Goal: Task Accomplishment & Management: Complete application form

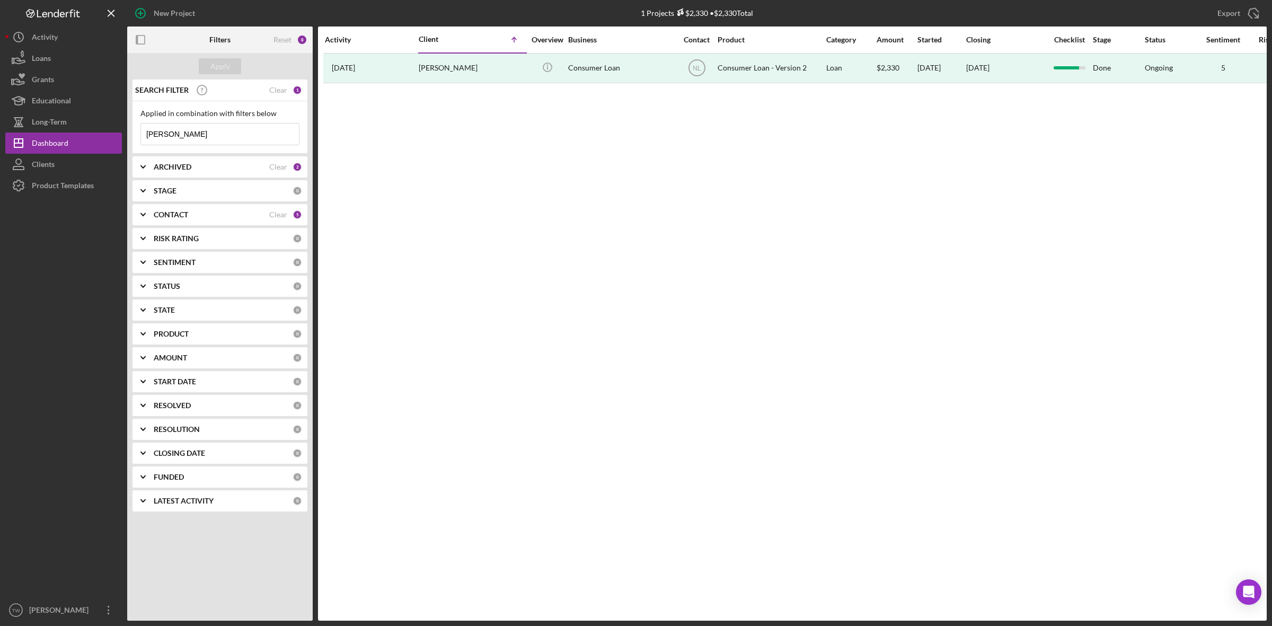
click at [221, 136] on input "[PERSON_NAME]" at bounding box center [220, 133] width 158 height 21
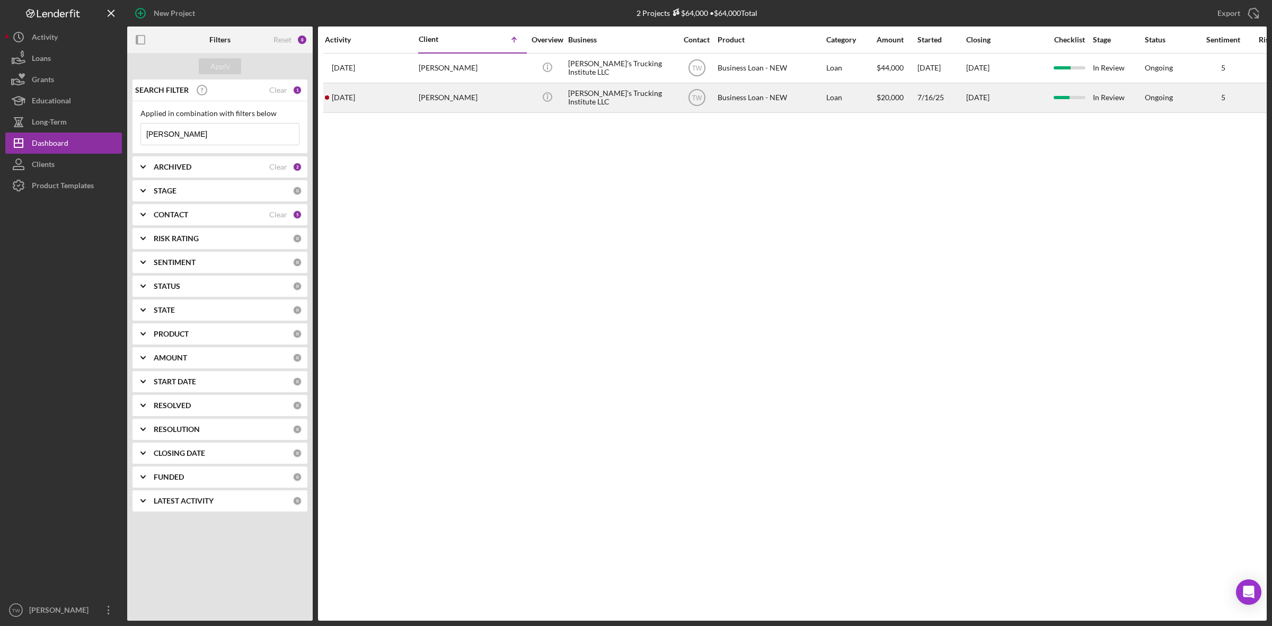
type input "[PERSON_NAME]"
click at [419, 101] on div "[PERSON_NAME]" at bounding box center [472, 98] width 106 height 28
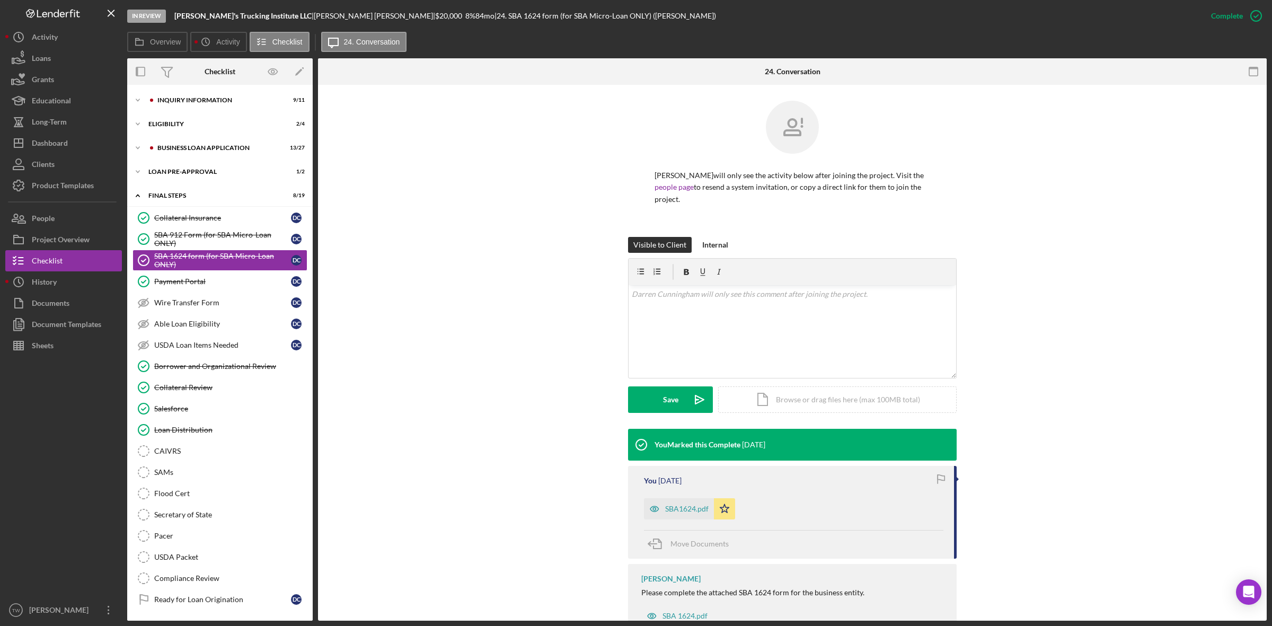
drag, startPoint x: 174, startPoint y: 12, endPoint x: 268, endPoint y: 14, distance: 93.8
click at [268, 14] on div "In Review [PERSON_NAME]'s Trucking Institute LLC | [PERSON_NAME] | $20,000 $20,…" at bounding box center [663, 16] width 1073 height 32
copy div "[PERSON_NAME]'s Trucking Institute LLC"
click at [55, 56] on button "Loans" at bounding box center [63, 58] width 117 height 21
click at [206, 100] on div "INQUIRY INFORMATION" at bounding box center [228, 100] width 142 height 6
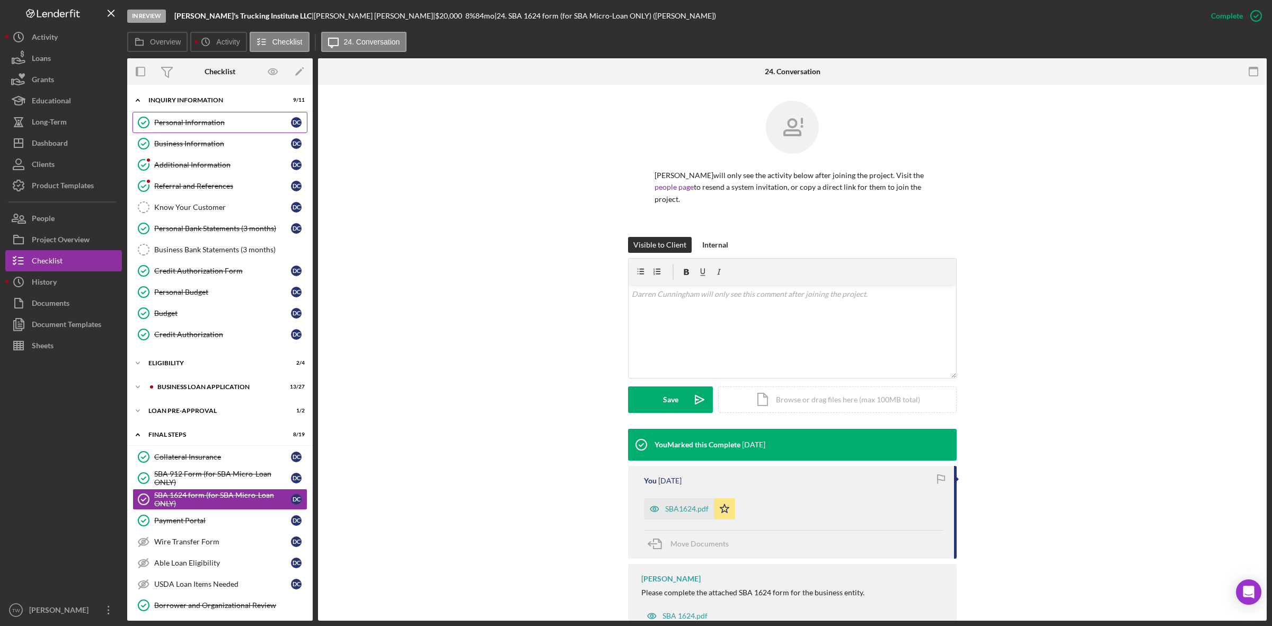
click at [197, 120] on div "Personal Information" at bounding box center [222, 122] width 137 height 8
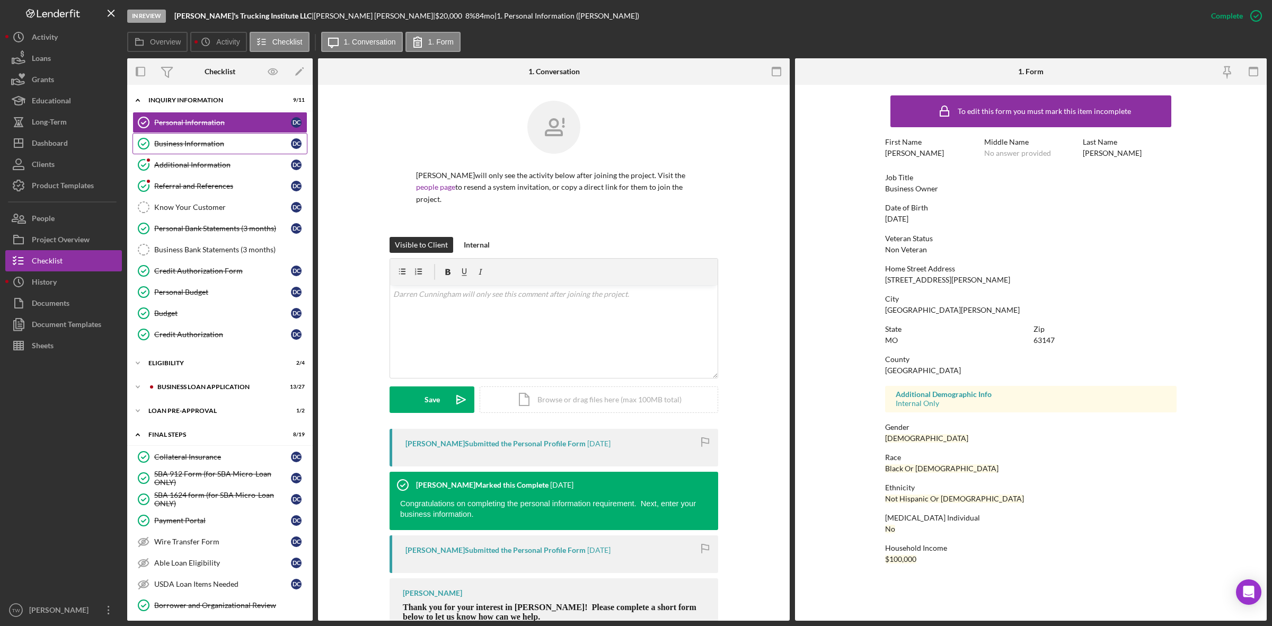
click at [209, 145] on div "Business Information" at bounding box center [222, 143] width 137 height 8
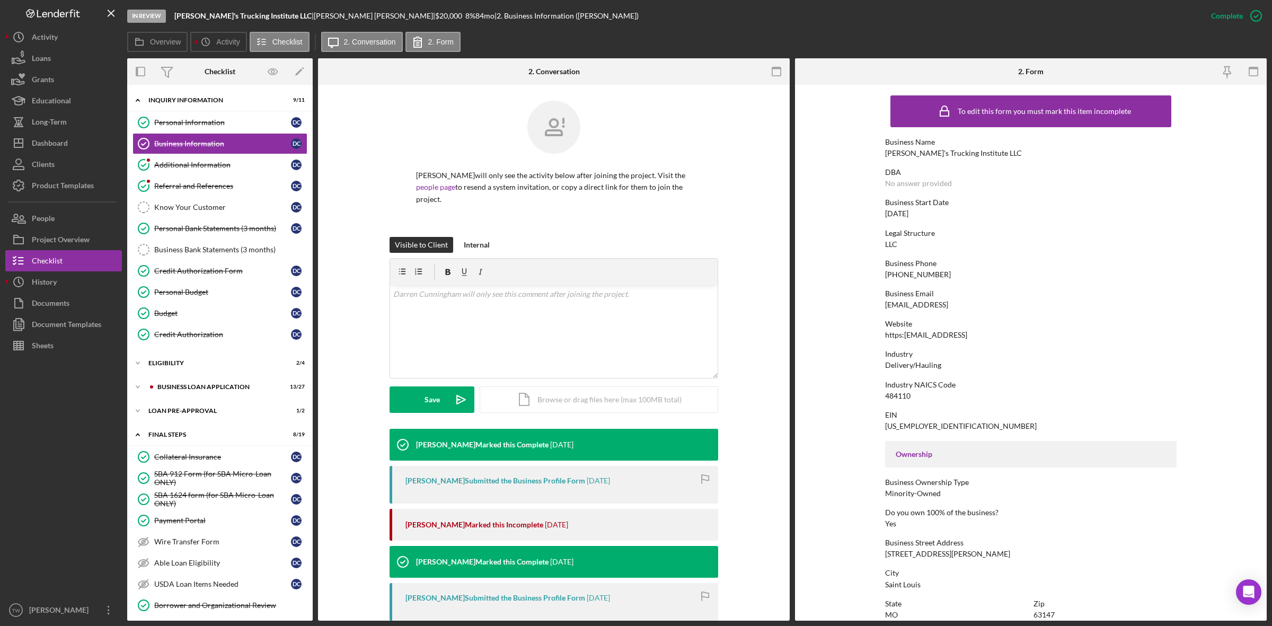
click at [948, 303] on div "[EMAIL_ADDRESS]" at bounding box center [916, 304] width 63 height 8
copy div "[EMAIL_ADDRESS]"
click at [918, 270] on div "[PHONE_NUMBER]" at bounding box center [918, 274] width 66 height 8
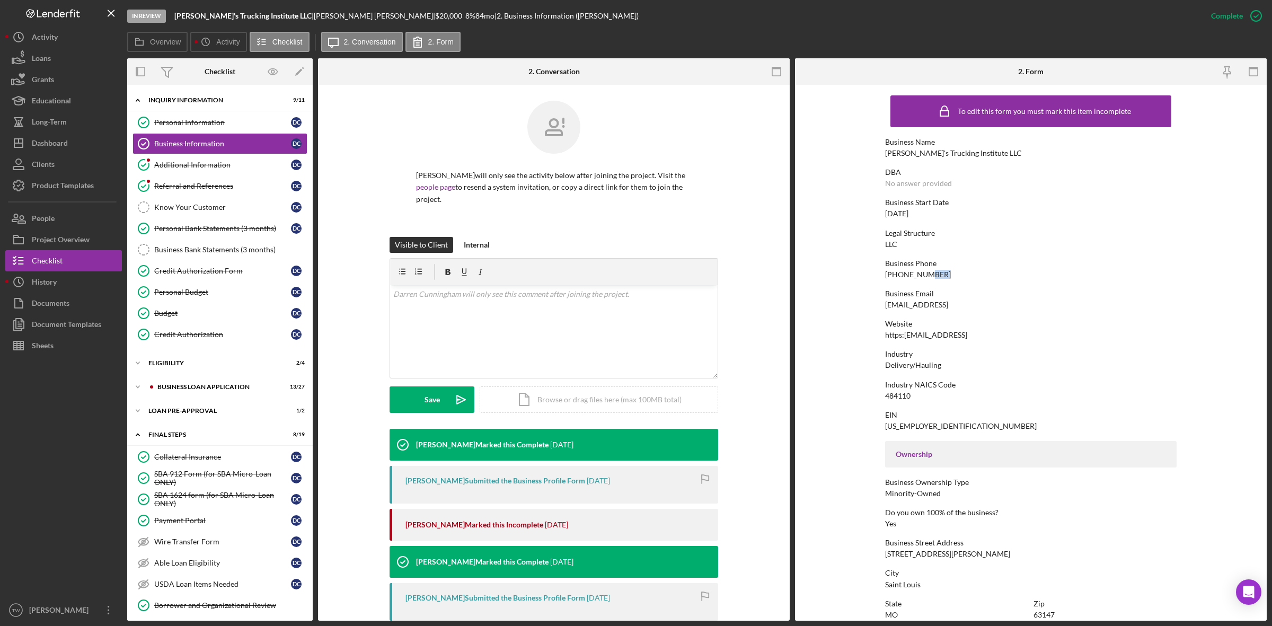
click at [918, 270] on div "[PHONE_NUMBER]" at bounding box center [918, 274] width 66 height 8
copy div "[PHONE_NUMBER]"
click at [199, 114] on link "Personal Information Personal Information D C" at bounding box center [219, 122] width 175 height 21
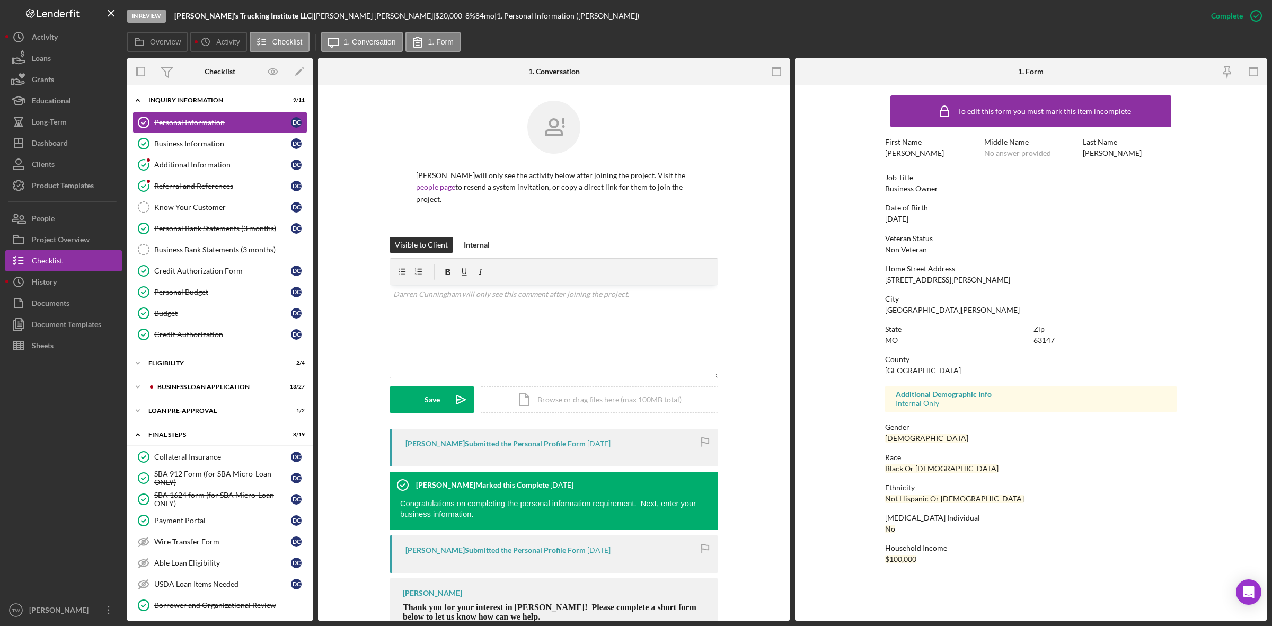
drag, startPoint x: 936, startPoint y: 216, endPoint x: 866, endPoint y: 217, distance: 69.4
click at [866, 217] on form "To edit this form you must mark this item incomplete First Name [PERSON_NAME] M…" at bounding box center [1031, 332] width 472 height 494
copy div "[DATE]"
click at [931, 278] on div "[STREET_ADDRESS][PERSON_NAME]" at bounding box center [947, 280] width 125 height 8
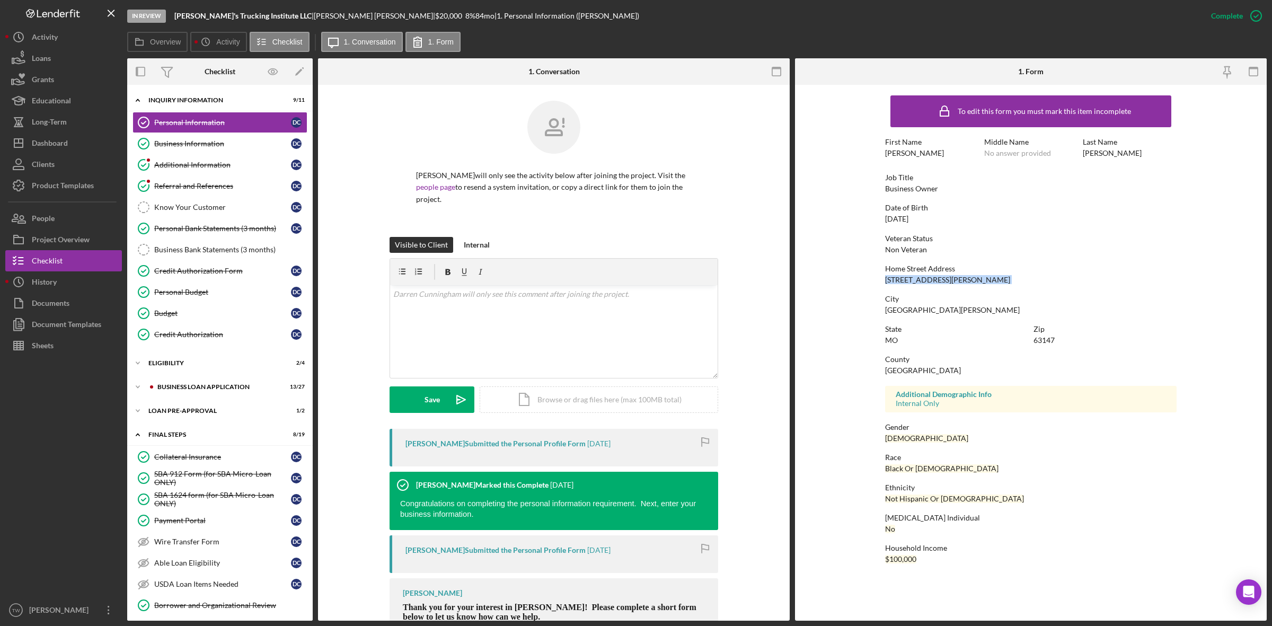
click at [931, 278] on div "[STREET_ADDRESS][PERSON_NAME]" at bounding box center [947, 280] width 125 height 8
copy div "[STREET_ADDRESS][PERSON_NAME]"
click at [1050, 339] on div "63147" at bounding box center [1043, 340] width 21 height 8
copy div "63147"
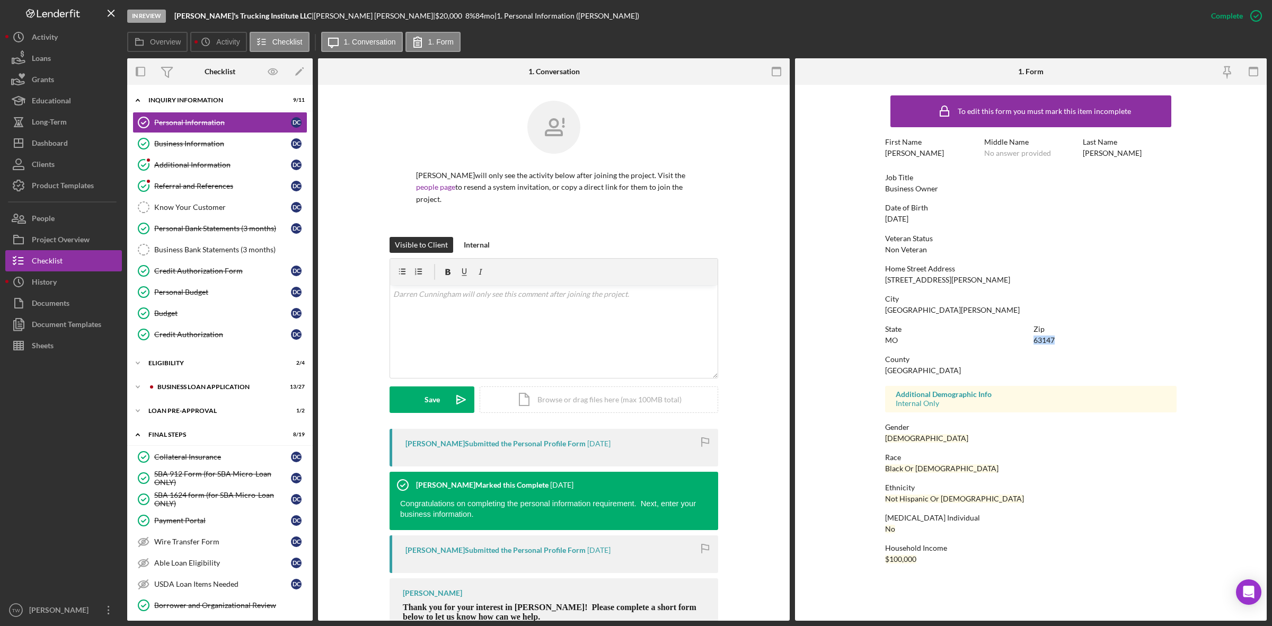
drag, startPoint x: 184, startPoint y: 144, endPoint x: 903, endPoint y: 359, distance: 749.8
click at [184, 144] on div "Business Information" at bounding box center [222, 143] width 137 height 8
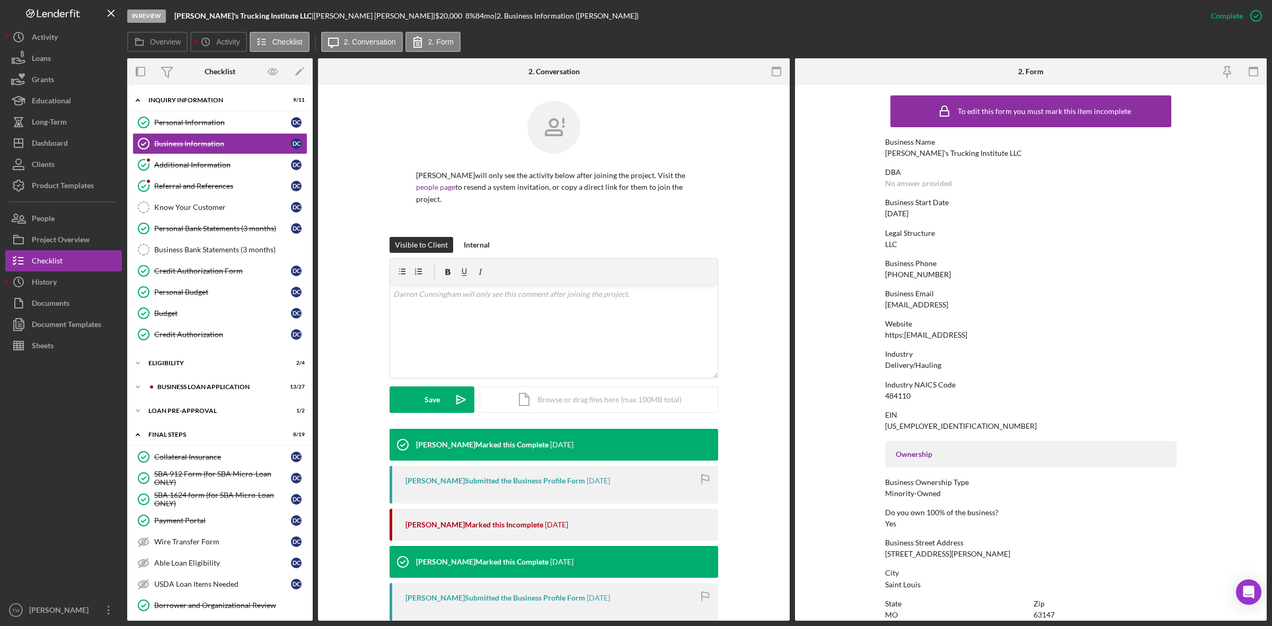
click at [908, 211] on div "[DATE]" at bounding box center [896, 213] width 23 height 8
copy div "[DATE]"
click at [904, 395] on div "484110" at bounding box center [897, 396] width 25 height 8
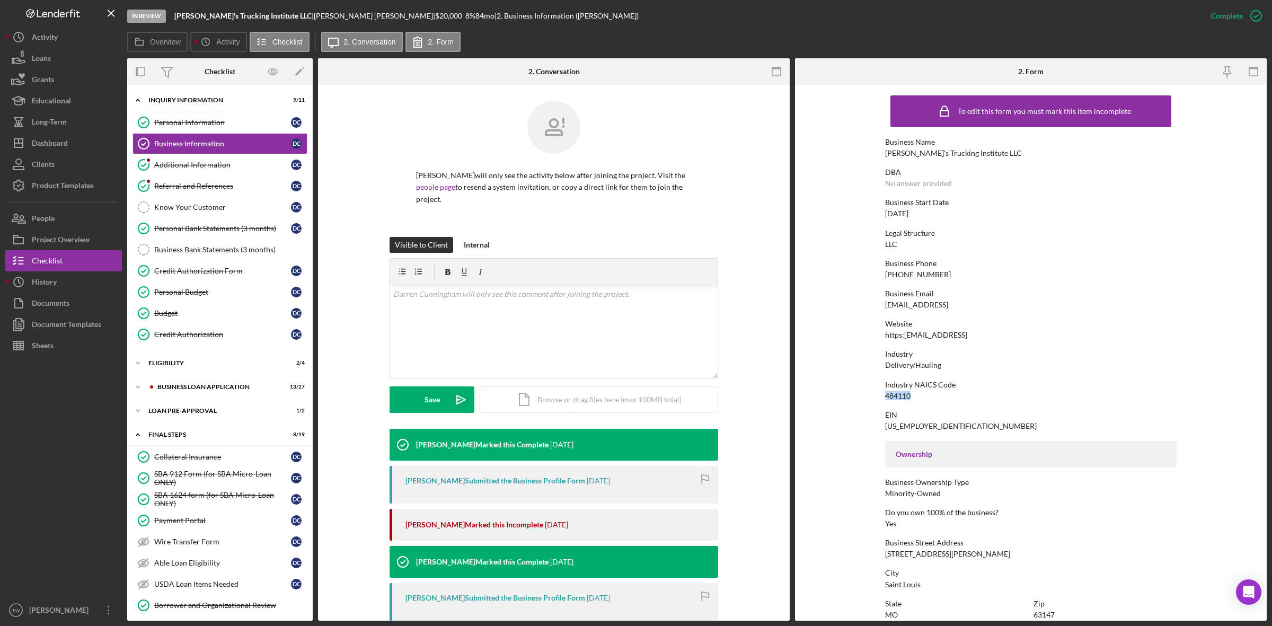
click at [904, 395] on div "484110" at bounding box center [897, 396] width 25 height 8
copy div "484110"
click at [918, 420] on div "EIN [US_EMPLOYER_IDENTIFICATION_NUMBER]" at bounding box center [1030, 421] width 291 height 20
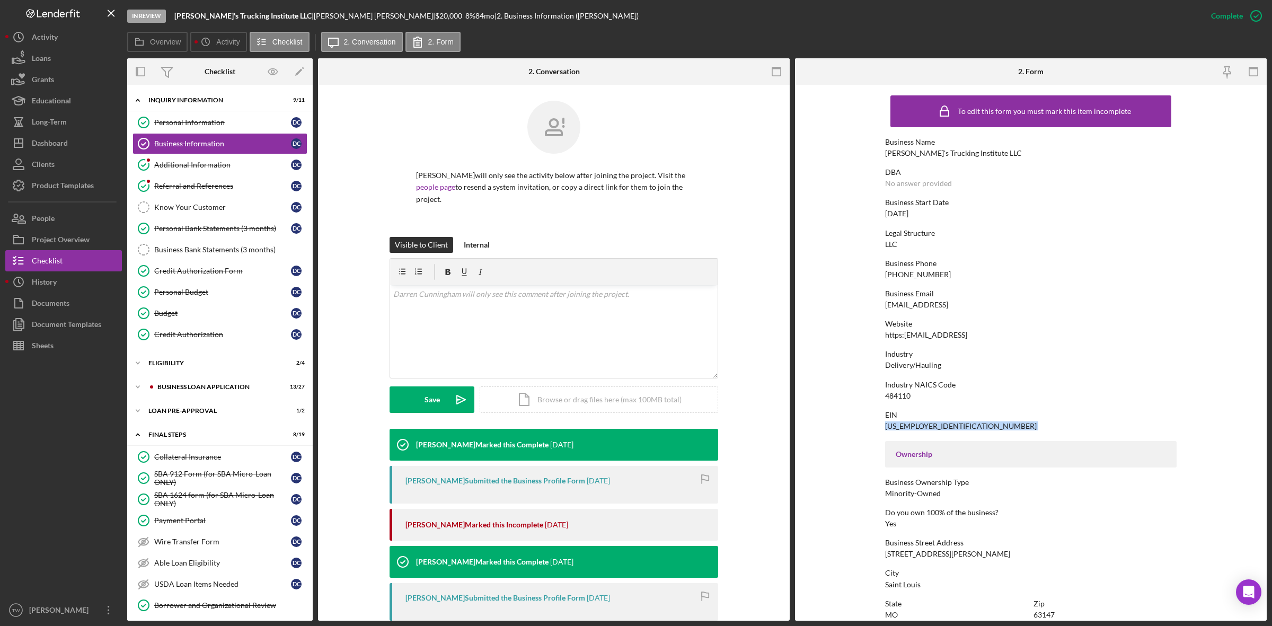
copy div "[US_EMPLOYER_IDENTIFICATION_NUMBER]"
click at [917, 552] on div "[STREET_ADDRESS][PERSON_NAME]" at bounding box center [947, 554] width 125 height 8
copy div "[STREET_ADDRESS][PERSON_NAME]"
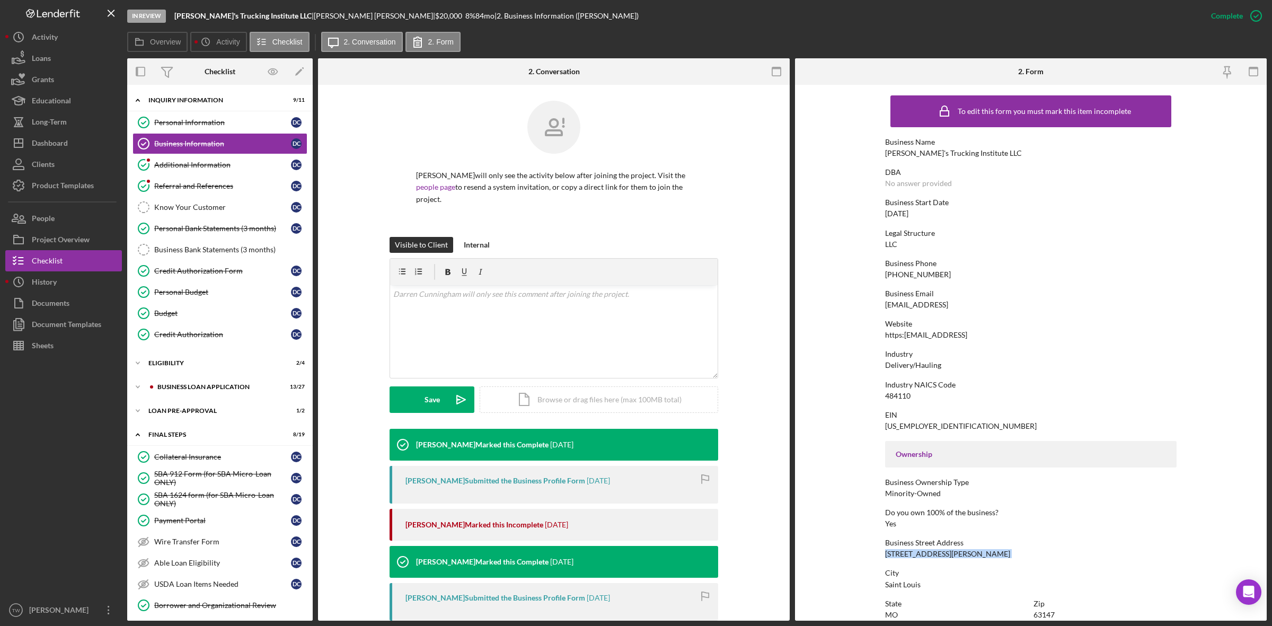
scroll to position [66, 0]
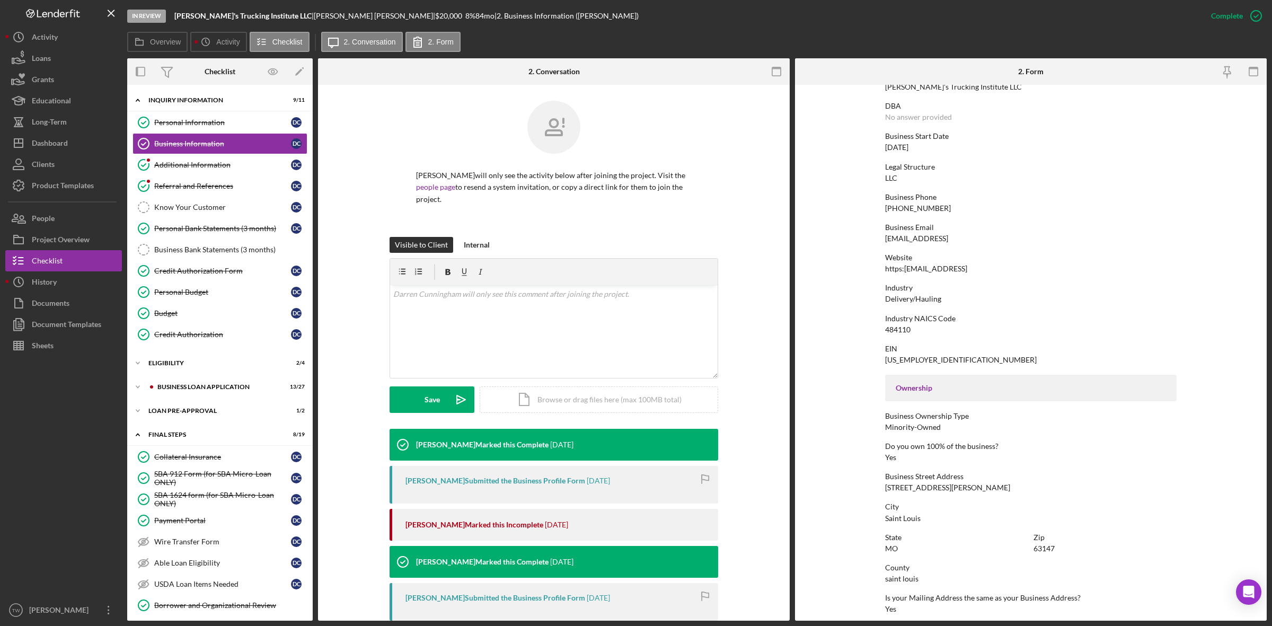
click at [1042, 542] on div "Zip 63147" at bounding box center [1104, 543] width 143 height 20
click at [173, 173] on link "Additional Information Additional Information D C" at bounding box center [219, 164] width 175 height 21
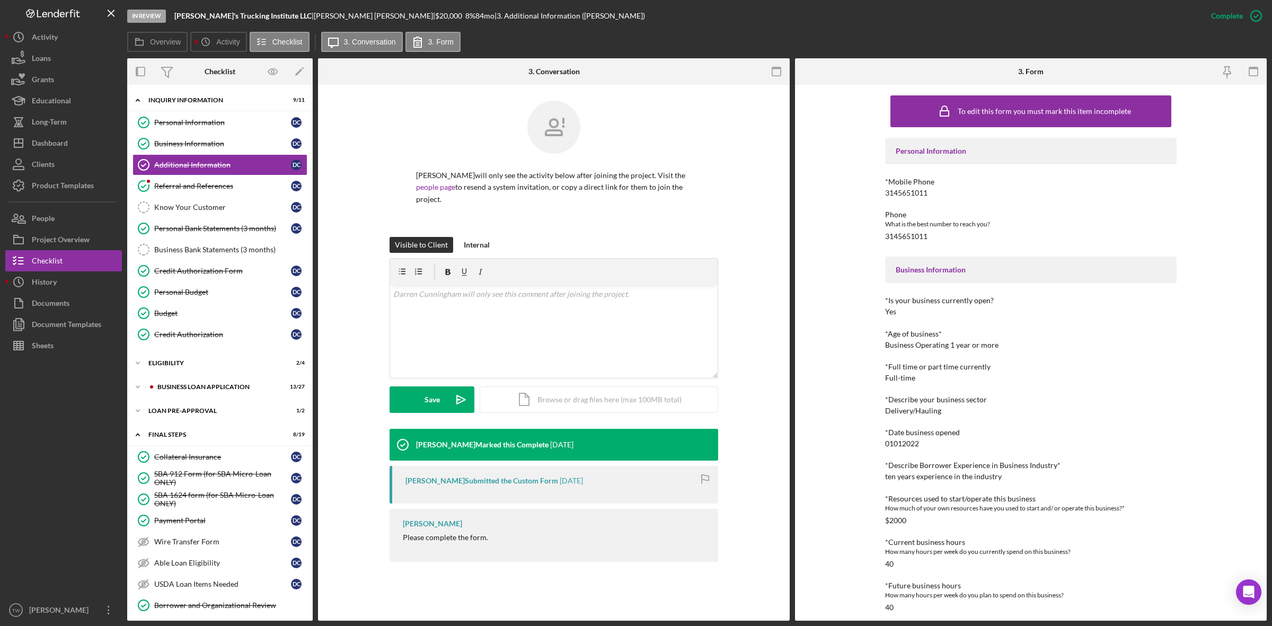
click at [910, 192] on div "3145651011" at bounding box center [906, 193] width 42 height 8
click at [187, 187] on div "Referral and References" at bounding box center [222, 186] width 137 height 8
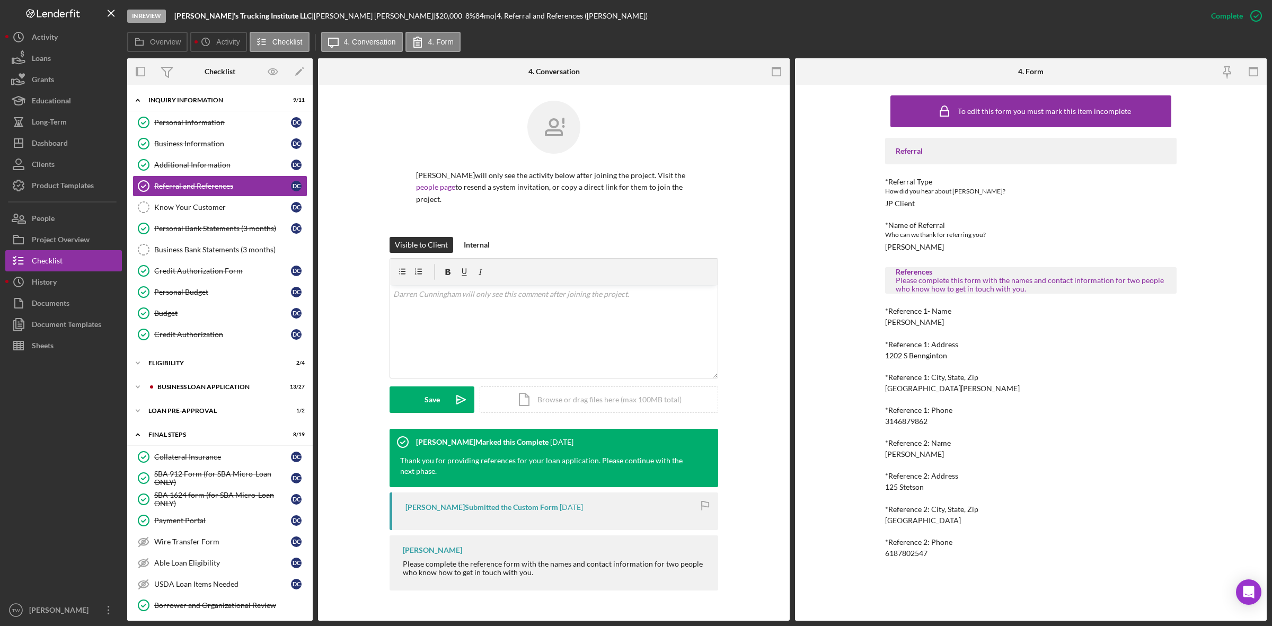
click at [924, 346] on div "*Reference 1: Address" at bounding box center [1030, 344] width 291 height 8
click at [917, 350] on div "*Reference 1: Address [STREET_ADDRESS]" at bounding box center [1030, 350] width 291 height 20
click at [912, 324] on div "[PERSON_NAME]" at bounding box center [914, 322] width 59 height 8
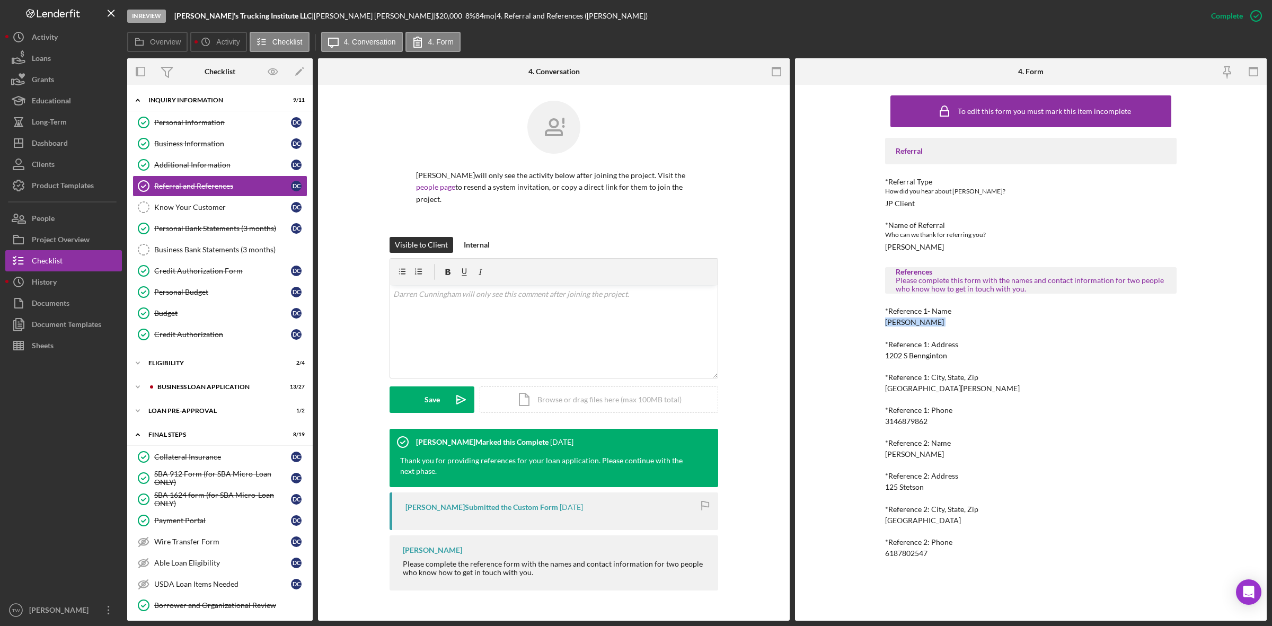
click at [912, 324] on div "[PERSON_NAME]" at bounding box center [914, 322] width 59 height 8
click at [941, 356] on div "1202 S Bennginton" at bounding box center [916, 355] width 62 height 8
click at [938, 391] on div "[GEOGRAPHIC_DATA][PERSON_NAME]" at bounding box center [952, 388] width 135 height 8
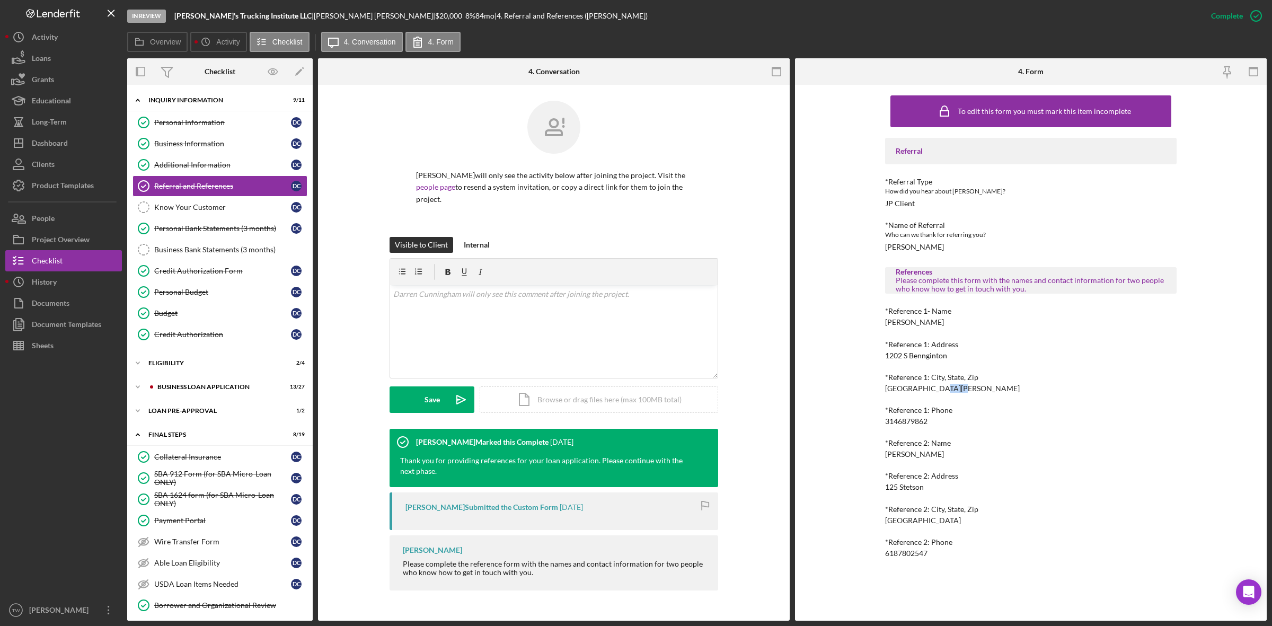
click at [938, 391] on div "[GEOGRAPHIC_DATA][PERSON_NAME]" at bounding box center [952, 388] width 135 height 8
click at [913, 418] on div "3146879862" at bounding box center [906, 421] width 42 height 8
click at [916, 451] on div "[PERSON_NAME]" at bounding box center [914, 454] width 59 height 8
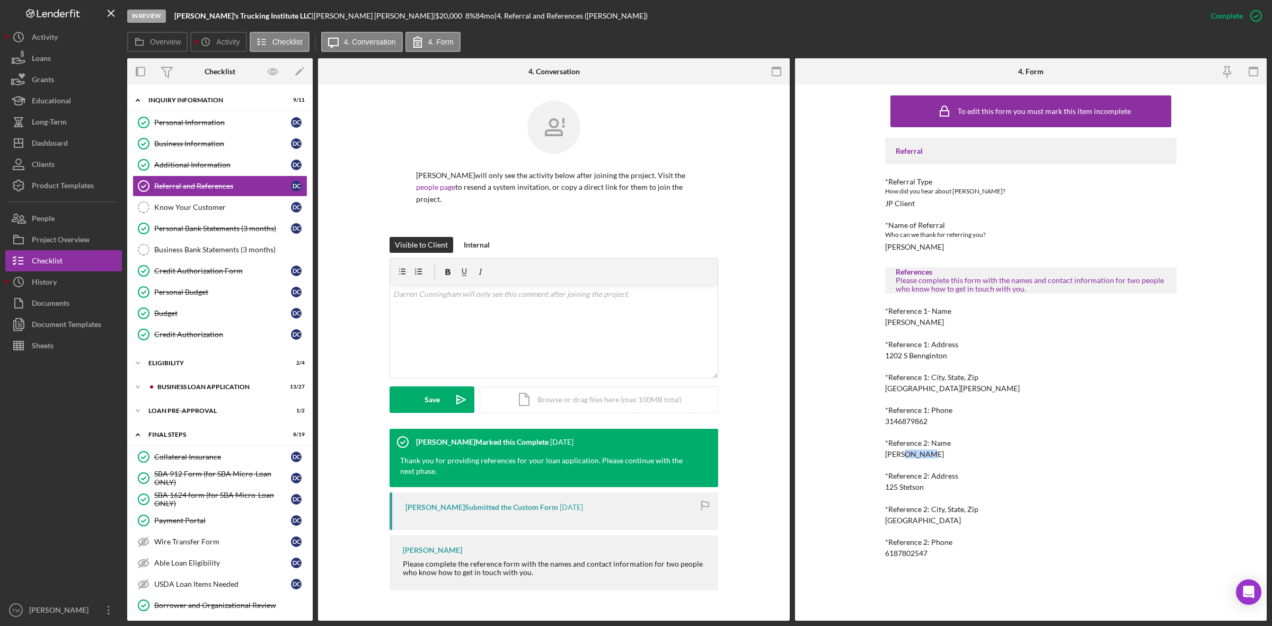
click at [916, 451] on div "[PERSON_NAME]" at bounding box center [914, 454] width 59 height 8
click at [917, 474] on div "*Reference 2: Address" at bounding box center [1030, 476] width 291 height 8
click at [910, 483] on div "125 Stetson" at bounding box center [904, 487] width 39 height 8
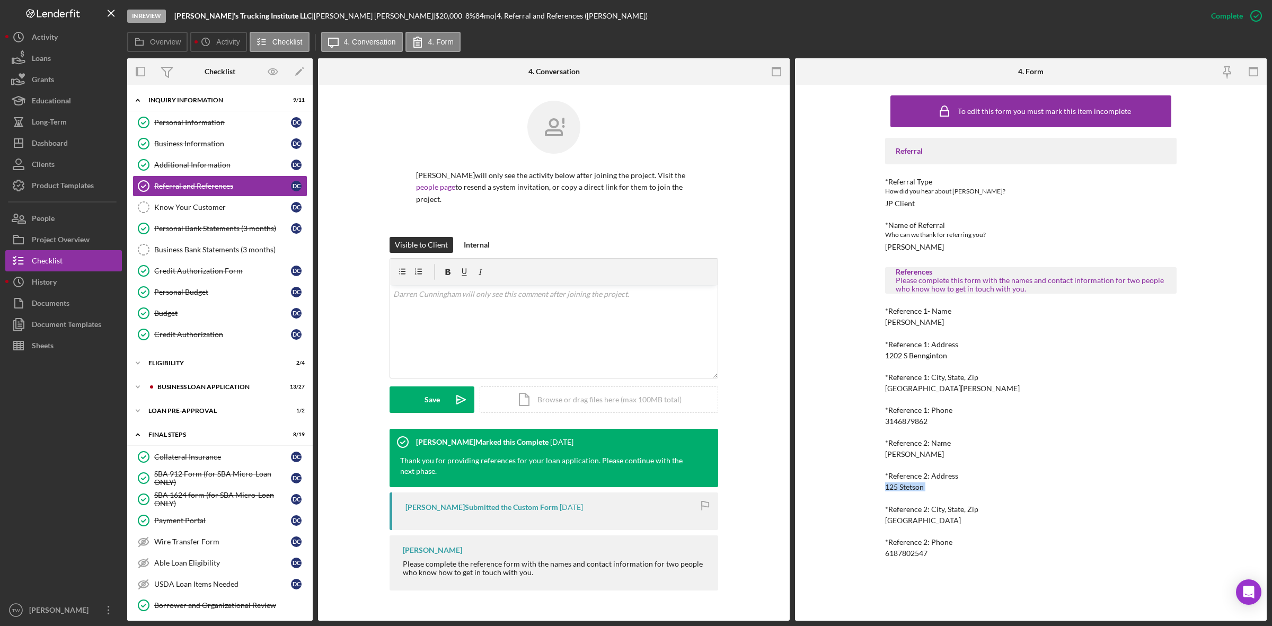
click at [910, 483] on div "125 Stetson" at bounding box center [904, 487] width 39 height 8
click at [940, 518] on div "[GEOGRAPHIC_DATA]" at bounding box center [923, 520] width 76 height 8
click at [913, 549] on div "6187802547" at bounding box center [906, 553] width 42 height 8
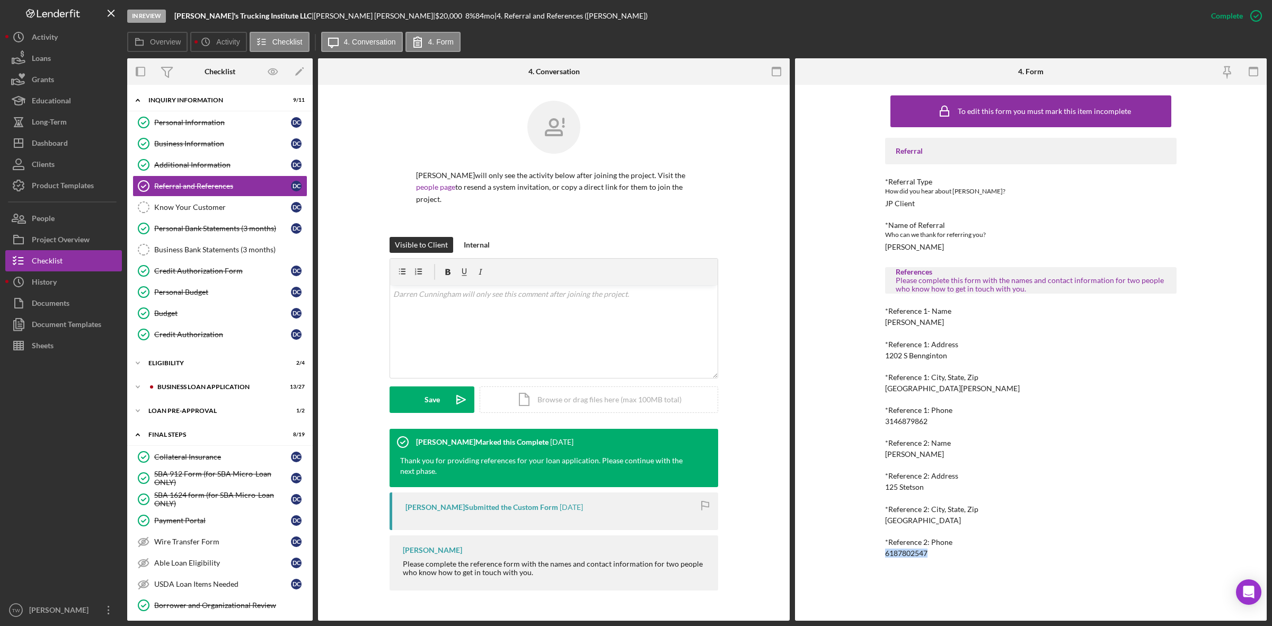
click at [913, 549] on div "6187802547" at bounding box center [906, 553] width 42 height 8
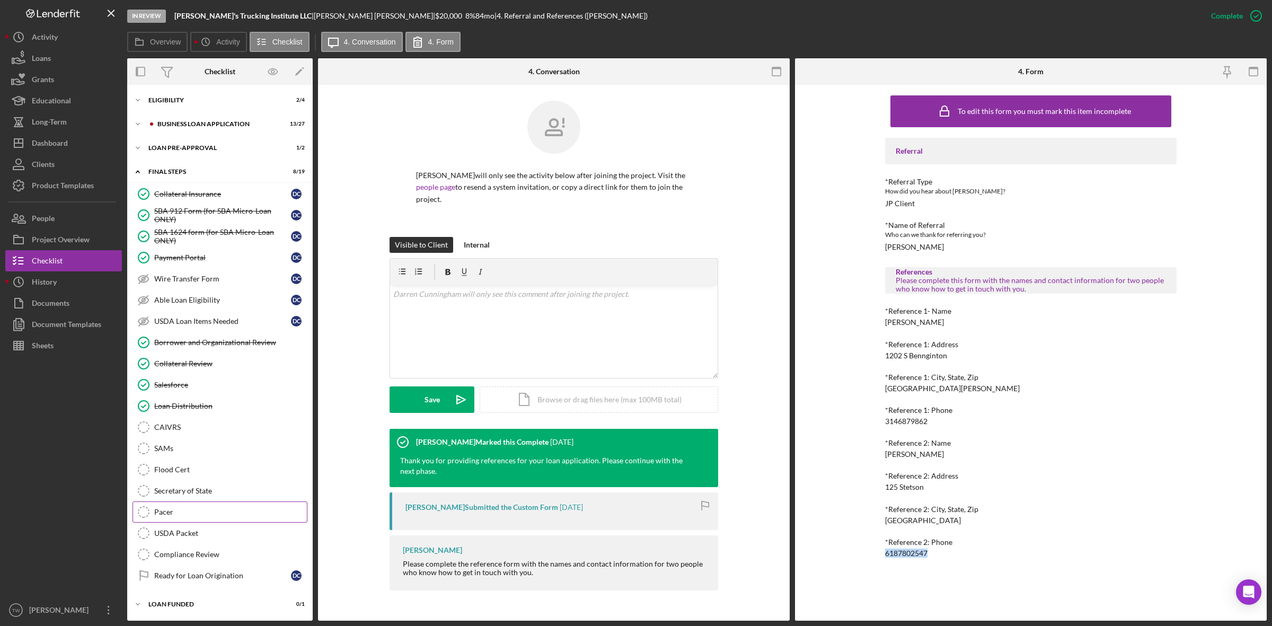
scroll to position [72, 0]
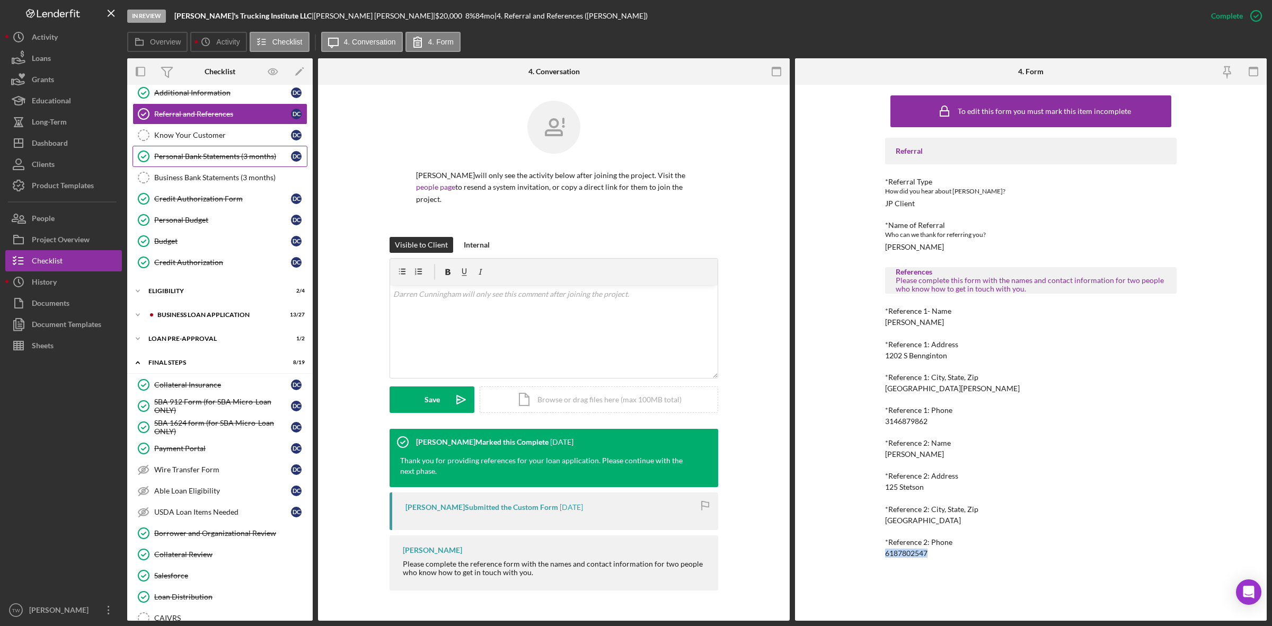
click at [214, 161] on div "Personal Bank Statements (3 months)" at bounding box center [222, 156] width 137 height 8
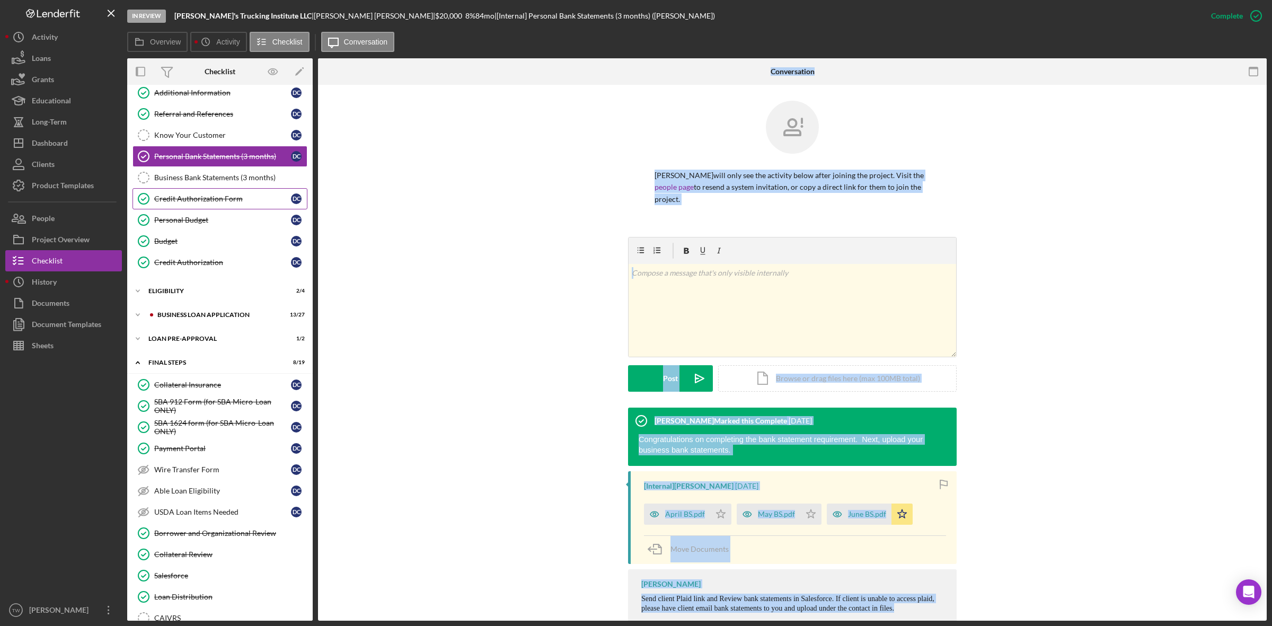
click at [190, 205] on link "Credit Authorization Form Credit Authorization Form D C" at bounding box center [219, 198] width 175 height 21
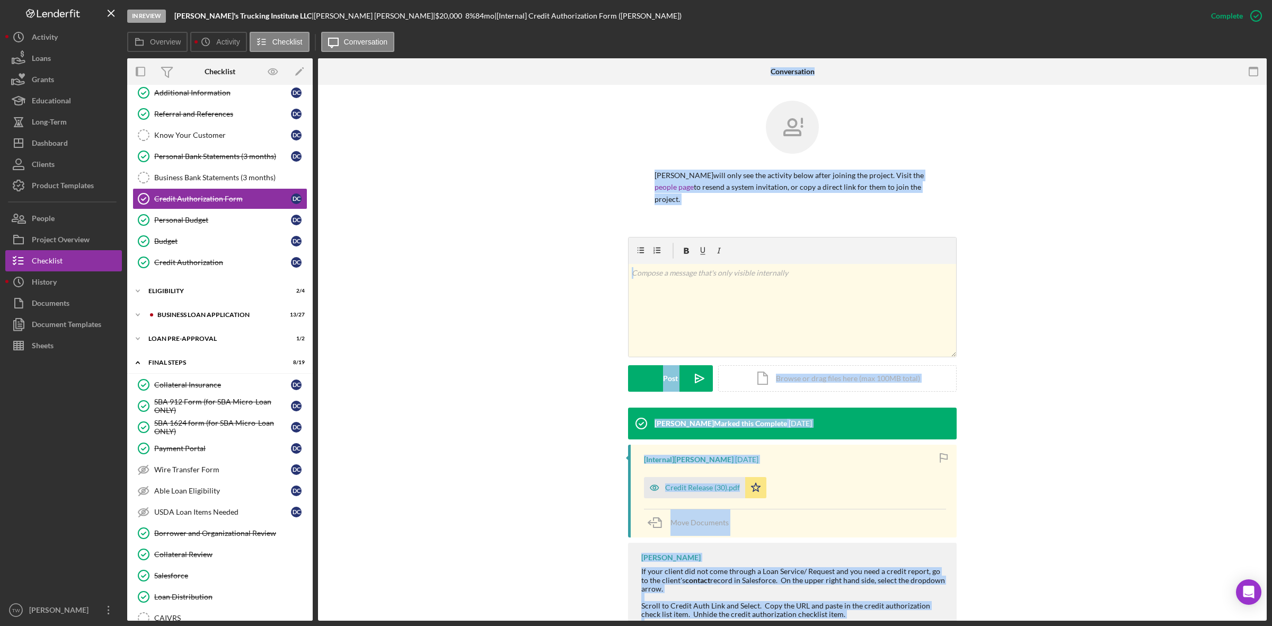
click at [435, 471] on div "[PERSON_NAME] Marked this Complete [DATE] [Internal] [PERSON_NAME] [DATE] Credi…" at bounding box center [792, 535] width 917 height 255
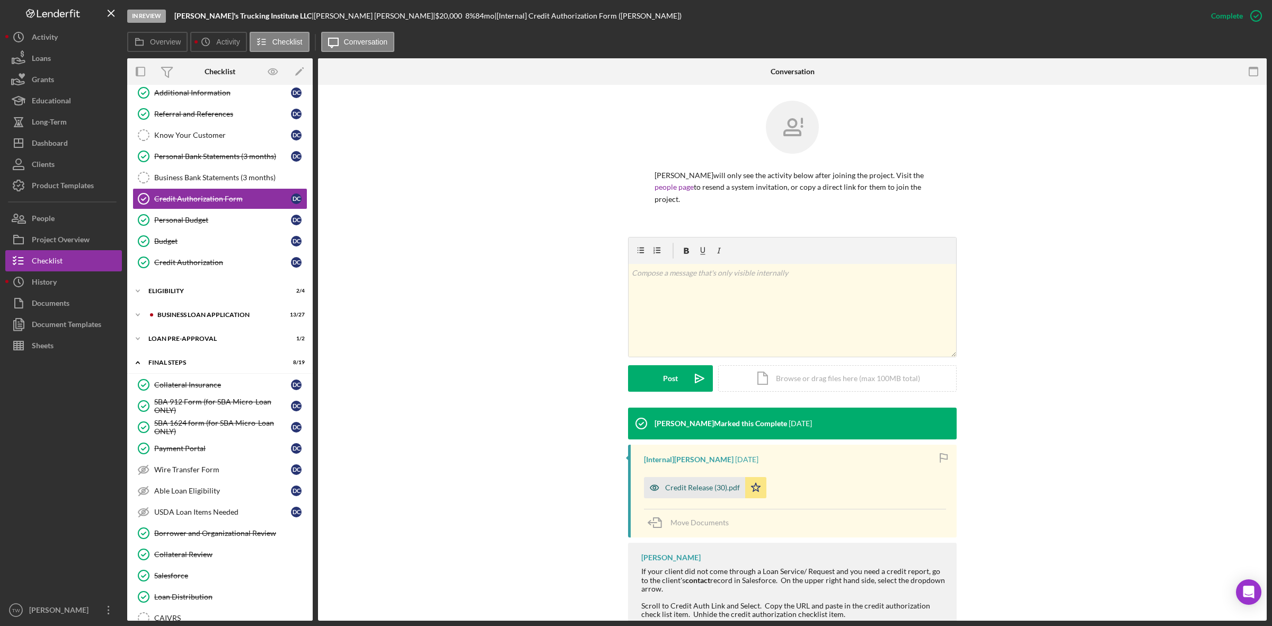
click at [697, 478] on div "Credit Release (30).pdf" at bounding box center [694, 487] width 101 height 21
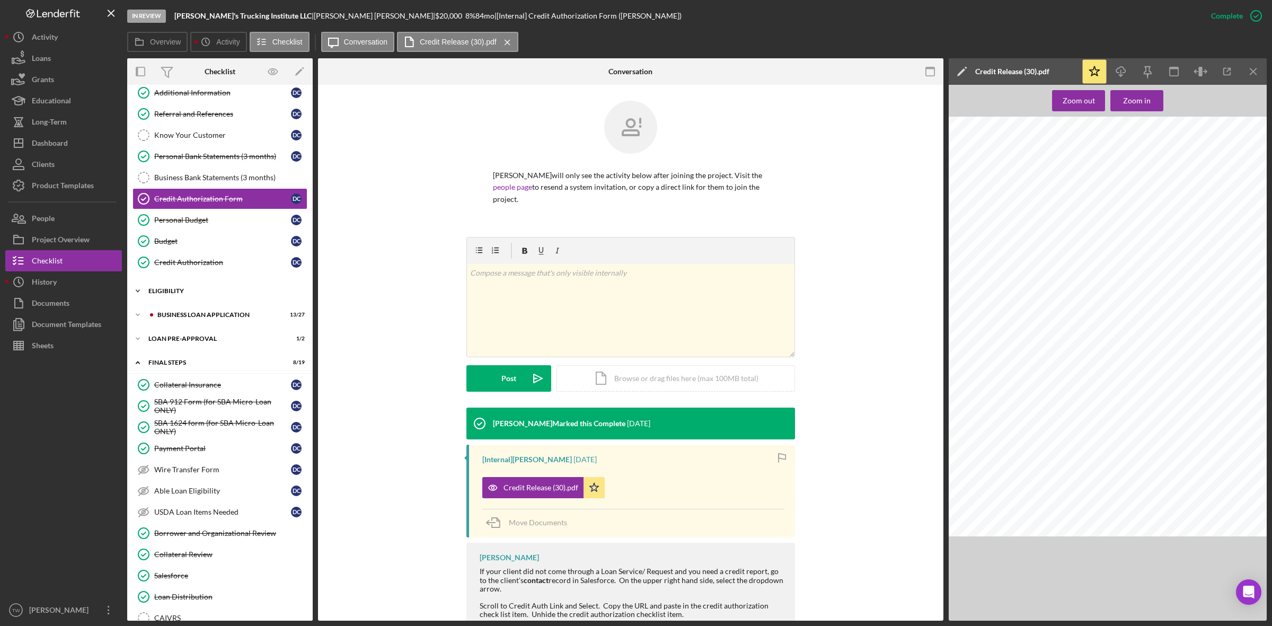
click at [185, 294] on div "ELIGIBILITY" at bounding box center [223, 291] width 151 height 6
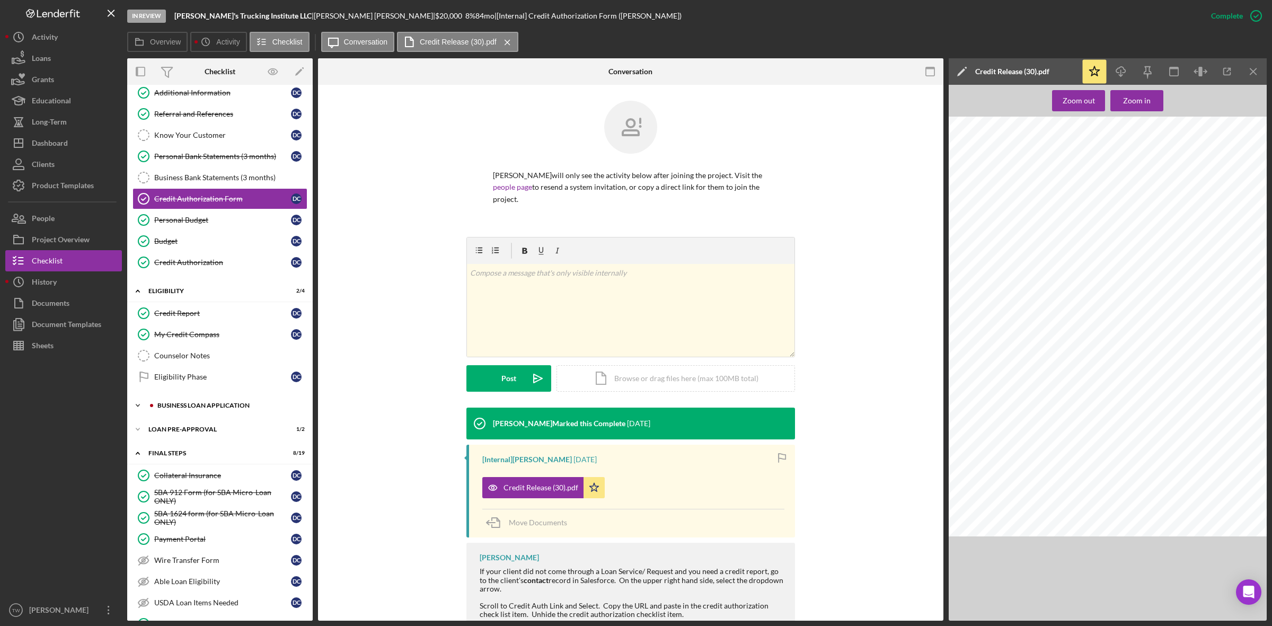
click at [176, 409] on div "BUSINESS LOAN APPLICATION" at bounding box center [228, 405] width 142 height 6
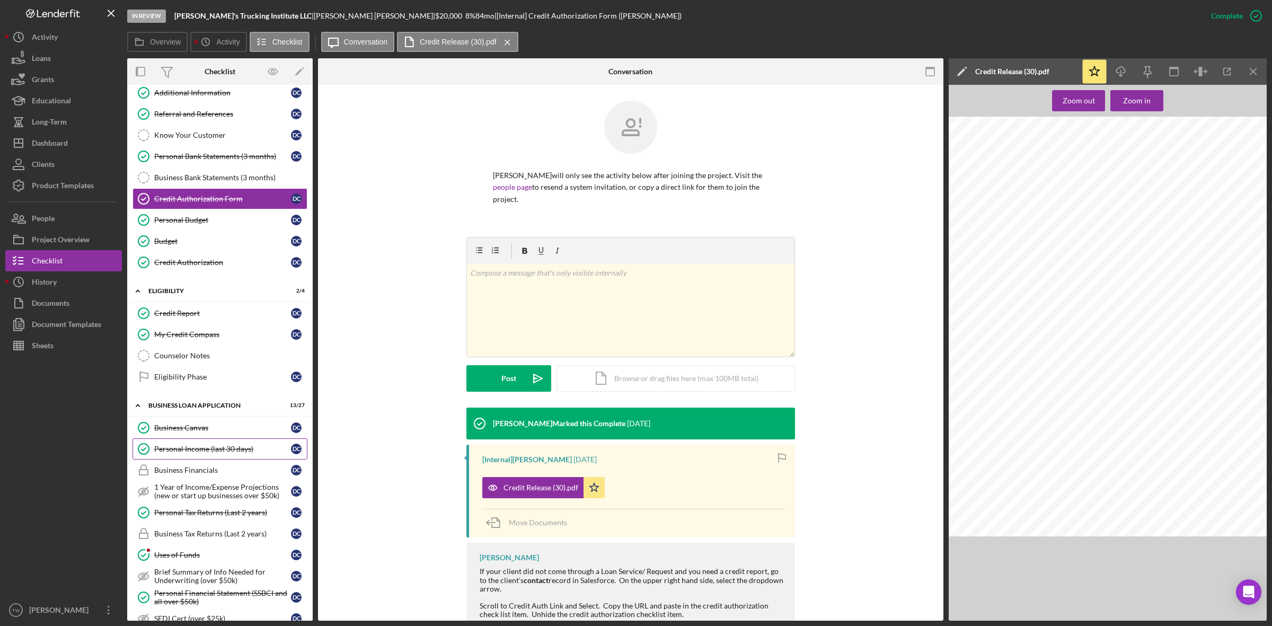
click at [211, 453] on div "Personal Income (last 30 days)" at bounding box center [222, 449] width 137 height 8
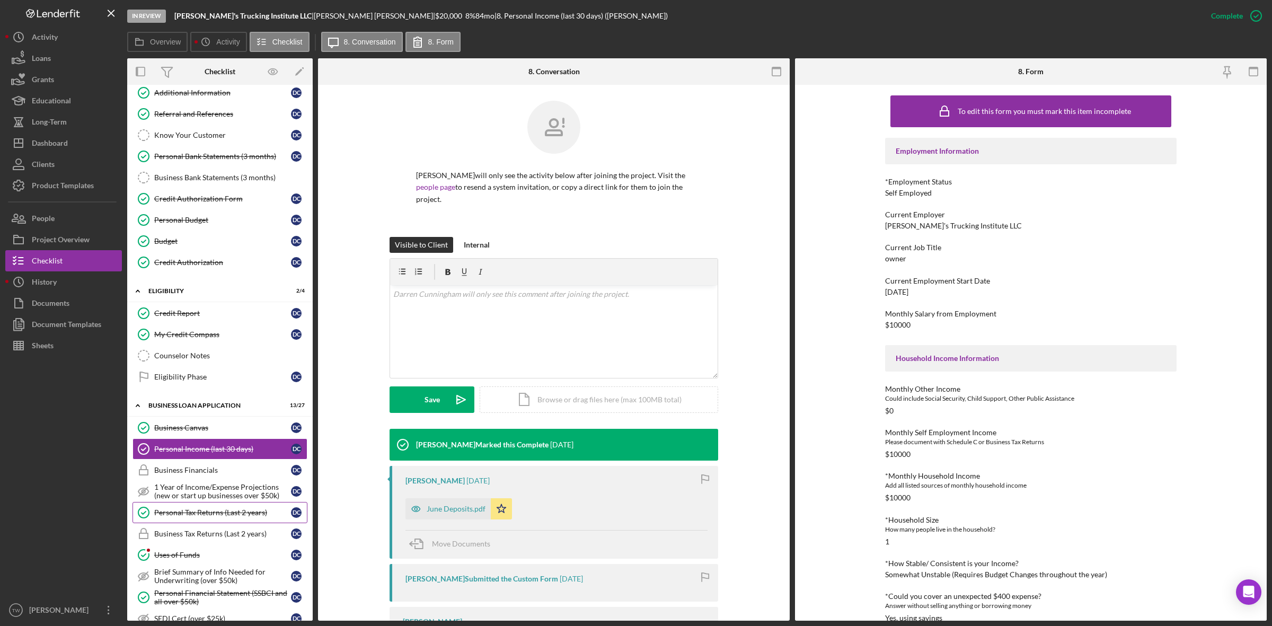
click at [210, 517] on div "Personal Tax Returns (Last 2 years)" at bounding box center [222, 512] width 137 height 8
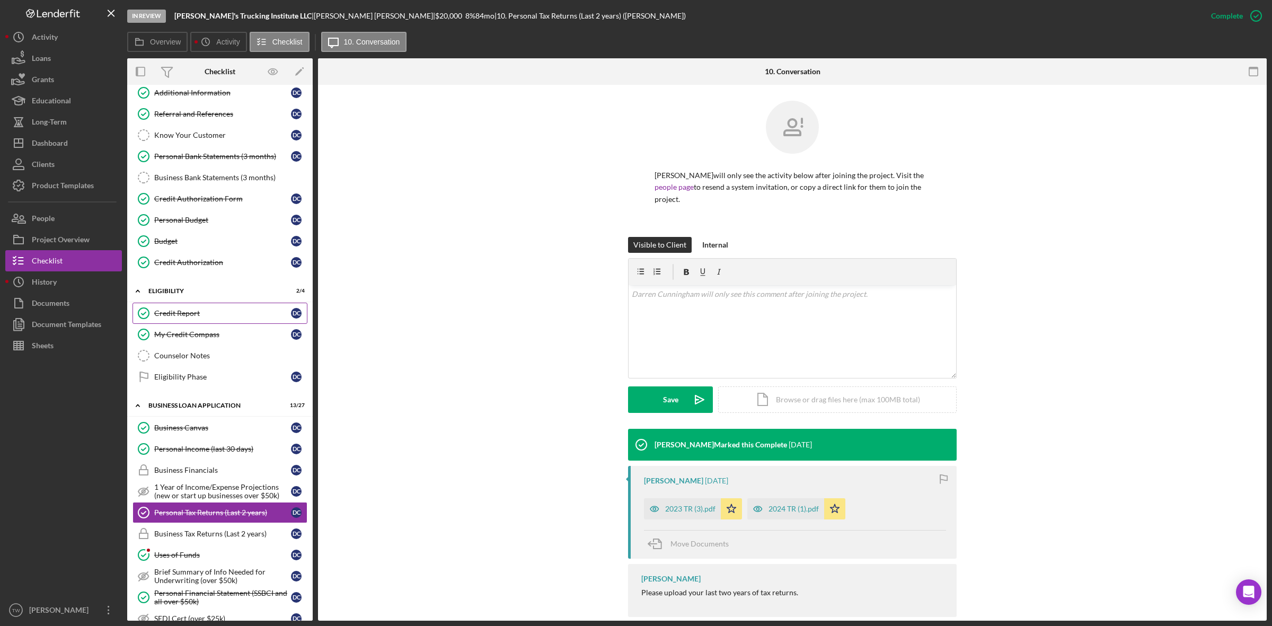
scroll to position [6, 0]
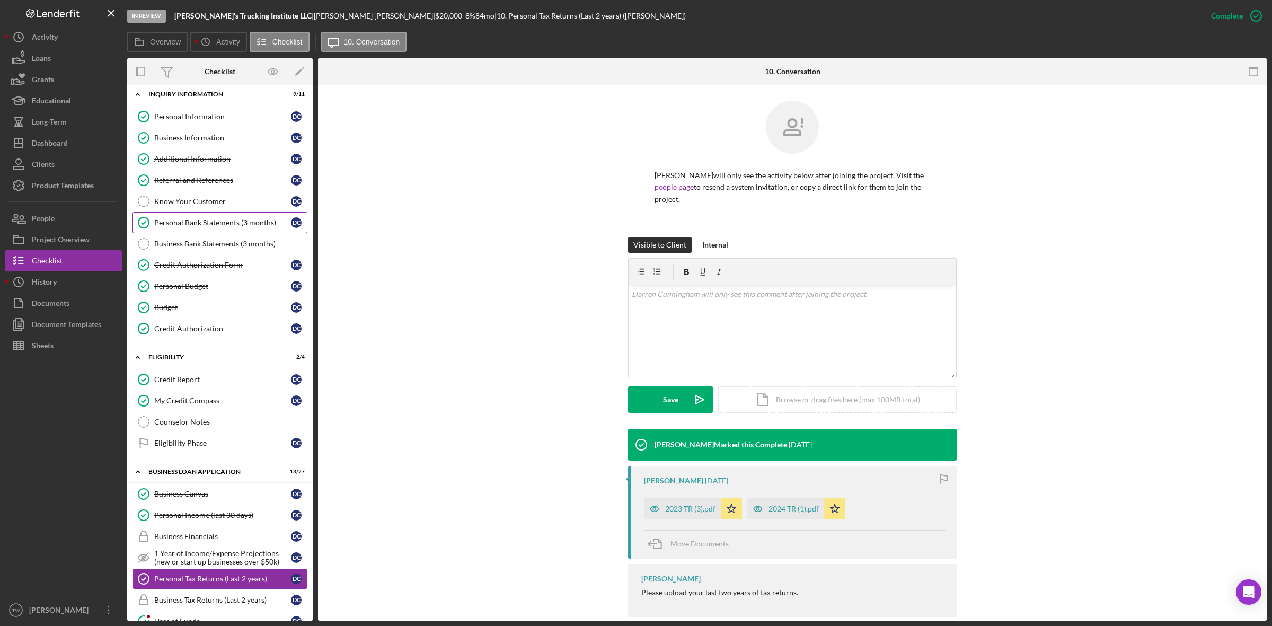
click at [195, 217] on link "Personal Bank Statements (3 months) Personal Bank Statements (3 months) D C" at bounding box center [219, 222] width 175 height 21
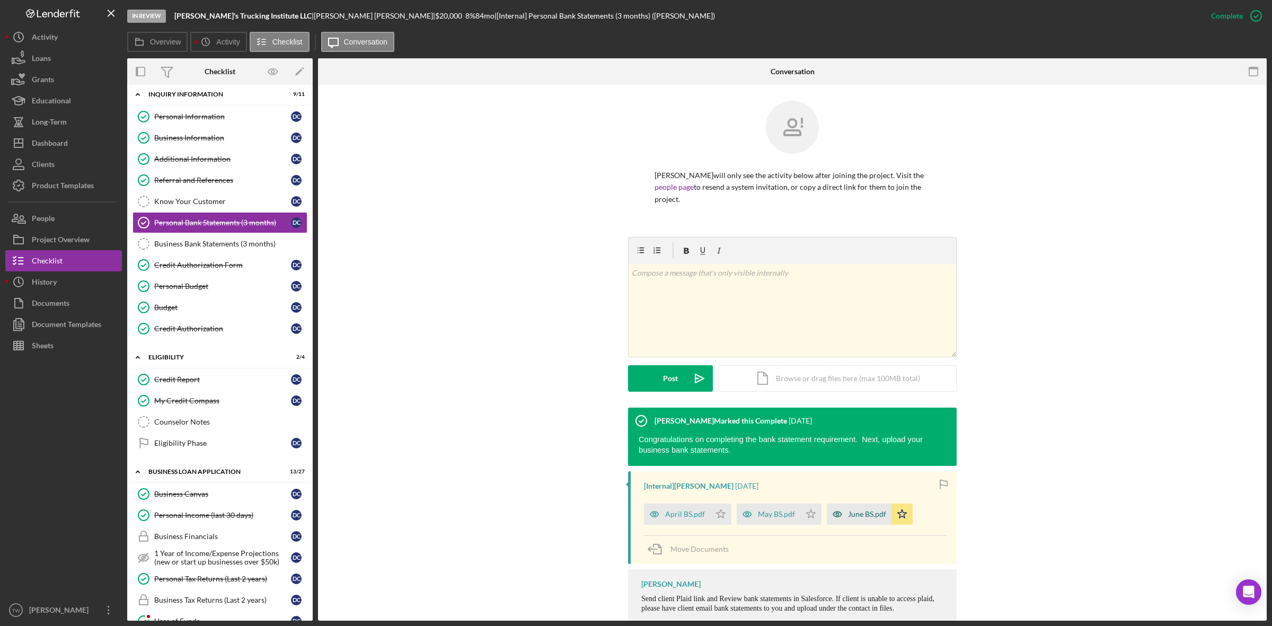
click at [874, 517] on div "June BS.pdf" at bounding box center [867, 514] width 38 height 8
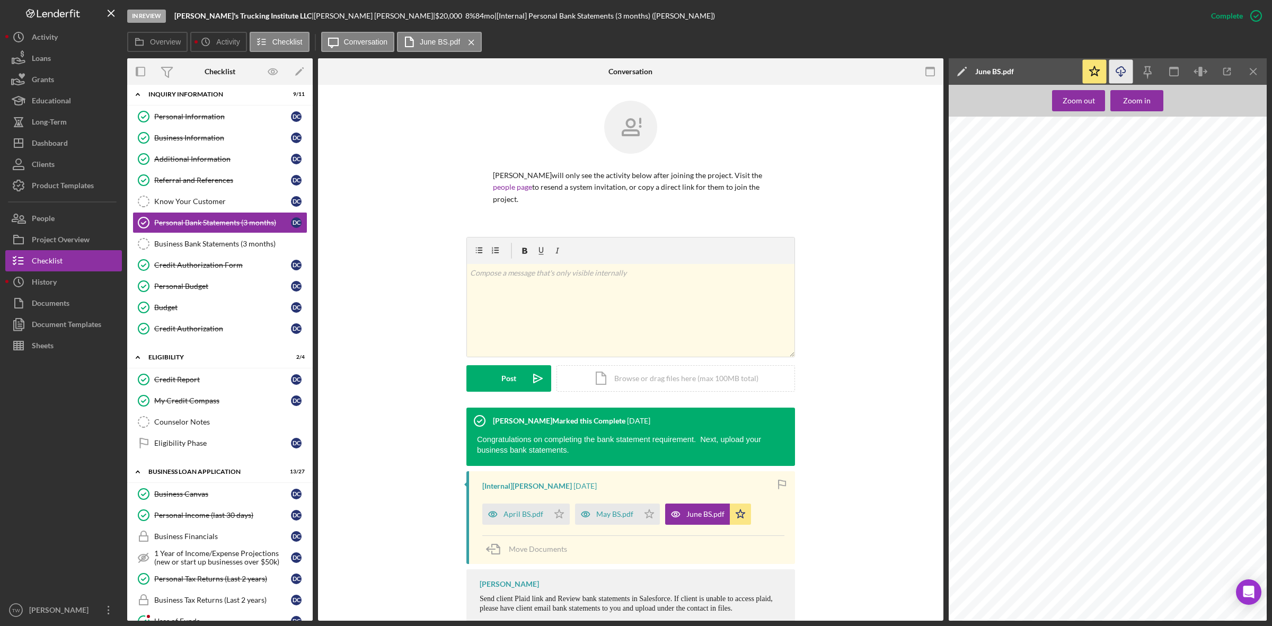
click at [1122, 73] on icon "button" at bounding box center [1120, 70] width 9 height 6
click at [204, 271] on link "Credit Authorization Form Credit Authorization Form D C" at bounding box center [219, 264] width 175 height 21
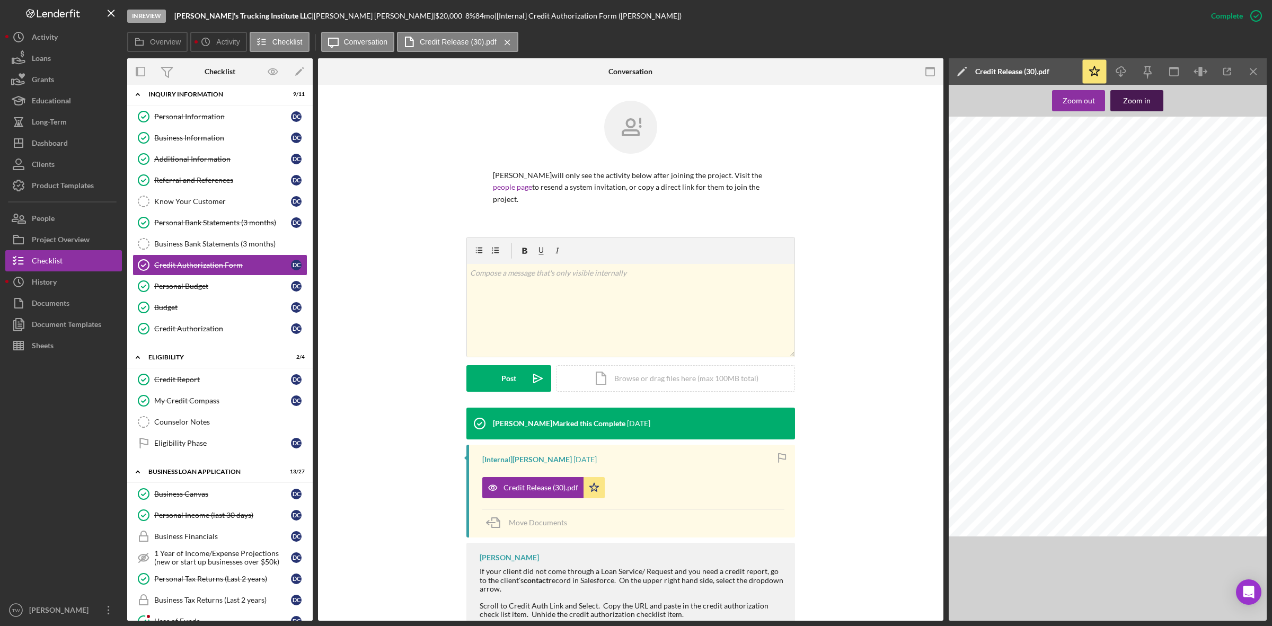
click at [1127, 97] on div "Zoom in" at bounding box center [1137, 100] width 28 height 21
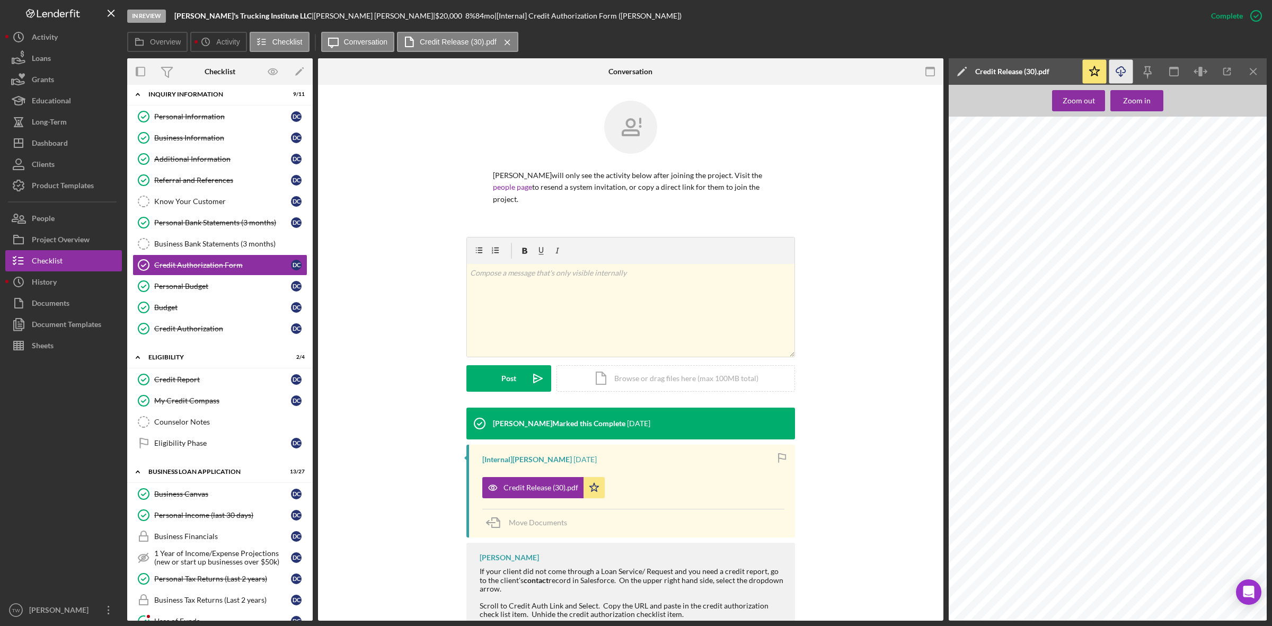
click at [1118, 68] on icon "button" at bounding box center [1120, 70] width 9 height 6
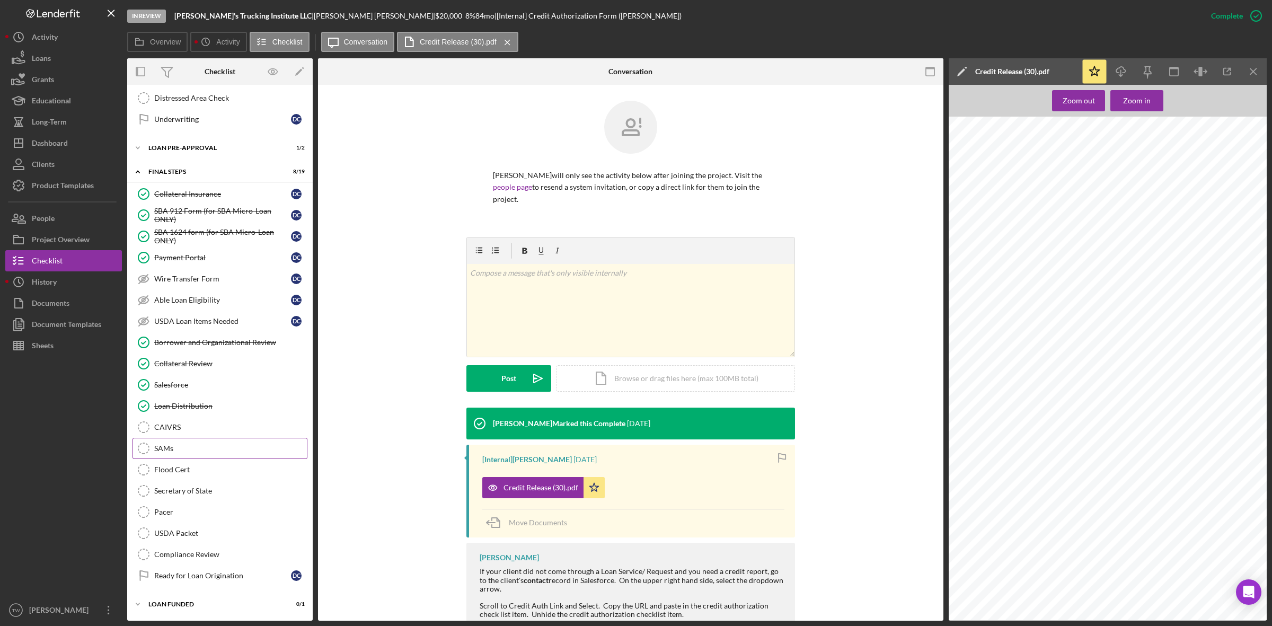
scroll to position [815, 0]
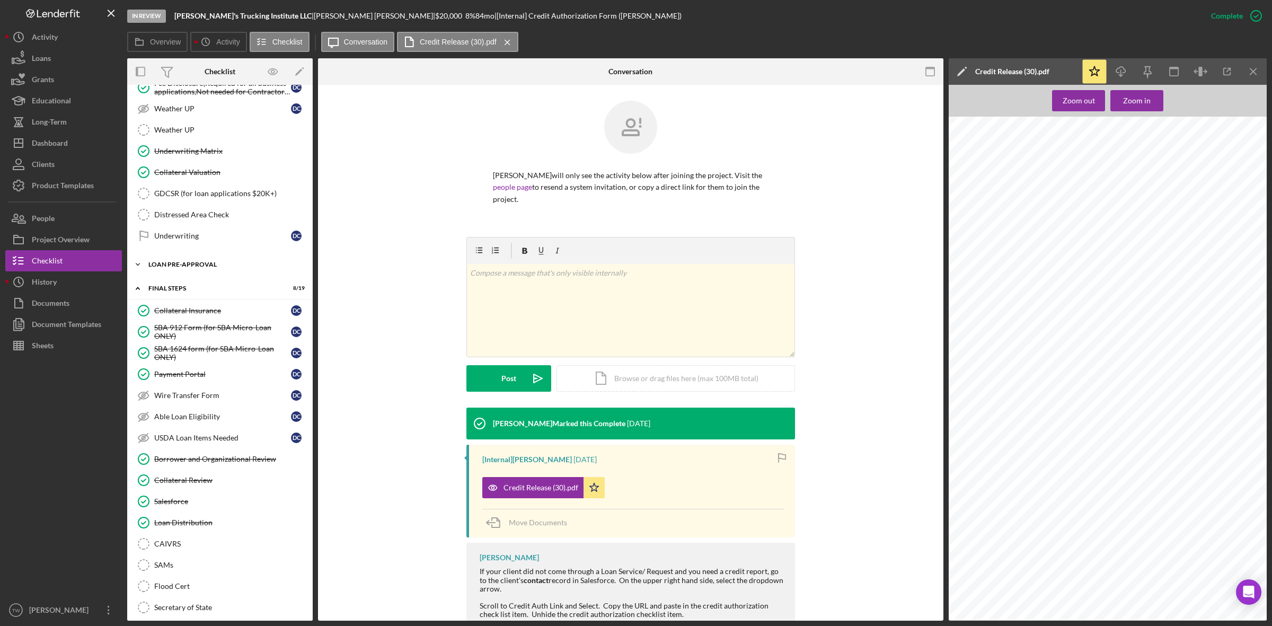
click at [194, 268] on div "LOAN PRE-APPROVAL" at bounding box center [223, 264] width 151 height 6
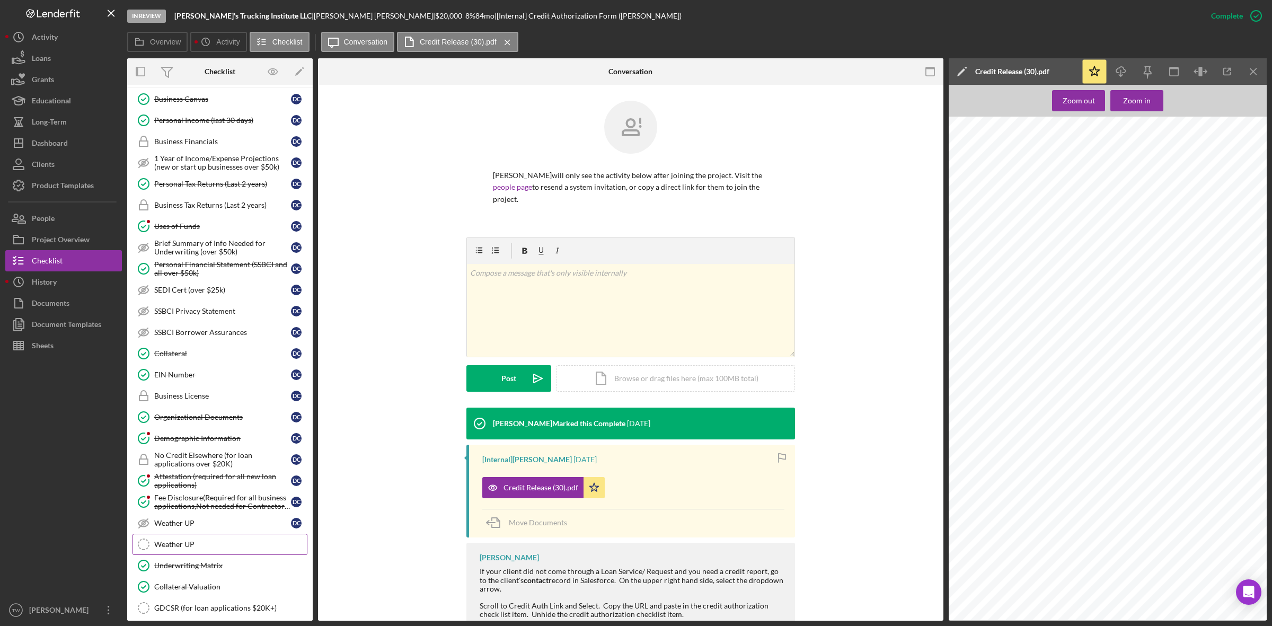
scroll to position [268, 0]
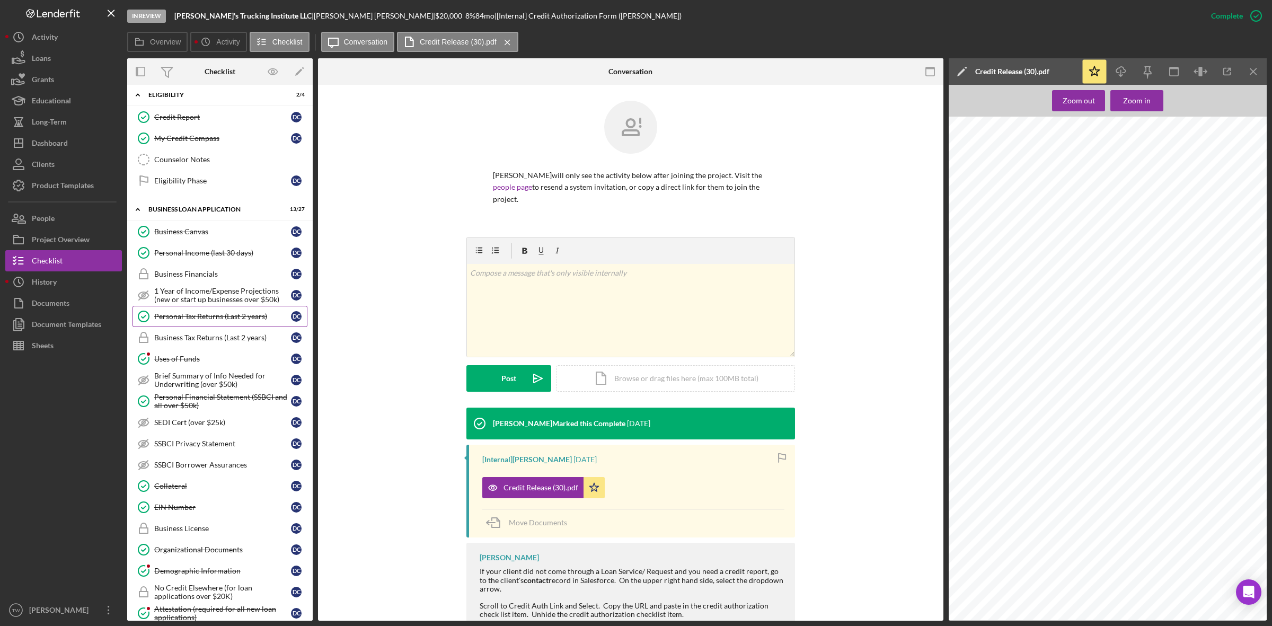
click at [197, 321] on div "Personal Tax Returns (Last 2 years)" at bounding box center [222, 316] width 137 height 8
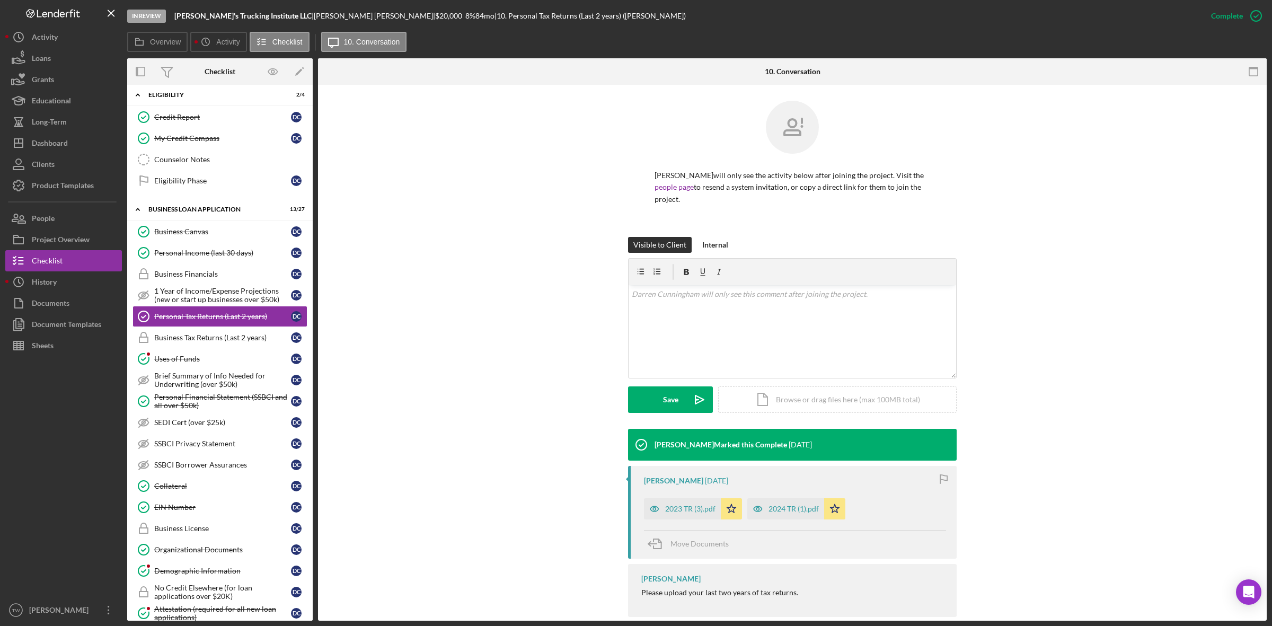
scroll to position [19, 0]
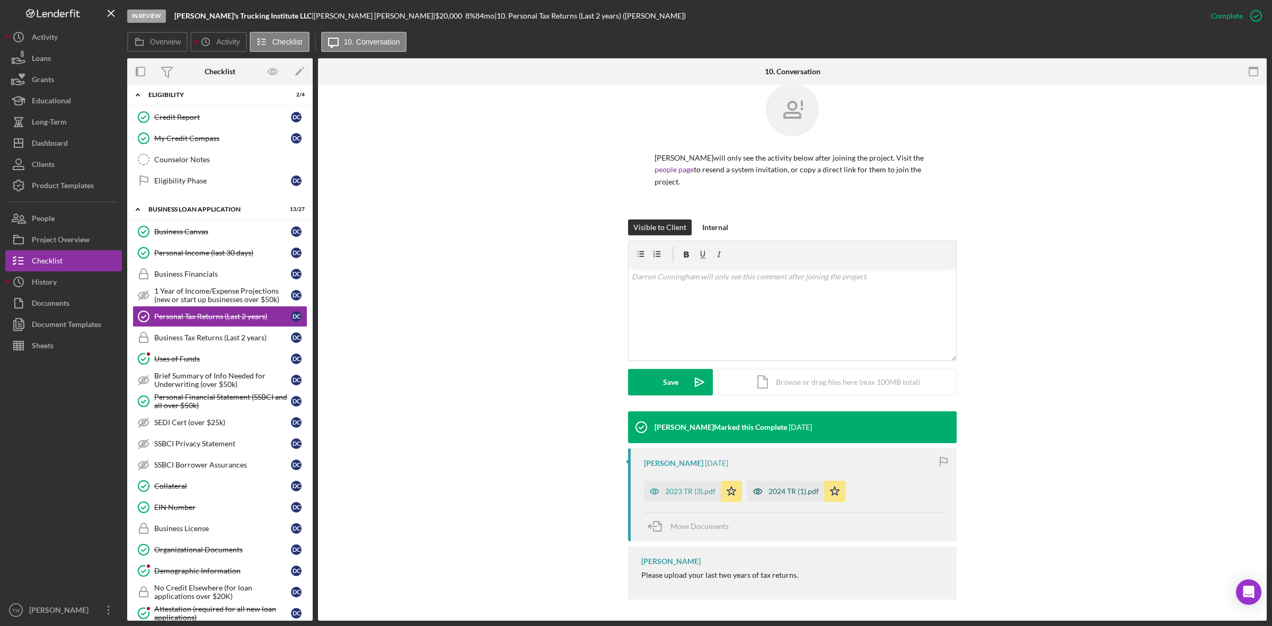
click at [786, 481] on div "2024 TR (1).pdf" at bounding box center [785, 491] width 77 height 21
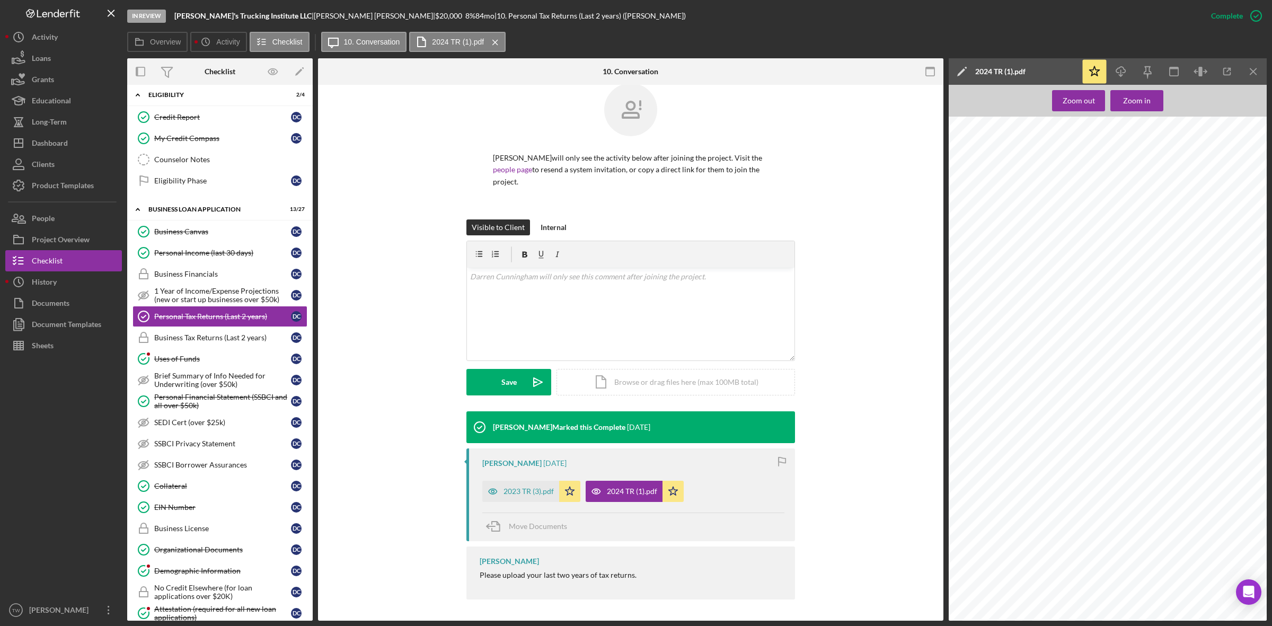
click at [1143, 86] on div "Zoom out Zoom in" at bounding box center [1108, 353] width 318 height 536
click at [1142, 97] on div "Zoom in" at bounding box center [1137, 100] width 28 height 21
click at [1117, 60] on icon "Icon/Download" at bounding box center [1121, 72] width 24 height 24
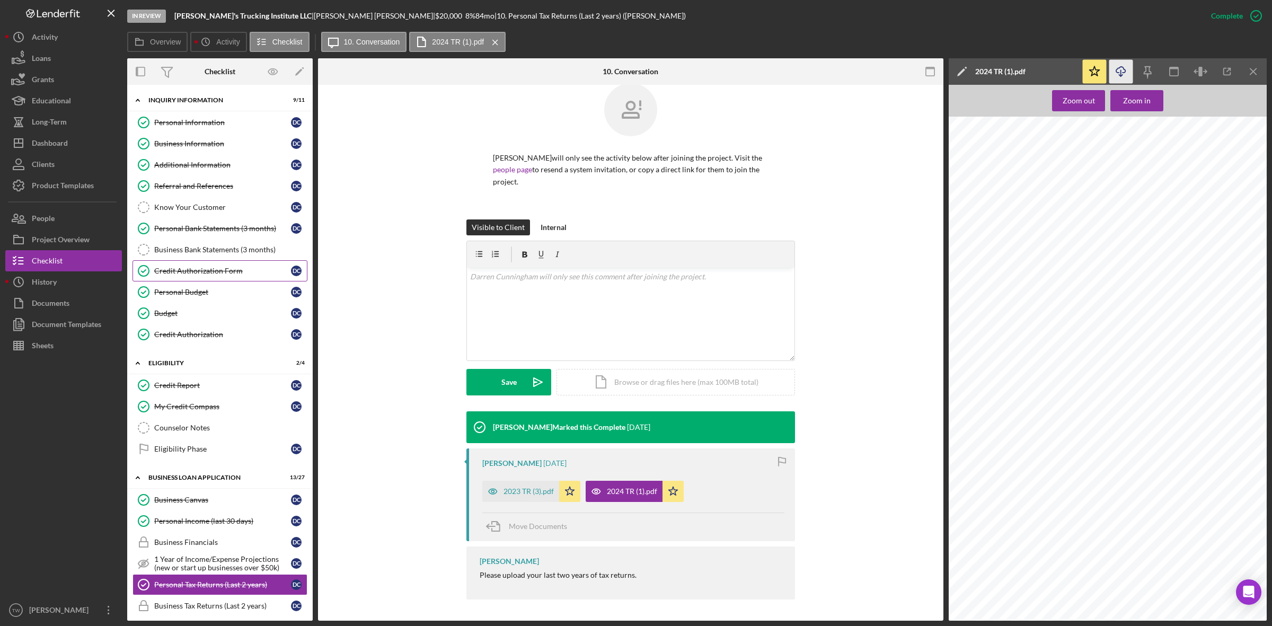
click at [197, 273] on div "Credit Authorization Form" at bounding box center [222, 271] width 137 height 8
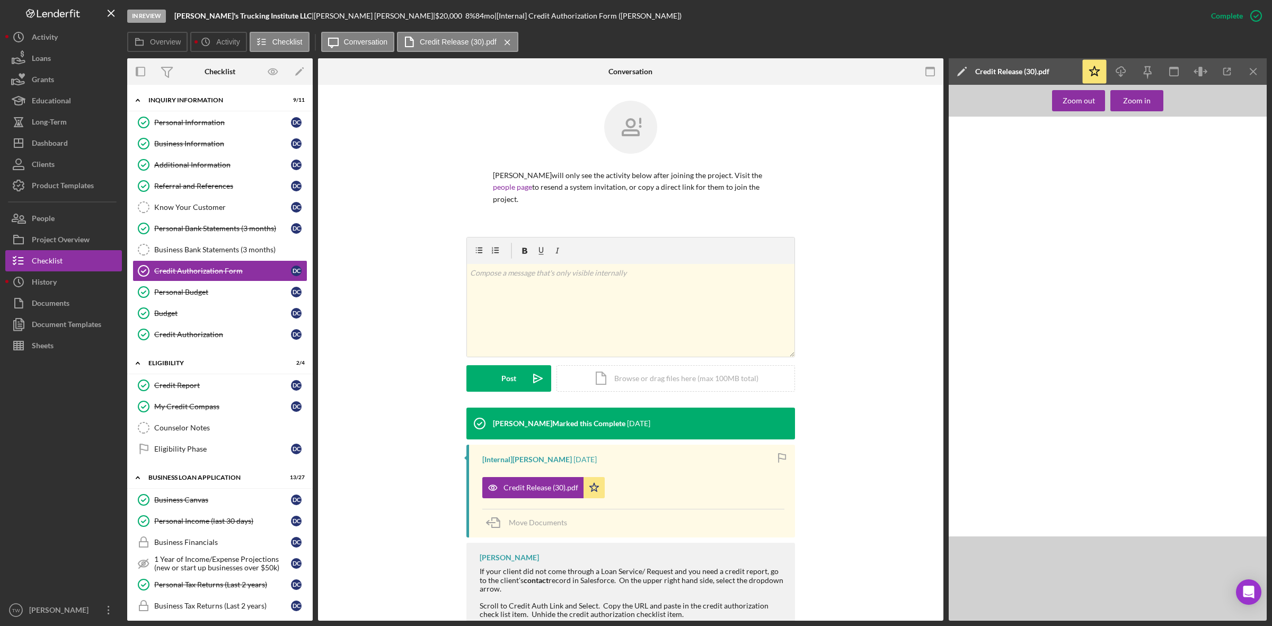
scroll to position [59, 0]
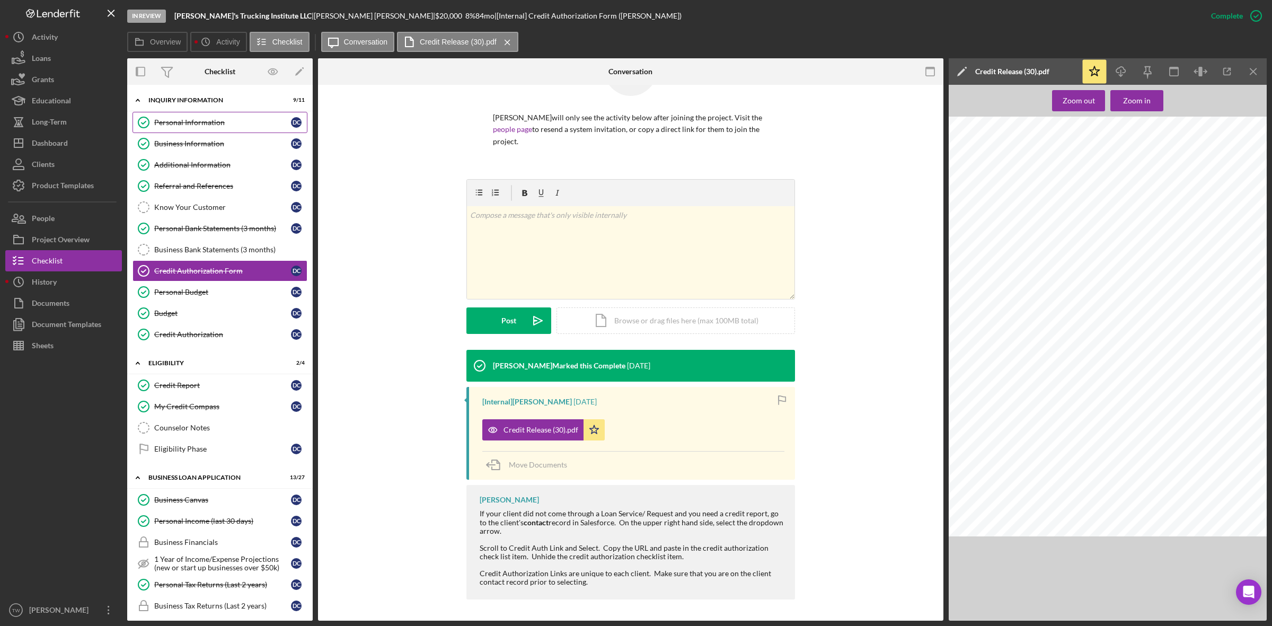
click at [167, 116] on link "Personal Information Personal Information D C" at bounding box center [219, 122] width 175 height 21
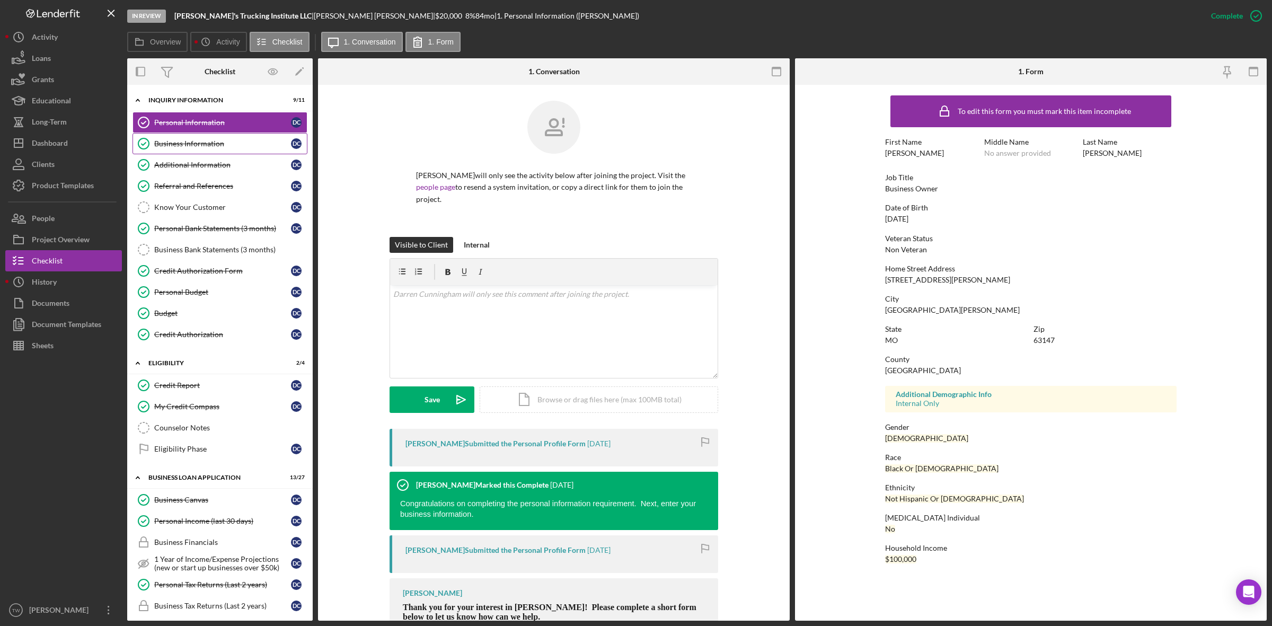
click at [208, 147] on div "Business Information" at bounding box center [222, 143] width 137 height 8
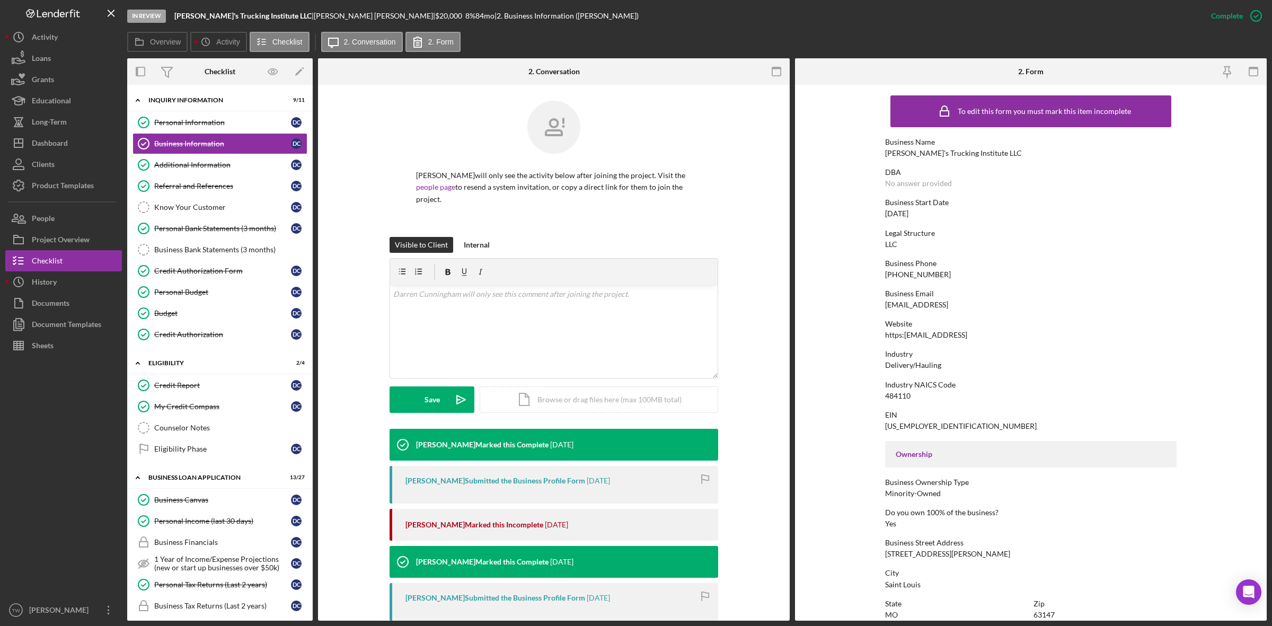
click at [948, 305] on div "[EMAIL_ADDRESS]" at bounding box center [916, 304] width 63 height 8
drag, startPoint x: 178, startPoint y: 120, endPoint x: 868, endPoint y: 285, distance: 709.5
click at [178, 120] on div "Personal Information" at bounding box center [222, 122] width 137 height 8
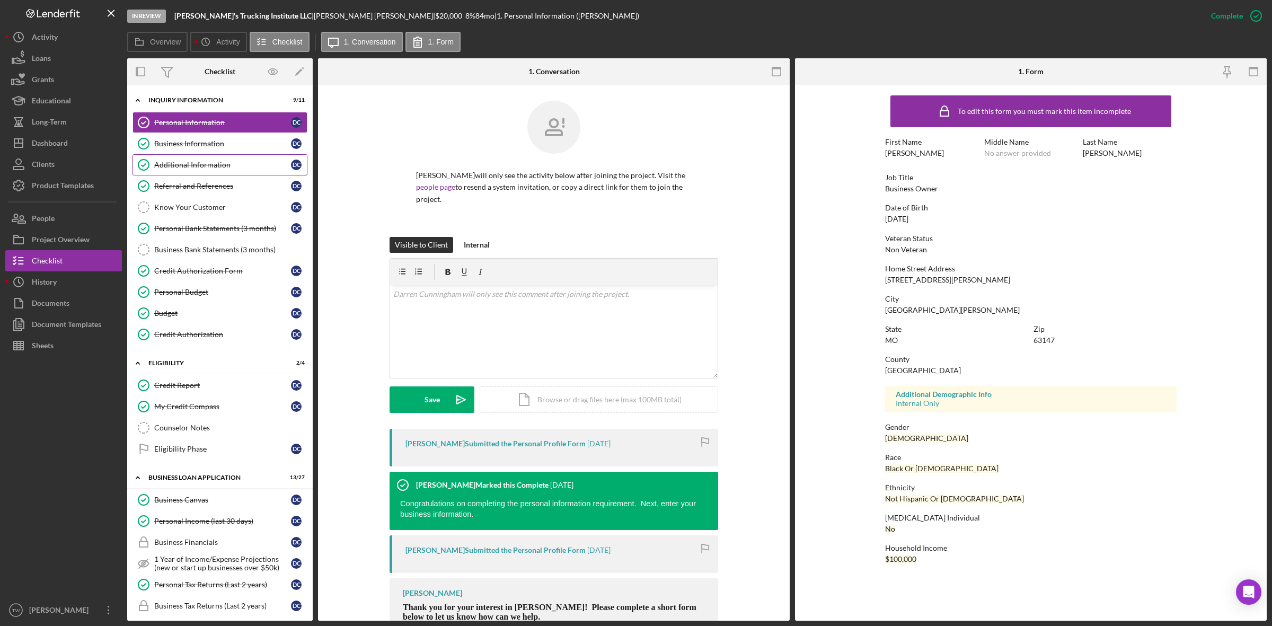
click at [203, 172] on link "Additional Information Additional Information D C" at bounding box center [219, 164] width 175 height 21
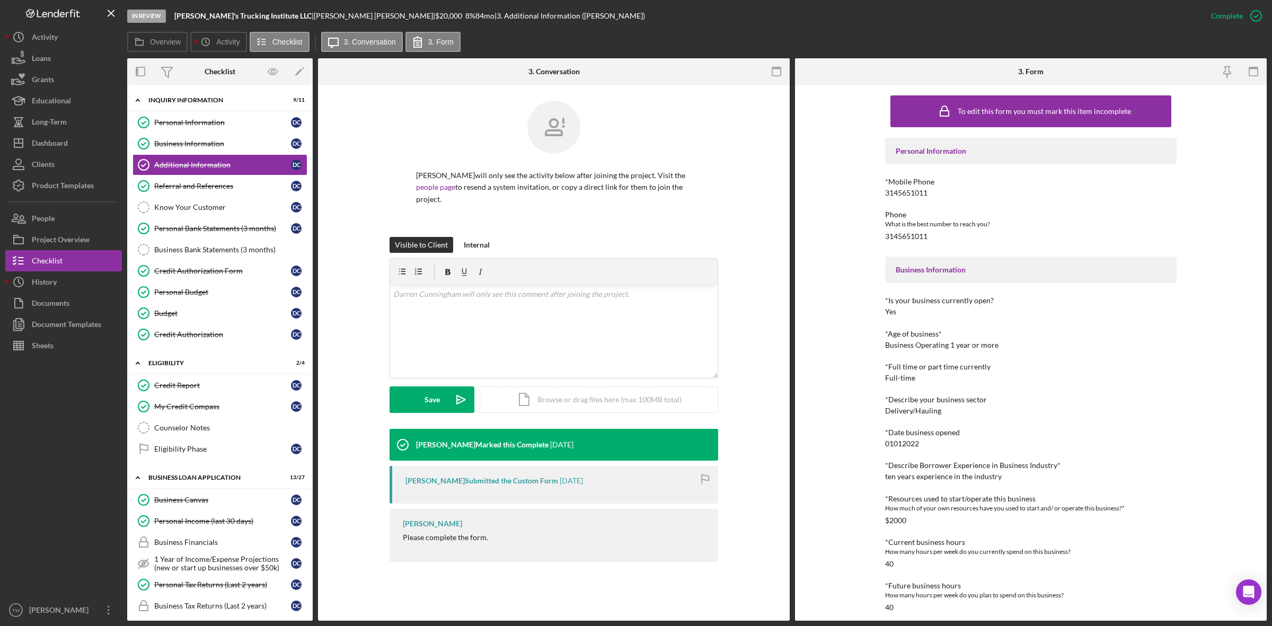
click at [912, 189] on div "3145651011" at bounding box center [906, 193] width 42 height 8
click at [912, 187] on div "*Mobile Phone [PHONE_NUMBER]" at bounding box center [1030, 188] width 291 height 20
click at [217, 504] on div "Business Canvas" at bounding box center [222, 500] width 137 height 8
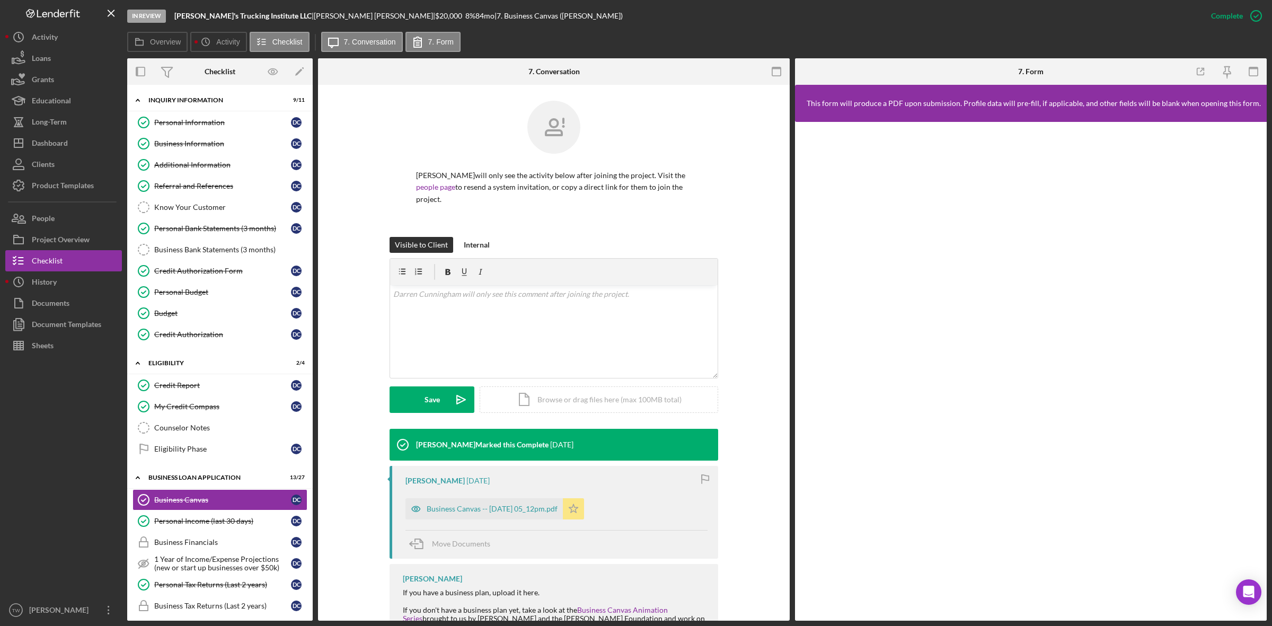
scroll to position [89, 0]
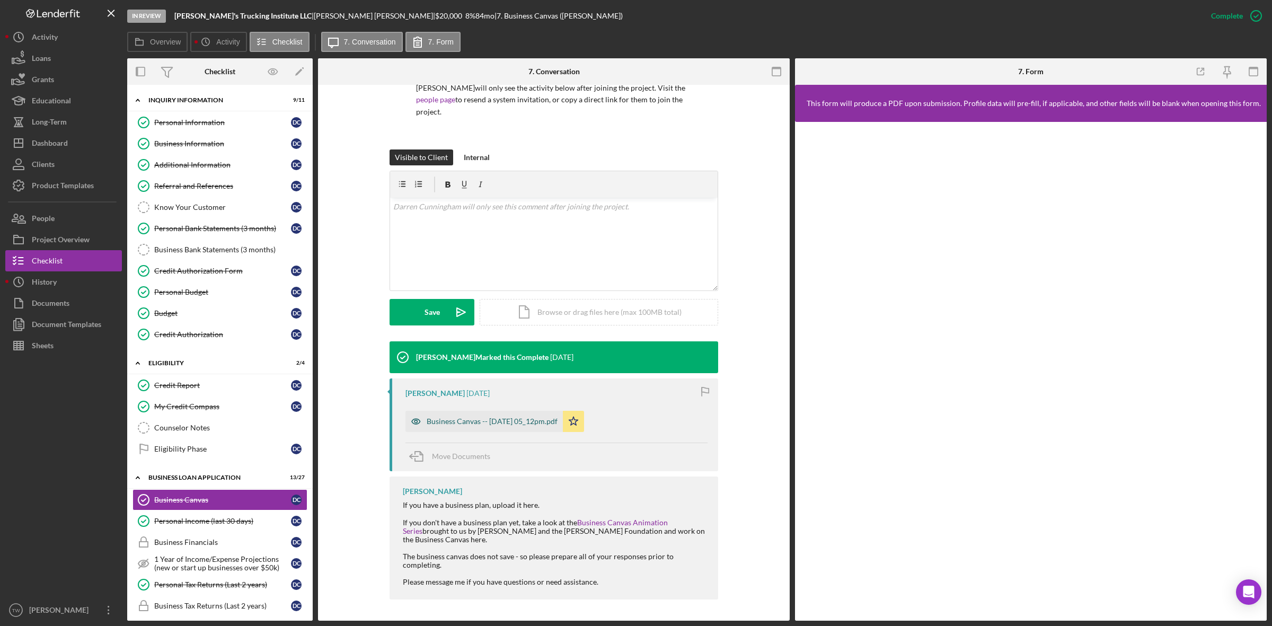
click at [514, 425] on div "Business Canvas -- [DATE] 05_12pm.pdf" at bounding box center [483, 421] width 157 height 21
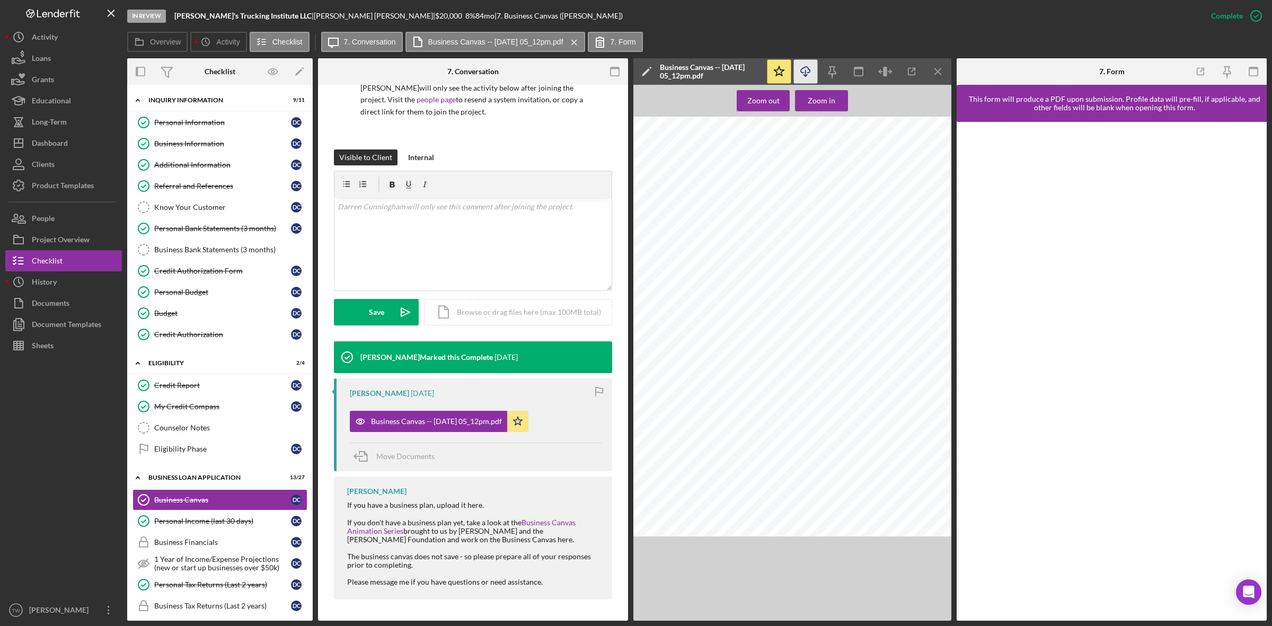
click at [806, 74] on line "button" at bounding box center [806, 73] width 0 height 6
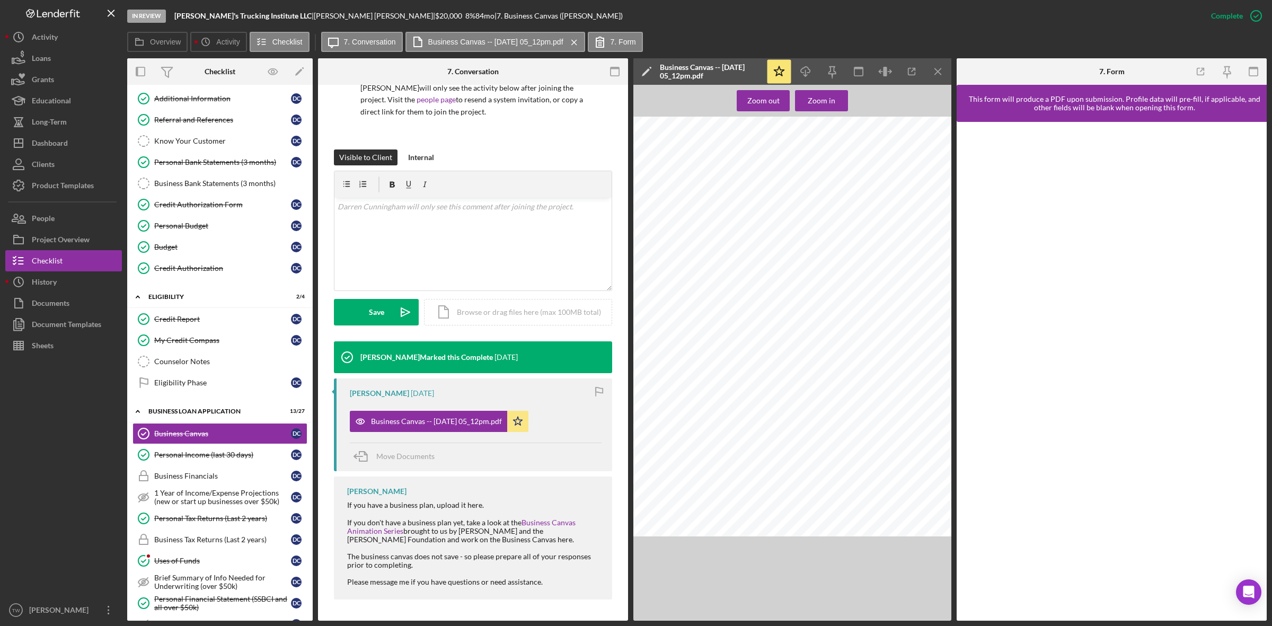
drag, startPoint x: 235, startPoint y: 520, endPoint x: 458, endPoint y: 596, distance: 236.1
click at [235, 520] on div "Personal Tax Returns (Last 2 years)" at bounding box center [222, 518] width 137 height 8
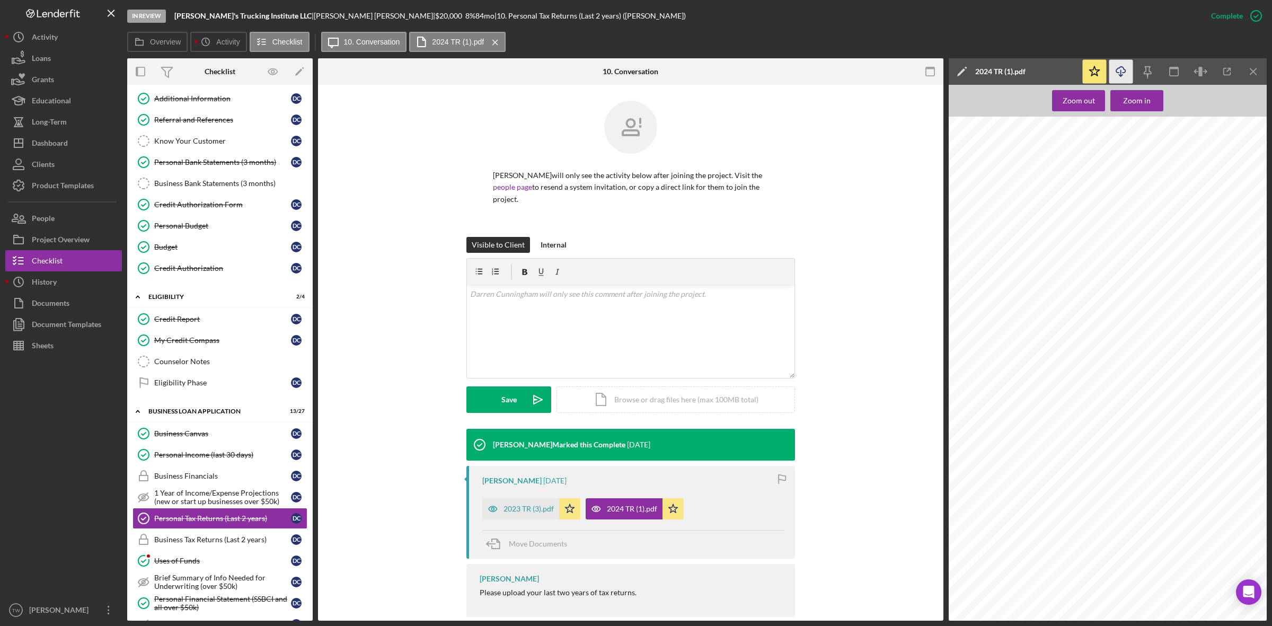
click at [1124, 74] on icon "Icon/Download" at bounding box center [1121, 72] width 24 height 24
click at [512, 512] on div "2023 TR (3).pdf" at bounding box center [528, 509] width 50 height 8
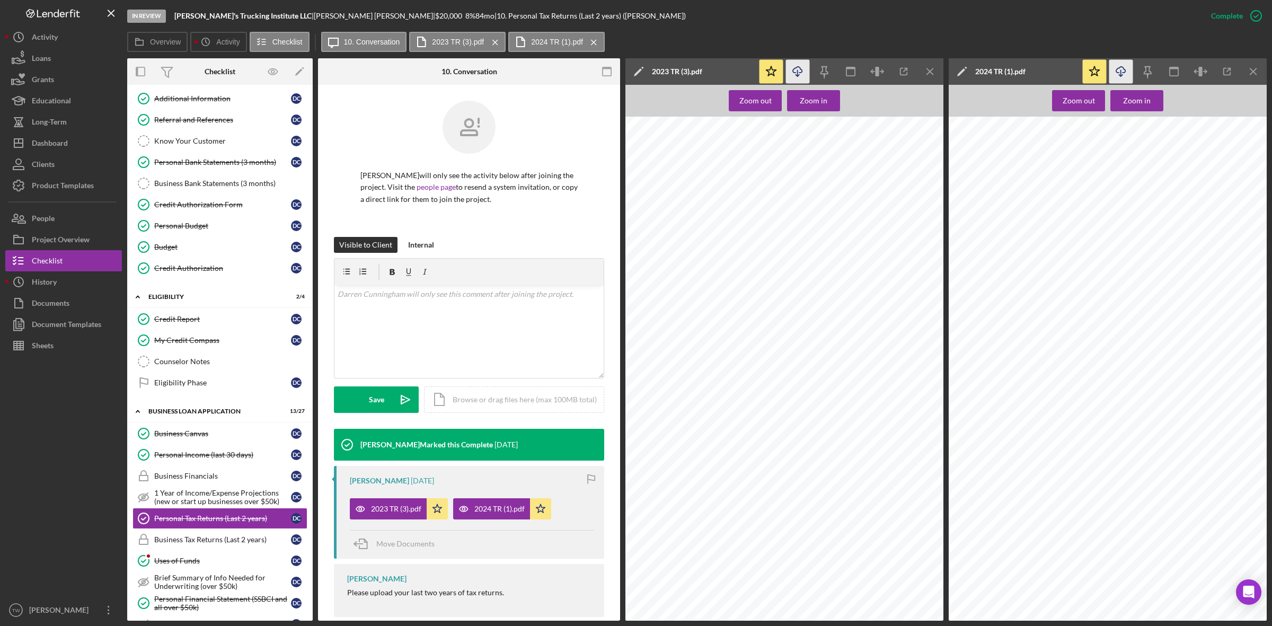
click at [803, 76] on icon "Icon/Download" at bounding box center [798, 72] width 24 height 24
click at [77, 132] on button "Icon/Dashboard Dashboard" at bounding box center [63, 142] width 117 height 21
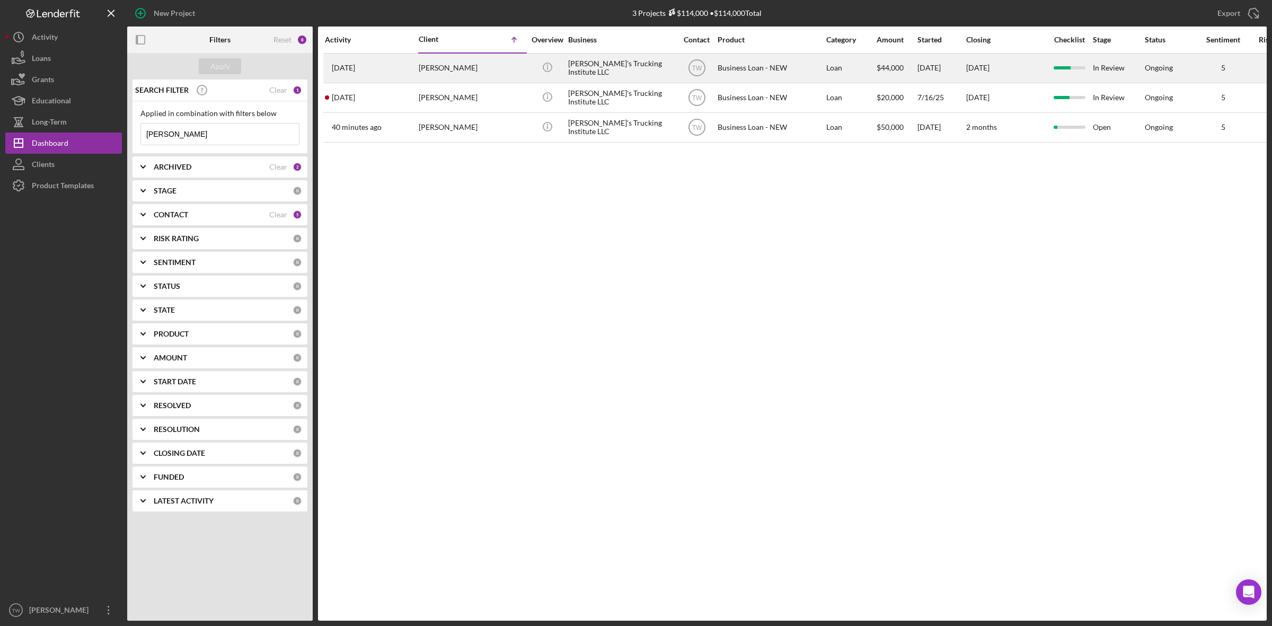
click at [489, 65] on div "[PERSON_NAME]" at bounding box center [472, 68] width 106 height 28
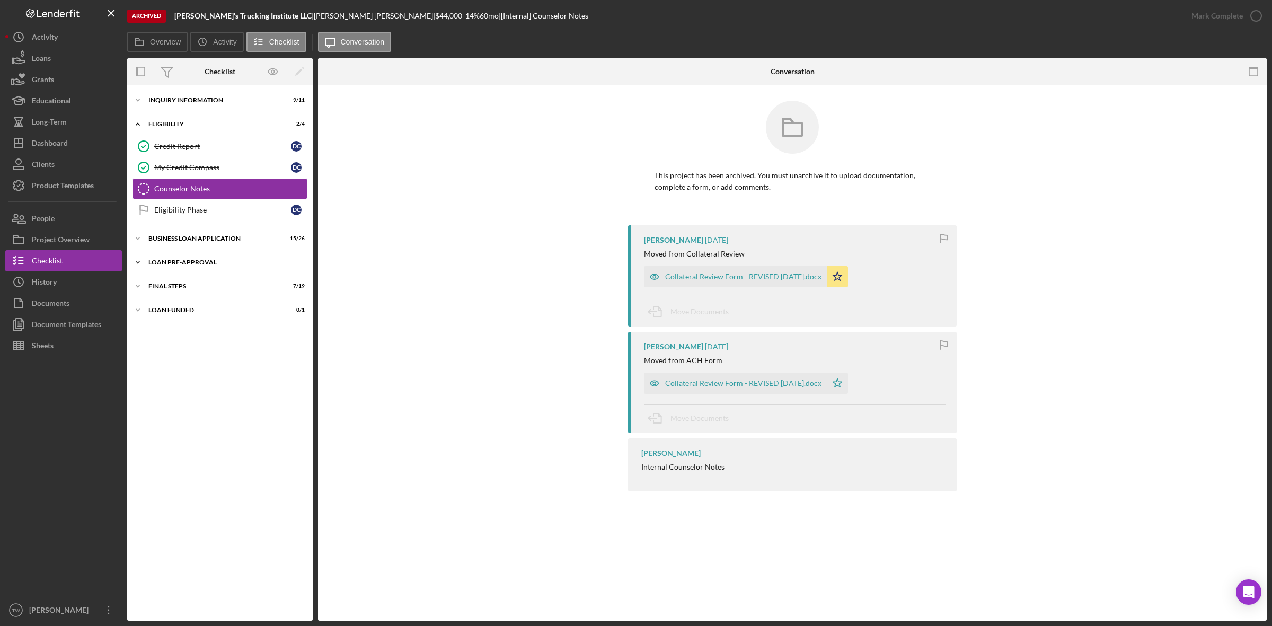
click at [183, 273] on div "Icon/Expander LOAN PRE-APPROVAL 1 / 2" at bounding box center [219, 262] width 185 height 21
click at [180, 284] on div "Loan Approval" at bounding box center [230, 284] width 153 height 8
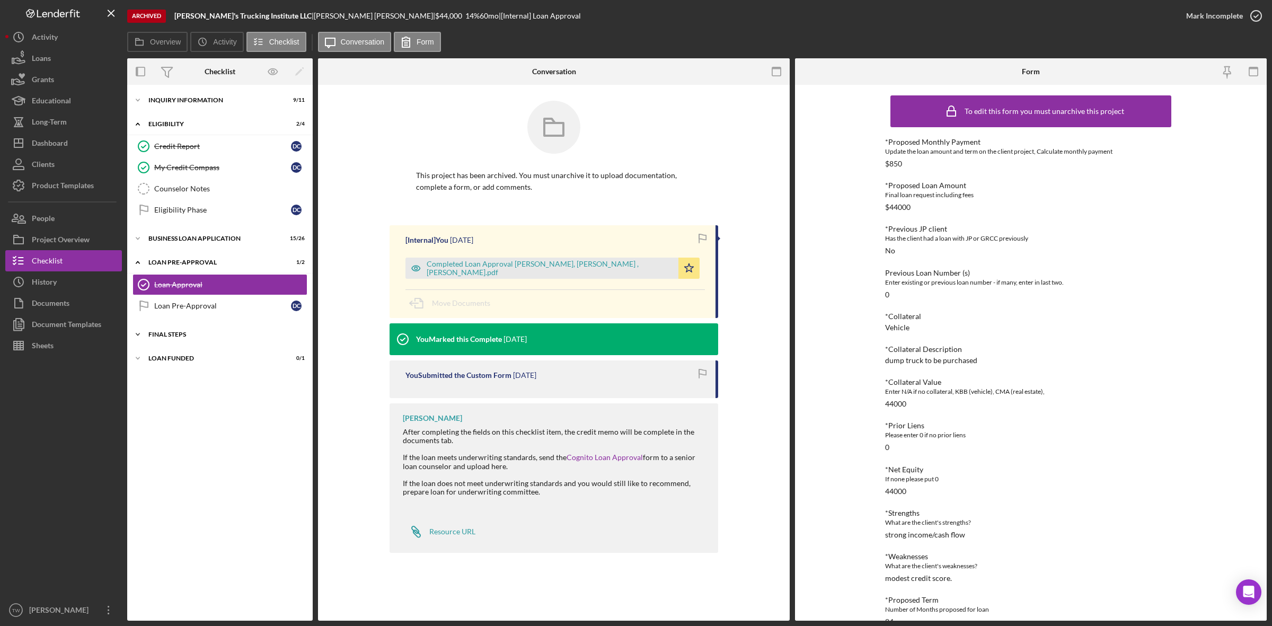
click at [176, 332] on div "Icon/Expander FINAL STEPS 7 / 19" at bounding box center [219, 334] width 185 height 21
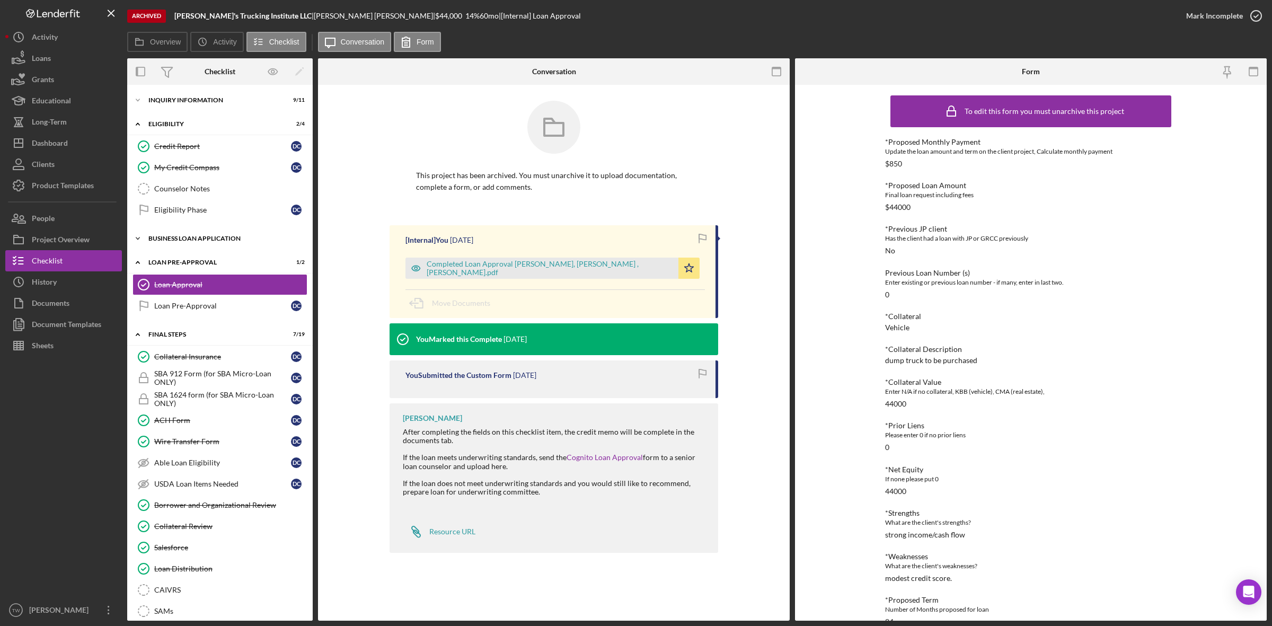
click at [180, 237] on div "BUSINESS LOAN APPLICATION" at bounding box center [223, 238] width 151 height 6
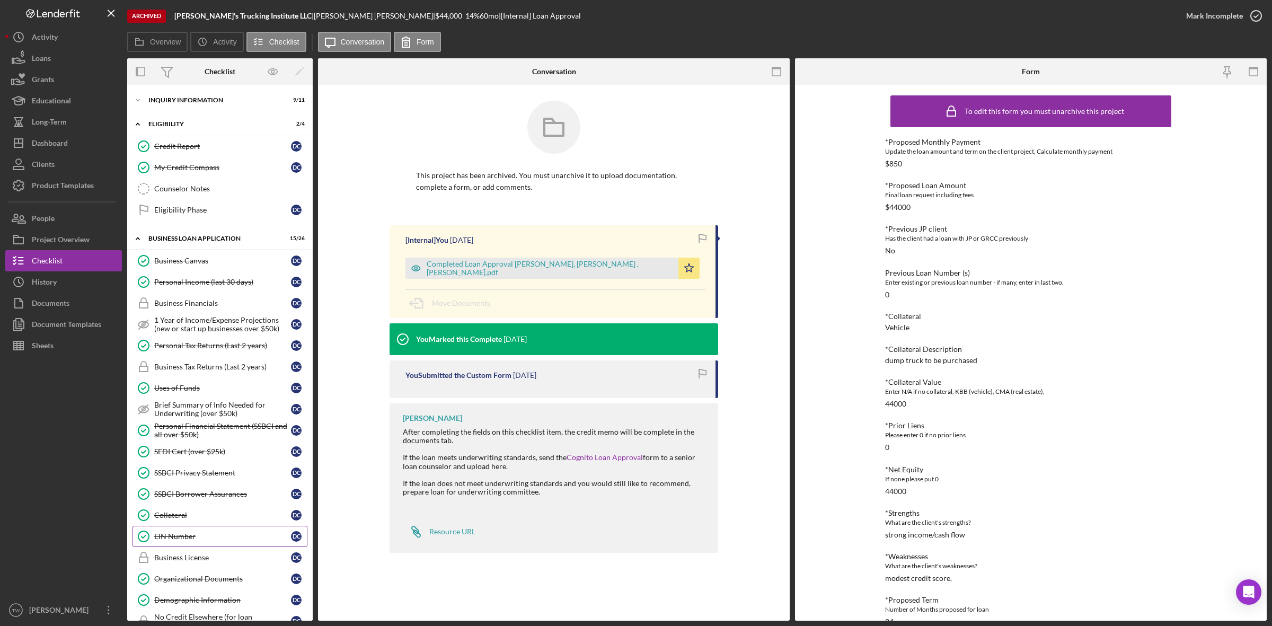
click at [183, 531] on link "EIN Number EIN Number D C" at bounding box center [219, 536] width 175 height 21
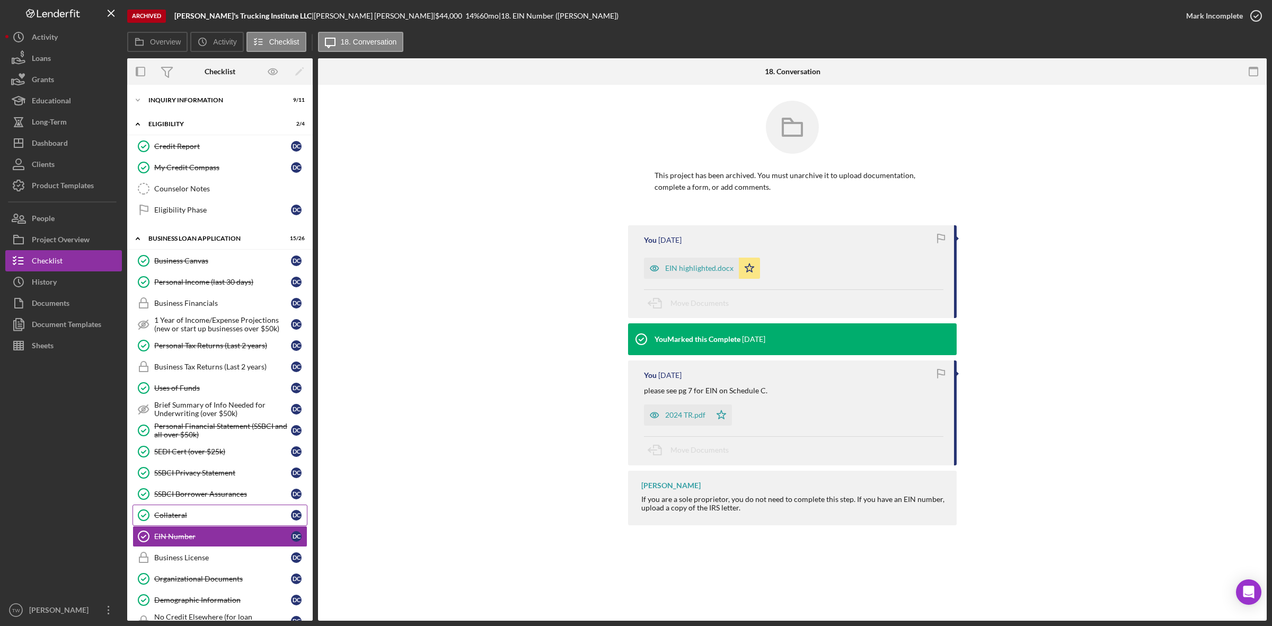
click at [226, 515] on div "Collateral" at bounding box center [222, 515] width 137 height 8
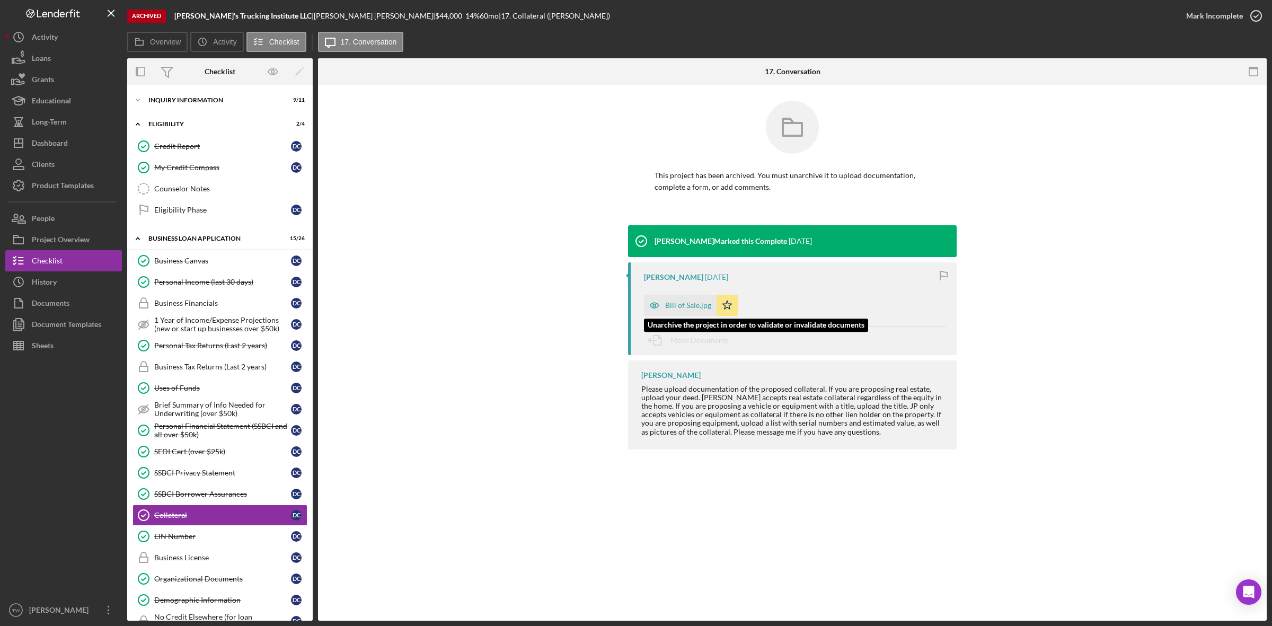
click at [692, 312] on div "Bill of Sale.jpg" at bounding box center [680, 305] width 73 height 21
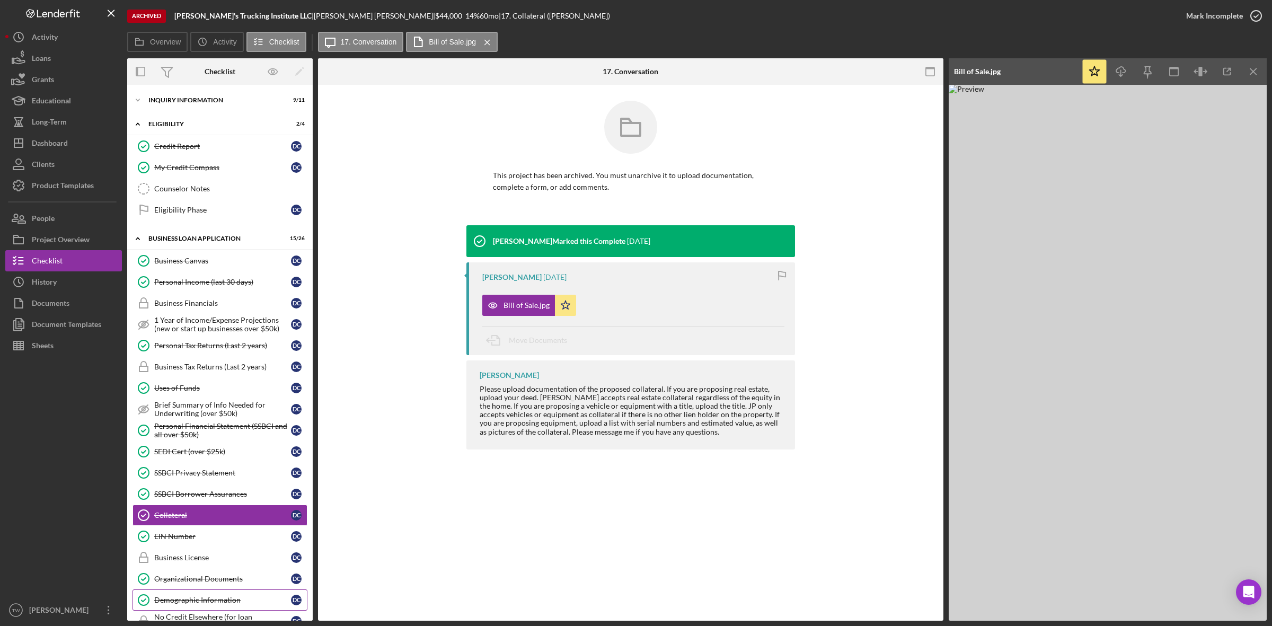
scroll to position [66, 0]
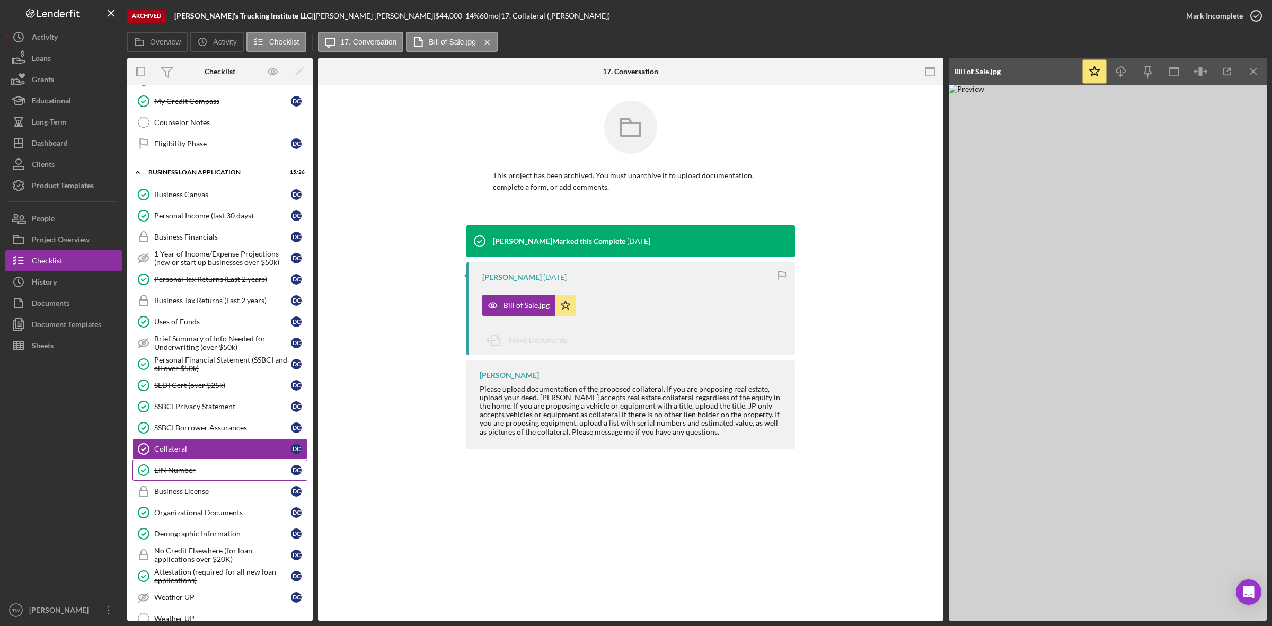
click at [189, 474] on div "EIN Number" at bounding box center [222, 470] width 137 height 8
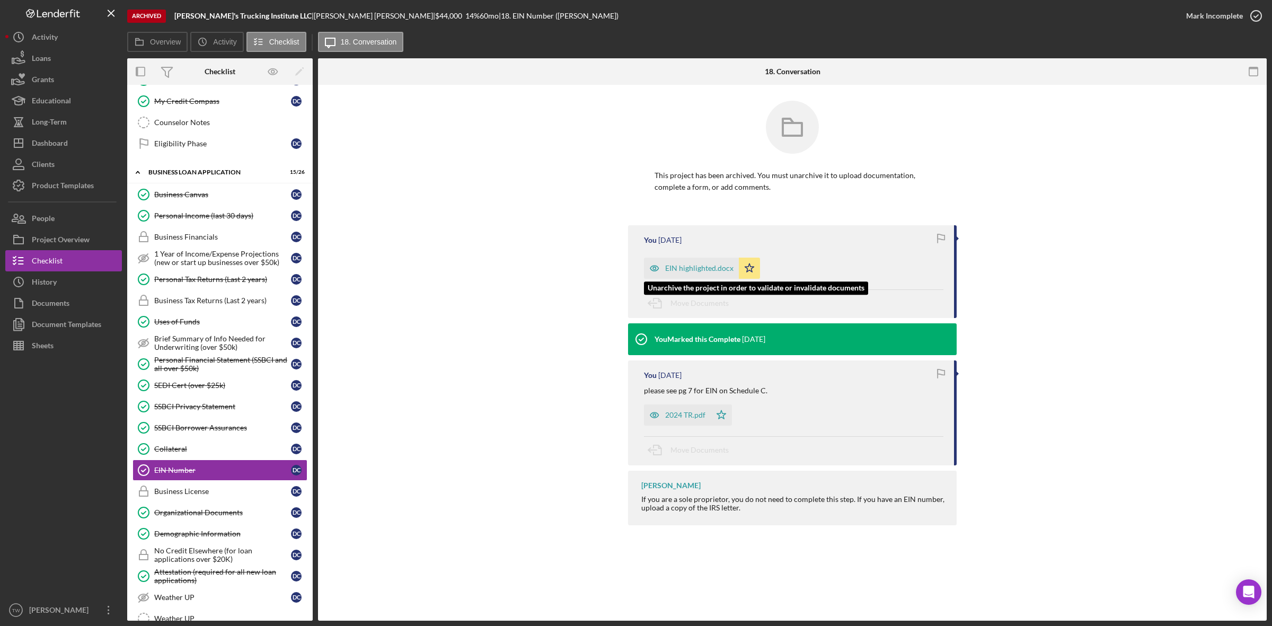
click at [700, 268] on div "EIN highlighted.docx" at bounding box center [699, 268] width 68 height 8
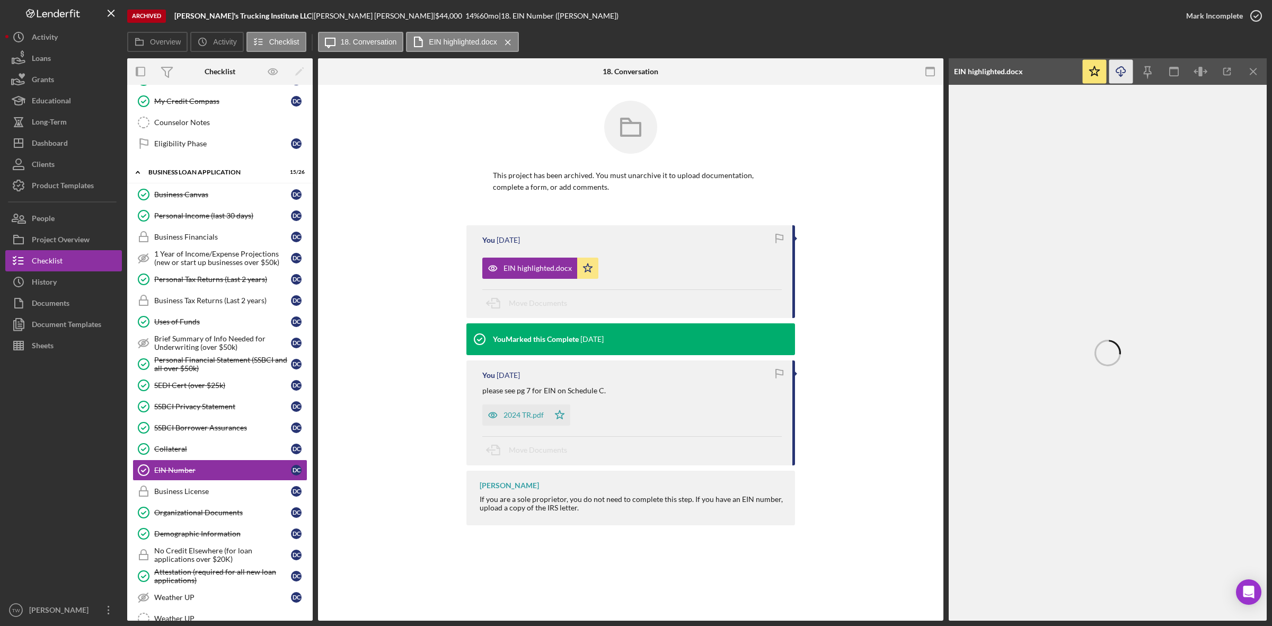
click at [1116, 64] on icon "Icon/Download" at bounding box center [1121, 72] width 24 height 24
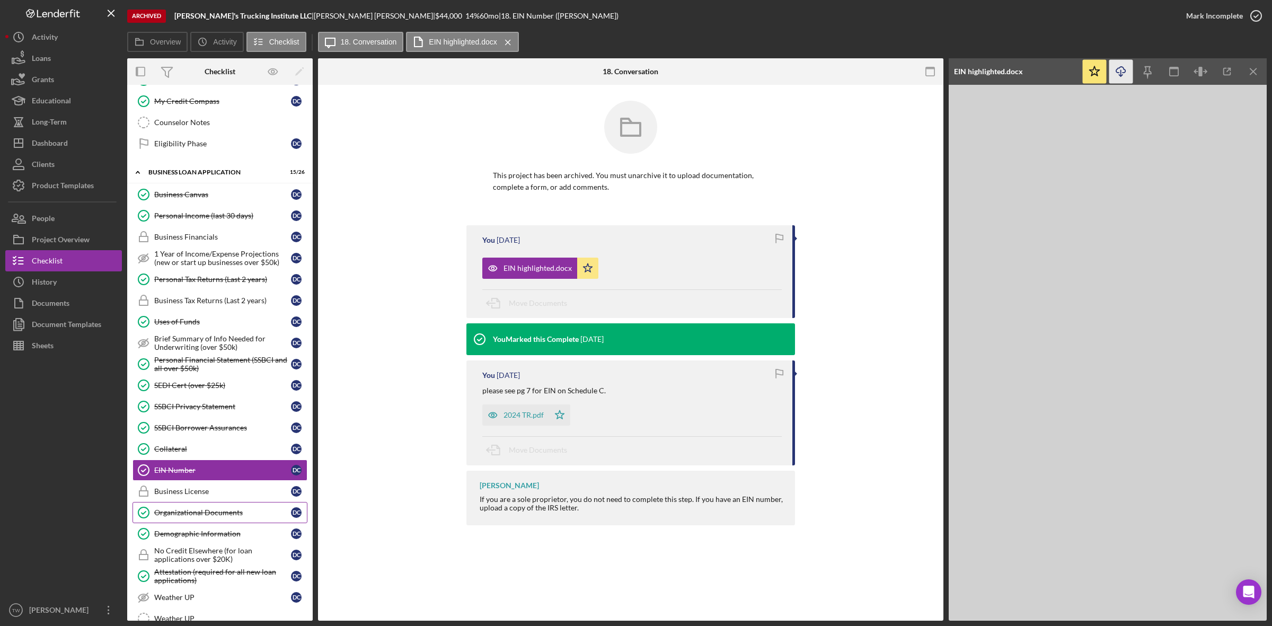
click at [220, 512] on link "Organizational Documents Organizational Documents D C" at bounding box center [219, 512] width 175 height 21
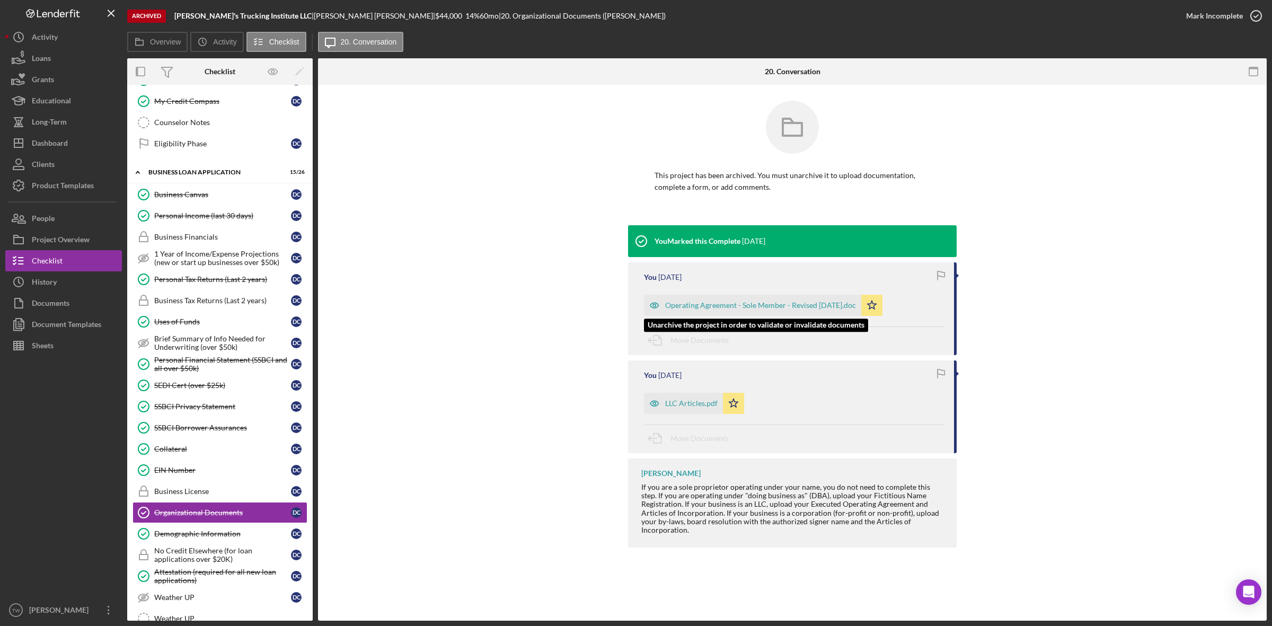
click at [766, 305] on div "Operating Agreement - Sole Member - Revised [DATE].doc" at bounding box center [760, 305] width 191 height 8
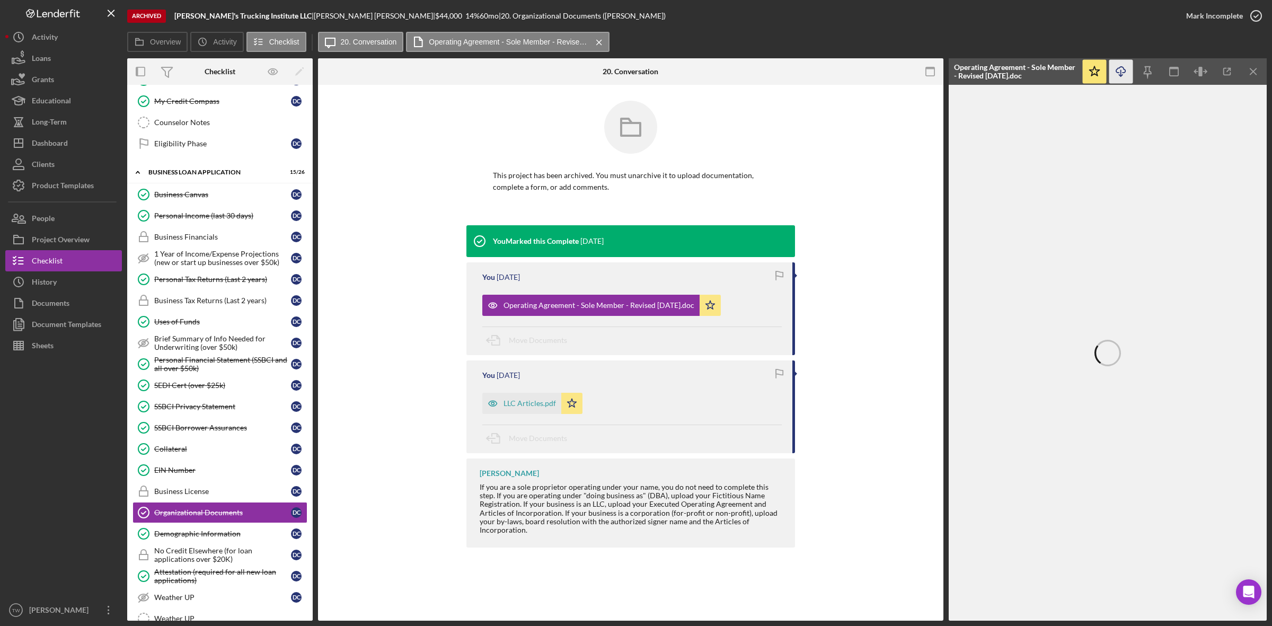
click at [1118, 67] on icon "Icon/Download" at bounding box center [1121, 72] width 24 height 24
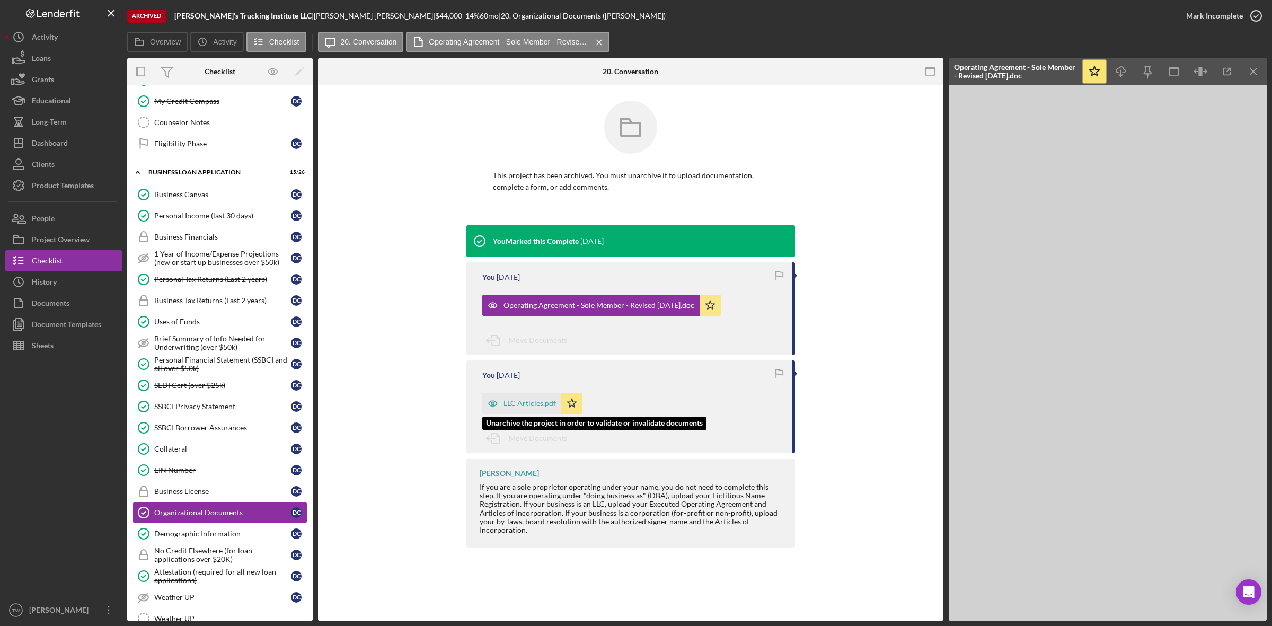
click at [521, 404] on div "LLC Articles.pdf" at bounding box center [529, 403] width 52 height 8
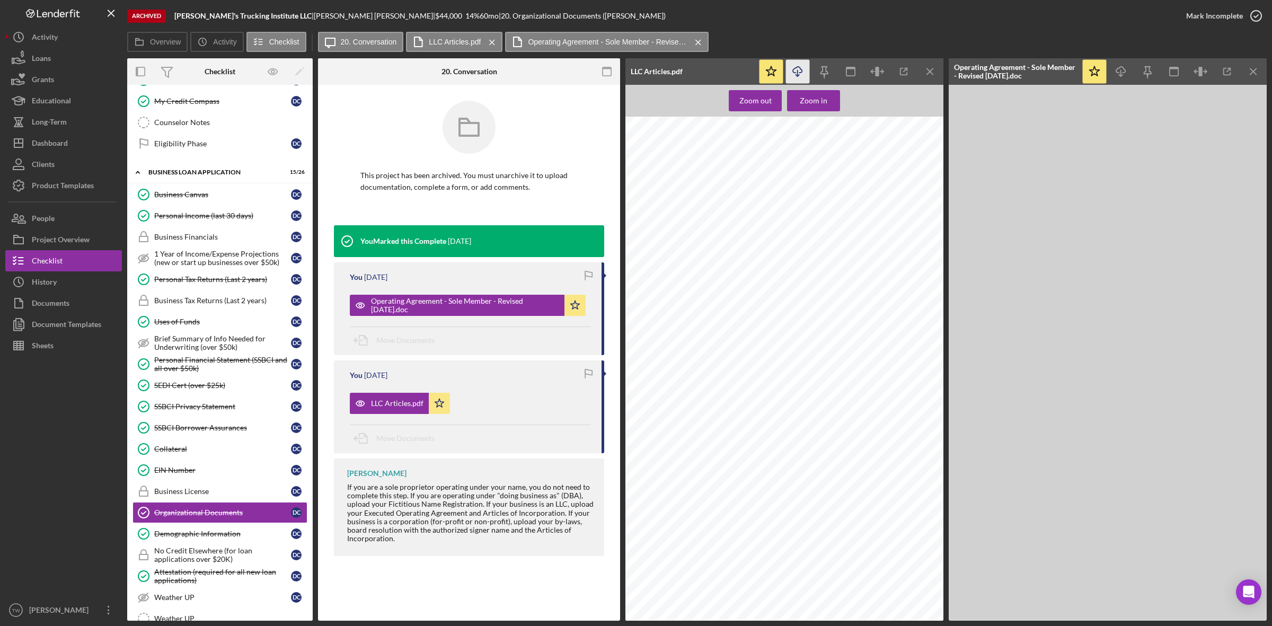
click at [794, 69] on icon "Icon/Download" at bounding box center [798, 72] width 24 height 24
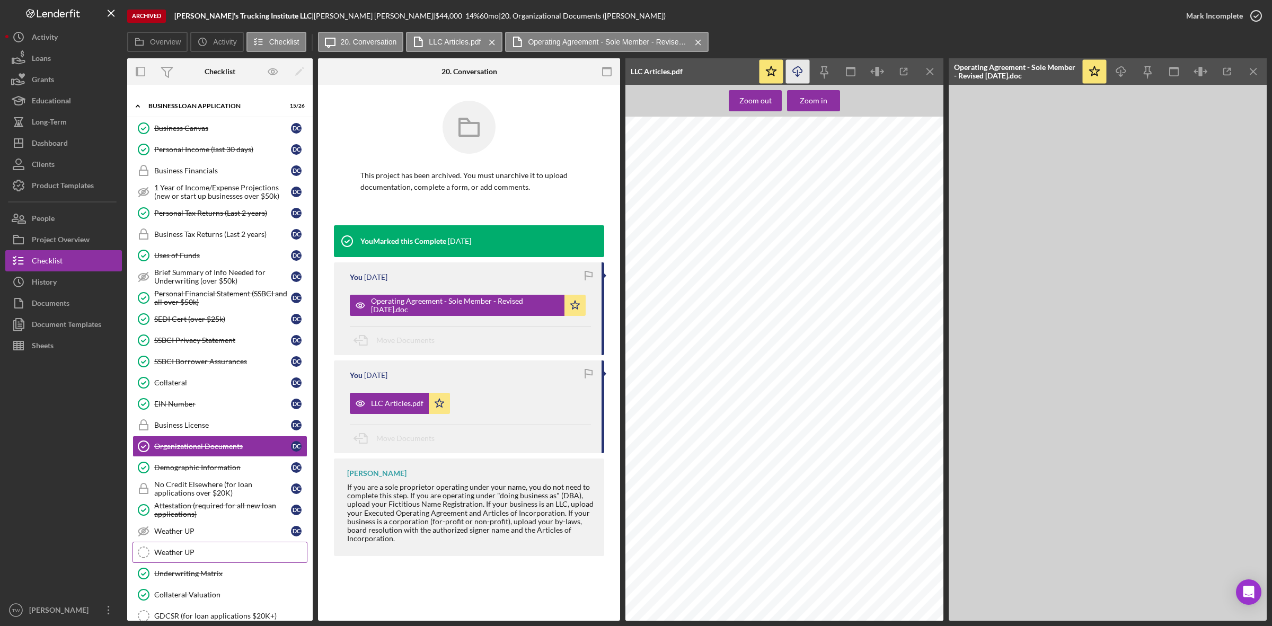
scroll to position [199, 0]
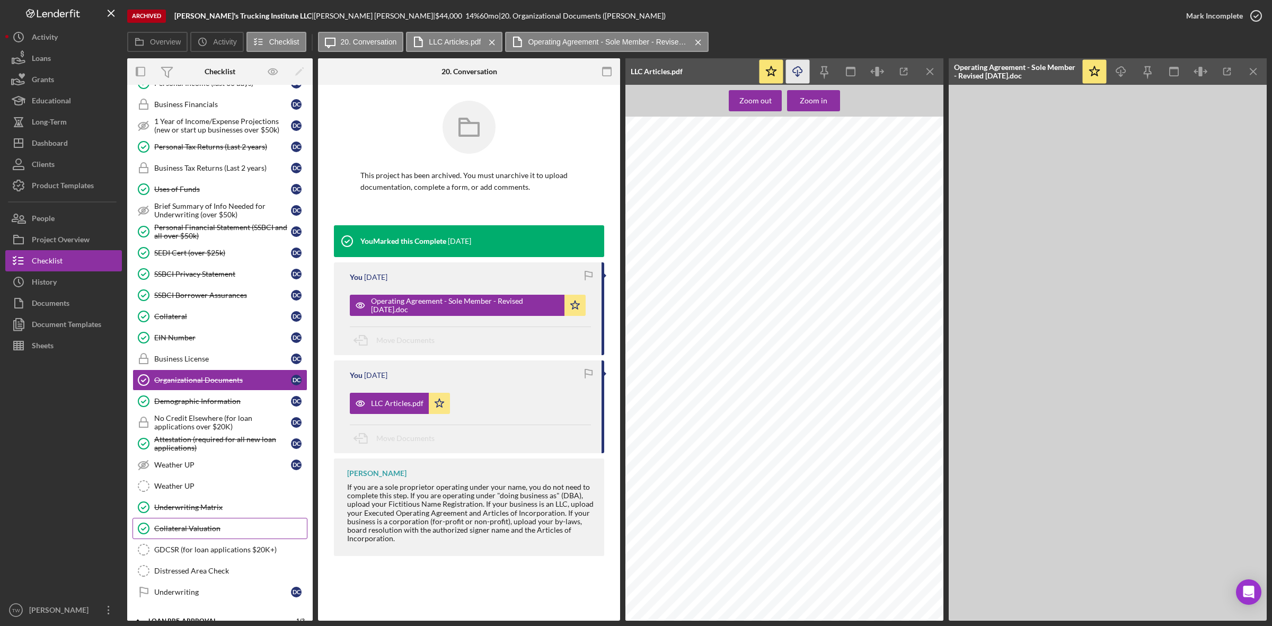
click at [179, 533] on div "Collateral Valuation" at bounding box center [230, 528] width 153 height 8
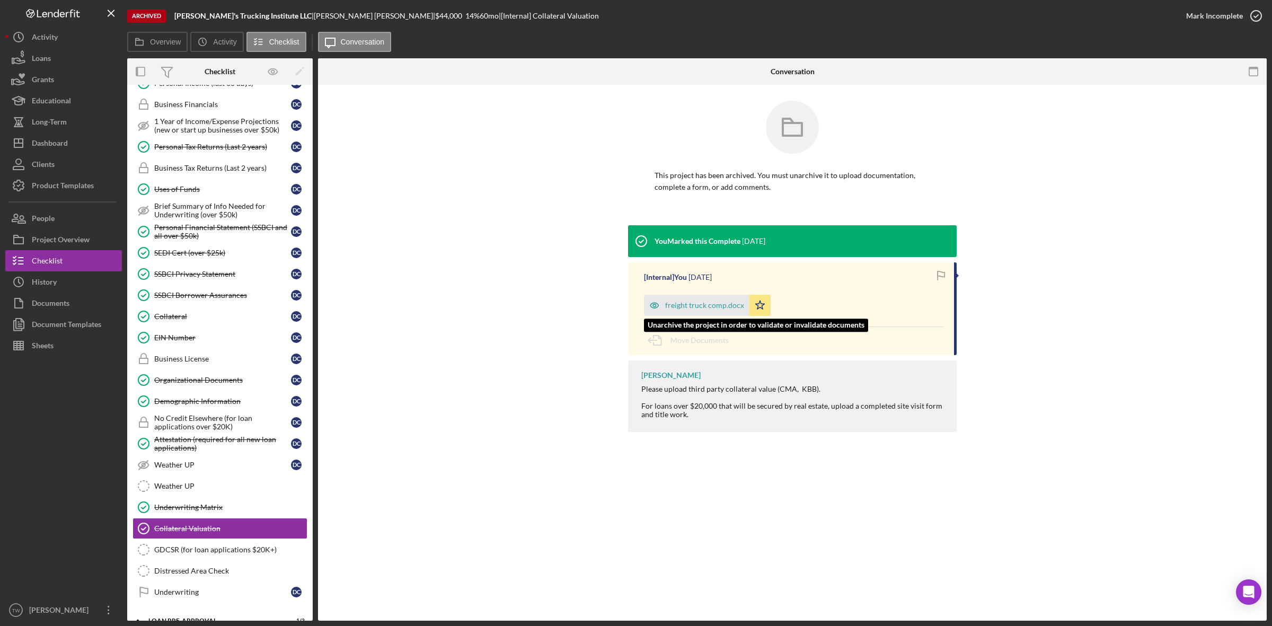
click at [692, 300] on div "freight truck comp.docx" at bounding box center [696, 305] width 105 height 21
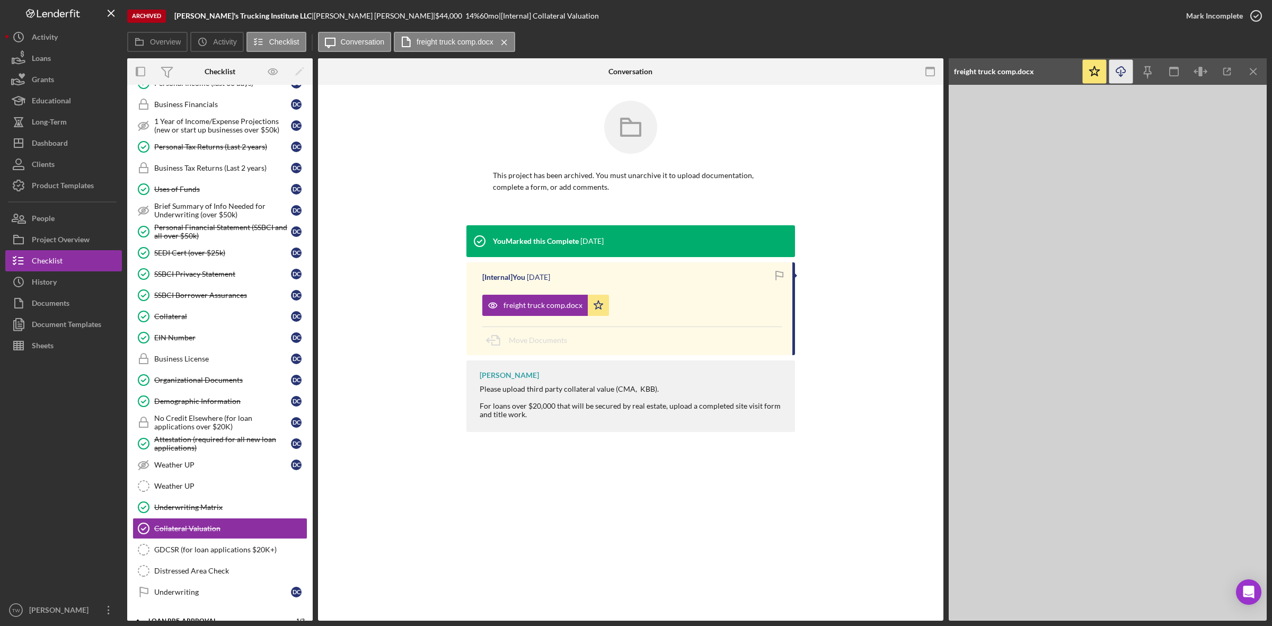
click at [1115, 73] on icon "Icon/Download" at bounding box center [1121, 72] width 24 height 24
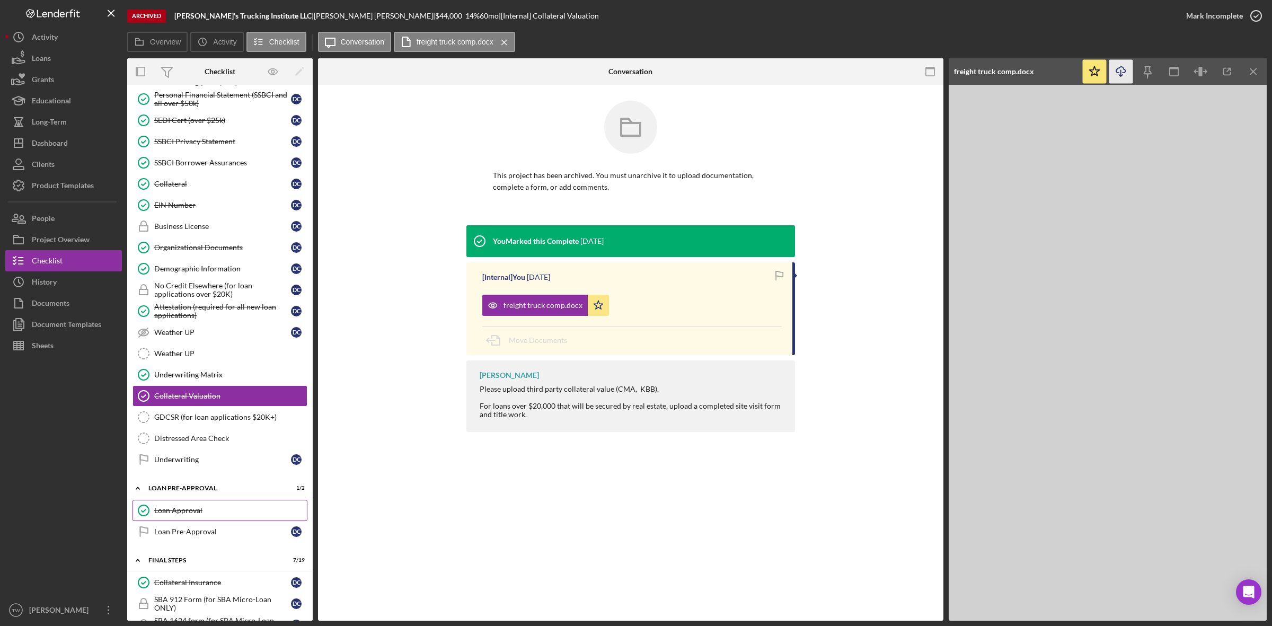
scroll to position [464, 0]
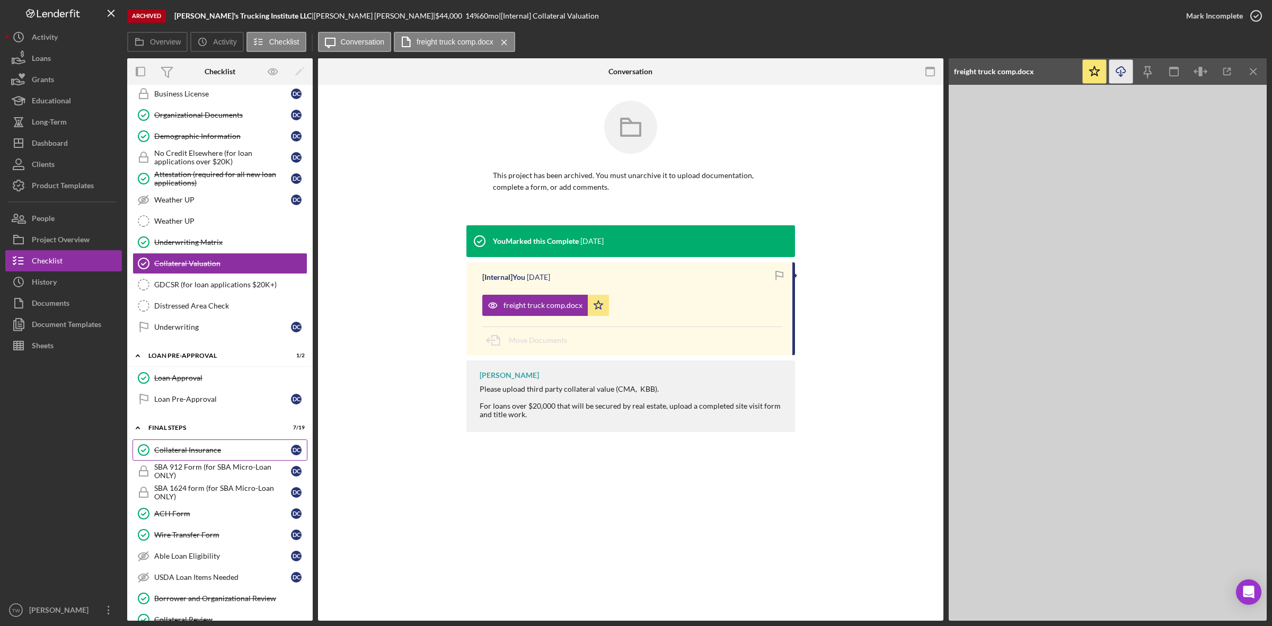
drag, startPoint x: 193, startPoint y: 456, endPoint x: 229, endPoint y: 453, distance: 35.6
click at [193, 454] on div "Collateral Insurance" at bounding box center [222, 450] width 137 height 8
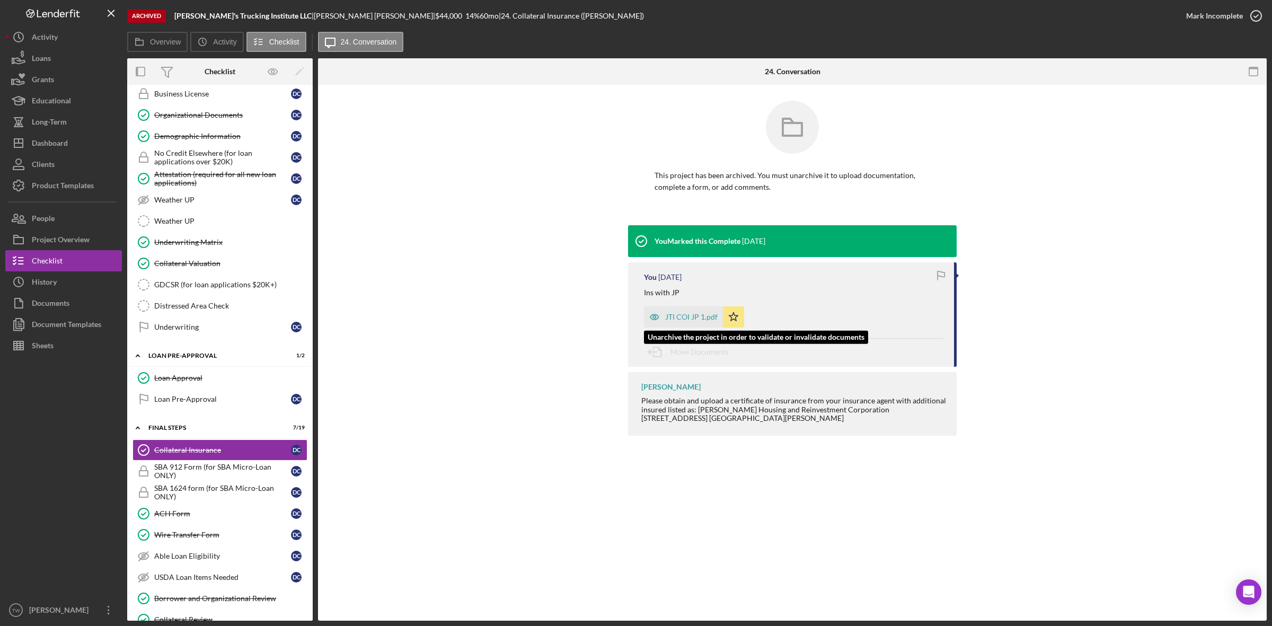
click at [676, 319] on div "JTI COI JP 1.pdf" at bounding box center [691, 317] width 52 height 8
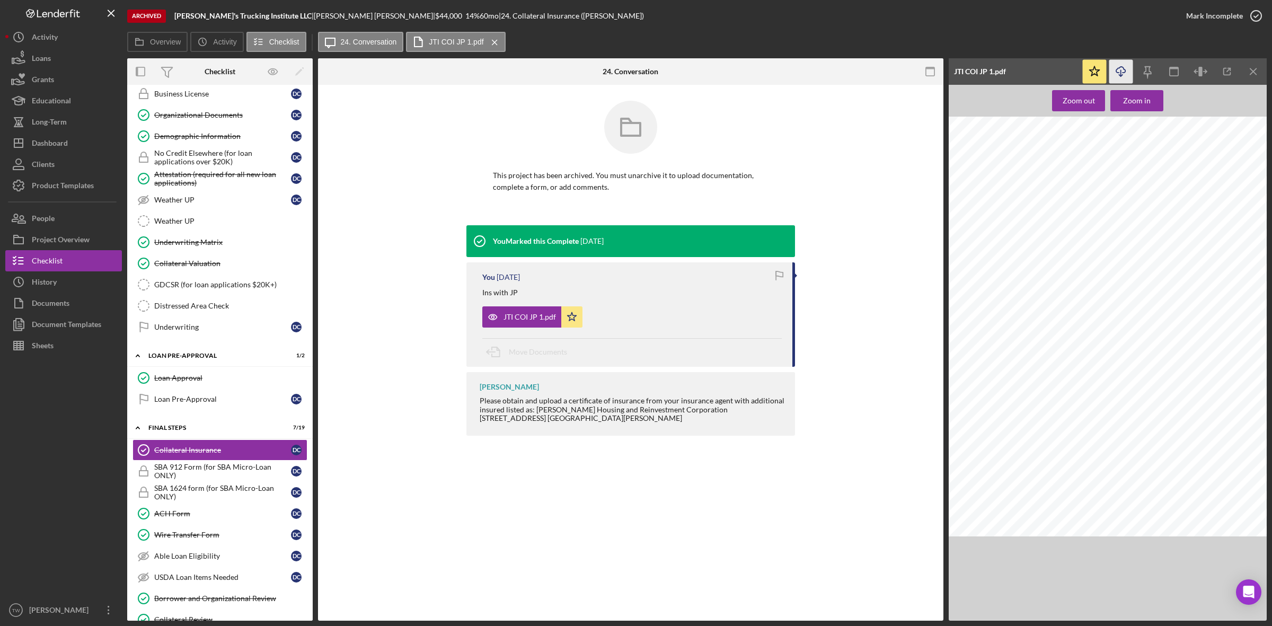
click at [1127, 73] on icon "Icon/Download" at bounding box center [1121, 72] width 24 height 24
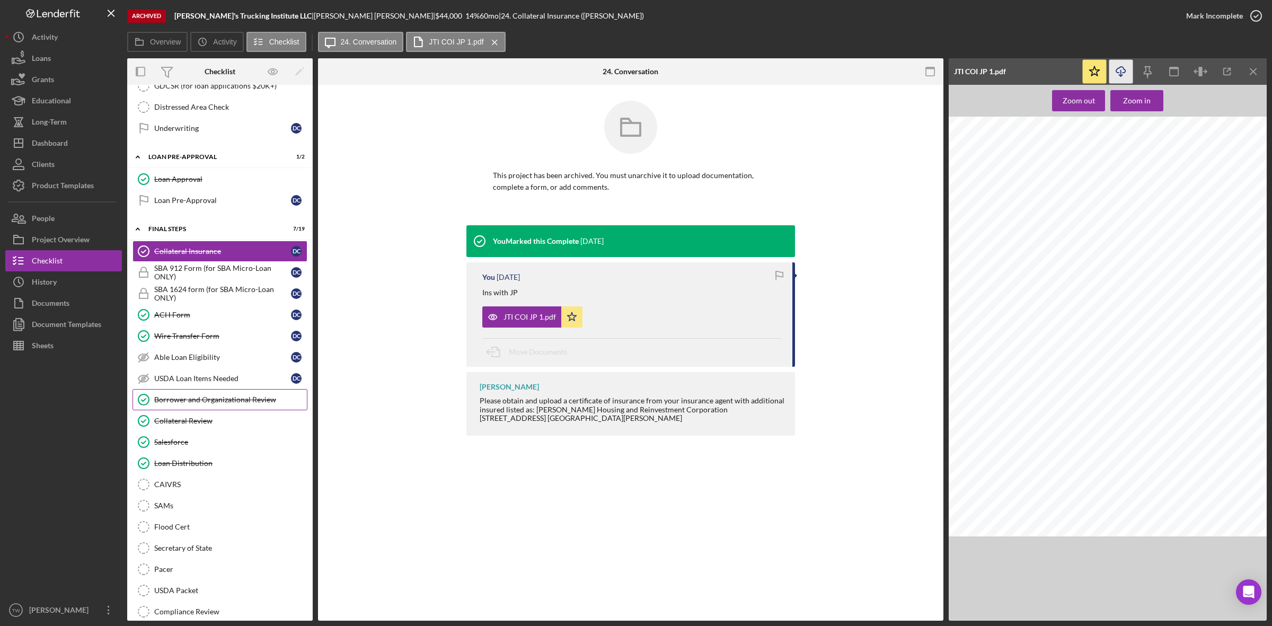
click at [191, 404] on div "Borrower and Organizational Review" at bounding box center [230, 399] width 153 height 8
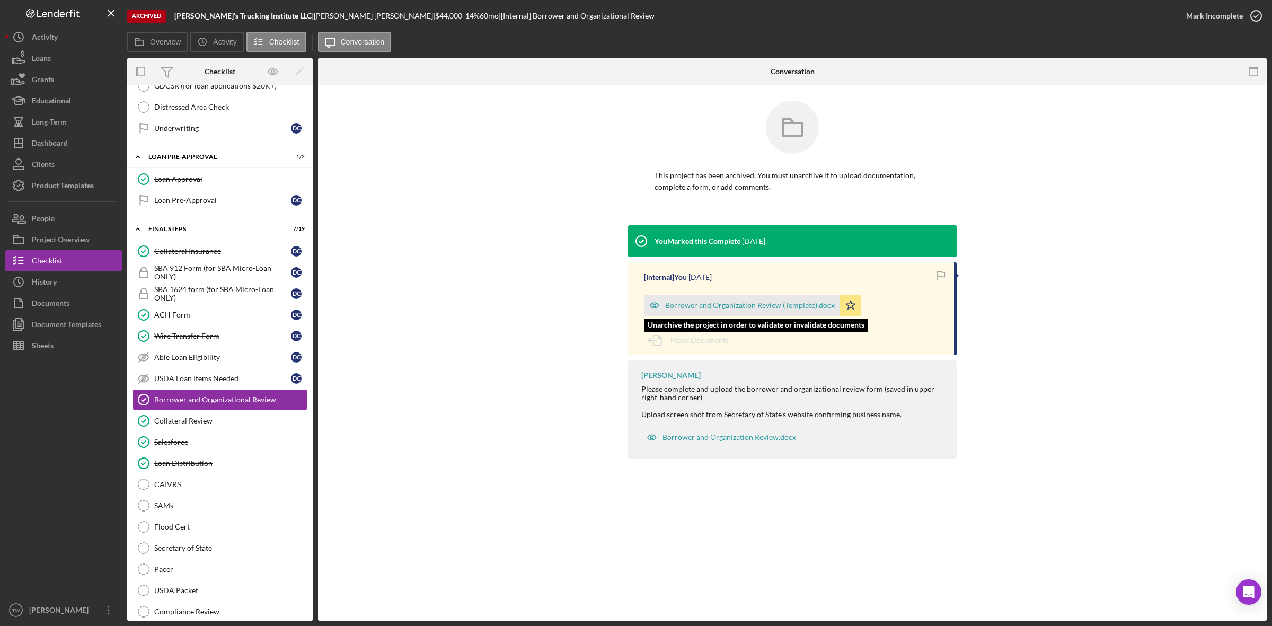
click at [751, 303] on div "Borrower and Organization Review (Template).docx" at bounding box center [750, 305] width 170 height 8
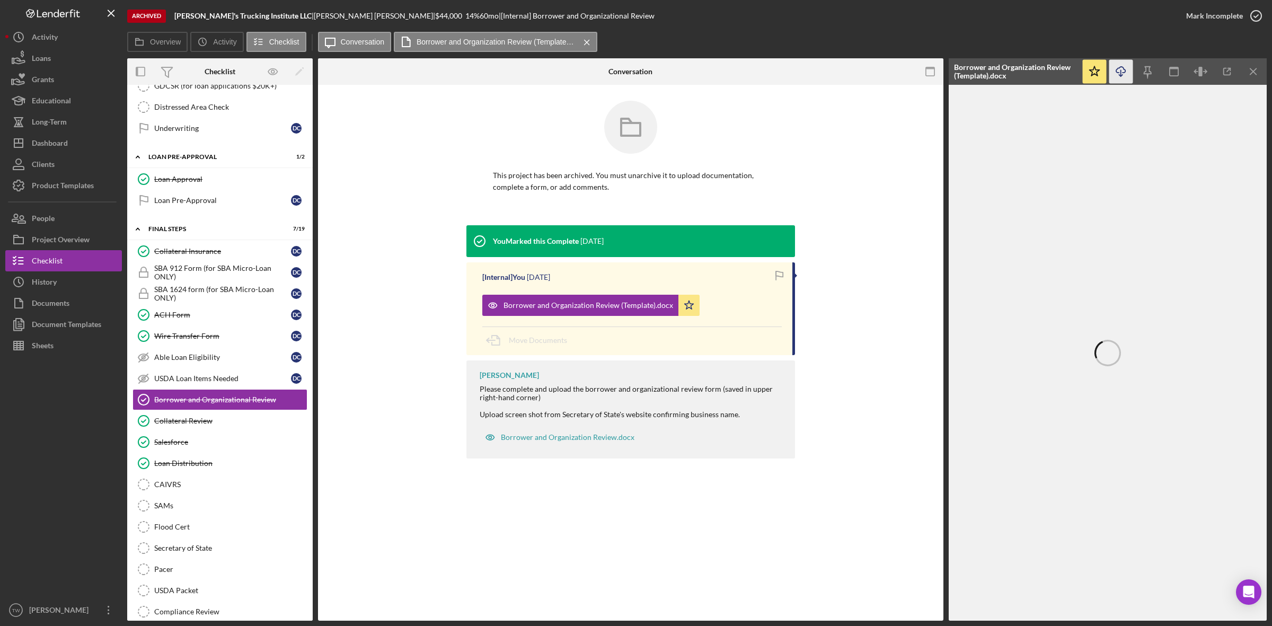
click at [1121, 70] on line "button" at bounding box center [1121, 73] width 0 height 6
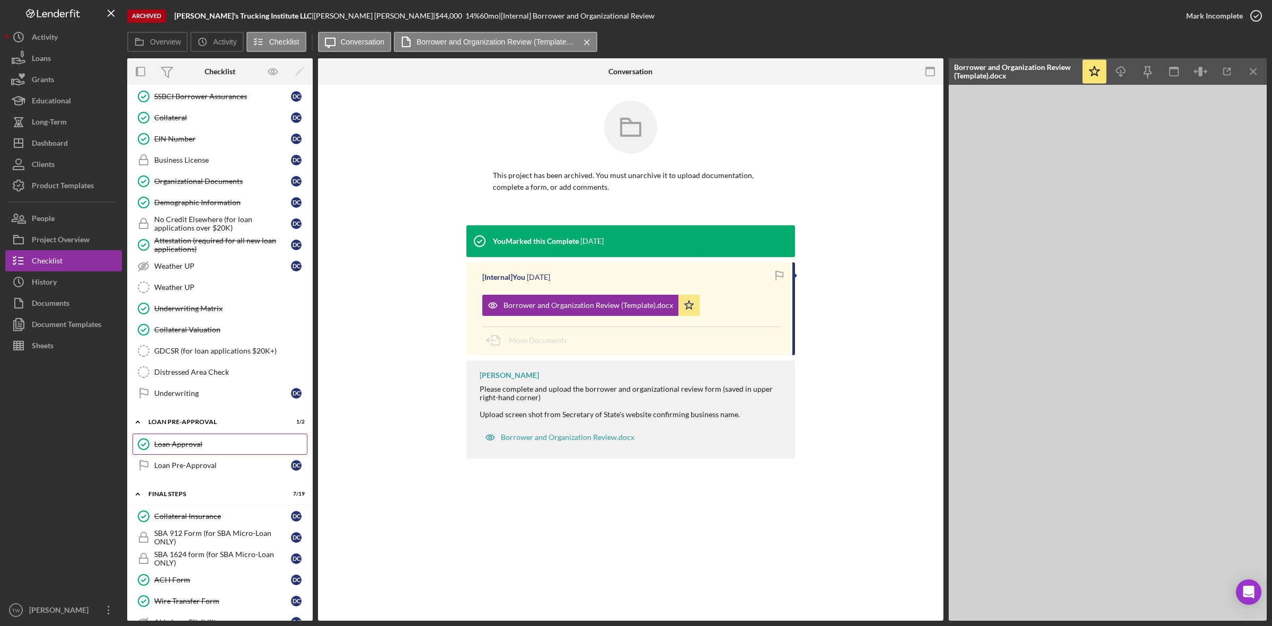
scroll to position [331, 0]
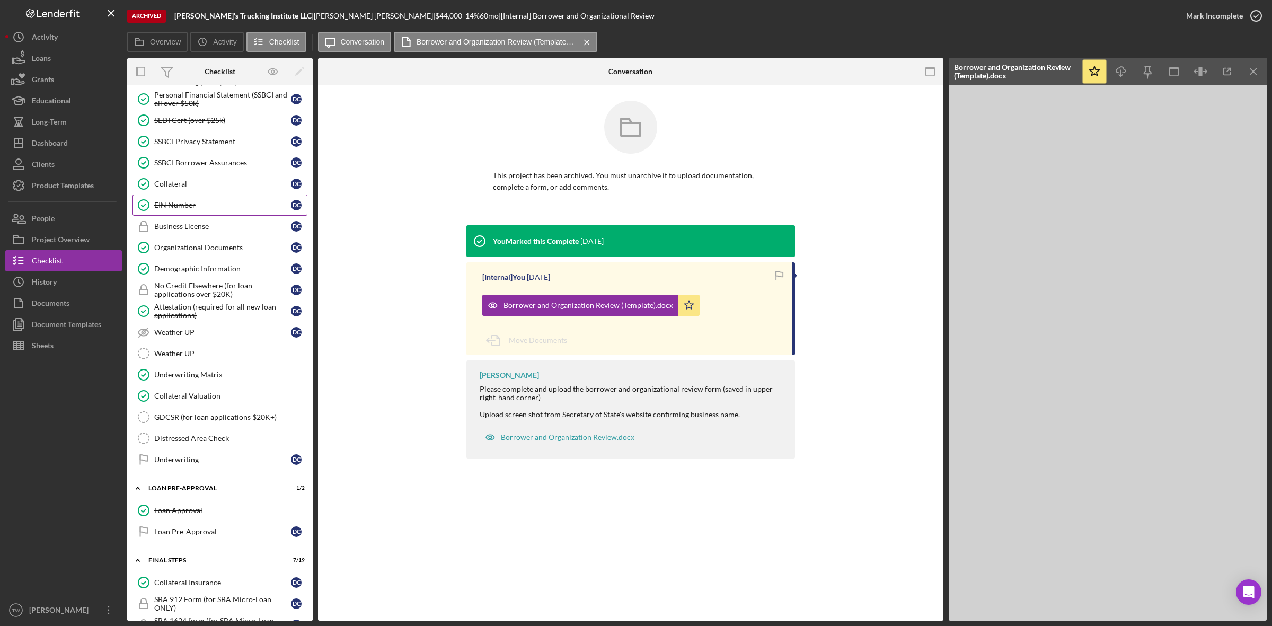
drag, startPoint x: 186, startPoint y: 187, endPoint x: 257, endPoint y: 202, distance: 72.5
click at [186, 187] on div "Collateral" at bounding box center [222, 184] width 137 height 8
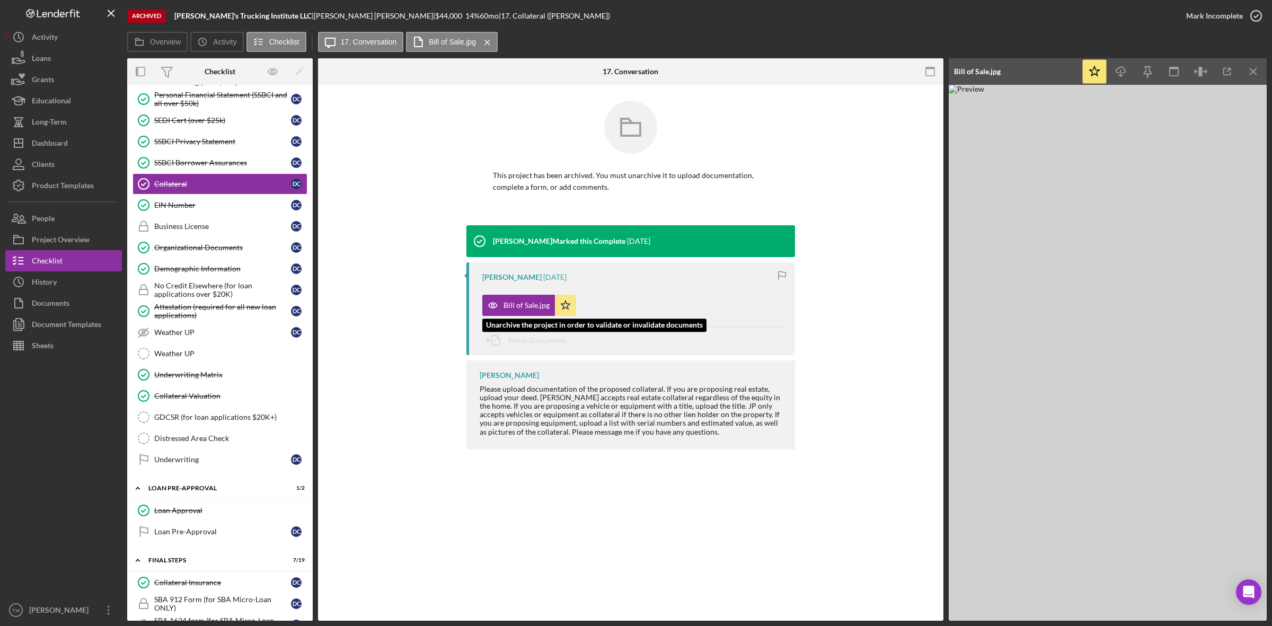
click at [511, 298] on div "Bill of Sale.jpg" at bounding box center [518, 305] width 73 height 21
click at [769, 592] on div "Collateral Collateral This project has been archived. You must unarchive it to …" at bounding box center [630, 353] width 625 height 536
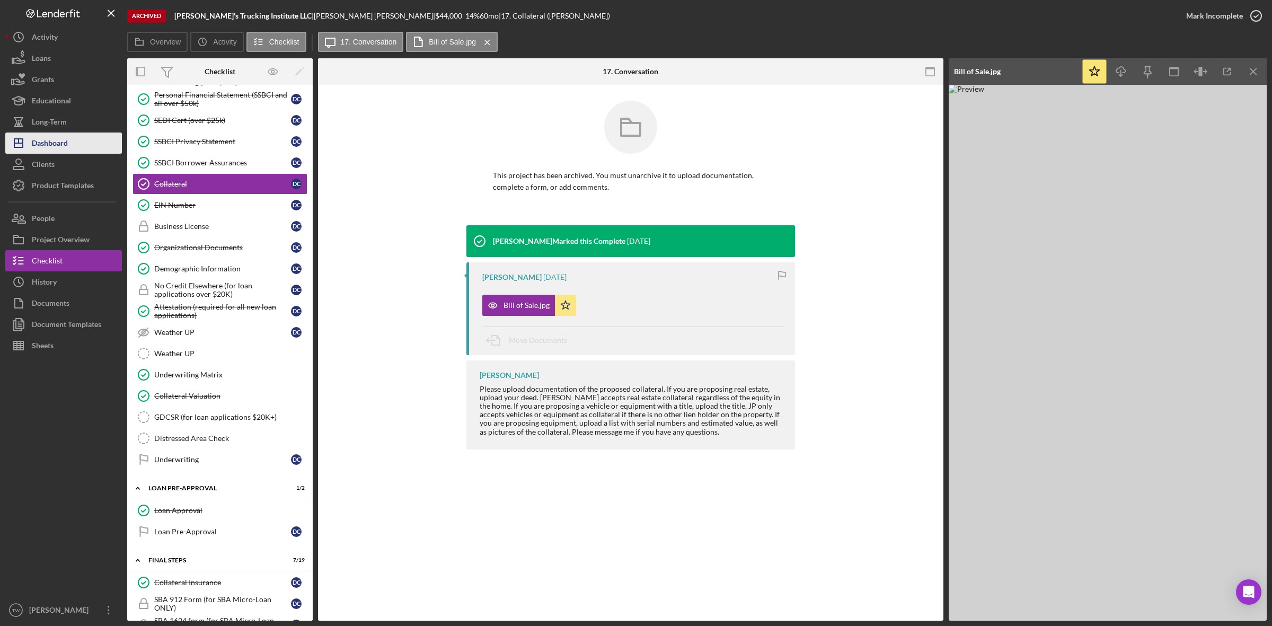
click at [67, 152] on div "Dashboard" at bounding box center [50, 144] width 36 height 24
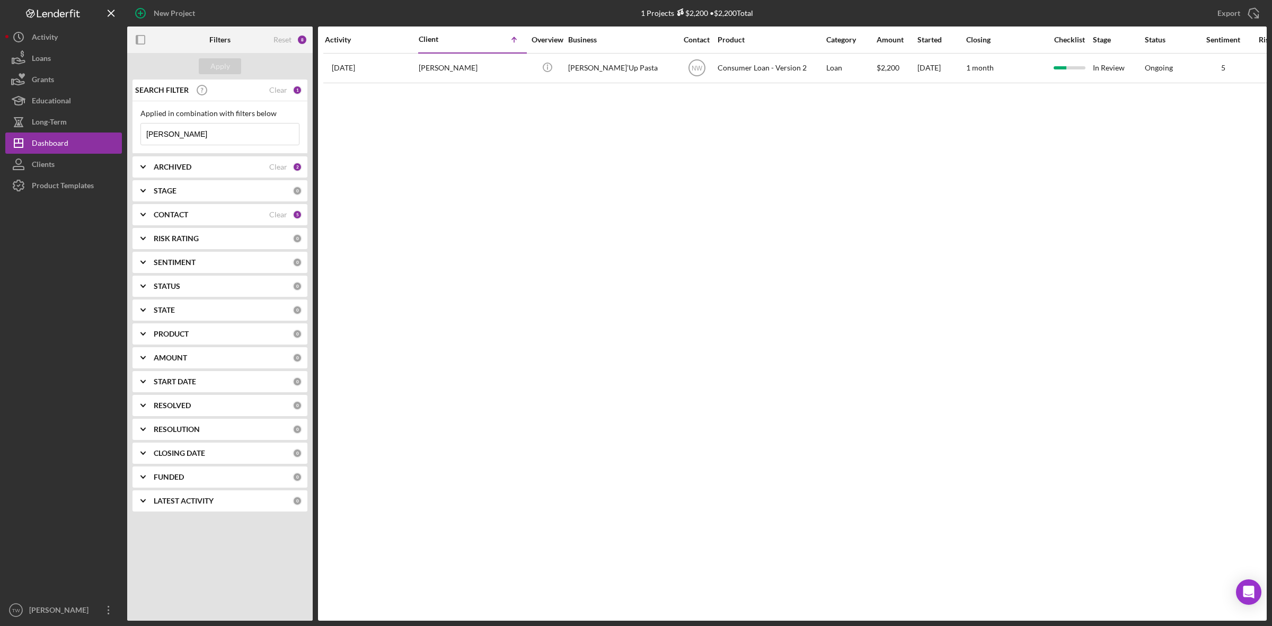
click at [206, 140] on input "[PERSON_NAME]" at bounding box center [220, 133] width 158 height 21
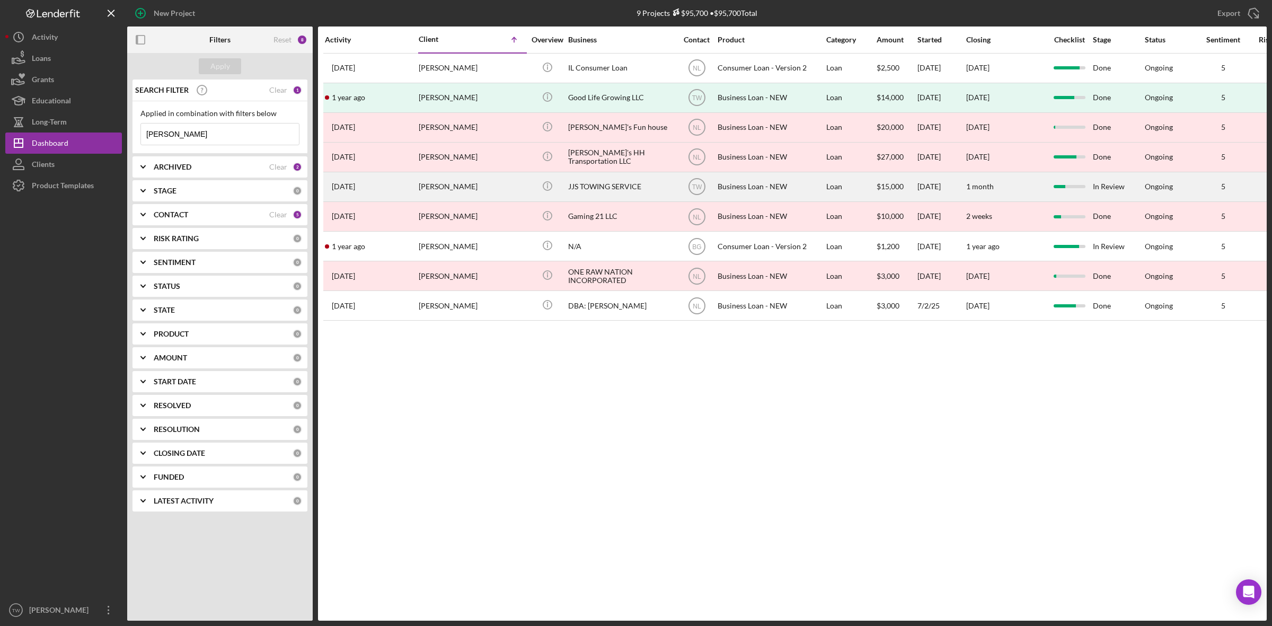
type input "[PERSON_NAME]"
click at [474, 192] on div "[PERSON_NAME]" at bounding box center [472, 187] width 106 height 28
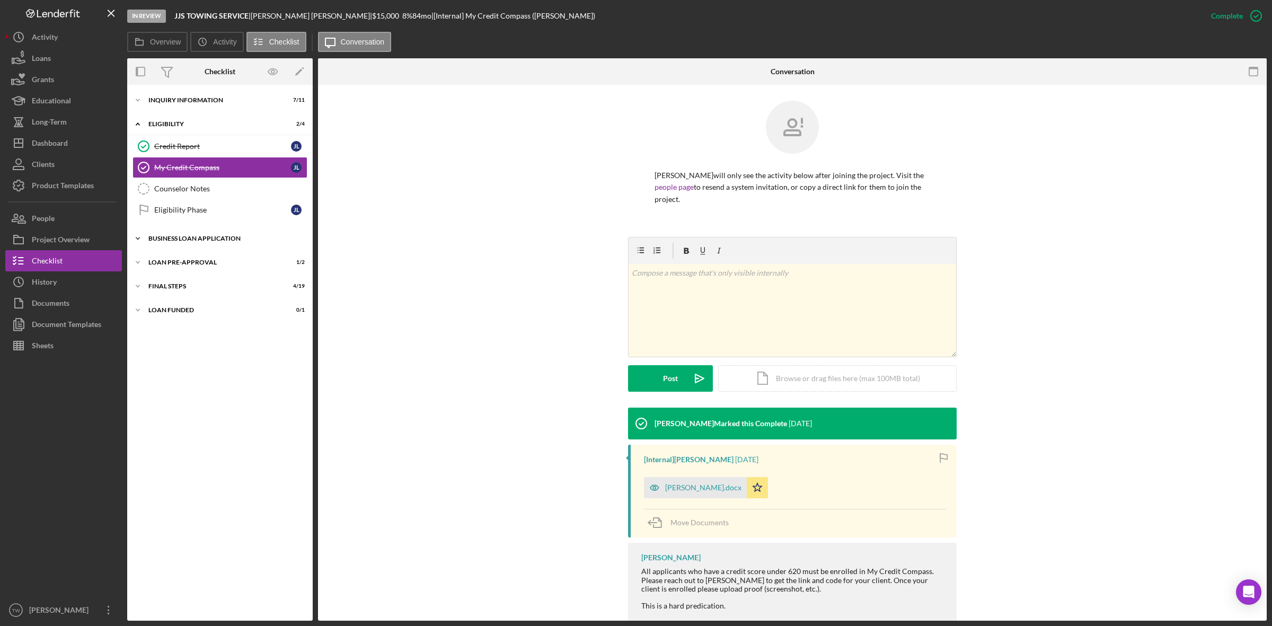
click at [210, 234] on div "Icon/Expander BUSINESS LOAN APPLICATION 11 / 31" at bounding box center [219, 238] width 185 height 21
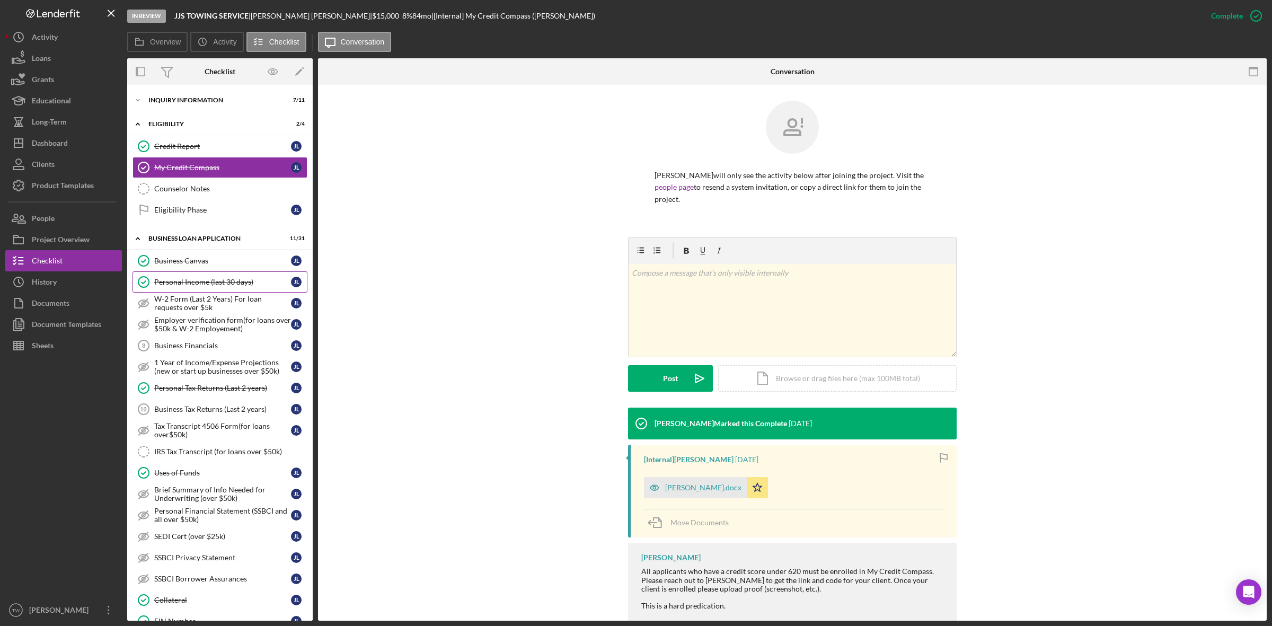
click at [203, 281] on div "Personal Income (last 30 days)" at bounding box center [222, 282] width 137 height 8
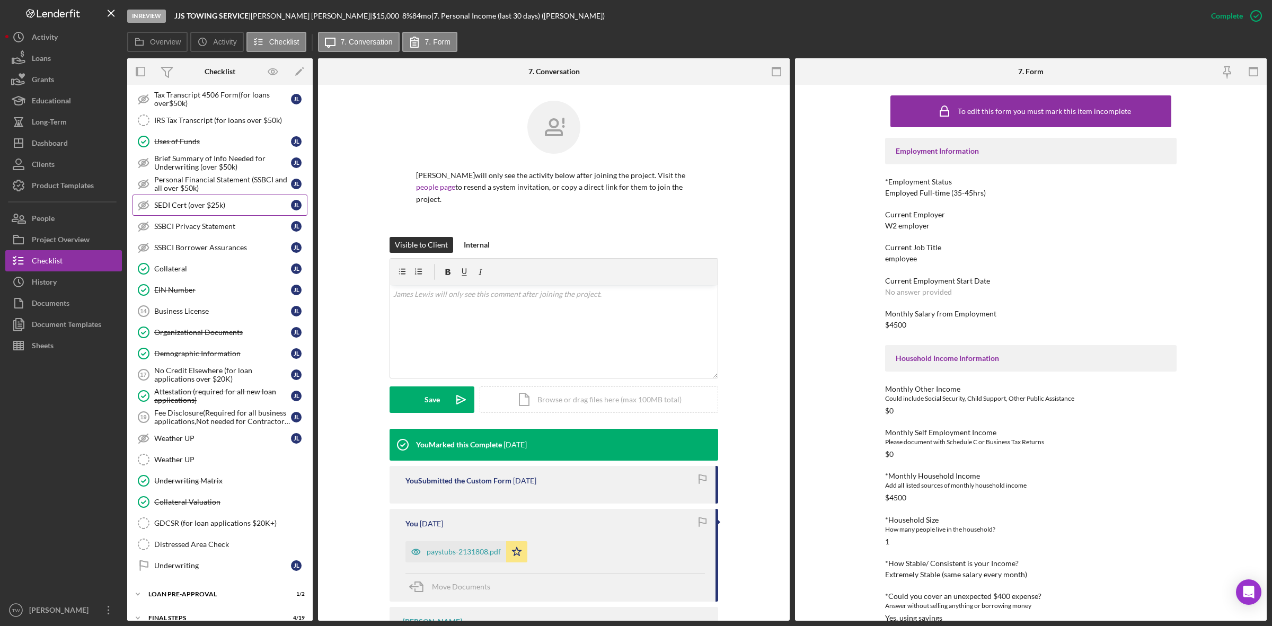
scroll to position [378, 0]
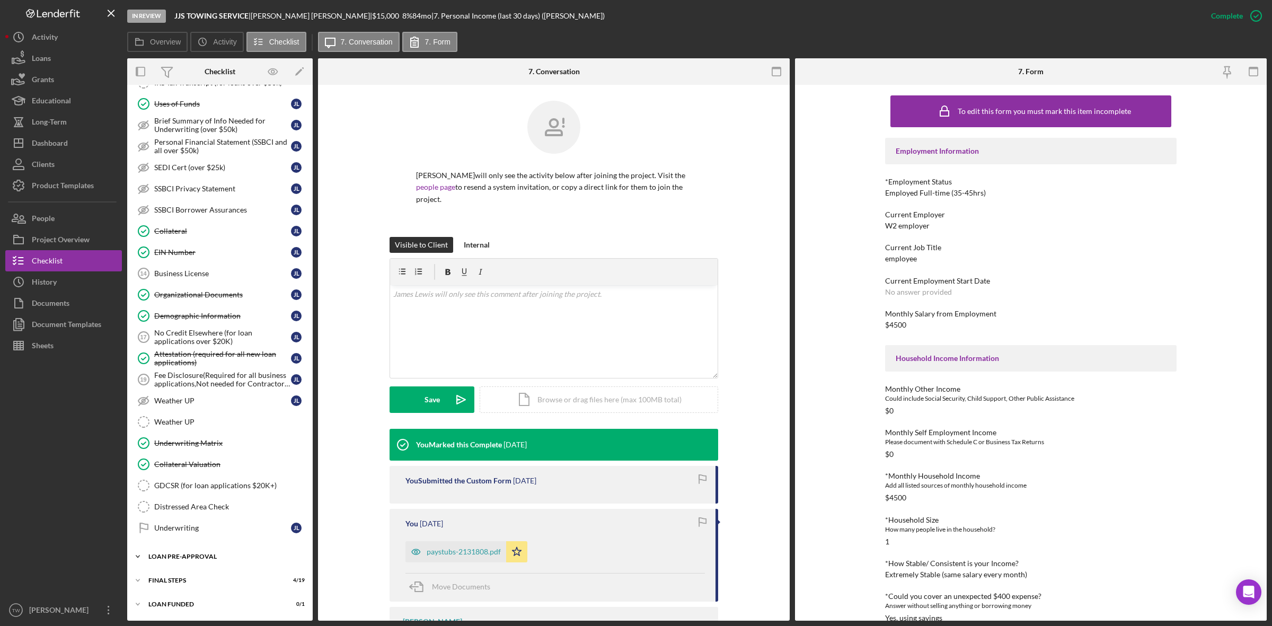
click at [159, 558] on div "LOAN PRE-APPROVAL" at bounding box center [223, 556] width 151 height 6
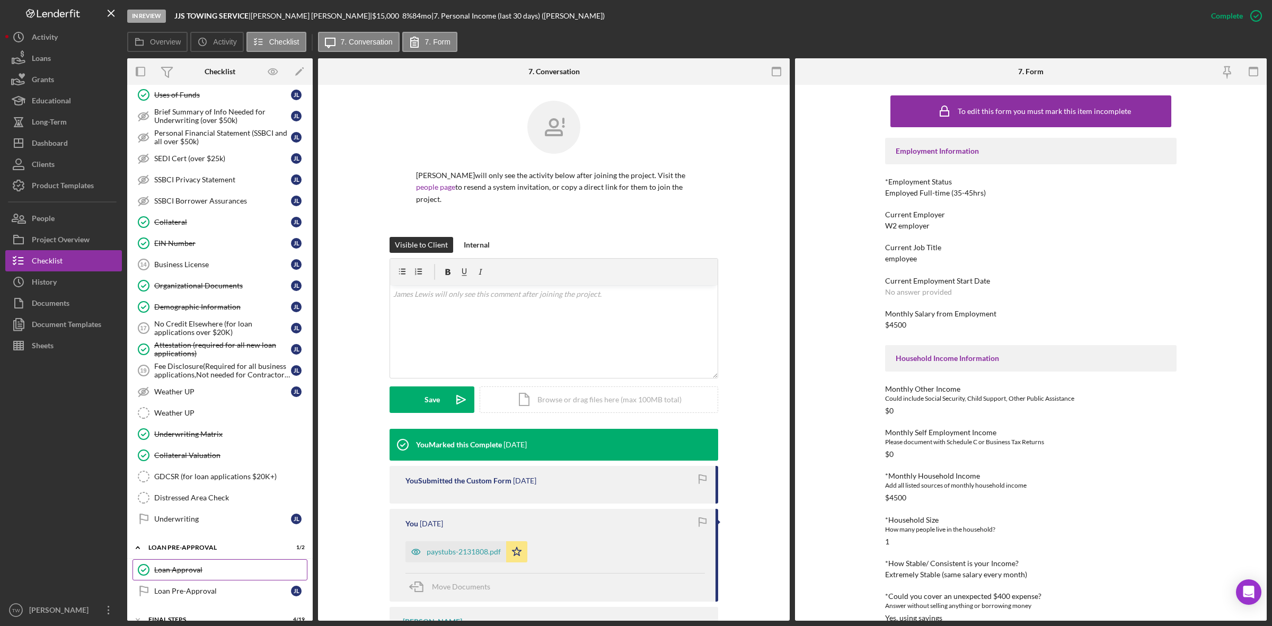
scroll to position [427, 0]
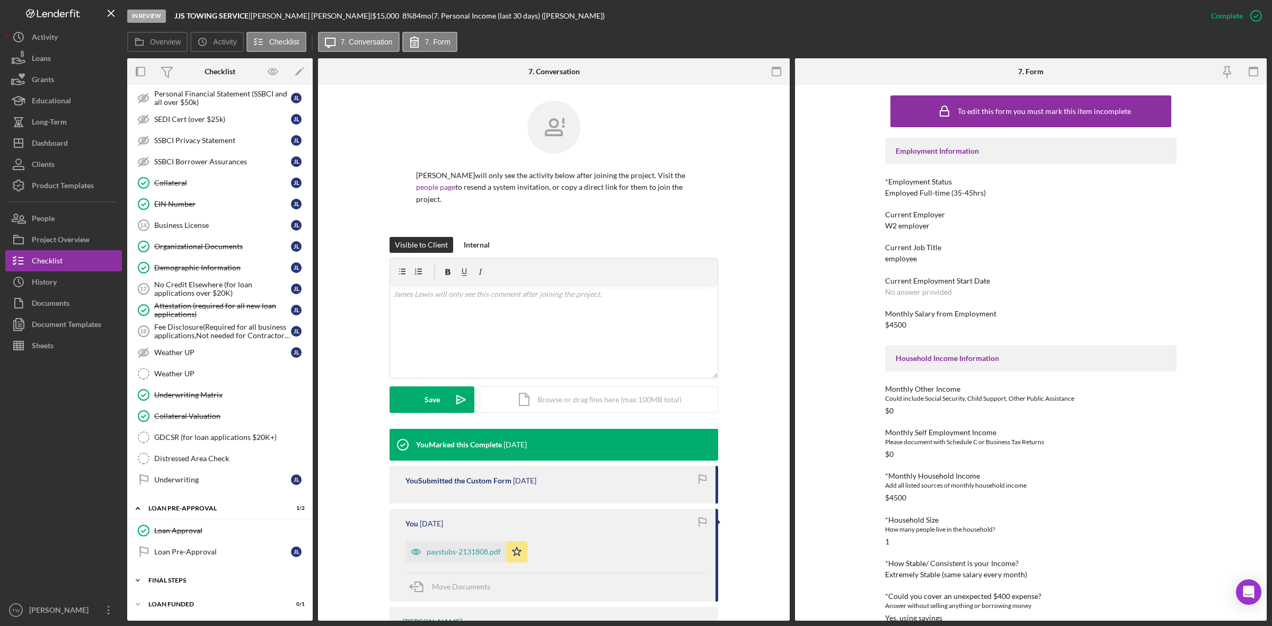
click at [185, 576] on div "Icon/Expander FINAL STEPS 4 / 19" at bounding box center [219, 580] width 185 height 21
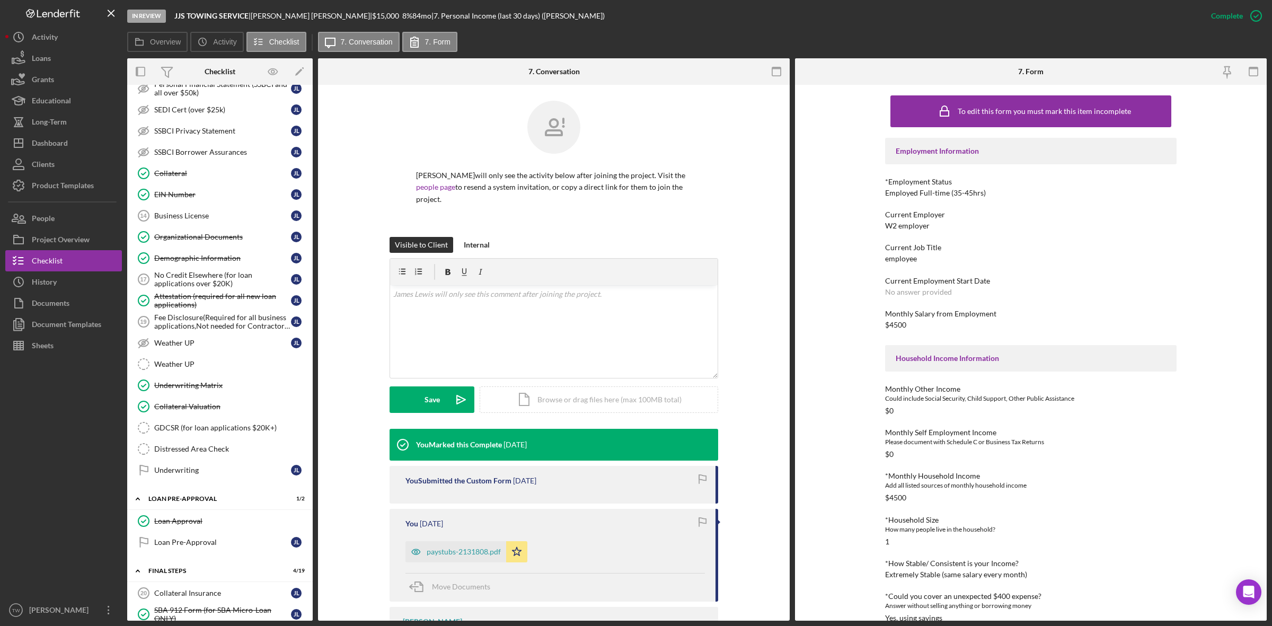
scroll to position [692, 0]
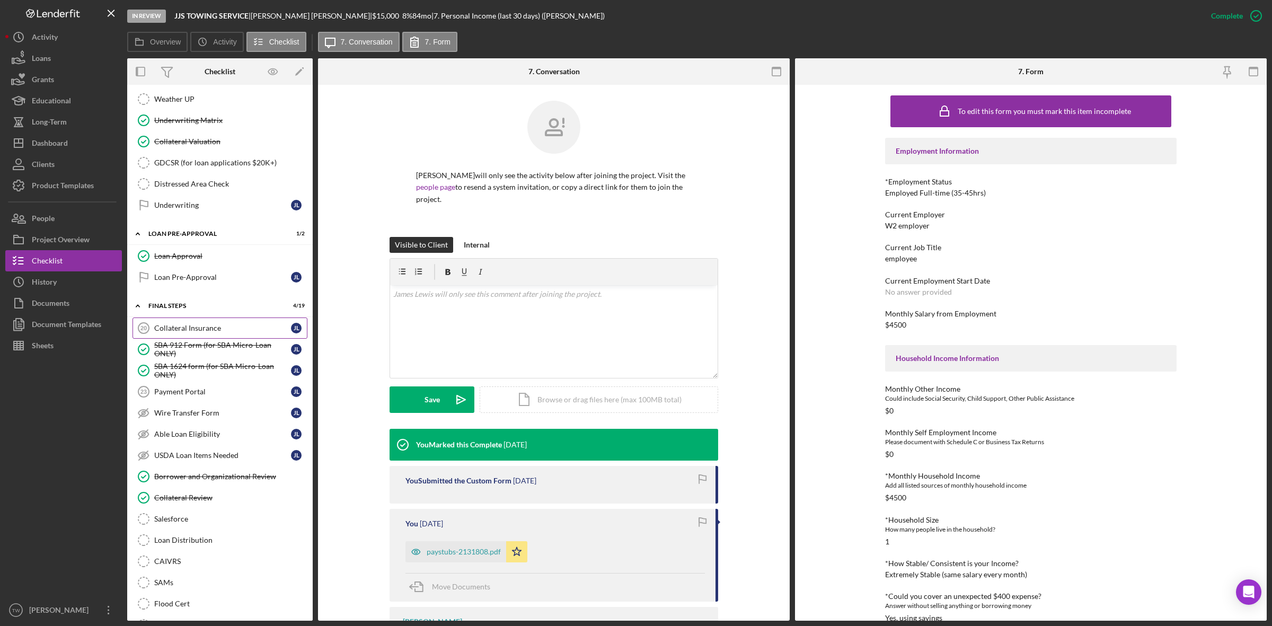
click at [216, 332] on div "Collateral Insurance" at bounding box center [222, 328] width 137 height 8
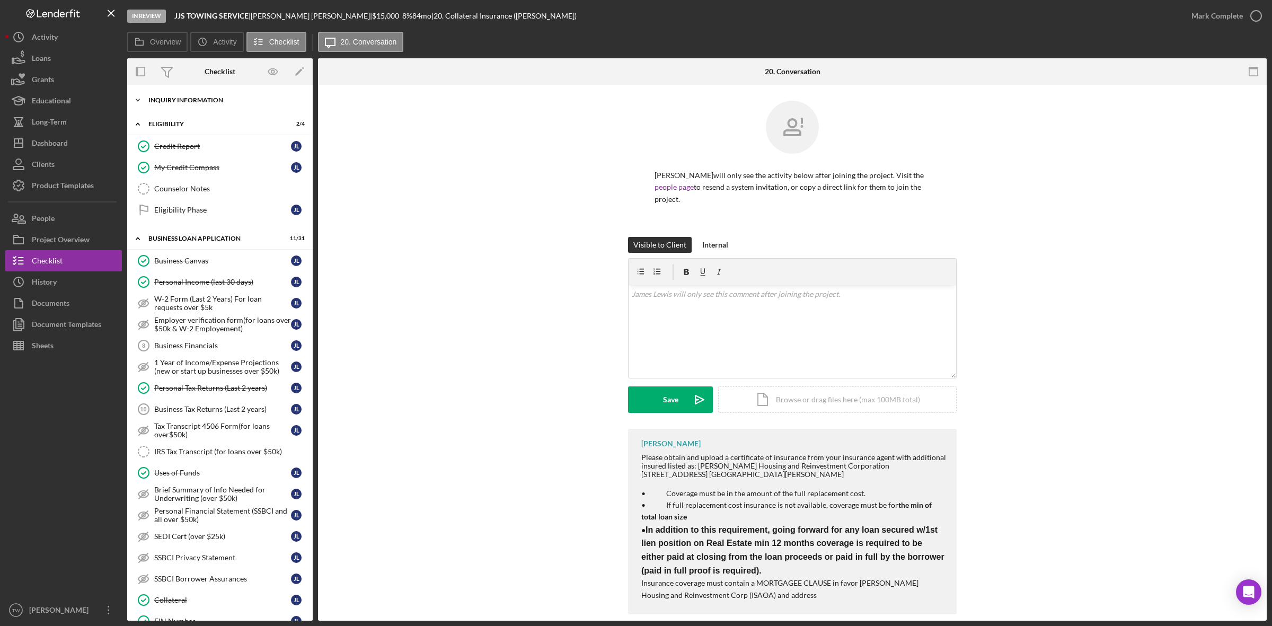
click at [183, 104] on div "Icon/Expander INQUIRY INFORMATION 7 / 11" at bounding box center [219, 100] width 185 height 21
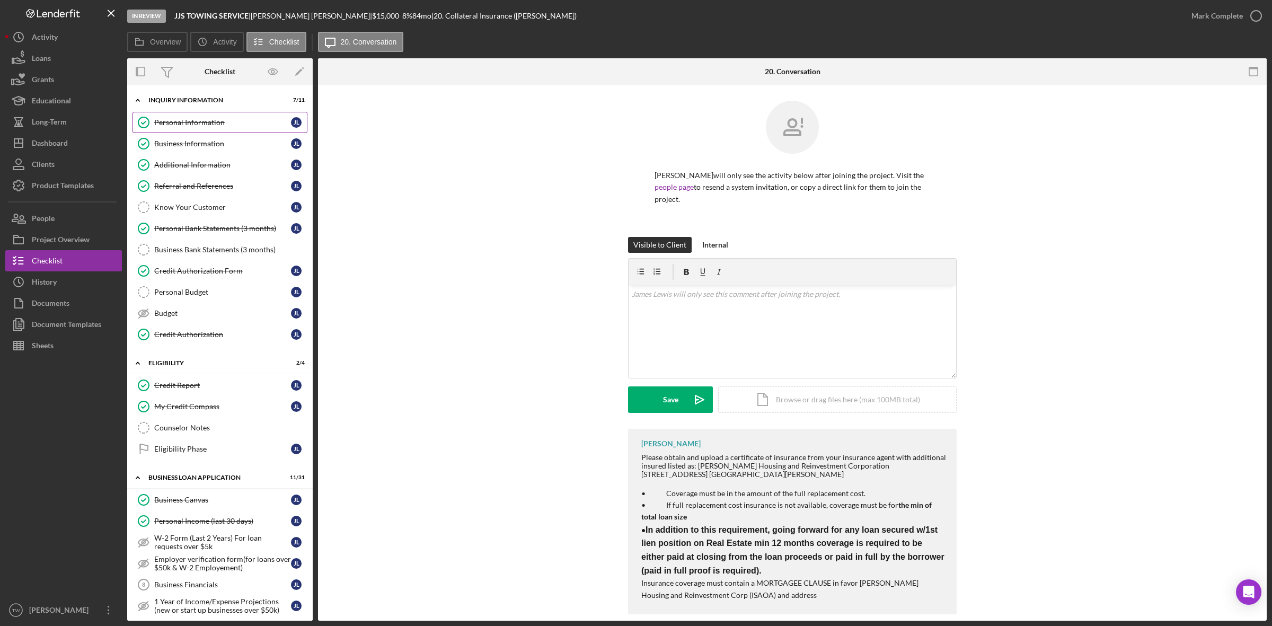
click at [186, 120] on div "Personal Information" at bounding box center [222, 122] width 137 height 8
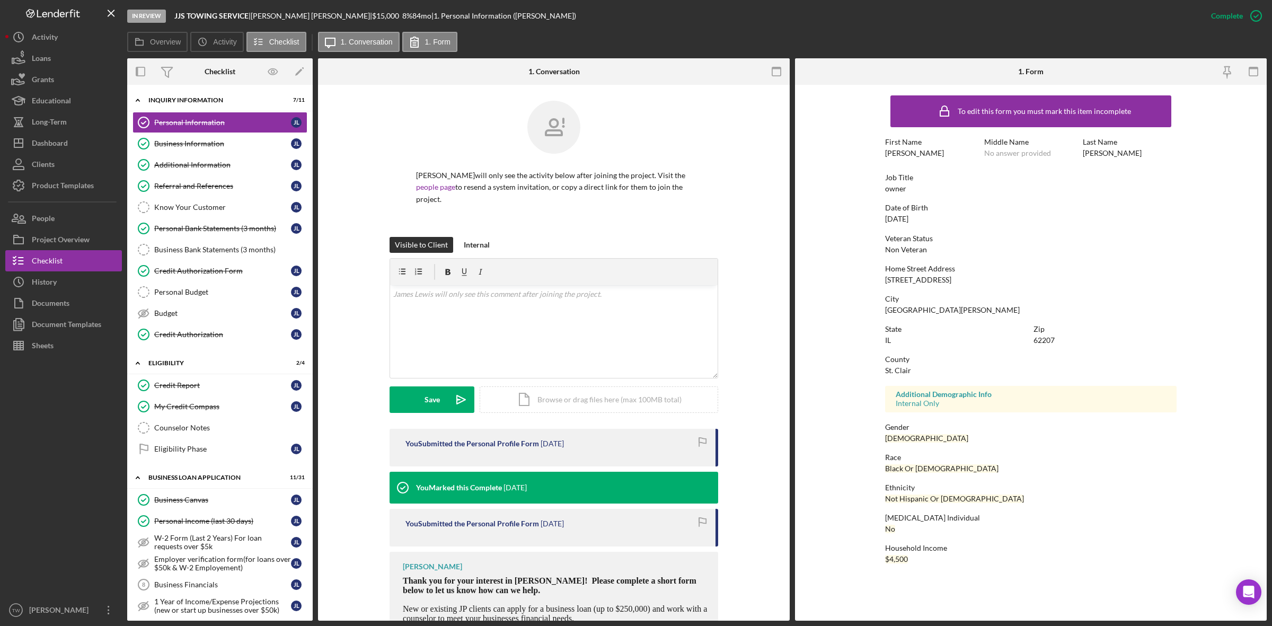
click at [929, 281] on div "[STREET_ADDRESS]" at bounding box center [918, 280] width 66 height 8
click at [200, 270] on div "Credit Authorization Form" at bounding box center [222, 271] width 137 height 8
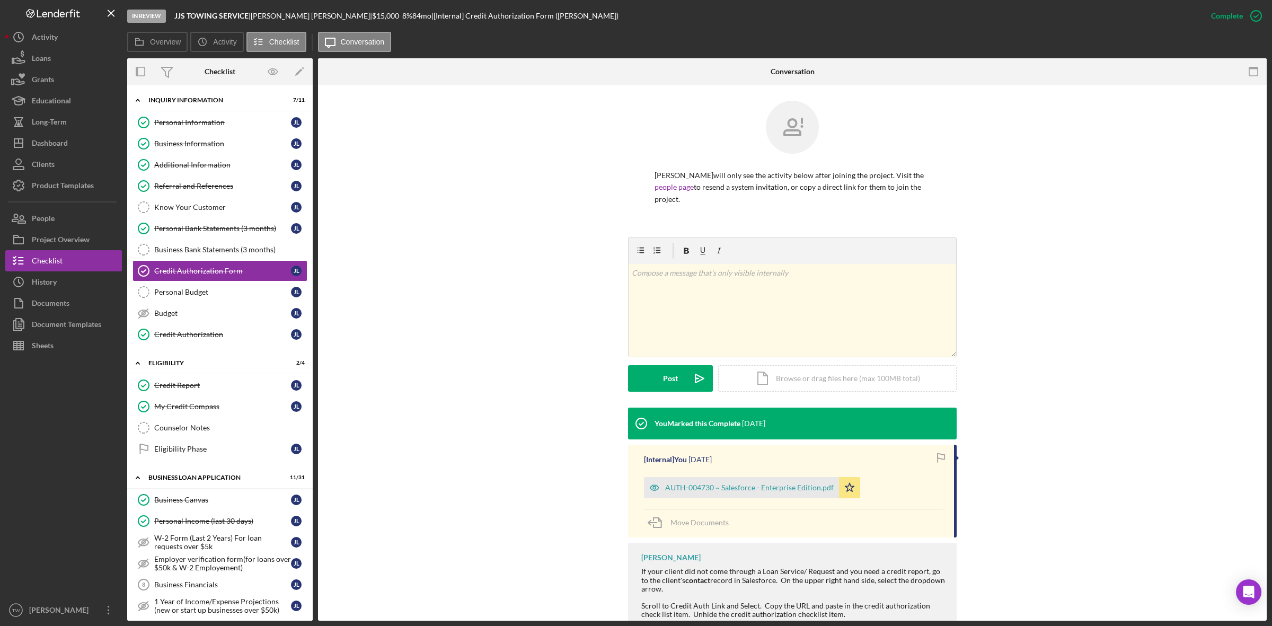
scroll to position [47, 0]
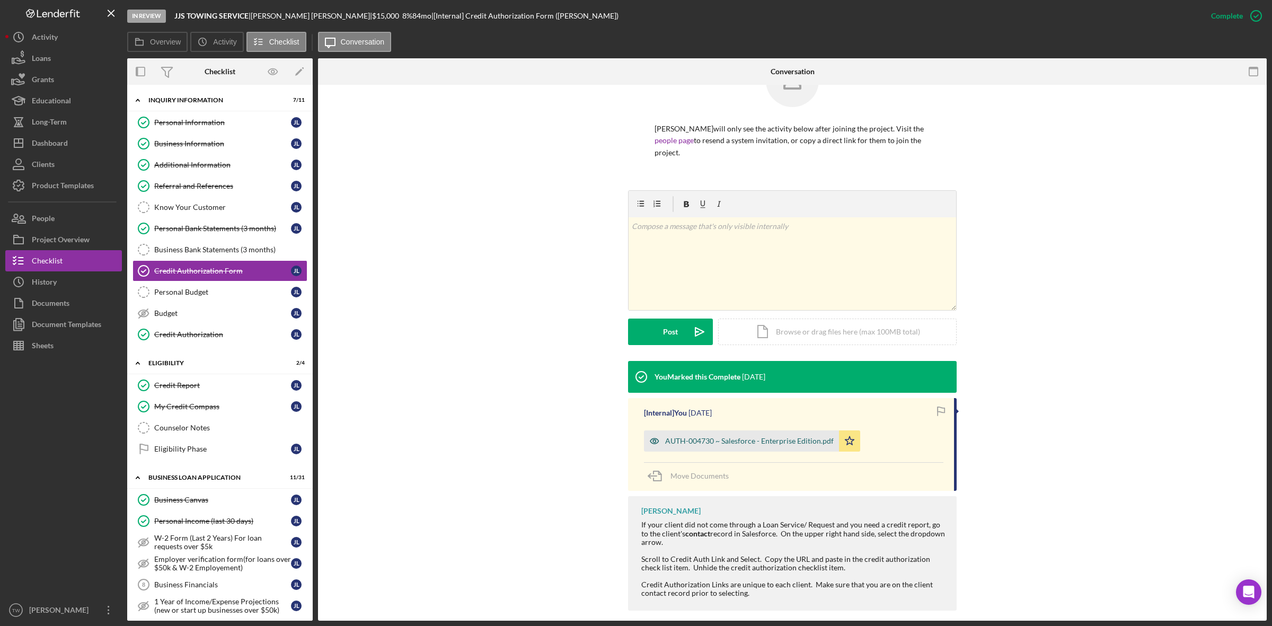
click at [761, 435] on div "AUTH-004730 ~ Salesforce - Enterprise Edition.pdf" at bounding box center [741, 440] width 195 height 21
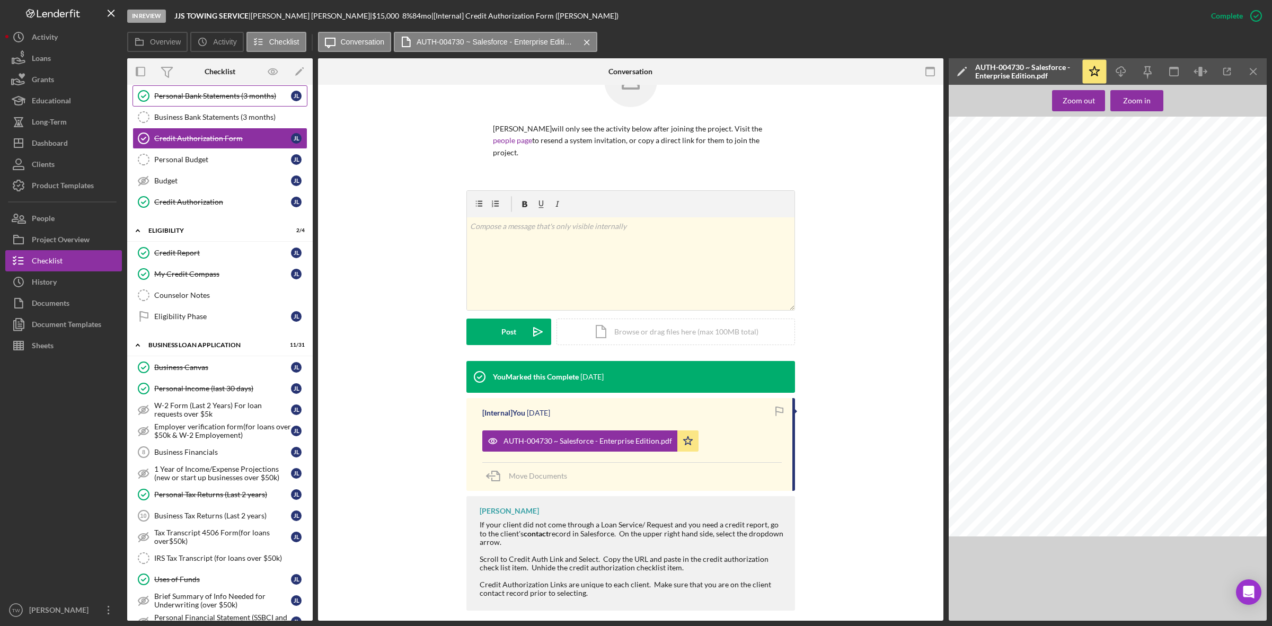
scroll to position [0, 0]
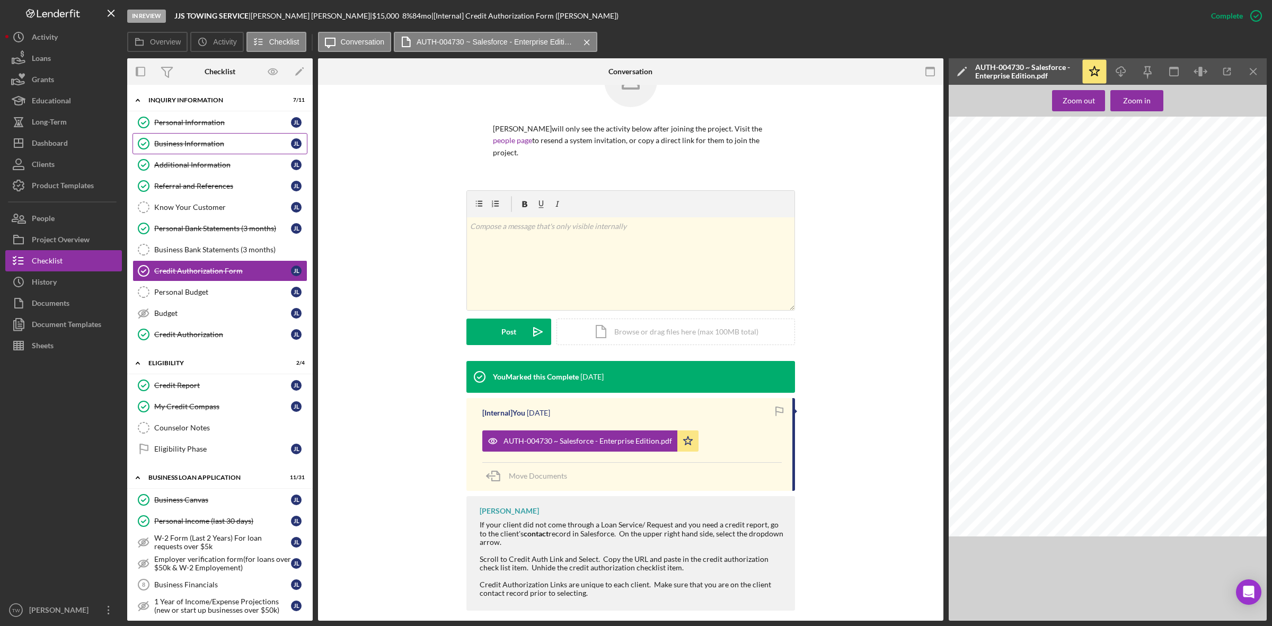
click at [203, 146] on div "Business Information" at bounding box center [222, 143] width 137 height 8
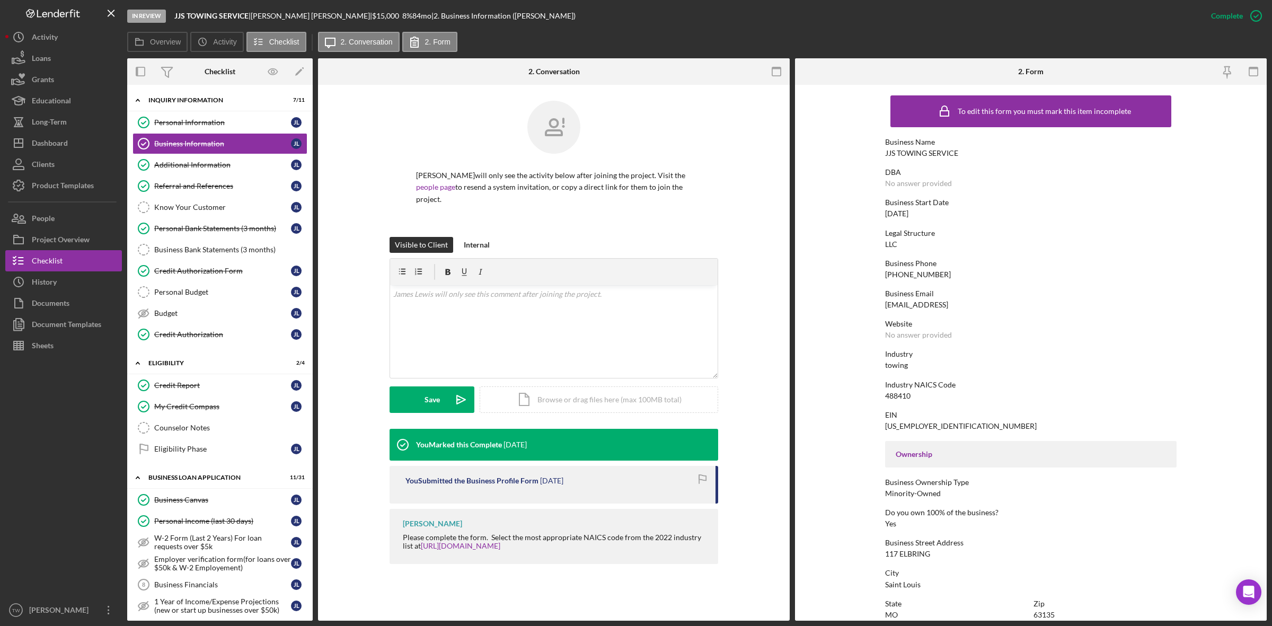
click at [918, 556] on div "117 ELBRING" at bounding box center [907, 554] width 45 height 8
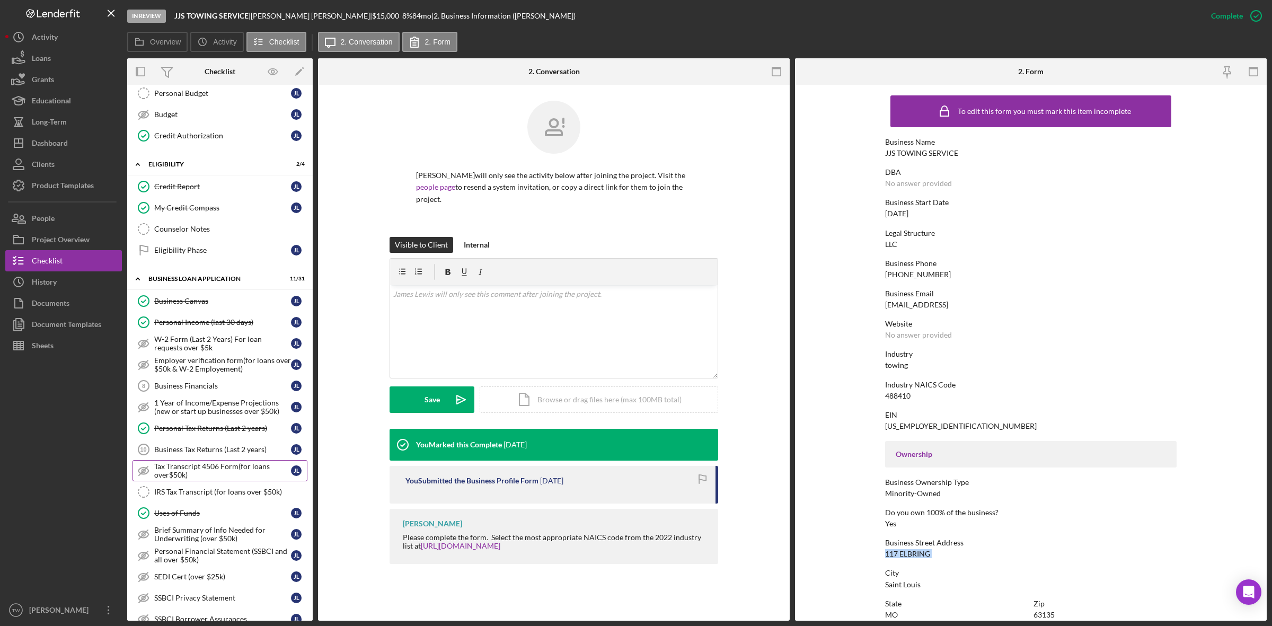
scroll to position [464, 0]
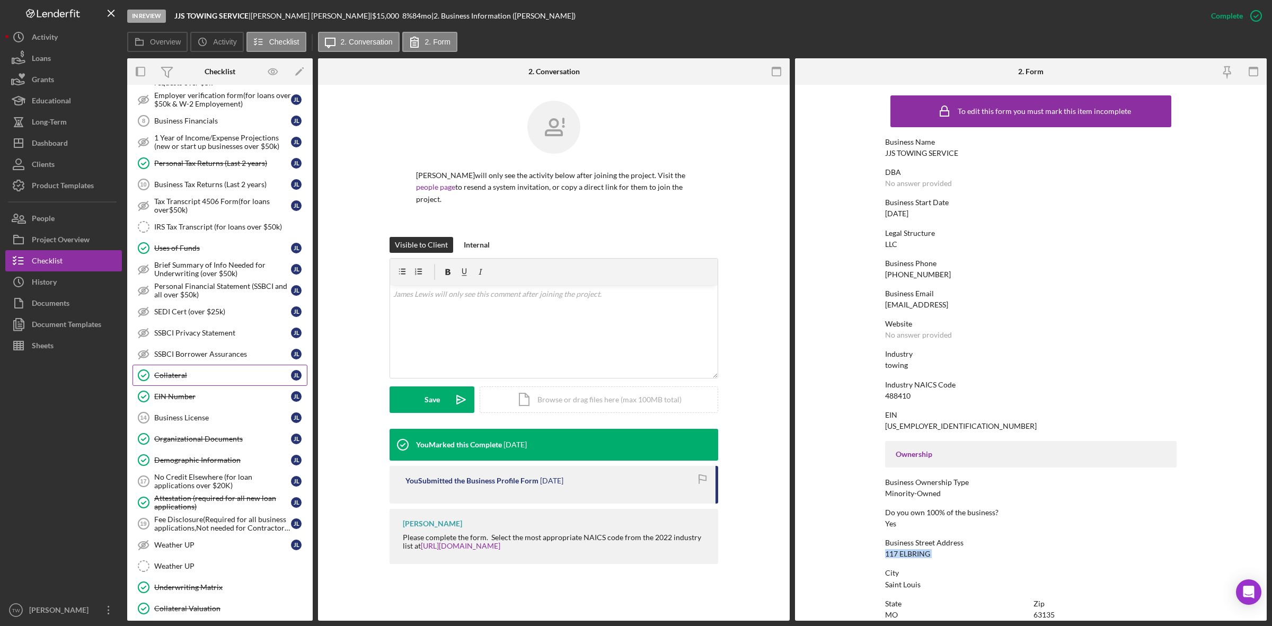
click at [195, 386] on link "Collateral Collateral [PERSON_NAME]" at bounding box center [219, 375] width 175 height 21
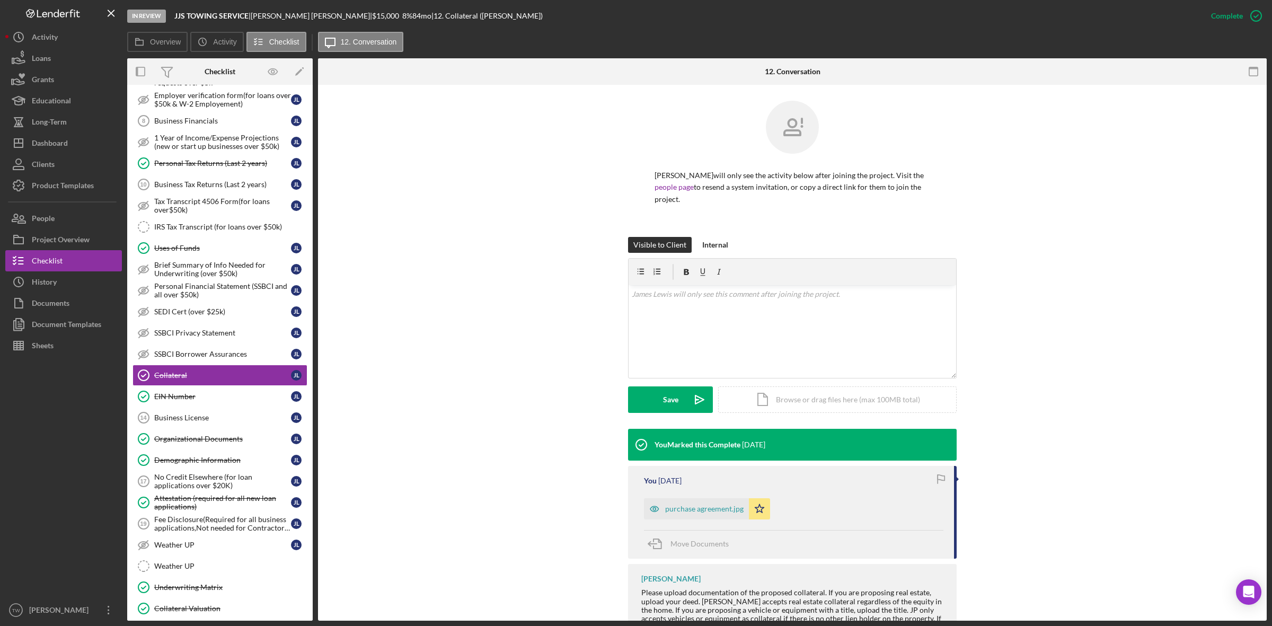
scroll to position [42, 0]
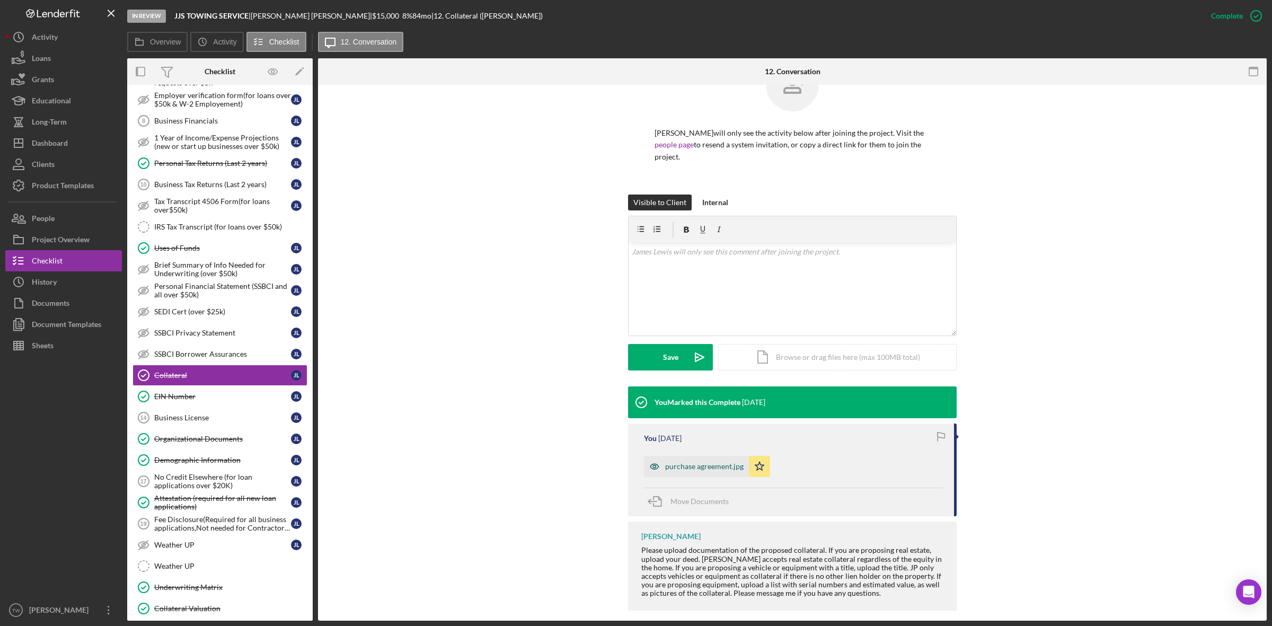
click at [696, 462] on div "purchase agreement.jpg" at bounding box center [704, 466] width 78 height 8
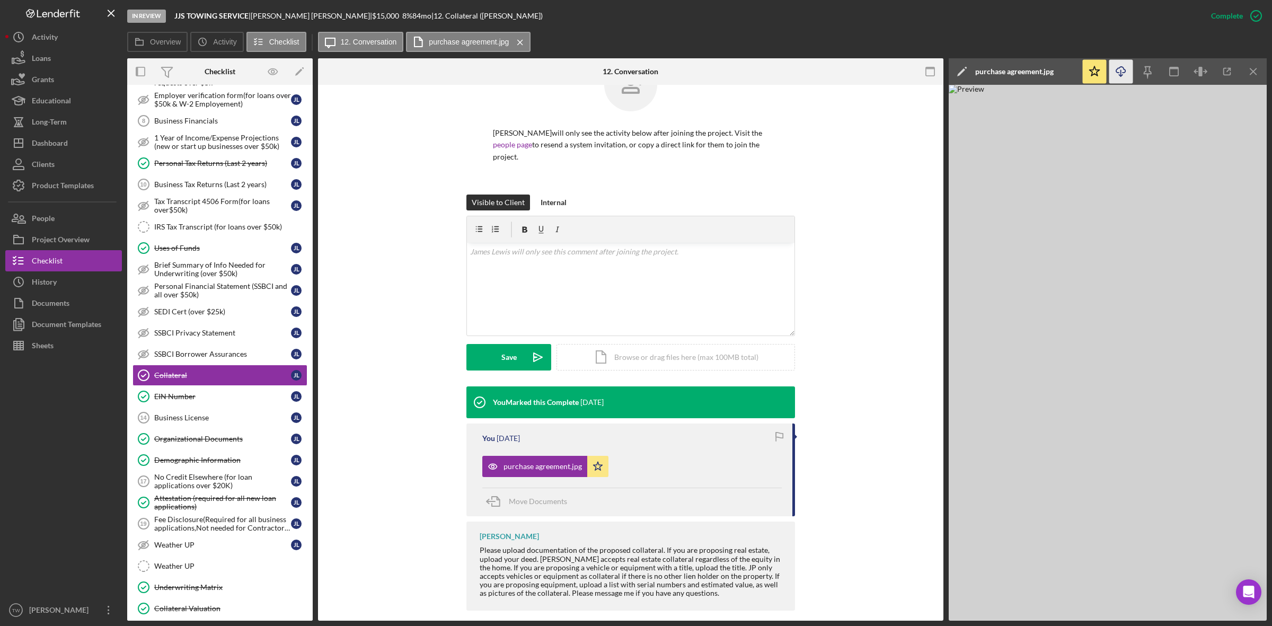
click at [1122, 76] on icon "Icon/Download" at bounding box center [1121, 72] width 24 height 24
click at [170, 401] on div "EIN Number" at bounding box center [222, 396] width 137 height 8
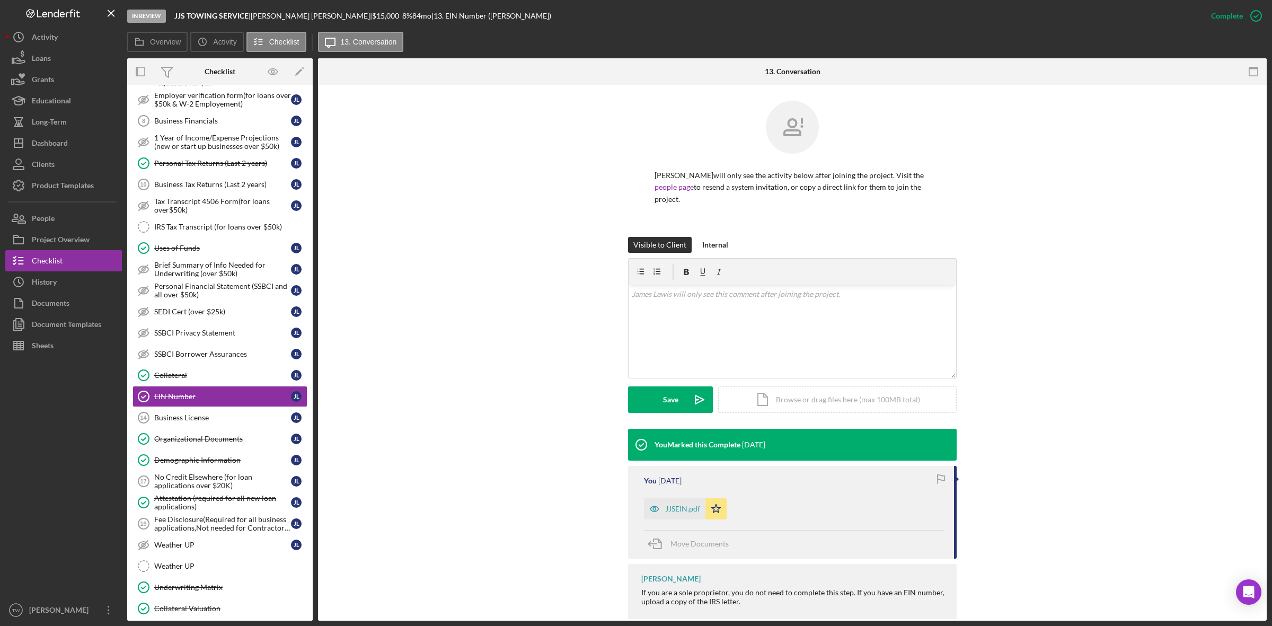
scroll to position [662, 0]
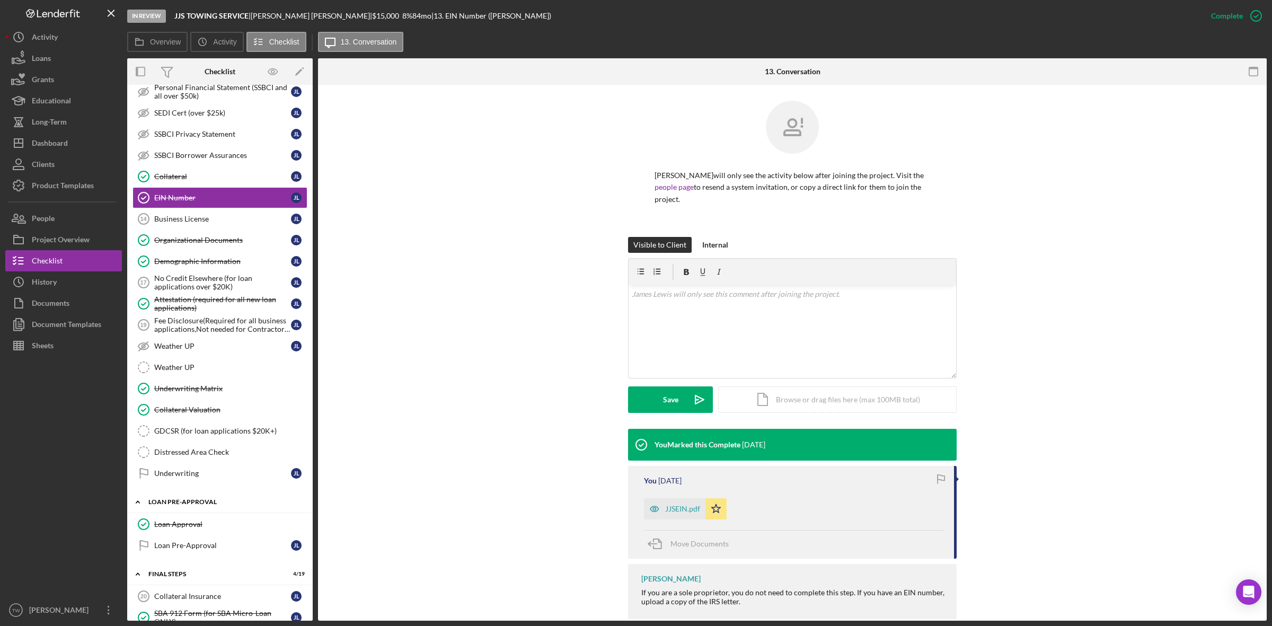
click at [187, 505] on div "LOAN PRE-APPROVAL" at bounding box center [223, 502] width 151 height 6
drag, startPoint x: 172, startPoint y: 182, endPoint x: 222, endPoint y: 195, distance: 51.0
click at [172, 181] on div "Collateral" at bounding box center [222, 176] width 137 height 8
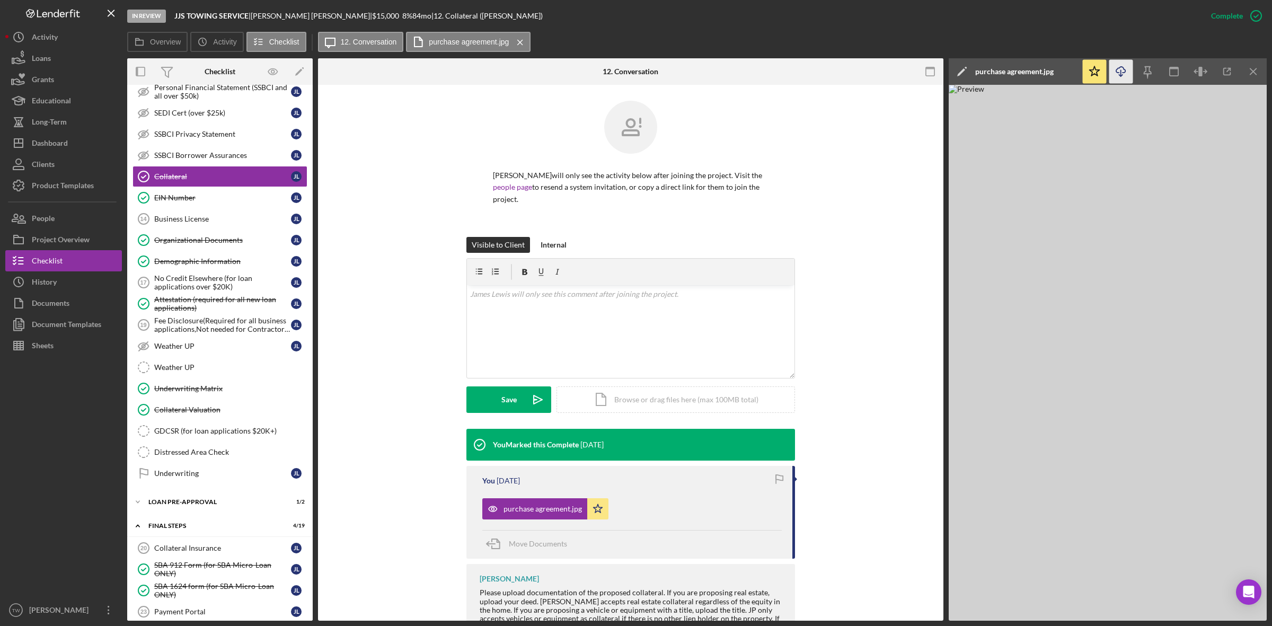
click at [1115, 67] on icon "Icon/Download" at bounding box center [1121, 72] width 24 height 24
click at [1122, 78] on icon "Icon/Download" at bounding box center [1121, 72] width 24 height 24
click at [1122, 72] on icon "Icon/Download" at bounding box center [1121, 72] width 24 height 24
drag, startPoint x: 174, startPoint y: 11, endPoint x: 256, endPoint y: 14, distance: 82.2
click at [256, 14] on div "In Review JJS TOWING SERVICE | [PERSON_NAME] | $15,000 $15,000 8 % 84 mo | 12. …" at bounding box center [663, 16] width 1073 height 32
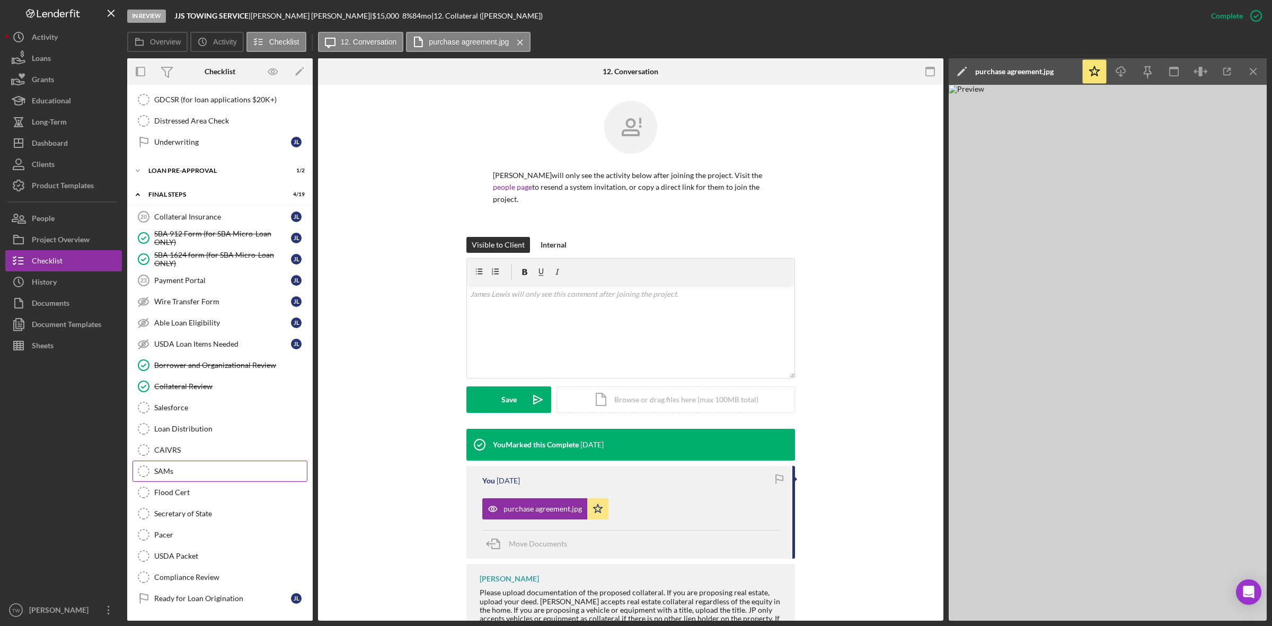
scroll to position [1033, 0]
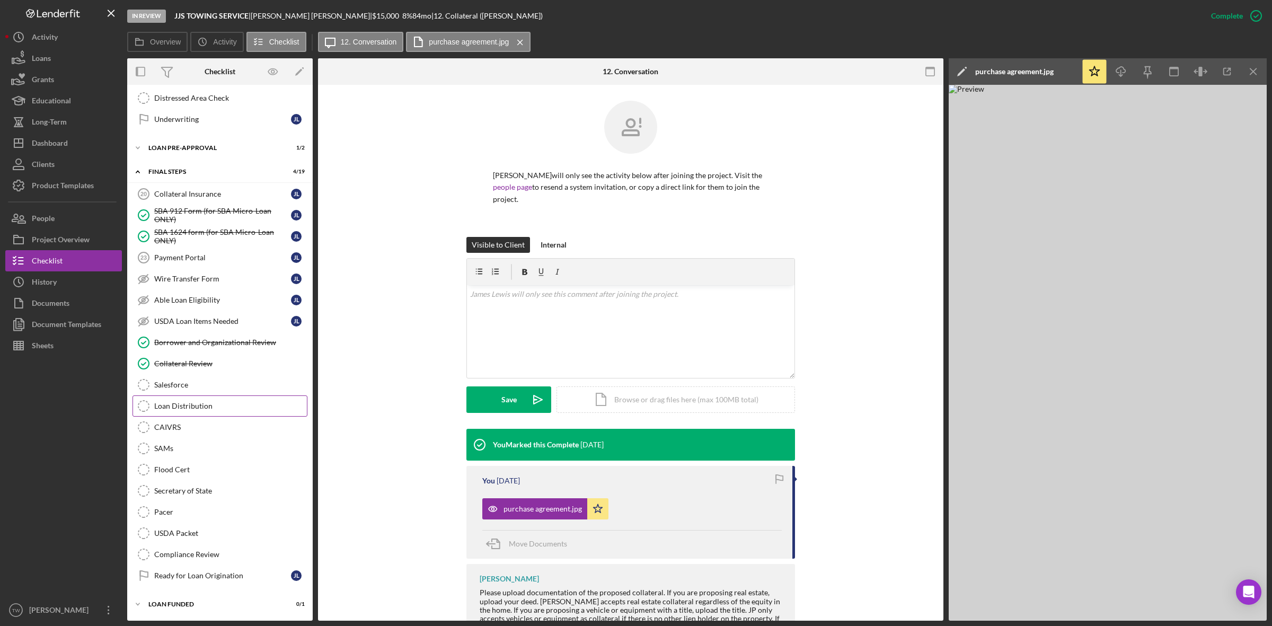
click at [194, 411] on link "Loan Distribution Loan Distribution" at bounding box center [219, 405] width 175 height 21
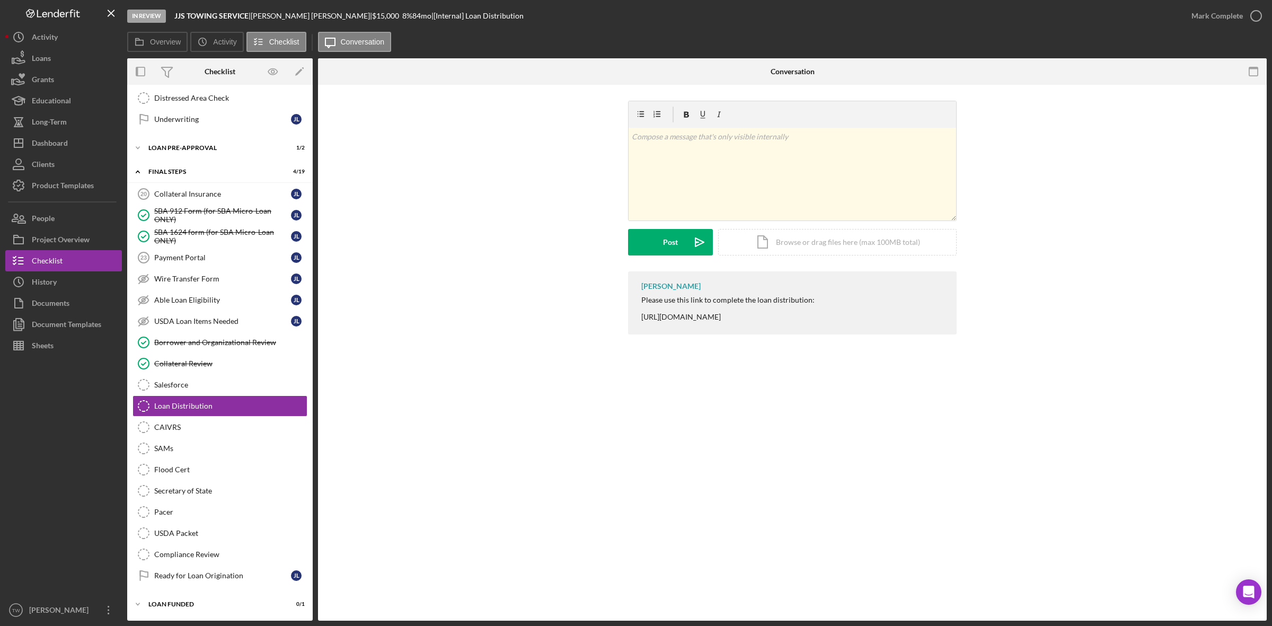
scroll to position [1033, 0]
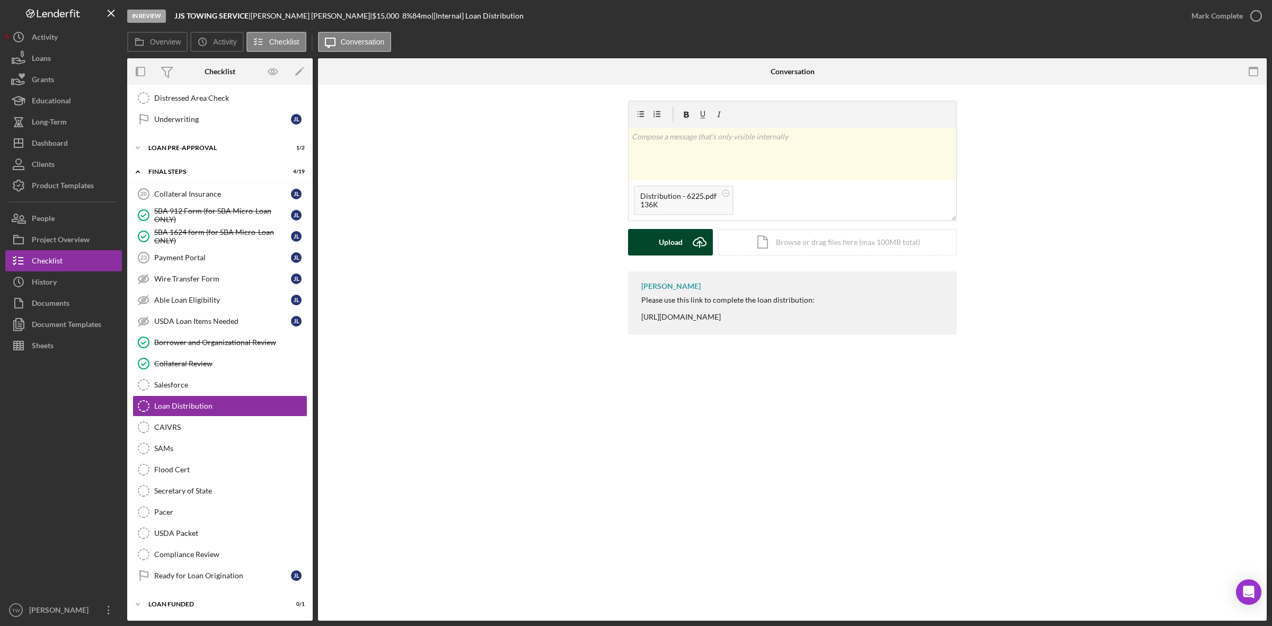
click at [685, 250] on button "Upload Icon/Upload" at bounding box center [670, 242] width 85 height 26
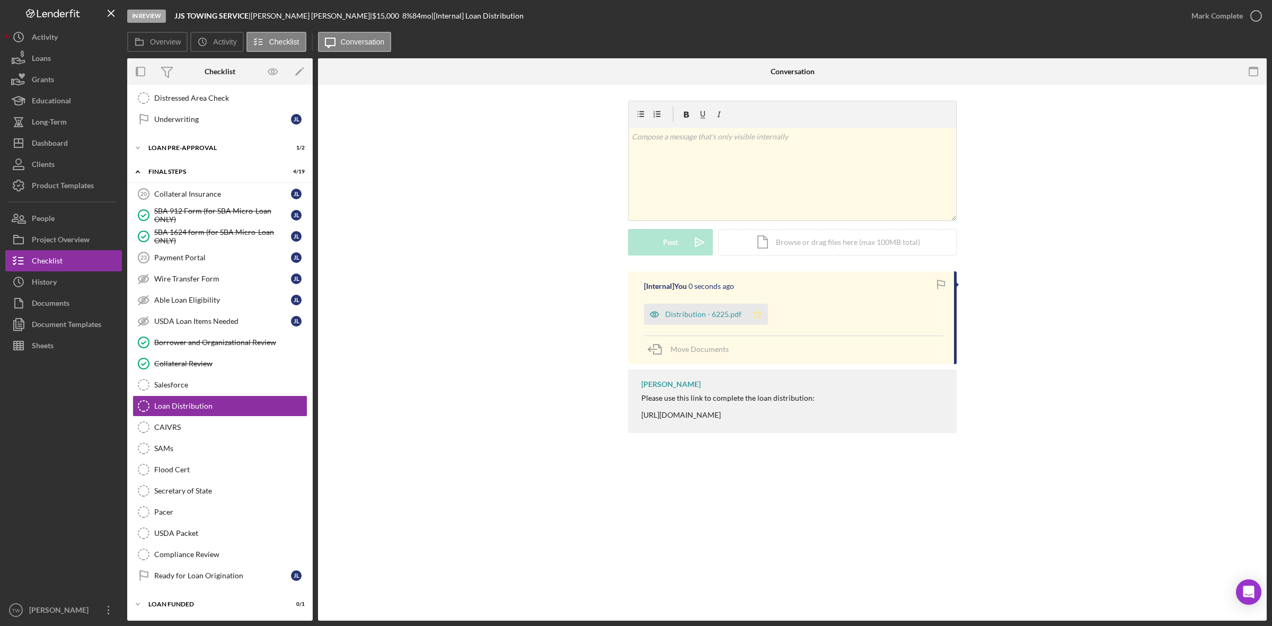
click at [761, 317] on icon "Icon/Star" at bounding box center [757, 314] width 21 height 21
click at [1219, 17] on div "Mark Complete" at bounding box center [1216, 15] width 51 height 21
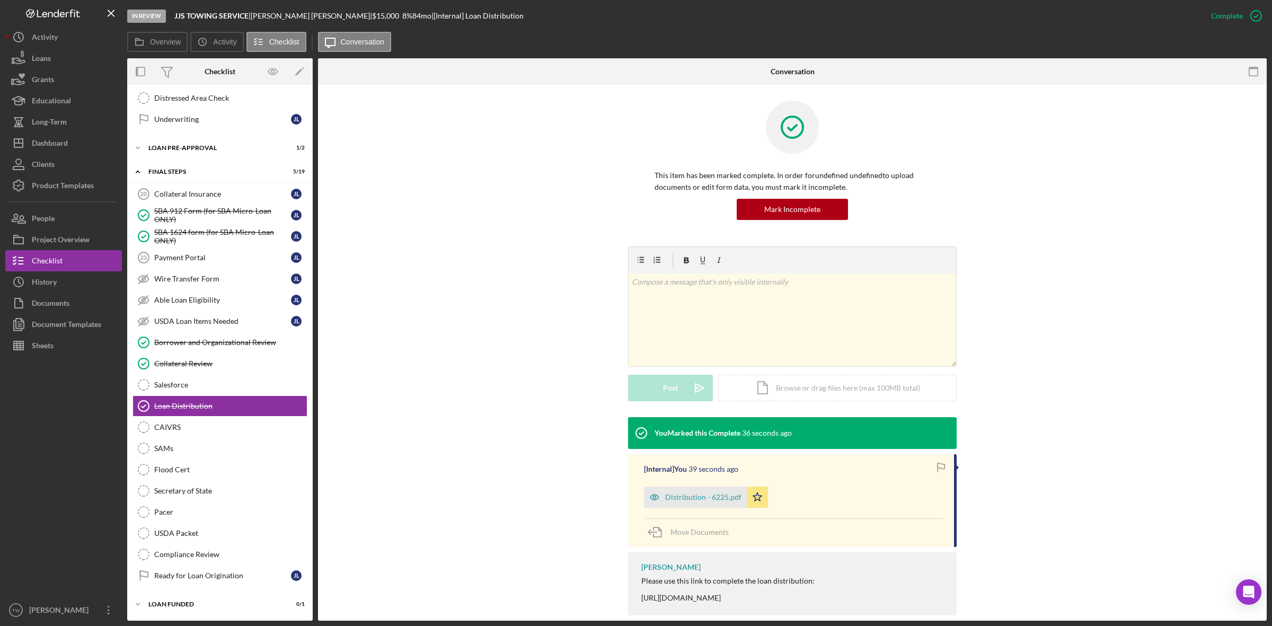
click at [1129, 48] on div "Overview Icon/History Activity Checklist Icon/Message Conversation" at bounding box center [696, 42] width 1139 height 21
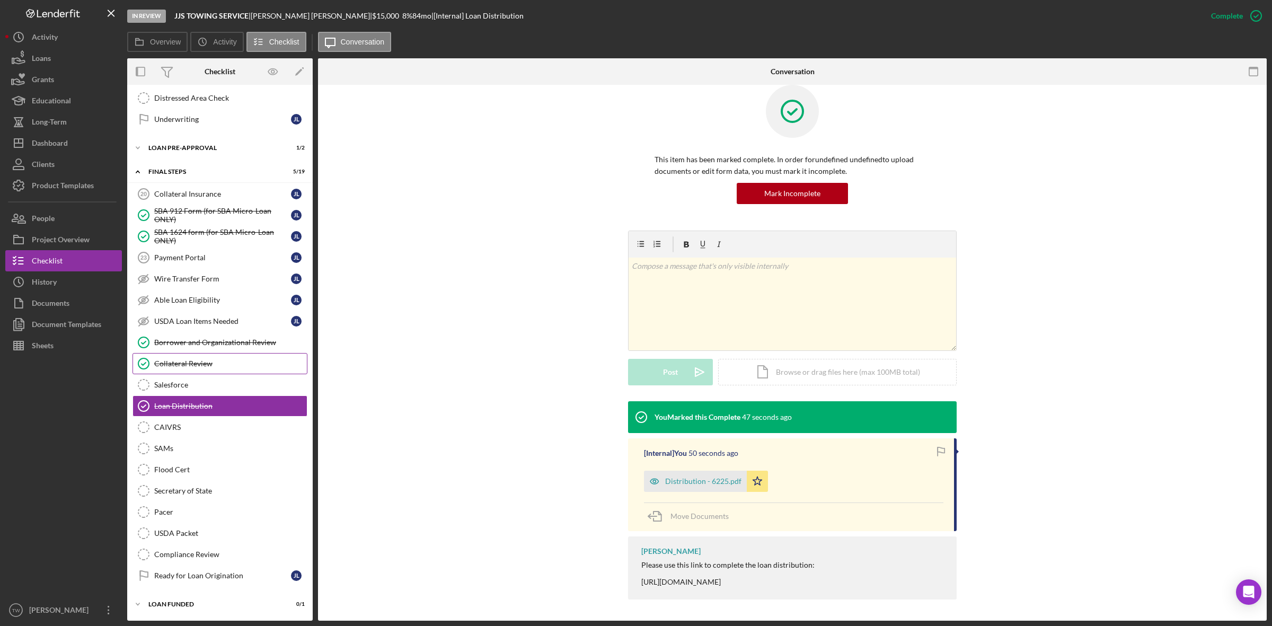
scroll to position [901, 0]
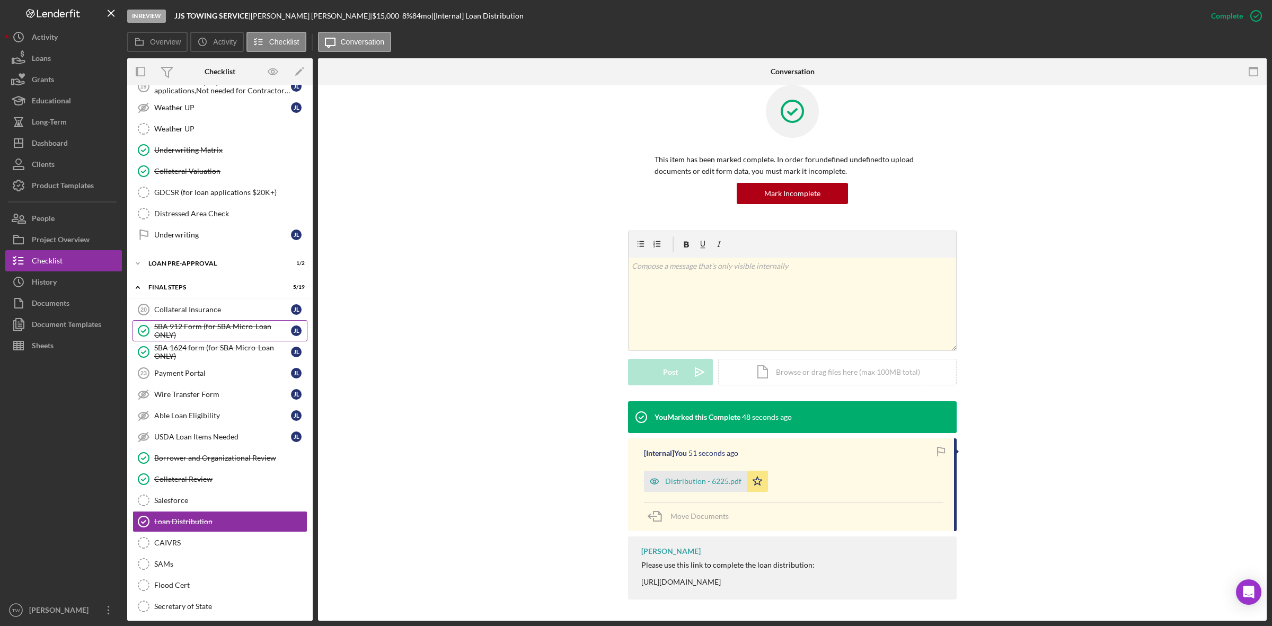
click at [215, 334] on link "SBA 912 Form (for SBA Micro-Loan ONLY) SBA 912 Form (for SBA Micro-Loan ONLY) […" at bounding box center [219, 330] width 175 height 21
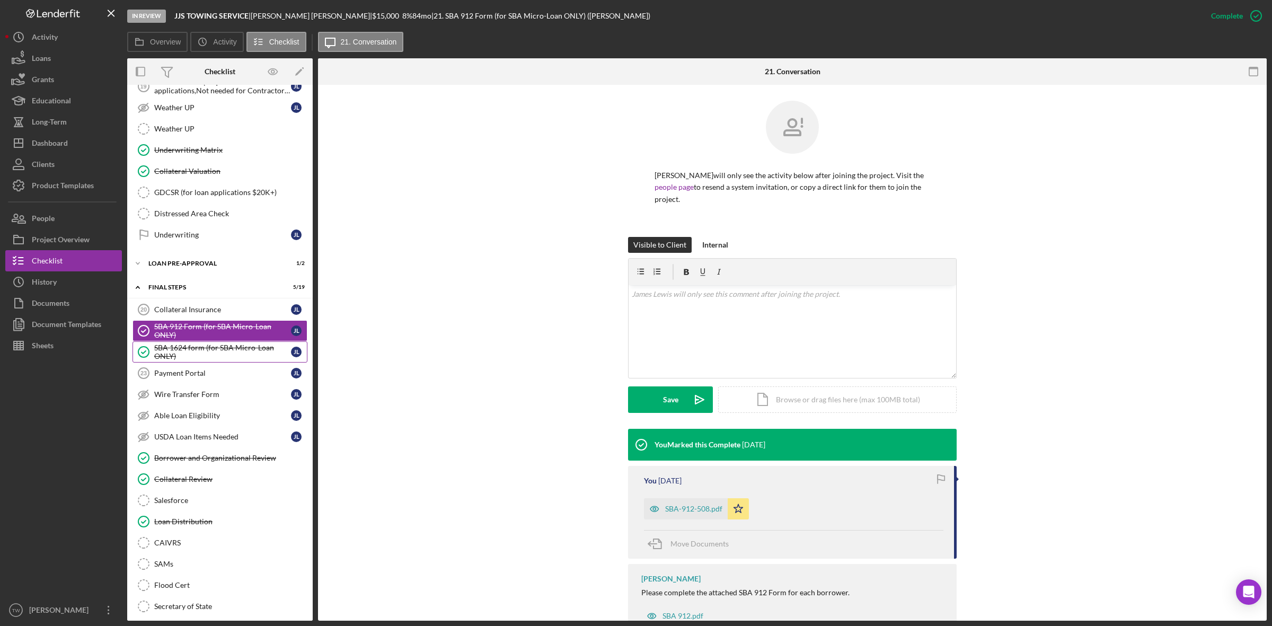
click at [215, 360] on div "SBA 1624 form (for SBA Micro-Loan ONLY)" at bounding box center [222, 351] width 137 height 17
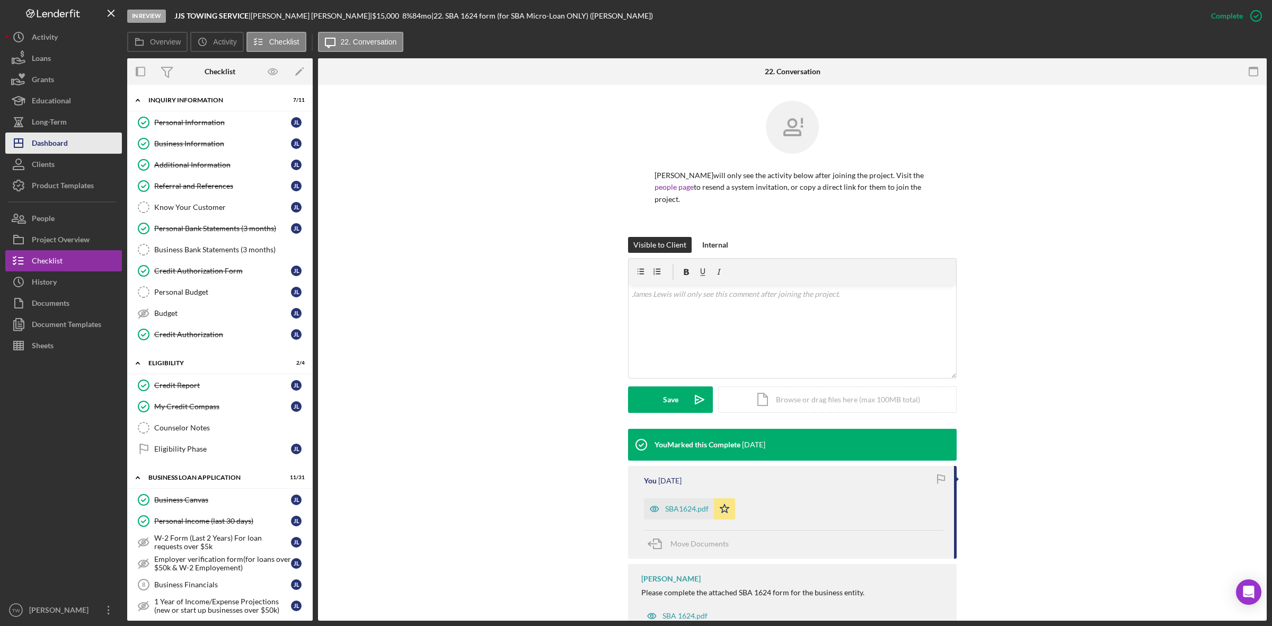
click at [73, 146] on button "Icon/Dashboard Dashboard" at bounding box center [63, 142] width 117 height 21
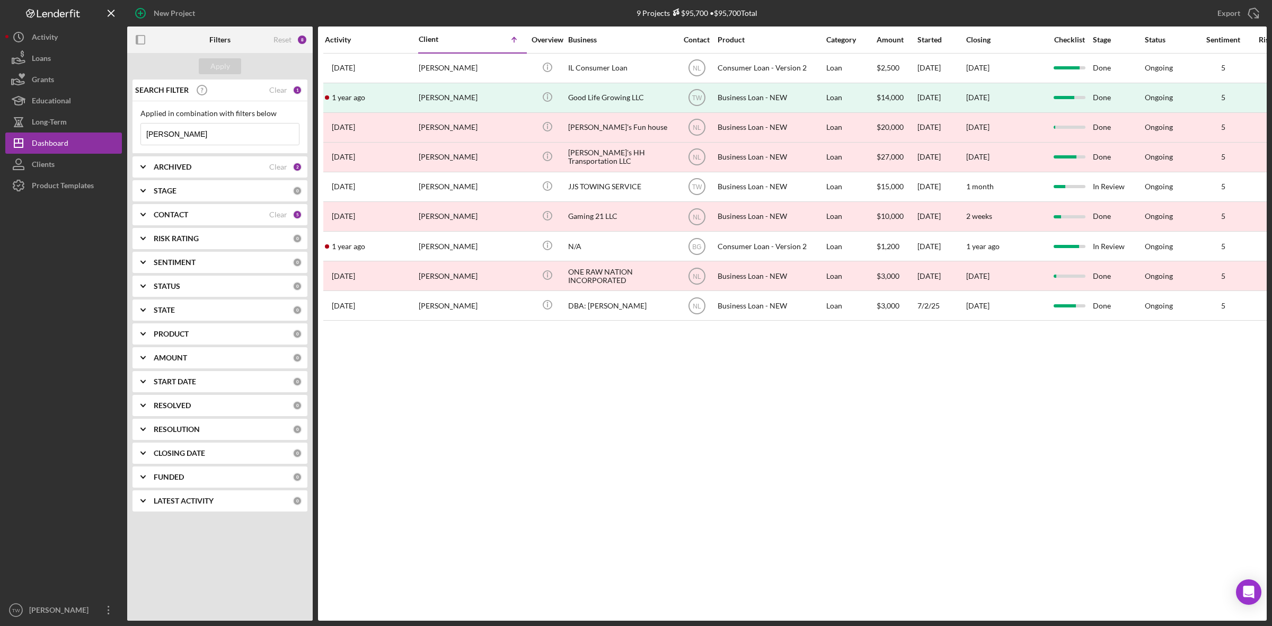
click at [213, 130] on input "[PERSON_NAME]" at bounding box center [220, 133] width 158 height 21
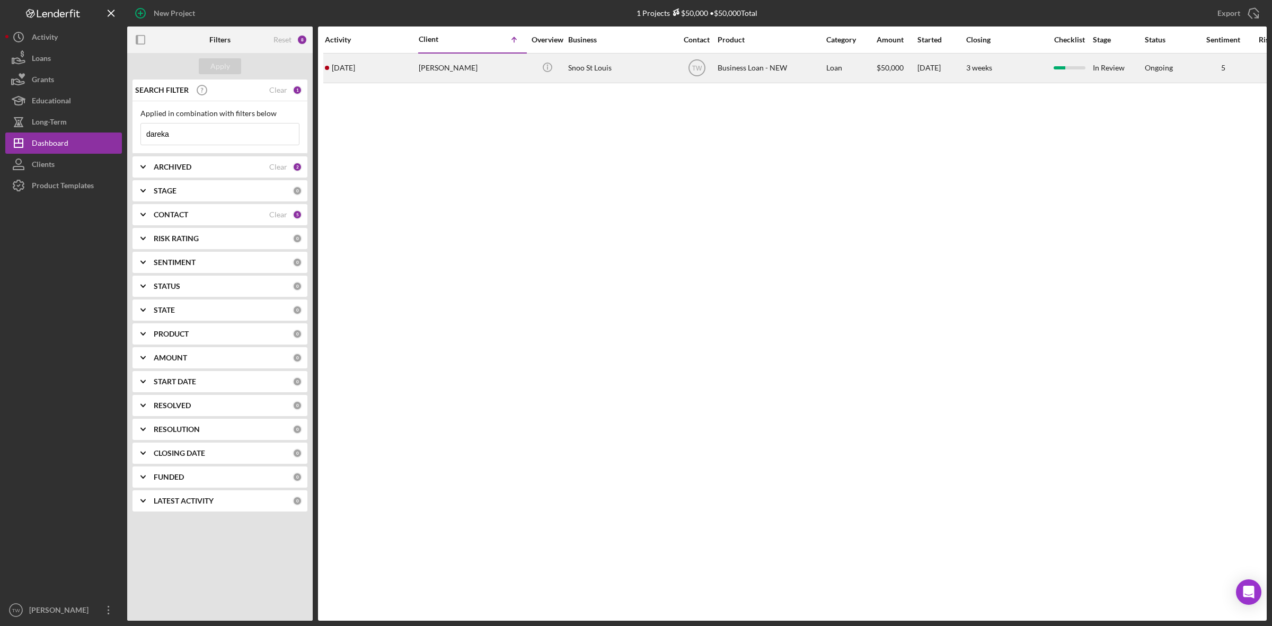
type input "dareka"
click at [483, 63] on div "[PERSON_NAME]" at bounding box center [472, 68] width 106 height 28
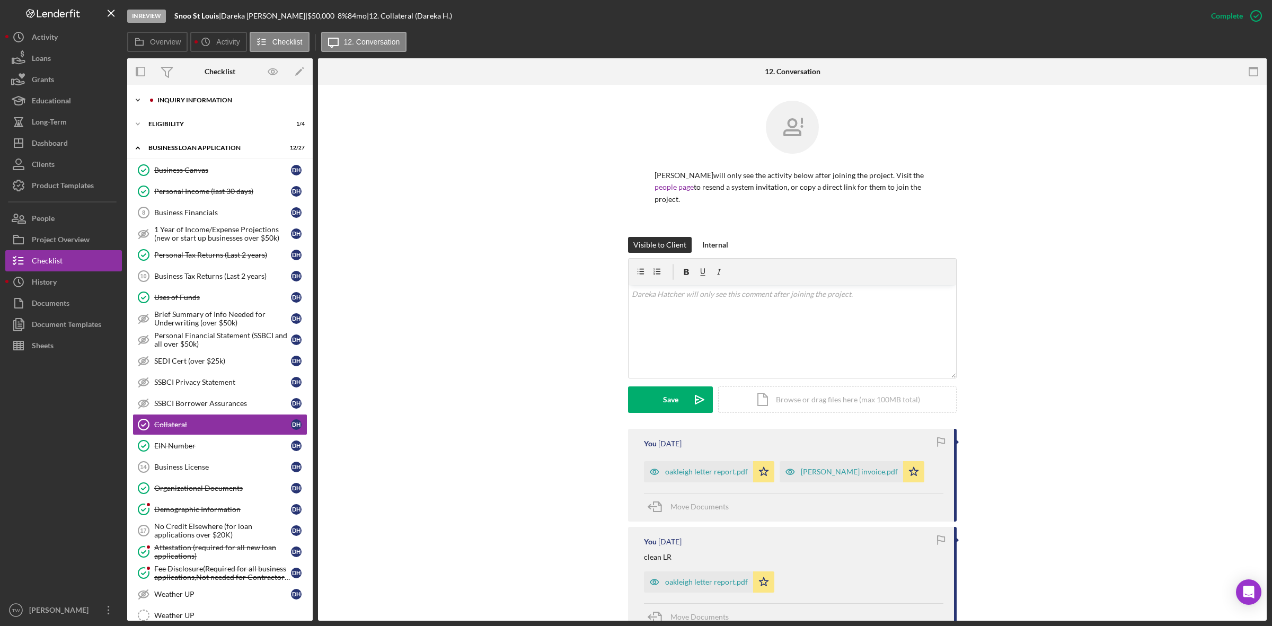
click at [199, 91] on div "Icon/Expander INQUIRY INFORMATION 6 / 11" at bounding box center [219, 100] width 185 height 21
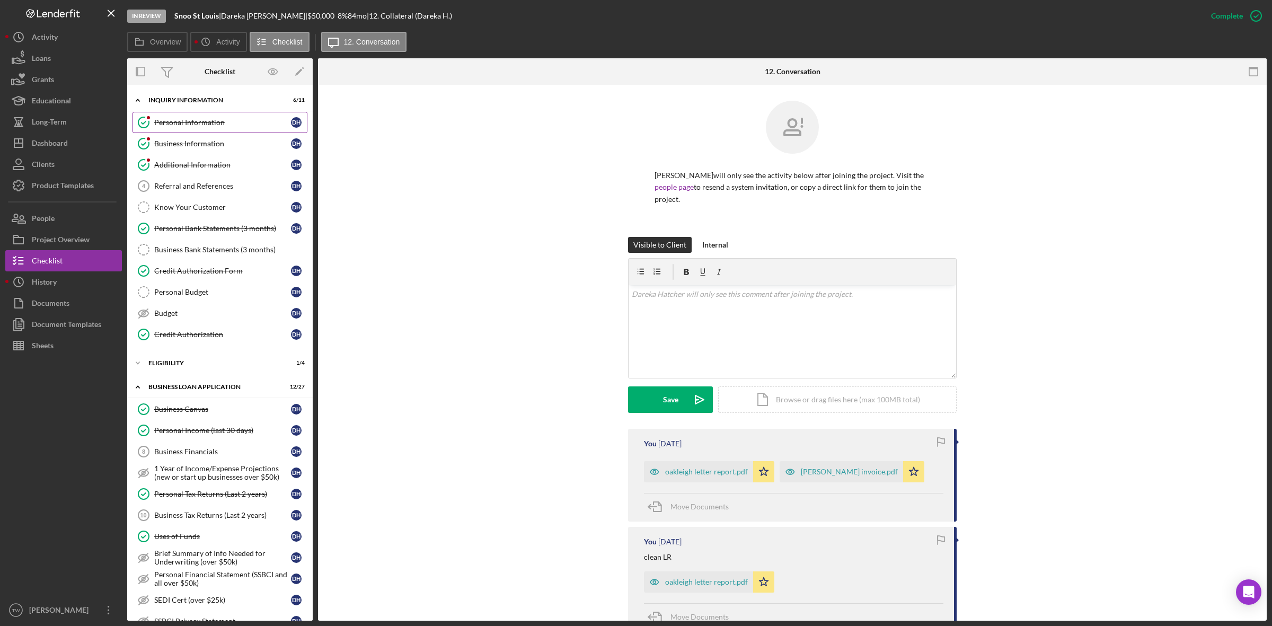
click at [185, 117] on link "Personal Information Personal Information D H" at bounding box center [219, 122] width 175 height 21
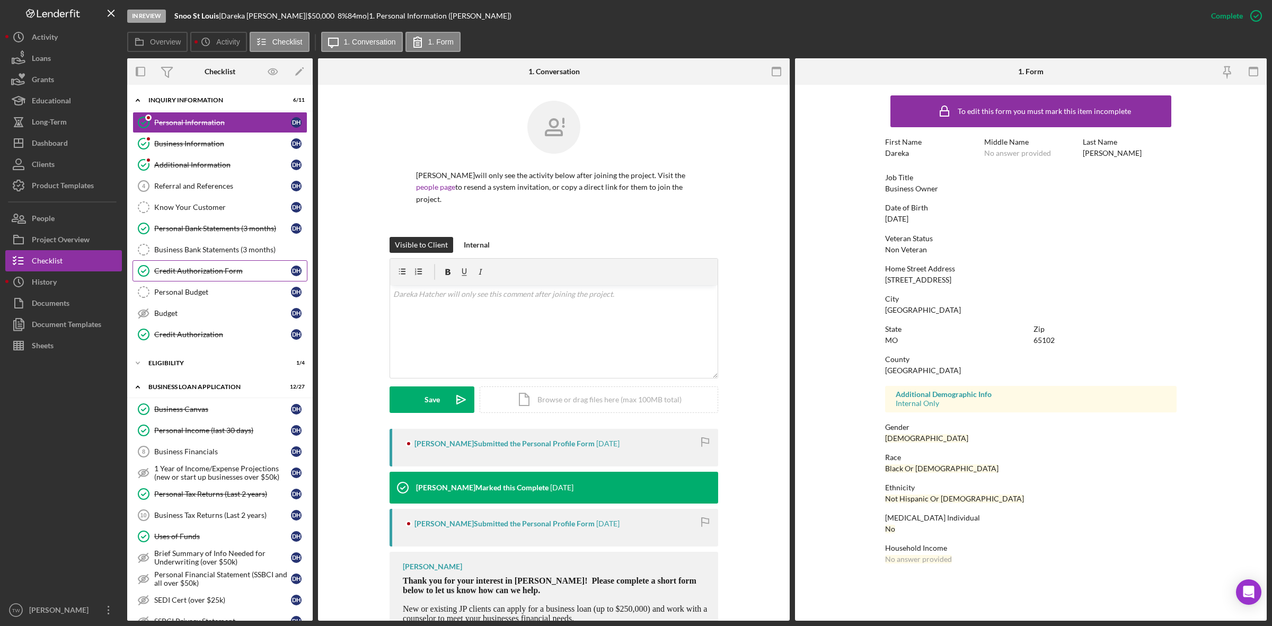
click at [204, 275] on div "Credit Authorization Form" at bounding box center [222, 271] width 137 height 8
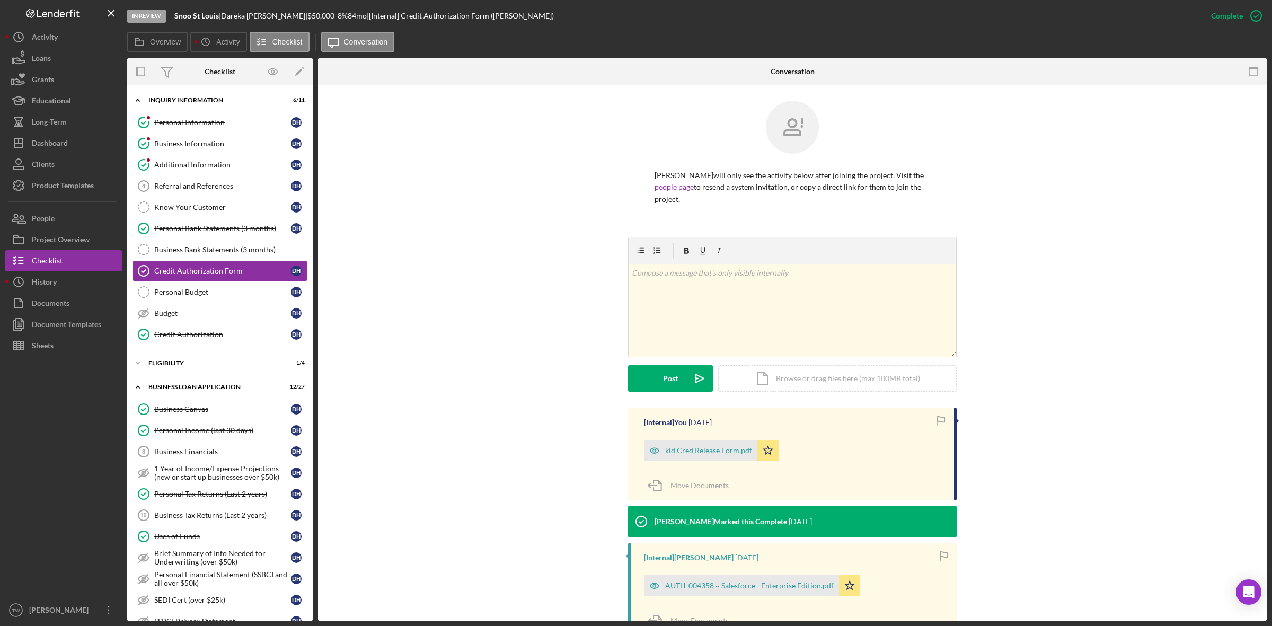
scroll to position [157, 0]
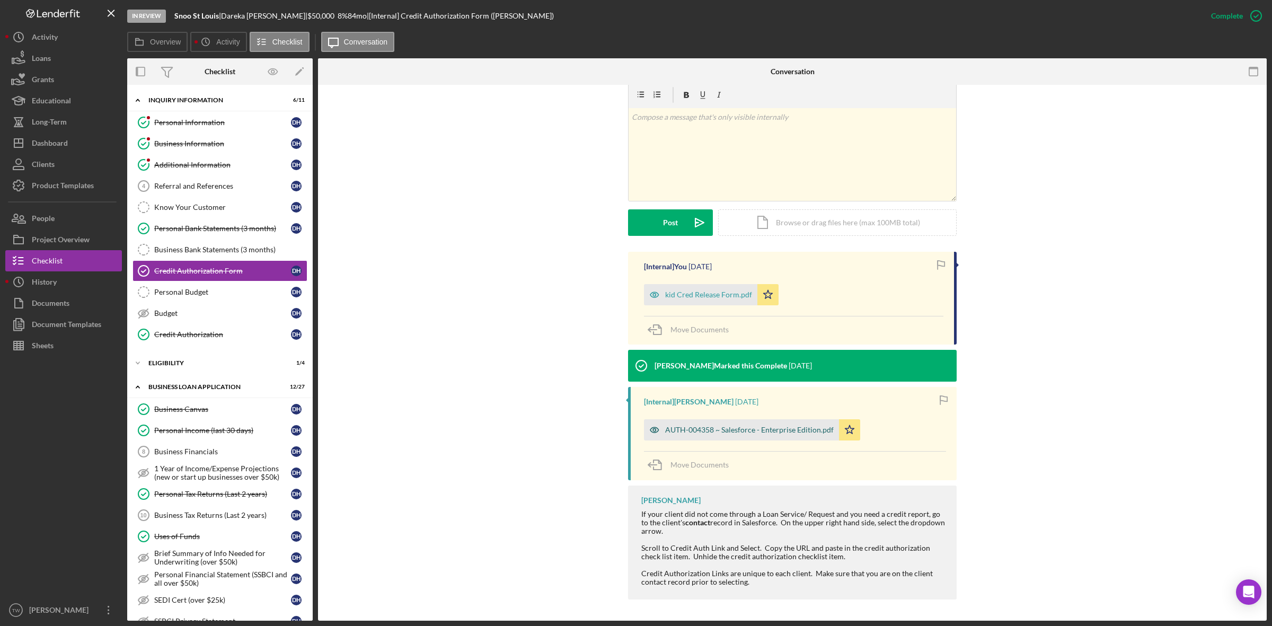
click at [731, 425] on div "AUTH-004358 ~ Salesforce - Enterprise Edition.pdf" at bounding box center [741, 429] width 195 height 21
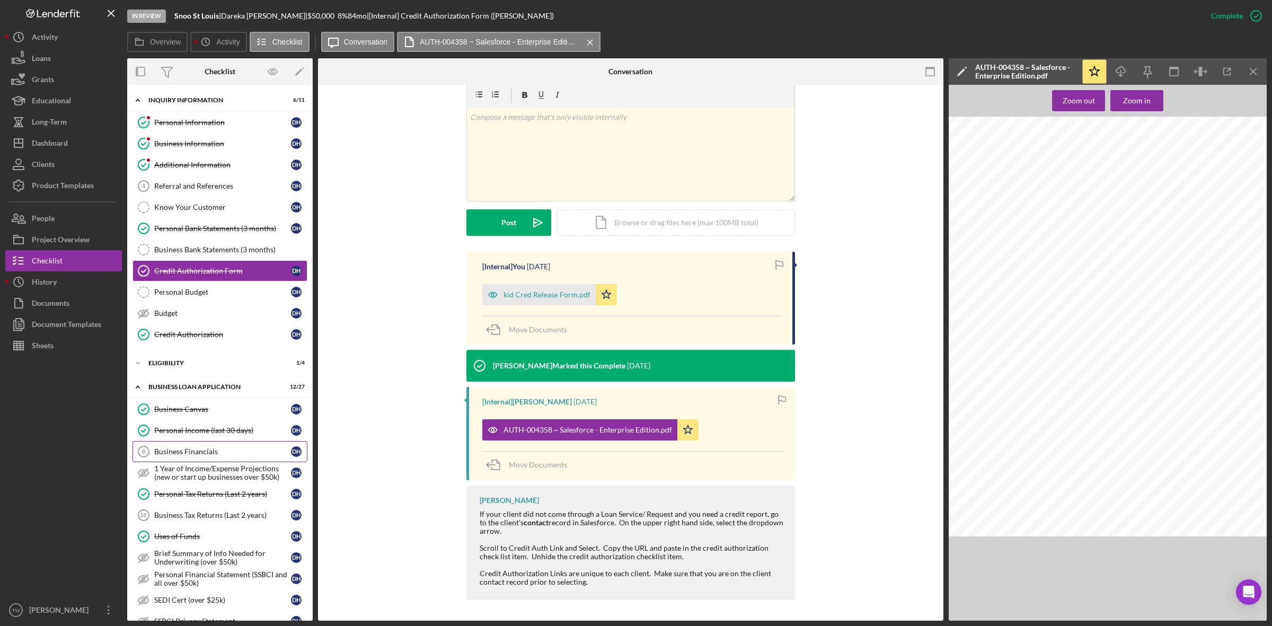
scroll to position [265, 0]
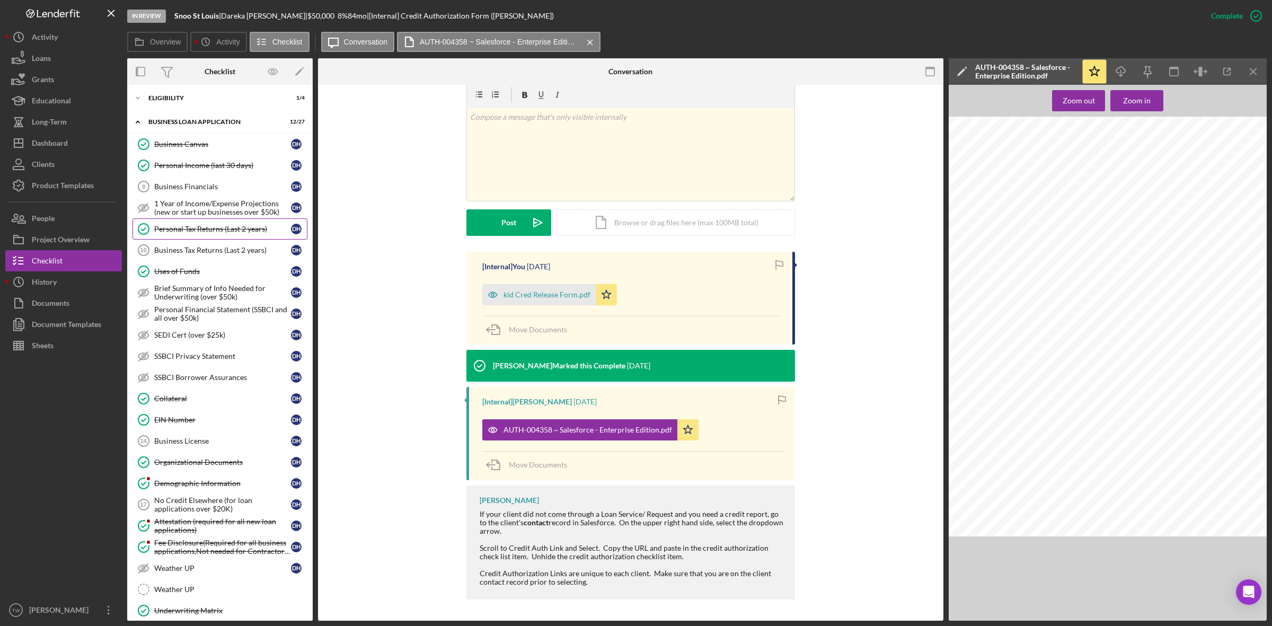
click at [232, 233] on div "Personal Tax Returns (Last 2 years)" at bounding box center [222, 229] width 137 height 8
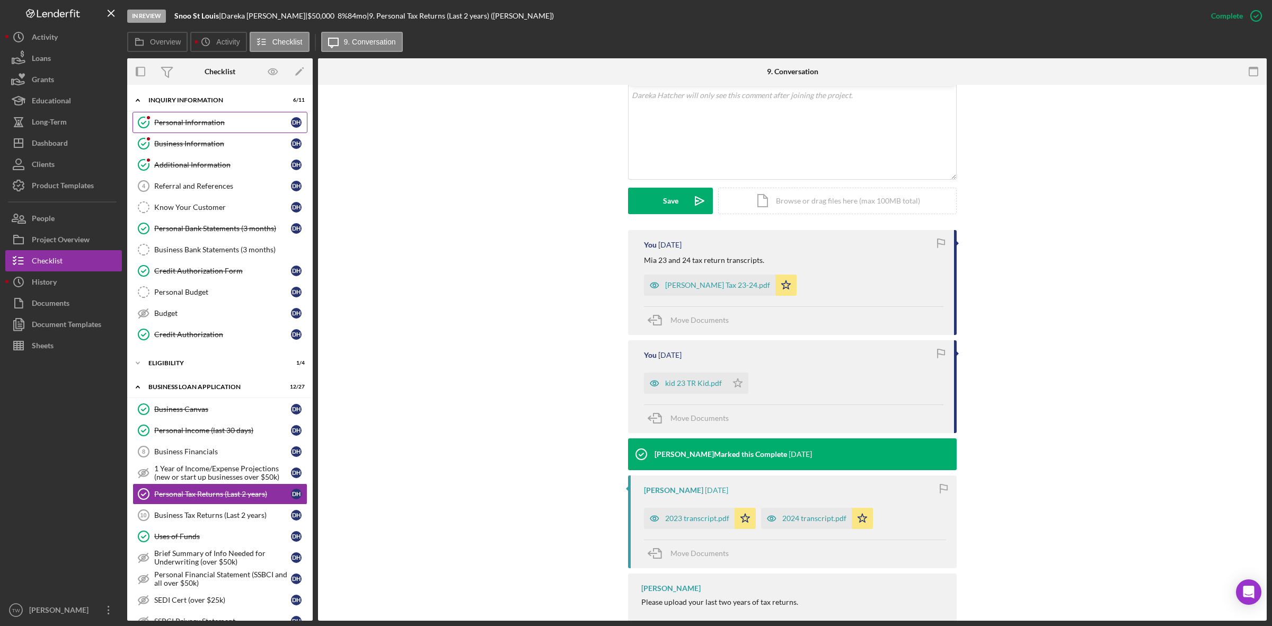
click at [179, 126] on div "Personal Information" at bounding box center [222, 122] width 137 height 8
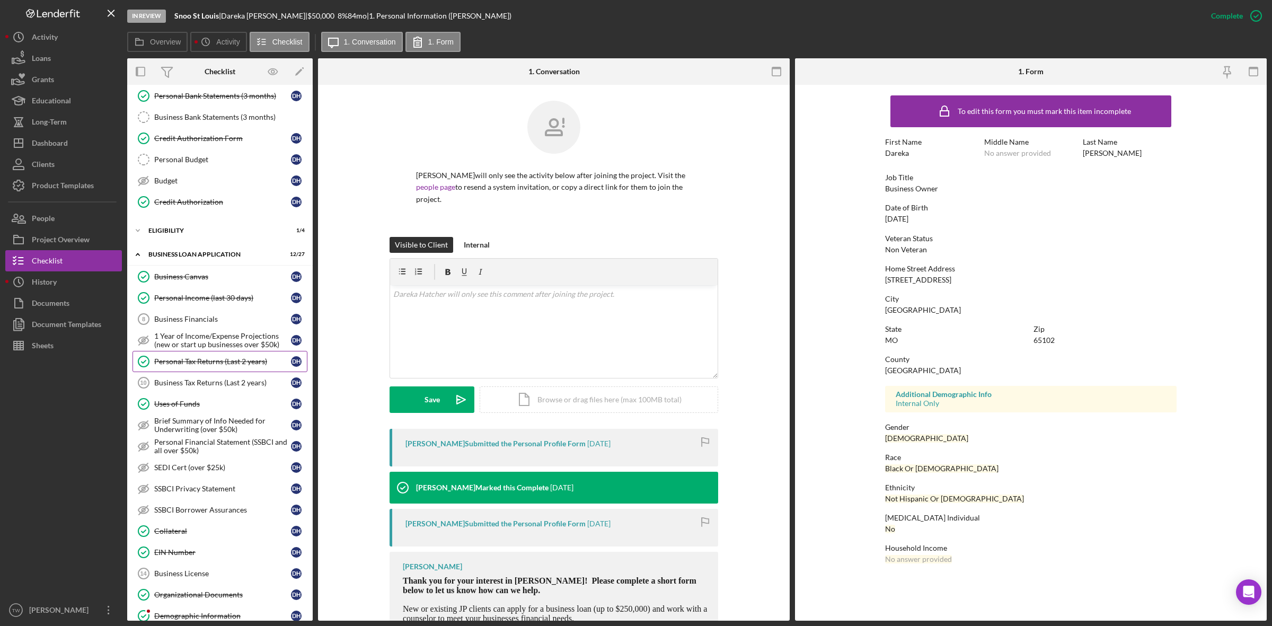
scroll to position [265, 0]
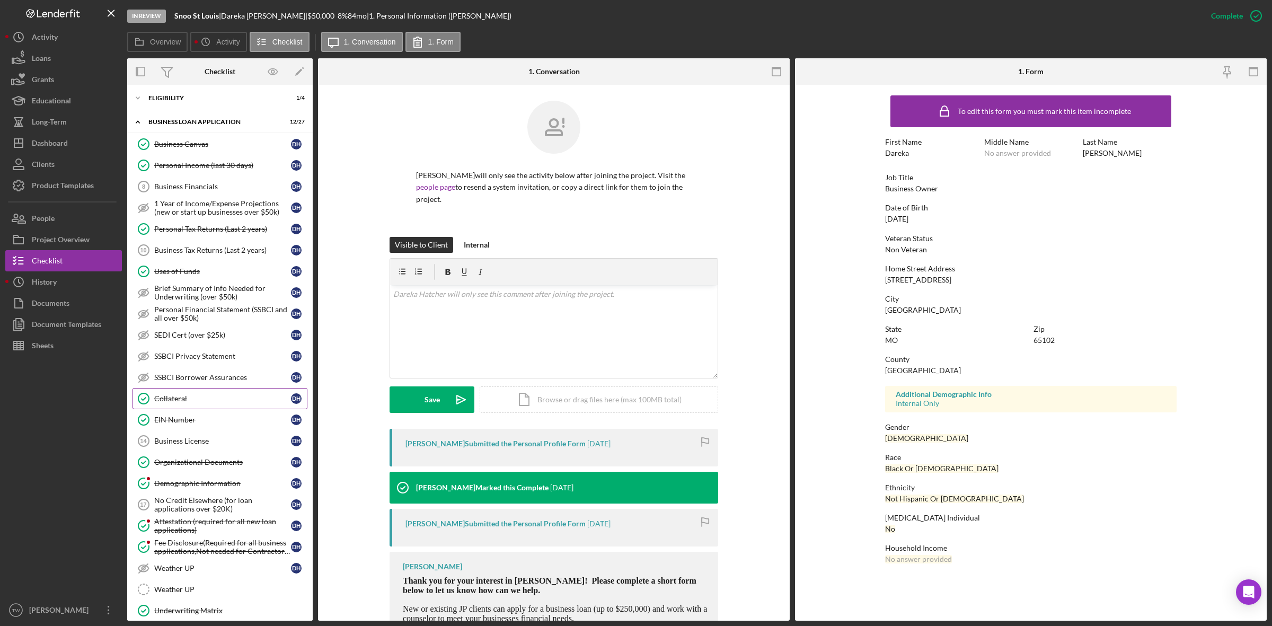
click at [192, 401] on div "Collateral" at bounding box center [222, 398] width 137 height 8
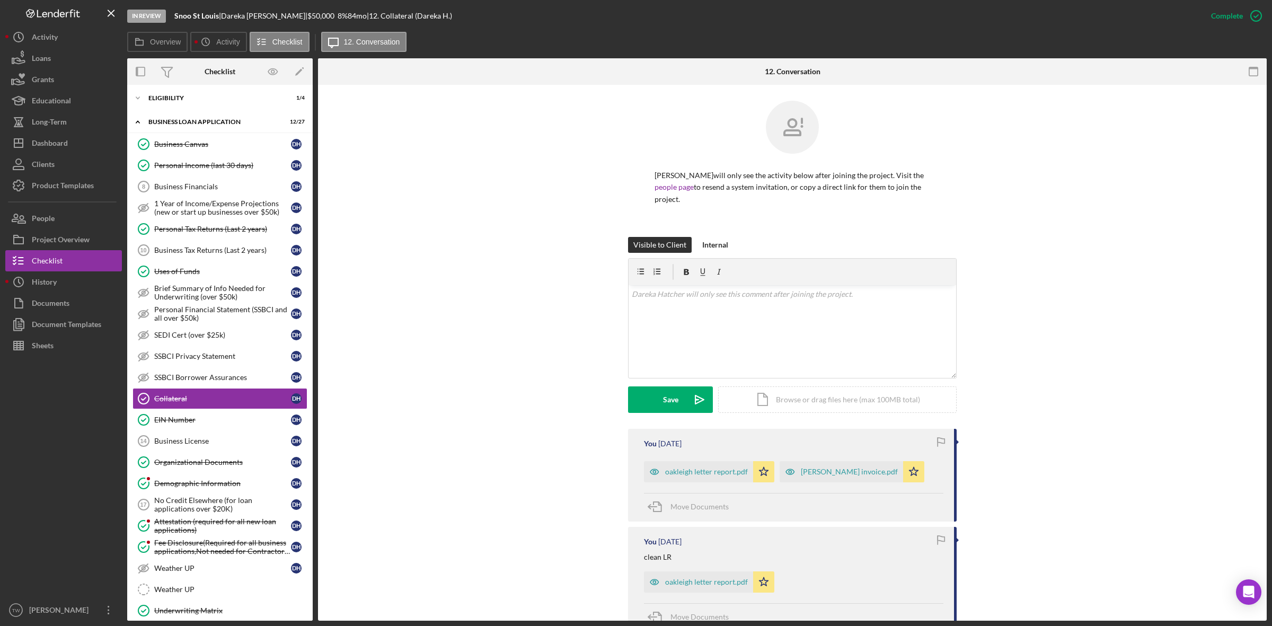
scroll to position [132, 0]
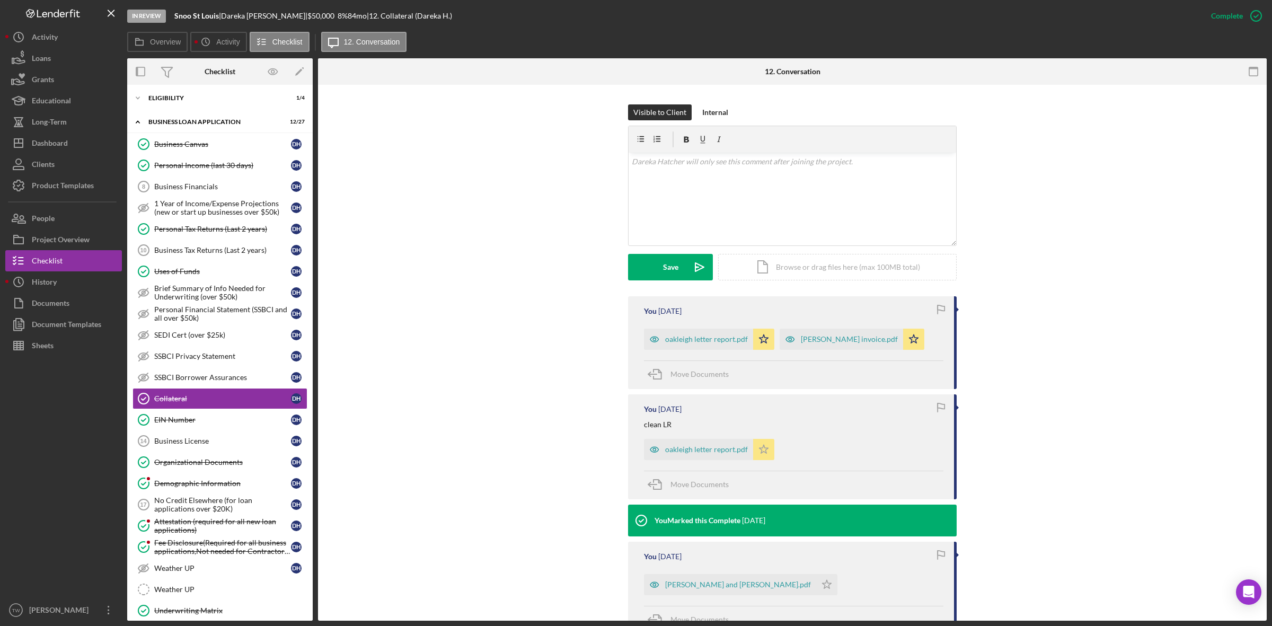
click at [764, 451] on icon "Icon/Star" at bounding box center [763, 449] width 21 height 21
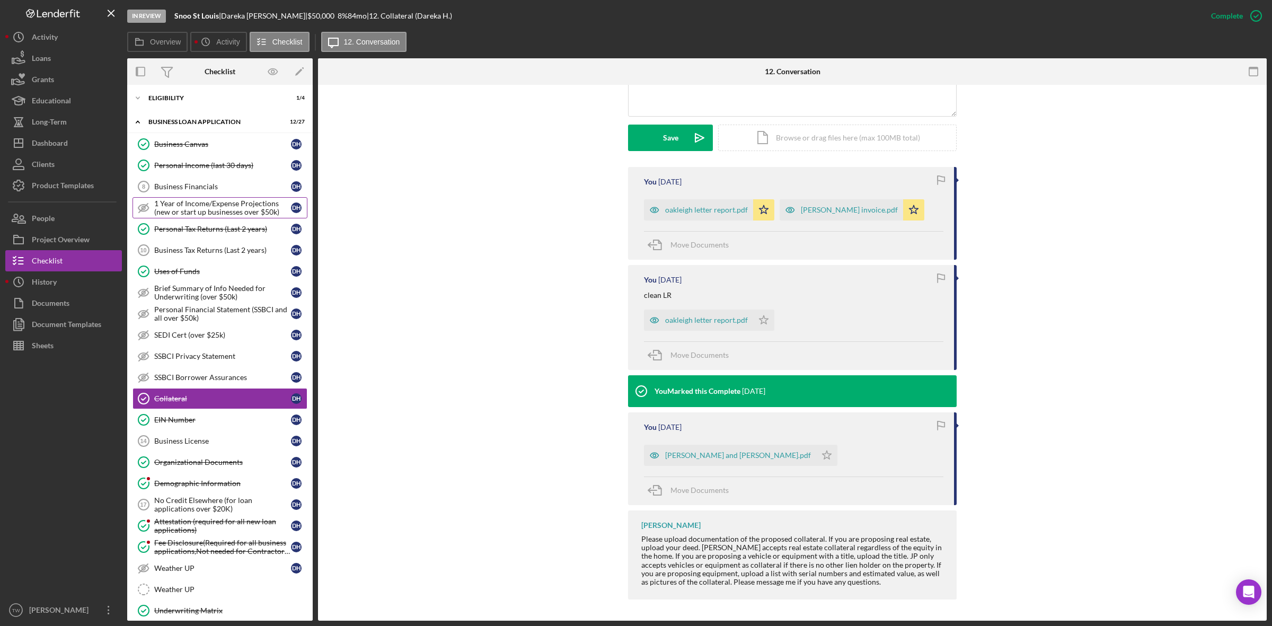
scroll to position [0, 0]
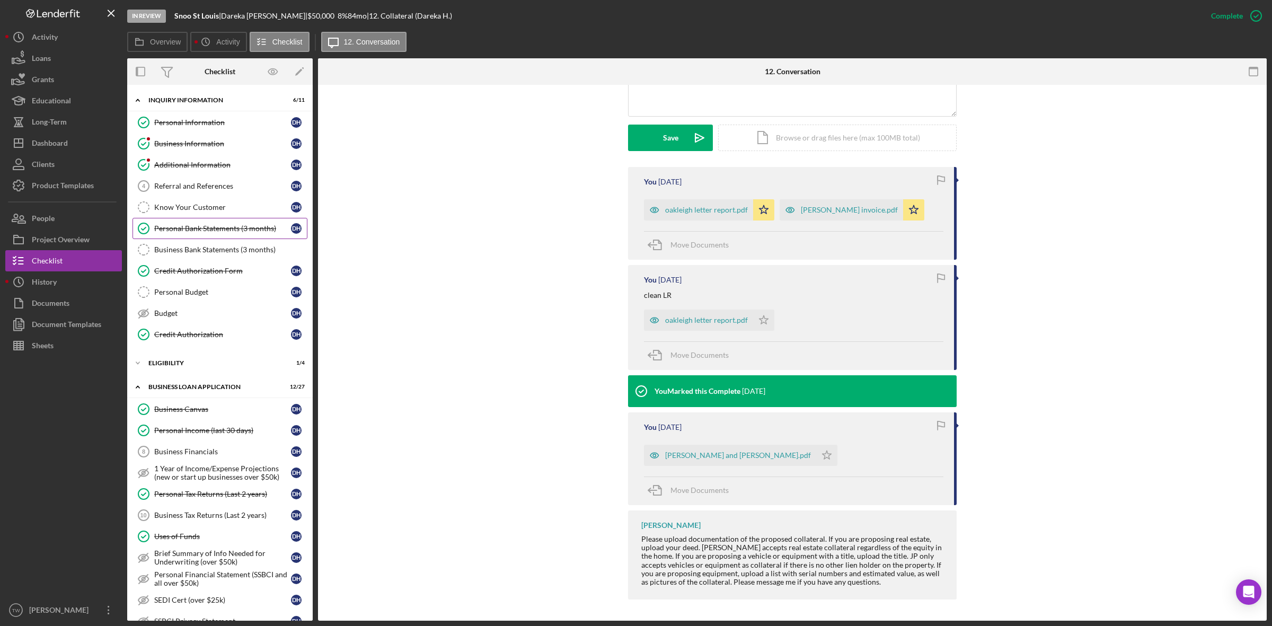
click at [248, 227] on div "Personal Bank Statements (3 months)" at bounding box center [222, 228] width 137 height 8
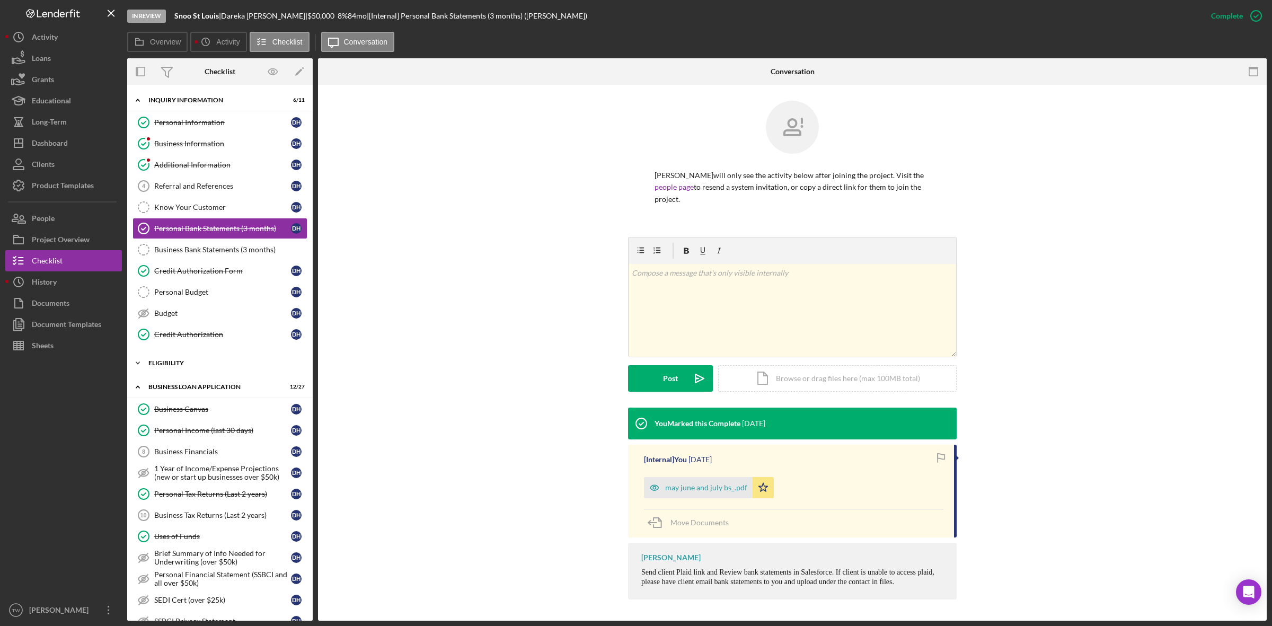
click at [189, 364] on div "ELIGIBILITY" at bounding box center [223, 363] width 151 height 6
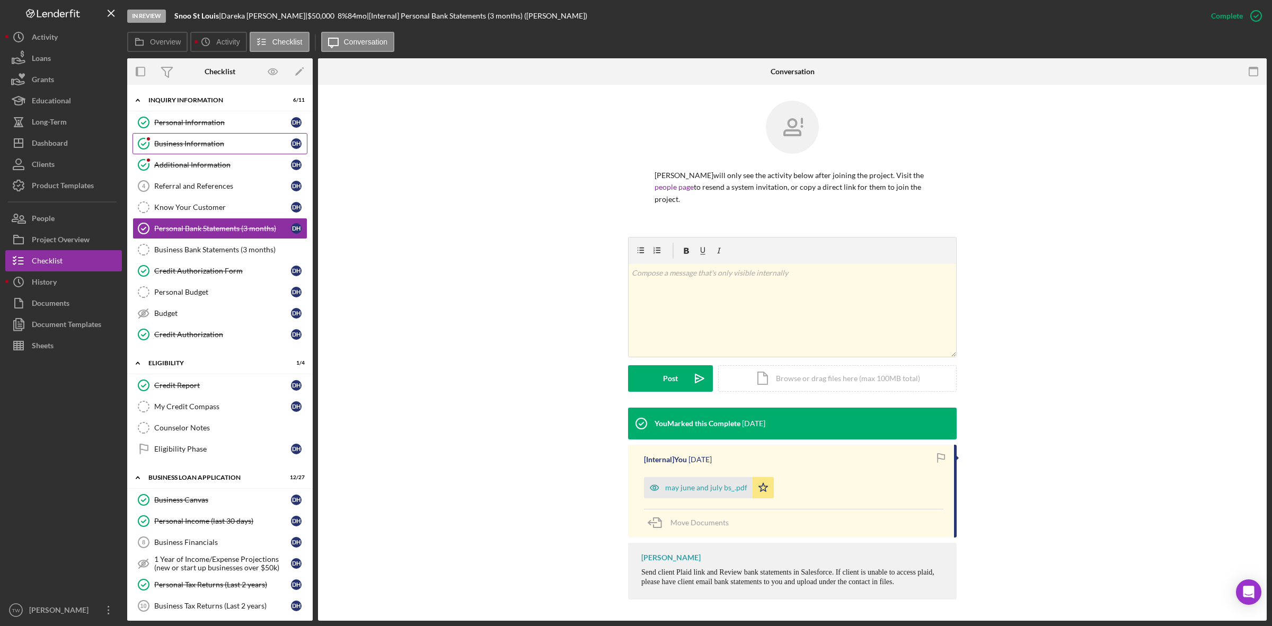
drag, startPoint x: 196, startPoint y: 138, endPoint x: 212, endPoint y: 142, distance: 16.3
click at [196, 138] on link "Business Information Business Information D H" at bounding box center [219, 143] width 175 height 21
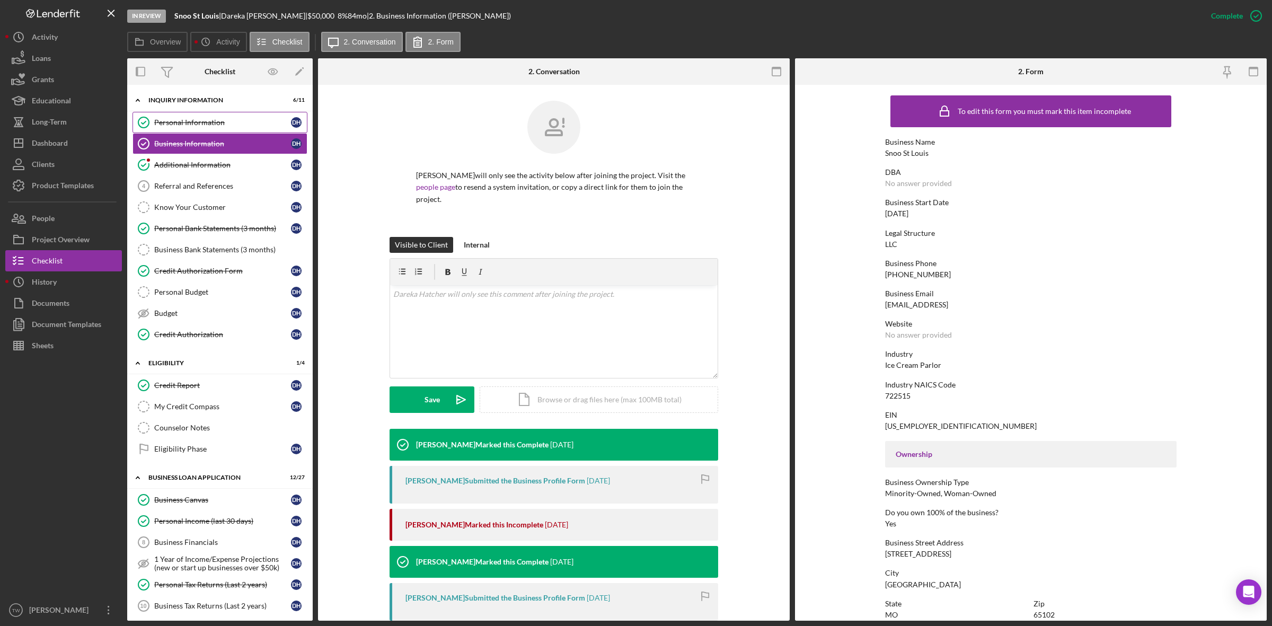
click at [202, 130] on link "Personal Information Personal Information D H" at bounding box center [219, 122] width 175 height 21
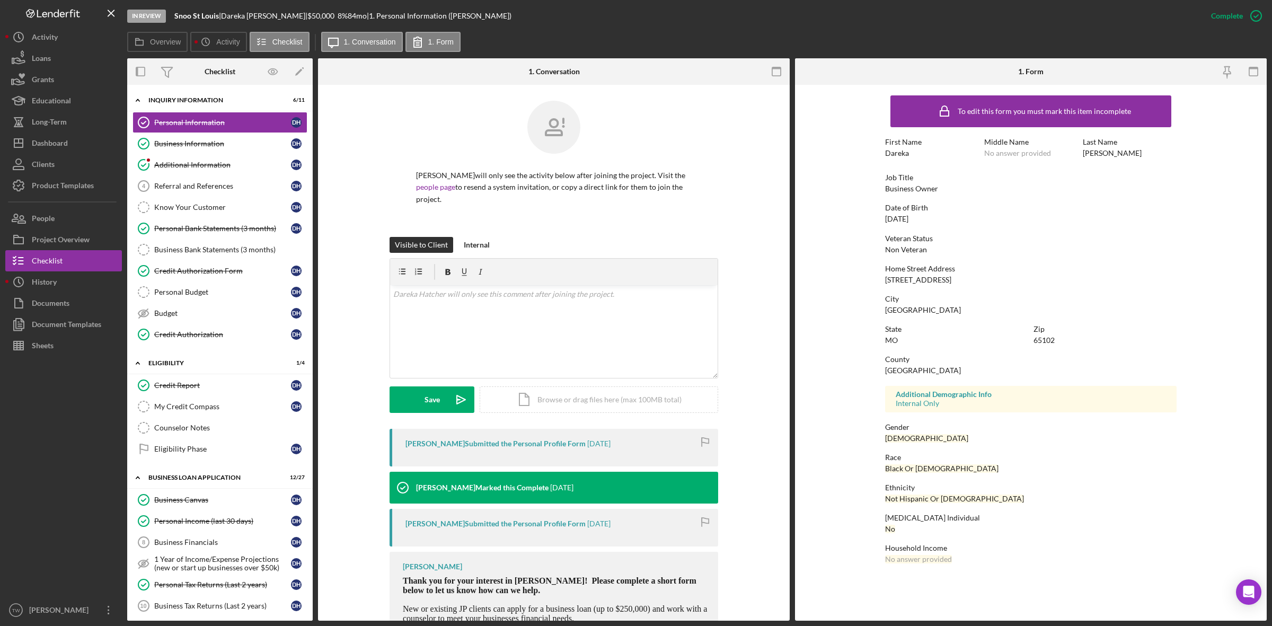
click at [913, 276] on div "[STREET_ADDRESS]" at bounding box center [918, 280] width 66 height 8
click at [229, 236] on link "Personal Bank Statements (3 months) Personal Bank Statements (3 months) D H" at bounding box center [219, 228] width 175 height 21
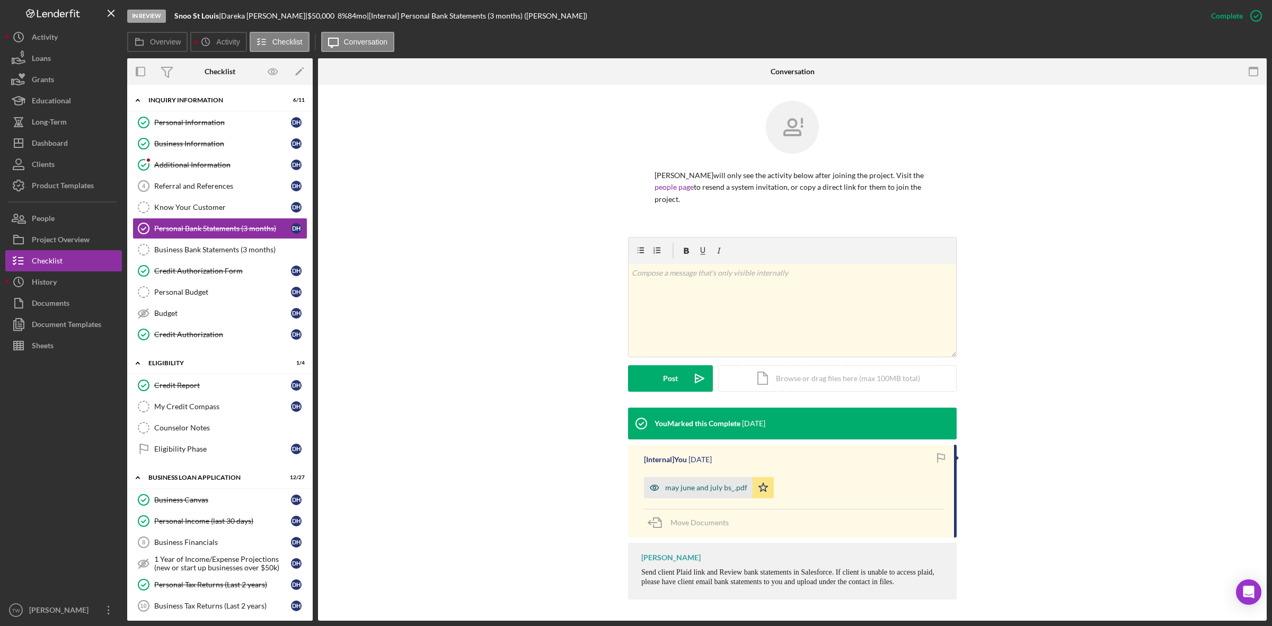
click at [704, 490] on div "may june and july bs_.pdf" at bounding box center [706, 487] width 82 height 8
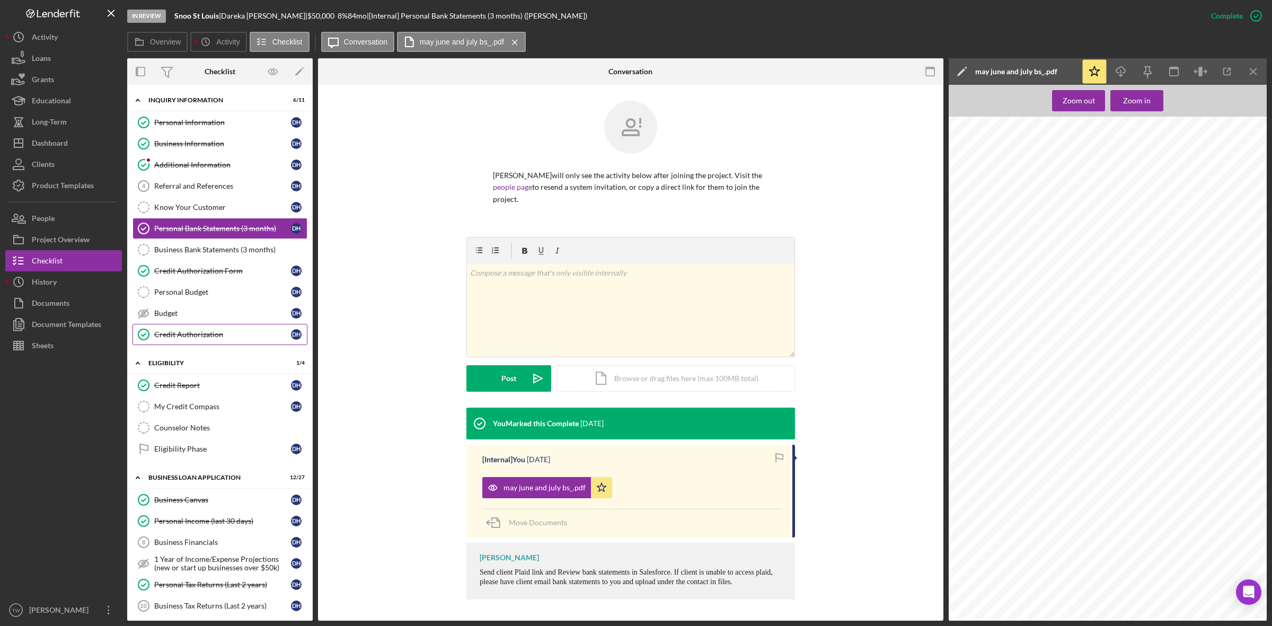
click at [197, 331] on link "Credit Authorization Credit Authorization D H" at bounding box center [219, 334] width 175 height 21
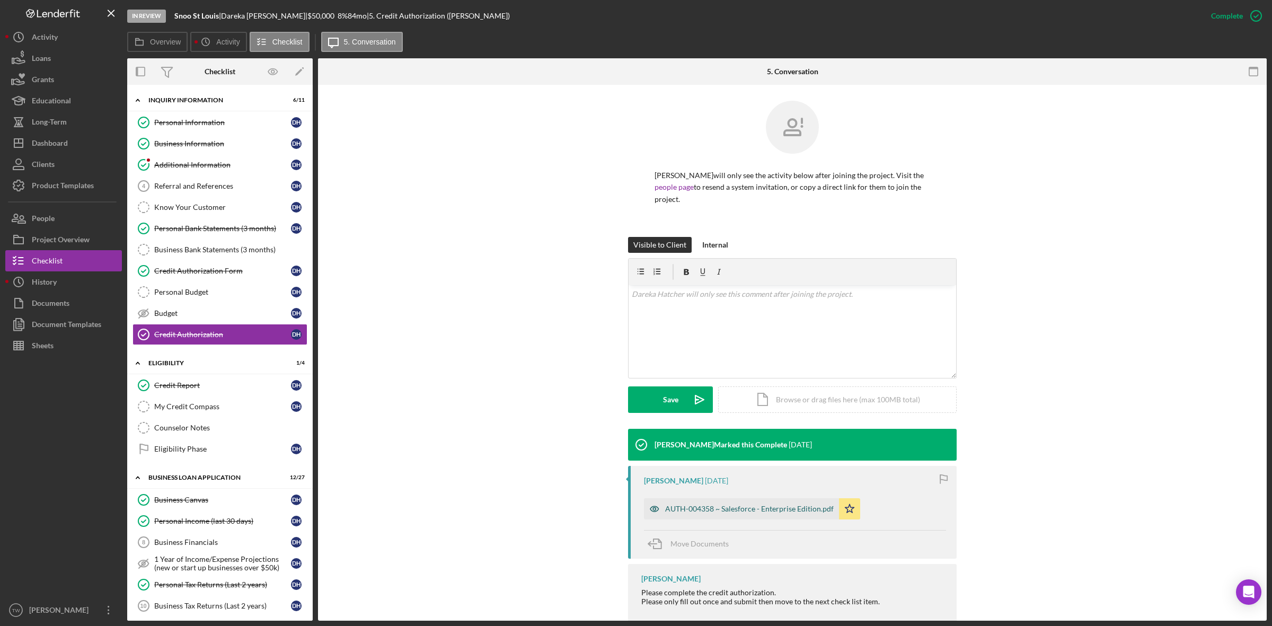
scroll to position [28, 0]
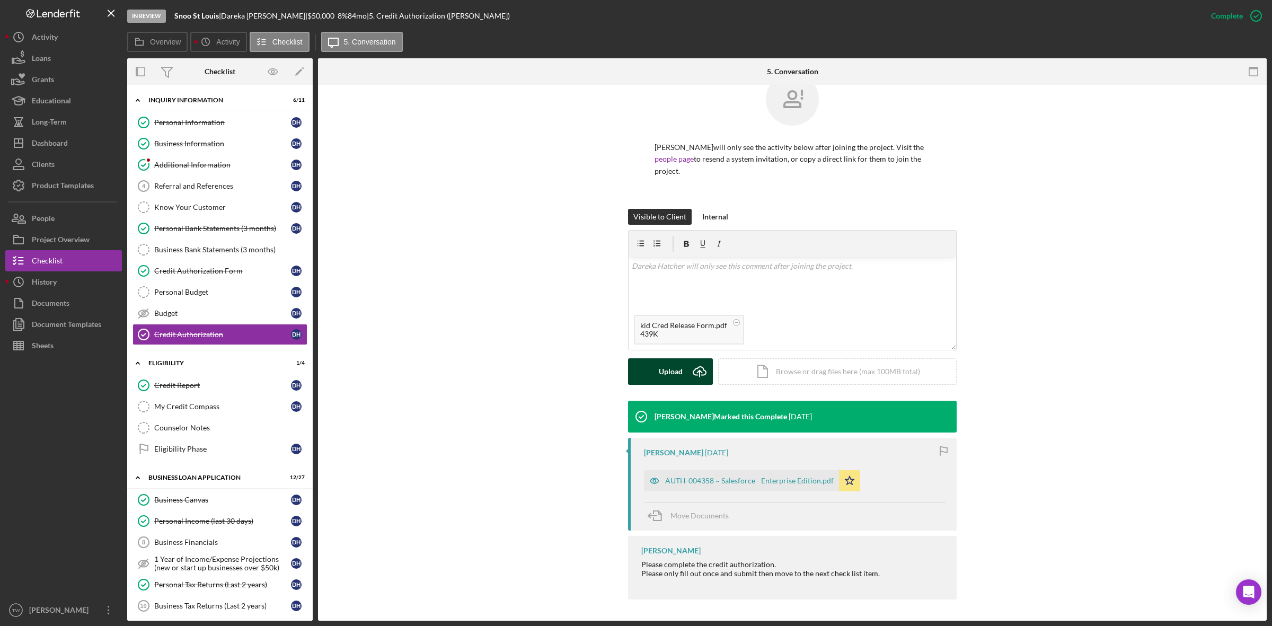
click at [679, 373] on div "Upload" at bounding box center [671, 371] width 24 height 26
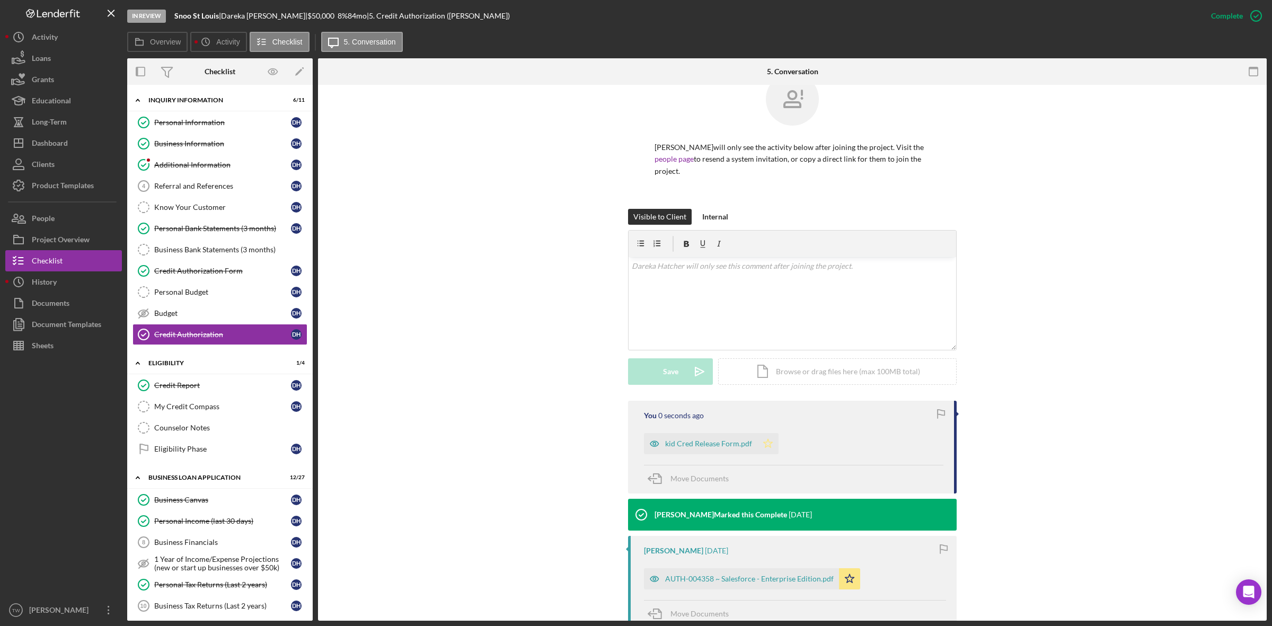
click at [769, 448] on icon "Icon/Star" at bounding box center [767, 443] width 21 height 21
click at [701, 446] on div "kid Cred Release Form.pdf" at bounding box center [708, 443] width 87 height 8
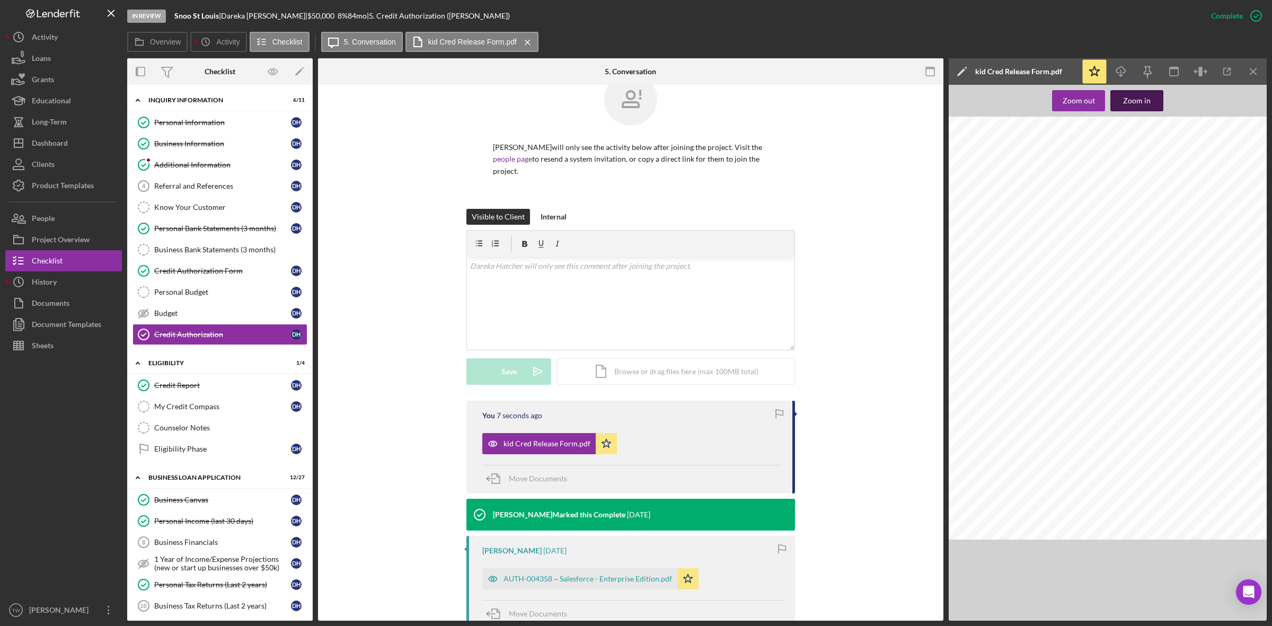
click at [1141, 98] on div "Zoom in" at bounding box center [1137, 100] width 28 height 21
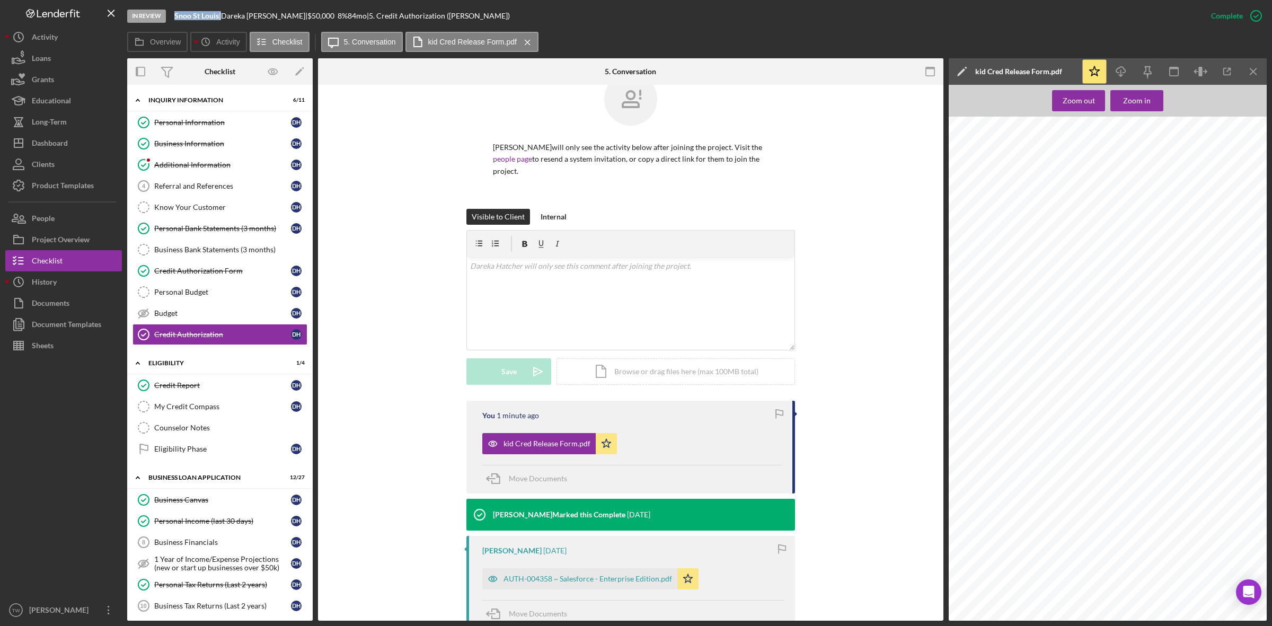
drag, startPoint x: 170, startPoint y: 17, endPoint x: 220, endPoint y: 16, distance: 50.4
click at [220, 16] on div "In Review Snoo St Louis | [PERSON_NAME] | $50,000 $50,000 8 % 84 mo | 5. Credit…" at bounding box center [663, 16] width 1073 height 32
click at [221, 536] on link "Business Financials 8 Business Financials D H" at bounding box center [219, 542] width 175 height 21
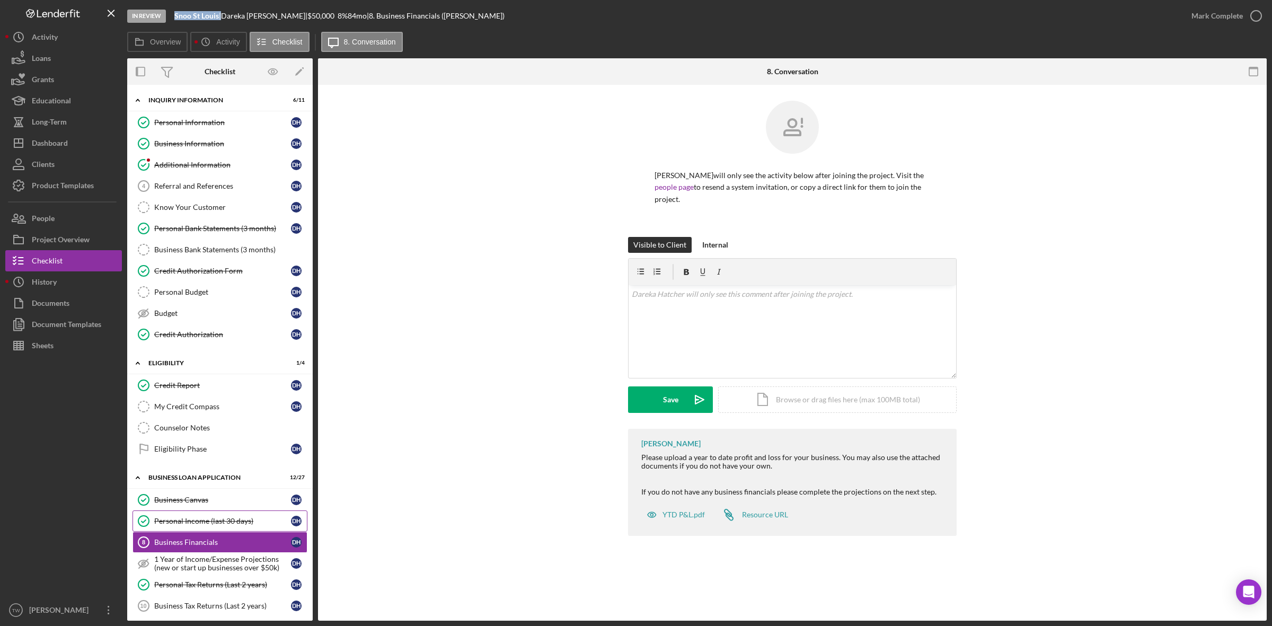
click at [220, 525] on div "Personal Income (last 30 days)" at bounding box center [222, 521] width 137 height 8
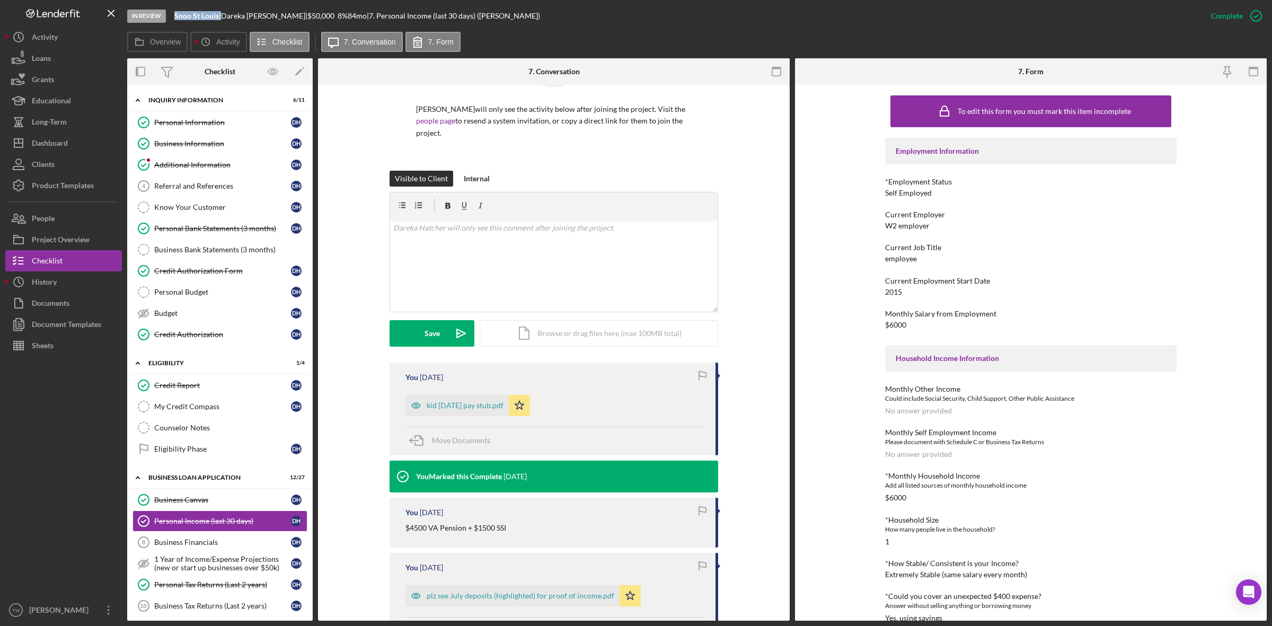
scroll to position [61, 0]
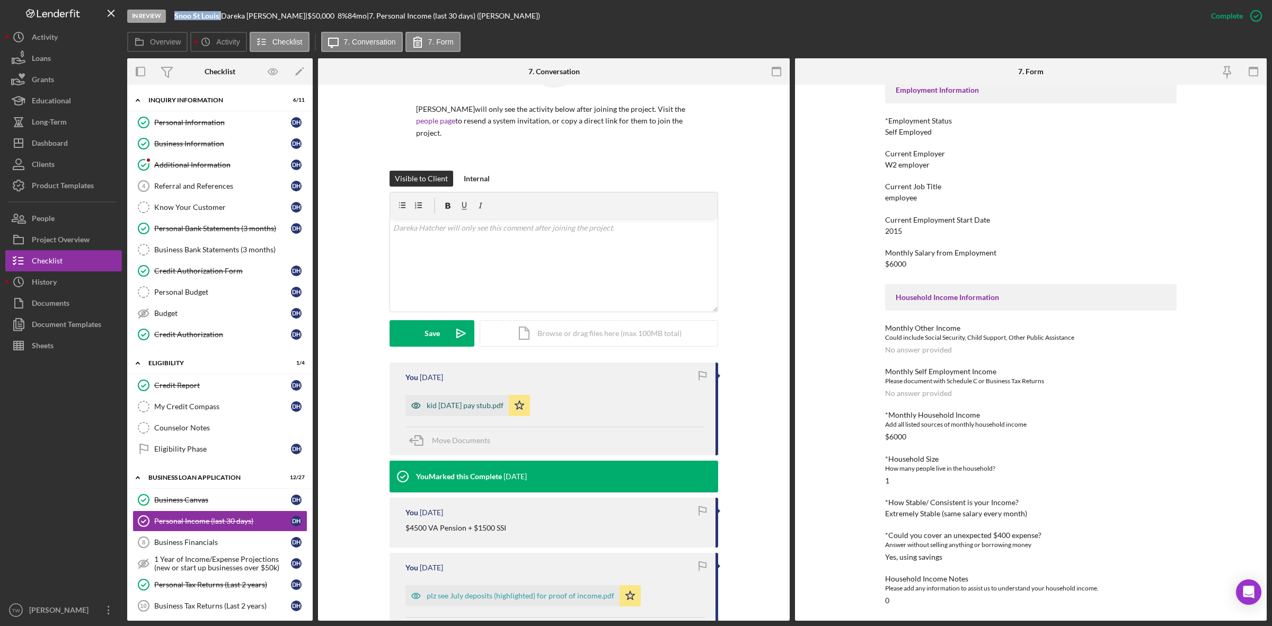
click at [464, 399] on div "kid [DATE] pay stub.pdf" at bounding box center [456, 405] width 103 height 21
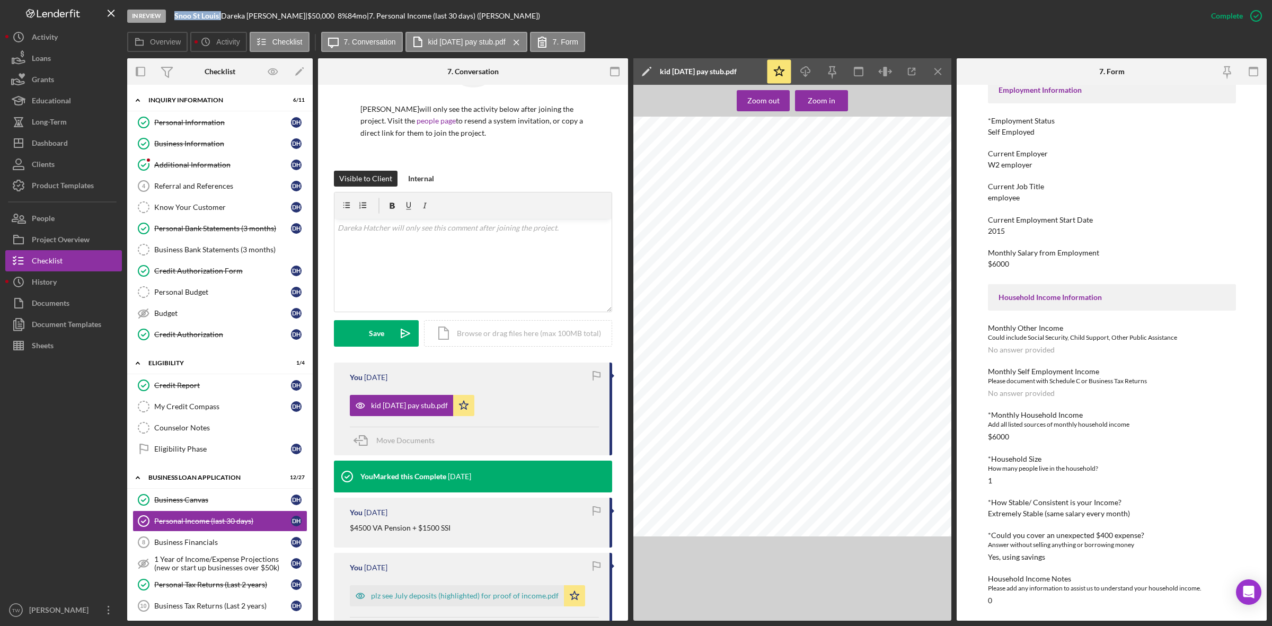
scroll to position [302, 0]
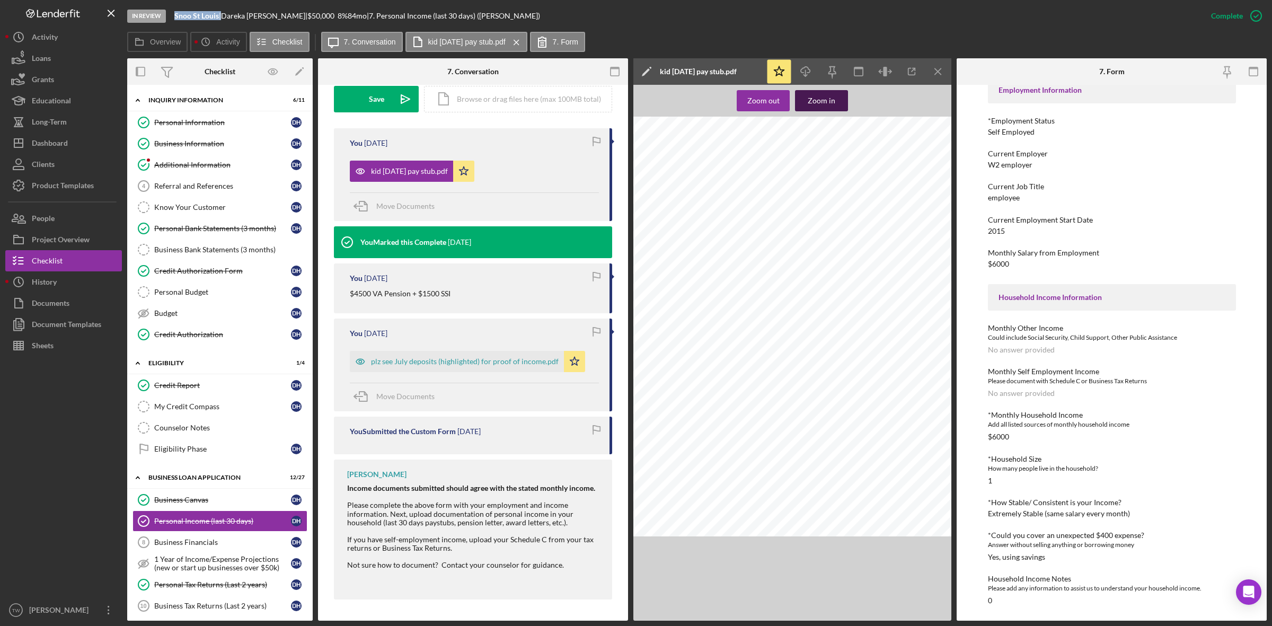
click at [835, 91] on button "Zoom in" at bounding box center [821, 100] width 53 height 21
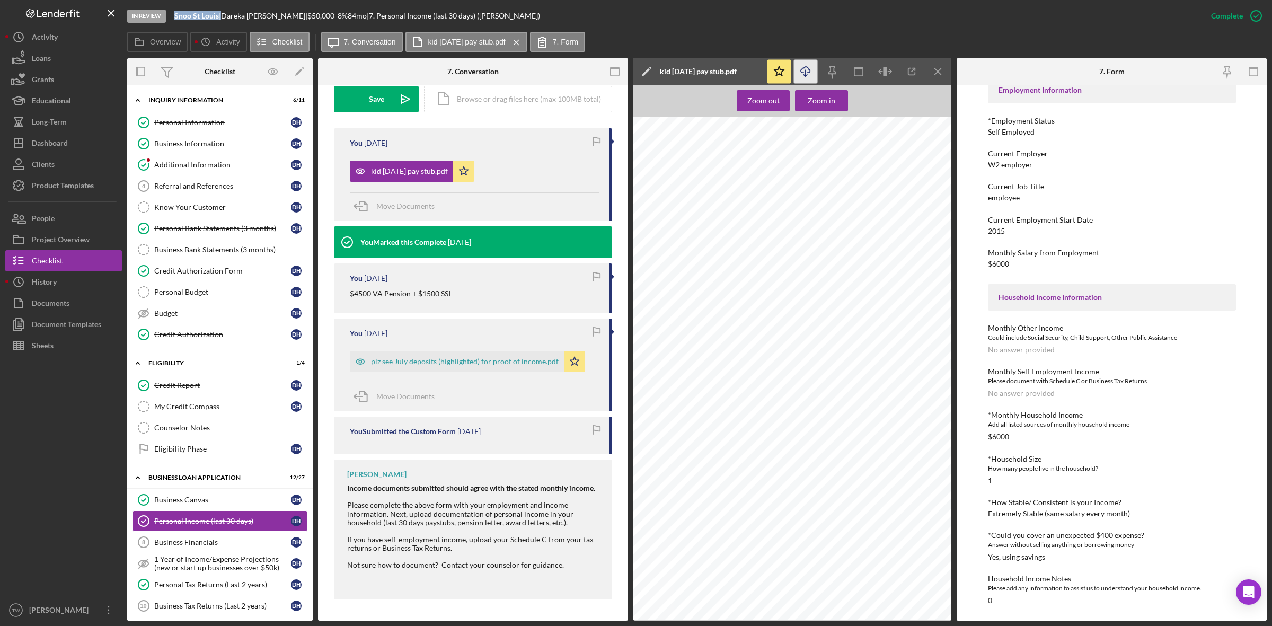
click at [817, 72] on icon "Icon/Download" at bounding box center [806, 72] width 24 height 24
drag, startPoint x: 199, startPoint y: 337, endPoint x: 469, endPoint y: 331, distance: 270.3
click at [199, 337] on div "Credit Authorization" at bounding box center [222, 334] width 137 height 8
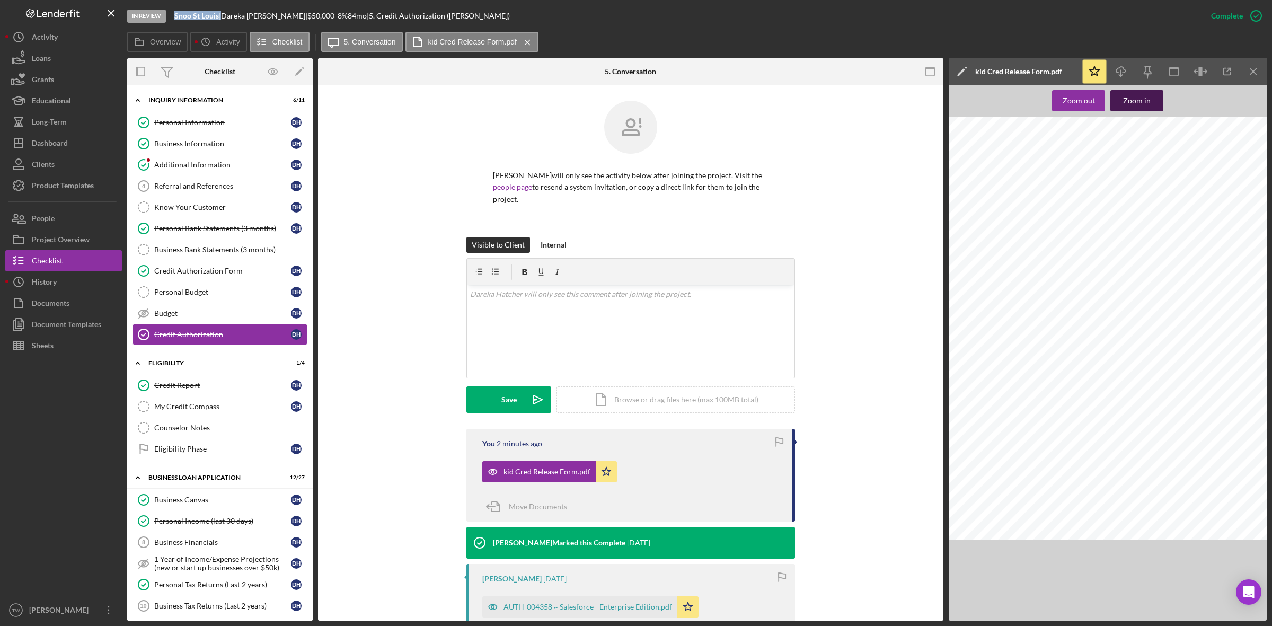
click at [1148, 102] on div "Zoom in" at bounding box center [1137, 100] width 28 height 21
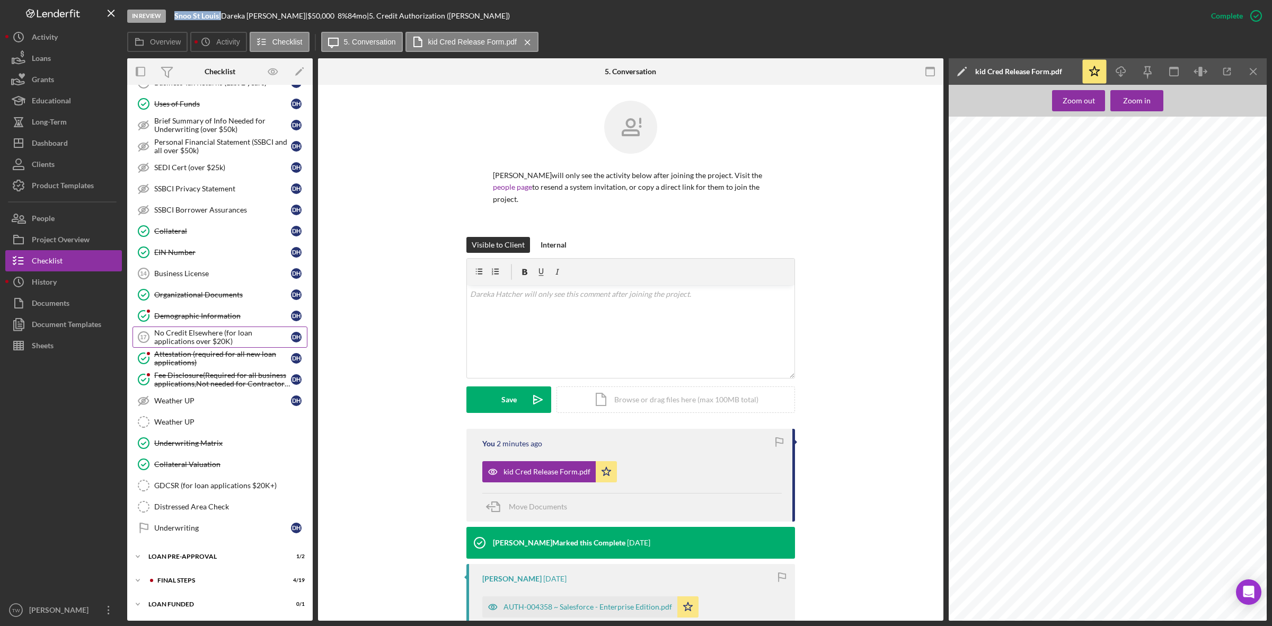
scroll to position [534, 0]
click at [165, 562] on div "Icon/Expander LOAN PRE-APPROVAL 1 / 2" at bounding box center [219, 556] width 185 height 21
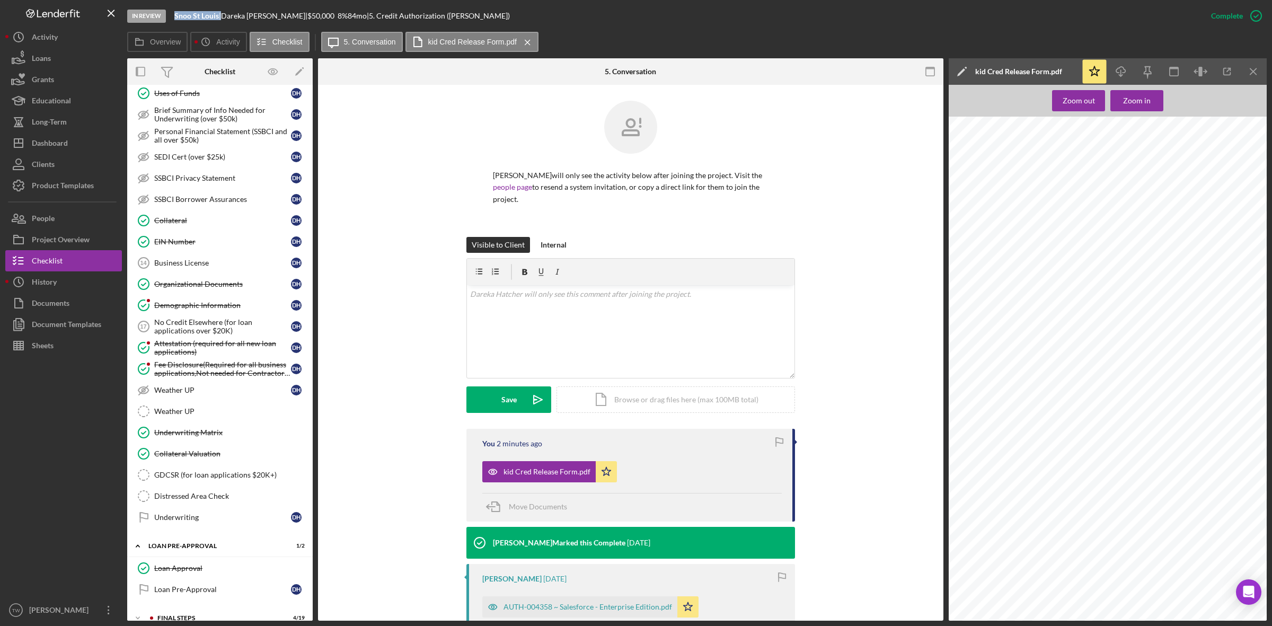
scroll to position [583, 0]
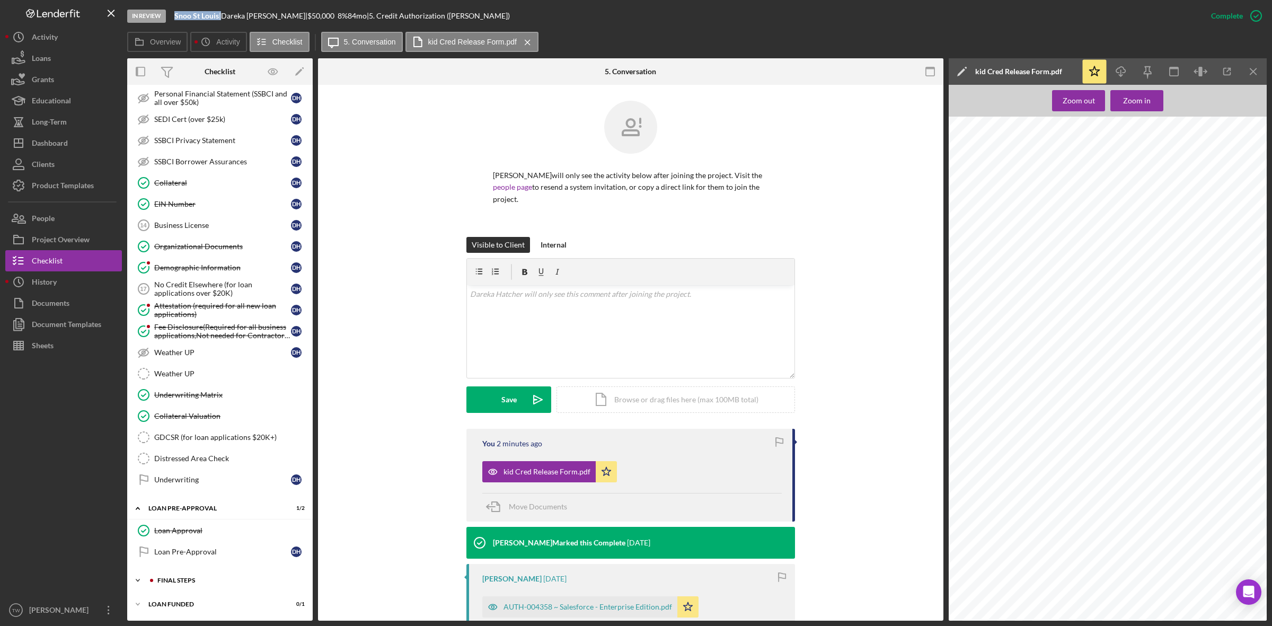
click at [198, 581] on div "FINAL STEPS" at bounding box center [228, 580] width 142 height 6
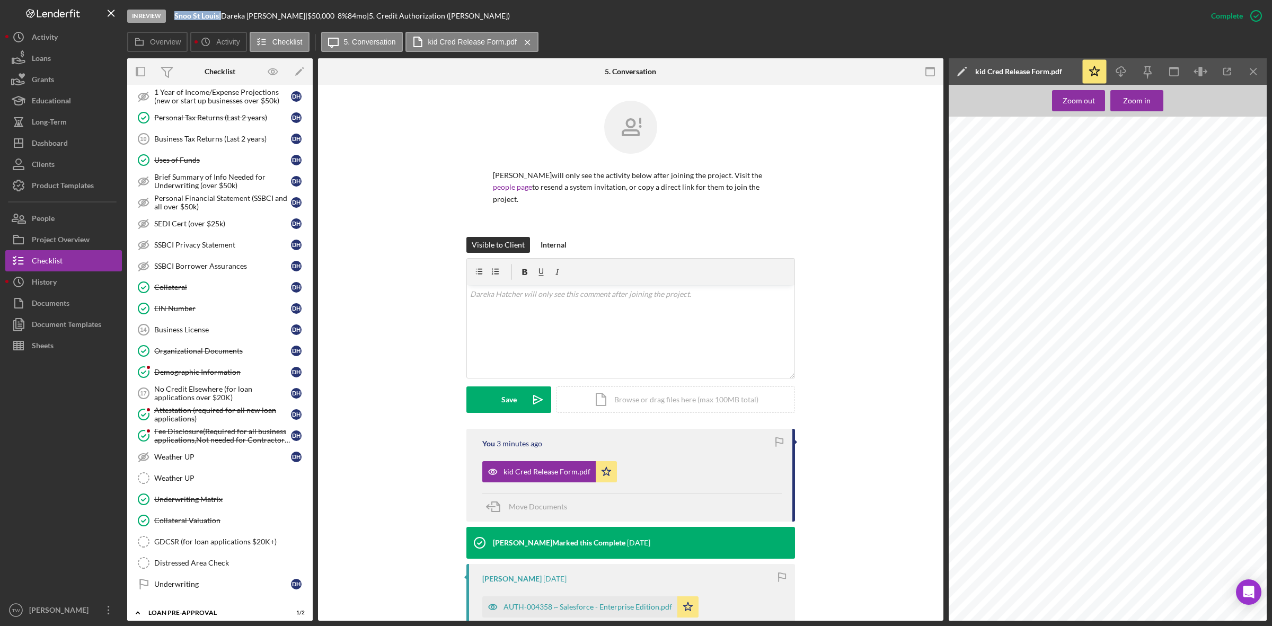
scroll to position [533, 0]
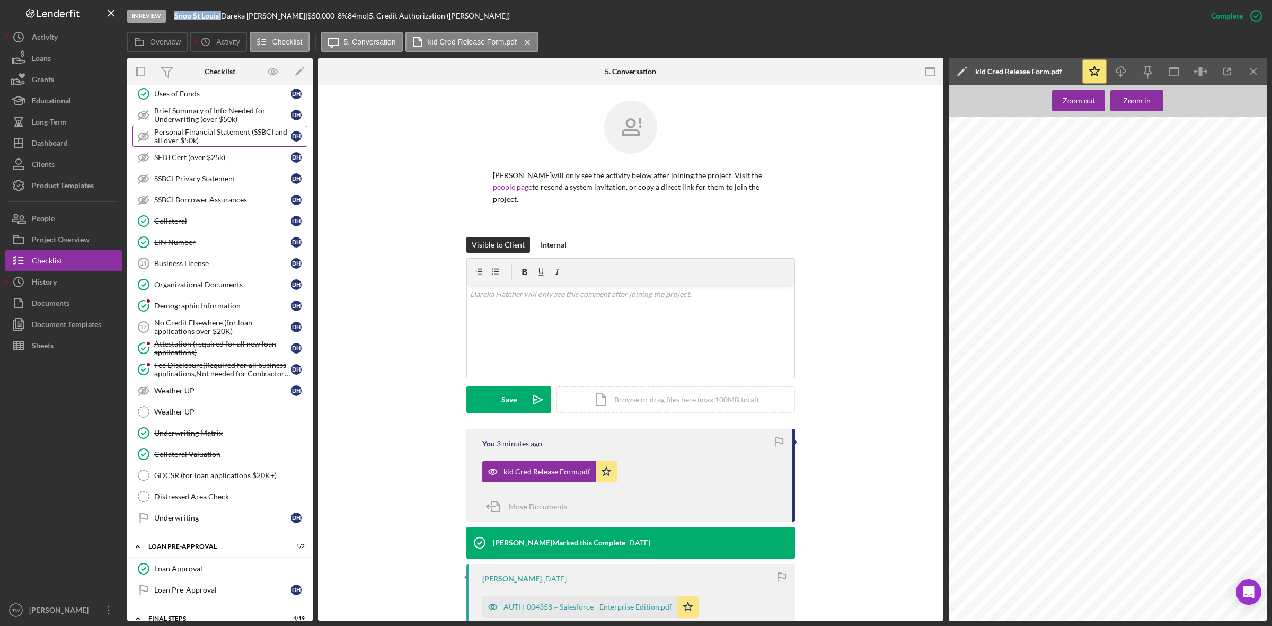
click at [234, 145] on div "Personal Financial Statement (SSBCI and all over $50k)" at bounding box center [222, 136] width 137 height 17
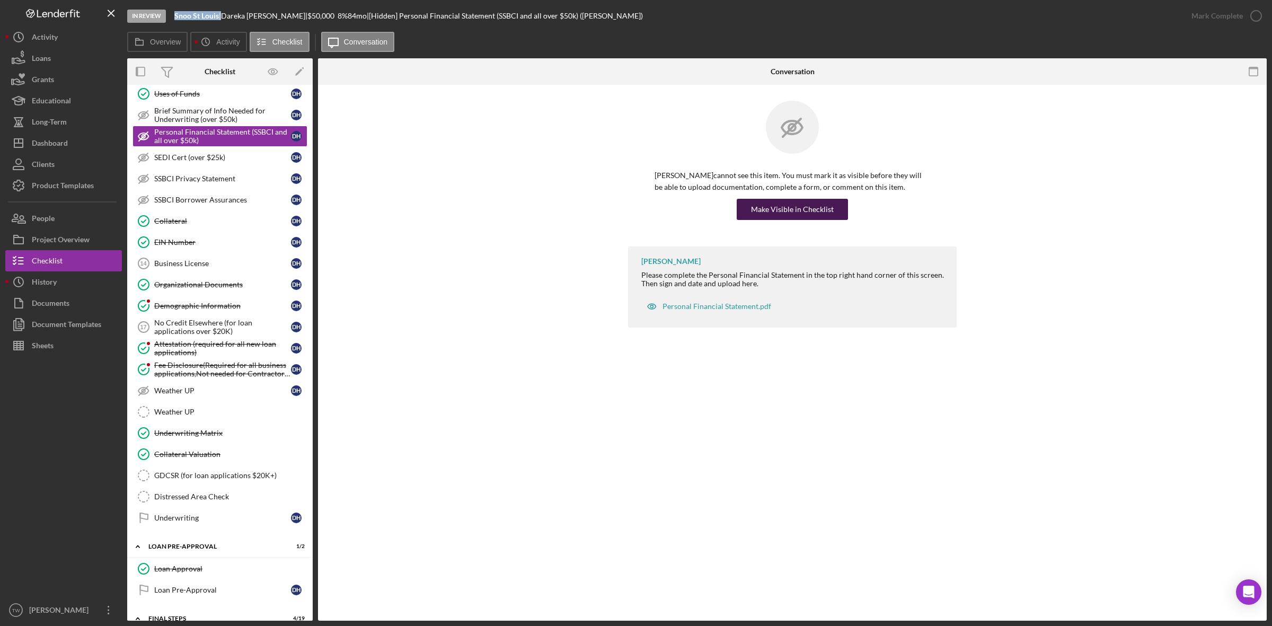
click at [788, 210] on div "Make Visible in Checklist" at bounding box center [792, 209] width 83 height 21
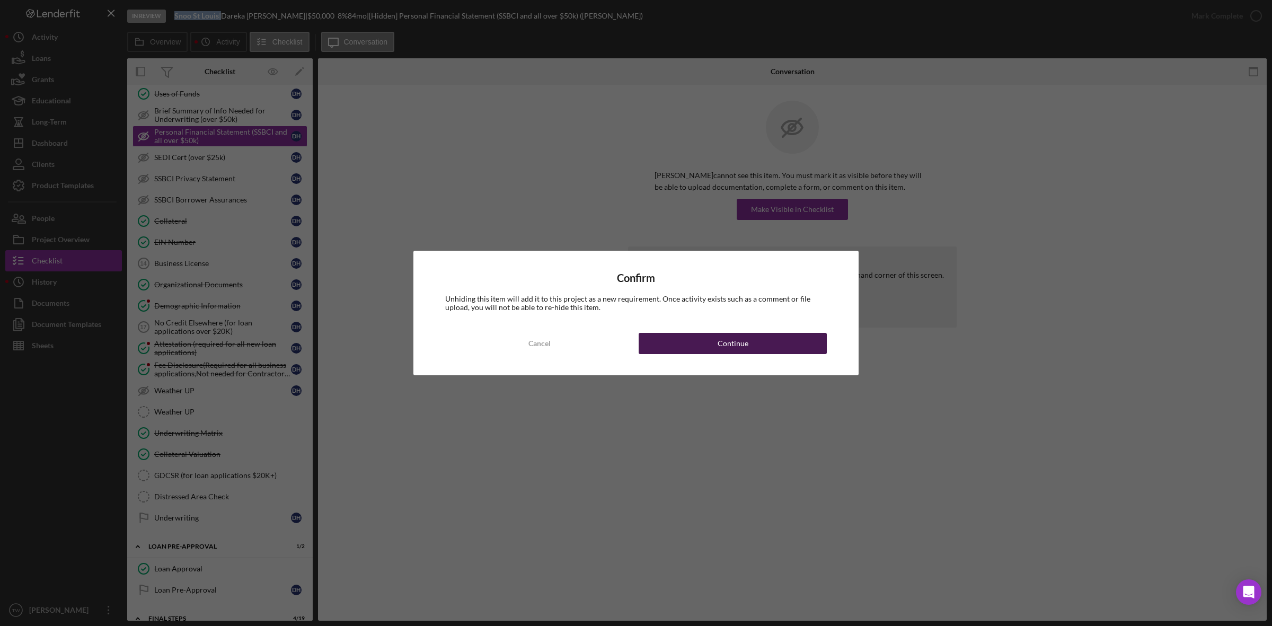
click at [767, 342] on button "Continue" at bounding box center [733, 343] width 188 height 21
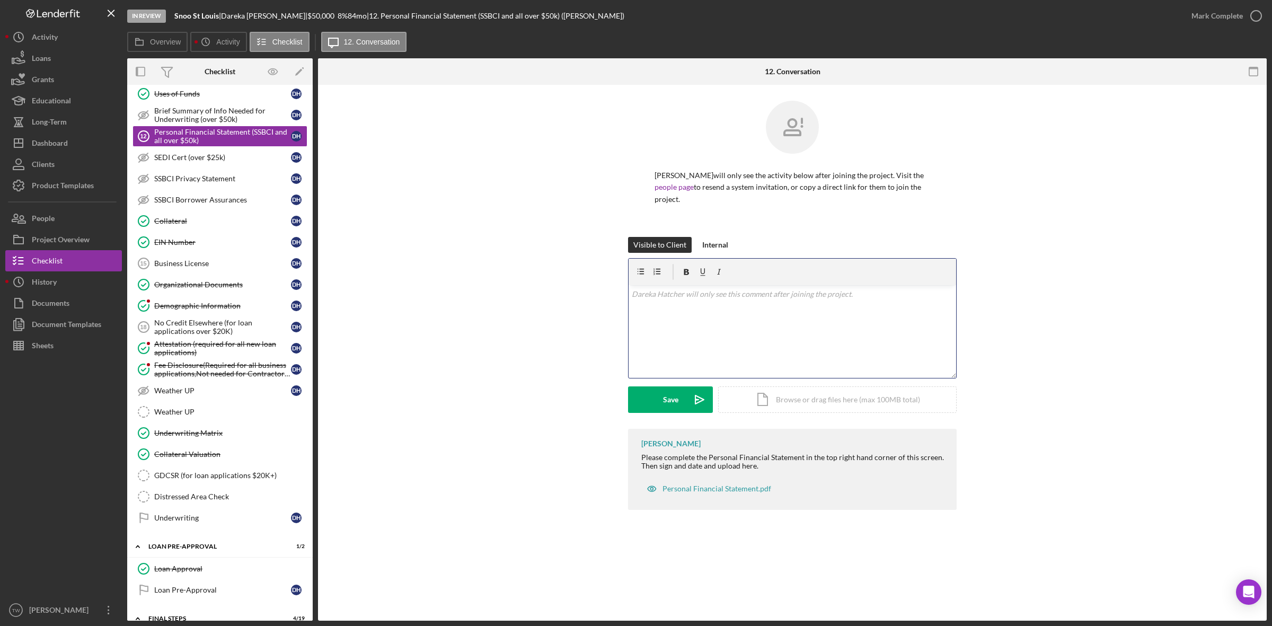
click at [748, 323] on div "v Color teal Color pink Remove color Add row above Add row below Add column bef…" at bounding box center [793, 331] width 328 height 93
click at [711, 322] on div "v Color teal Color pink Remove color Add row above Add row below Add column bef…" at bounding box center [793, 311] width 328 height 52
click at [665, 409] on div "Save" at bounding box center [670, 399] width 15 height 26
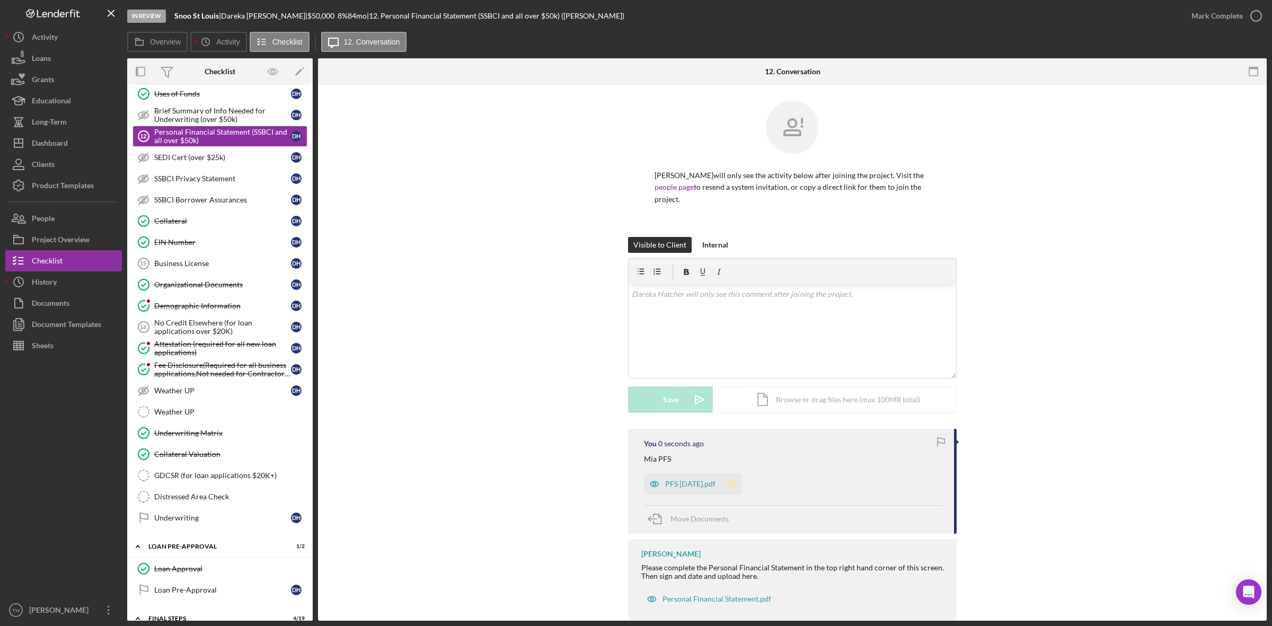
click at [738, 485] on icon "Icon/Star" at bounding box center [731, 483] width 21 height 21
click at [759, 311] on div "v Color teal Color pink Remove color Add row above Add row below Add column bef…" at bounding box center [793, 311] width 328 height 52
click at [666, 401] on div "Save" at bounding box center [670, 399] width 15 height 26
click at [732, 485] on icon "Icon/Star" at bounding box center [726, 483] width 21 height 21
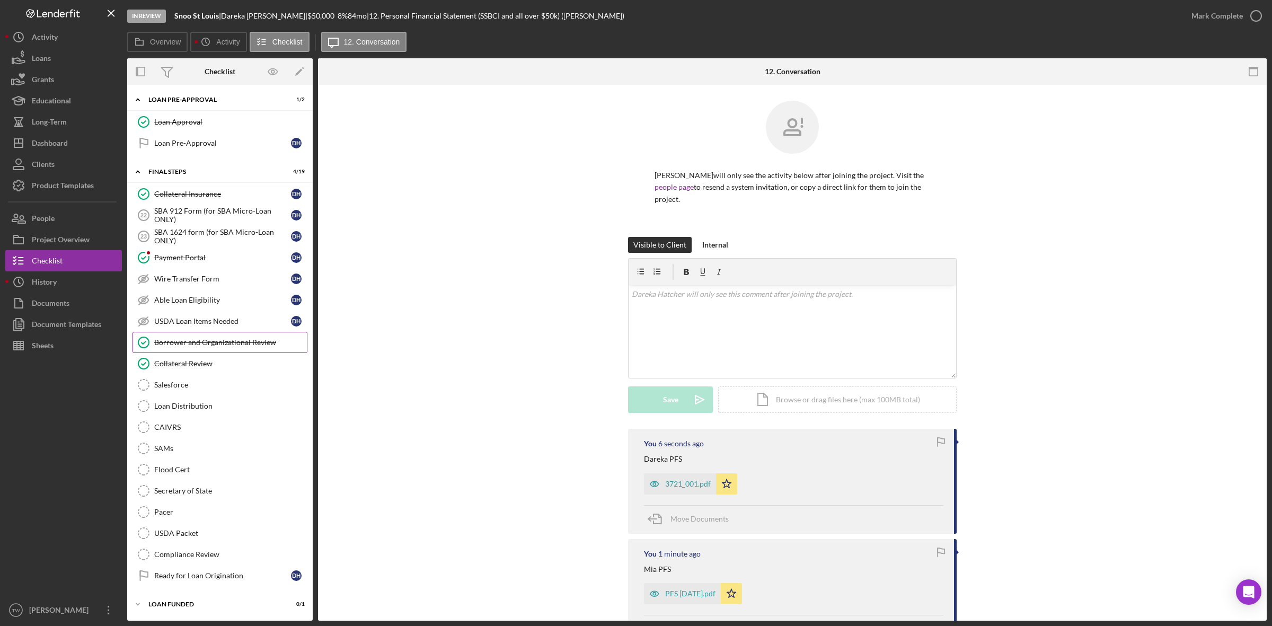
scroll to position [864, 0]
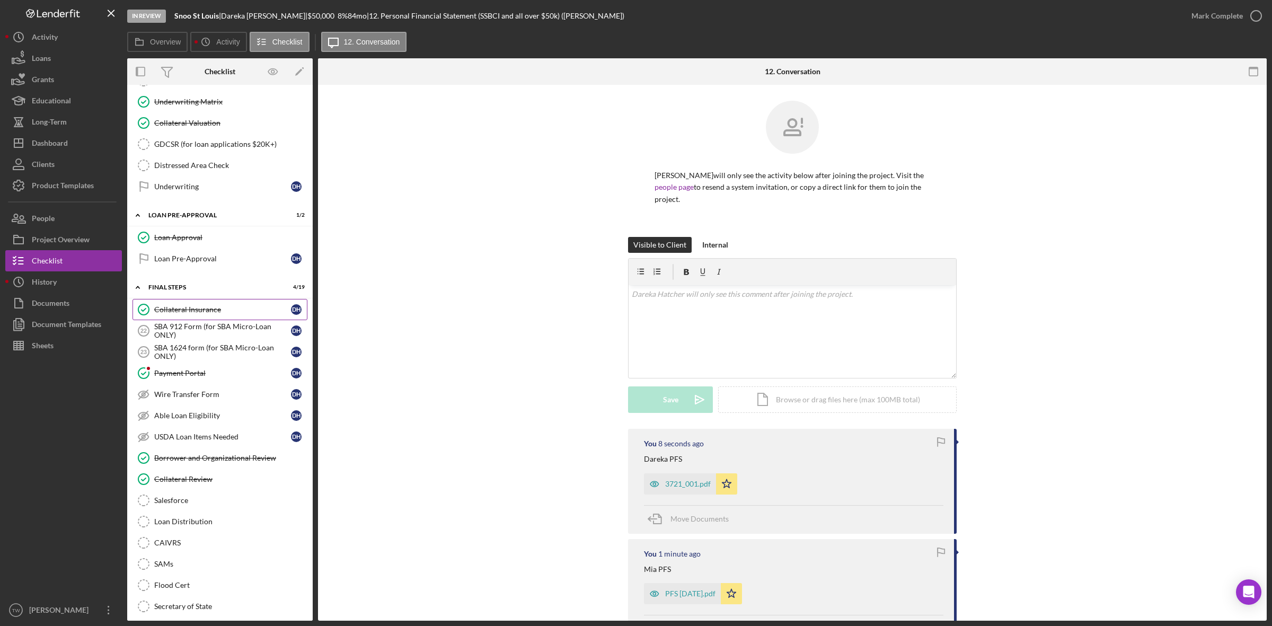
click at [210, 314] on div "Collateral Insurance" at bounding box center [222, 309] width 137 height 8
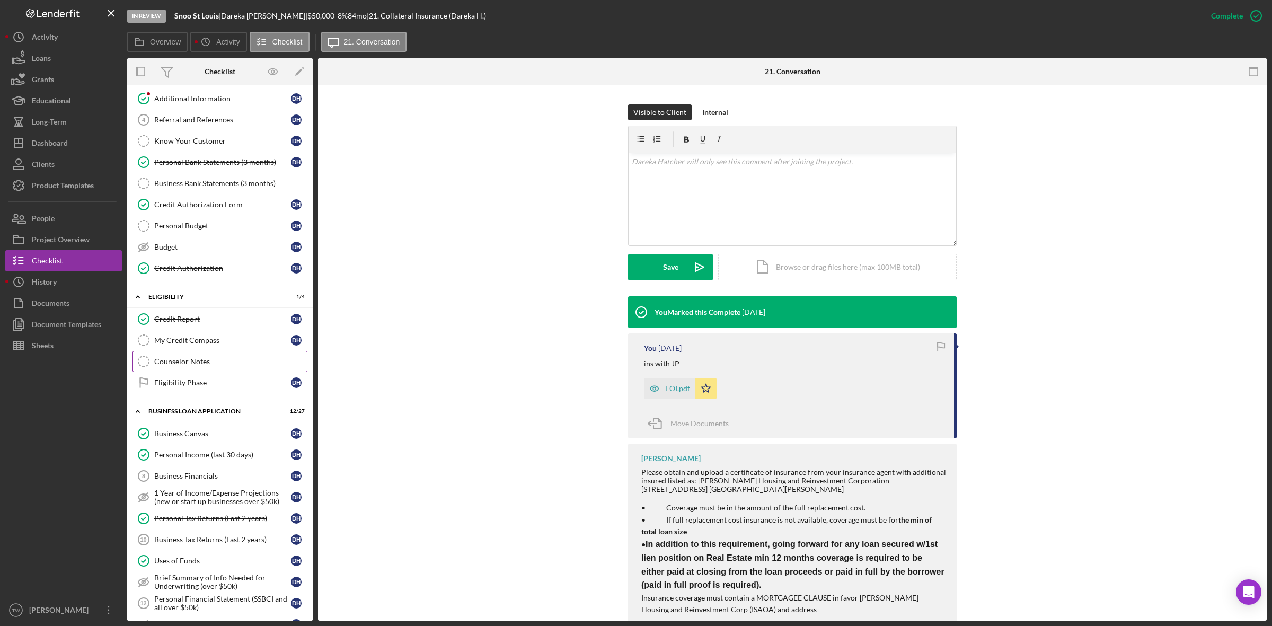
scroll to position [132, 0]
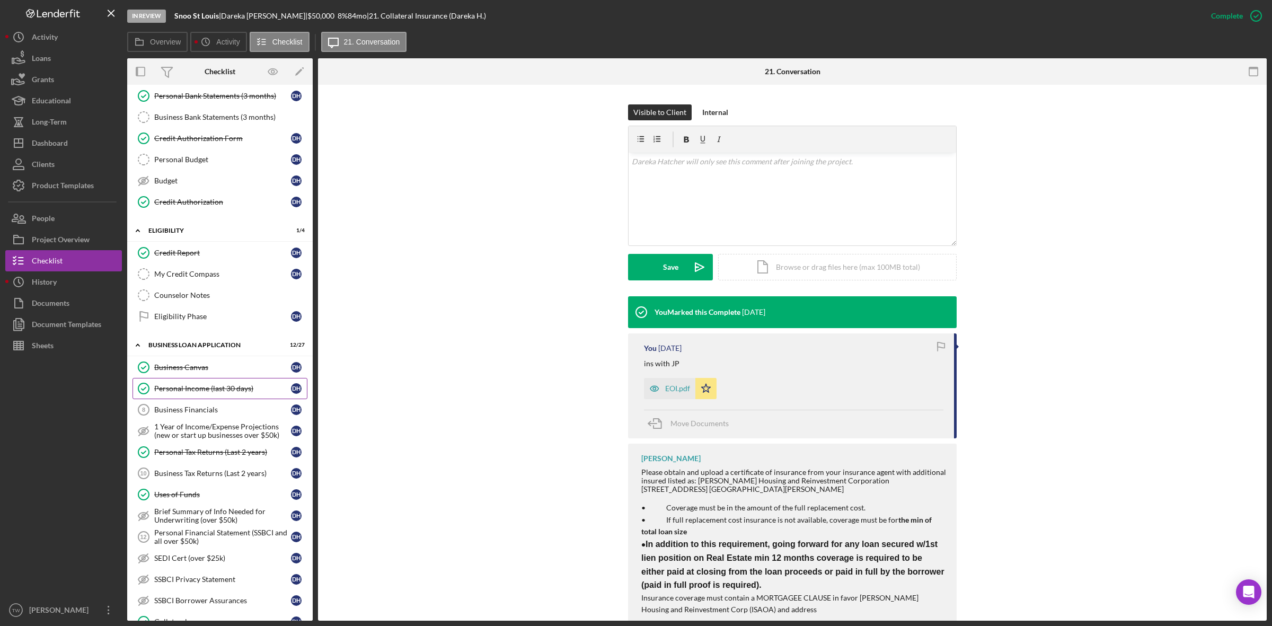
click at [187, 399] on link "Personal Income (last 30 days) Personal Income (last 30 days) D H" at bounding box center [219, 388] width 175 height 21
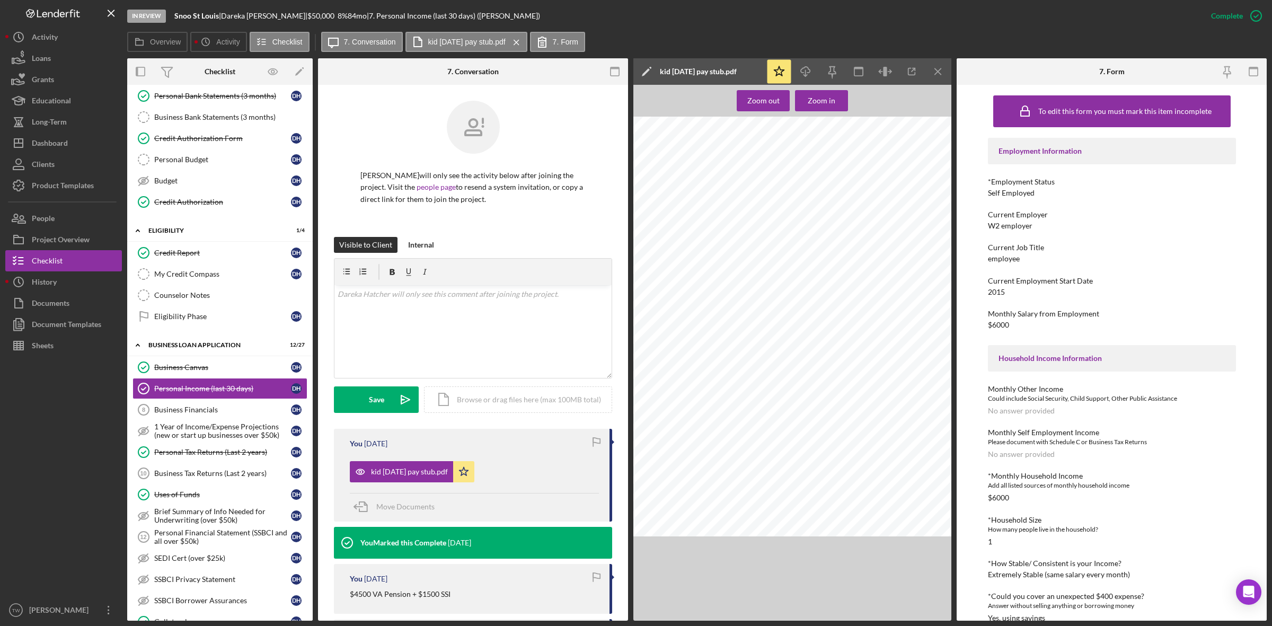
scroll to position [132, 0]
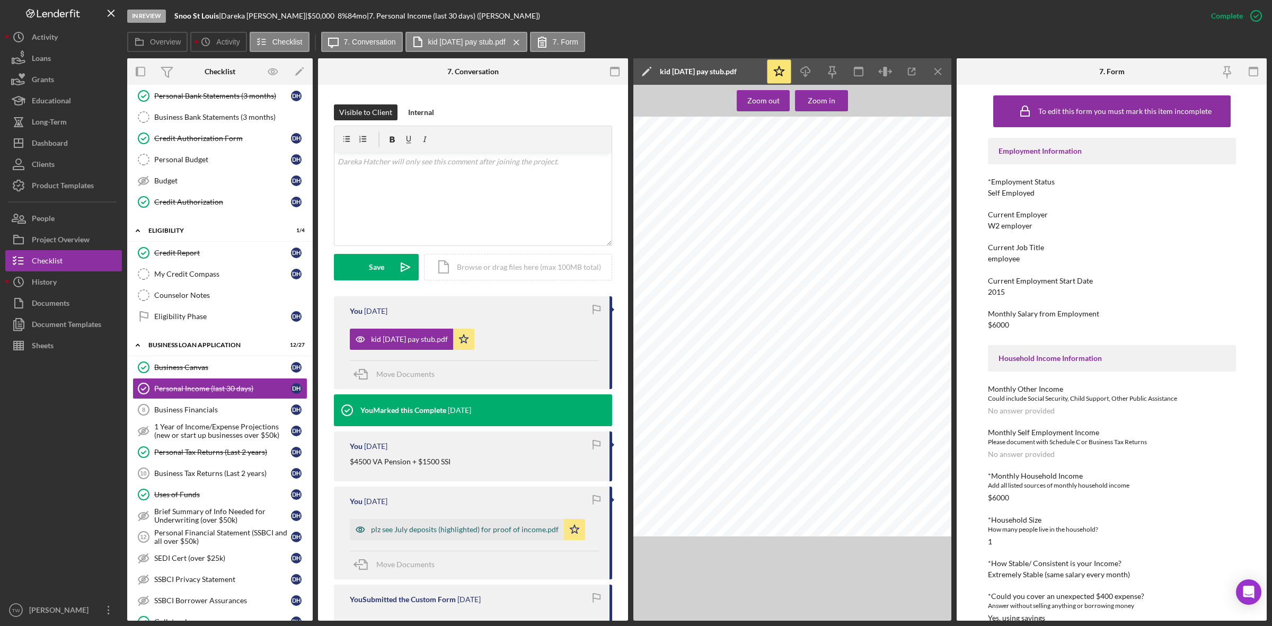
click at [522, 528] on div "plz see July deposits (highlighted) for proof of income.pdf" at bounding box center [465, 529] width 188 height 8
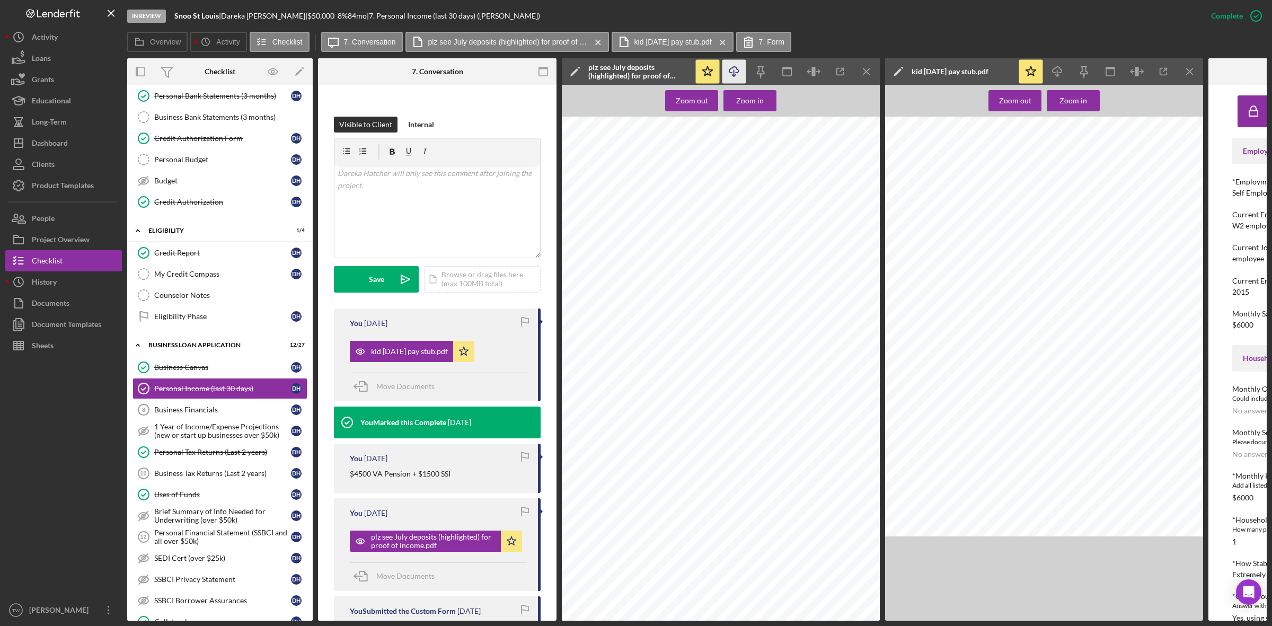
click at [733, 67] on icon "button" at bounding box center [733, 70] width 9 height 6
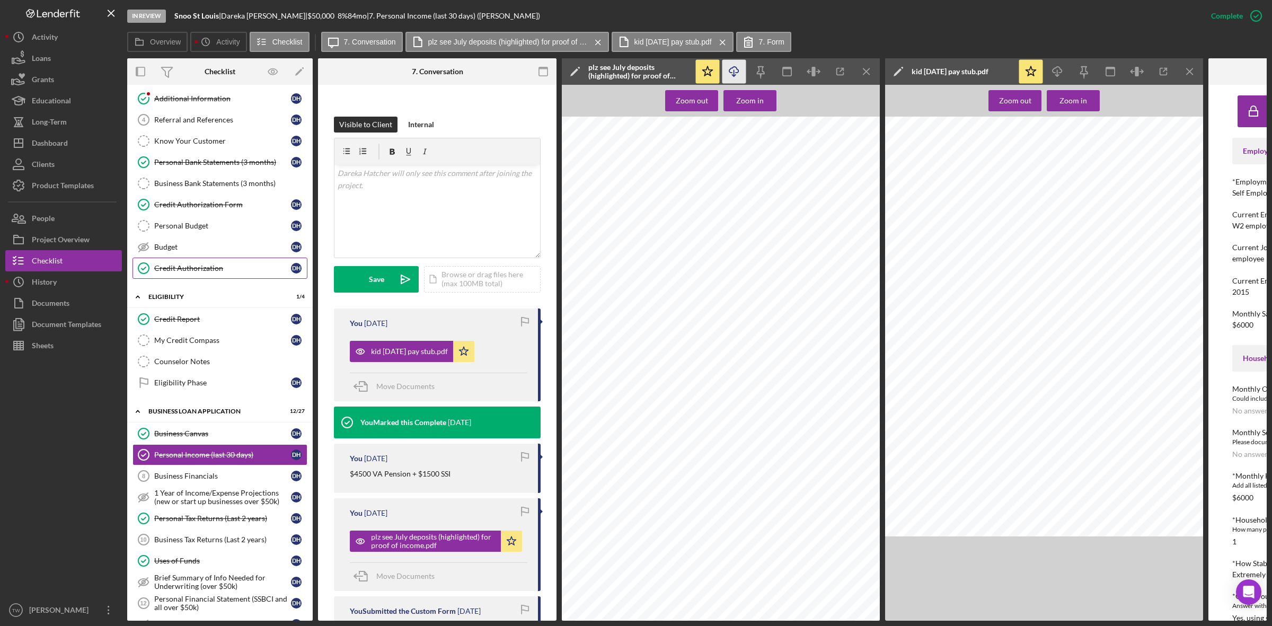
click at [182, 272] on div "Credit Authorization" at bounding box center [222, 268] width 137 height 8
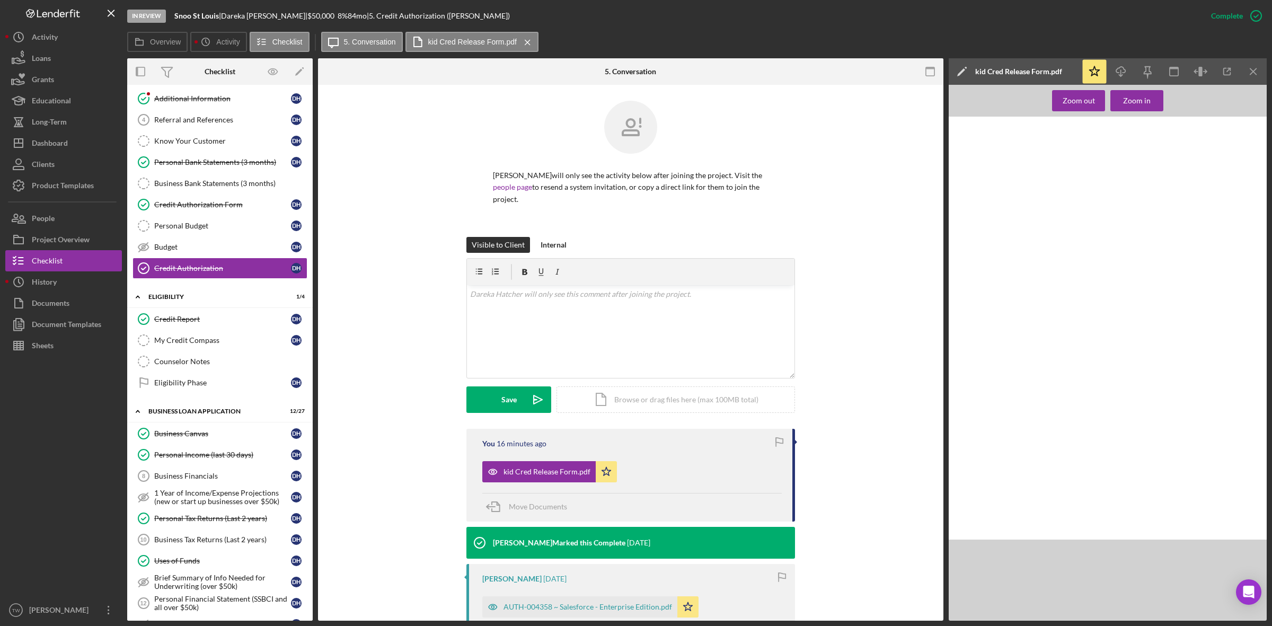
scroll to position [66, 0]
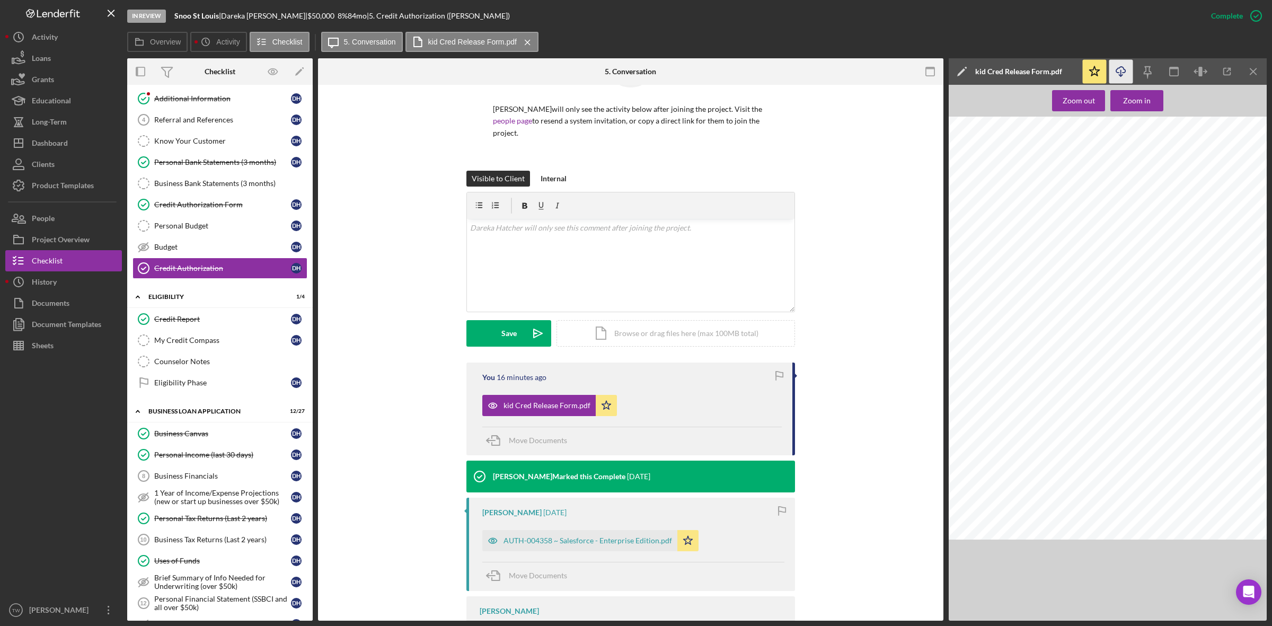
click at [1127, 68] on icon "Icon/Download" at bounding box center [1121, 72] width 24 height 24
click at [64, 145] on div "Dashboard" at bounding box center [50, 144] width 36 height 24
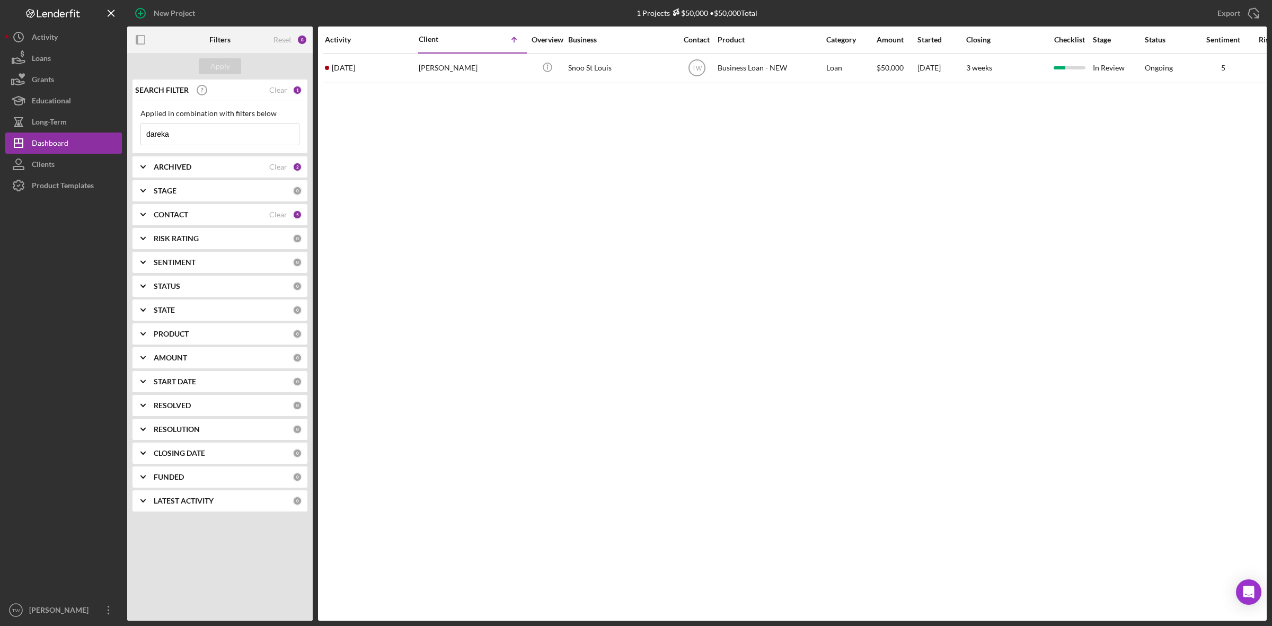
click at [184, 136] on input "dareka" at bounding box center [220, 133] width 158 height 21
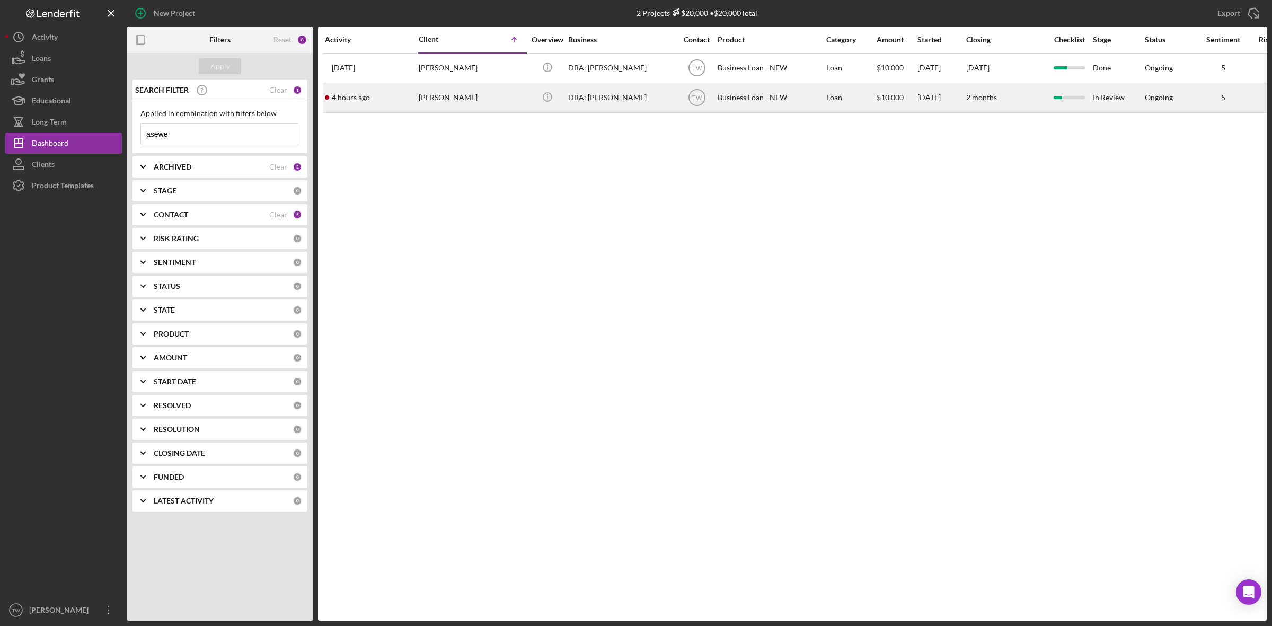
type input "asewe"
click at [484, 101] on div "[PERSON_NAME]" at bounding box center [472, 98] width 106 height 28
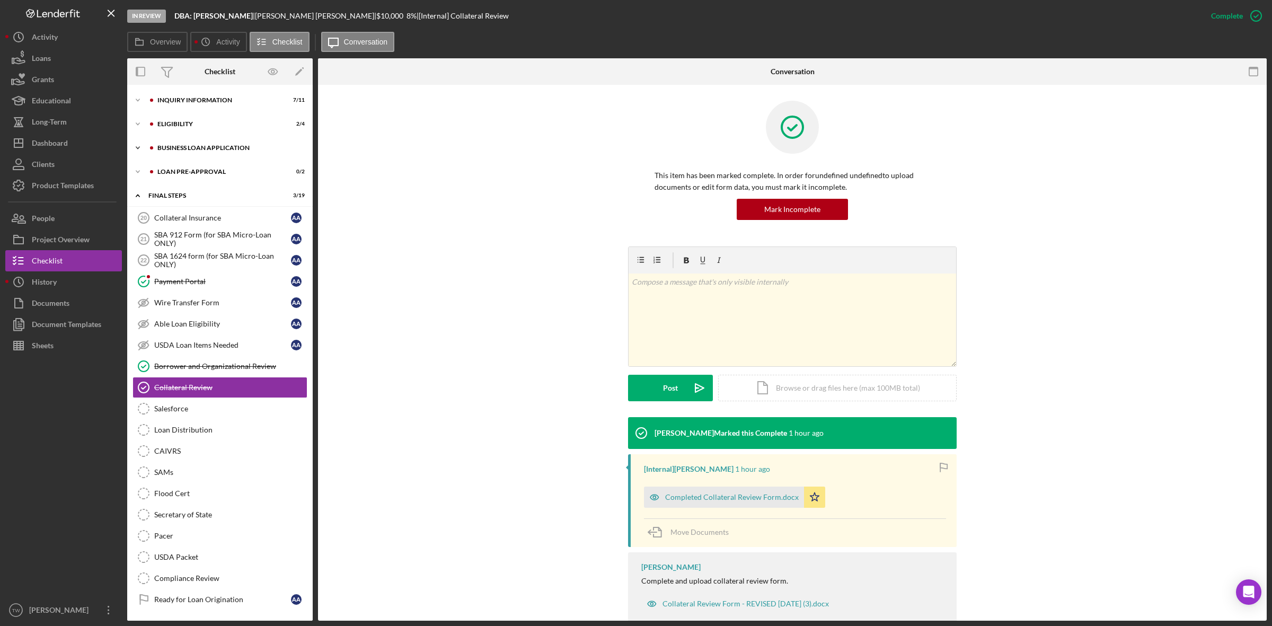
click at [194, 138] on div "Icon/Expander BUSINESS LOAN APPLICATION 7 / 31" at bounding box center [219, 147] width 185 height 21
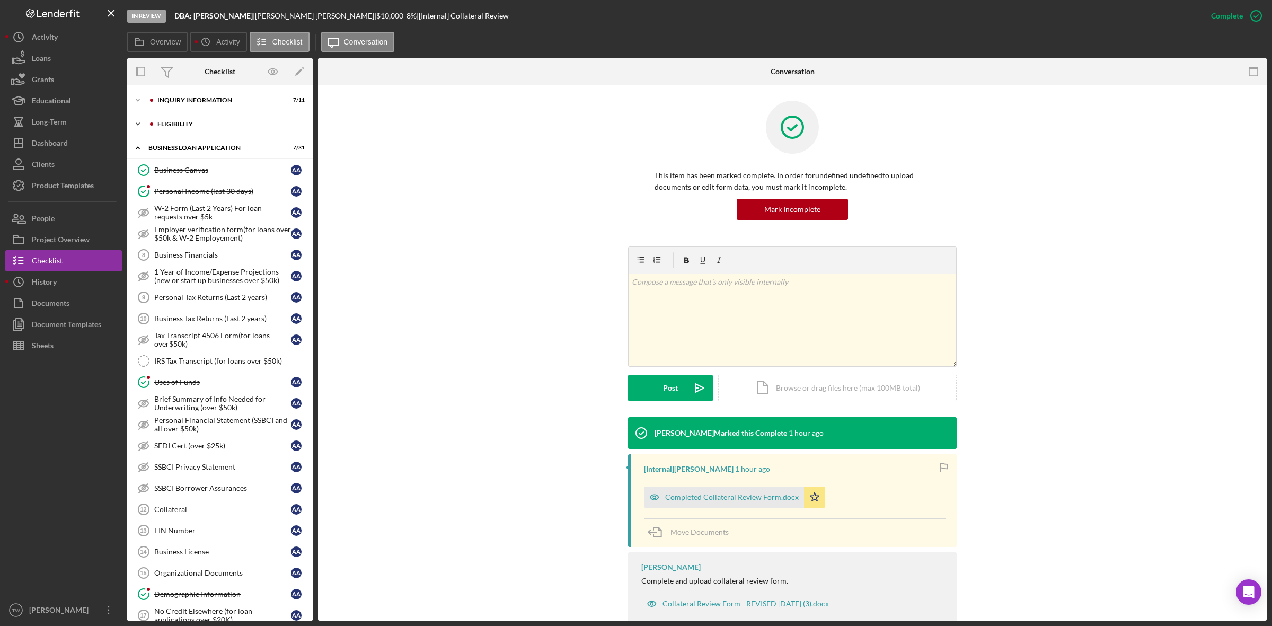
click at [195, 125] on div "ELIGIBILITY" at bounding box center [228, 124] width 142 height 6
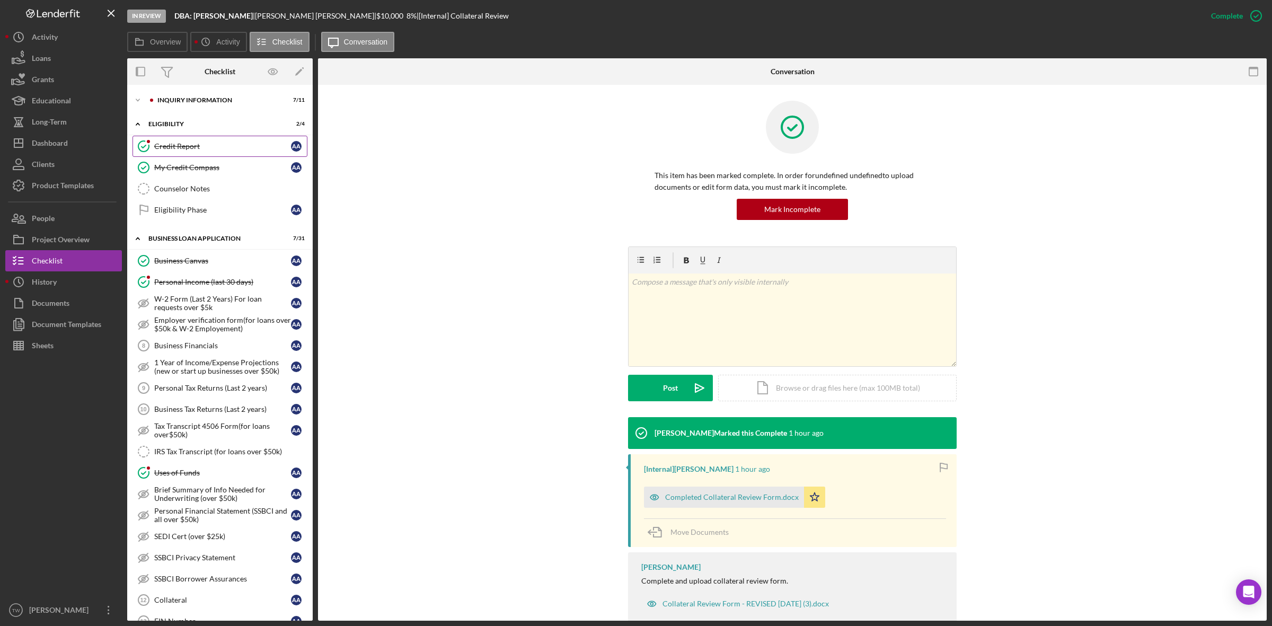
click at [191, 144] on div "Credit Report" at bounding box center [222, 146] width 137 height 8
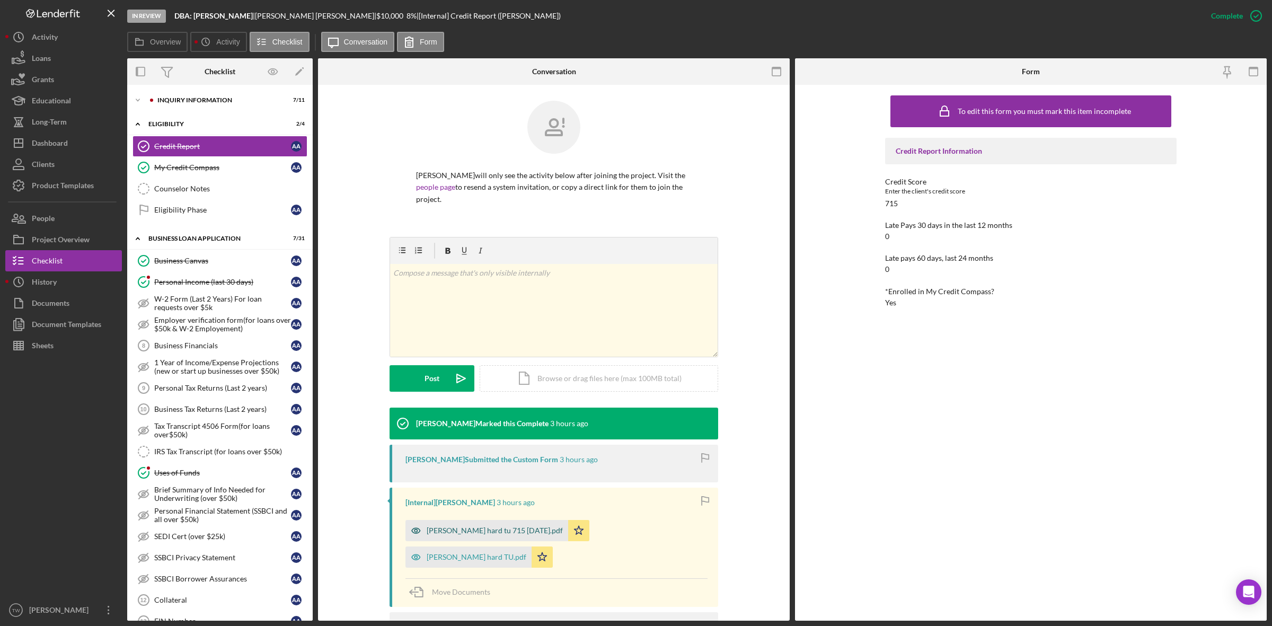
click at [477, 536] on div "[PERSON_NAME] hard tu 715 [DATE].pdf" at bounding box center [486, 530] width 163 height 21
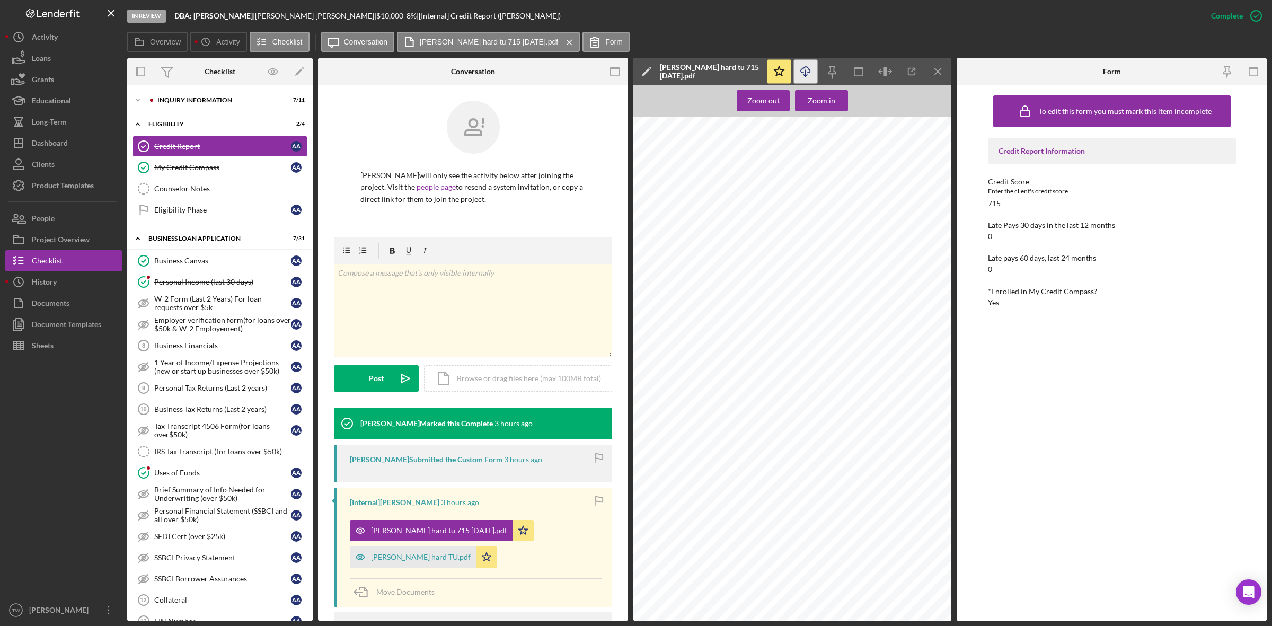
click at [814, 69] on icon "Icon/Download" at bounding box center [806, 72] width 24 height 24
click at [57, 147] on div "Dashboard" at bounding box center [50, 144] width 36 height 24
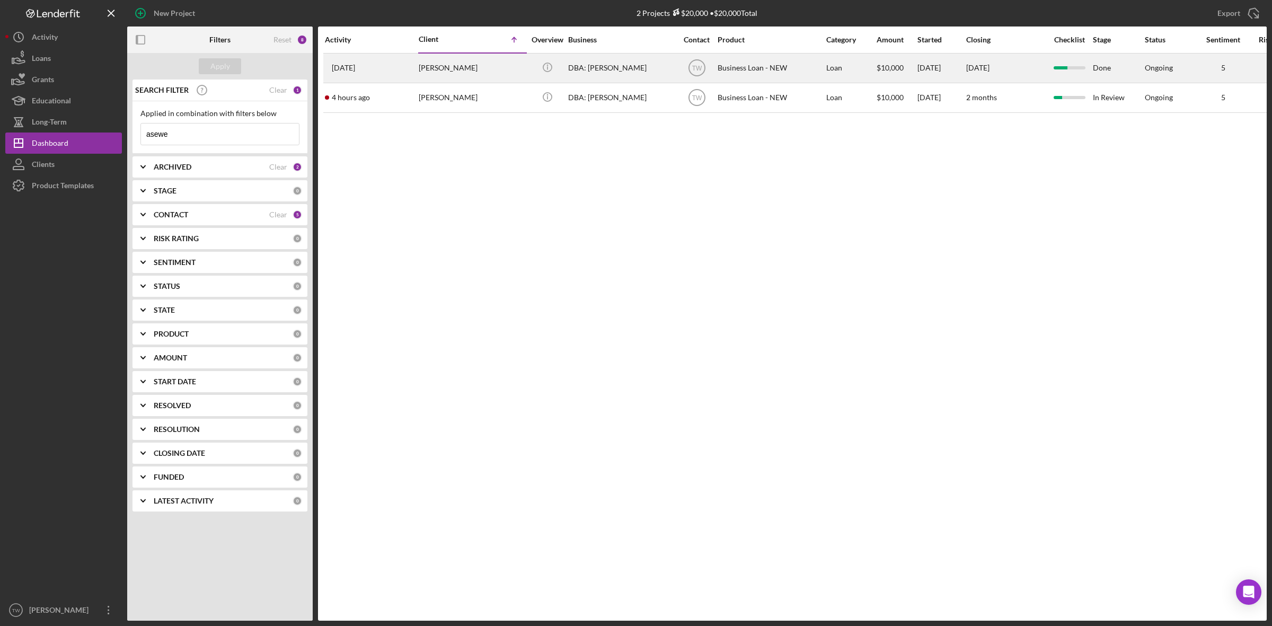
click at [428, 67] on div "[PERSON_NAME]" at bounding box center [472, 68] width 106 height 28
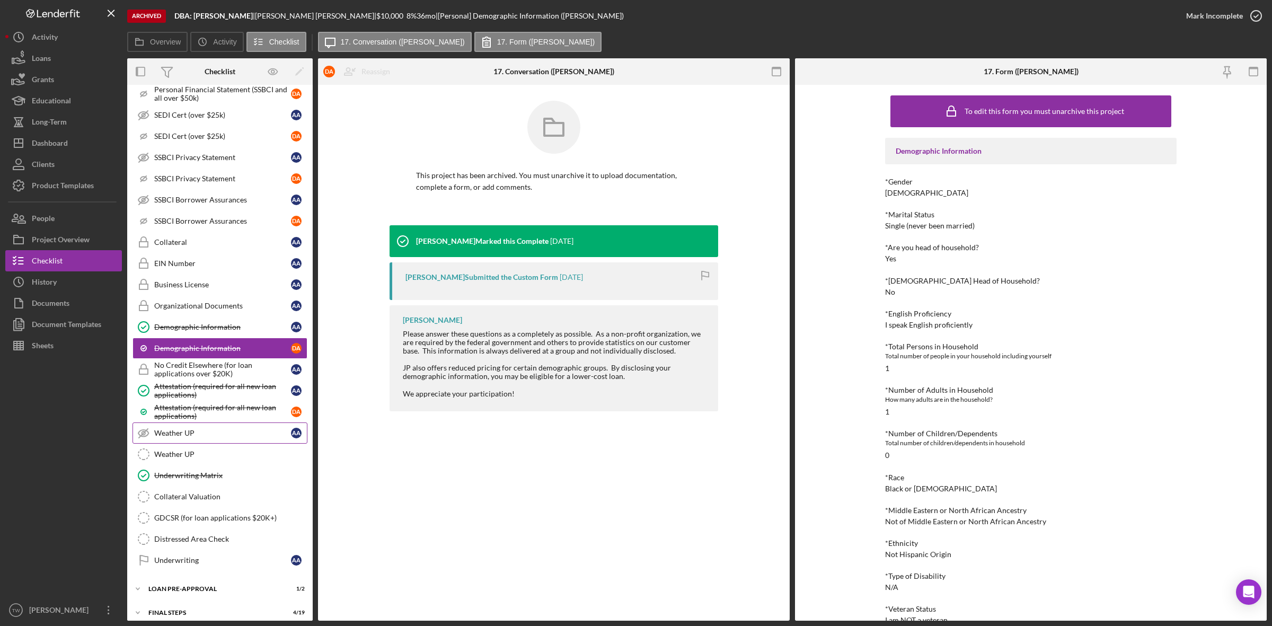
scroll to position [374, 0]
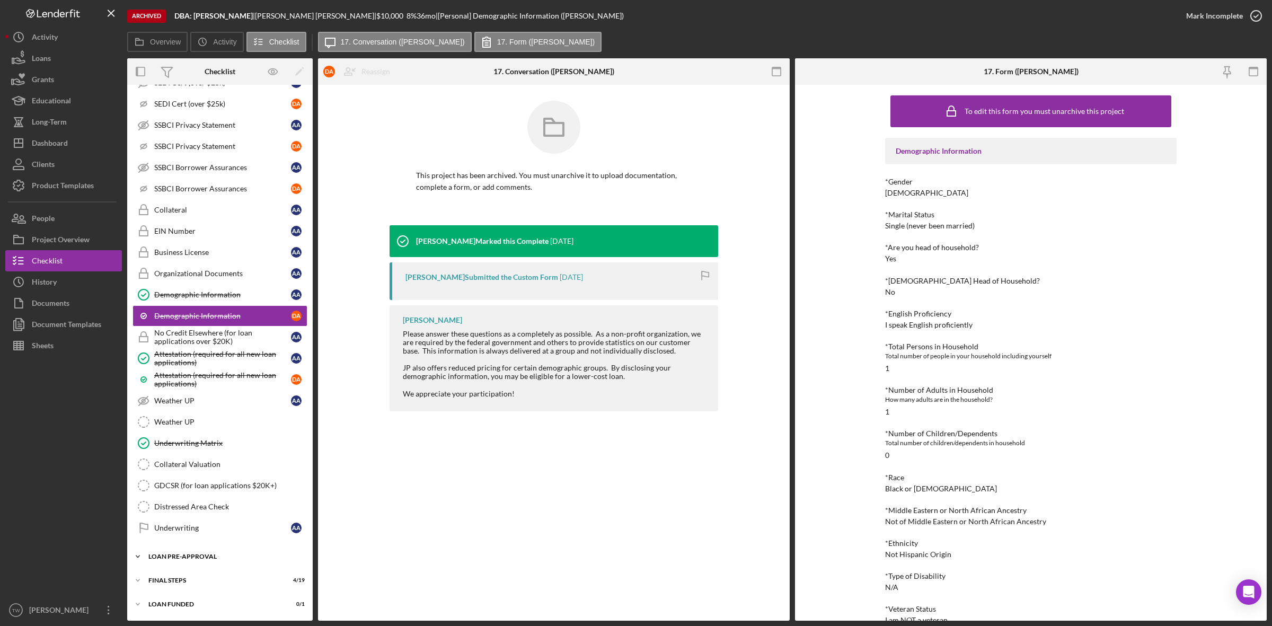
click at [184, 554] on div "LOAN PRE-APPROVAL" at bounding box center [223, 556] width 151 height 6
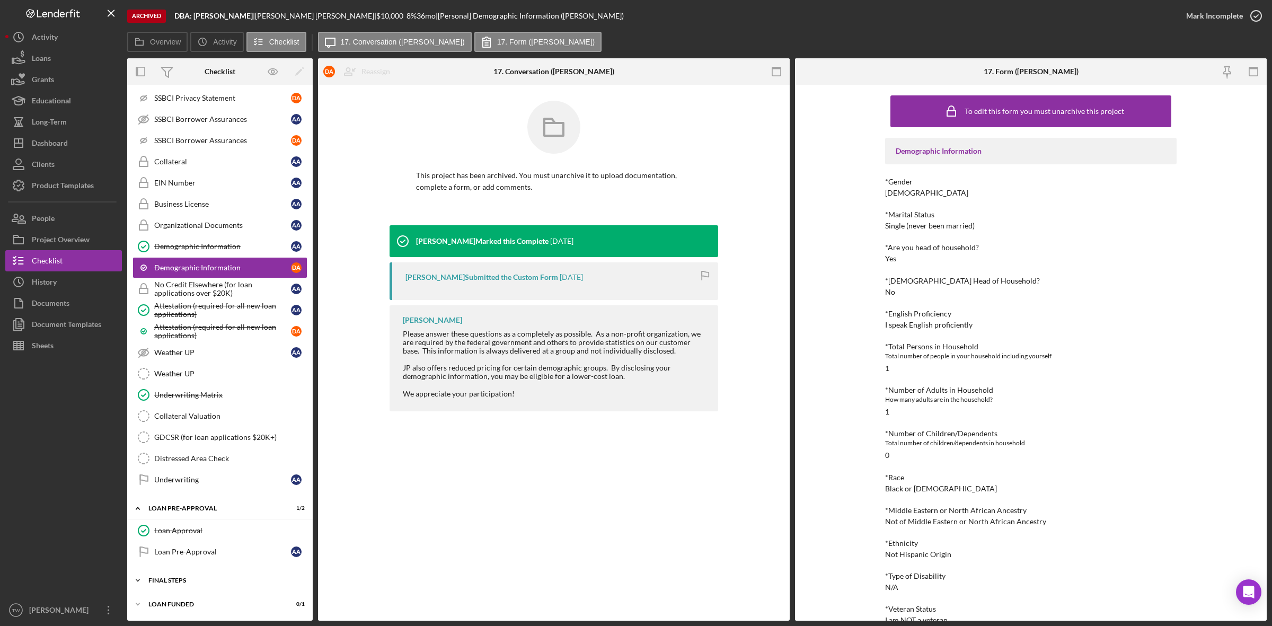
click at [188, 583] on div "FINAL STEPS" at bounding box center [223, 580] width 151 height 6
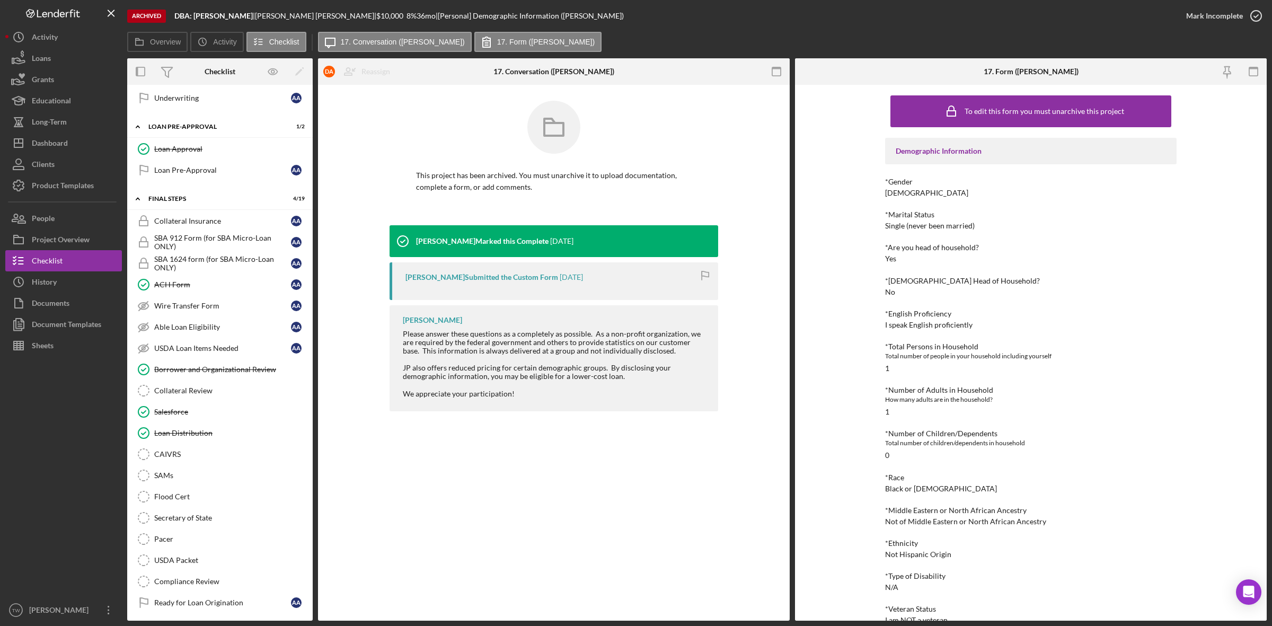
scroll to position [836, 0]
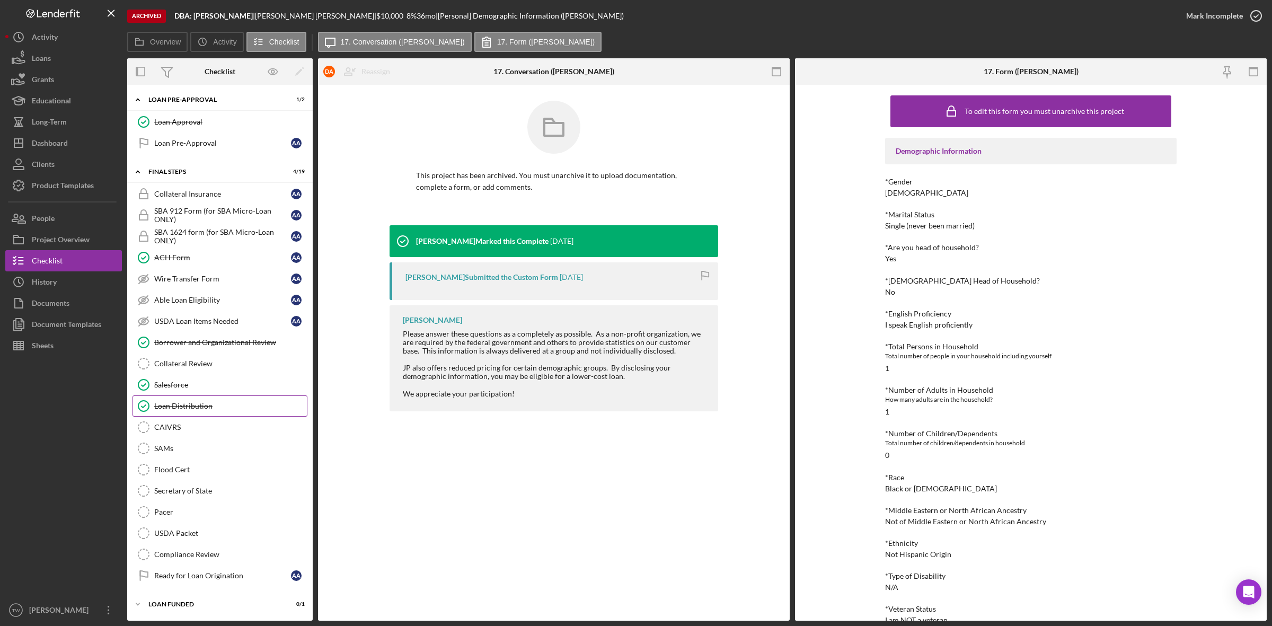
click at [208, 402] on div "Loan Distribution" at bounding box center [230, 406] width 153 height 8
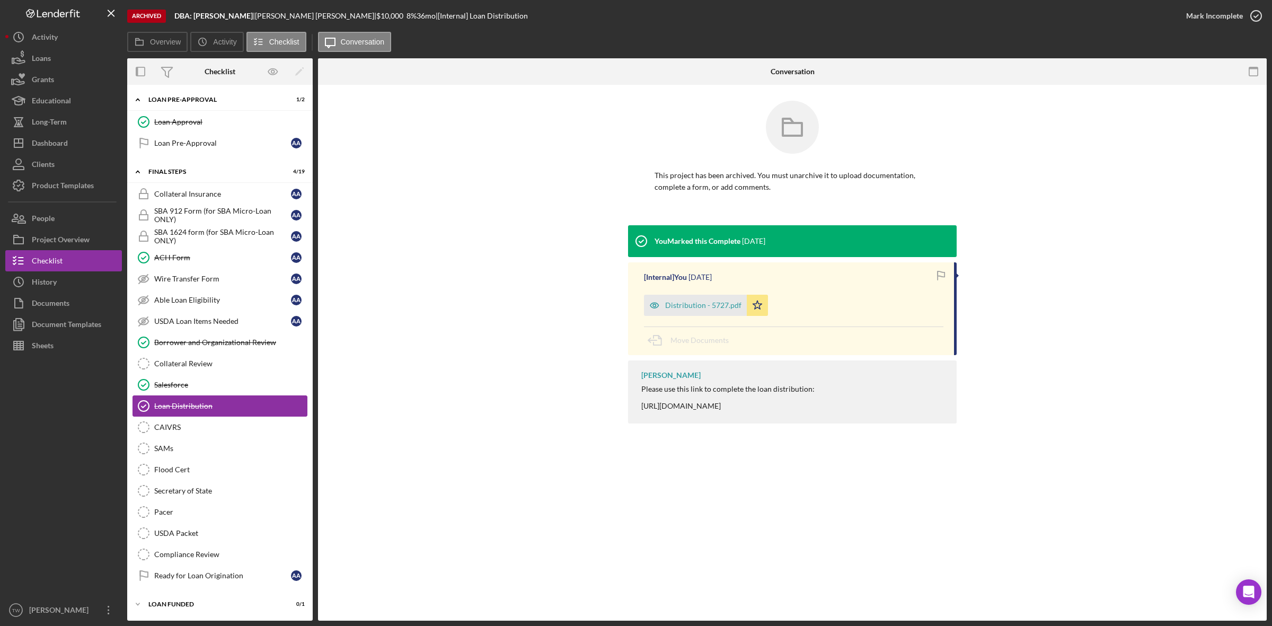
scroll to position [835, 0]
click at [209, 385] on div "Salesforce" at bounding box center [230, 385] width 153 height 8
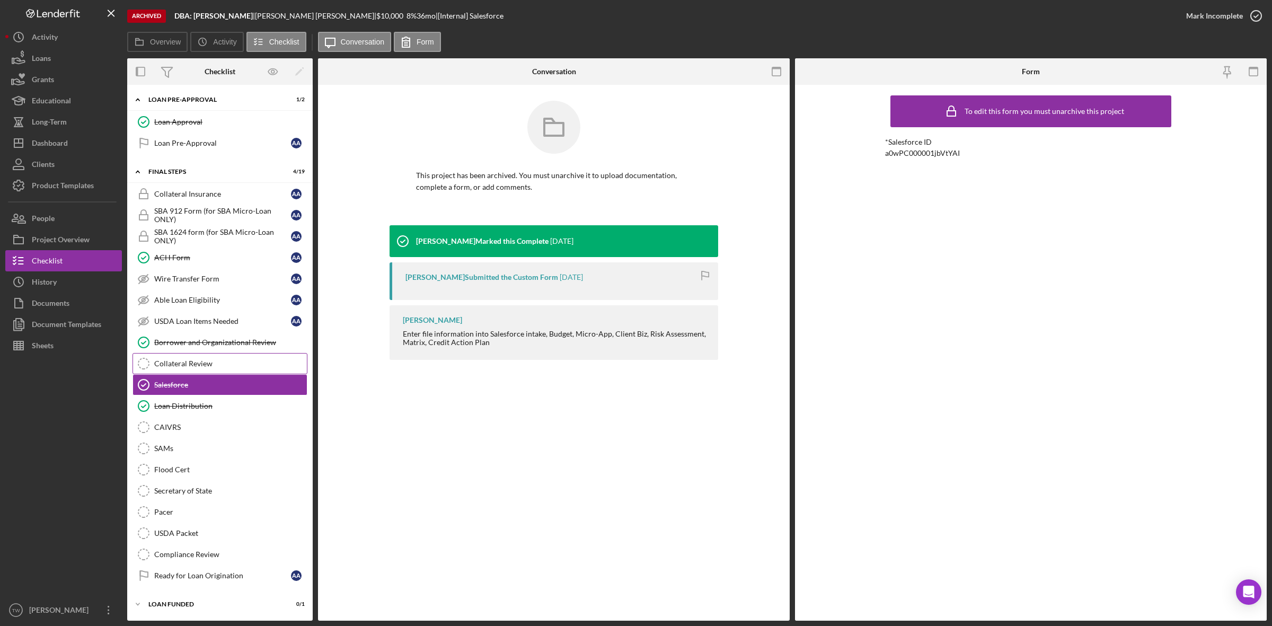
click at [215, 366] on div "Collateral Review" at bounding box center [230, 363] width 153 height 8
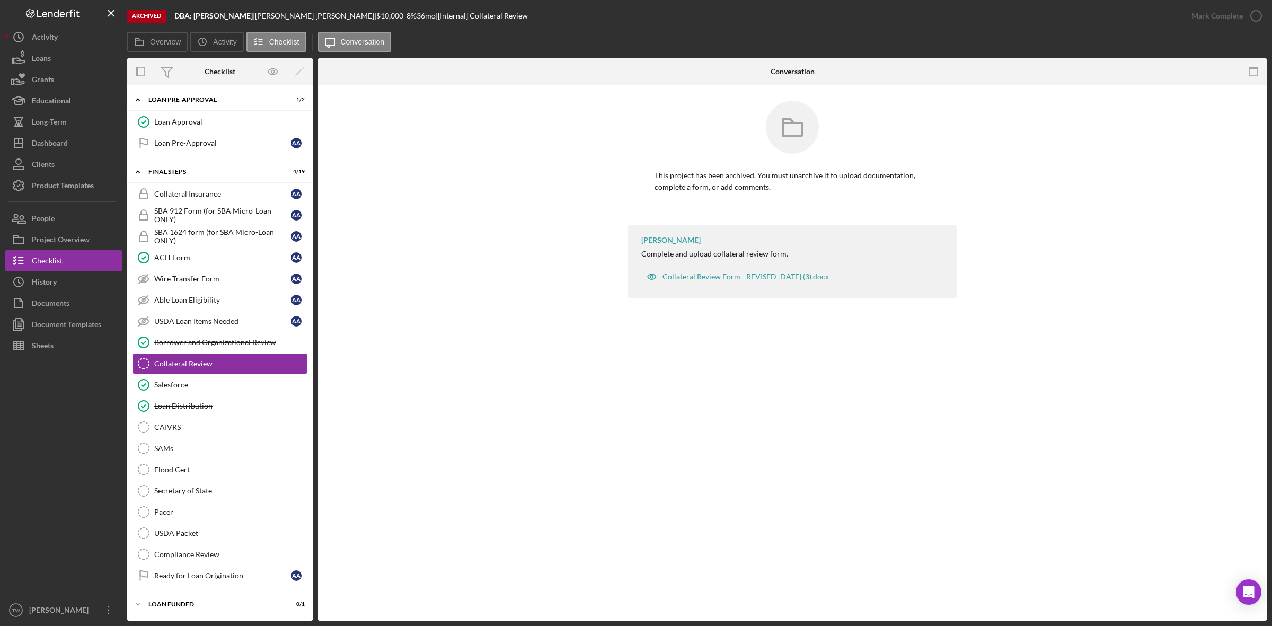
drag, startPoint x: 173, startPoint y: 15, endPoint x: 282, endPoint y: 15, distance: 109.2
click at [282, 15] on div "Archived DBA: [PERSON_NAME] | [PERSON_NAME] | $10,000 8 % 36 mo | [Internal] Co…" at bounding box center [654, 16] width 1054 height 32
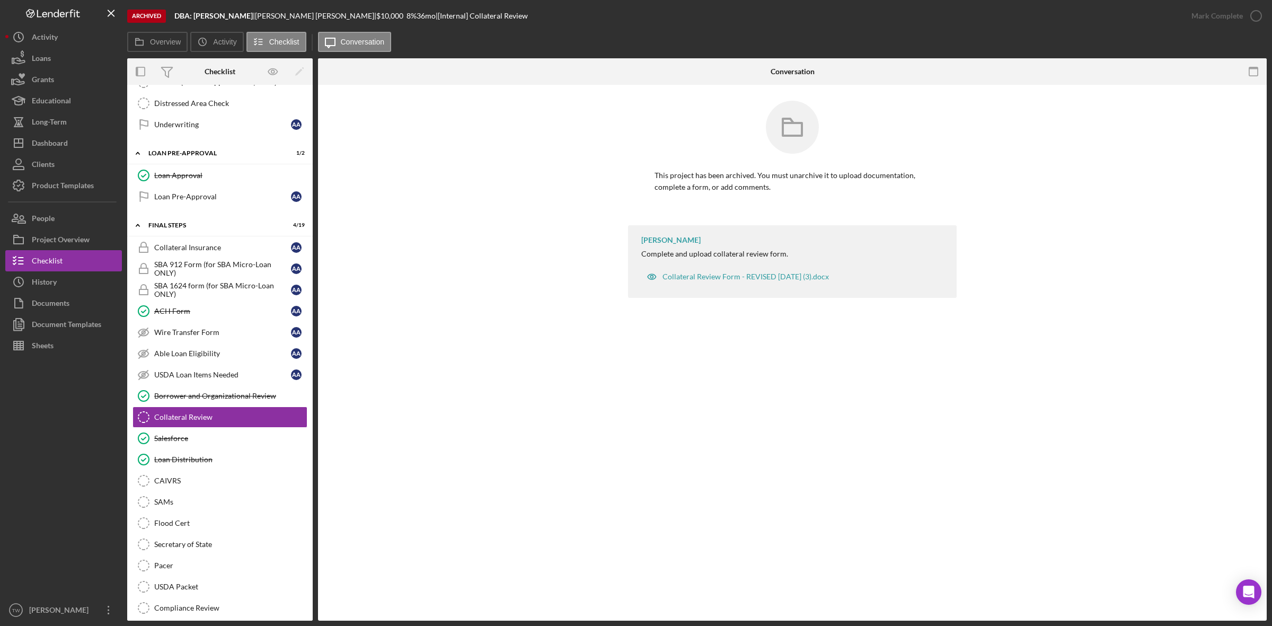
drag, startPoint x: 554, startPoint y: 589, endPoint x: 558, endPoint y: 569, distance: 21.0
click at [562, 572] on div "Collateral Review Collateral Review This project has been archived. You must un…" at bounding box center [792, 353] width 949 height 536
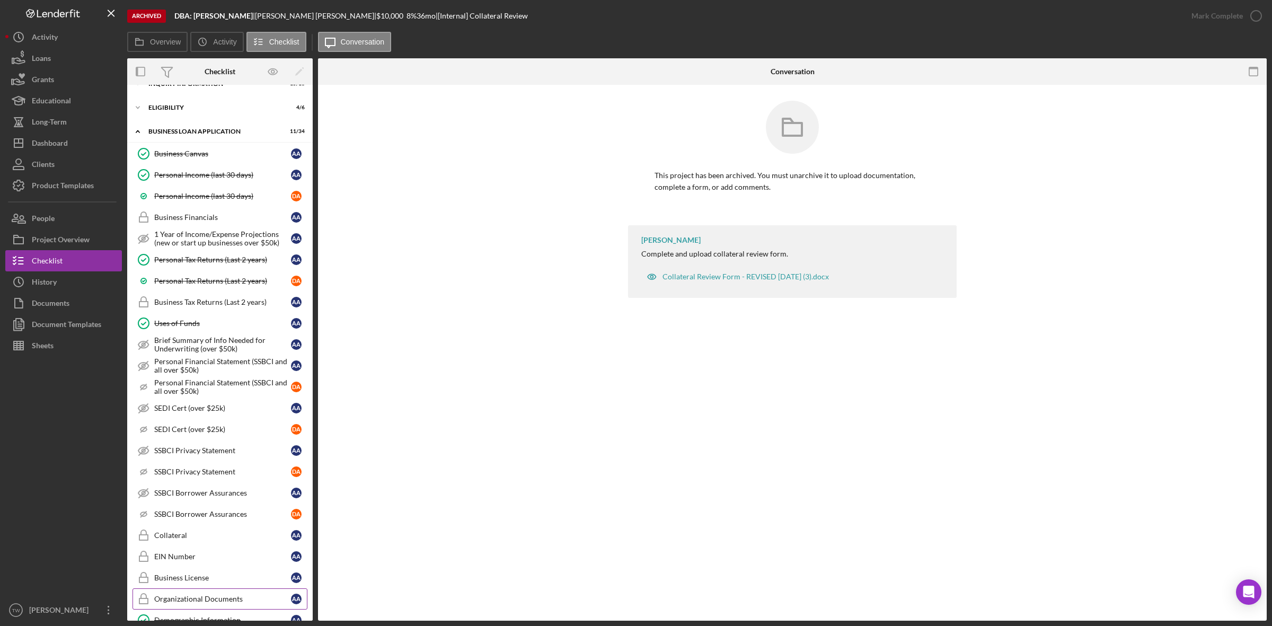
scroll to position [0, 0]
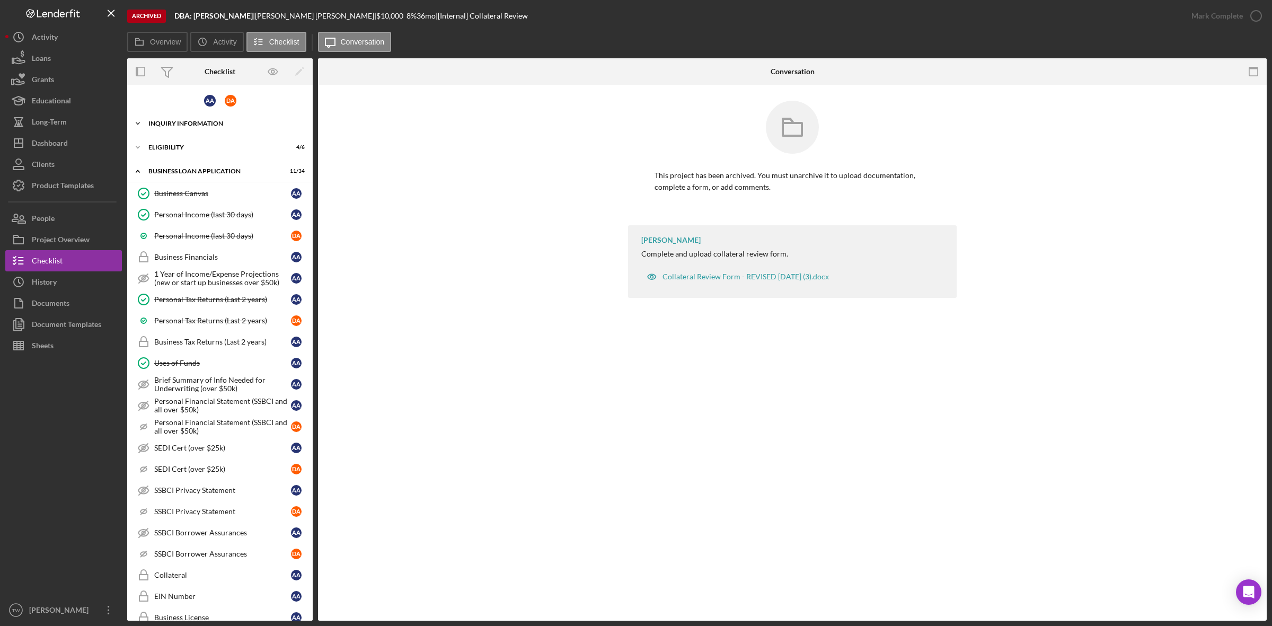
click at [187, 127] on div "Icon/Expander INQUIRY INFORMATION 15 / 18" at bounding box center [219, 123] width 185 height 21
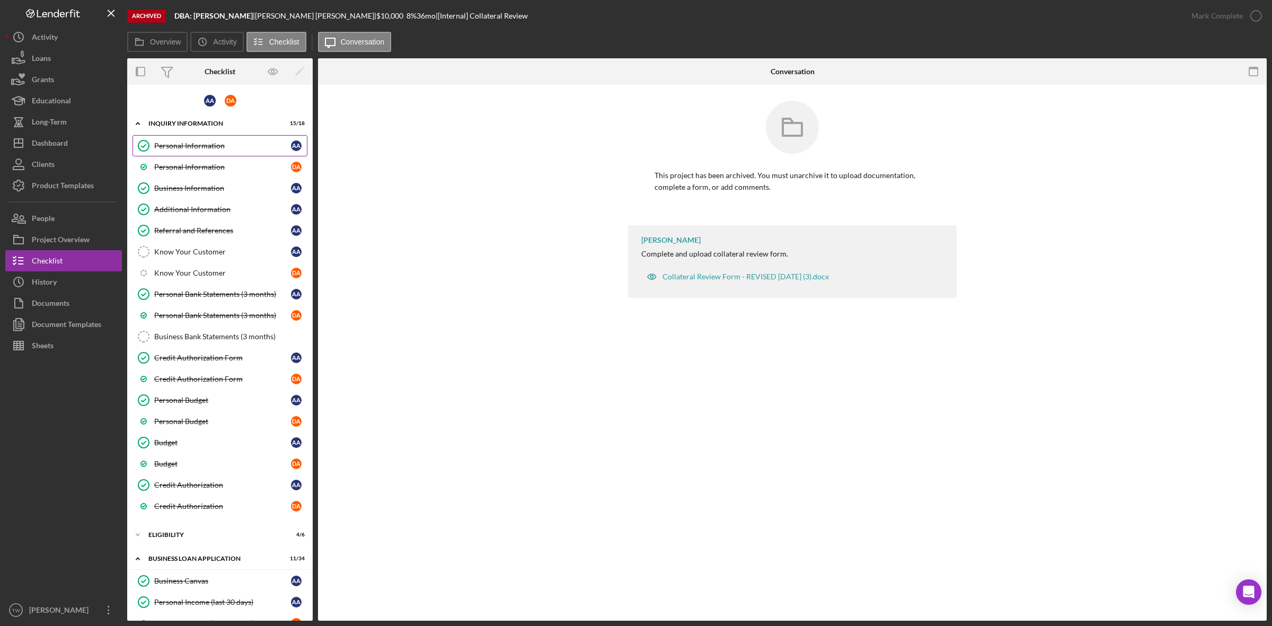
click at [179, 139] on link "Personal Information Personal Information A A" at bounding box center [219, 145] width 175 height 21
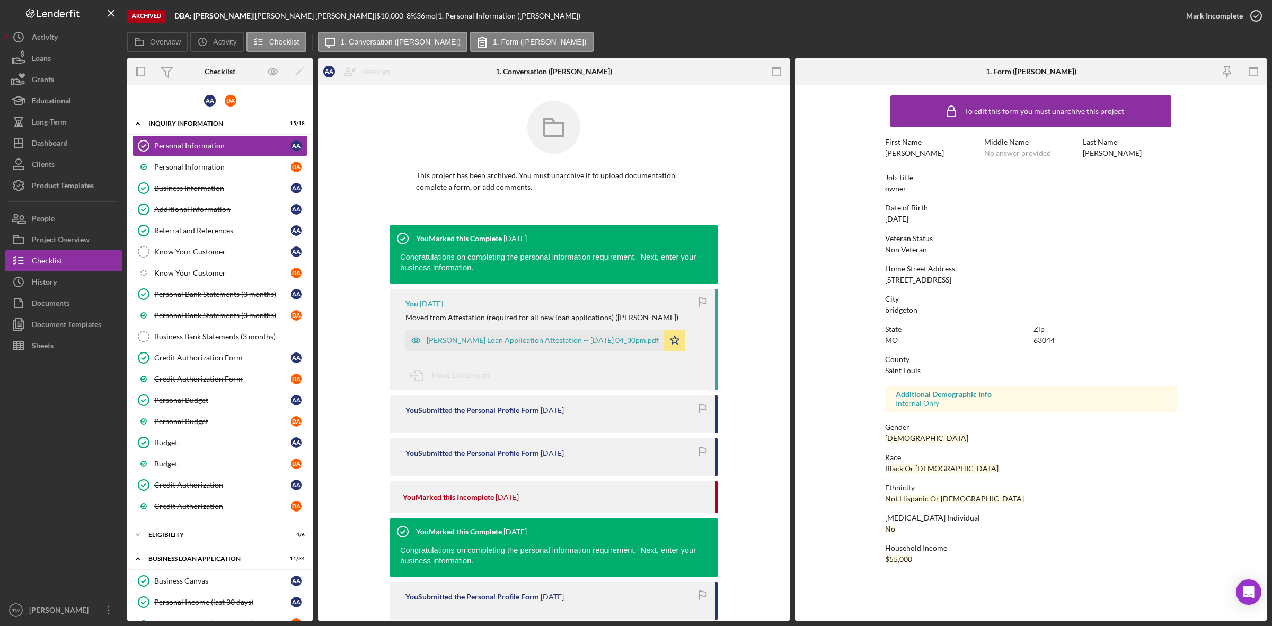
click at [951, 276] on div "[STREET_ADDRESS]" at bounding box center [918, 280] width 66 height 8
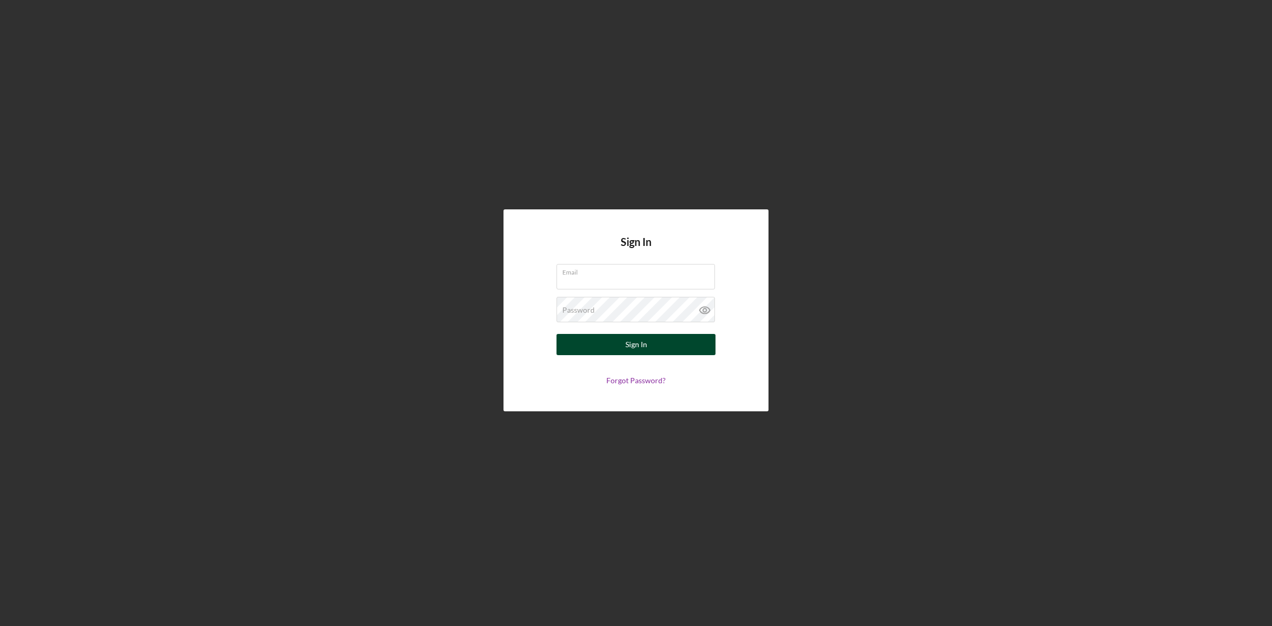
type input "[EMAIL_ADDRESS][DOMAIN_NAME]"
click at [666, 350] on button "Sign In" at bounding box center [635, 344] width 159 height 21
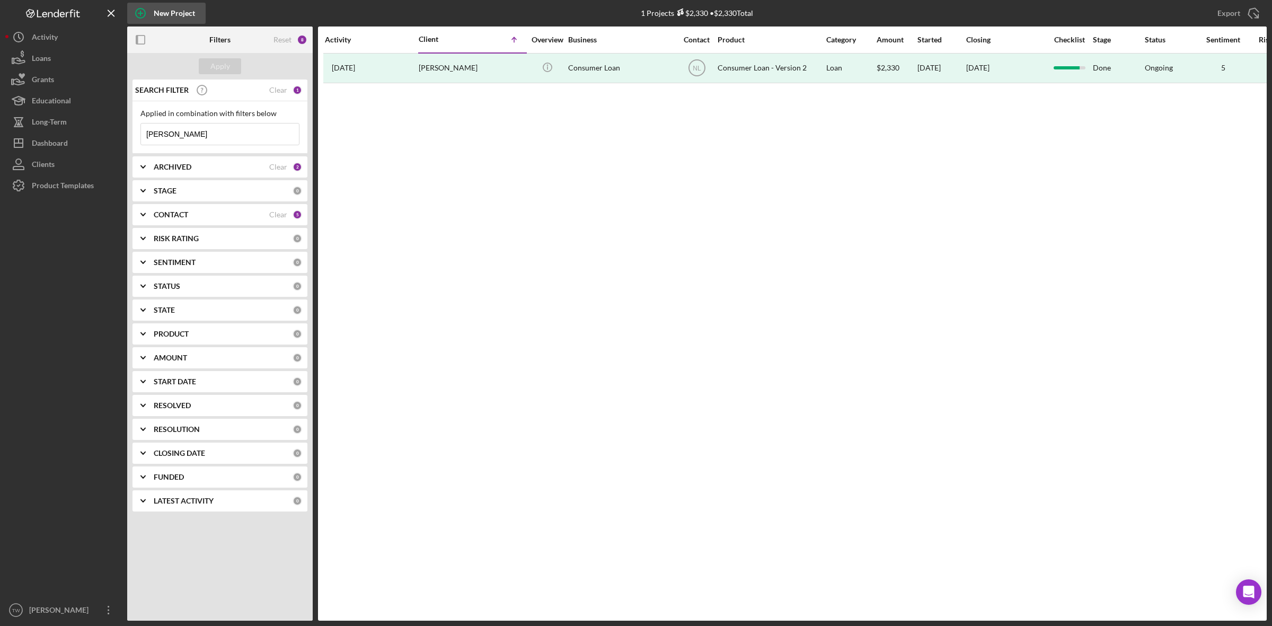
click at [167, 10] on div "New Project" at bounding box center [174, 13] width 41 height 21
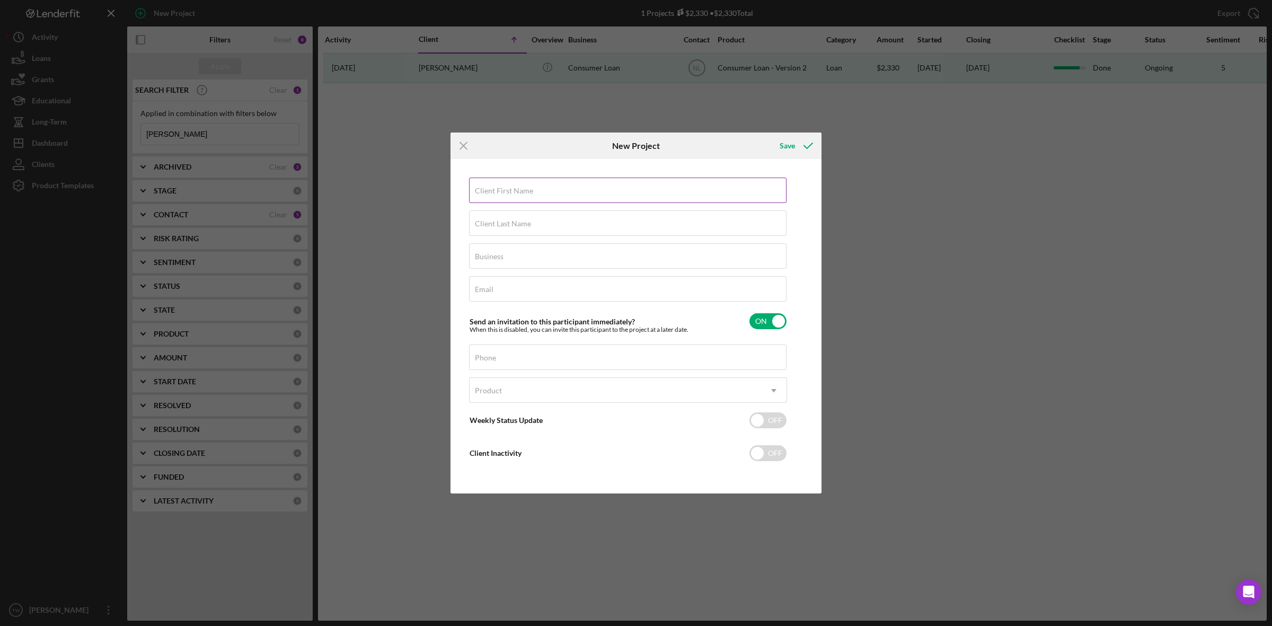
click at [588, 190] on input "Client First Name" at bounding box center [627, 190] width 317 height 25
type input "[PERSON_NAME]"
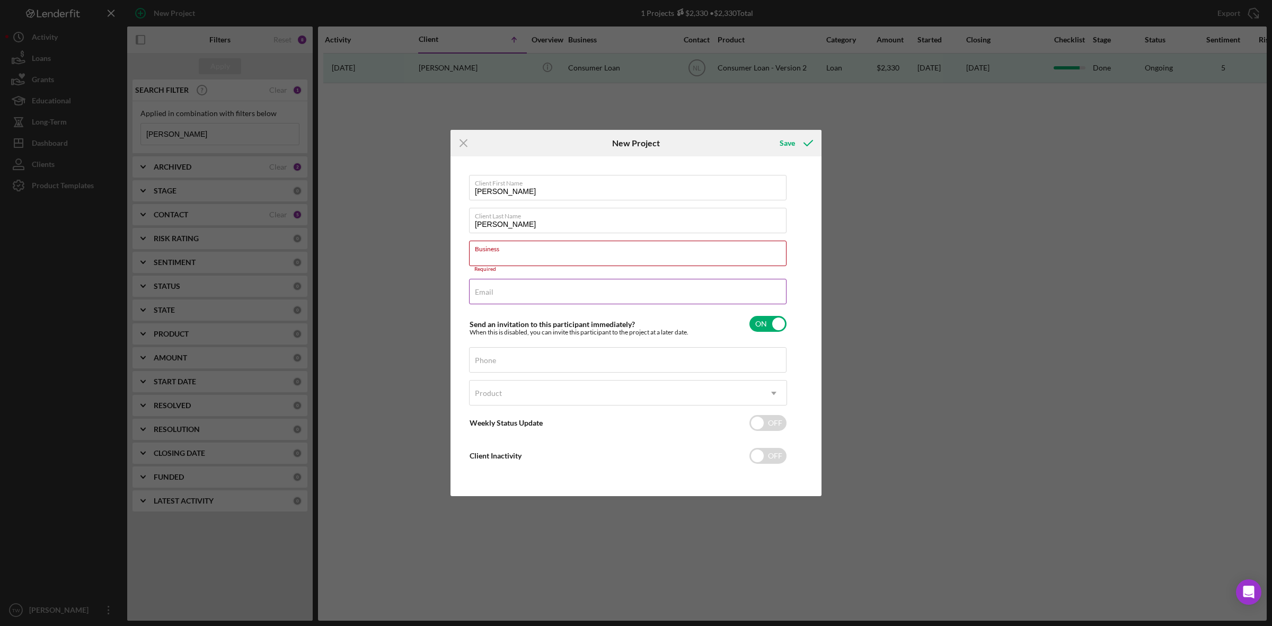
paste input "[PERSON_NAME]'s Trucking Institute LLC"
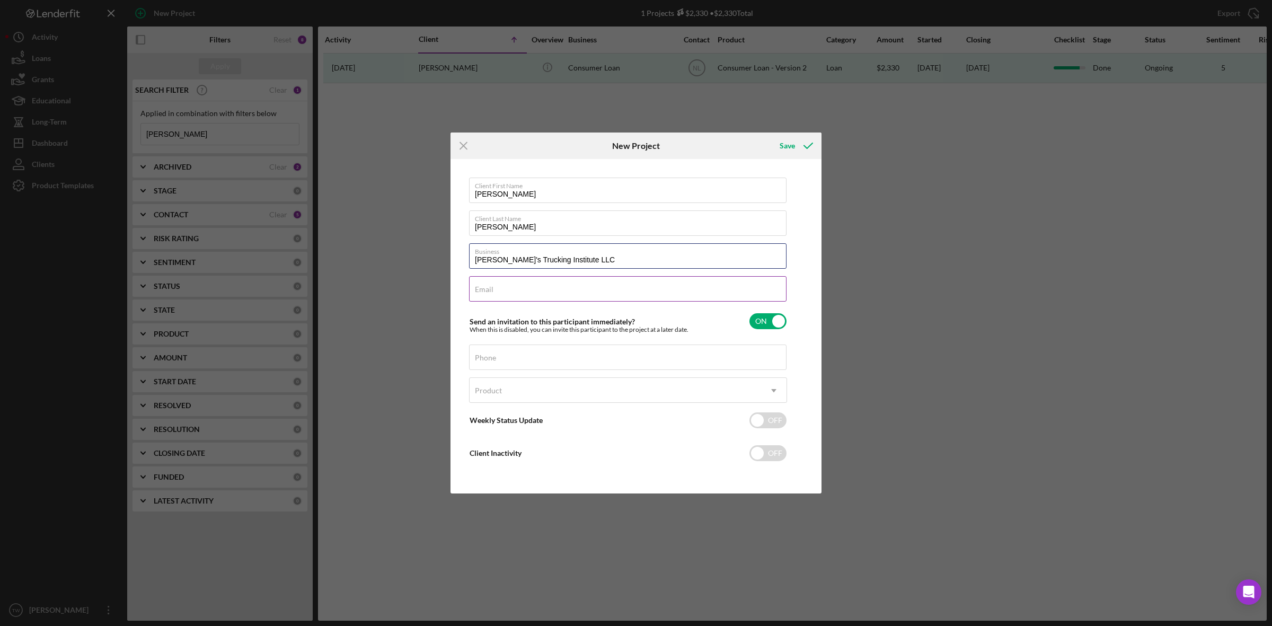
type input "[PERSON_NAME]'s Trucking Institute LLC"
click at [587, 294] on input "Email" at bounding box center [627, 288] width 317 height 25
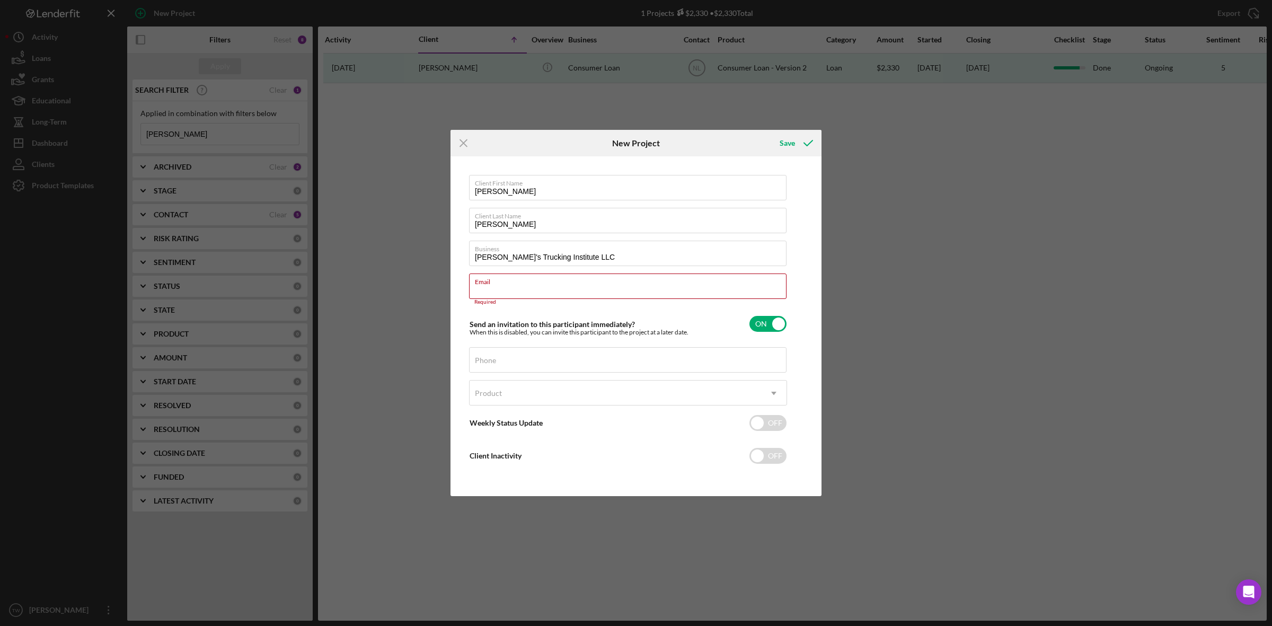
paste input "[EMAIL_ADDRESS]"
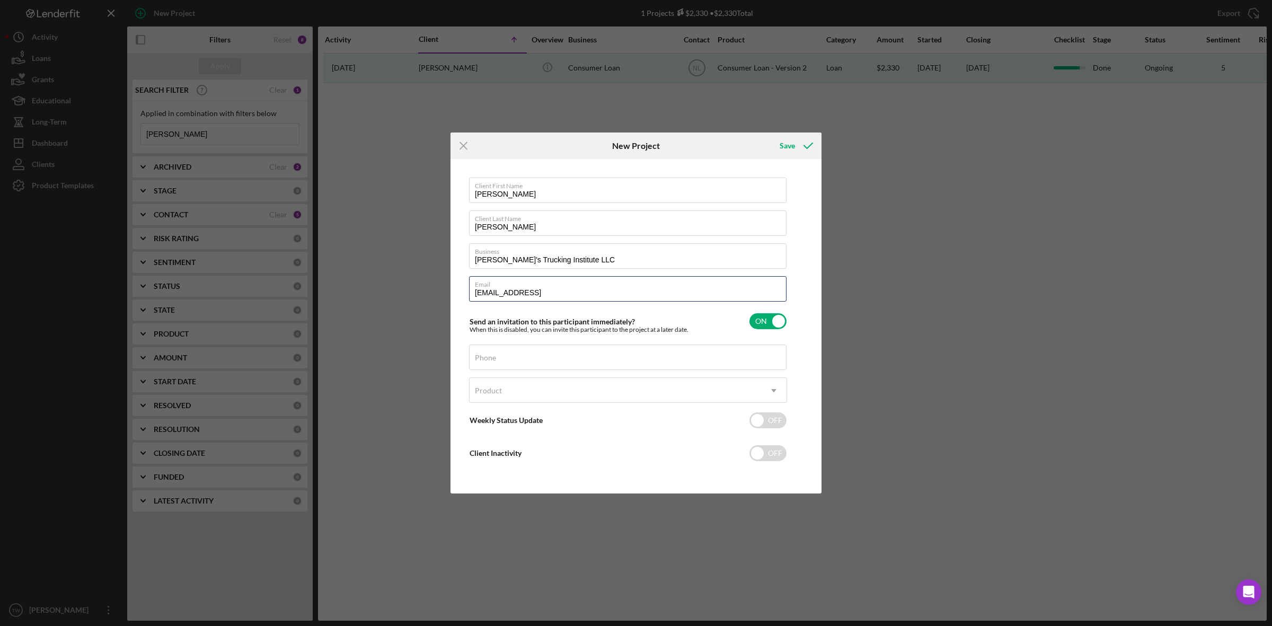
type input "jaystruckinginstitute@gmail.commmm"
click at [552, 351] on div "Phone" at bounding box center [628, 357] width 318 height 26
paste input "[PHONE_NUMBER]"
type input "[PHONE_NUMBER]"
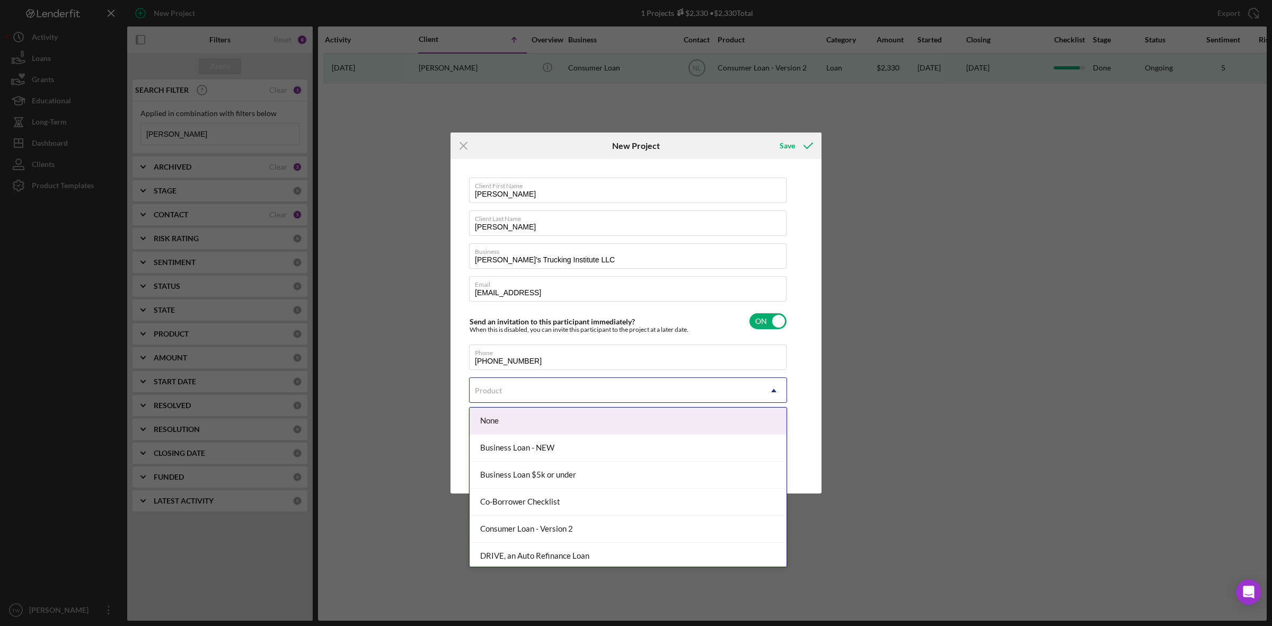
click at [533, 396] on div "Product" at bounding box center [615, 390] width 291 height 24
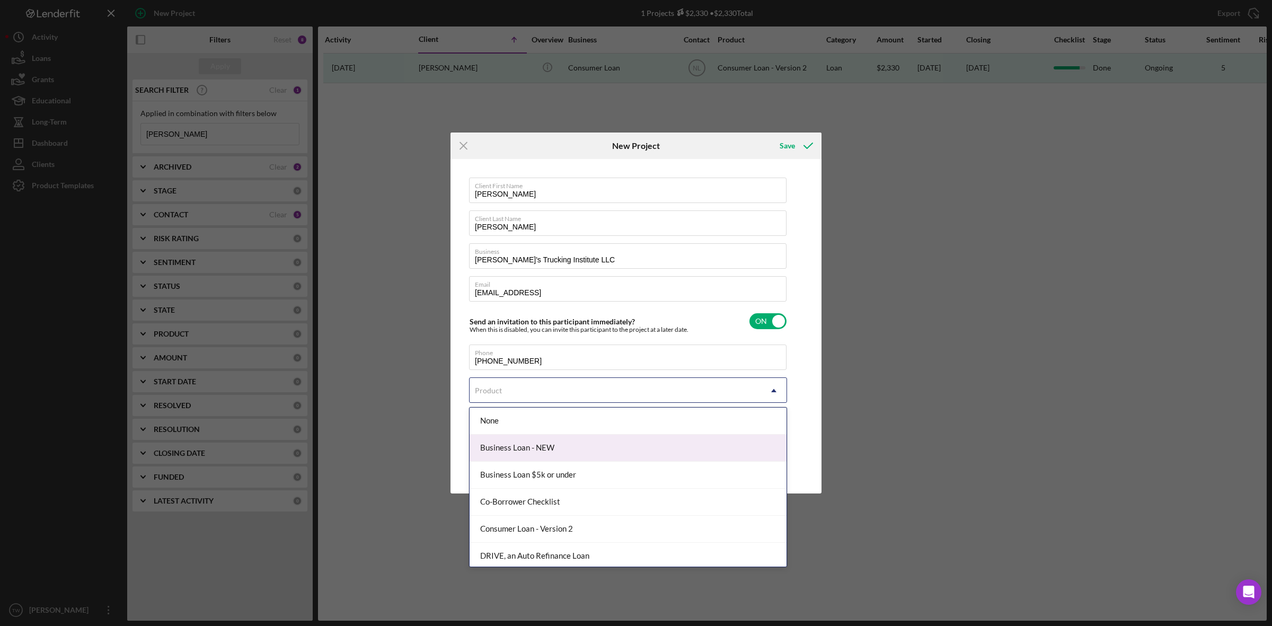
click at [535, 456] on div "Business Loan - NEW" at bounding box center [628, 448] width 317 height 27
checkbox input "true"
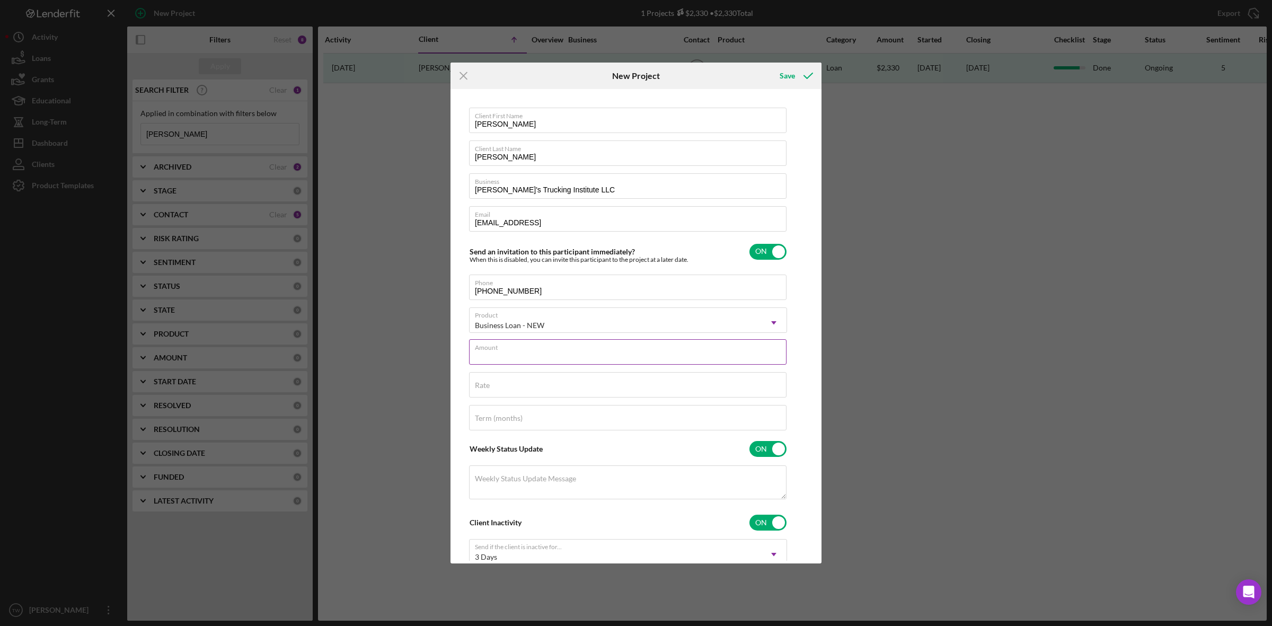
click at [554, 364] on input "Amount" at bounding box center [627, 351] width 317 height 25
type input "$50,000"
type input "14.000%"
type input "60"
click at [776, 252] on input "checkbox" at bounding box center [767, 252] width 37 height 16
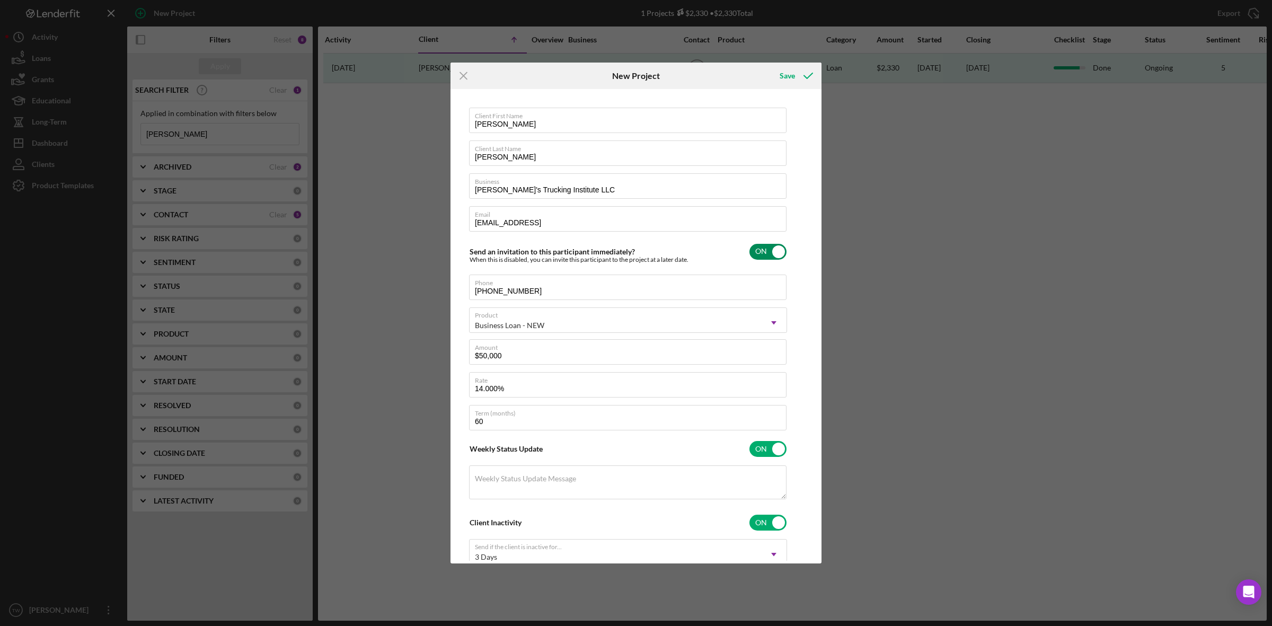
checkbox input "false"
click at [762, 449] on input "checkbox" at bounding box center [767, 449] width 37 height 16
checkbox input "false"
click at [765, 485] on input "checkbox" at bounding box center [767, 482] width 37 height 16
checkbox input "false"
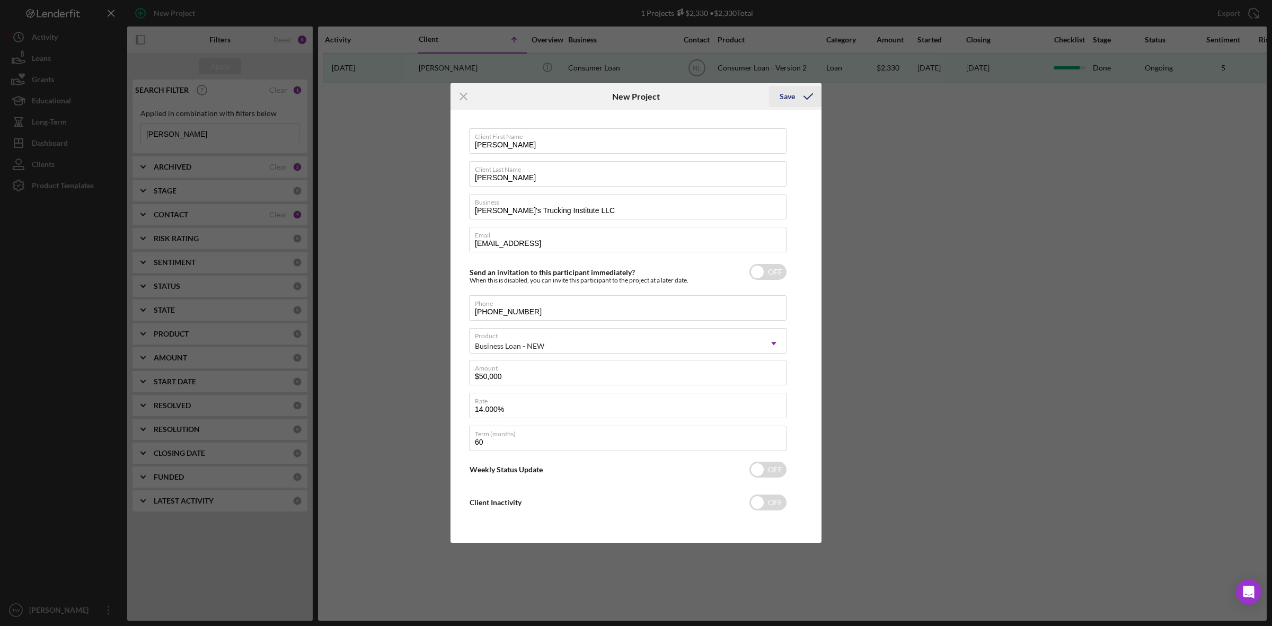
click at [809, 96] on icon "submit" at bounding box center [808, 96] width 26 height 26
checkbox input "true"
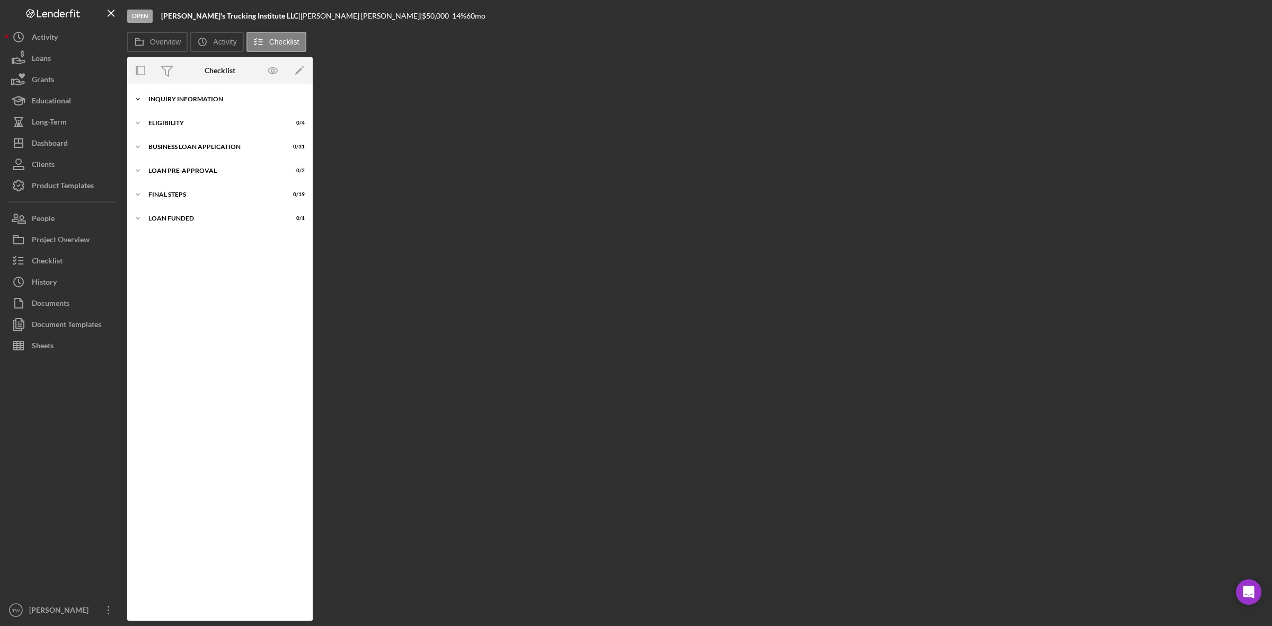
click at [184, 98] on div "INQUIRY INFORMATION" at bounding box center [223, 99] width 151 height 6
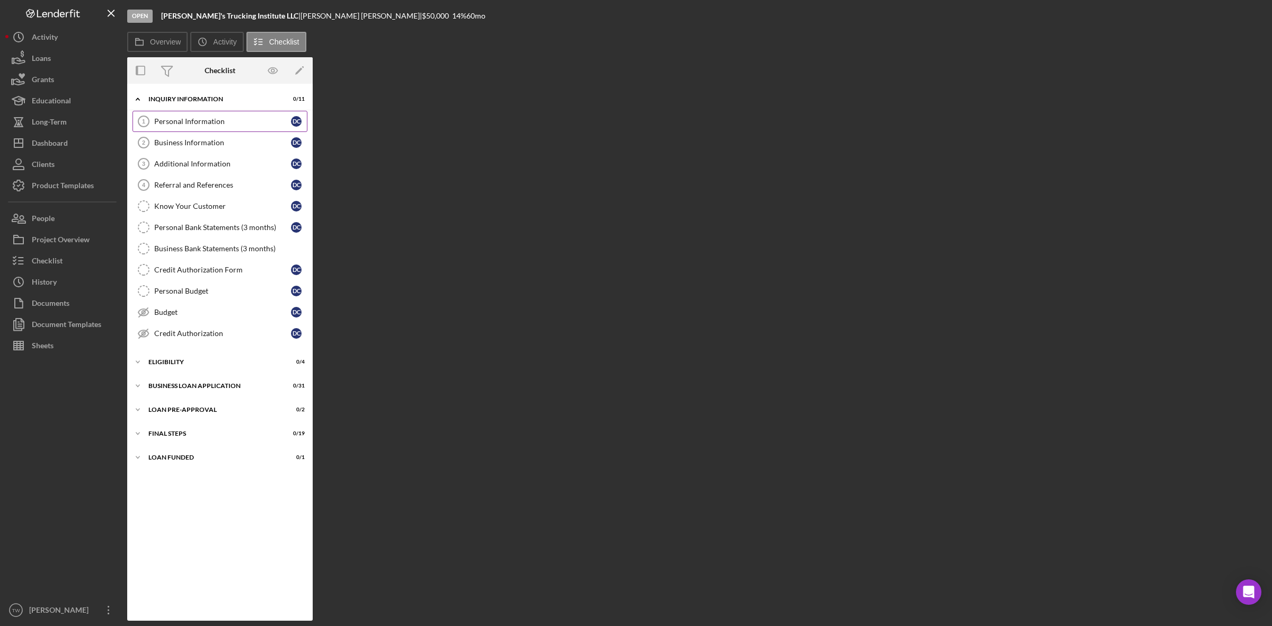
click at [193, 123] on div "Personal Information" at bounding box center [222, 121] width 137 height 8
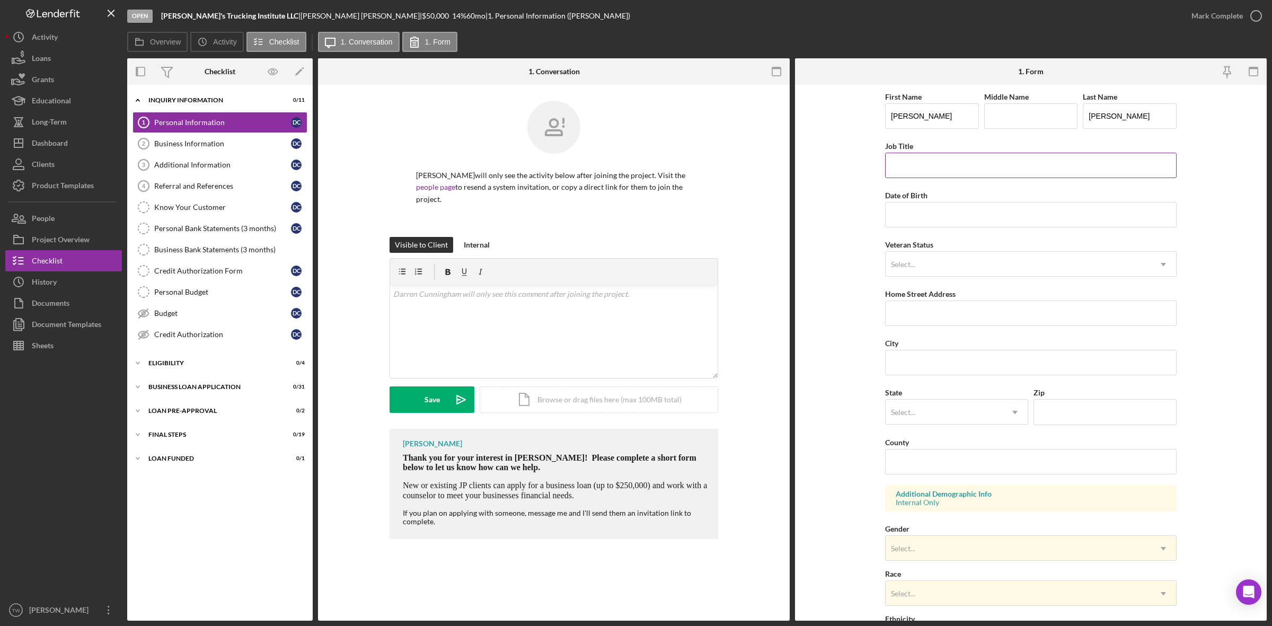
click at [975, 162] on input "Job Title" at bounding box center [1030, 165] width 291 height 25
type input "owner"
click at [977, 218] on input "Date of Birth" at bounding box center [1030, 214] width 291 height 25
paste input "[DATE]"
type input "[DATE]"
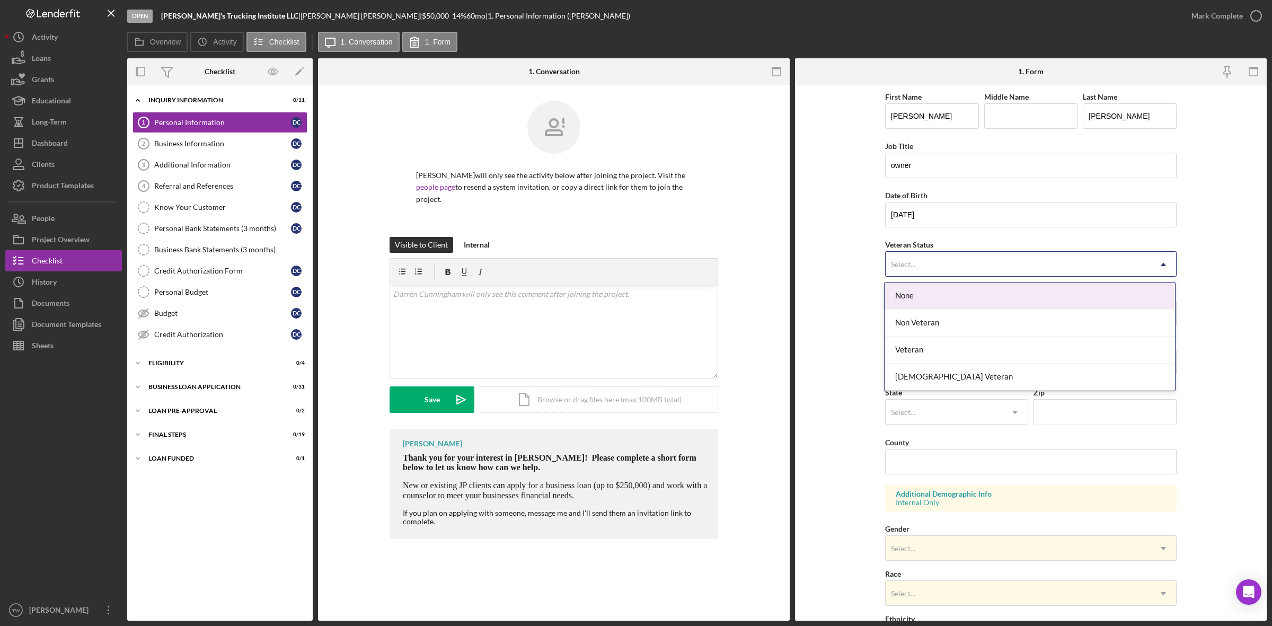
click at [995, 269] on div "Select..." at bounding box center [1018, 264] width 265 height 24
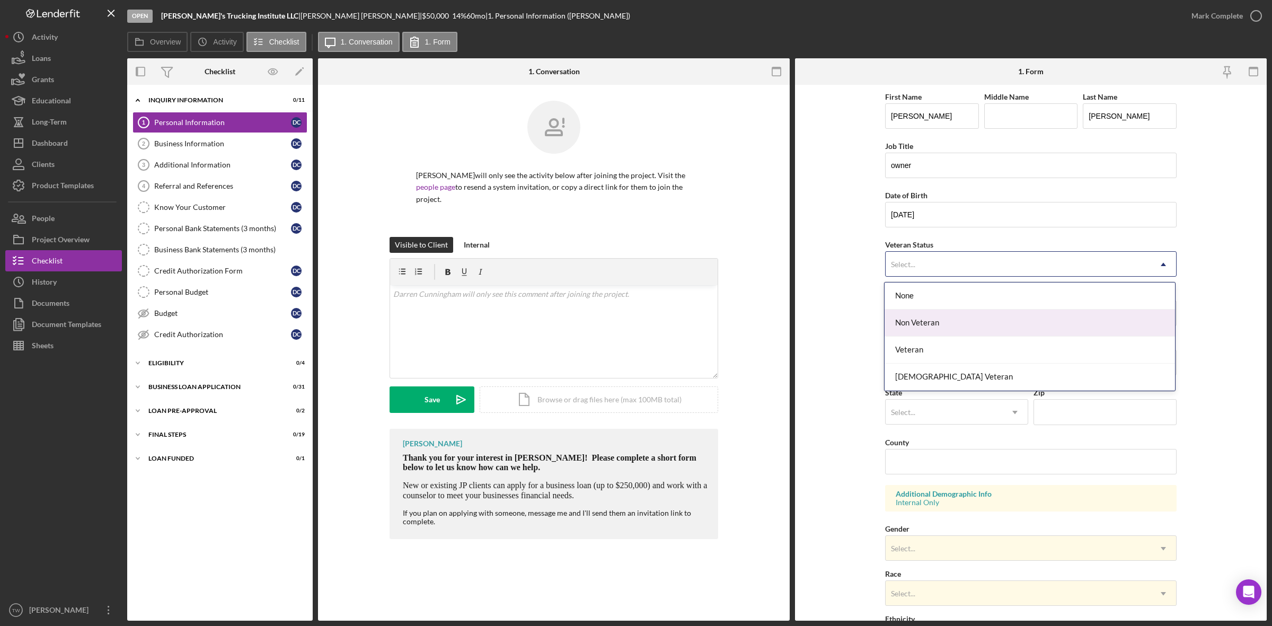
click at [955, 320] on div "Non Veteran" at bounding box center [1030, 322] width 290 height 27
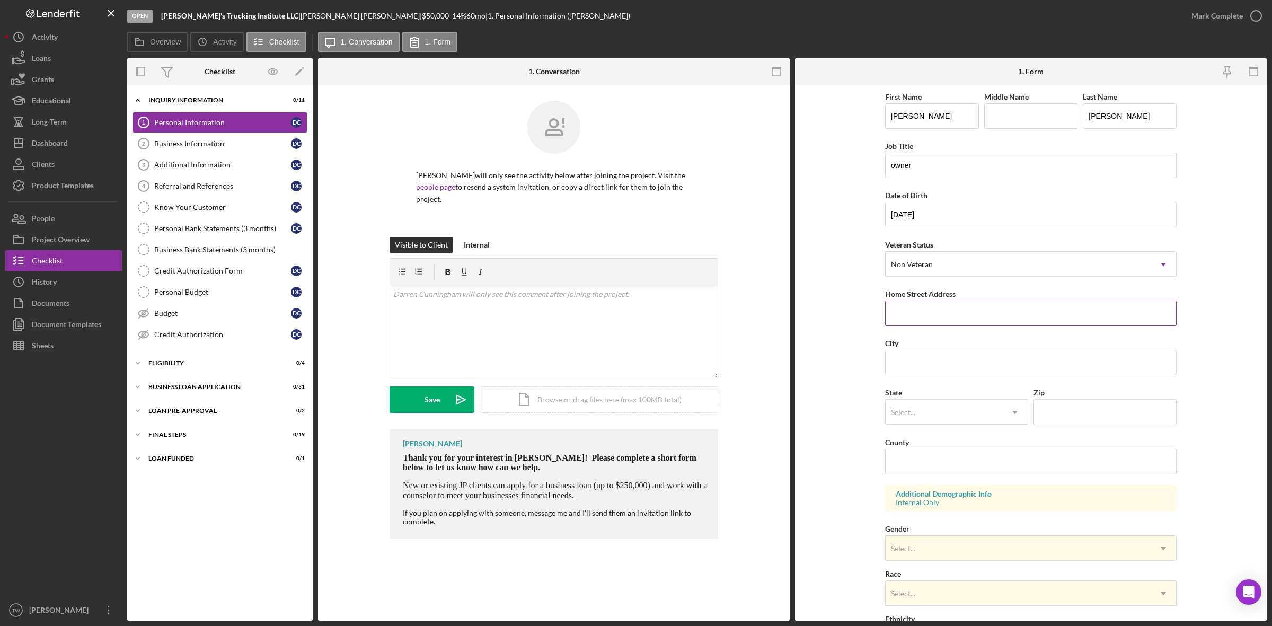
click at [984, 319] on input "Home Street Address" at bounding box center [1030, 312] width 291 height 25
paste input "[STREET_ADDRESS][PERSON_NAME]"
type input "[STREET_ADDRESS][PERSON_NAME]"
click at [973, 358] on input "City" at bounding box center [1030, 362] width 291 height 25
type input "Saint Louis"
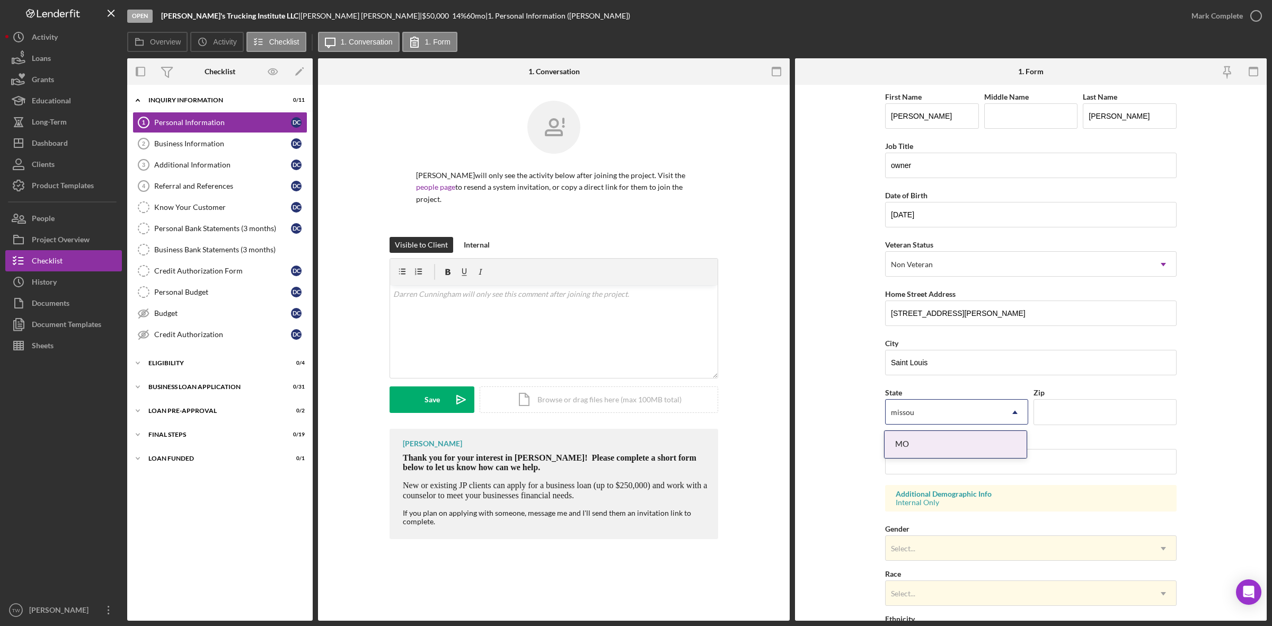
type input "missour"
click at [938, 444] on div "MO" at bounding box center [956, 444] width 142 height 27
click at [1076, 408] on input "Zip" at bounding box center [1104, 411] width 143 height 25
paste input "63147"
type input "63147"
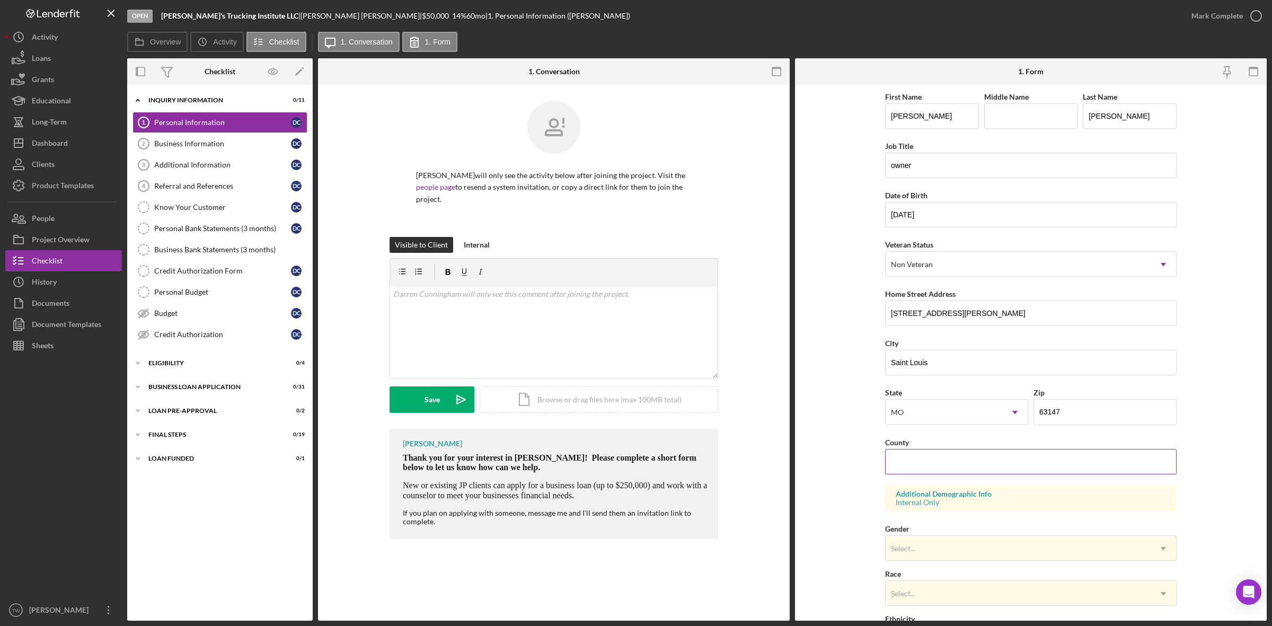
click at [1023, 459] on input "County" at bounding box center [1030, 461] width 291 height 25
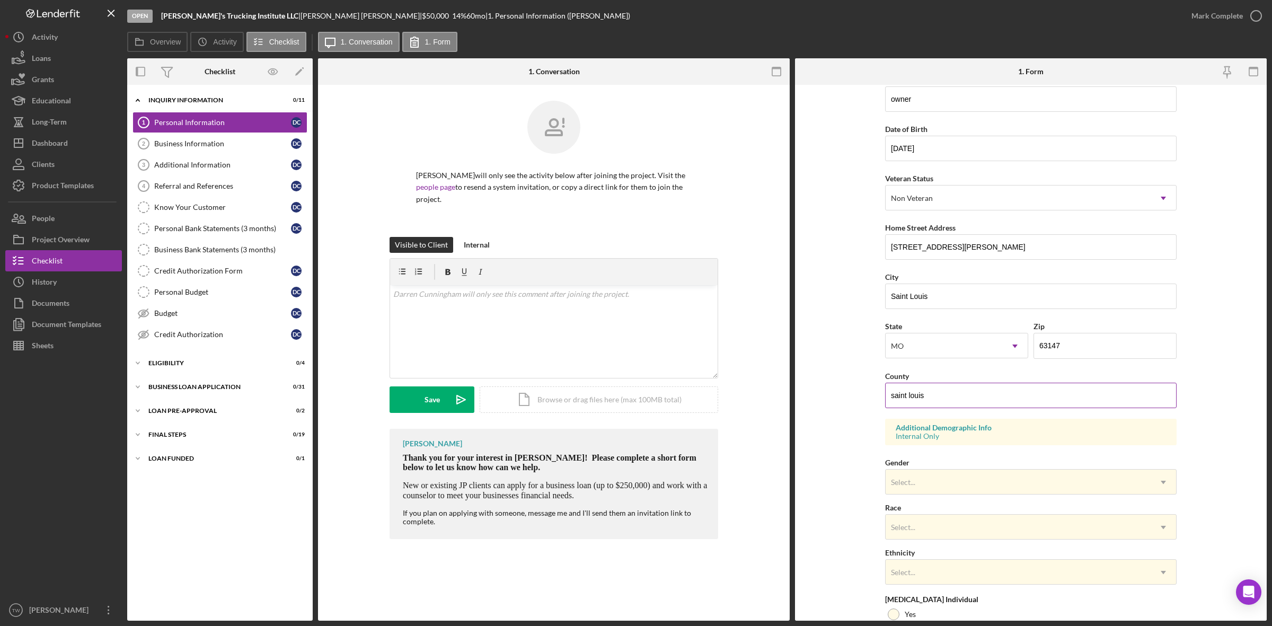
scroll to position [132, 0]
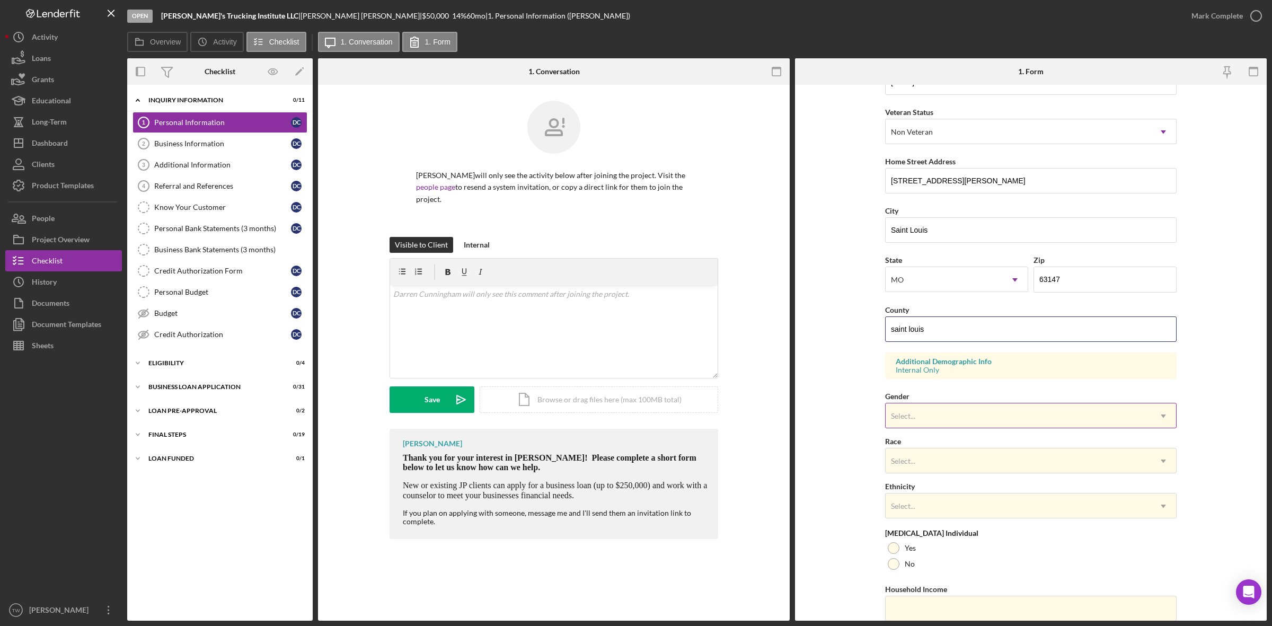
type input "saint louis"
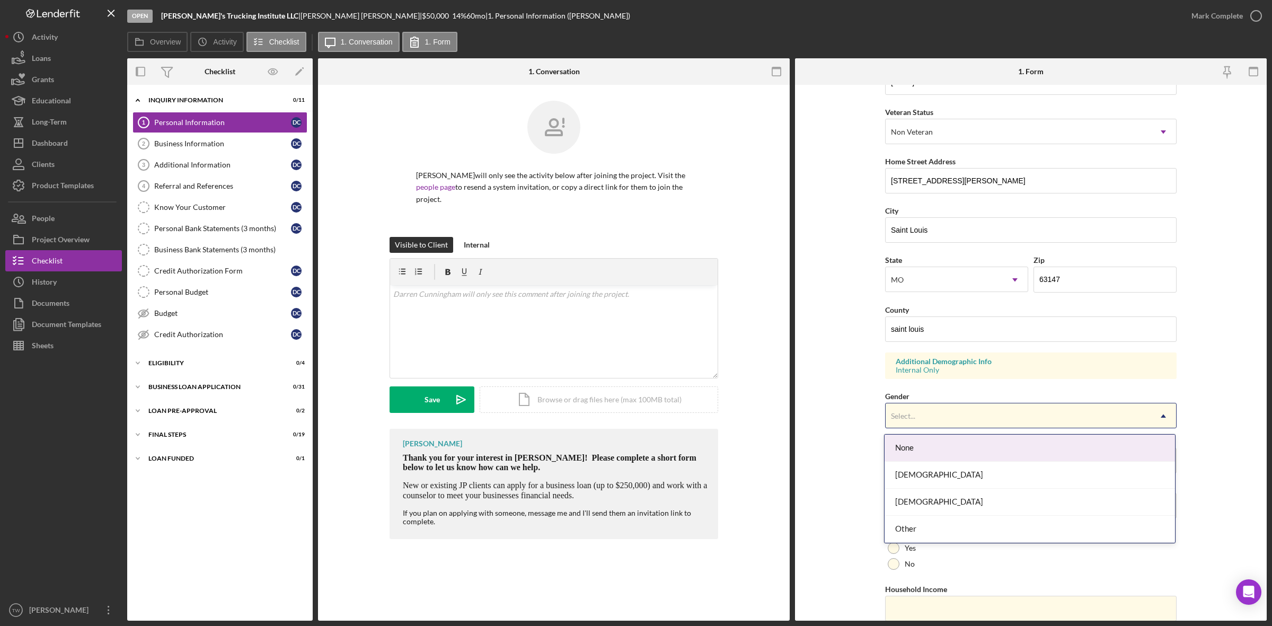
click at [950, 426] on div "Select..." at bounding box center [1018, 416] width 265 height 24
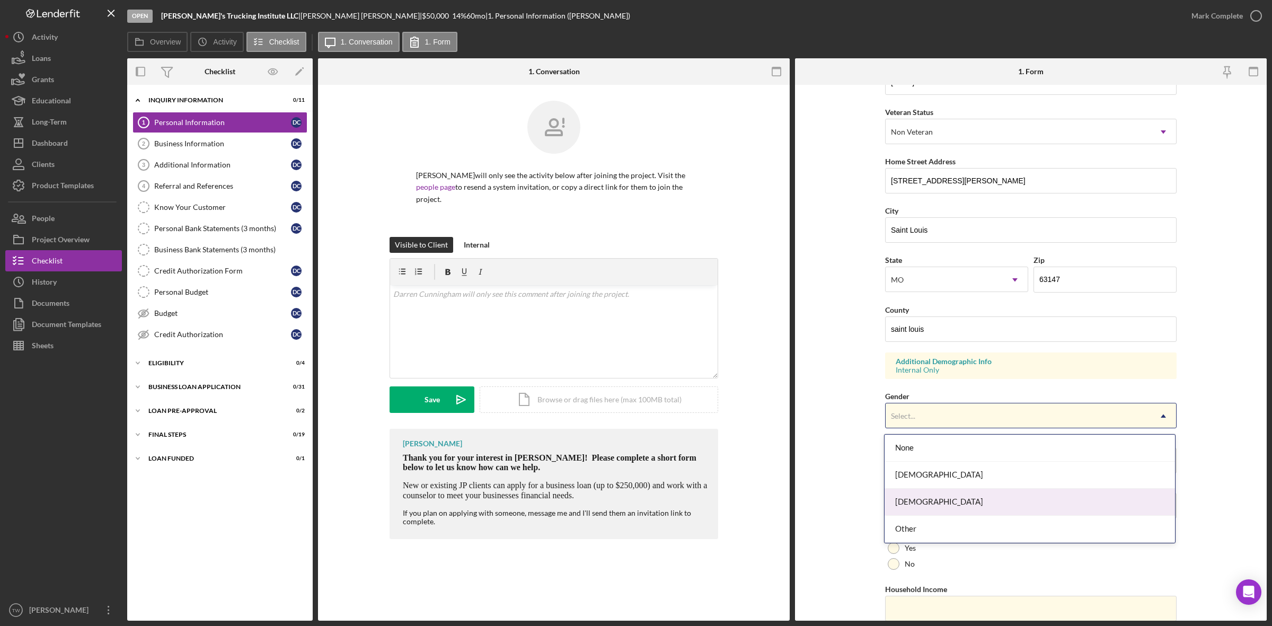
click at [912, 499] on div "[DEMOGRAPHIC_DATA]" at bounding box center [1030, 502] width 290 height 27
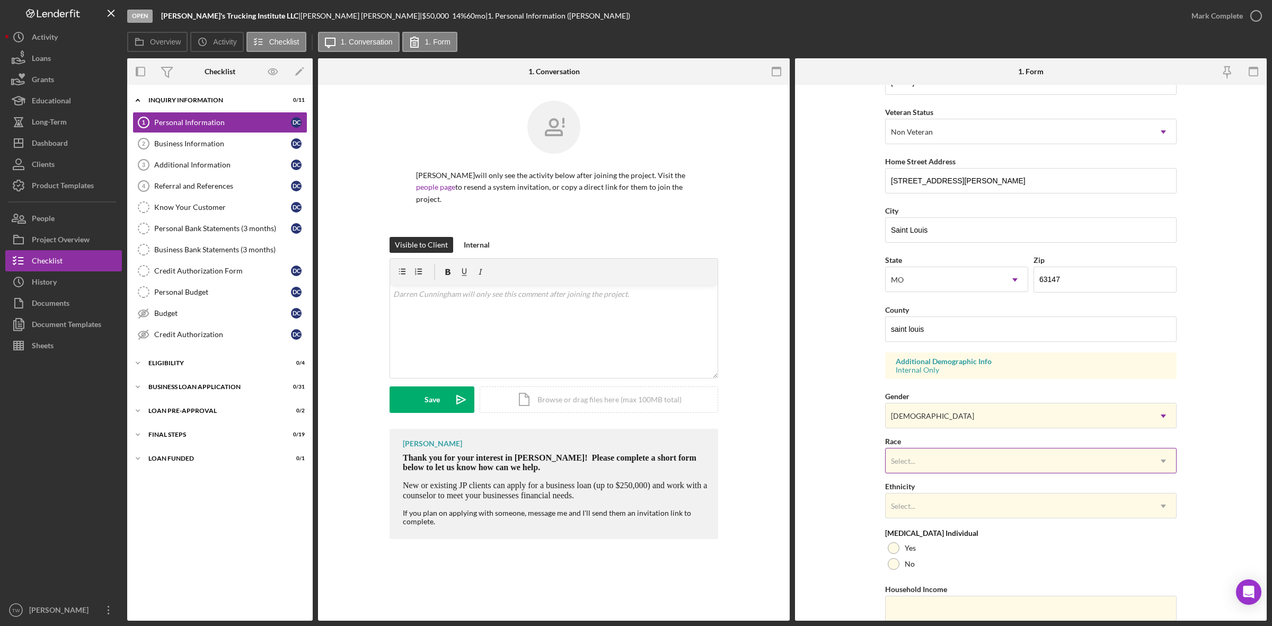
click at [917, 472] on div "Select..." at bounding box center [1018, 461] width 265 height 24
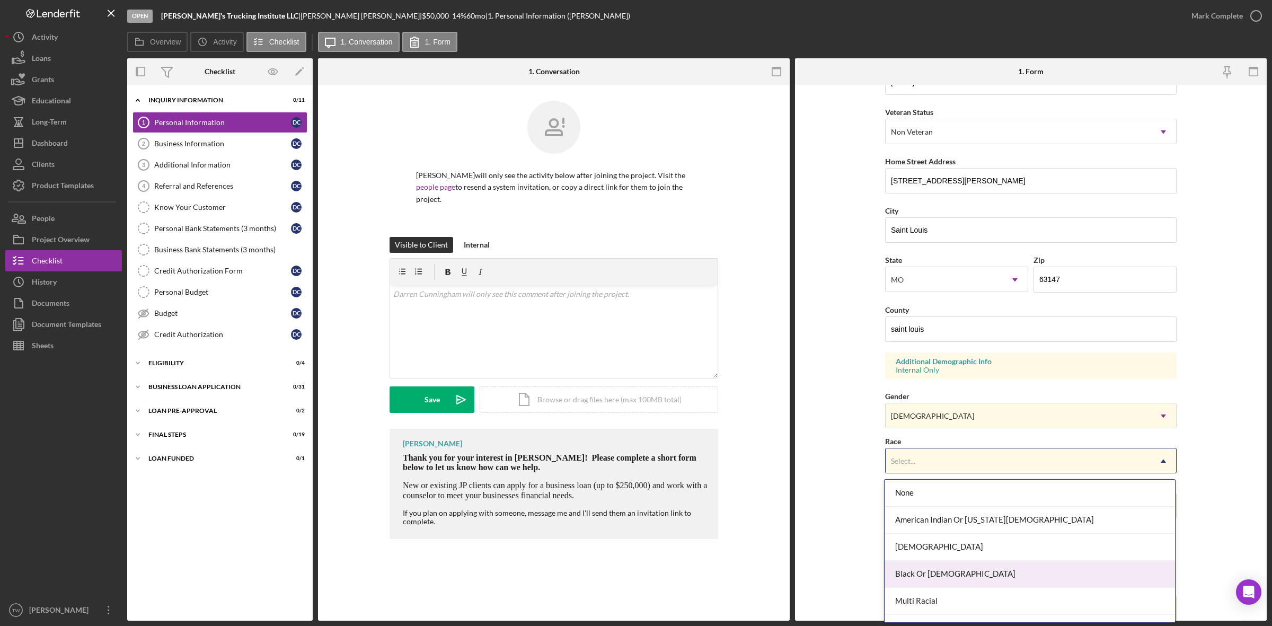
click at [918, 567] on div "Black Or [DEMOGRAPHIC_DATA]" at bounding box center [1030, 574] width 290 height 27
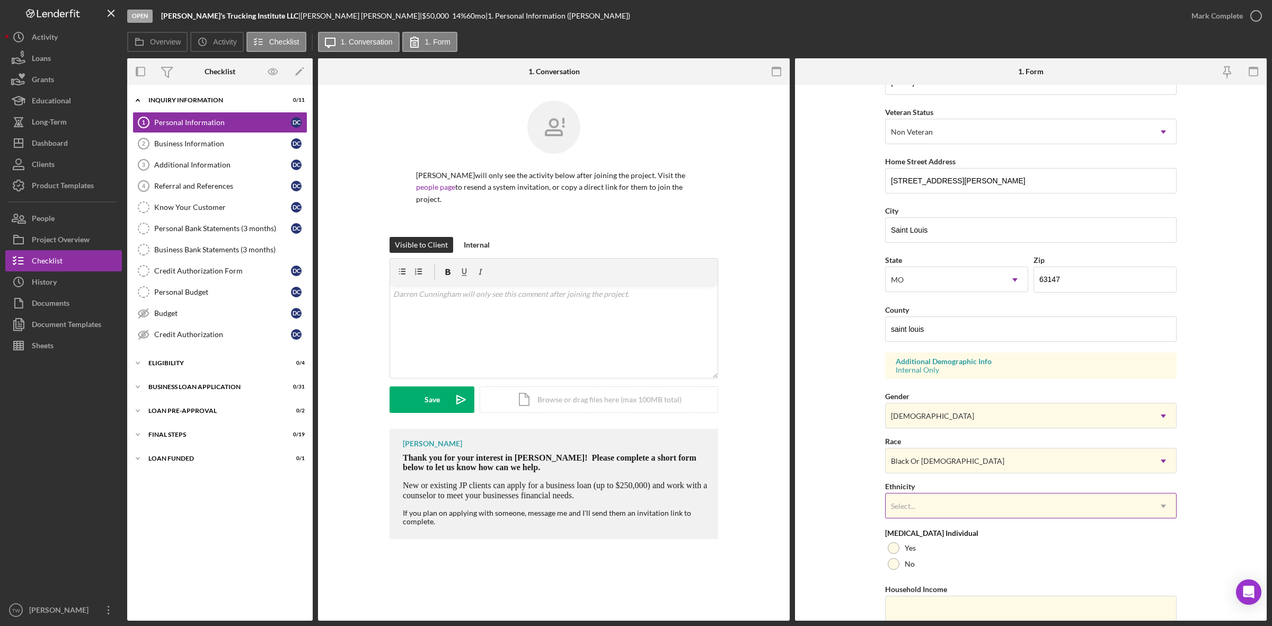
click at [938, 504] on div "Select..." at bounding box center [1018, 506] width 265 height 24
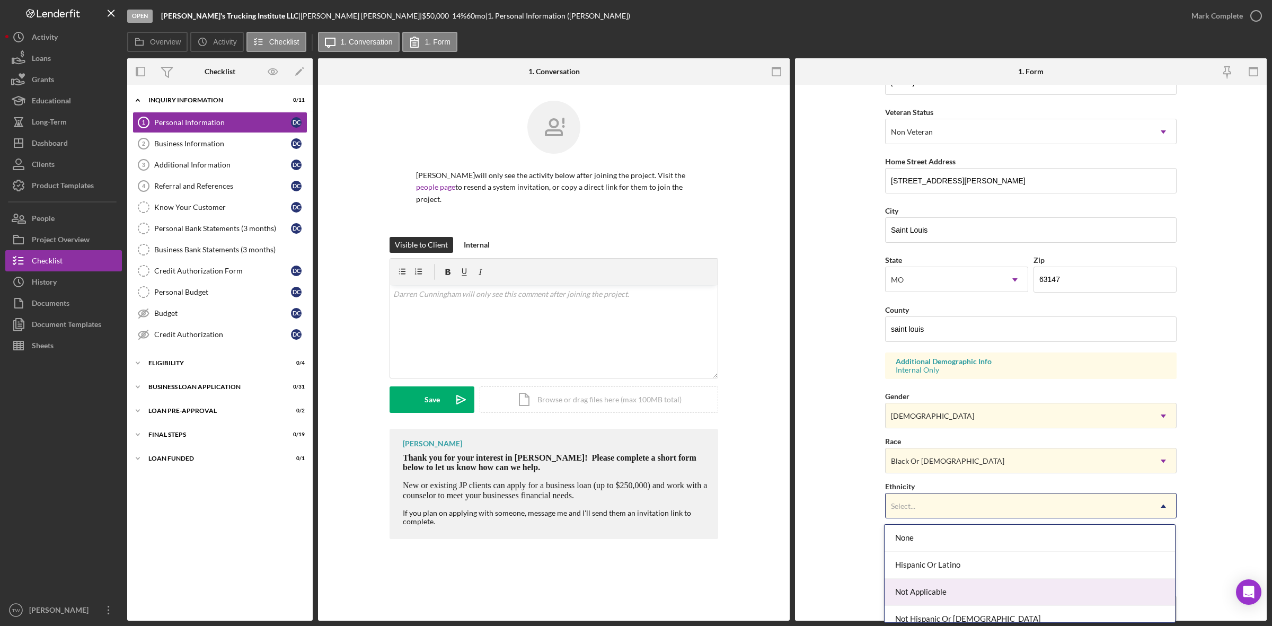
click at [931, 584] on div "Not Applicable" at bounding box center [1030, 592] width 290 height 27
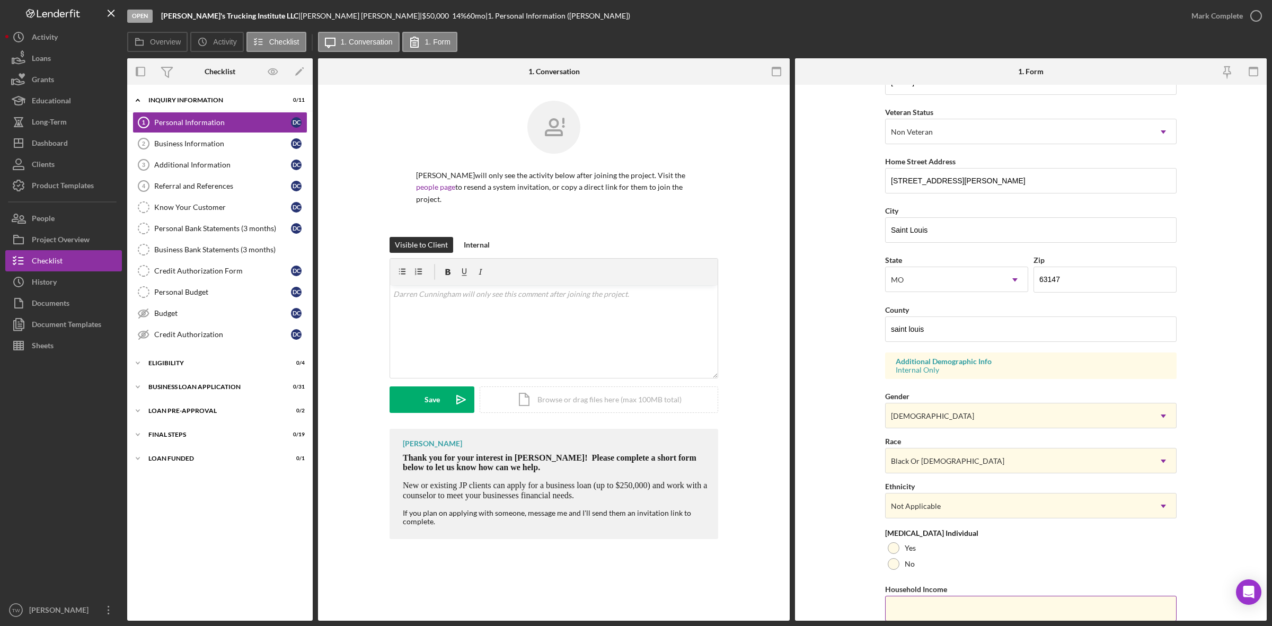
scroll to position [173, 0]
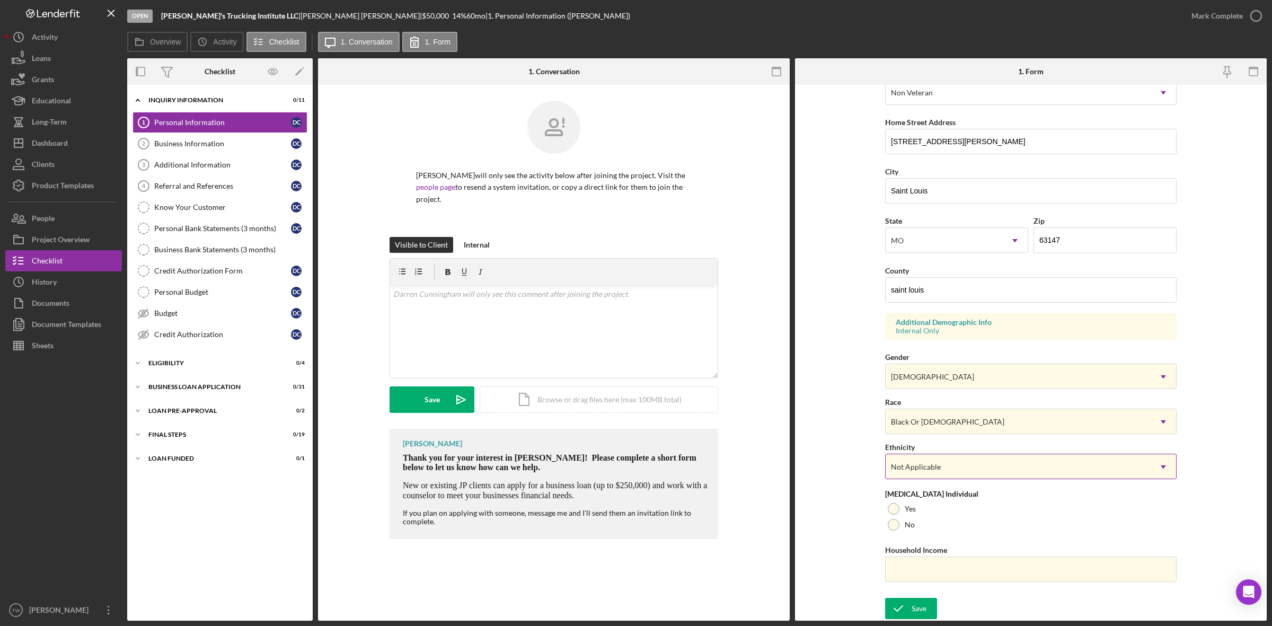
click at [915, 463] on div "Not Applicable" at bounding box center [916, 467] width 50 height 8
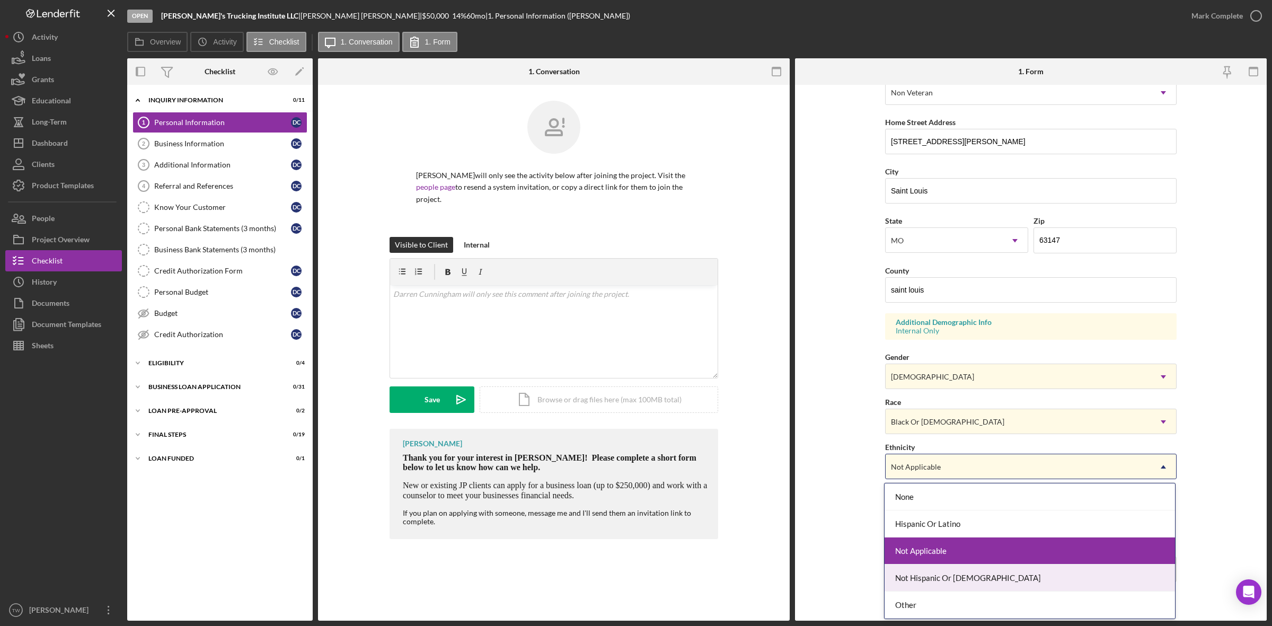
click at [926, 579] on div "Not Hispanic Or [DEMOGRAPHIC_DATA]" at bounding box center [1030, 577] width 290 height 27
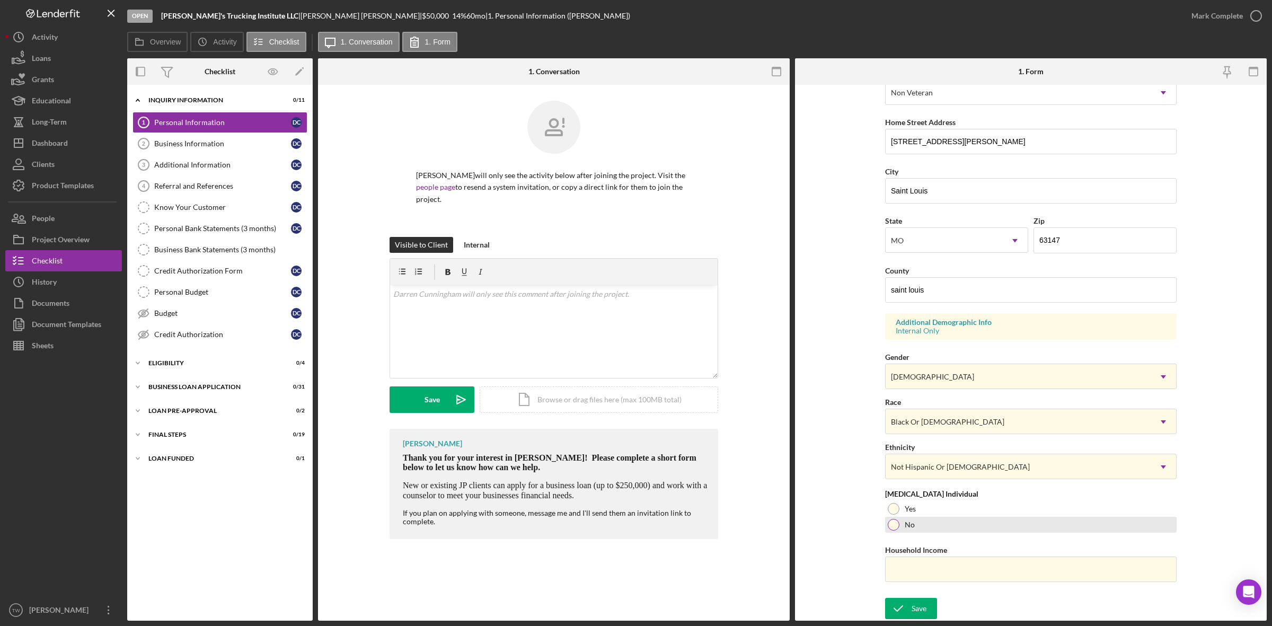
click at [896, 524] on div at bounding box center [894, 525] width 12 height 12
click at [915, 567] on input "Household Income" at bounding box center [1030, 568] width 291 height 25
type input "$12,000"
click at [903, 602] on icon "submit" at bounding box center [898, 608] width 26 height 26
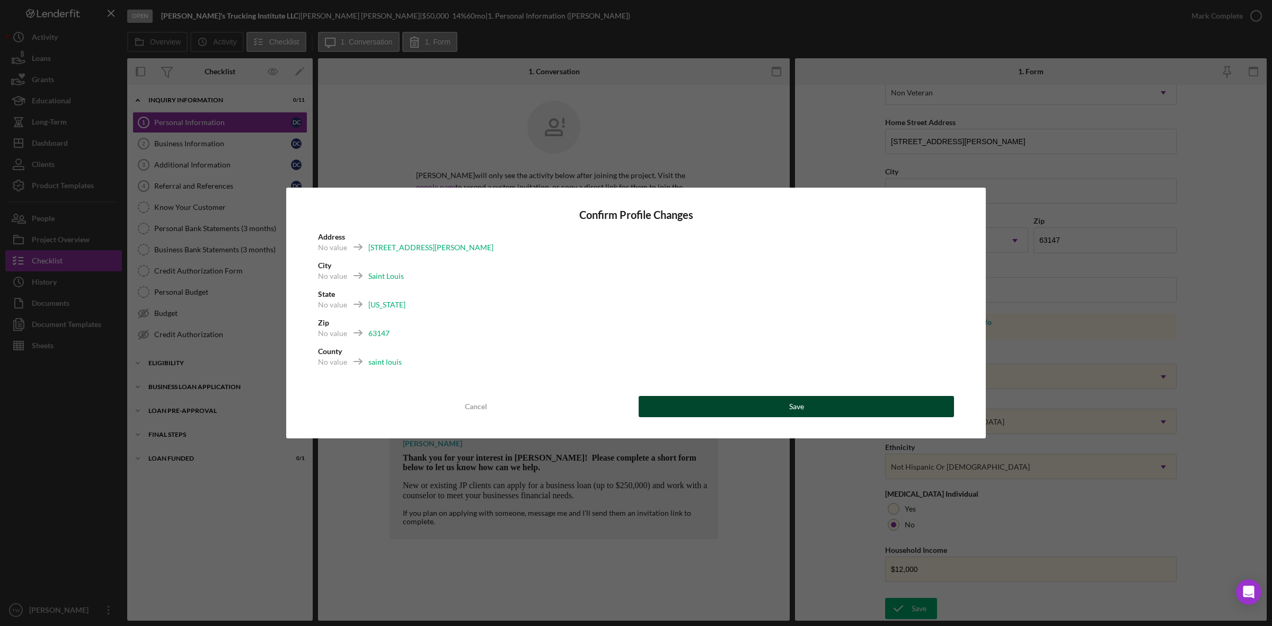
click at [878, 399] on button "Save" at bounding box center [796, 406] width 315 height 21
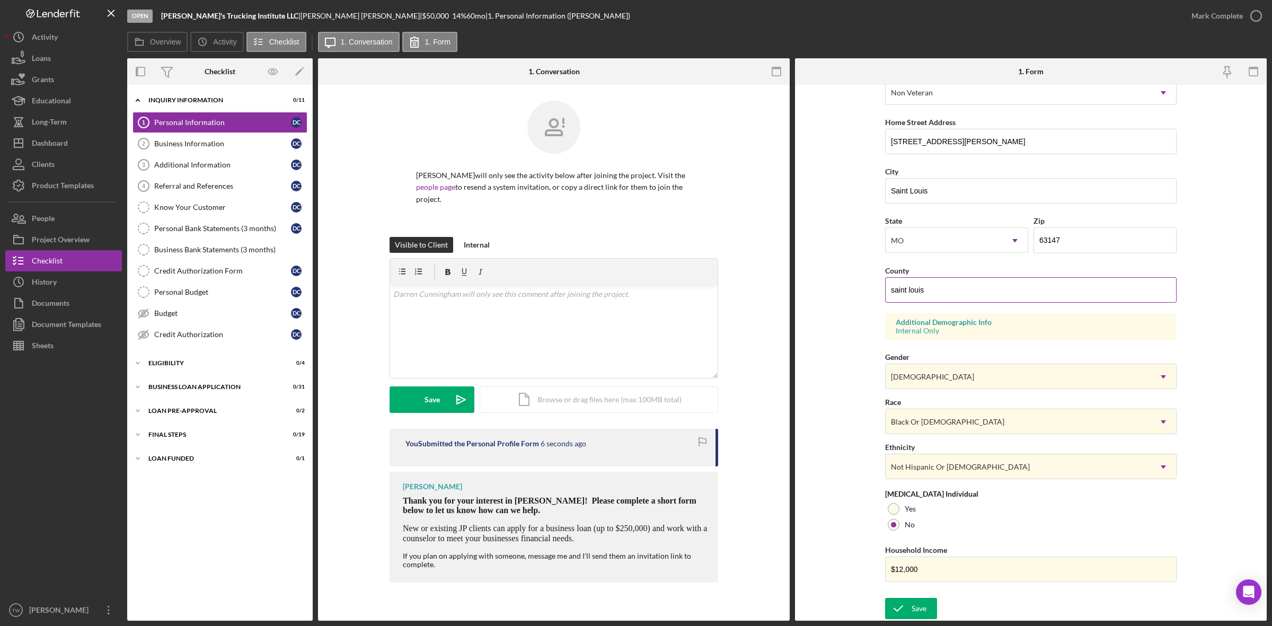
scroll to position [0, 0]
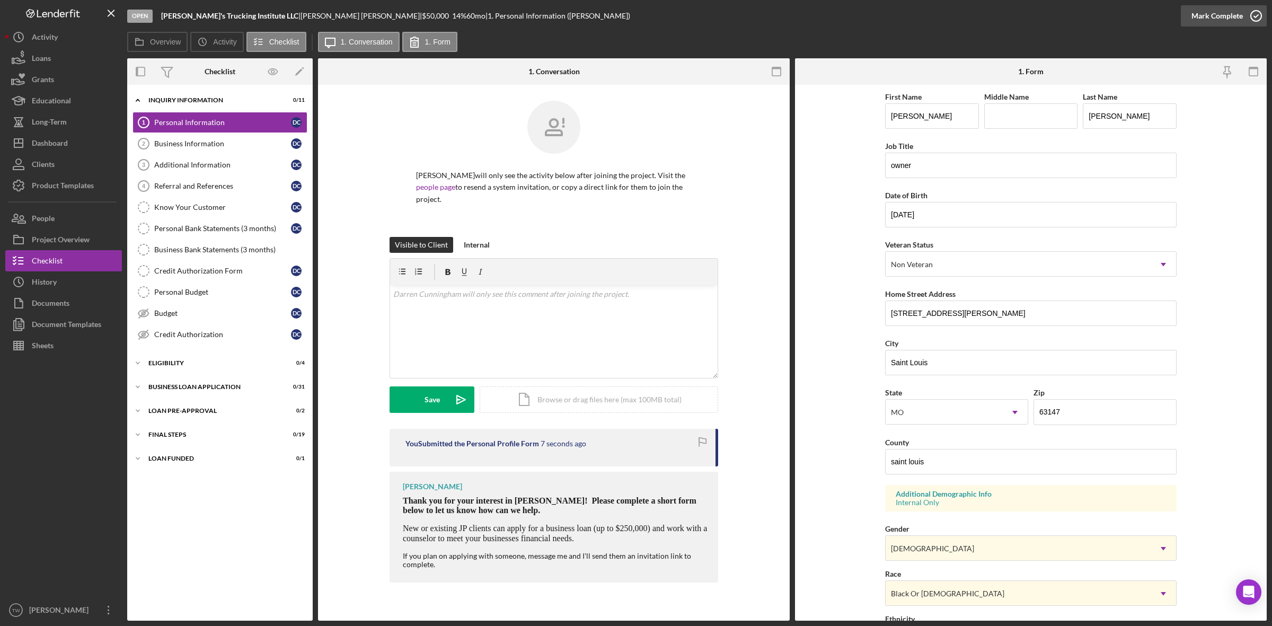
click at [1211, 22] on div "Mark Complete" at bounding box center [1216, 15] width 51 height 21
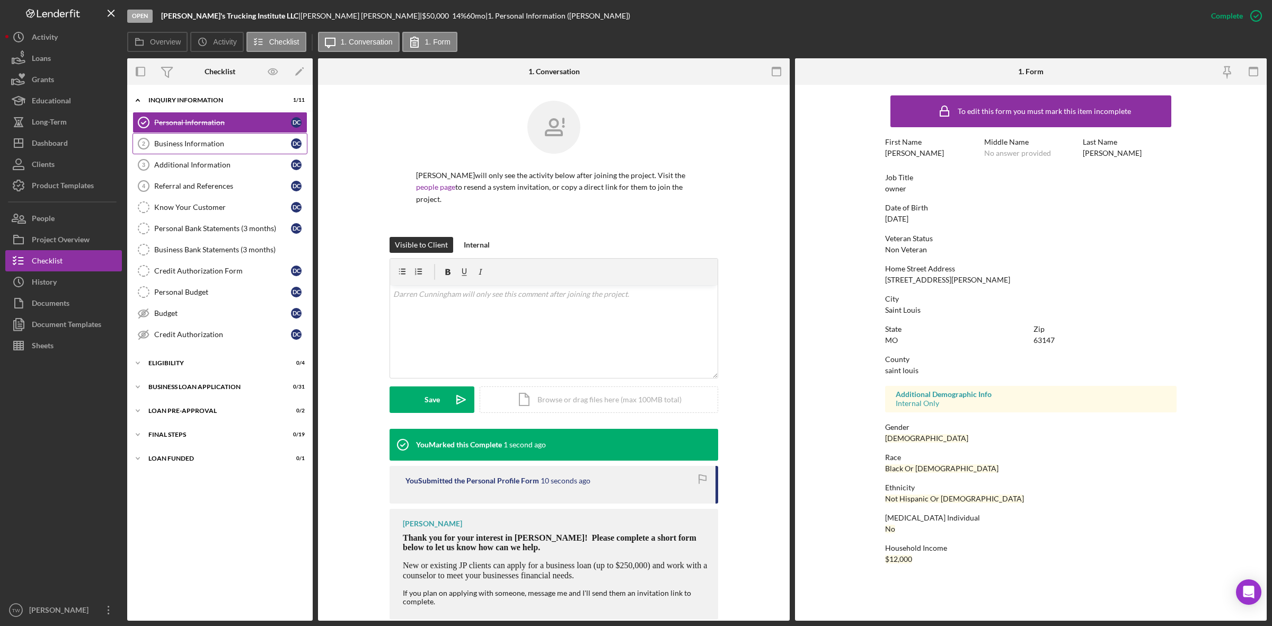
click at [212, 146] on div "Business Information" at bounding box center [222, 143] width 137 height 8
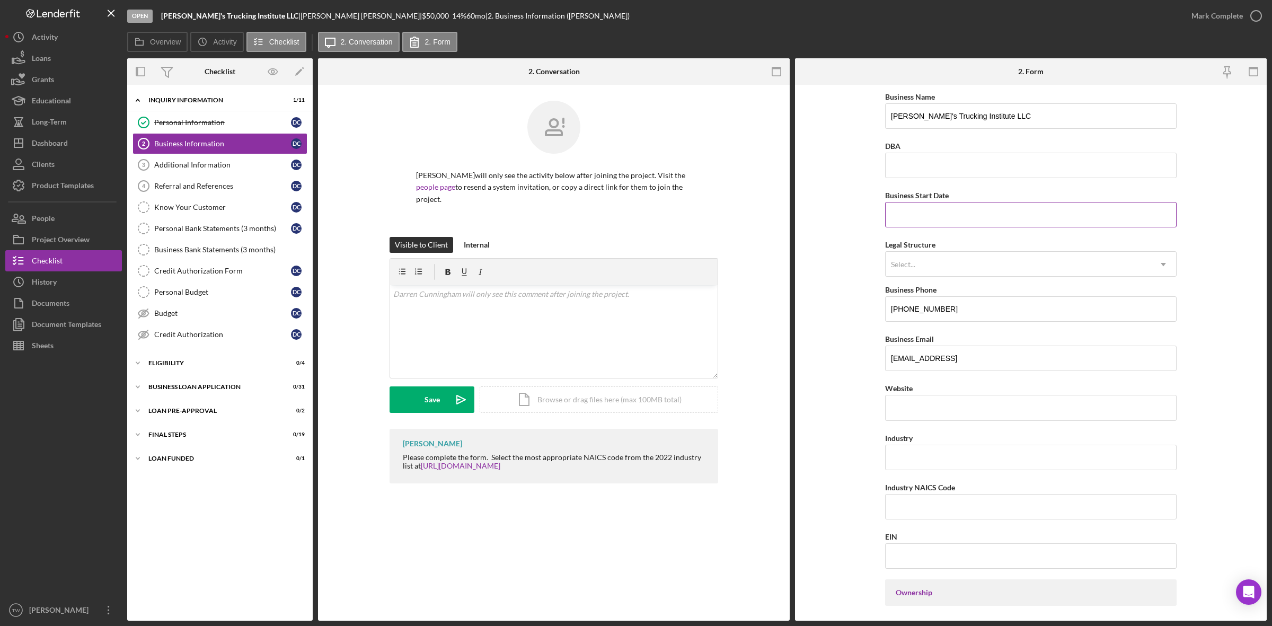
click at [992, 210] on input "Business Start Date" at bounding box center [1030, 214] width 291 height 25
paste input "[DATE]"
type input "[DATE]"
drag, startPoint x: 948, startPoint y: 263, endPoint x: 942, endPoint y: 280, distance: 17.4
click at [947, 266] on div "Select..." at bounding box center [1018, 264] width 265 height 24
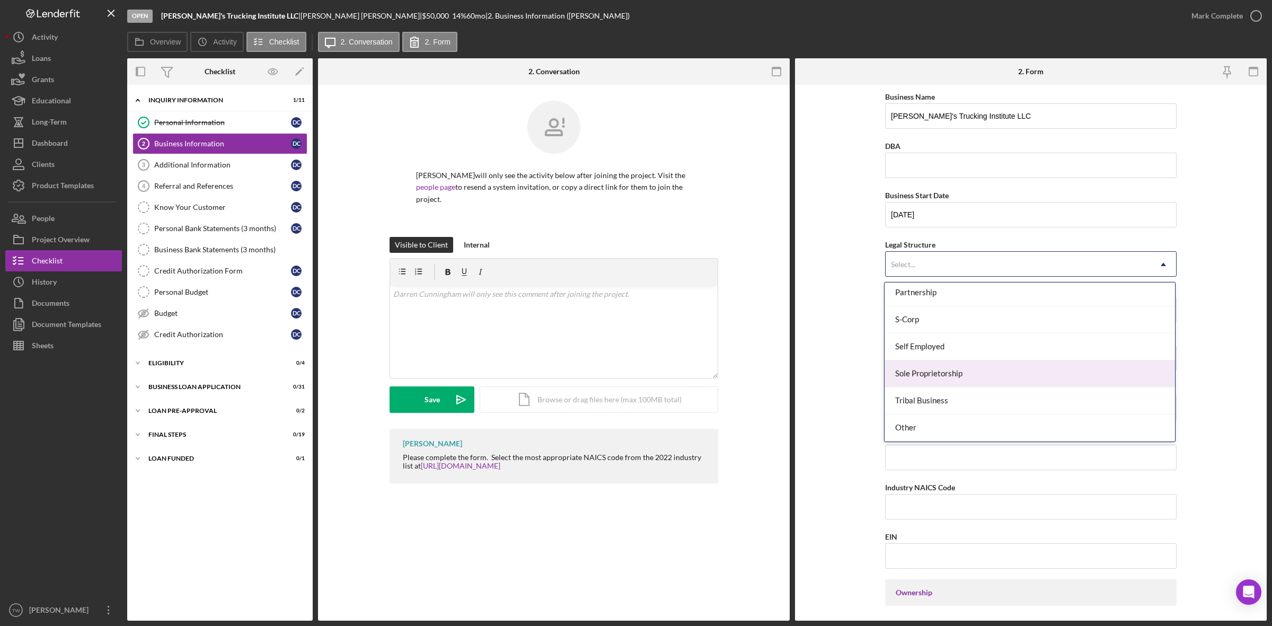
scroll to position [182, 0]
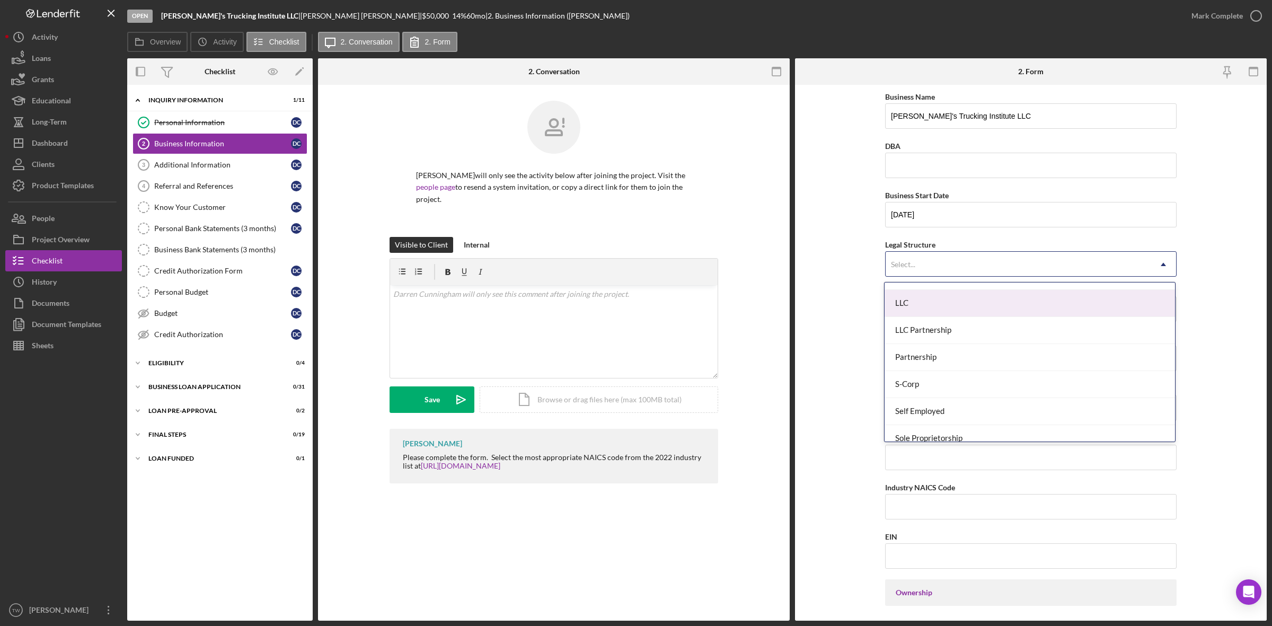
click at [936, 311] on div "LLC" at bounding box center [1030, 303] width 290 height 27
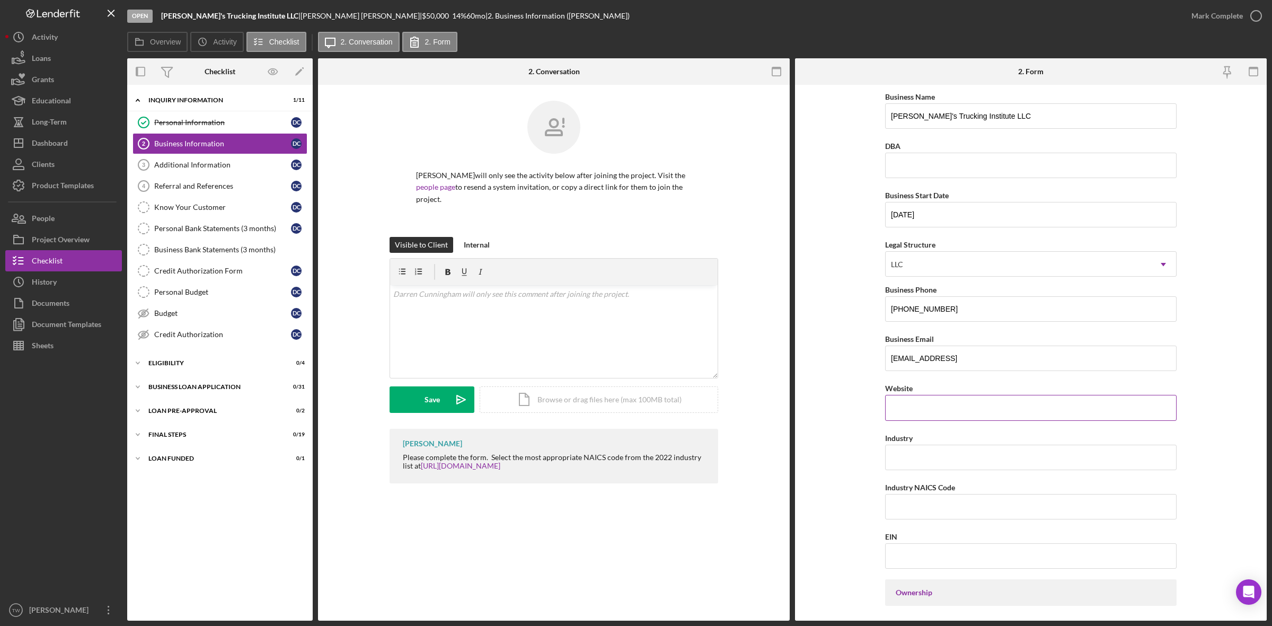
click at [952, 396] on input "Website" at bounding box center [1030, 407] width 291 height 25
click at [963, 461] on input "Industry" at bounding box center [1030, 457] width 291 height 25
click at [982, 507] on input "Industry NAICS Code" at bounding box center [1030, 506] width 291 height 25
paste input "484110"
type input "484110"
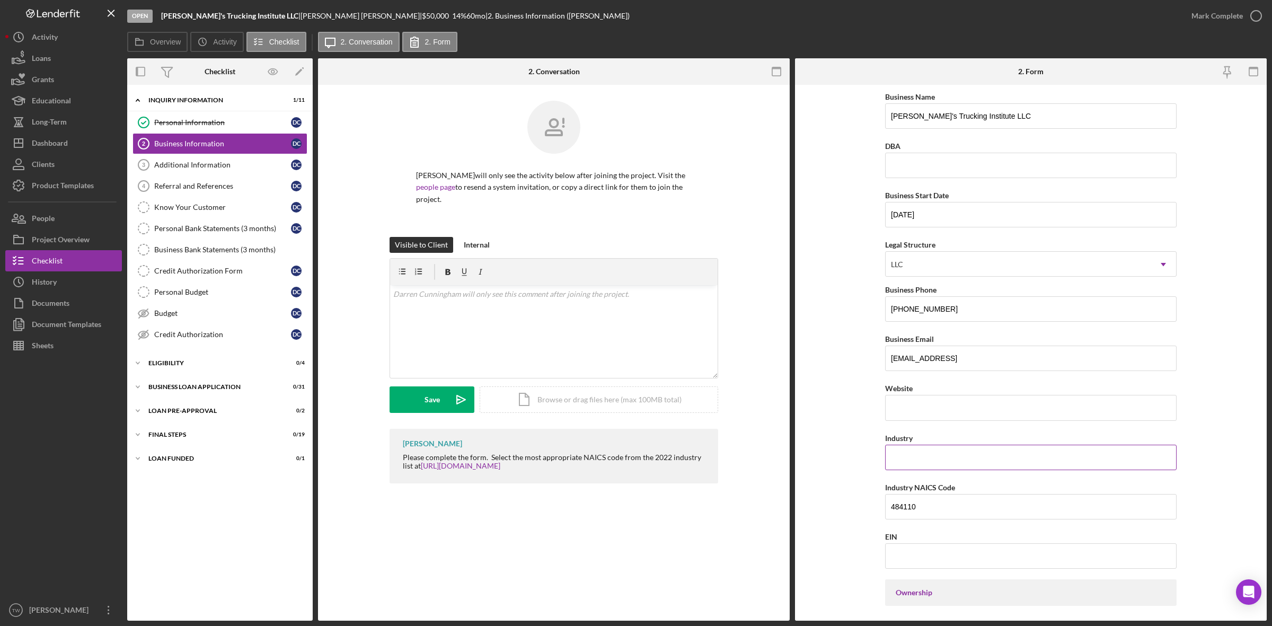
click at [913, 463] on input "Industry" at bounding box center [1030, 457] width 291 height 25
type input "delivery/hauling"
paste input "[US_EMPLOYER_IDENTIFICATION_NUMBER]"
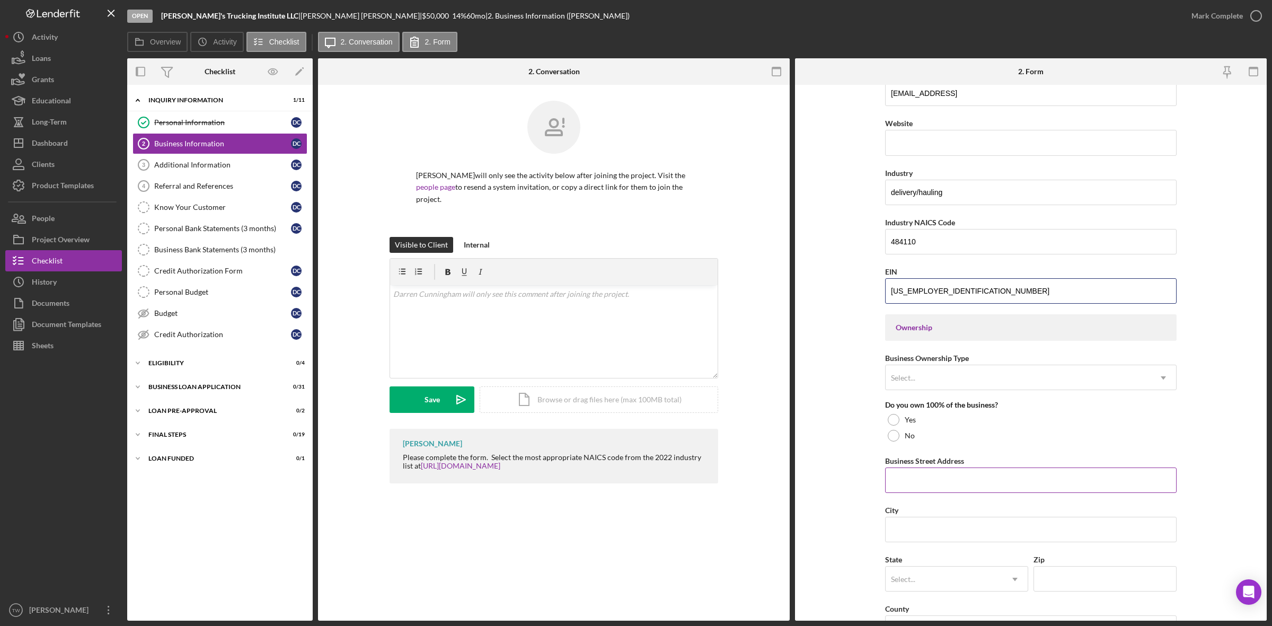
scroll to position [331, 0]
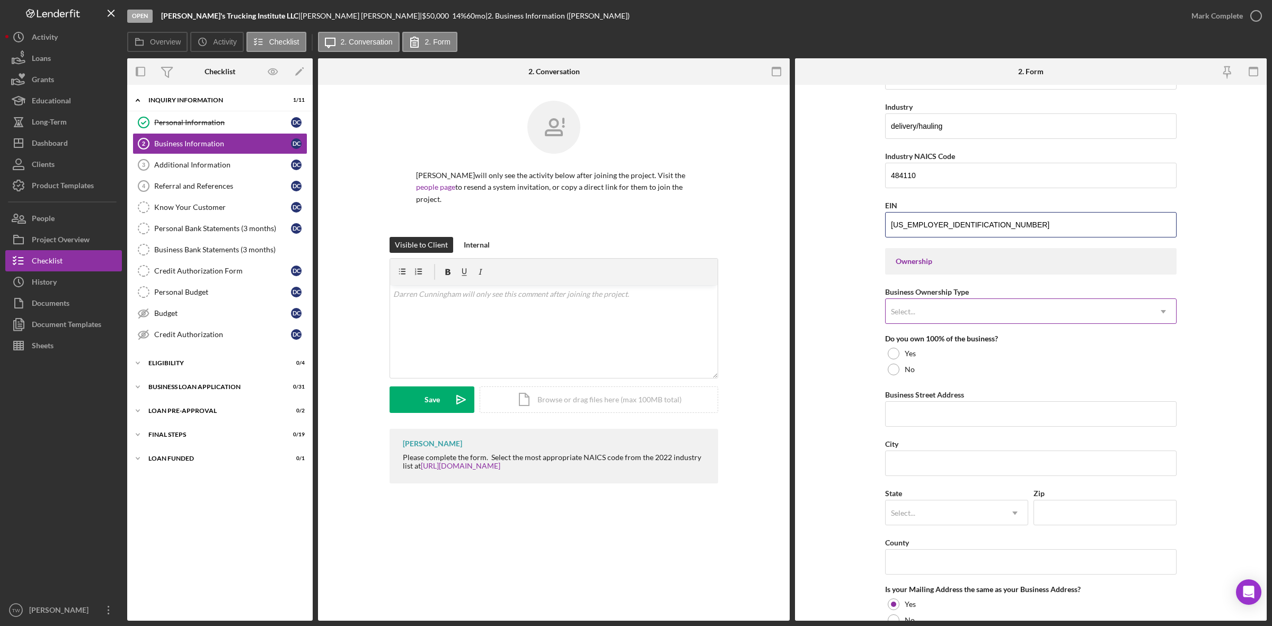
type input "[US_EMPLOYER_IDENTIFICATION_NUMBER]"
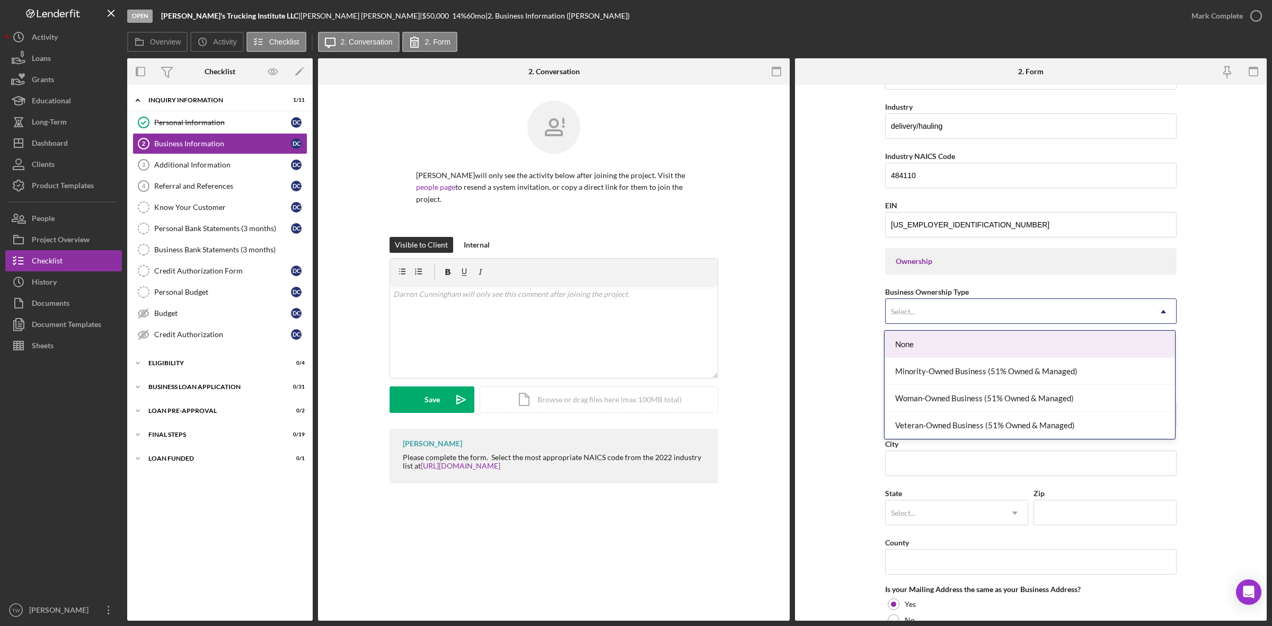
click at [952, 314] on div "Select..." at bounding box center [1018, 311] width 265 height 24
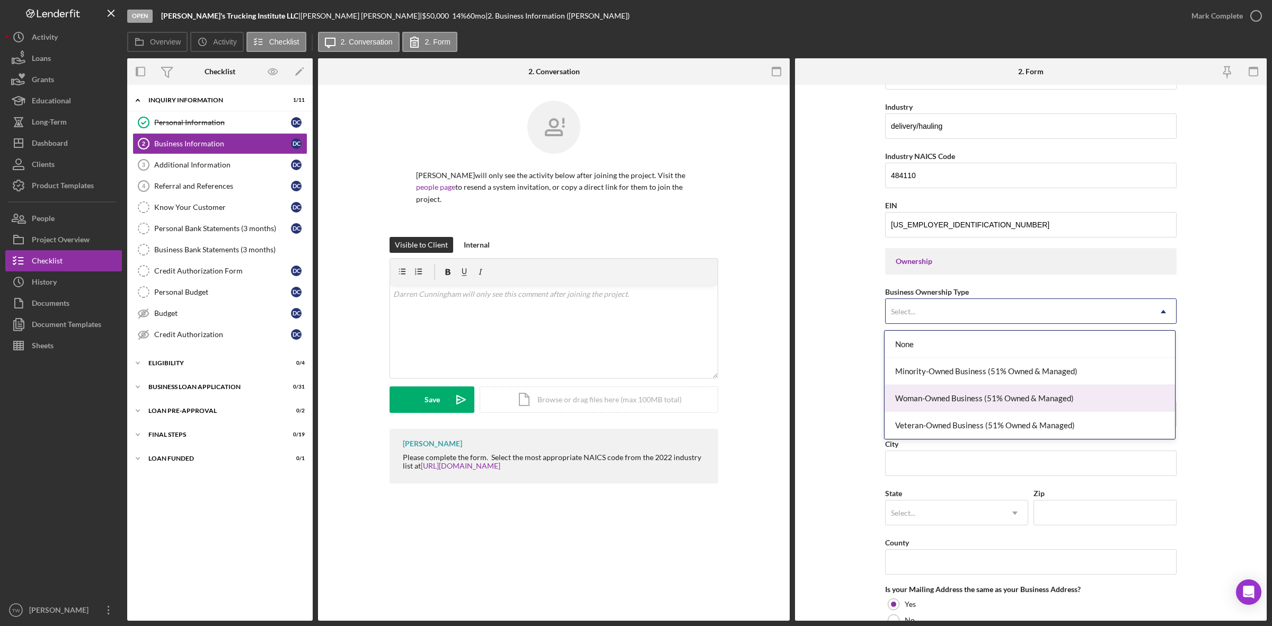
click at [953, 394] on div "Woman-Owned Business (51% Owned & Managed)" at bounding box center [1030, 398] width 290 height 27
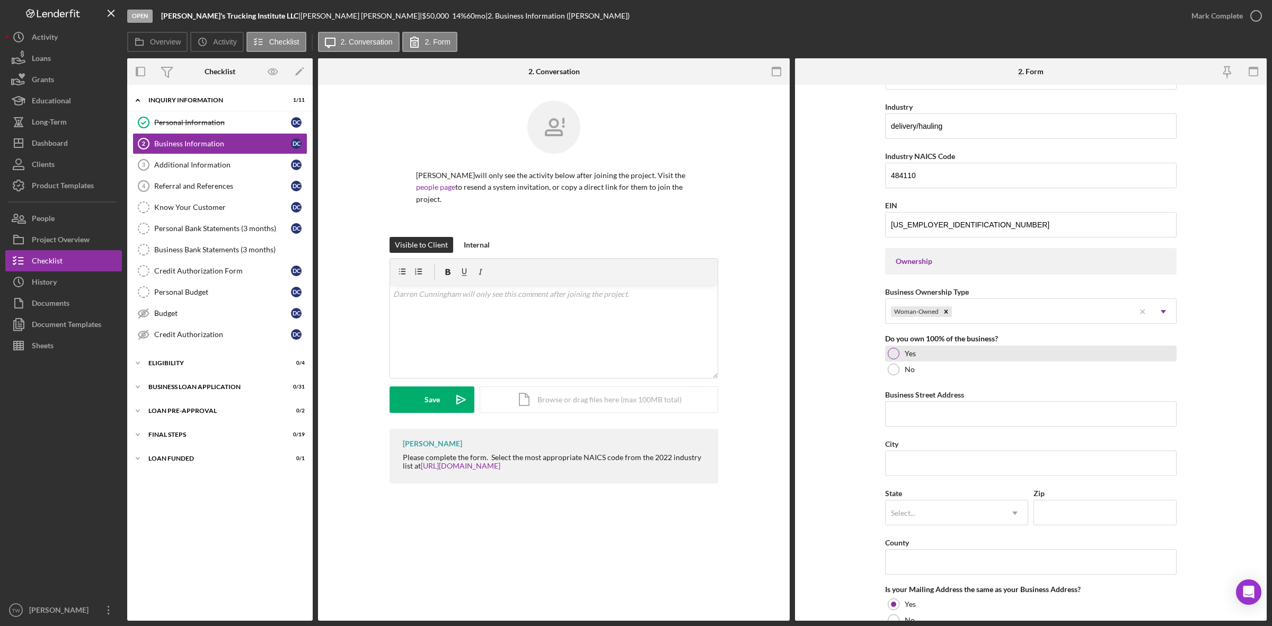
click at [905, 351] on label "Yes" at bounding box center [910, 353] width 11 height 8
click at [978, 412] on input "Business Street Address" at bounding box center [1030, 413] width 291 height 25
paste input "[STREET_ADDRESS][PERSON_NAME]"
type input "[STREET_ADDRESS][PERSON_NAME]"
click at [984, 470] on input "City" at bounding box center [1030, 462] width 291 height 25
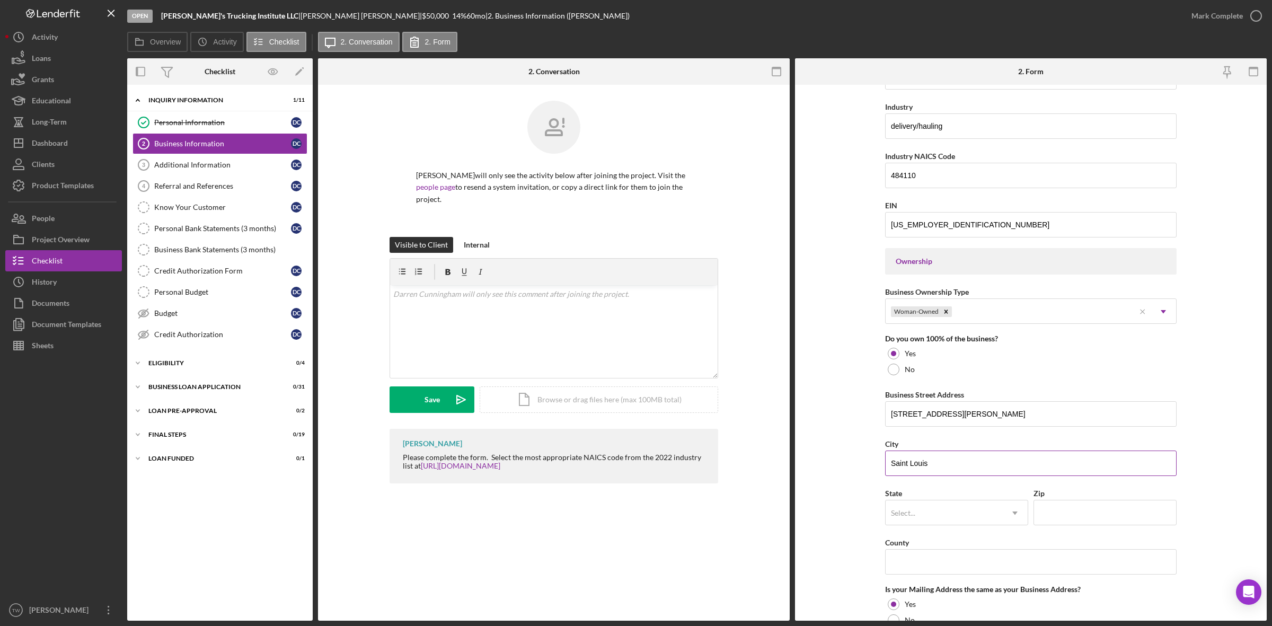
type input "Saint Louis"
type input "mo"
click at [920, 578] on div "MO" at bounding box center [956, 573] width 142 height 27
click at [1090, 514] on input "Zip" at bounding box center [1104, 512] width 143 height 25
paste input "63147"
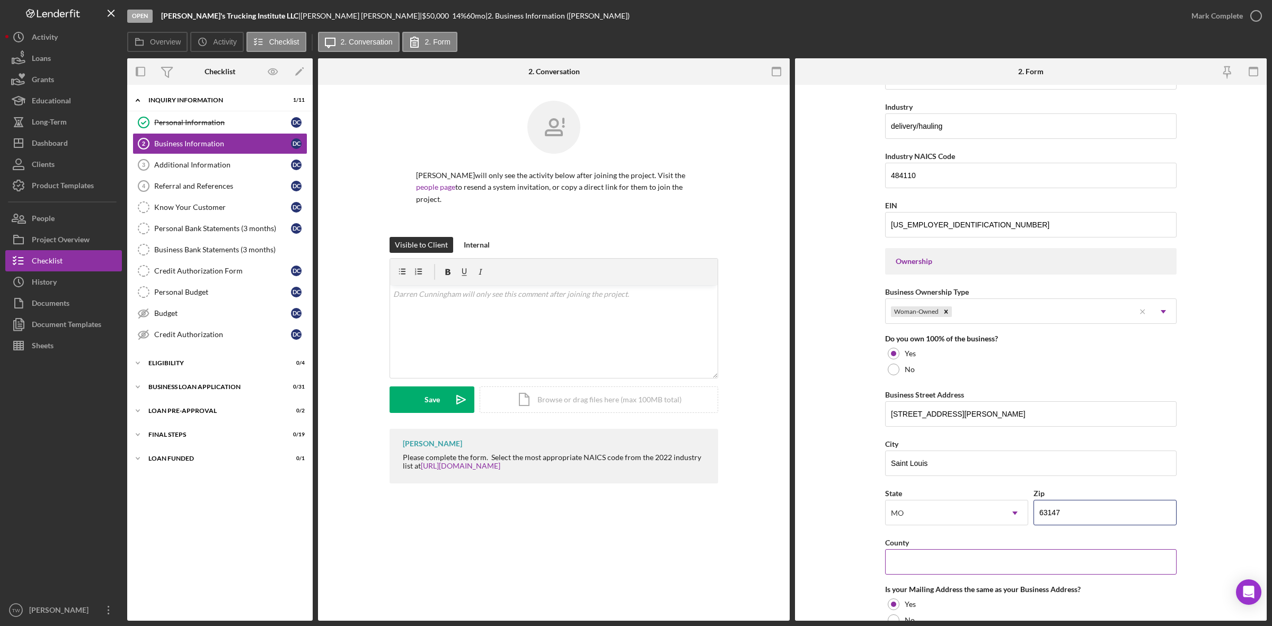
type input "63147"
click at [957, 558] on input "County" at bounding box center [1030, 561] width 291 height 25
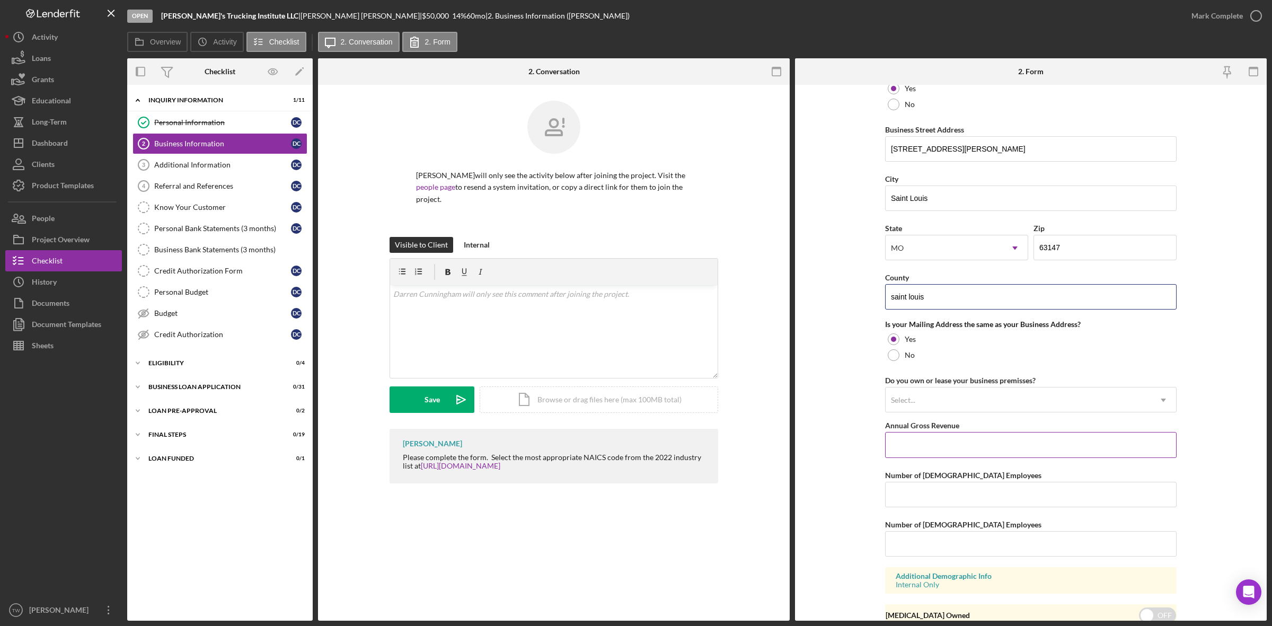
scroll to position [530, 0]
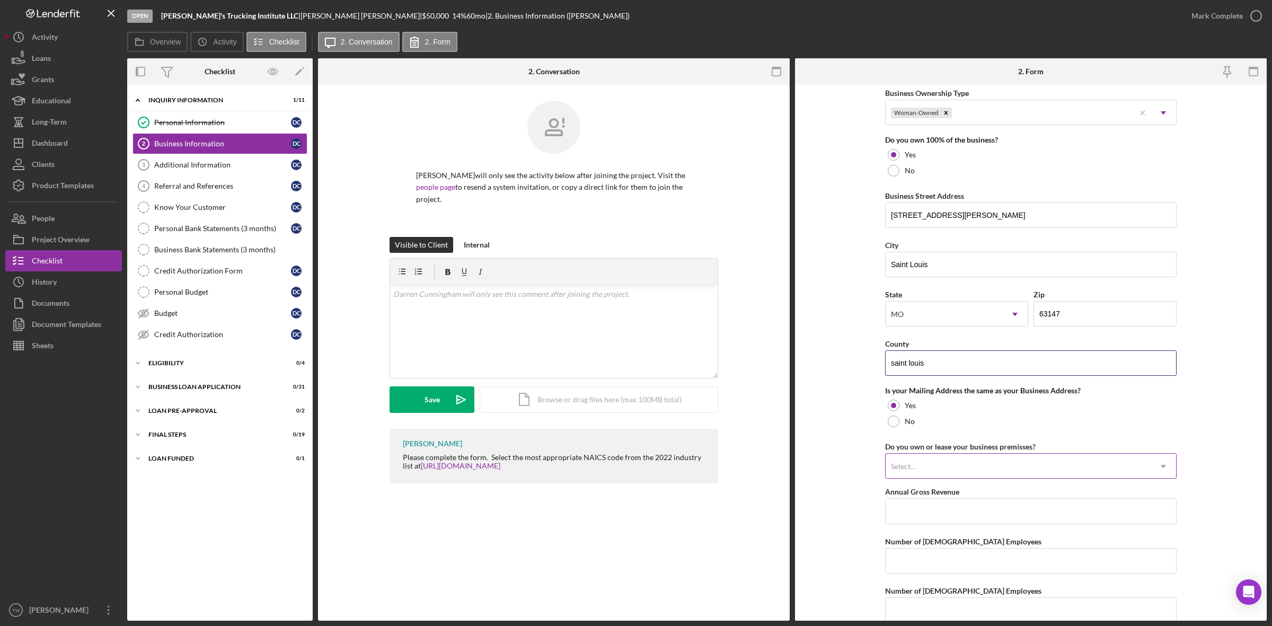
type input "saint louis"
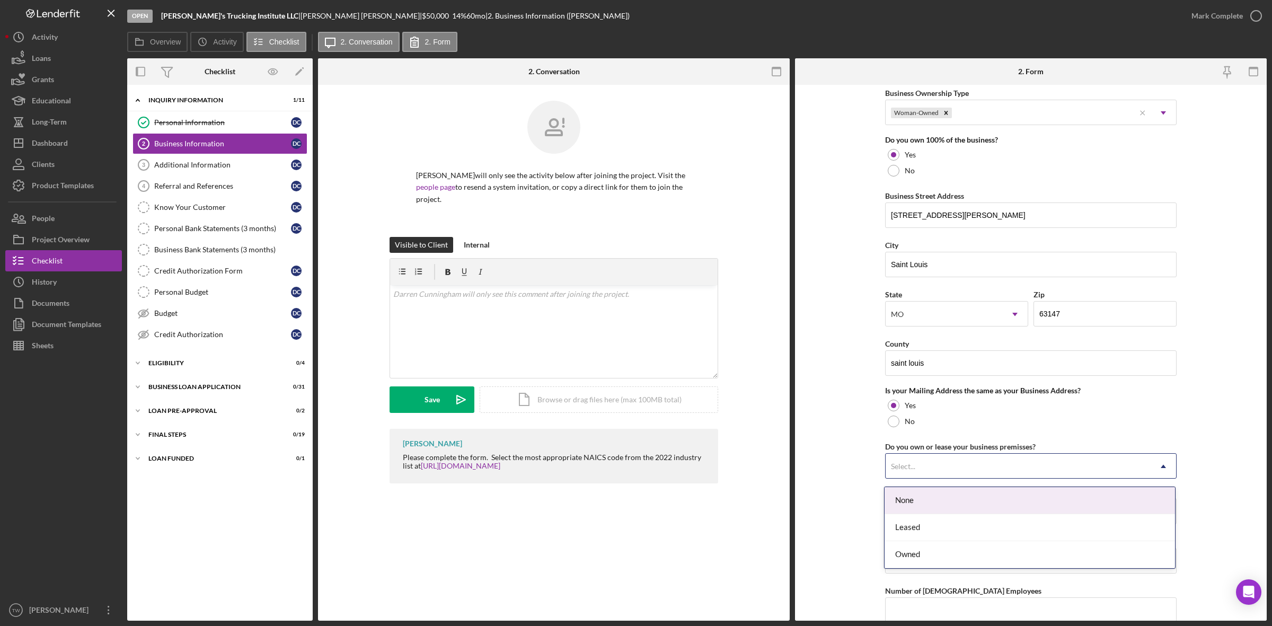
click at [930, 473] on div "Select..." at bounding box center [1018, 466] width 265 height 24
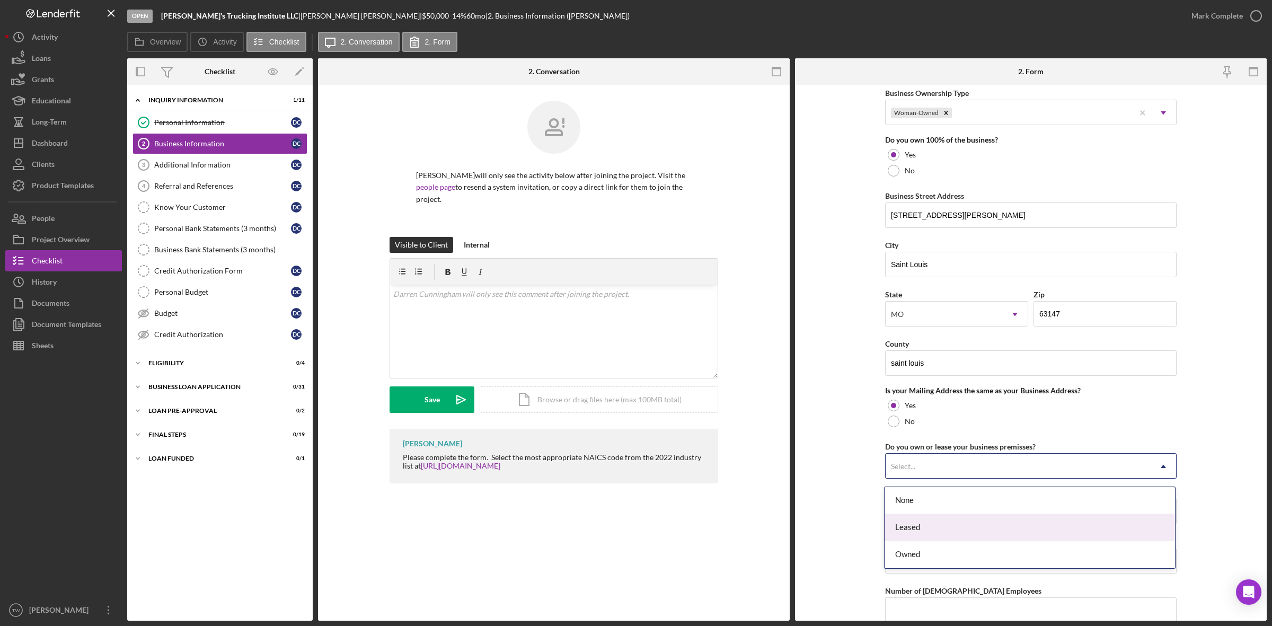
click at [913, 529] on div "Leased" at bounding box center [1030, 527] width 290 height 27
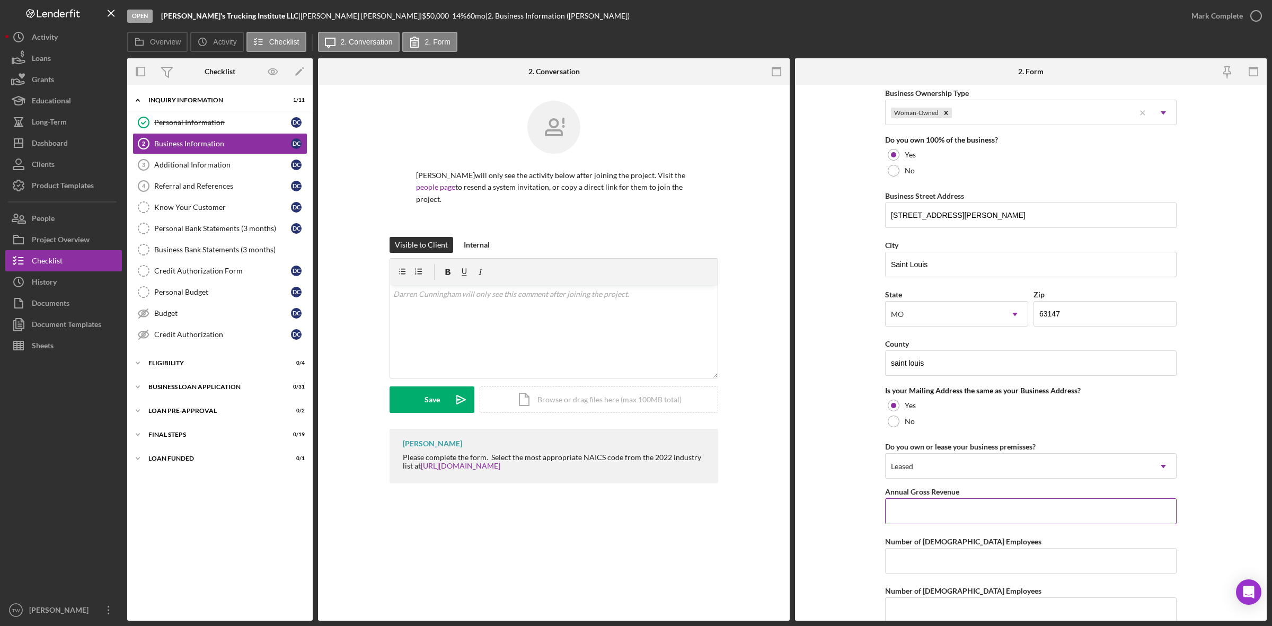
click at [912, 523] on input "Annual Gross Revenue" at bounding box center [1030, 510] width 291 height 25
type input "$140,000"
click at [932, 558] on input "Number of [DEMOGRAPHIC_DATA] Employees" at bounding box center [1030, 560] width 291 height 25
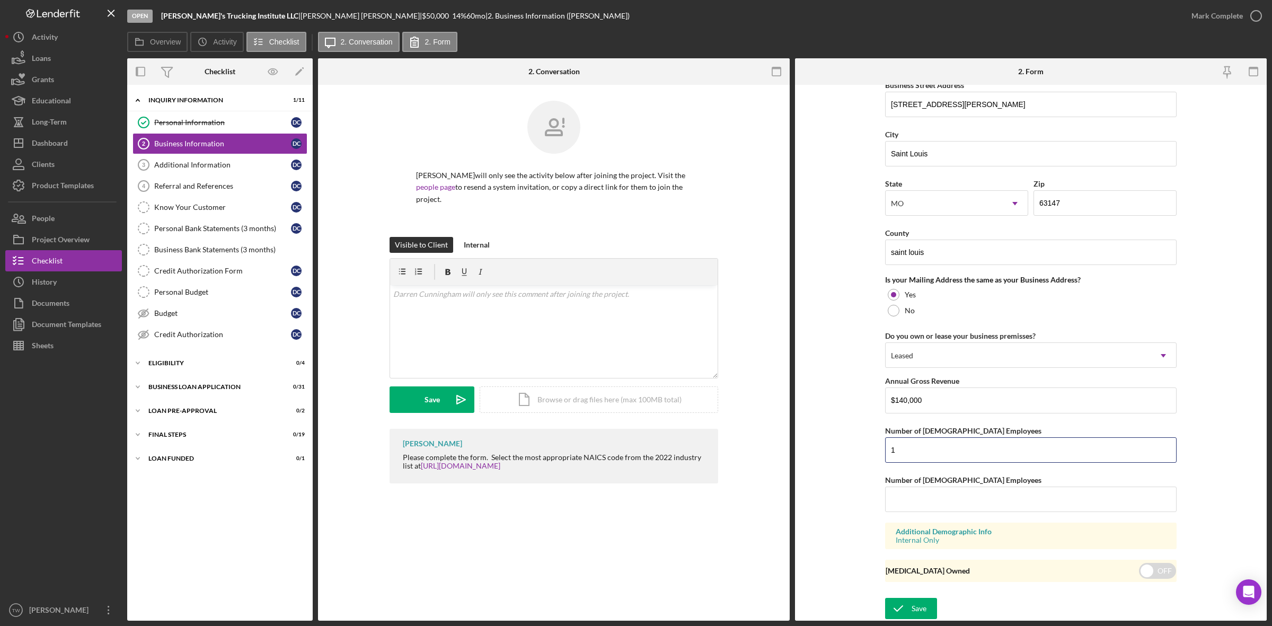
type input "1"
click at [923, 513] on div "Business Name Jay's Trucking Institute LLC DBA Business Start Date 01/01/2022 L…" at bounding box center [1030, 20] width 291 height 1143
click at [923, 504] on input "Number of [DEMOGRAPHIC_DATA] Employees" at bounding box center [1030, 499] width 291 height 25
type input "0"
click at [900, 605] on icon "submit" at bounding box center [898, 608] width 26 height 26
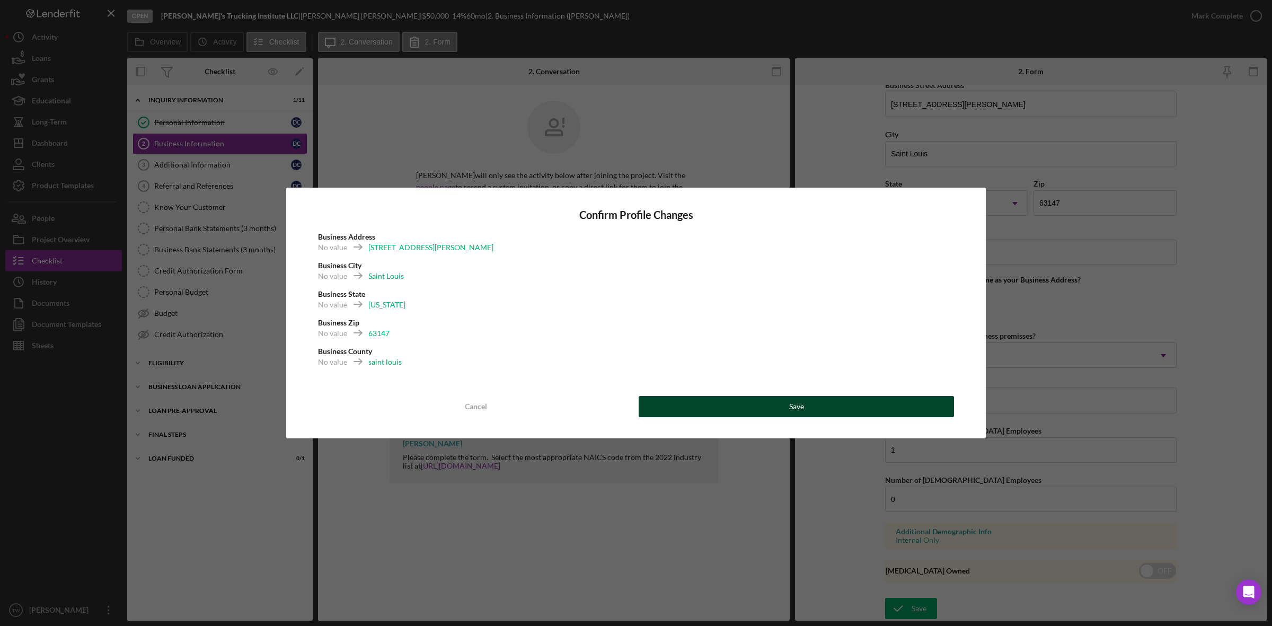
click at [887, 400] on button "Save" at bounding box center [796, 406] width 315 height 21
type input "[DATE]"
type input "delivery/hauling"
type input "484110"
type input "[US_EMPLOYER_IDENTIFICATION_NUMBER]"
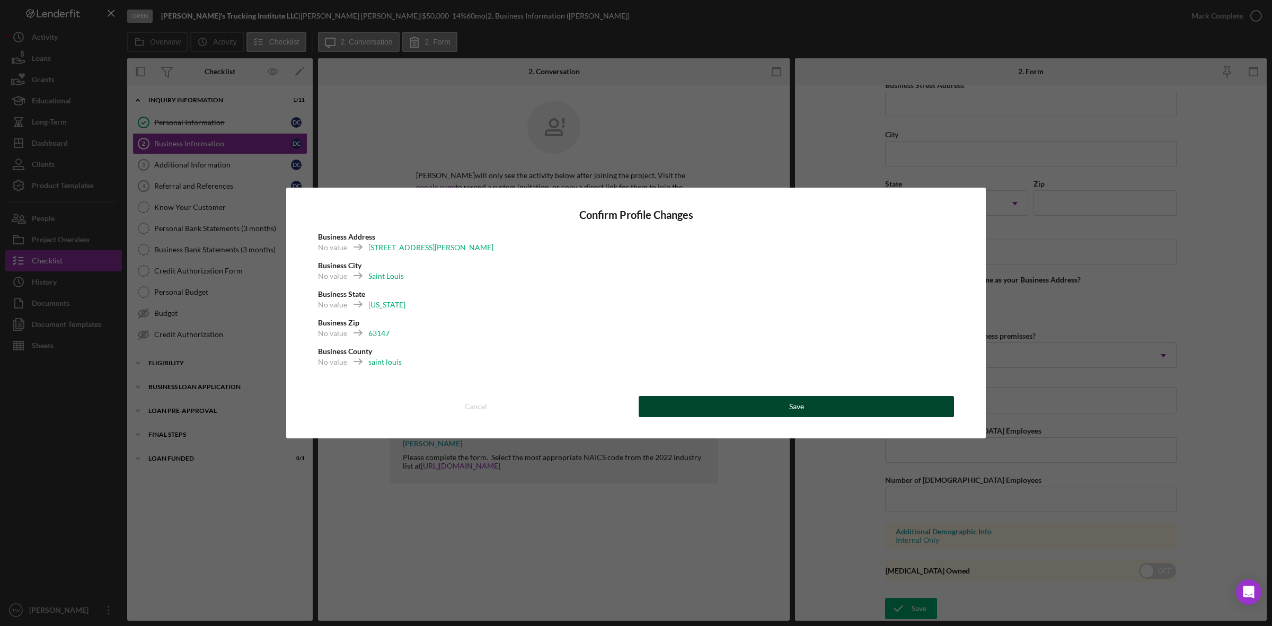
type input "[STREET_ADDRESS][PERSON_NAME]"
type input "Saint Louis"
type input "63147"
type input "saint louis"
type input "$140,000"
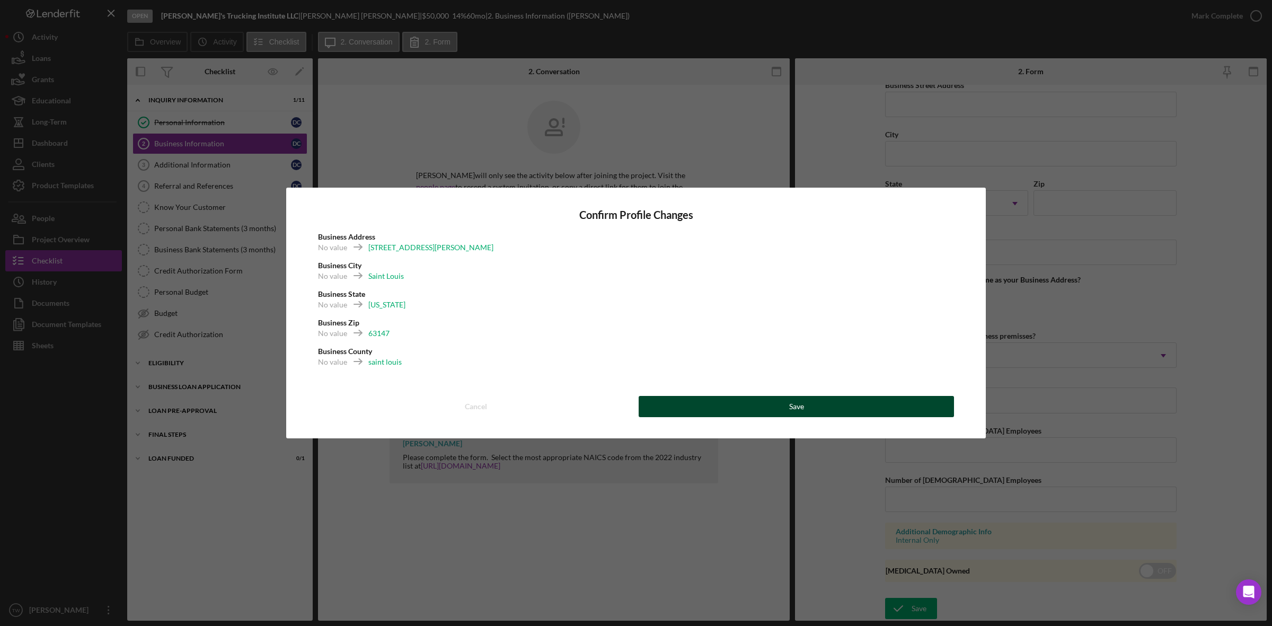
type input "1"
type input "0"
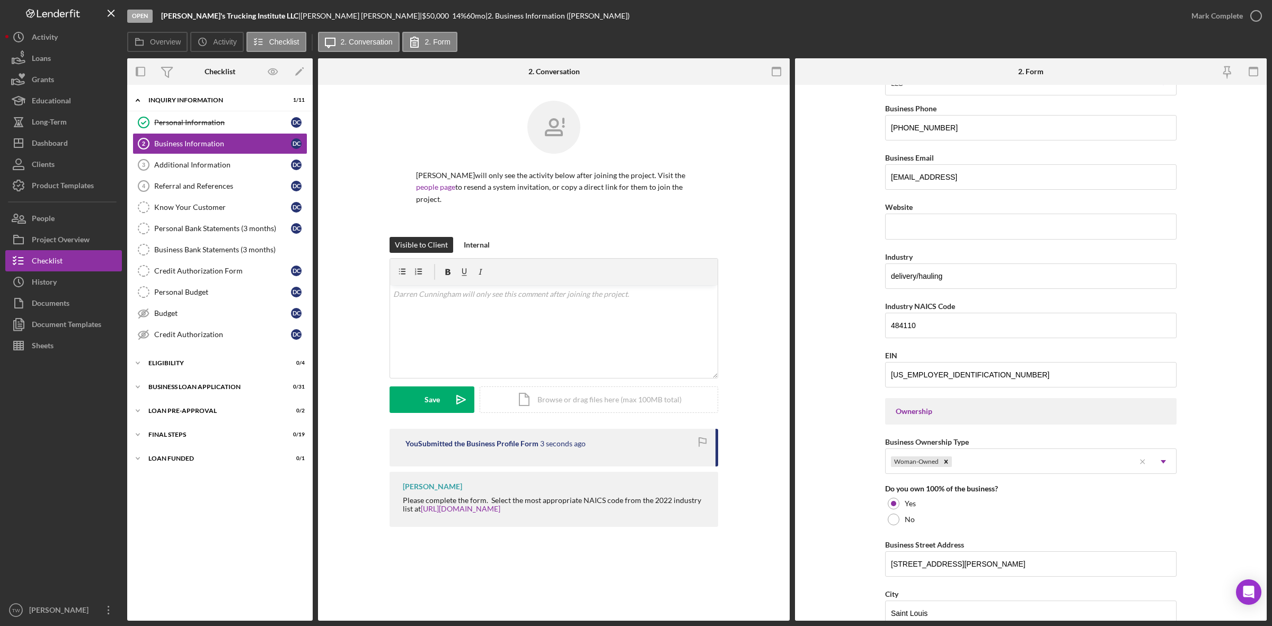
scroll to position [0, 0]
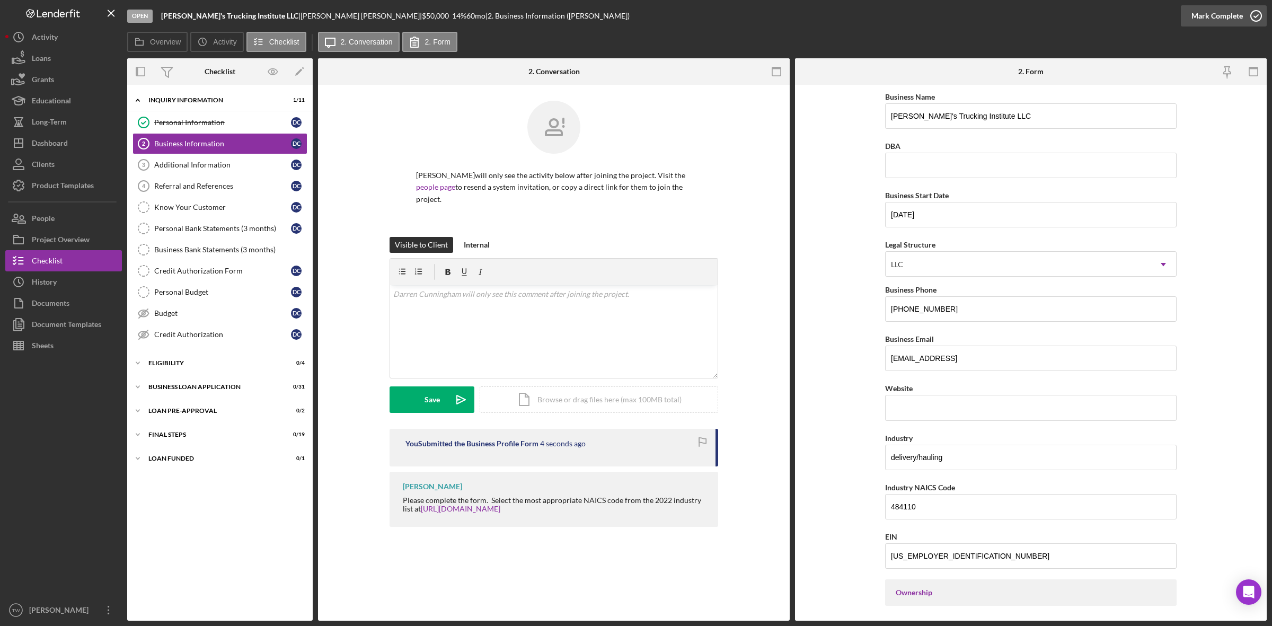
click at [1198, 19] on div "Mark Complete" at bounding box center [1216, 15] width 51 height 21
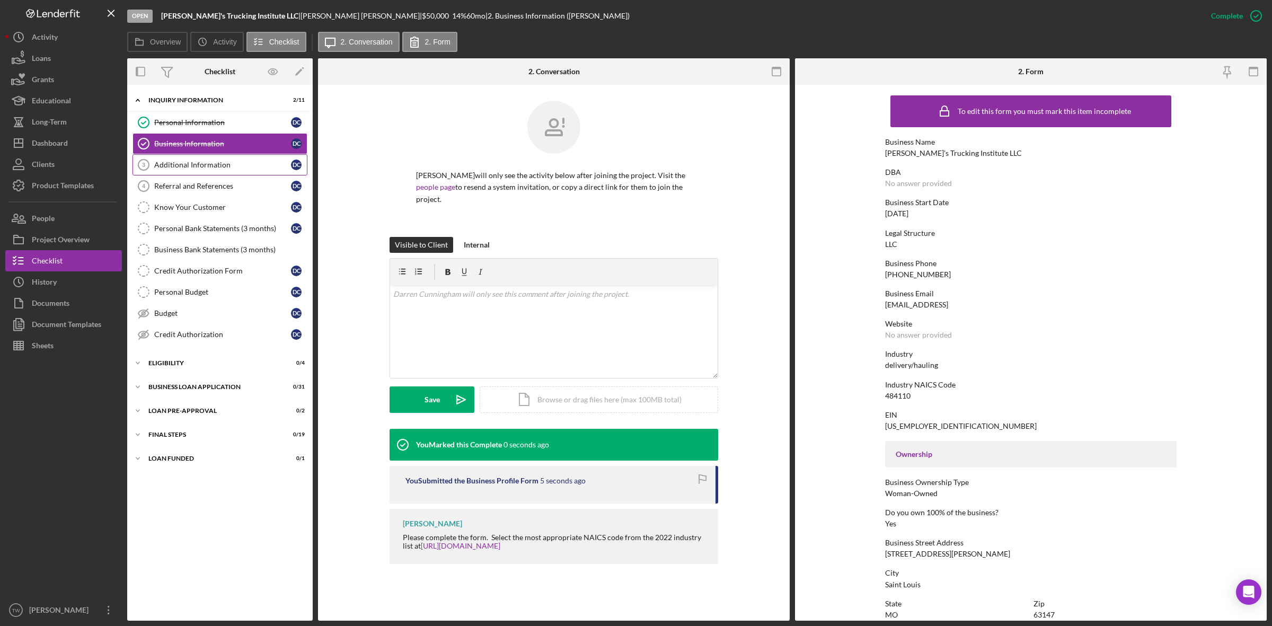
click at [211, 160] on link "Additional Information 3 Additional Information D C" at bounding box center [219, 164] width 175 height 21
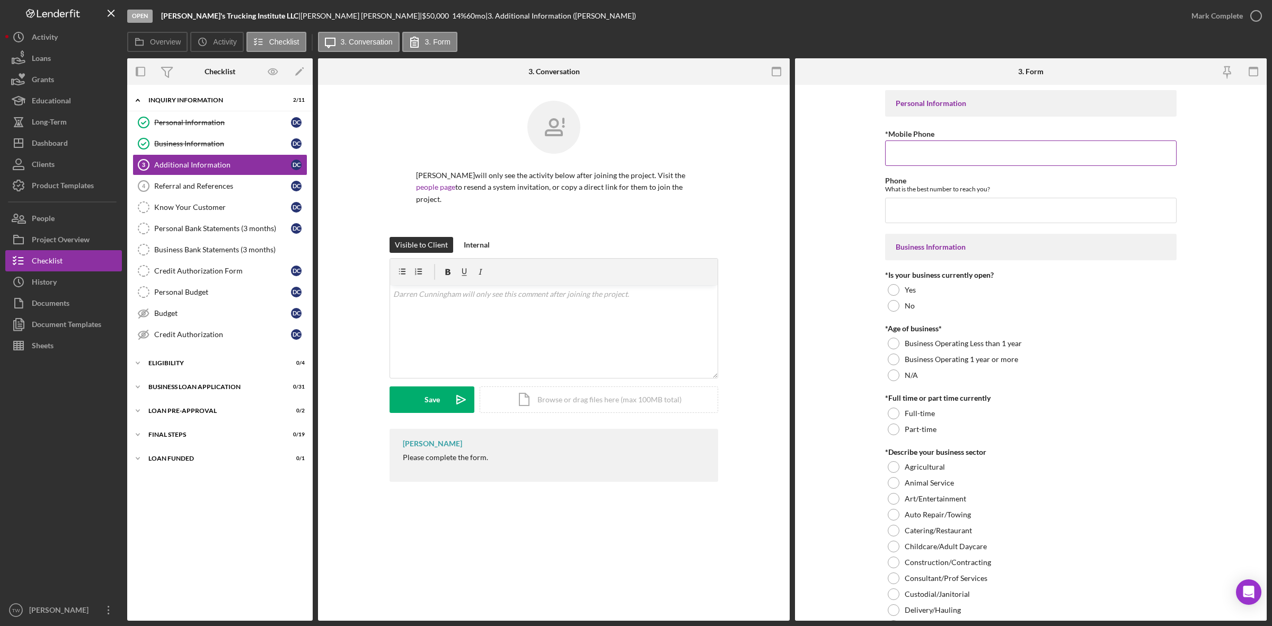
click at [952, 149] on input "*Mobile Phone" at bounding box center [1030, 152] width 291 height 25
paste input "[PHONE_NUMBER]"
type input "[PHONE_NUMBER]"
click at [896, 282] on div "Yes" at bounding box center [1030, 290] width 291 height 16
click at [903, 352] on div "Business Operating 1 year or more" at bounding box center [1030, 359] width 291 height 16
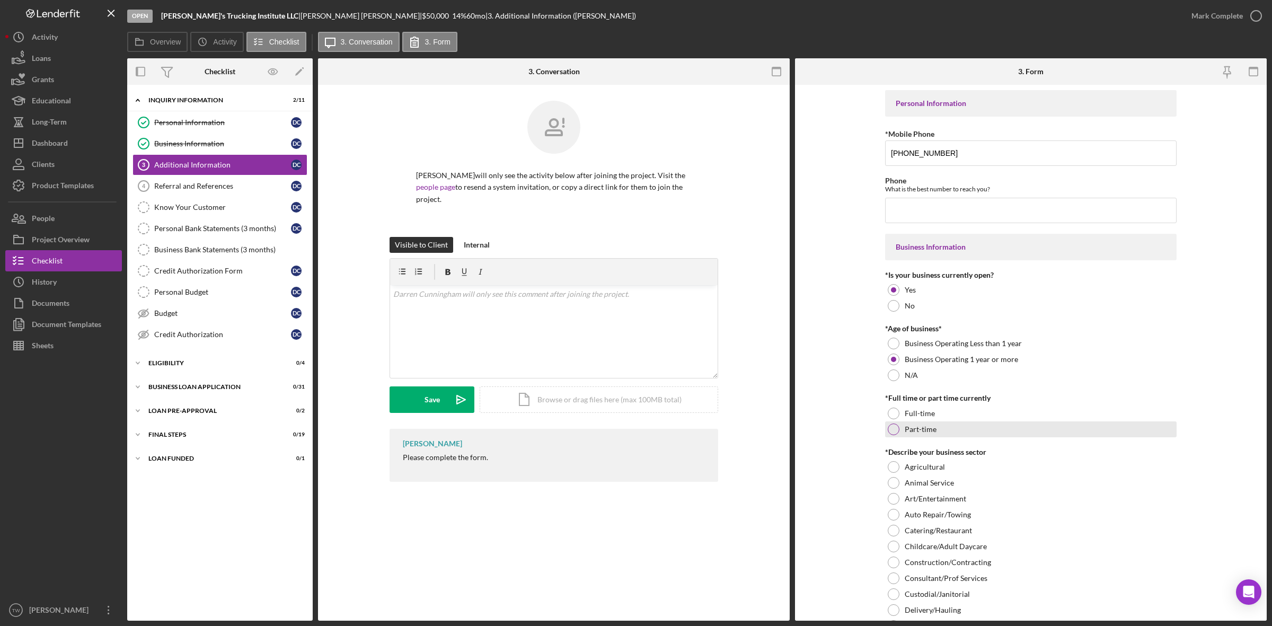
click at [910, 422] on div "Part-time" at bounding box center [1030, 429] width 291 height 16
click at [921, 414] on div "Full-time" at bounding box center [1030, 413] width 291 height 16
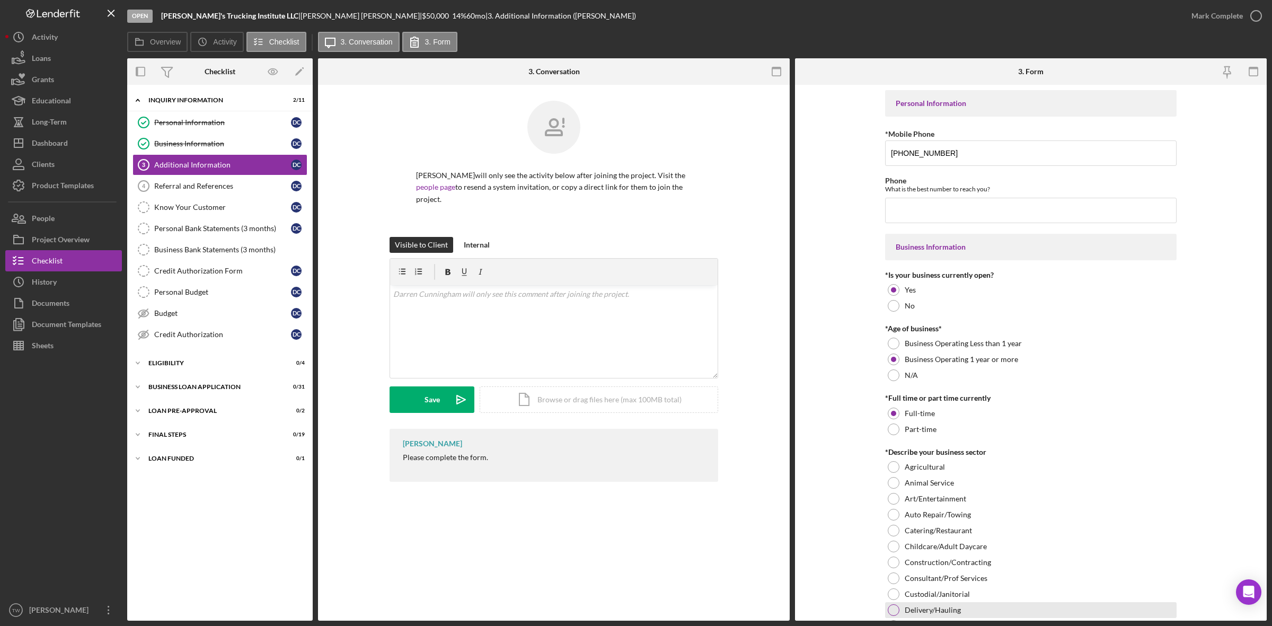
click at [921, 606] on label "Delivery/Hauling" at bounding box center [933, 610] width 56 height 8
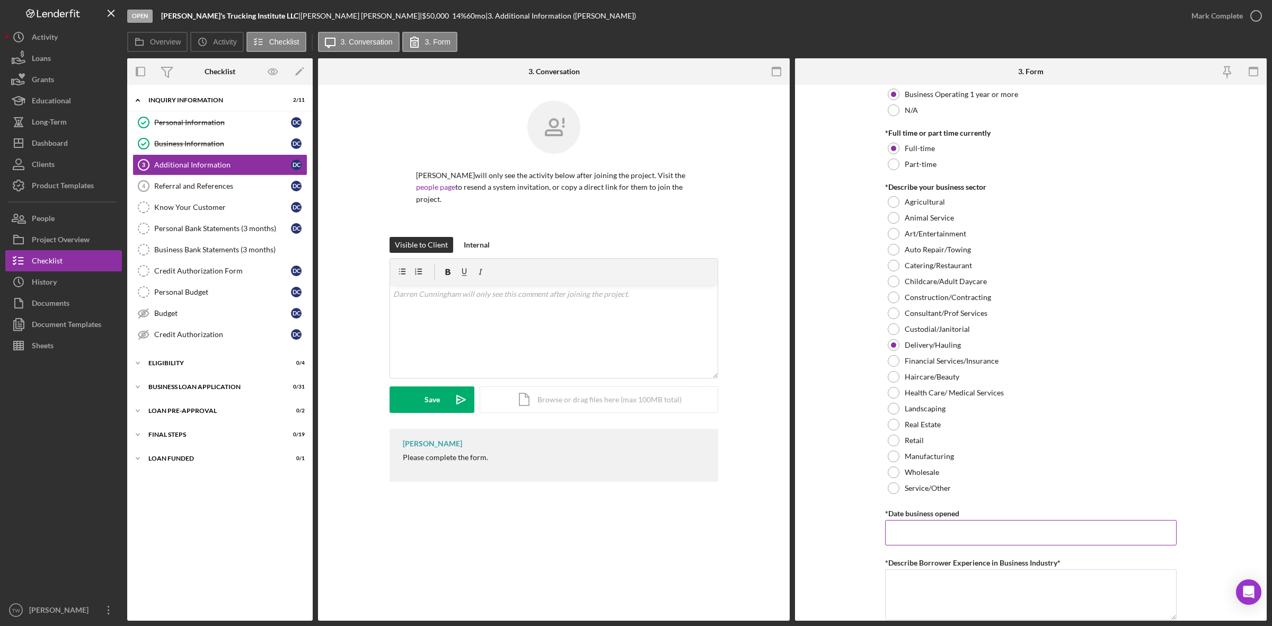
click at [943, 526] on input "*Date business opened" at bounding box center [1030, 532] width 291 height 25
type input "[DATE]"
type textarea "10 years"
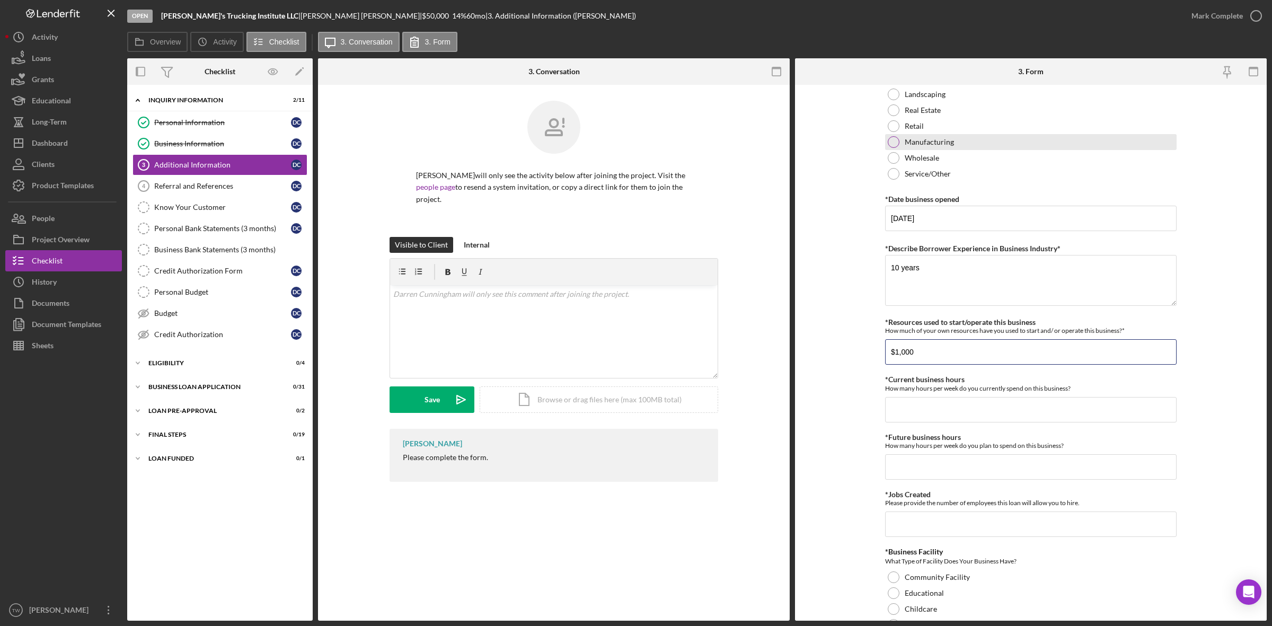
type input "$1,000"
type input "40"
type input "1"
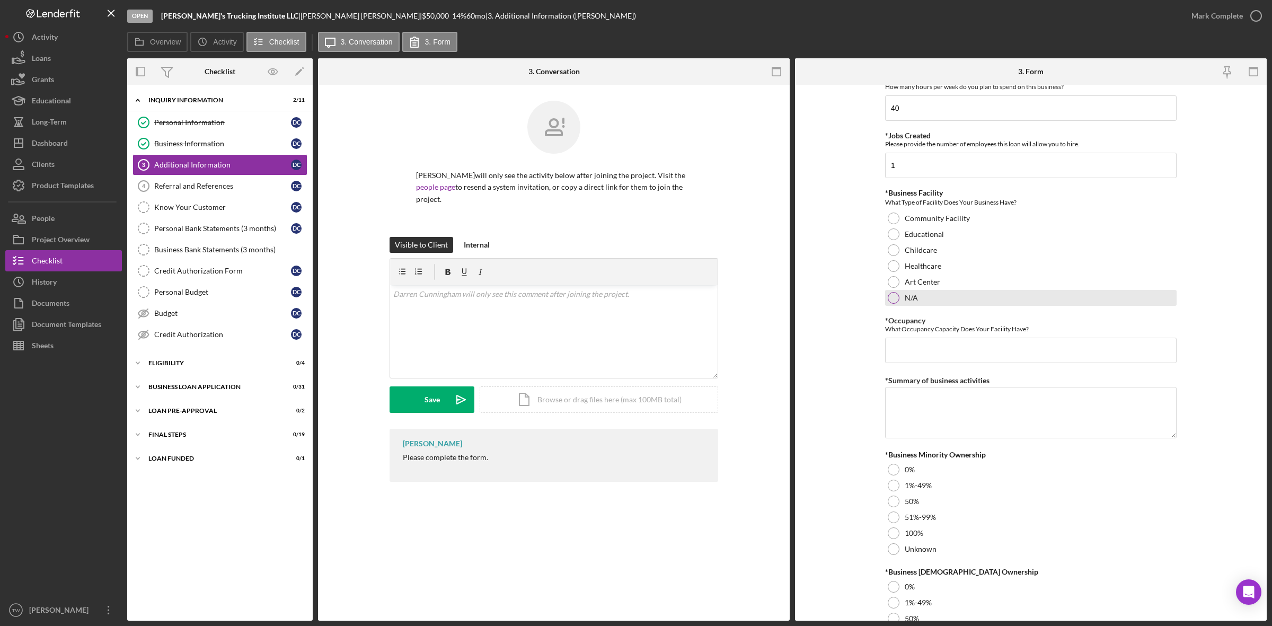
click at [898, 297] on div "N/A" at bounding box center [1030, 298] width 291 height 16
click at [917, 363] on input "*Occupancy" at bounding box center [1030, 350] width 291 height 25
type input "0"
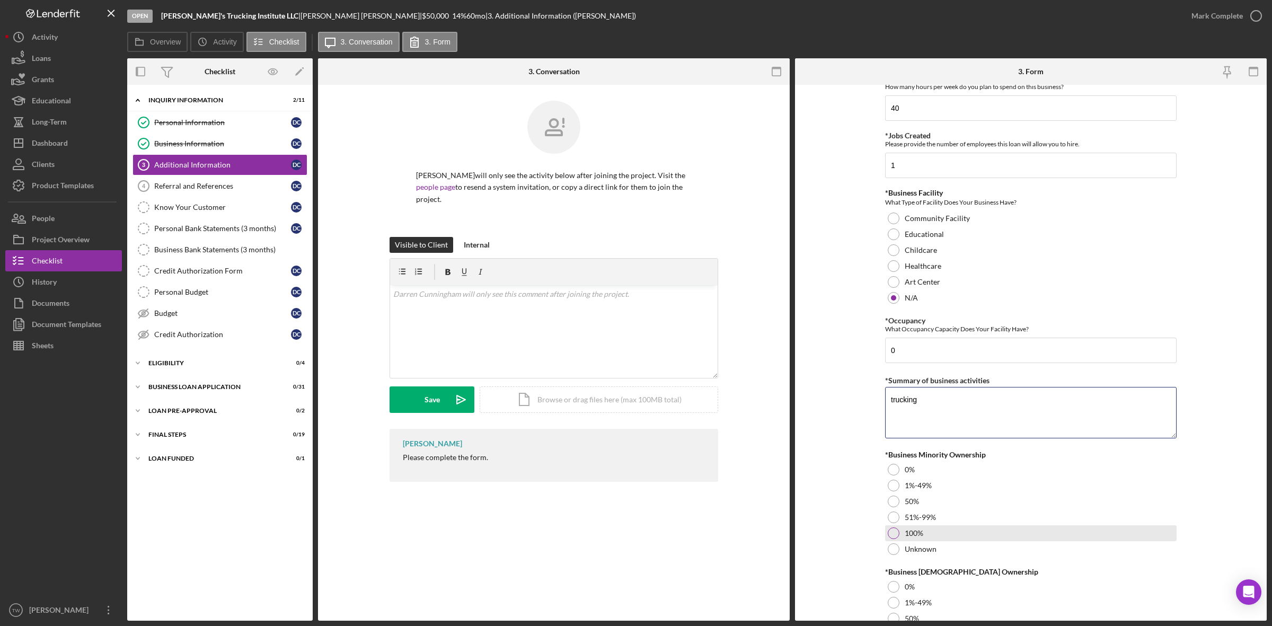
type textarea "trucking"
click at [902, 539] on div "100%" at bounding box center [1030, 533] width 291 height 16
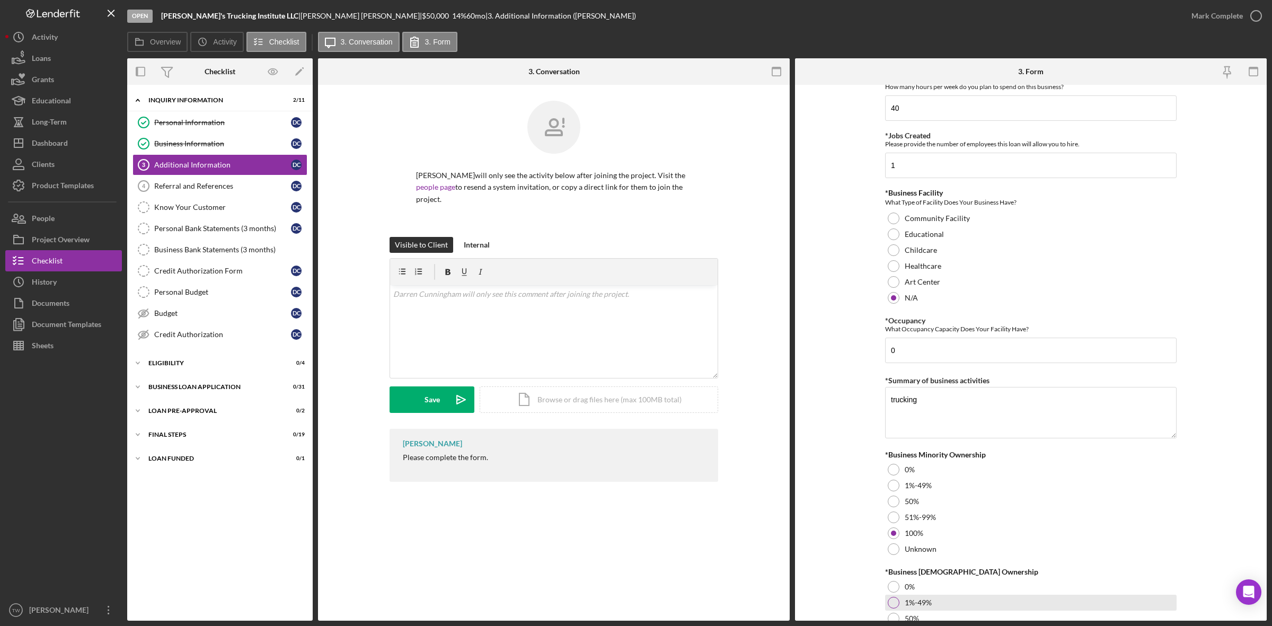
click at [896, 597] on div "1%-49%" at bounding box center [1030, 603] width 291 height 16
click at [896, 589] on div at bounding box center [894, 587] width 12 height 12
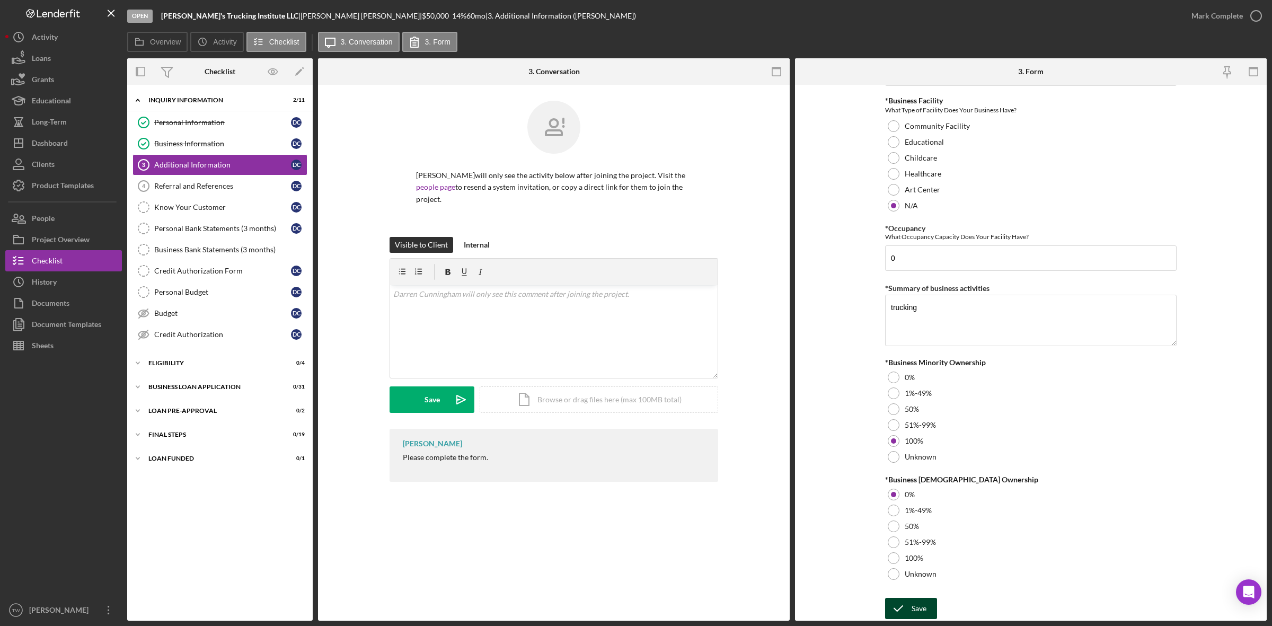
click at [916, 600] on div "Save" at bounding box center [919, 608] width 15 height 21
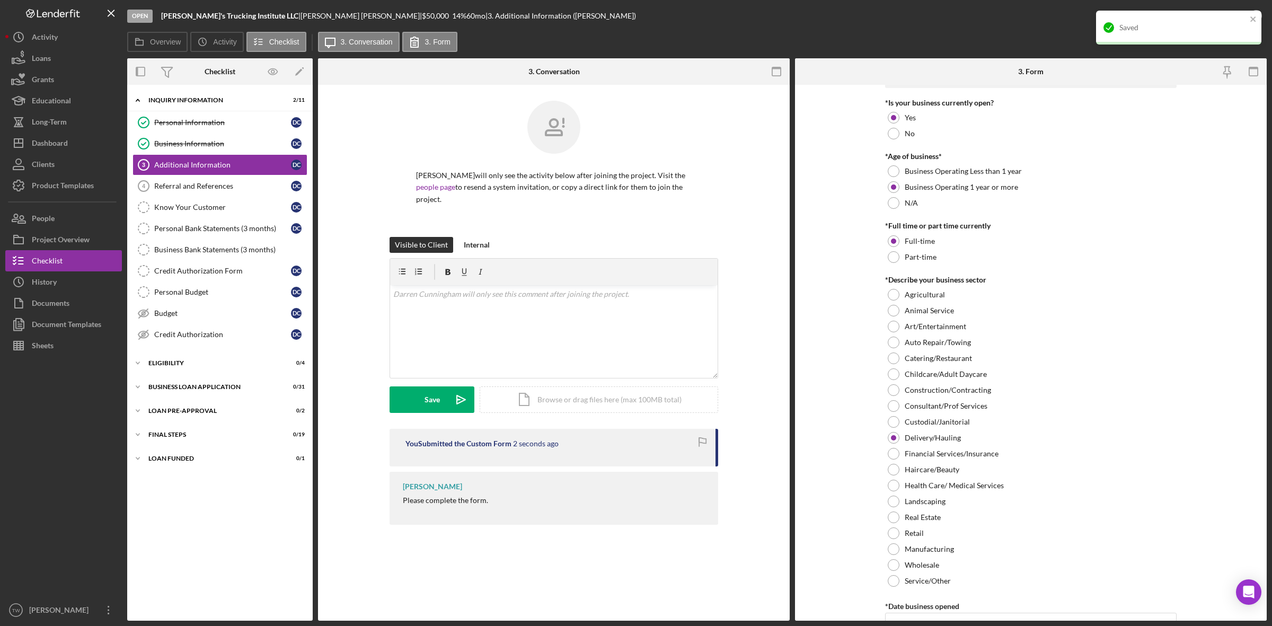
scroll to position [0, 0]
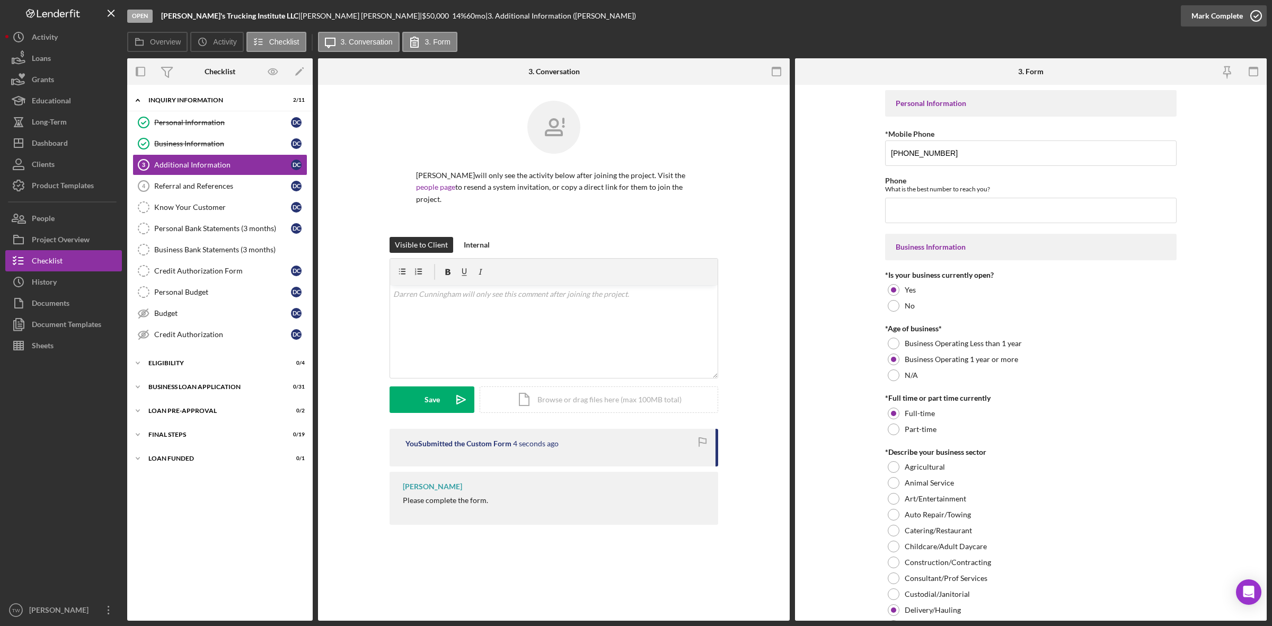
click at [1217, 14] on div "Mark Complete" at bounding box center [1216, 15] width 51 height 21
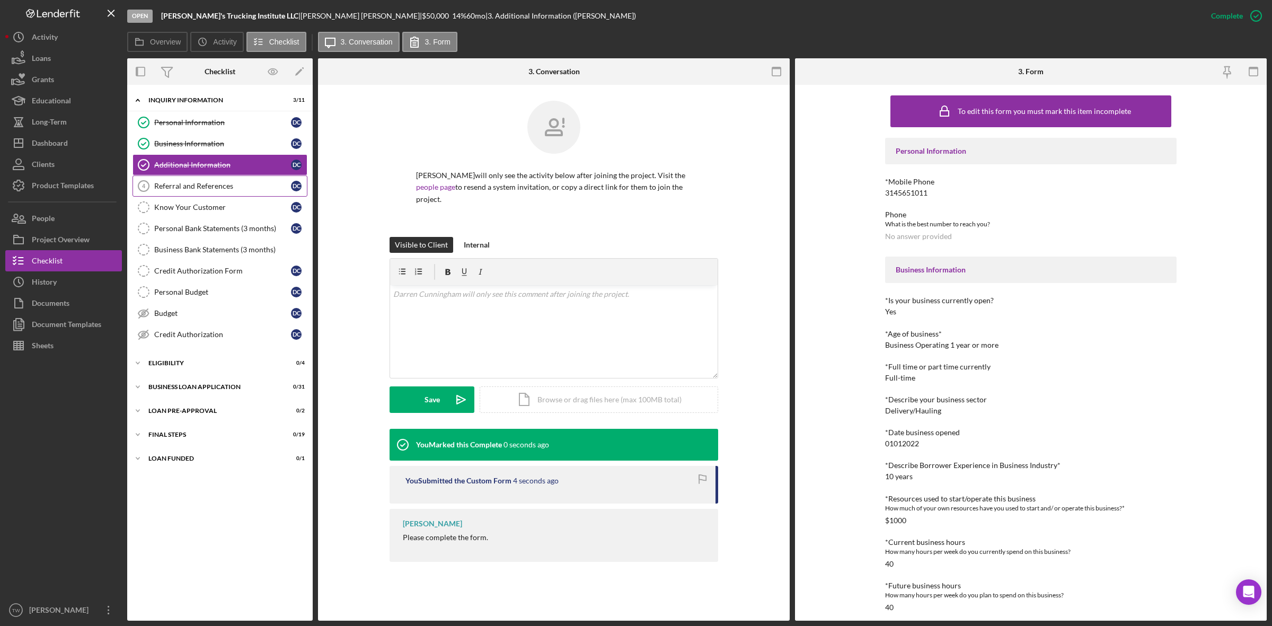
click at [178, 188] on div "Referral and References" at bounding box center [222, 186] width 137 height 8
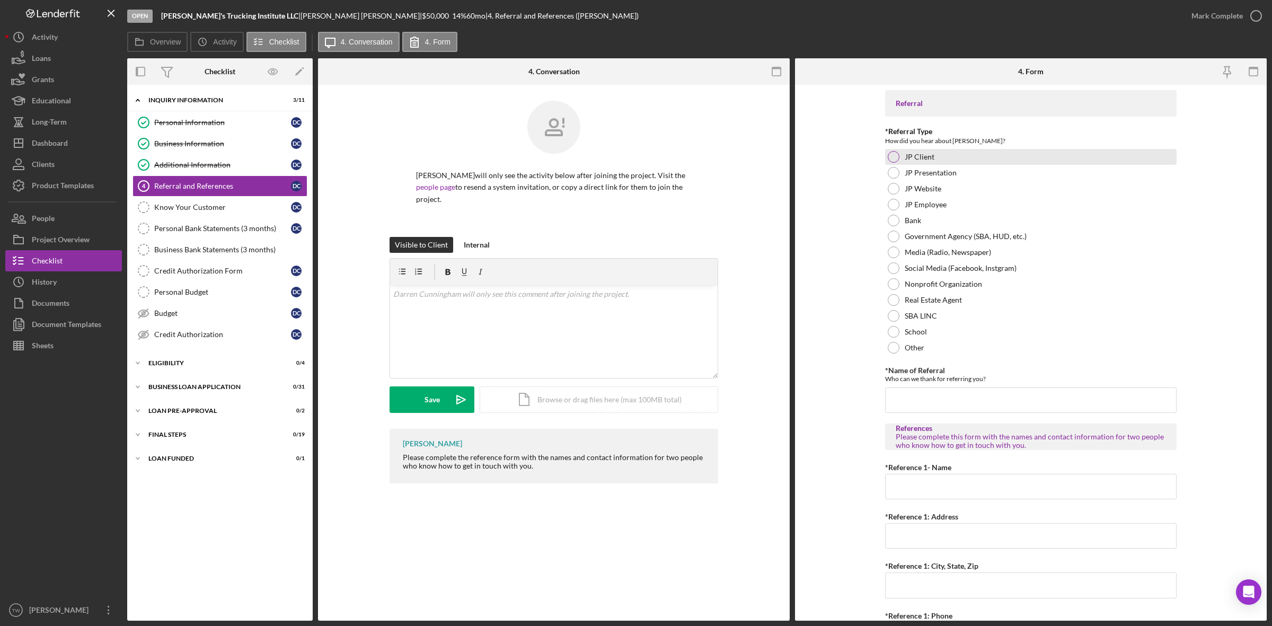
click at [897, 153] on div "JP Client" at bounding box center [1030, 157] width 291 height 16
click at [974, 395] on input "*Name of Referral" at bounding box center [1030, 399] width 291 height 25
type input "[PERSON_NAME]"
click at [919, 477] on input "*Reference 1- Name" at bounding box center [1030, 486] width 291 height 25
paste input "[PERSON_NAME]"
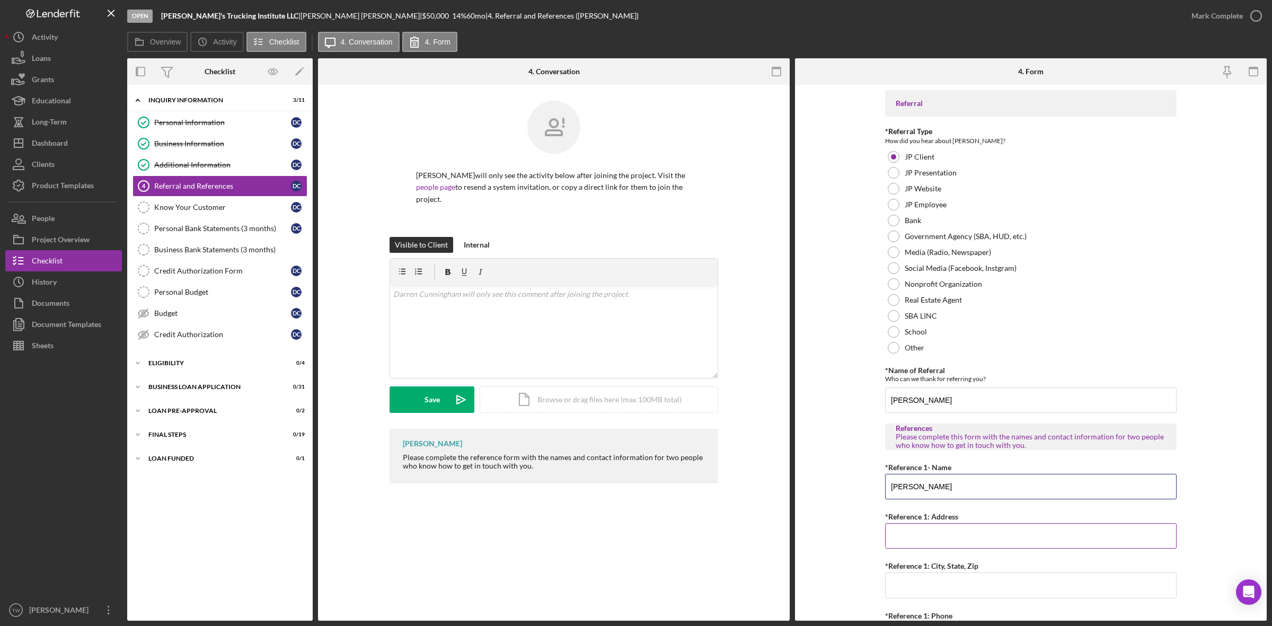
type input "[PERSON_NAME]"
click at [920, 530] on input "*Reference 1: Address" at bounding box center [1030, 535] width 291 height 25
paste input "1202 S Bennginton"
type input "1202 S Bennginton"
click at [928, 580] on input "*Reference 1: City, State, Zip" at bounding box center [1030, 584] width 291 height 25
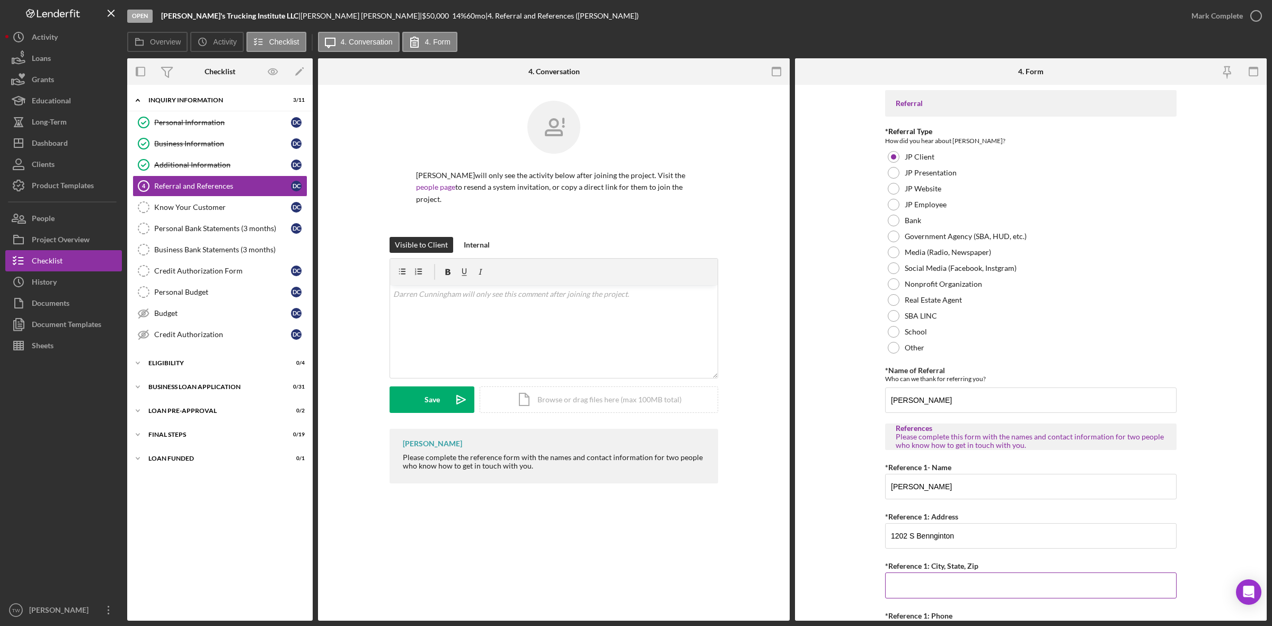
paste input "[GEOGRAPHIC_DATA][PERSON_NAME]"
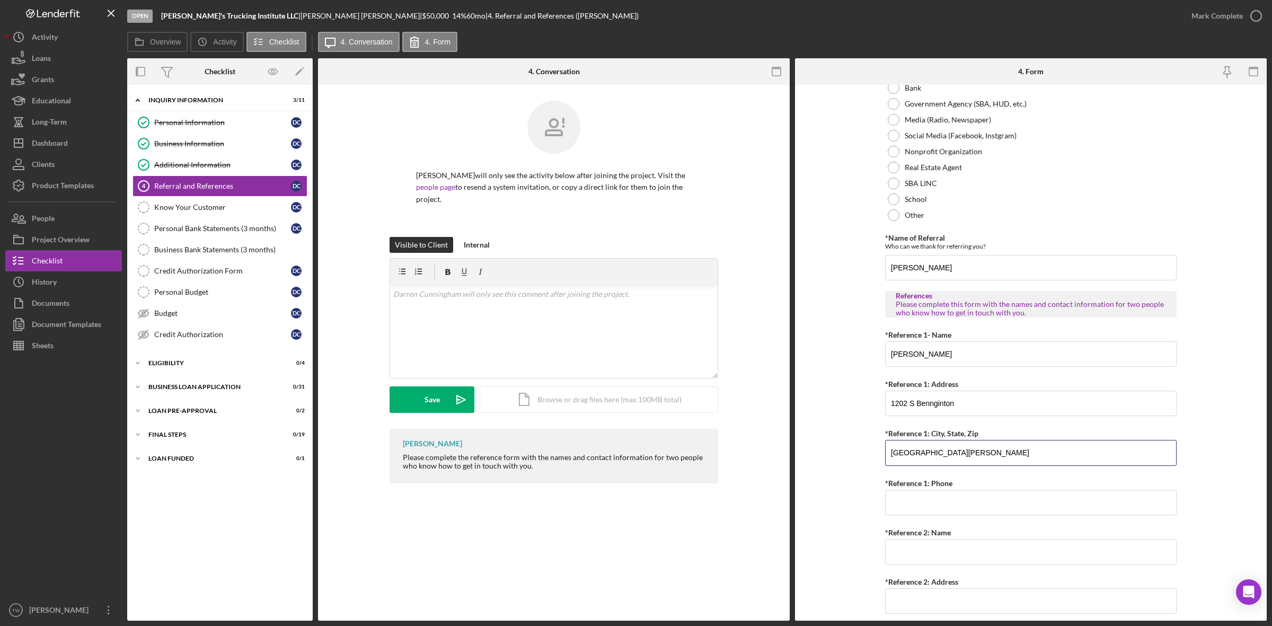
type input "[GEOGRAPHIC_DATA][PERSON_NAME]"
click at [909, 493] on input "*Reference 1: Phone" at bounding box center [1030, 502] width 291 height 25
paste input "(314) 687-9862"
type input "(314) 687-9862"
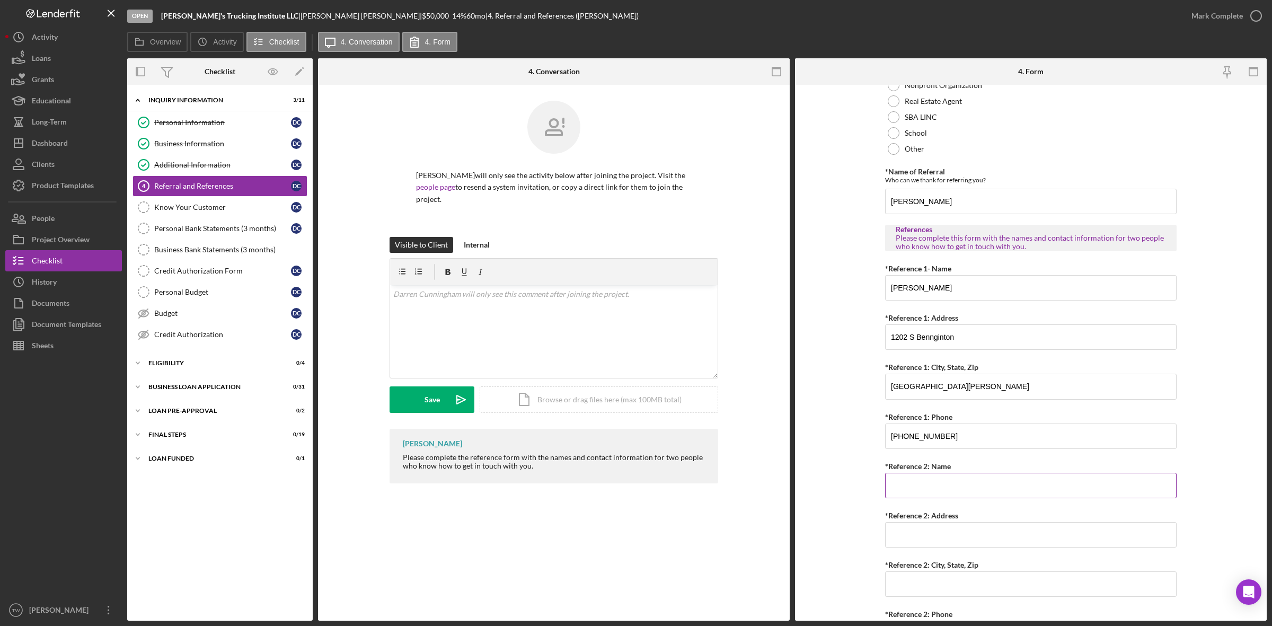
click at [945, 475] on input "*Reference 2: Name" at bounding box center [1030, 485] width 291 height 25
paste input "[PERSON_NAME]"
type input "[PERSON_NAME]"
click at [961, 525] on input "*Reference 2: Address" at bounding box center [1030, 534] width 291 height 25
paste input "125 Stetson"
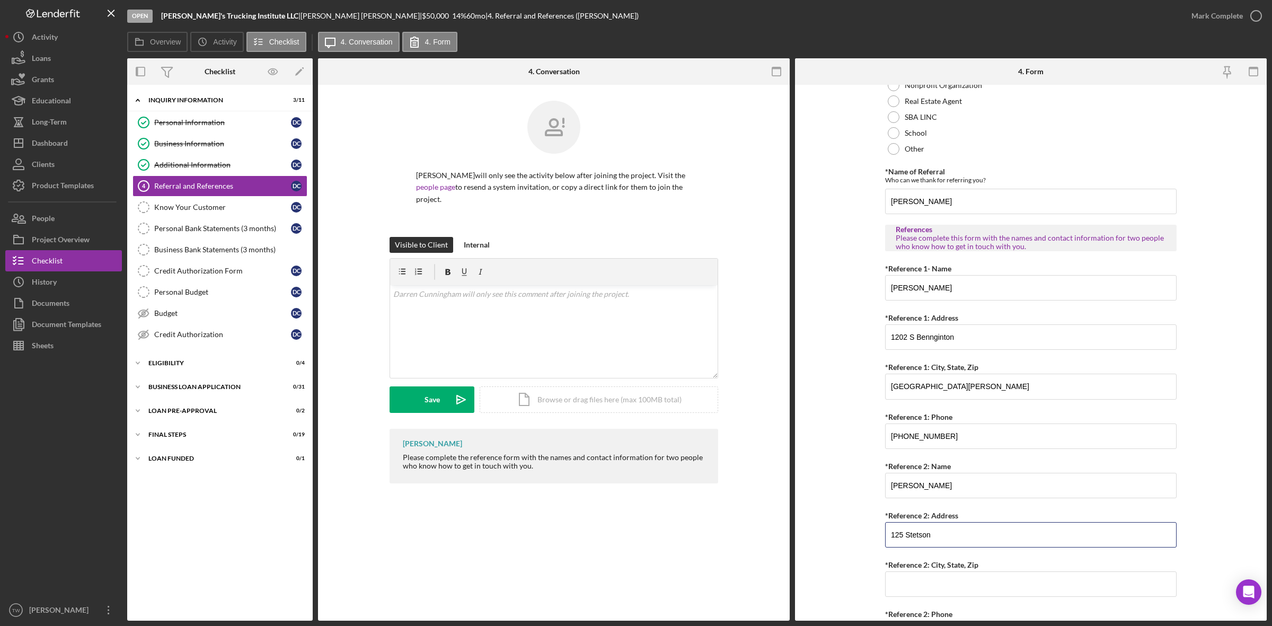
type input "125 Stetson"
click at [931, 586] on input "*Reference 2: City, State, Zip" at bounding box center [1030, 583] width 291 height 25
paste input "[GEOGRAPHIC_DATA]"
type input "[GEOGRAPHIC_DATA]"
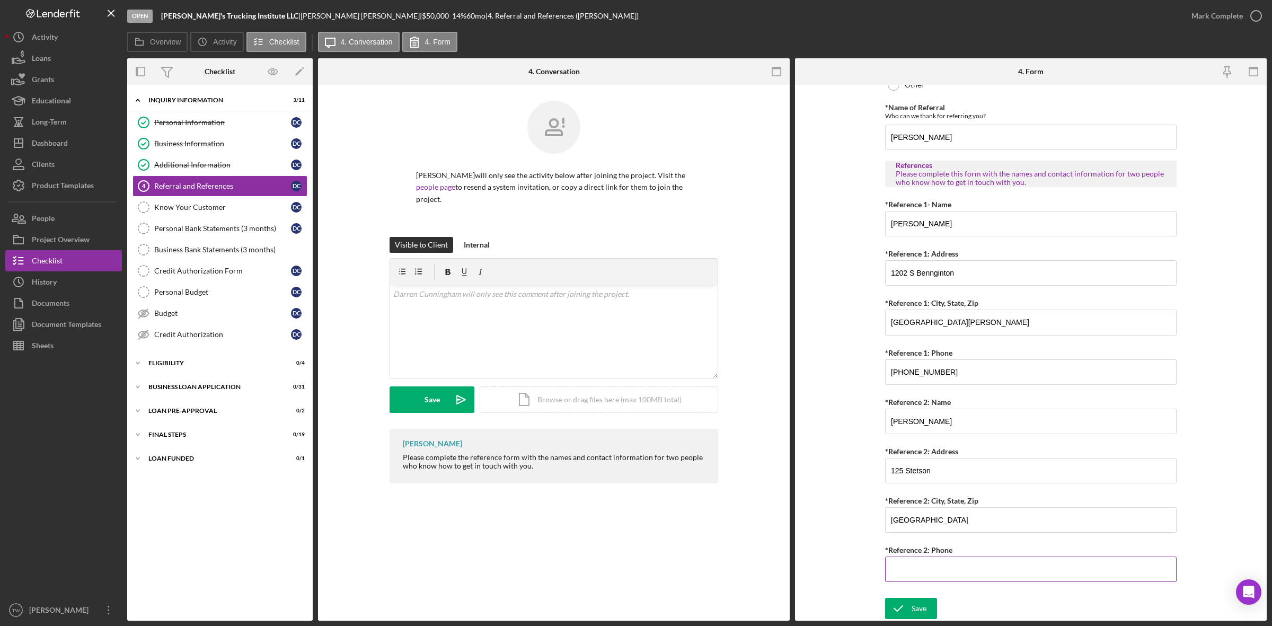
click at [947, 561] on input "*Reference 2: Phone" at bounding box center [1030, 568] width 291 height 25
paste input "(618) 780-2547"
type input "(618) 780-2547"
click at [907, 589] on div "Referral *Referral Type How did you hear about Justine PETERSEN? JP Client JP P…" at bounding box center [1030, 209] width 291 height 765
click at [912, 599] on div "Save" at bounding box center [919, 608] width 15 height 21
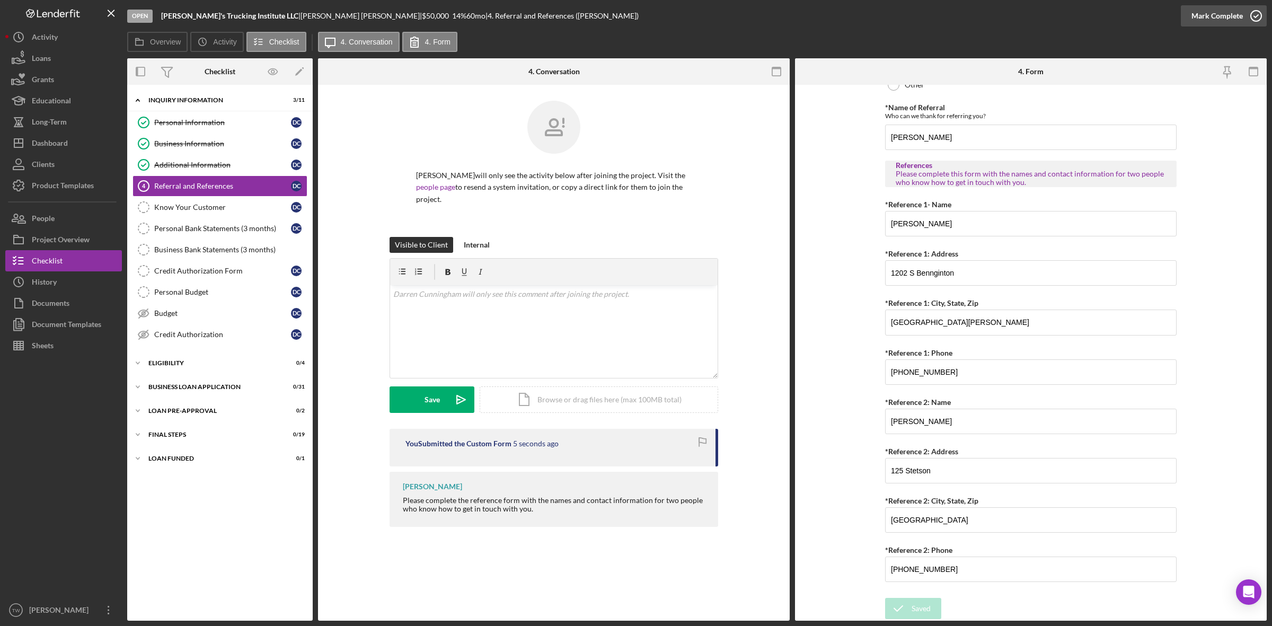
click at [1200, 14] on div "Mark Complete" at bounding box center [1216, 15] width 51 height 21
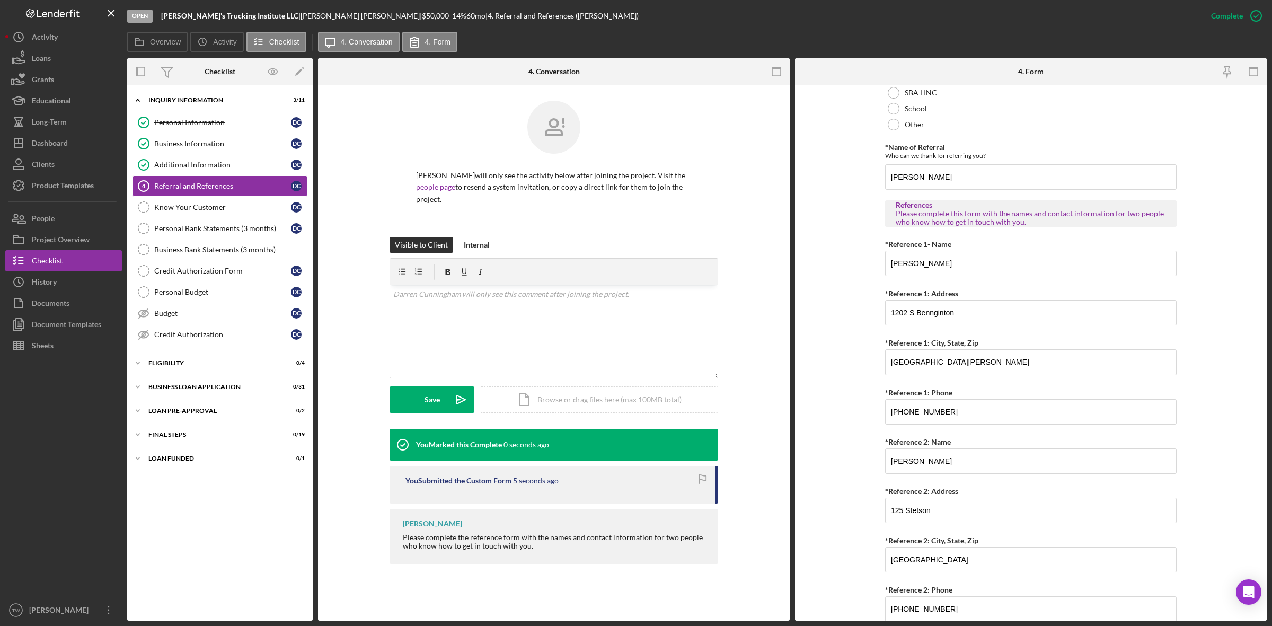
scroll to position [308, 0]
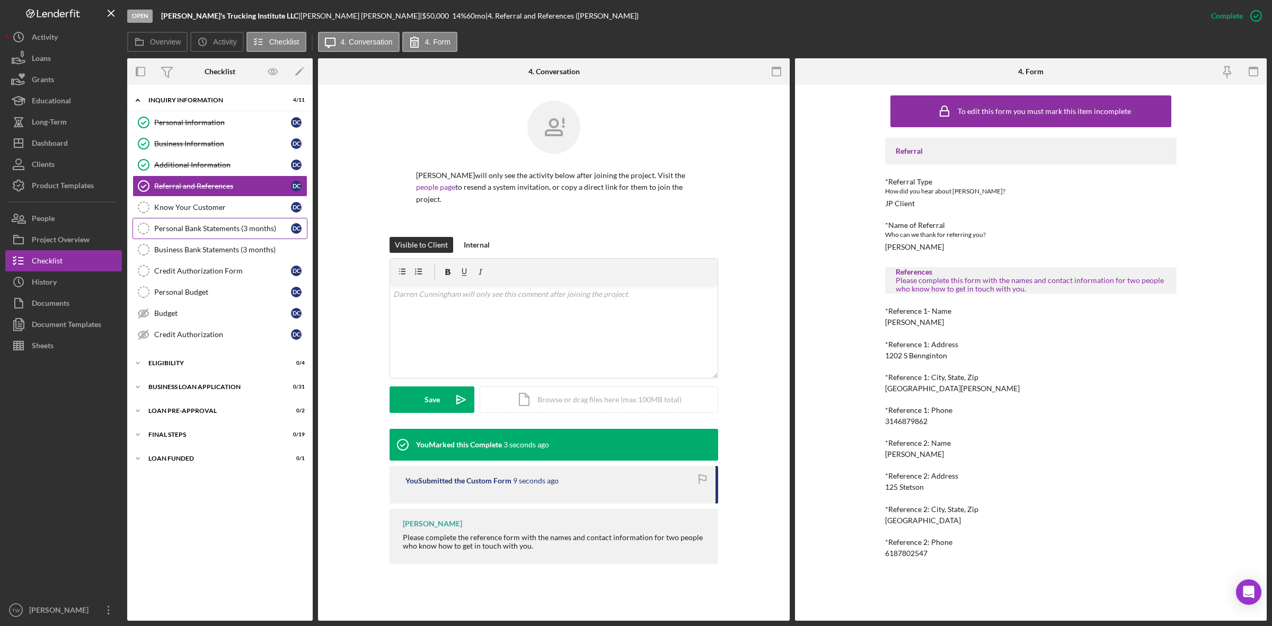
click at [217, 233] on div "Personal Bank Statements (3 months)" at bounding box center [222, 228] width 137 height 8
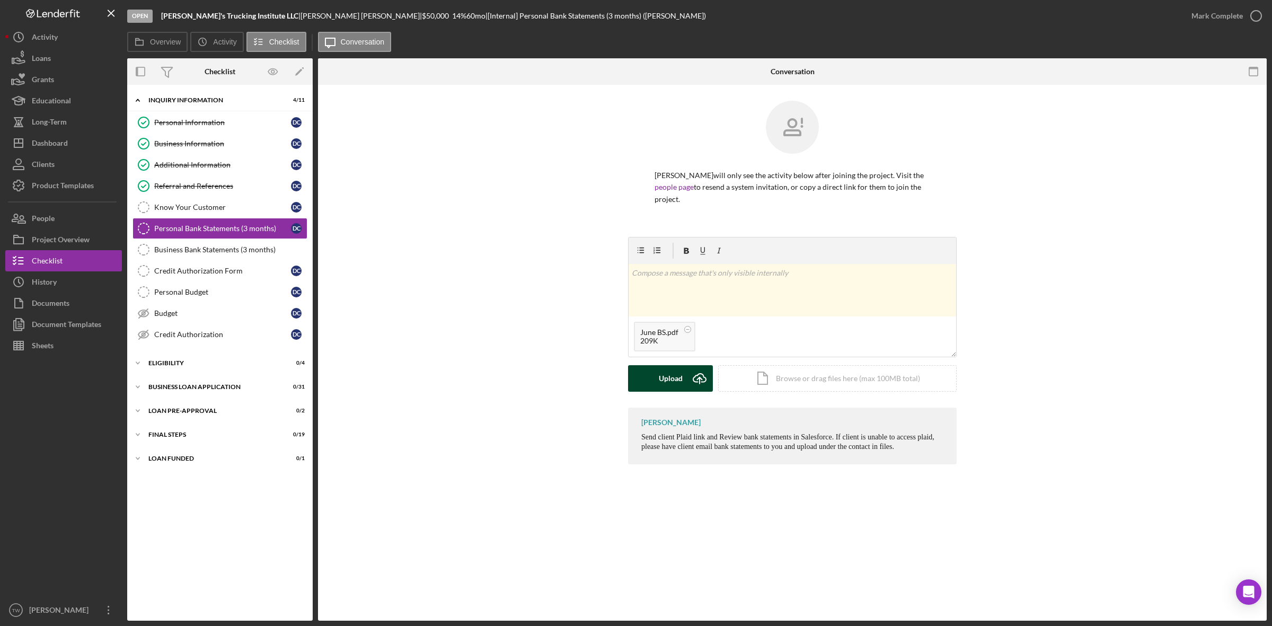
click at [656, 380] on button "Upload Icon/Upload" at bounding box center [670, 378] width 85 height 26
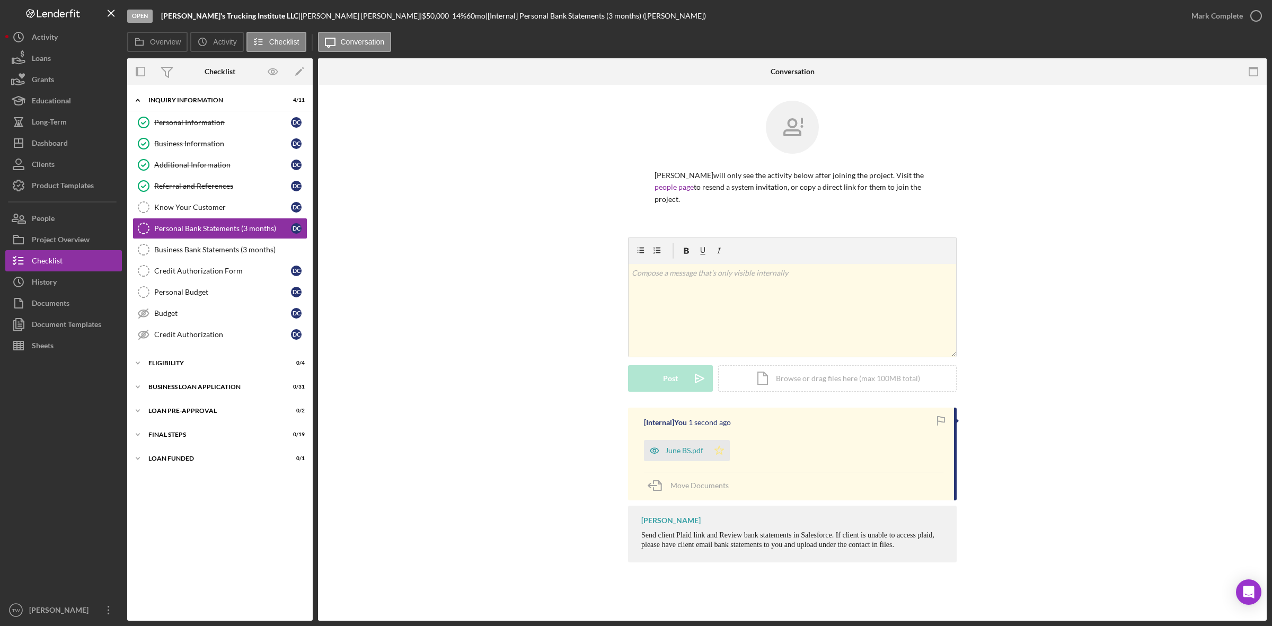
click at [721, 449] on polygon "button" at bounding box center [719, 450] width 9 height 8
click at [175, 339] on div "Credit Authorization" at bounding box center [222, 334] width 137 height 8
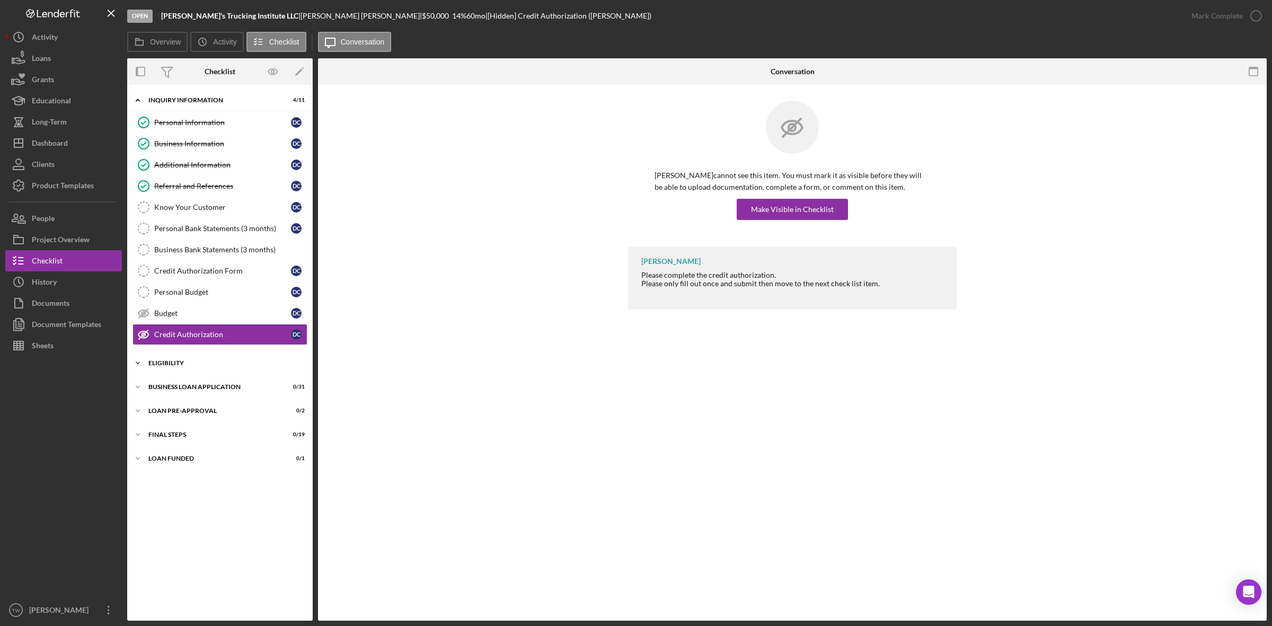
click at [189, 366] on div "ELIGIBILITY" at bounding box center [223, 363] width 151 height 6
click at [205, 275] on div "Credit Authorization Form" at bounding box center [222, 271] width 137 height 8
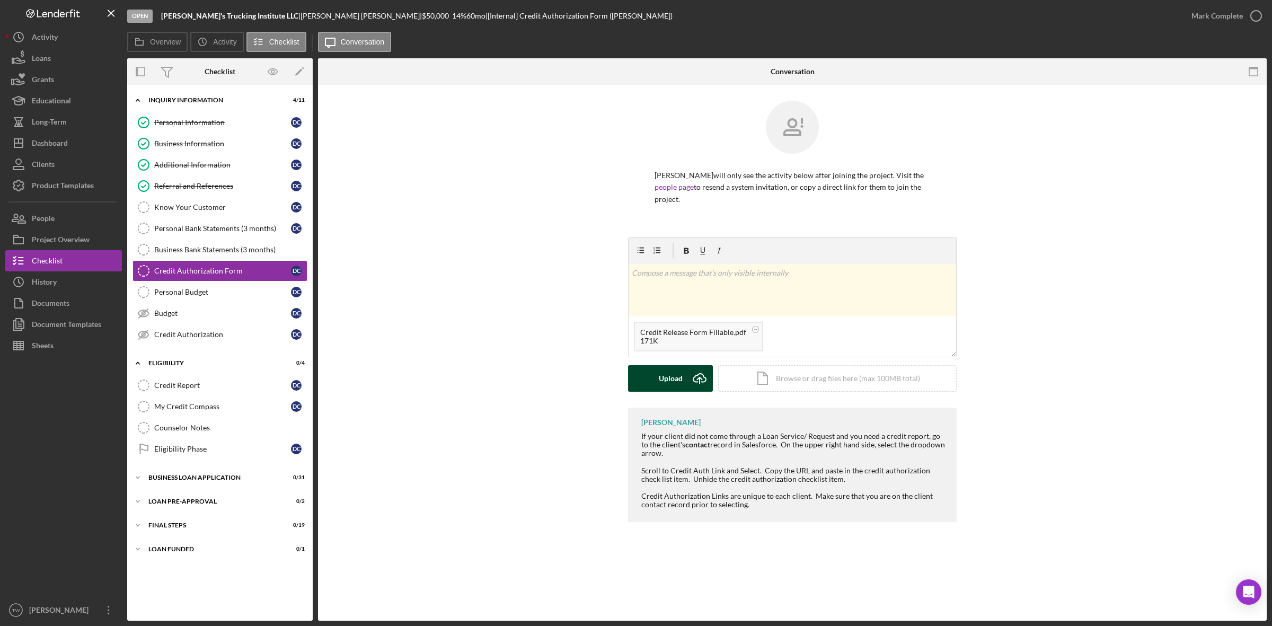
click at [656, 382] on button "Upload Icon/Upload" at bounding box center [670, 378] width 85 height 26
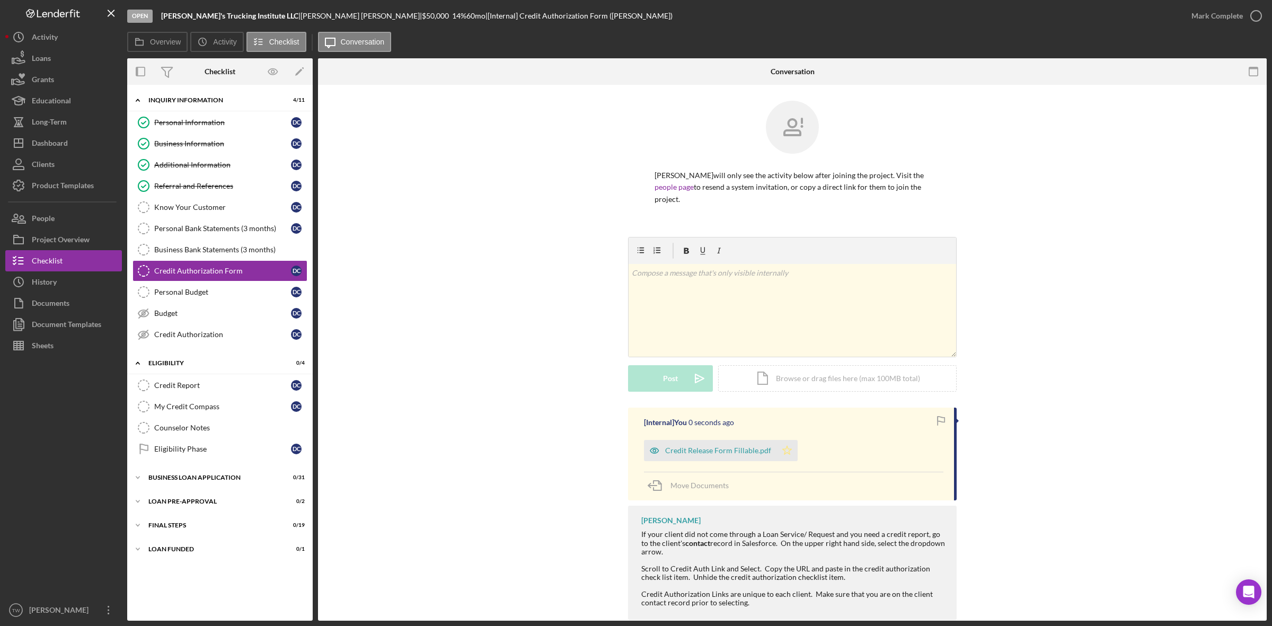
click at [783, 454] on polygon "button" at bounding box center [787, 450] width 9 height 8
drag, startPoint x: 1203, startPoint y: 16, endPoint x: 1138, endPoint y: 25, distance: 65.8
click at [1204, 16] on div "Mark Complete" at bounding box center [1216, 15] width 51 height 21
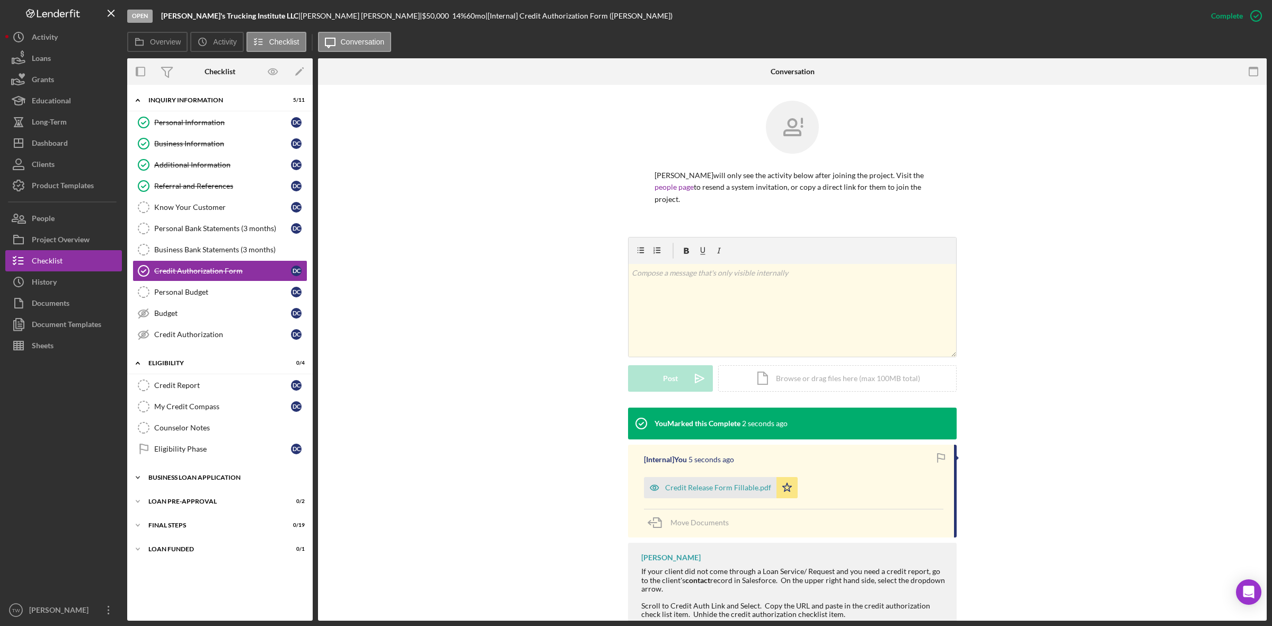
click at [172, 481] on div "BUSINESS LOAN APPLICATION" at bounding box center [223, 477] width 151 height 6
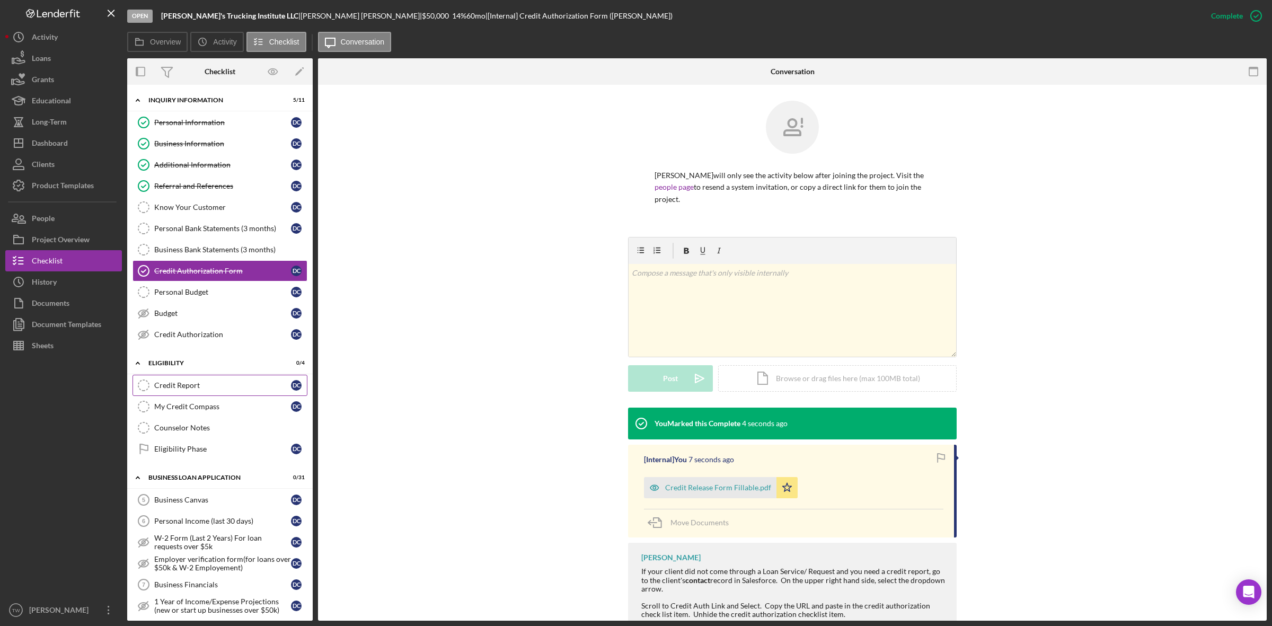
click at [195, 386] on div "Credit Report" at bounding box center [222, 385] width 137 height 8
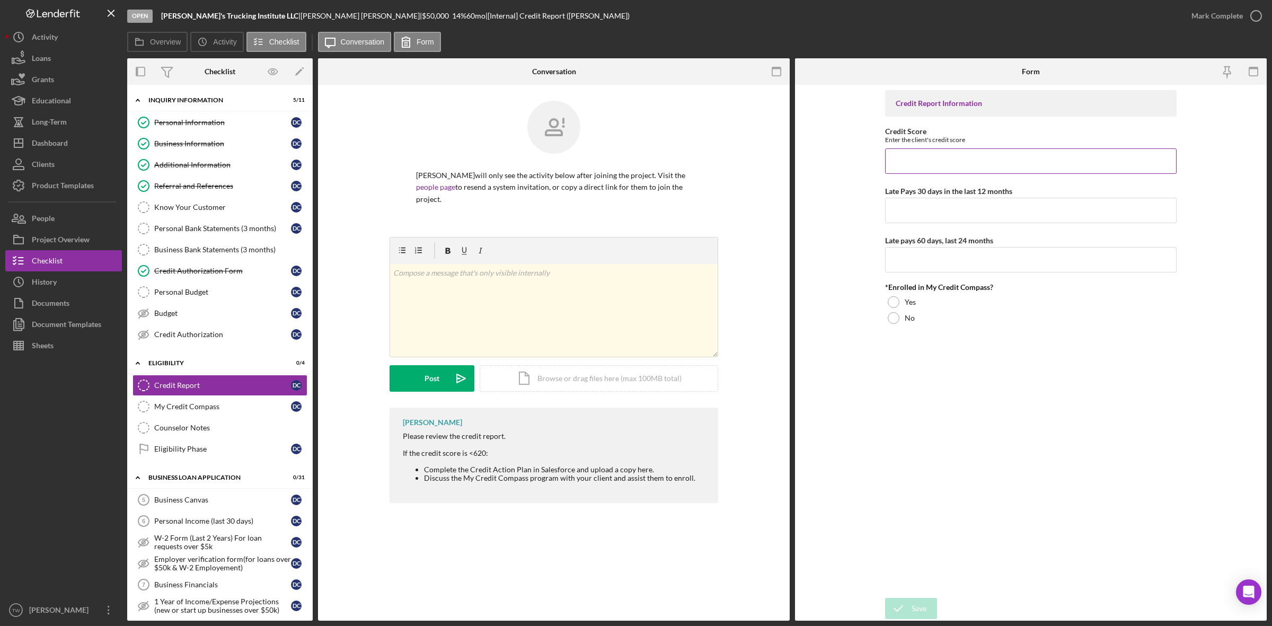
click at [966, 161] on input "Credit Score" at bounding box center [1030, 160] width 291 height 25
type input "690"
type input "0"
click at [897, 327] on div "Credit Report Information Credit Score Enter the client's credit score 690 Late…" at bounding box center [1030, 341] width 291 height 502
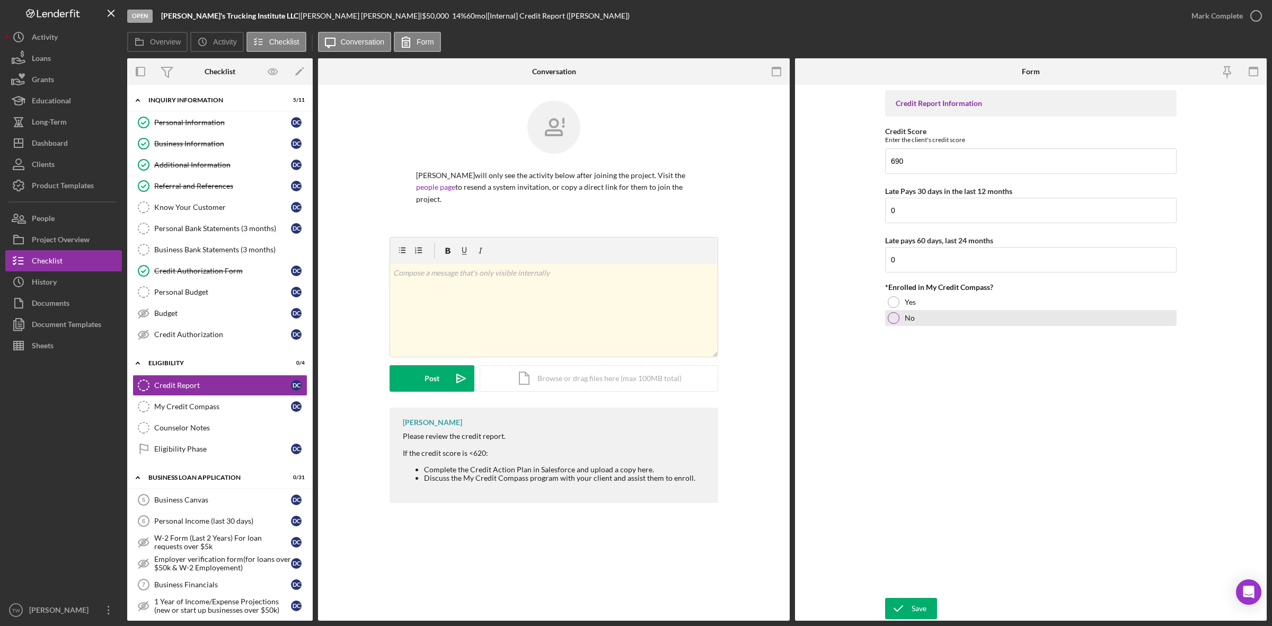
click at [897, 322] on div at bounding box center [894, 318] width 12 height 12
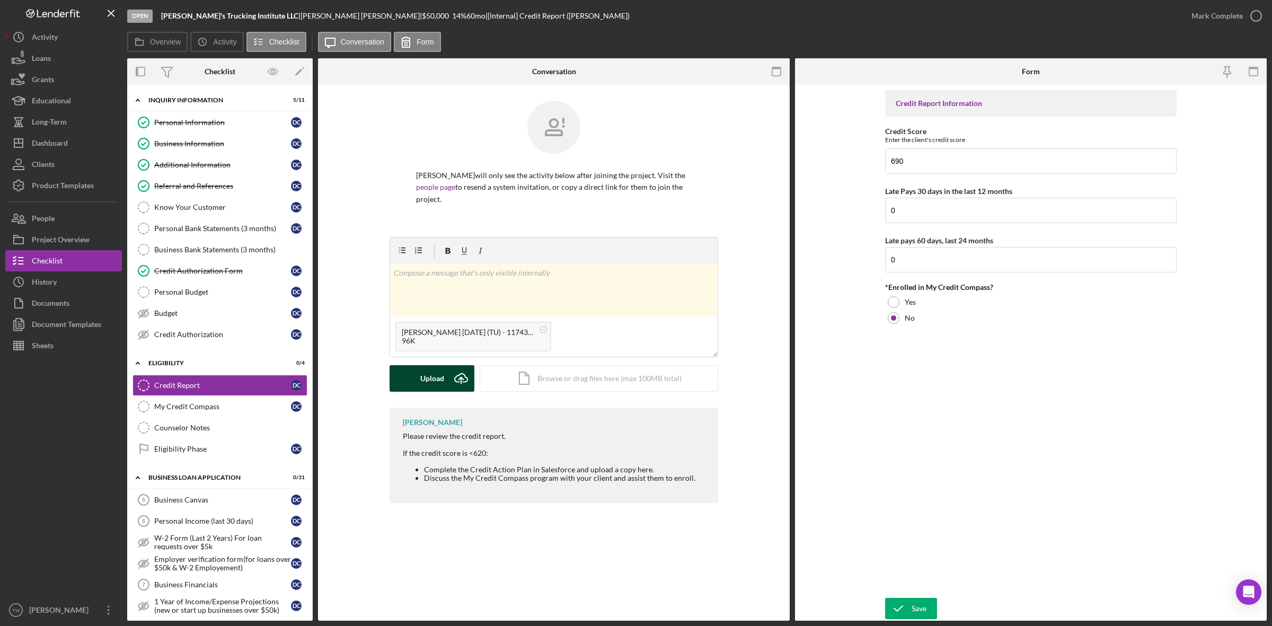
click at [441, 383] on div "Upload" at bounding box center [432, 378] width 24 height 26
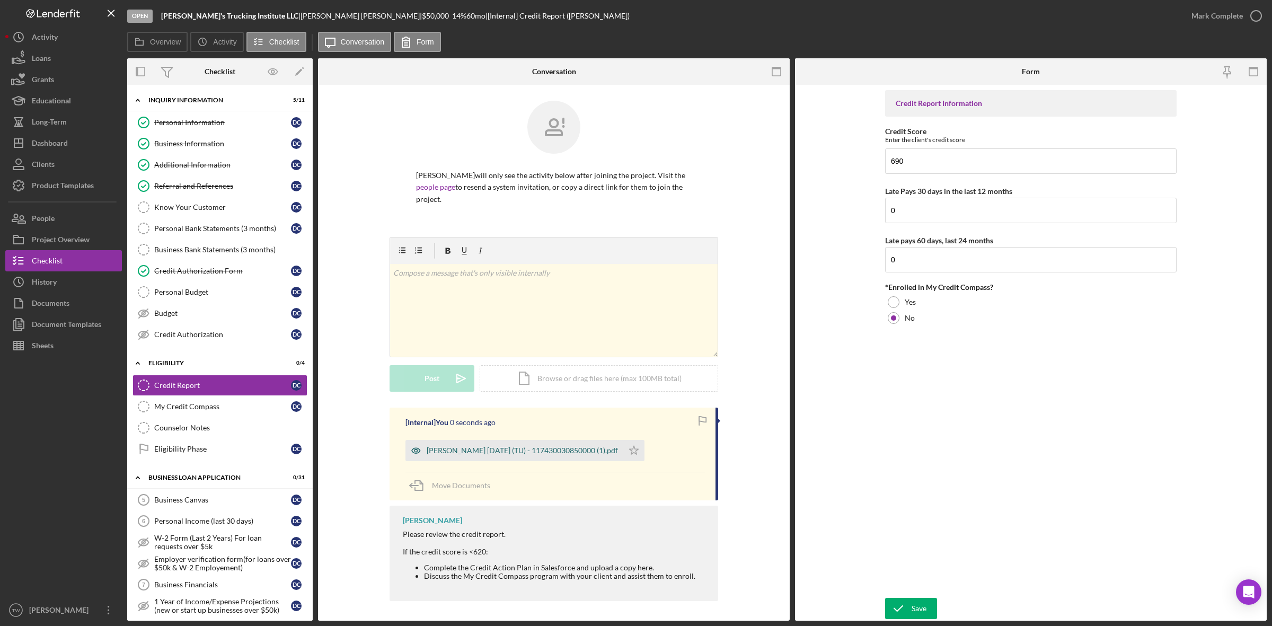
click at [546, 451] on div "Cunningham, Darren 2025-09-08 (TU) - 117430030850000 (1).pdf" at bounding box center [522, 450] width 191 height 8
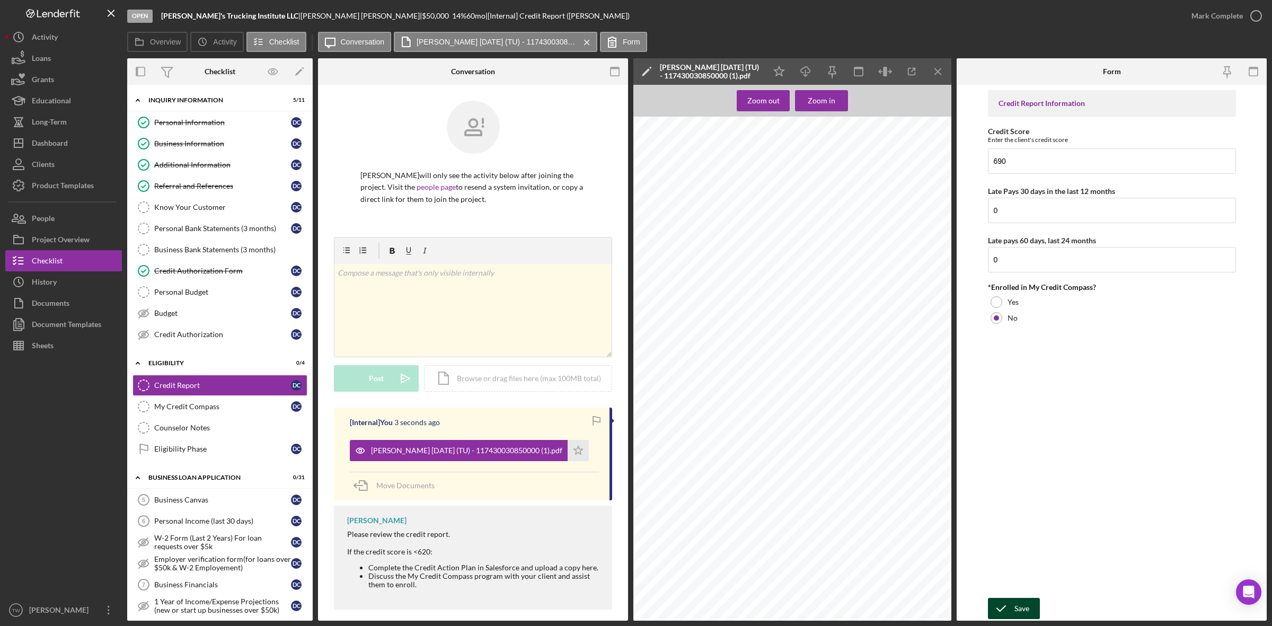
click at [1030, 607] on button "Save" at bounding box center [1014, 608] width 52 height 21
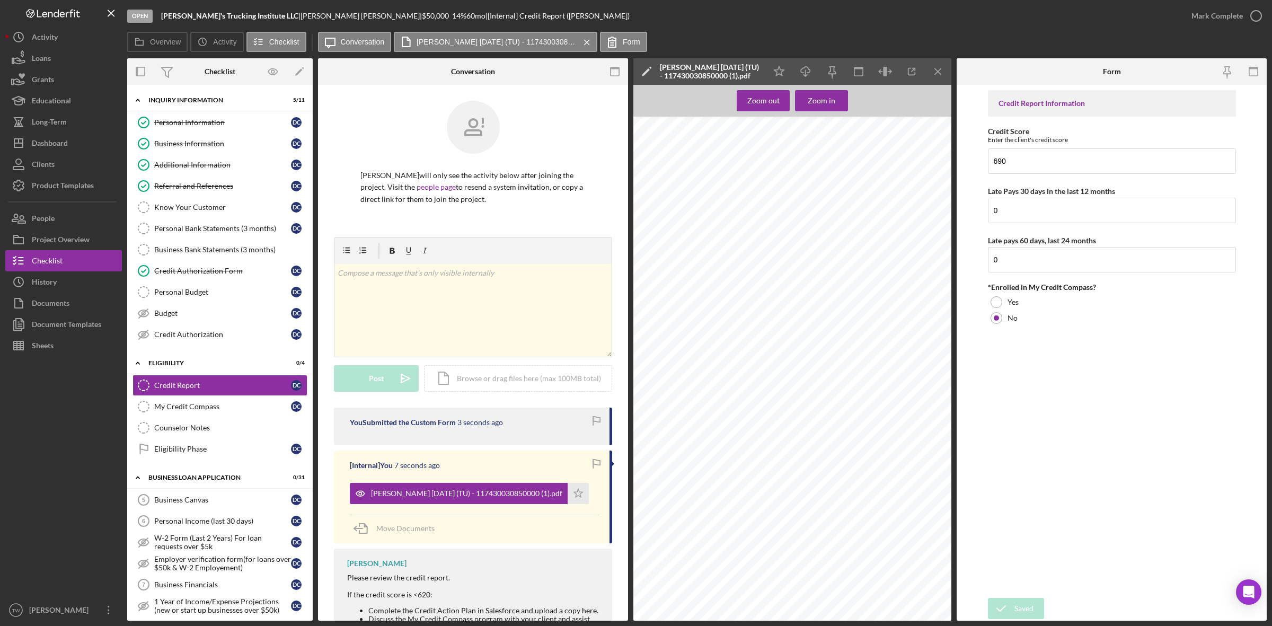
click at [1225, 12] on div "Mark Complete" at bounding box center [1216, 15] width 51 height 21
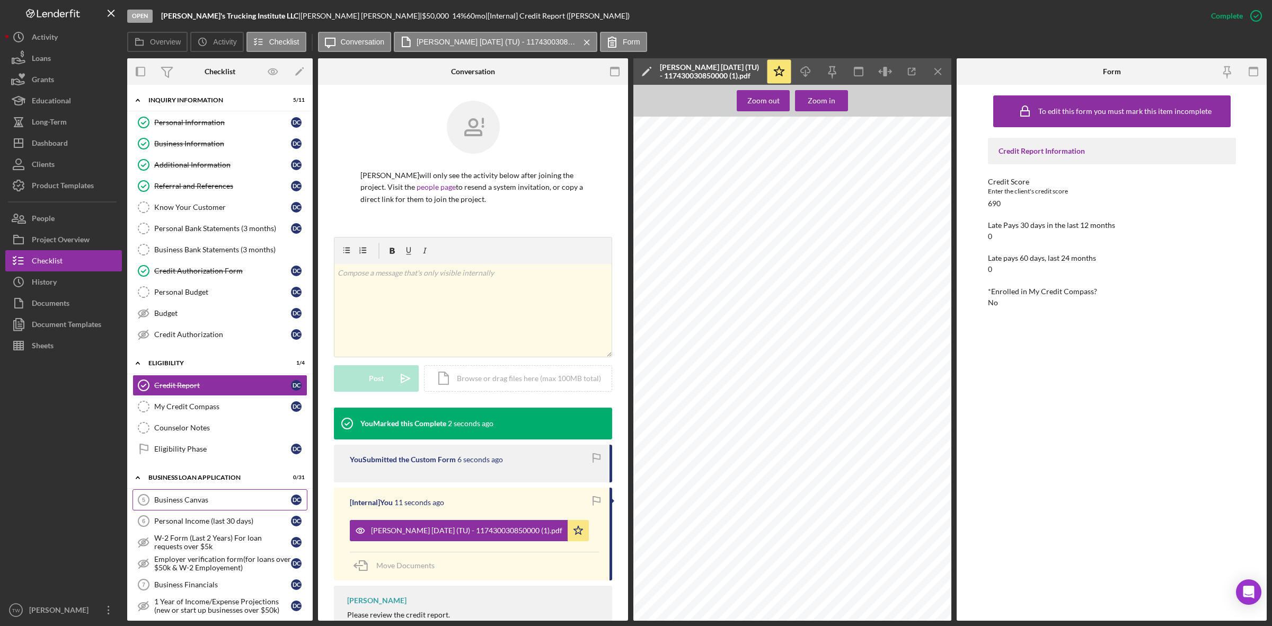
click at [171, 502] on div "Business Canvas" at bounding box center [222, 500] width 137 height 8
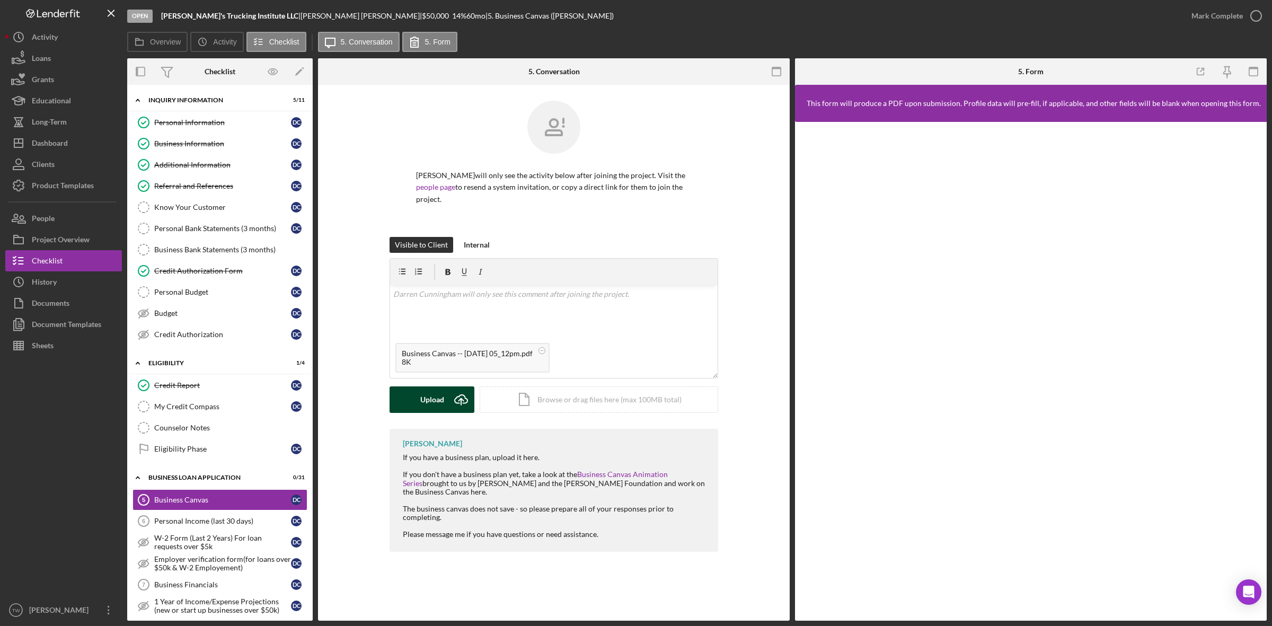
click at [443, 401] on button "Upload Icon/Upload" at bounding box center [432, 399] width 85 height 26
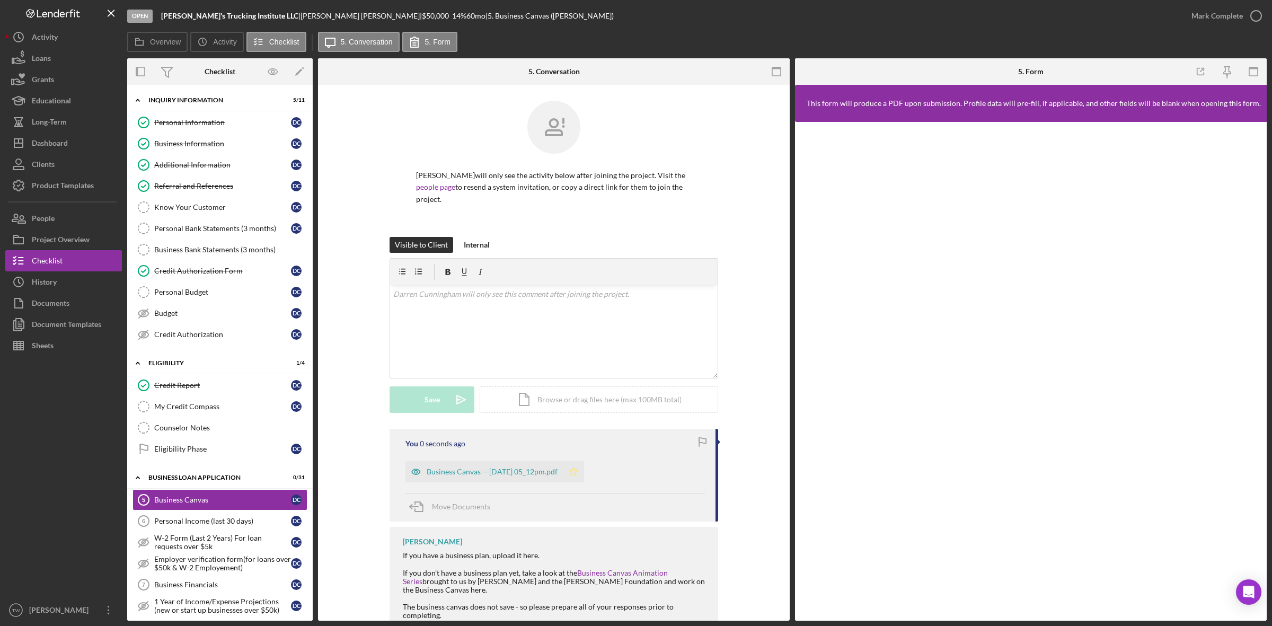
click at [584, 470] on icon "Icon/Star" at bounding box center [573, 471] width 21 height 21
click at [1235, 12] on div "Mark Complete" at bounding box center [1216, 15] width 51 height 21
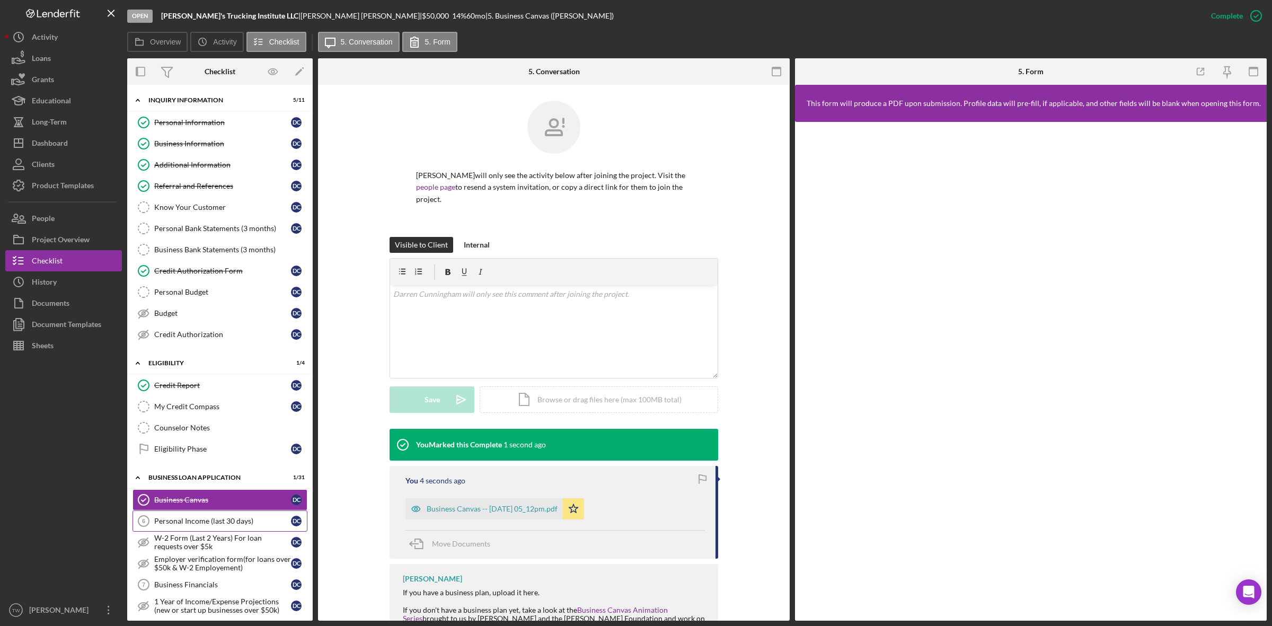
click at [202, 525] on div "Personal Income (last 30 days)" at bounding box center [222, 521] width 137 height 8
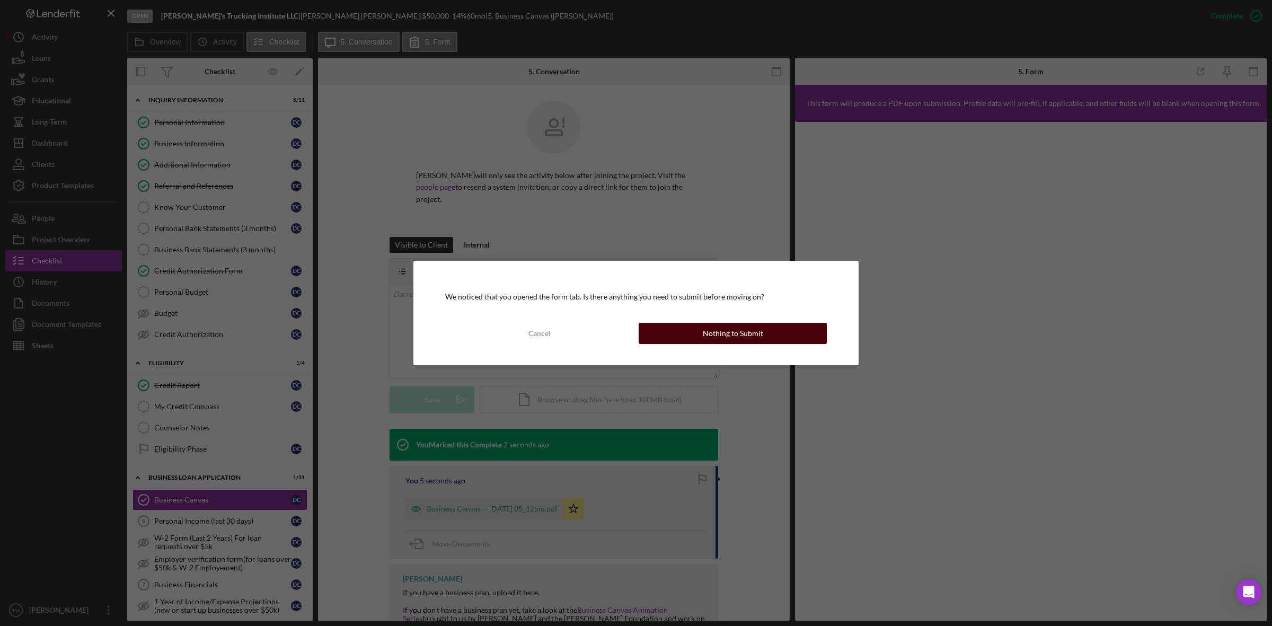
click at [739, 337] on div "Nothing to Submit" at bounding box center [733, 333] width 60 height 21
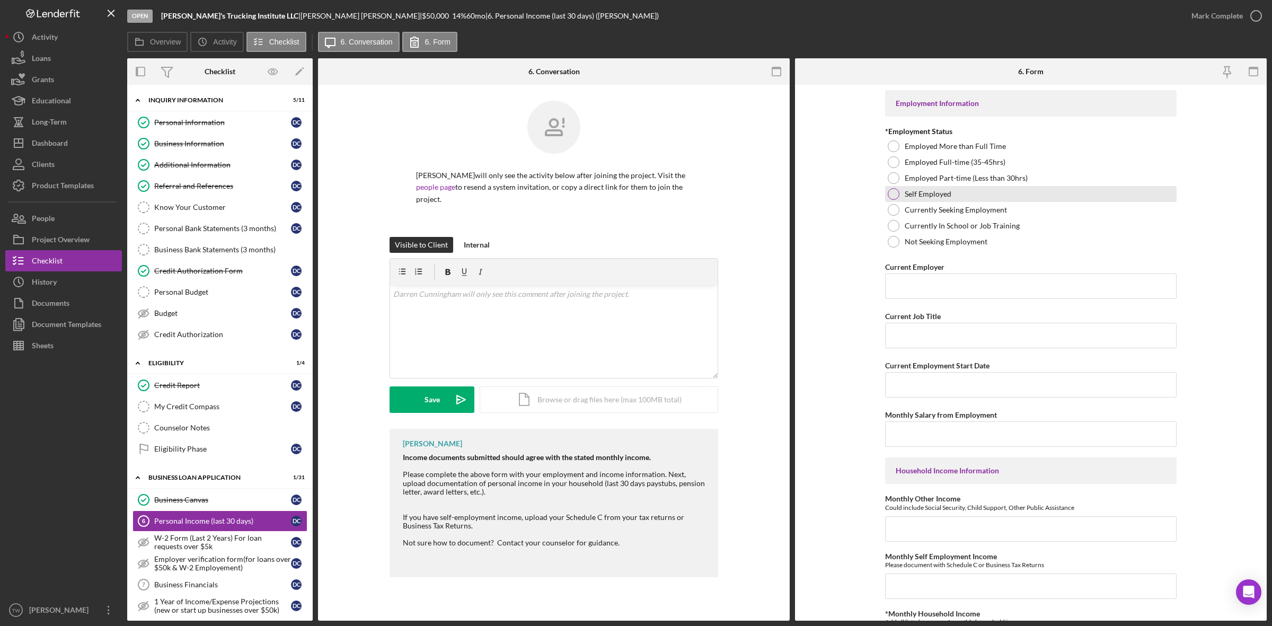
click at [925, 200] on div "Self Employed" at bounding box center [1030, 194] width 291 height 16
drag, startPoint x: 157, startPoint y: 12, endPoint x: 255, endPoint y: 16, distance: 98.1
click at [255, 16] on div "Open Jay's Trucking Institute LLC | Darren Cunningham | $50,000 $50,000 14 % 60…" at bounding box center [654, 16] width 1054 height 32
copy div "[PERSON_NAME]'s Trucking Institute LLC"
click at [926, 280] on input "Current Employer" at bounding box center [1030, 285] width 291 height 25
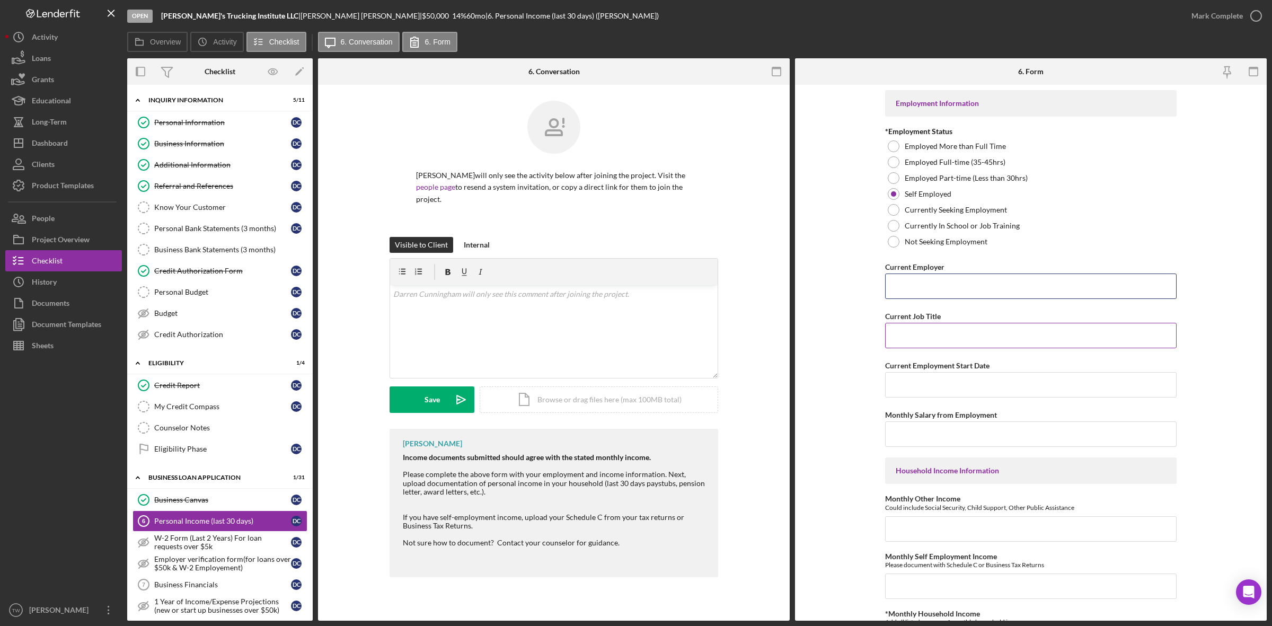
paste input "[PERSON_NAME]'s Trucking Institute LLC"
type input "[PERSON_NAME]'s Trucking Institute LLC"
click at [921, 338] on input "Current Job Title" at bounding box center [1030, 335] width 291 height 25
type input "owner"
type input "$12,000"
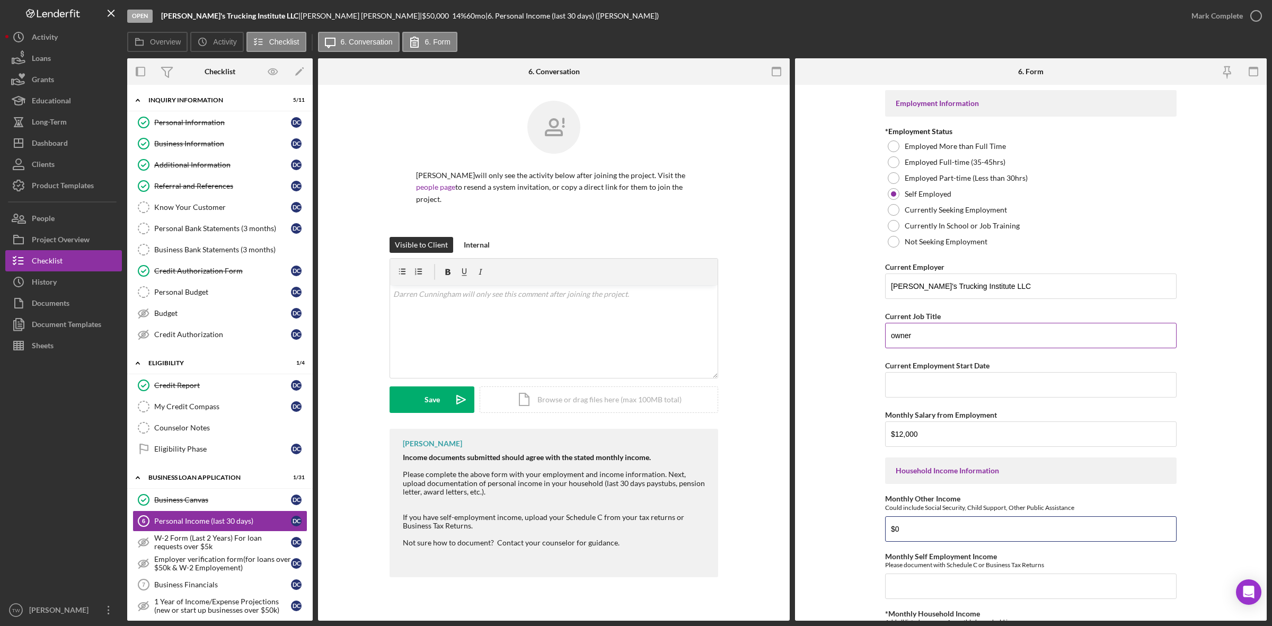
type input "$0"
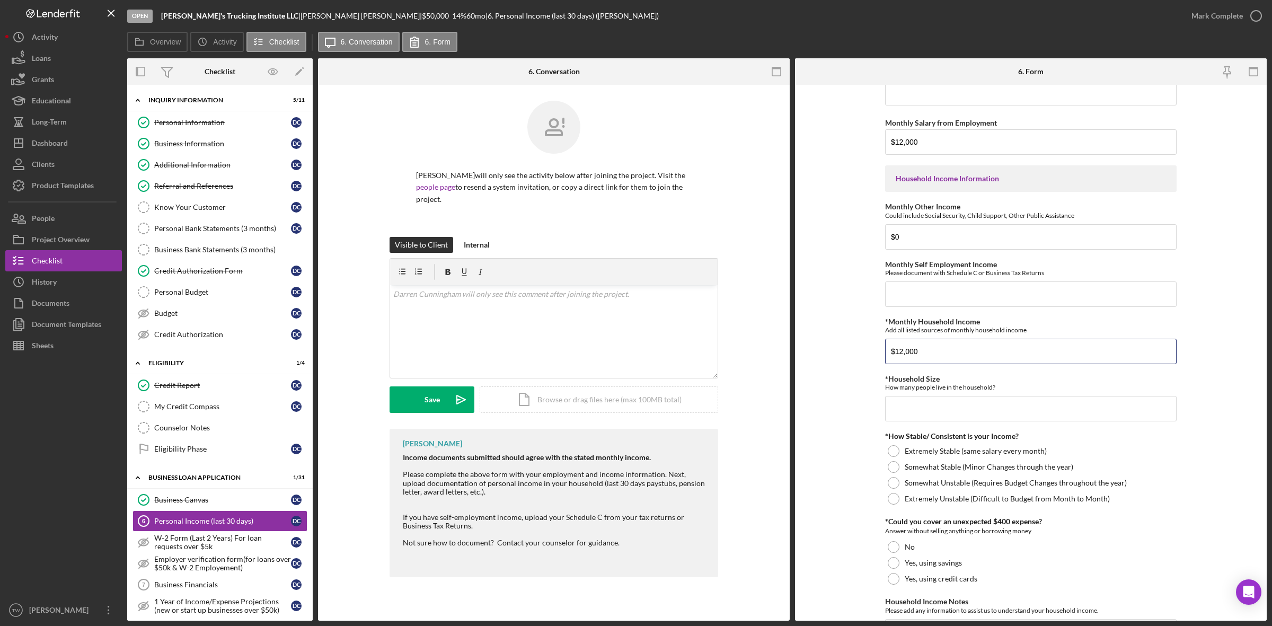
type input "$12,000"
type input "1"
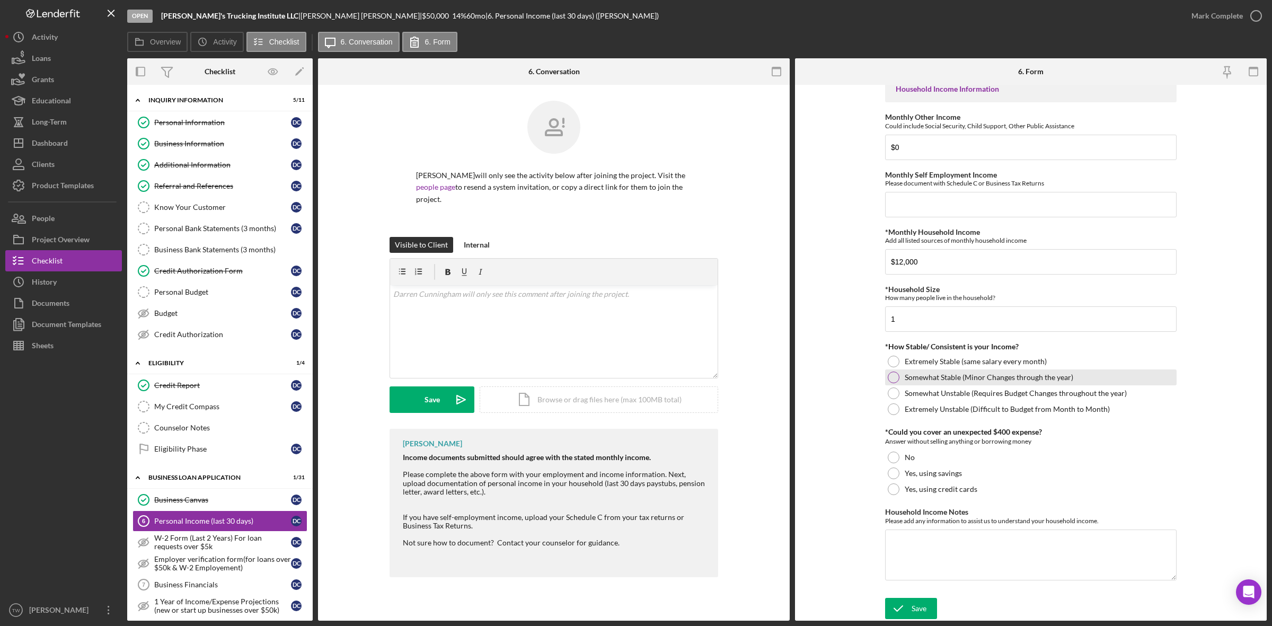
click at [926, 374] on label "Somewhat Stable (Minor Changes through the year)" at bounding box center [989, 377] width 169 height 8
click at [905, 472] on label "Yes, using savings" at bounding box center [933, 473] width 57 height 8
drag, startPoint x: 925, startPoint y: 557, endPoint x: 962, endPoint y: 562, distance: 37.9
click at [942, 561] on textarea "Household Income Notes" at bounding box center [1030, 554] width 291 height 51
type textarea "0"
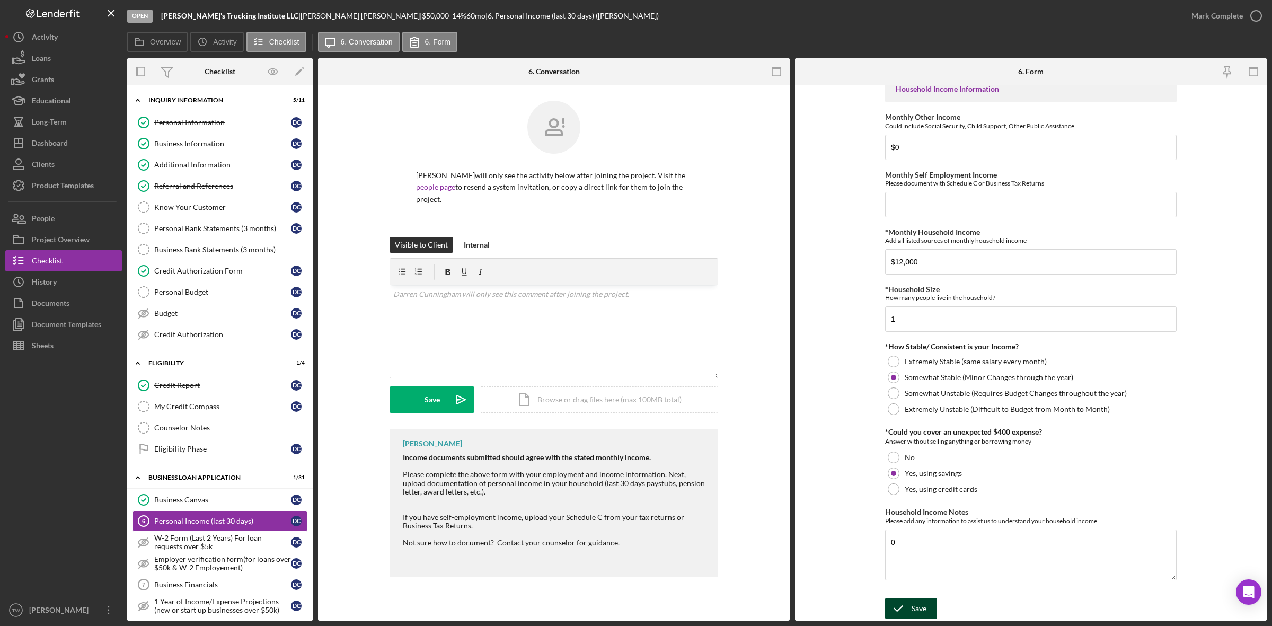
click at [927, 609] on button "Save" at bounding box center [911, 608] width 52 height 21
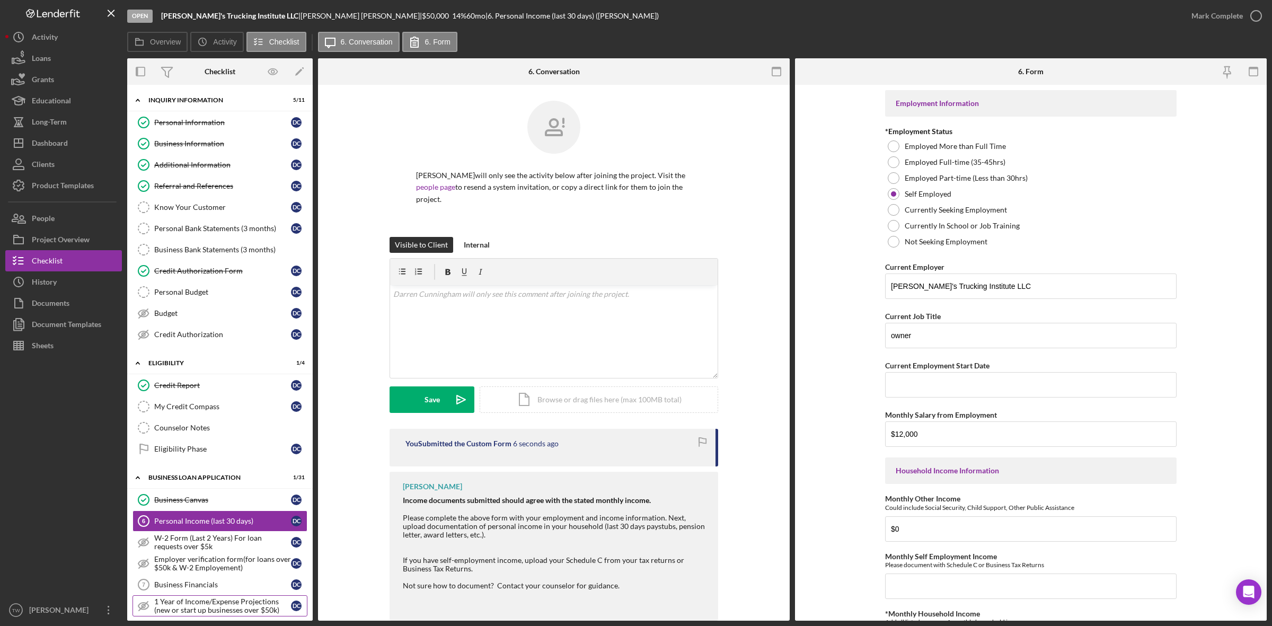
scroll to position [132, 0]
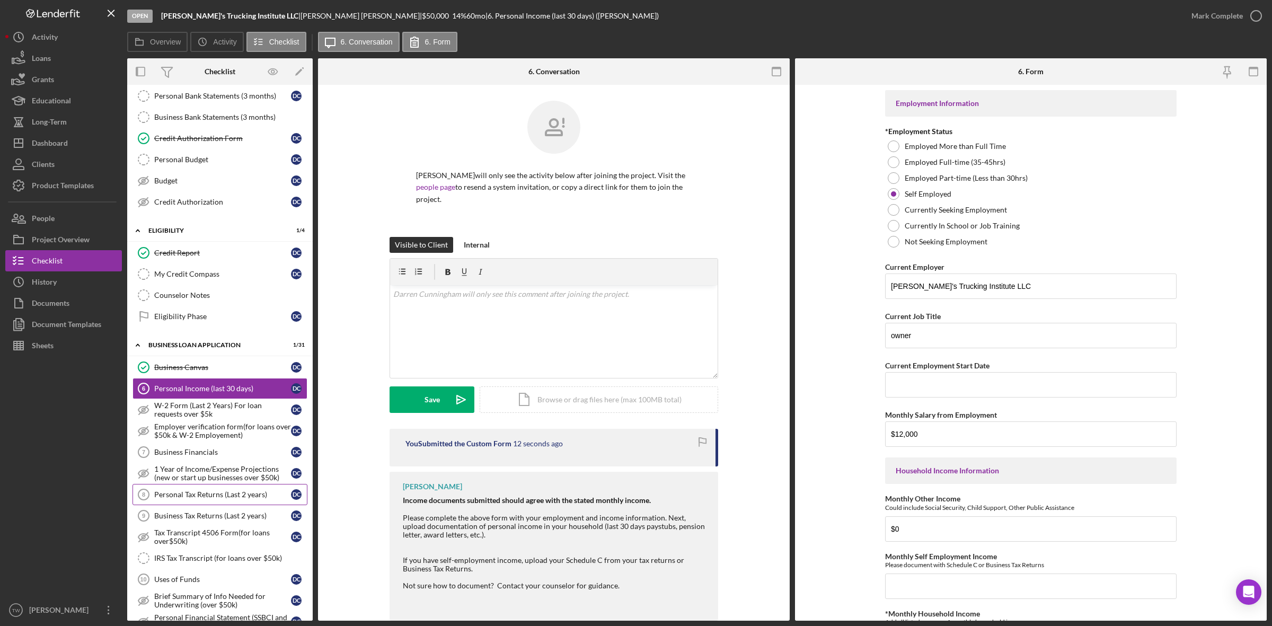
click at [231, 498] on div "Personal Tax Returns (Last 2 years)" at bounding box center [222, 494] width 137 height 8
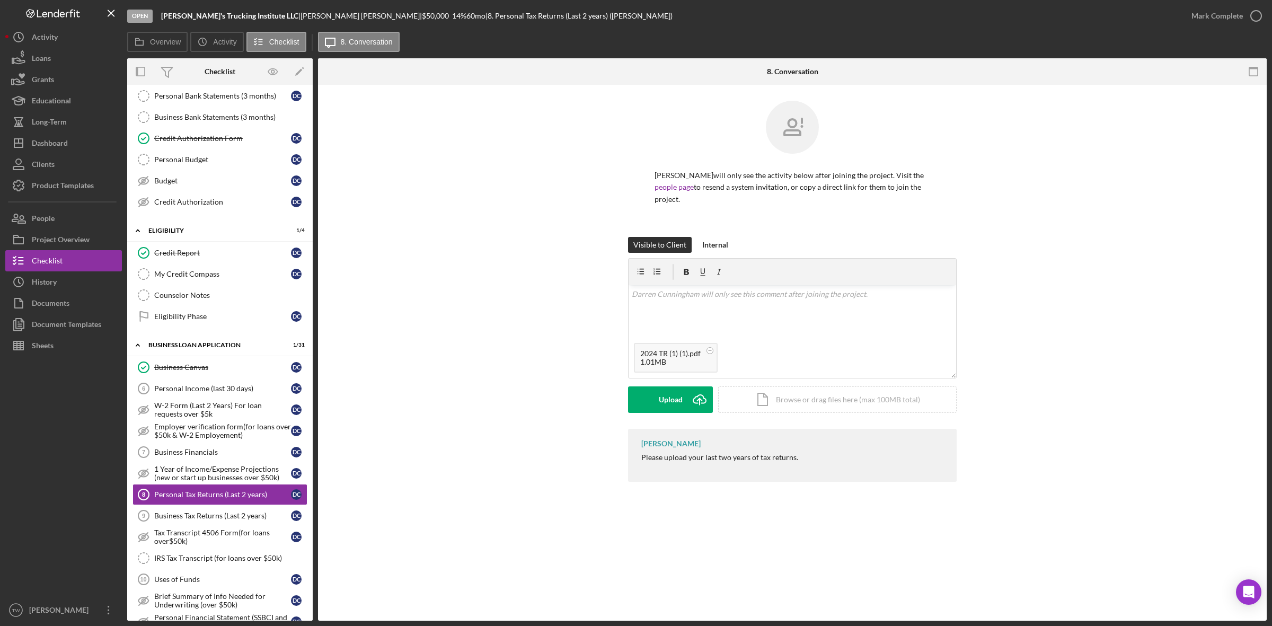
click at [656, 413] on div "Upload Icon/Upload Icon/Document Browse or drag files here (max 100MB total) Ta…" at bounding box center [792, 399] width 329 height 26
click at [662, 398] on div "Upload" at bounding box center [671, 399] width 24 height 26
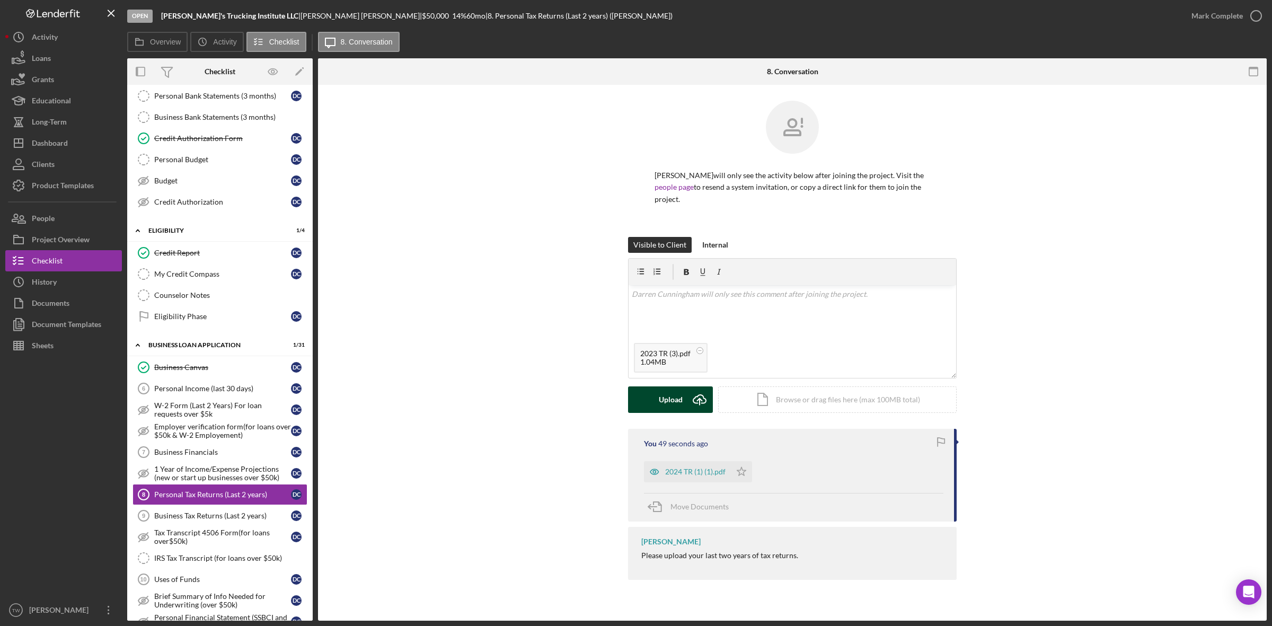
click at [636, 404] on button "Upload Icon/Upload" at bounding box center [670, 399] width 85 height 26
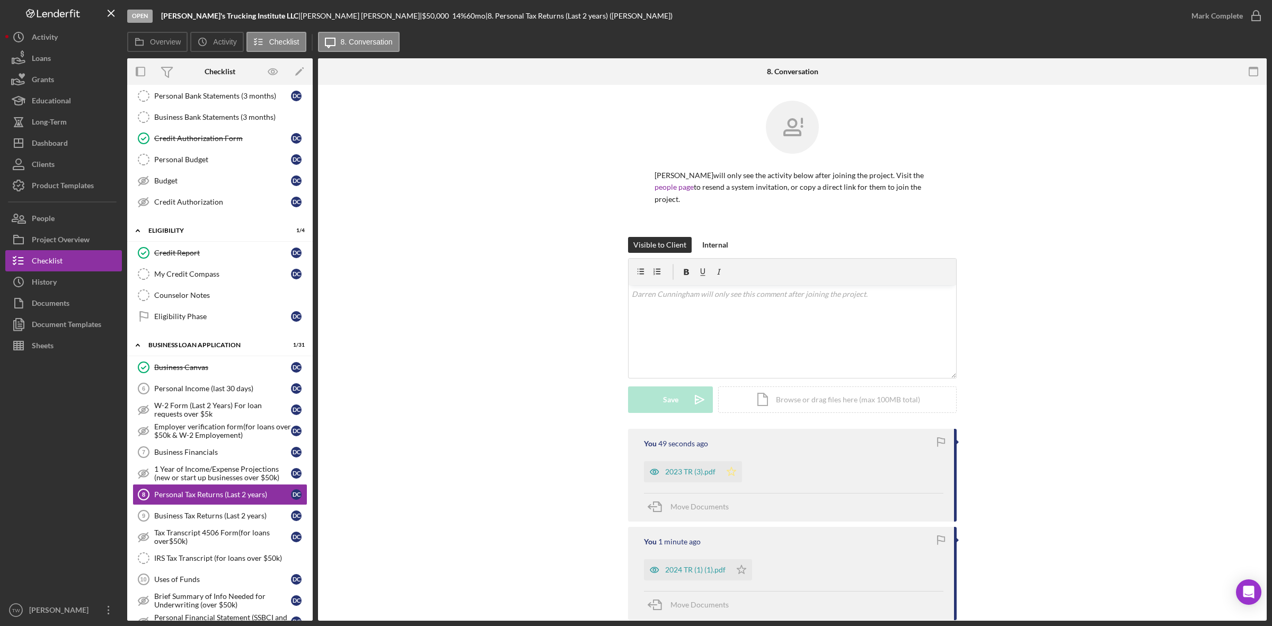
click at [735, 467] on icon "Icon/Star" at bounding box center [731, 471] width 21 height 21
click at [744, 585] on div "You 1 minute ago 2024 TR (1) (1).pdf Icon/Star Move Documents" at bounding box center [792, 573] width 329 height 93
click at [742, 576] on icon "Icon/Star" at bounding box center [741, 569] width 21 height 21
click at [1237, 12] on div "Mark Complete" at bounding box center [1216, 15] width 51 height 21
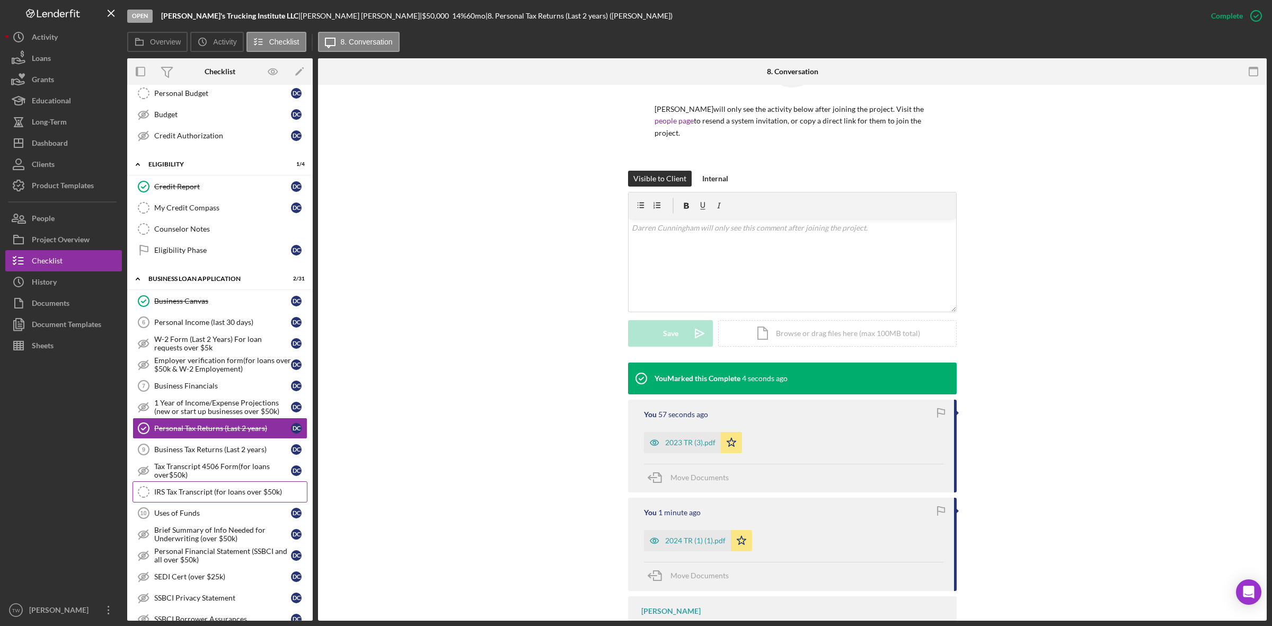
scroll to position [265, 0]
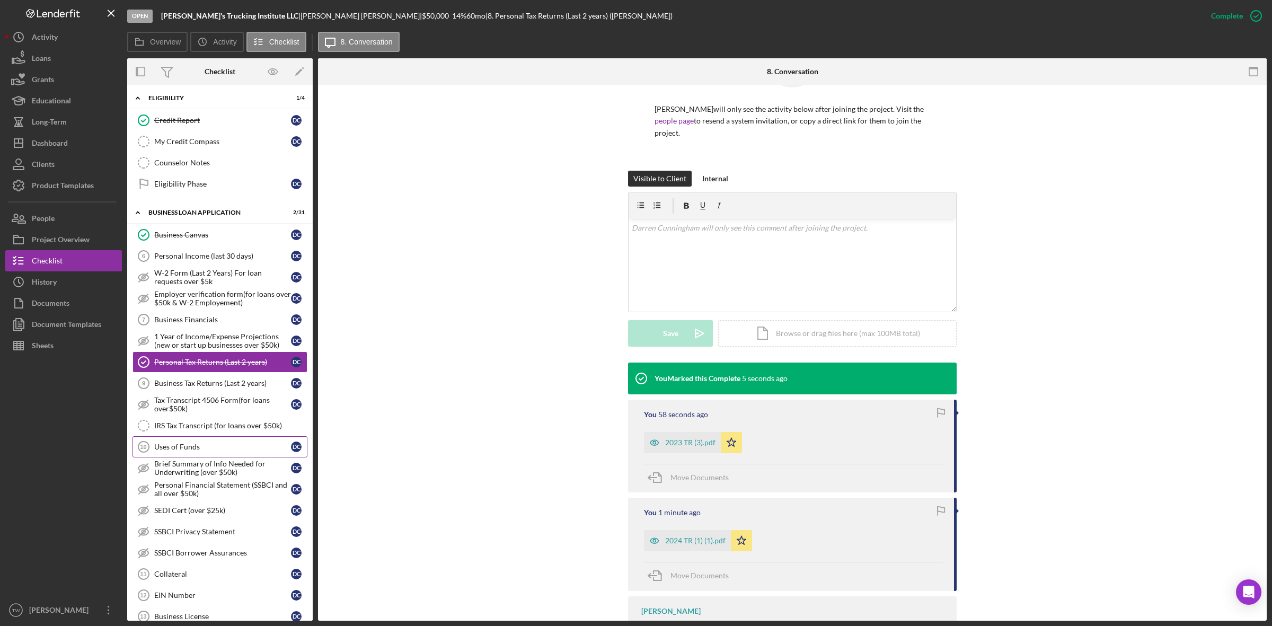
click at [197, 457] on link "Uses of Funds 10 Uses of Funds D C" at bounding box center [219, 446] width 175 height 21
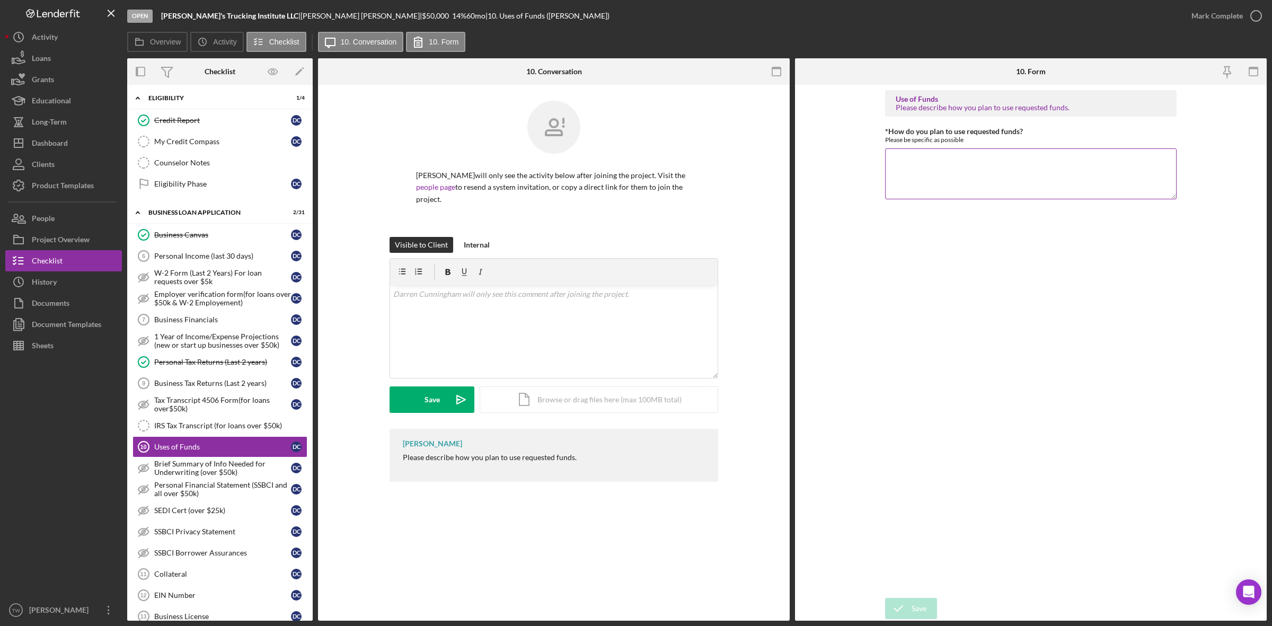
click at [939, 170] on textarea "*How do you plan to use requested funds?" at bounding box center [1030, 173] width 291 height 51
type textarea "working capital for payroll/operating expenses."
click at [913, 599] on div "Save" at bounding box center [919, 608] width 15 height 21
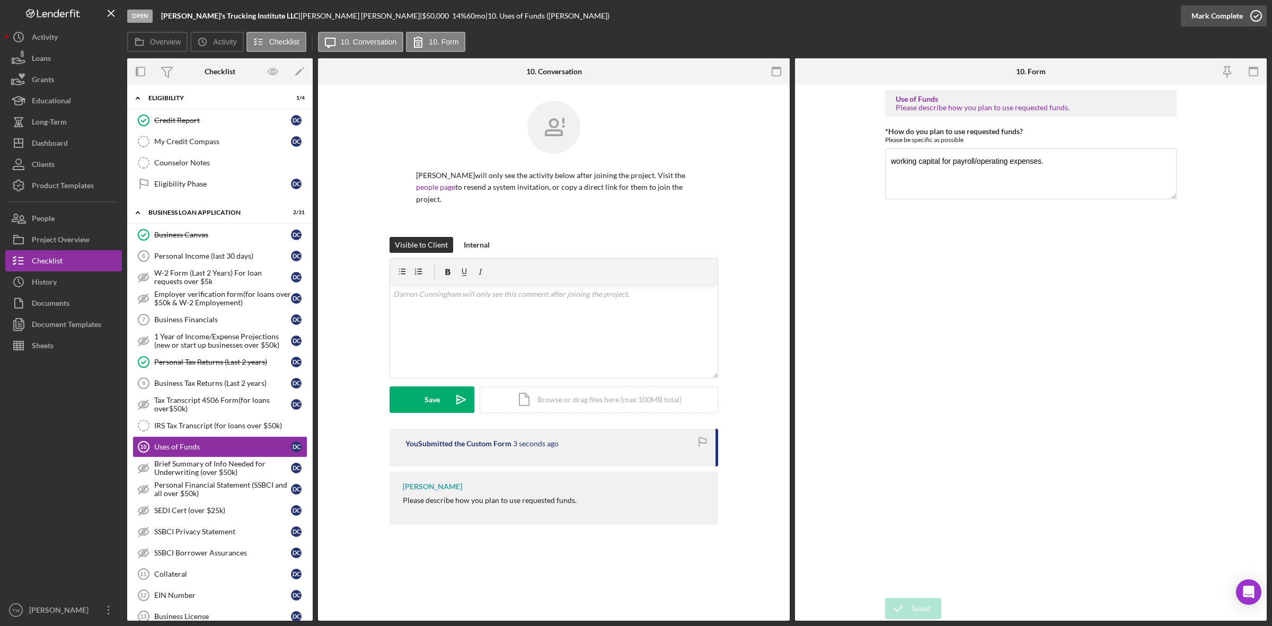
click at [1219, 21] on div "Mark Complete" at bounding box center [1216, 15] width 51 height 21
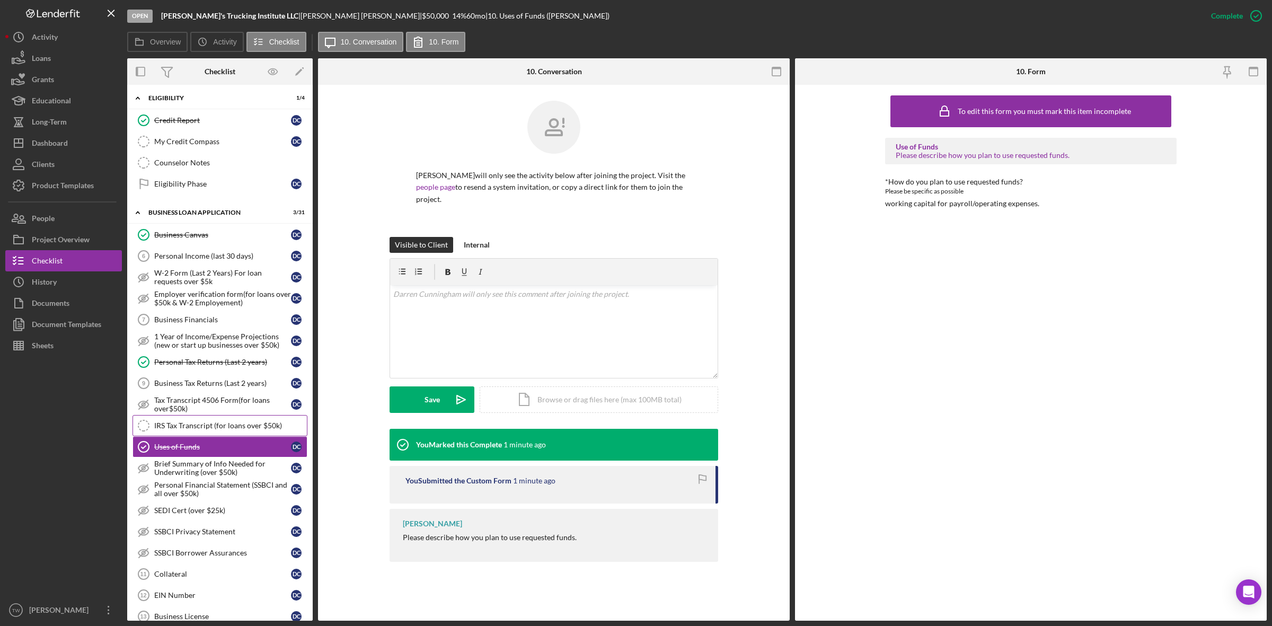
scroll to position [397, 0]
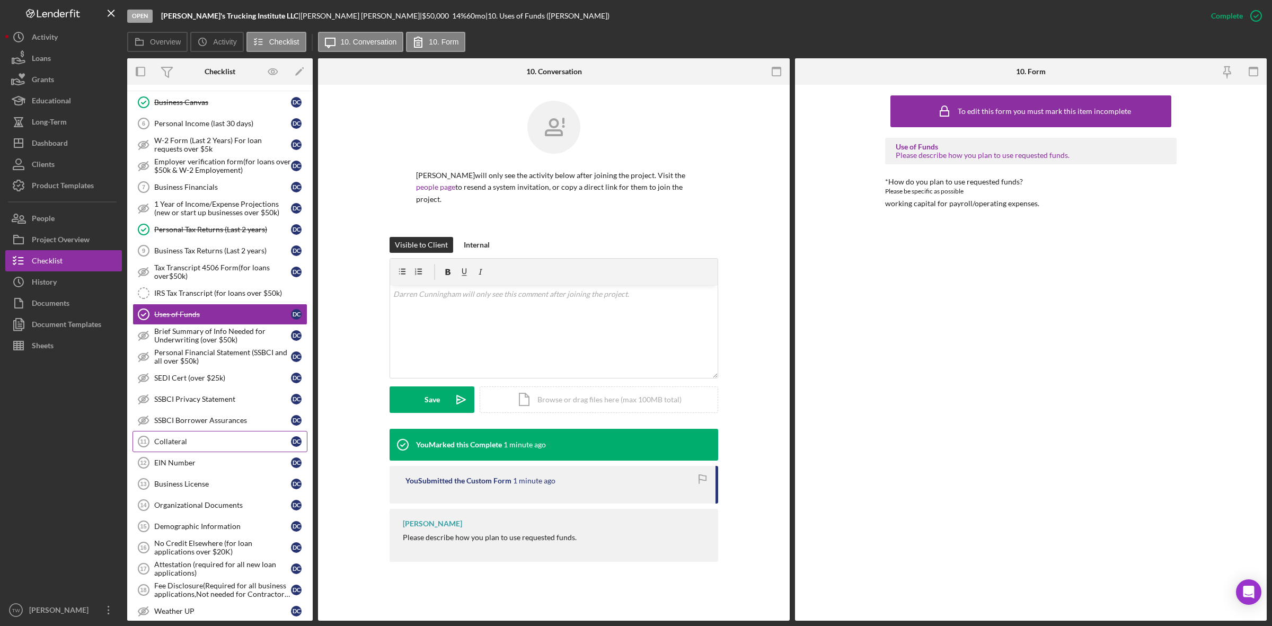
click at [221, 444] on link "Collateral 11 Collateral D C" at bounding box center [219, 441] width 175 height 21
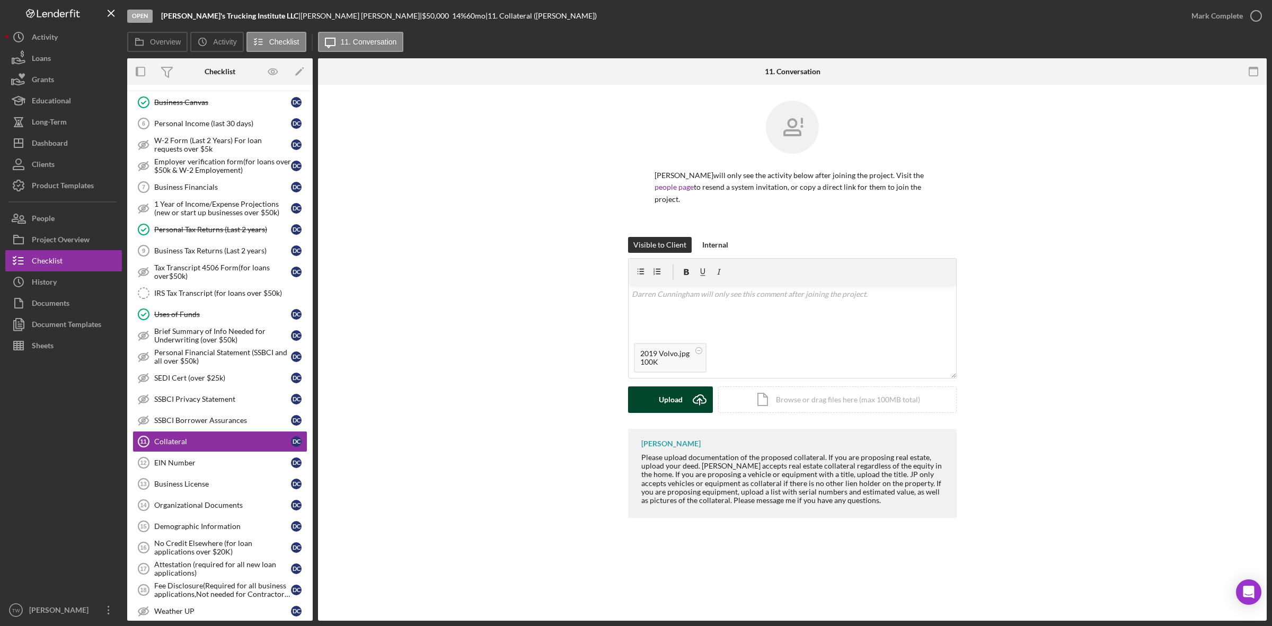
click at [674, 399] on div "Upload" at bounding box center [671, 399] width 24 height 26
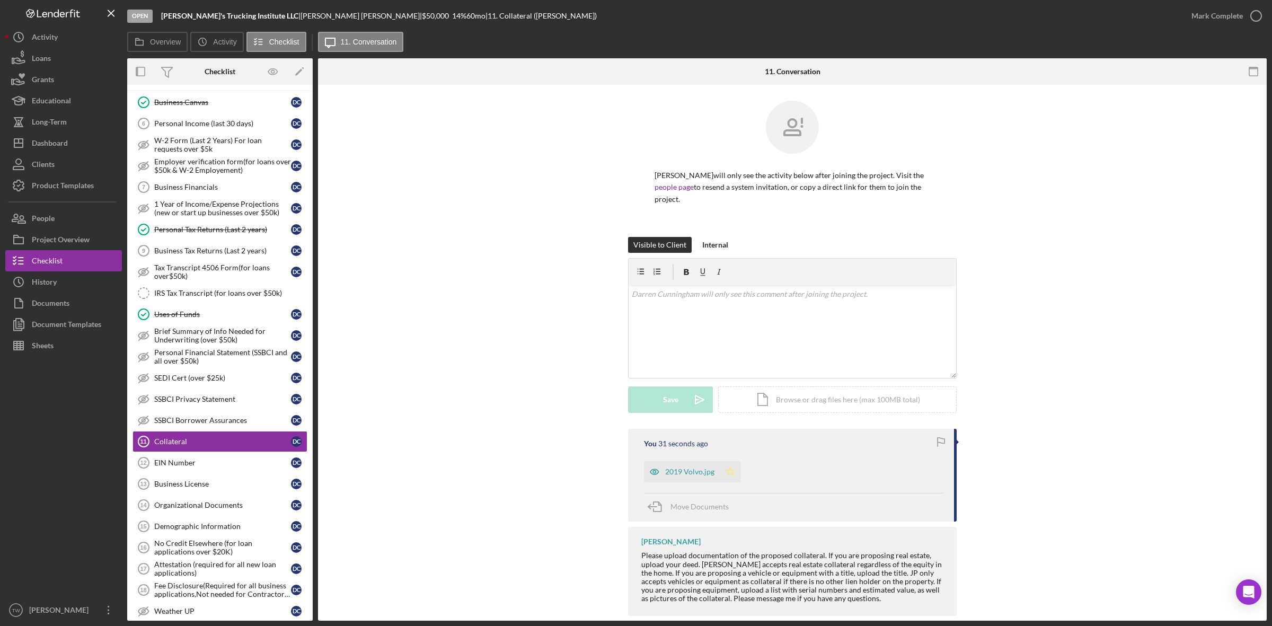
click at [733, 477] on icon "Icon/Star" at bounding box center [730, 471] width 21 height 21
click at [659, 406] on div "Upload" at bounding box center [671, 399] width 24 height 26
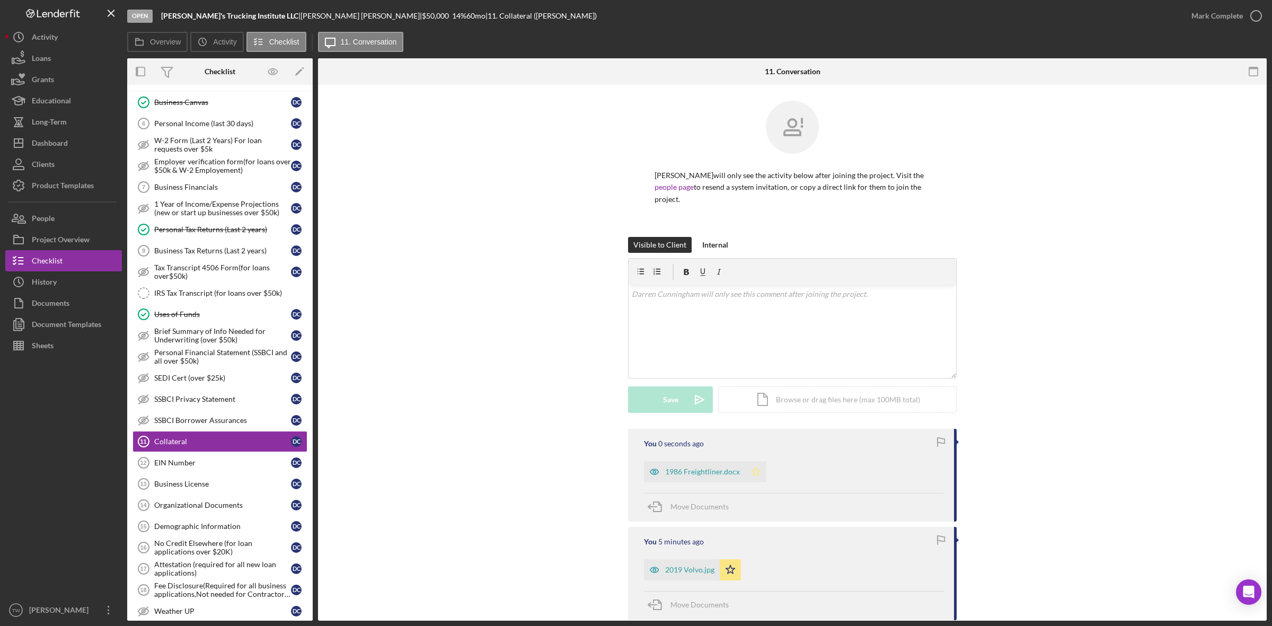
click at [754, 469] on polygon "button" at bounding box center [755, 471] width 9 height 8
click at [208, 467] on div "EIN Number" at bounding box center [222, 462] width 137 height 8
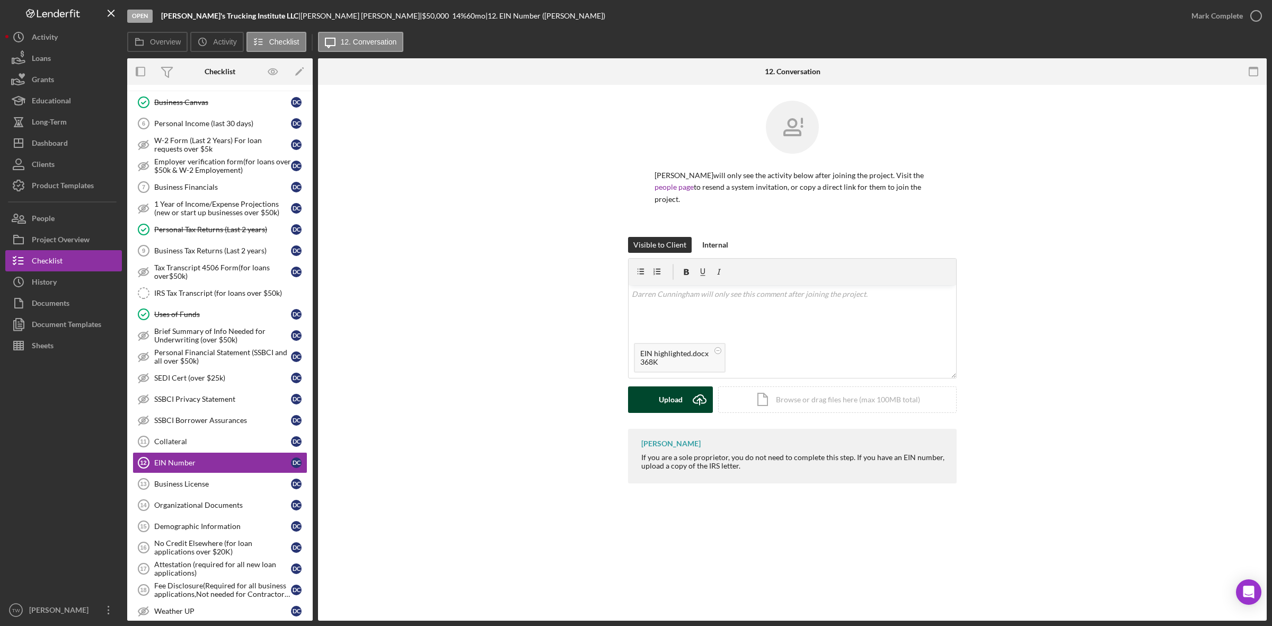
click at [674, 407] on div "Upload" at bounding box center [671, 399] width 24 height 26
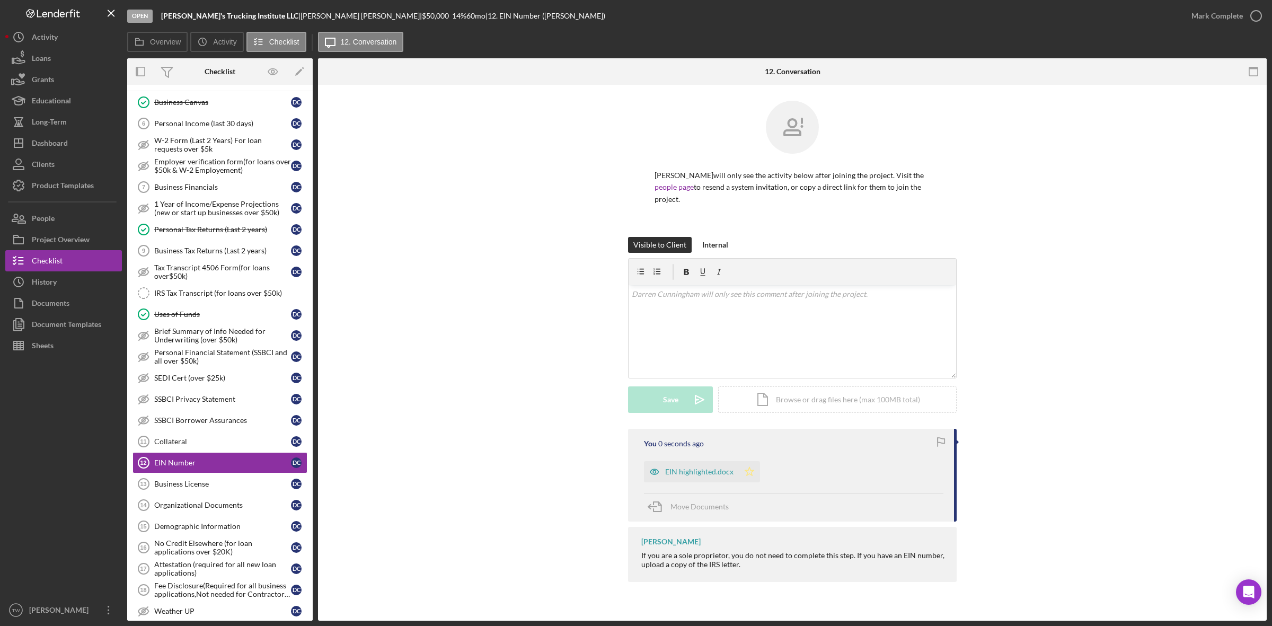
click at [751, 474] on icon "Icon/Star" at bounding box center [749, 471] width 21 height 21
click at [1218, 3] on div "Mark Complete" at bounding box center [1224, 16] width 86 height 32
click at [1210, 14] on div "Mark Complete" at bounding box center [1216, 15] width 51 height 21
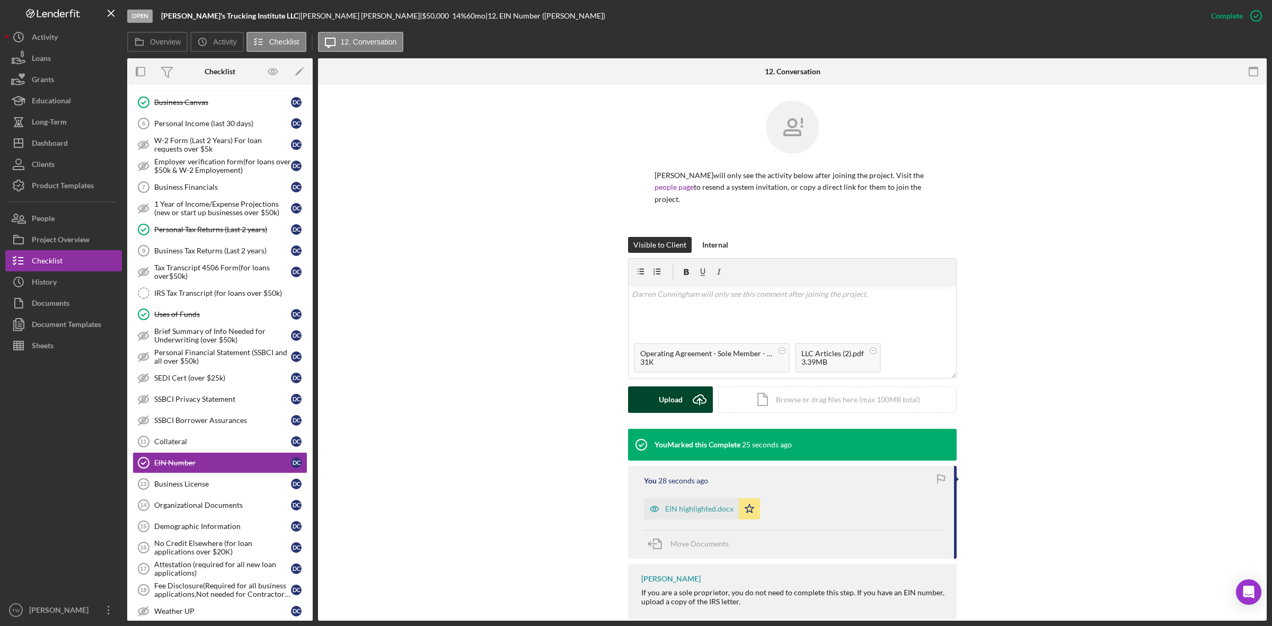
click at [671, 404] on div "Upload" at bounding box center [671, 399] width 24 height 26
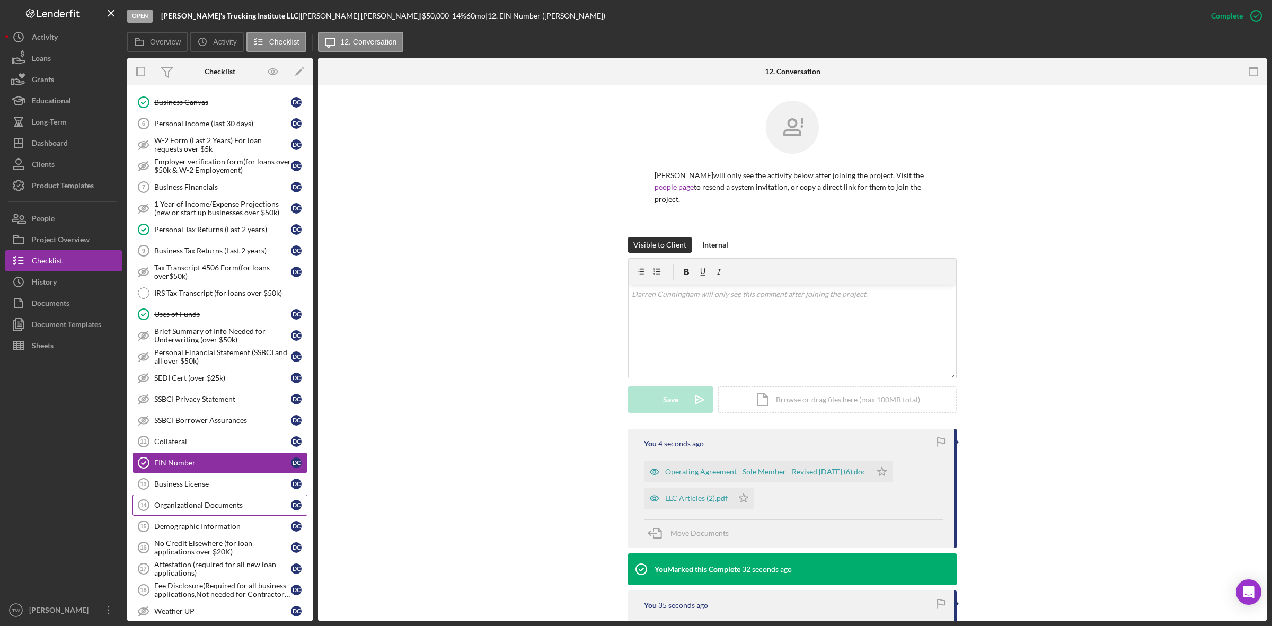
click at [207, 507] on link "Organizational Documents 14 Organizational Documents D C" at bounding box center [219, 504] width 175 height 21
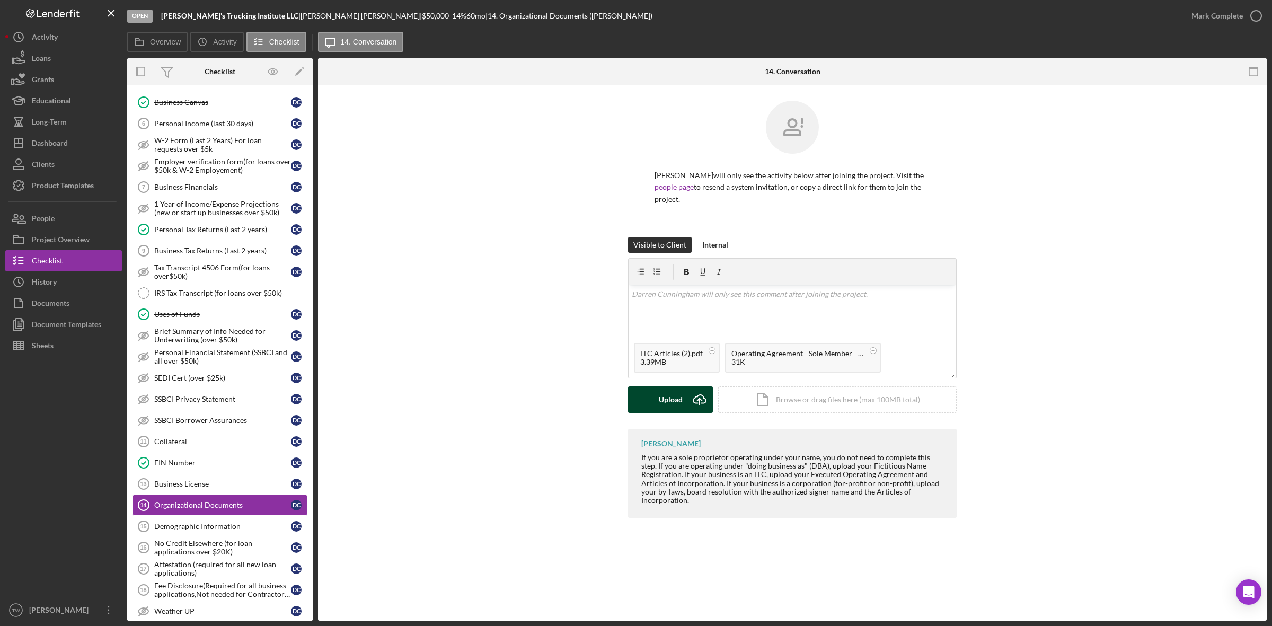
click at [674, 409] on div "Upload" at bounding box center [671, 399] width 24 height 26
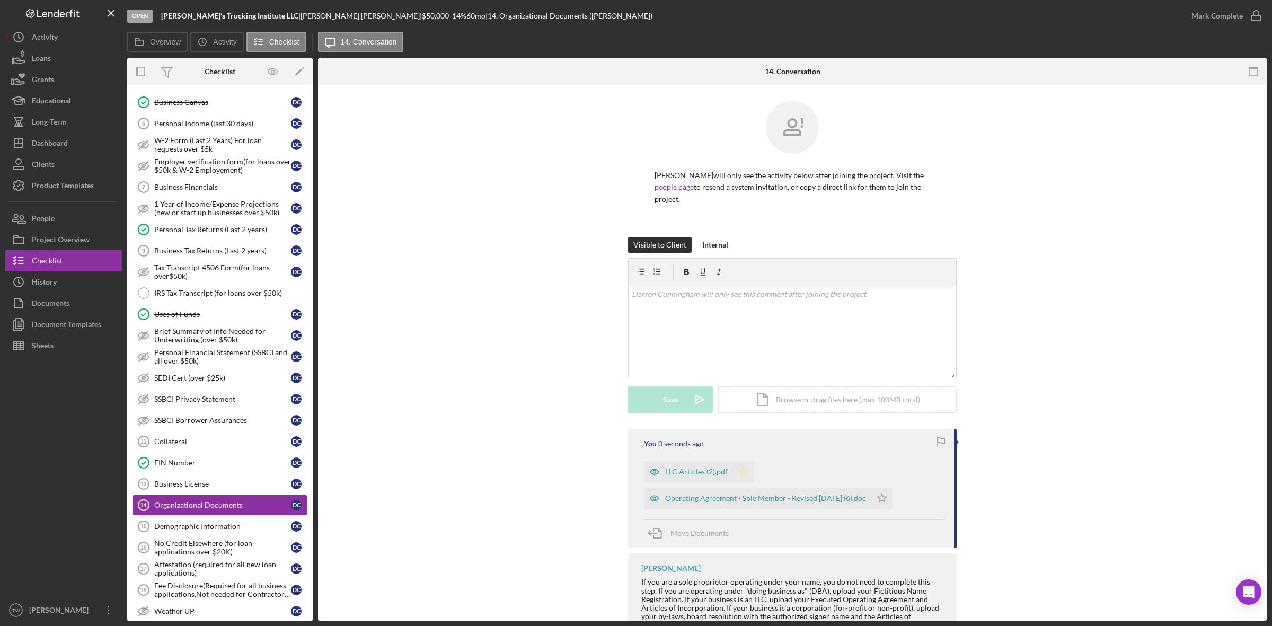
click at [745, 475] on icon "Icon/Star" at bounding box center [743, 471] width 21 height 21
click at [871, 501] on div "Operating Agreement - Sole Member - Revised April 2019 (6).doc" at bounding box center [757, 498] width 227 height 21
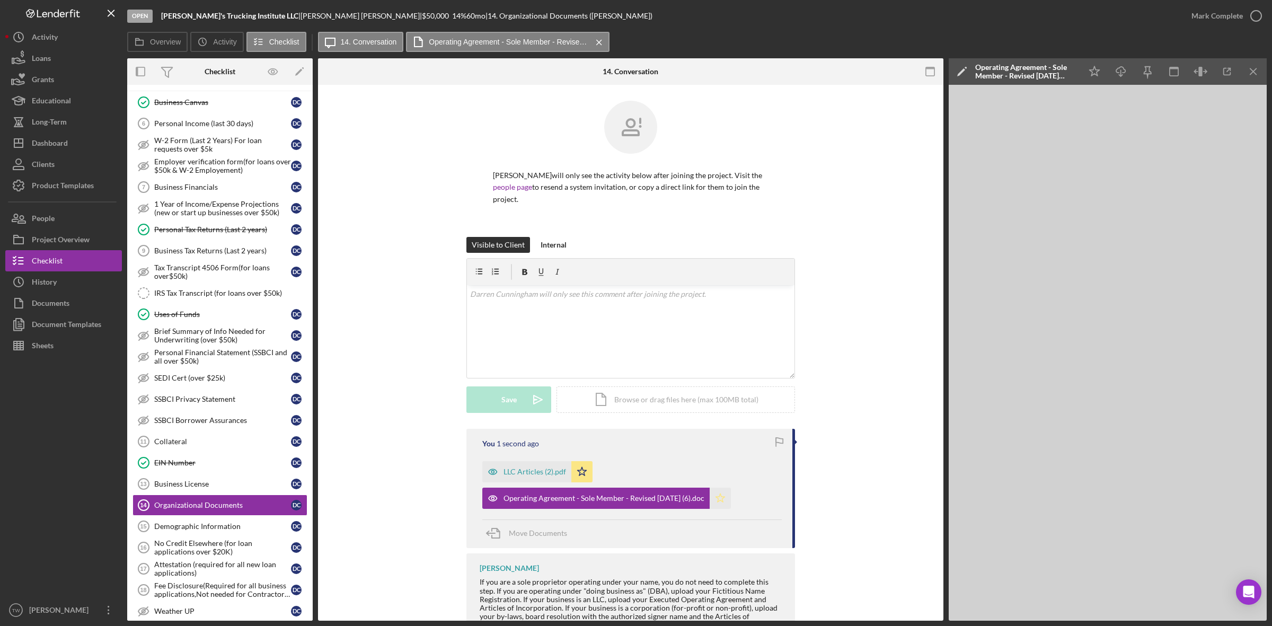
click at [727, 502] on icon "Icon/Star" at bounding box center [720, 498] width 21 height 21
click at [1231, 14] on div "Mark Complete" at bounding box center [1216, 15] width 51 height 21
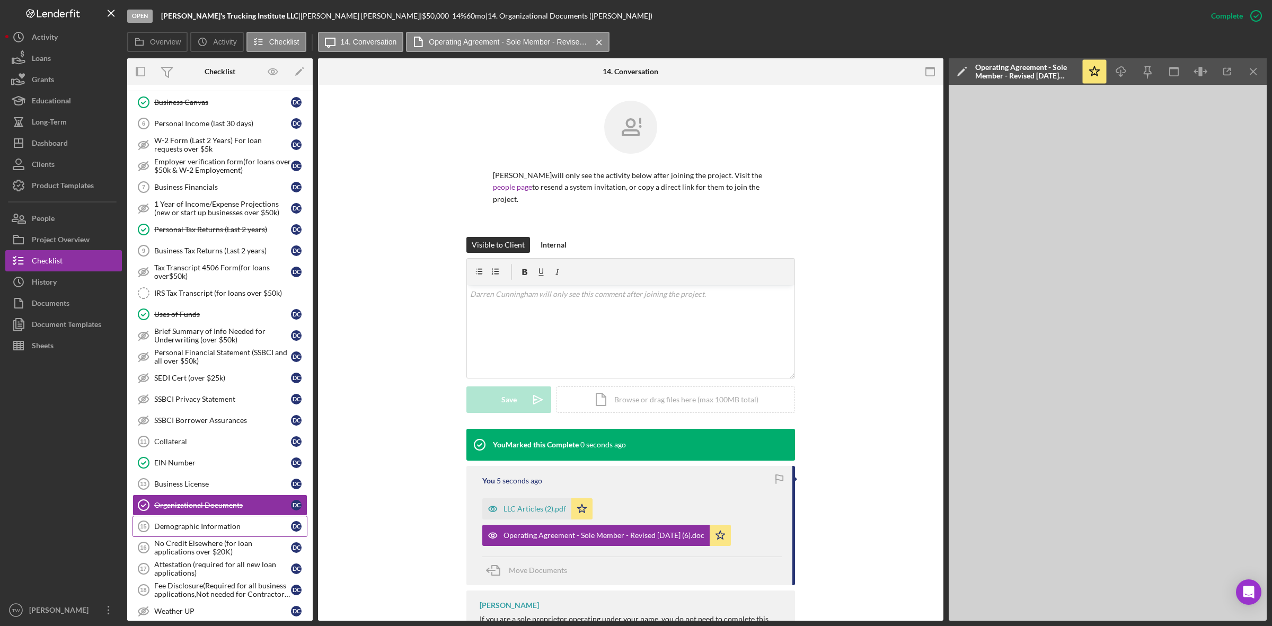
click at [228, 530] on div "Demographic Information" at bounding box center [222, 526] width 137 height 8
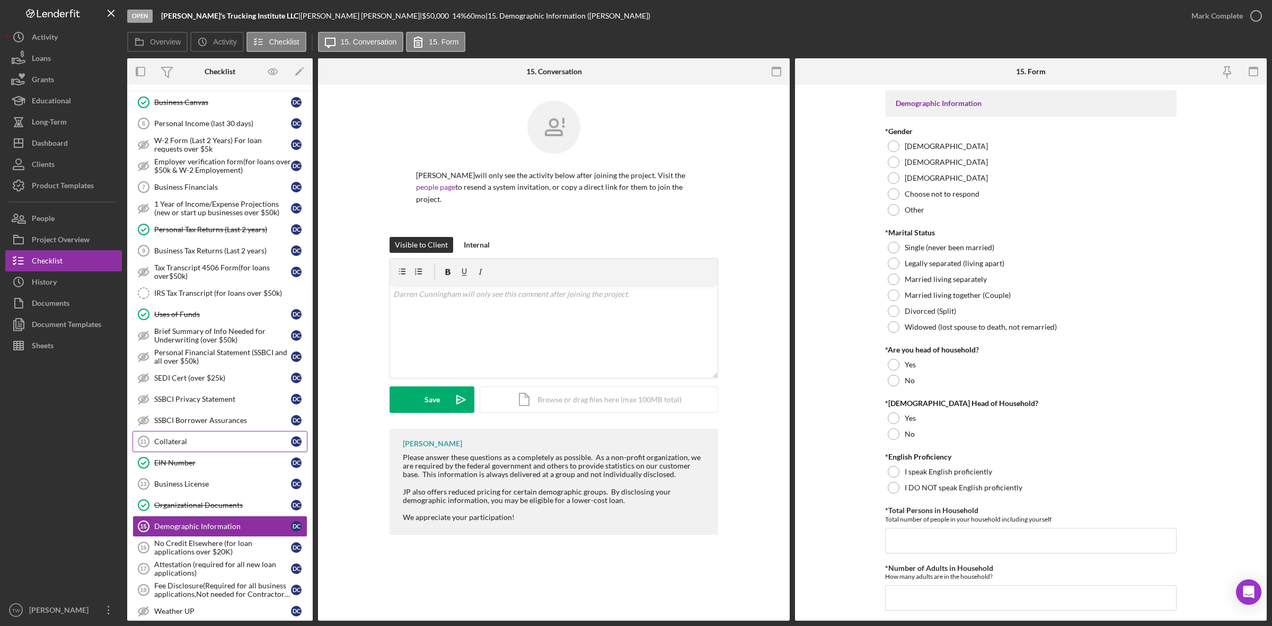
click at [237, 443] on link "Collateral 11 Collateral D C" at bounding box center [219, 441] width 175 height 21
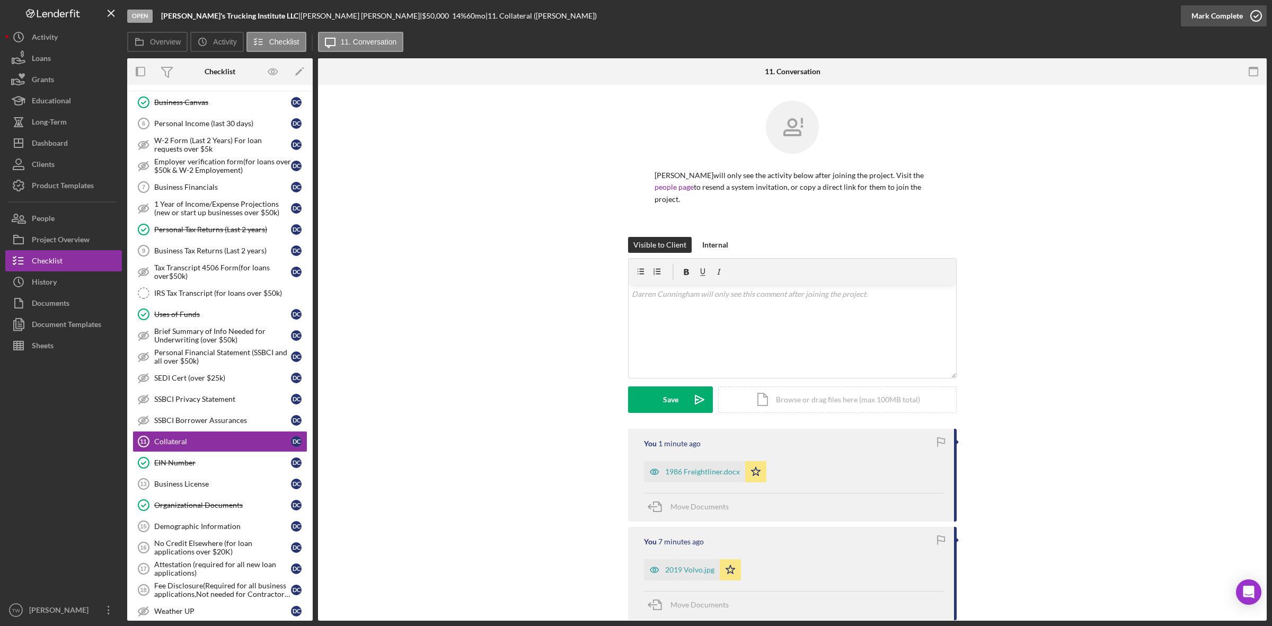
click at [1211, 11] on div "Mark Complete" at bounding box center [1216, 15] width 51 height 21
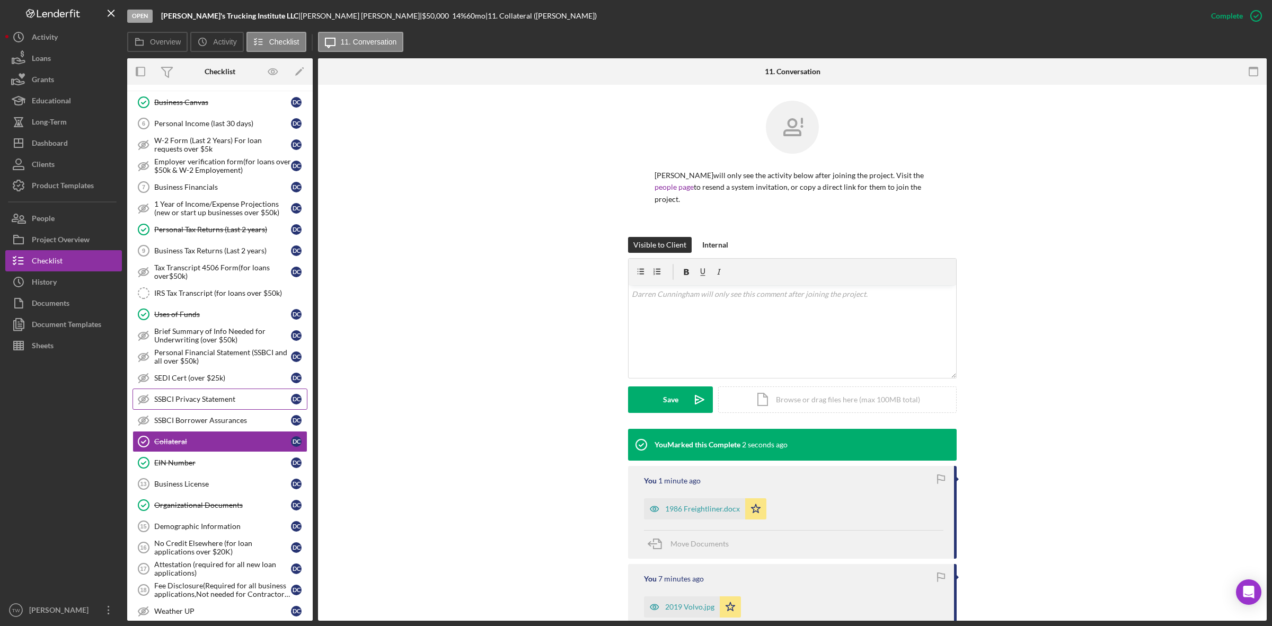
scroll to position [464, 0]
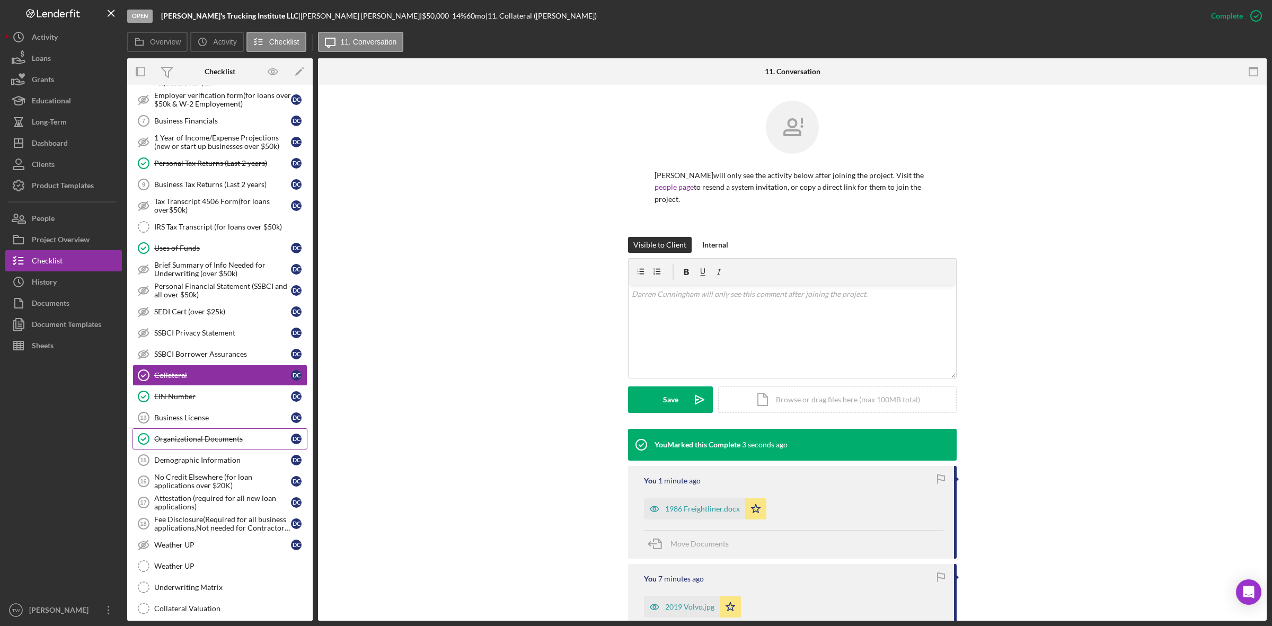
click at [215, 449] on link "Organizational Documents Organizational Documents D C" at bounding box center [219, 438] width 175 height 21
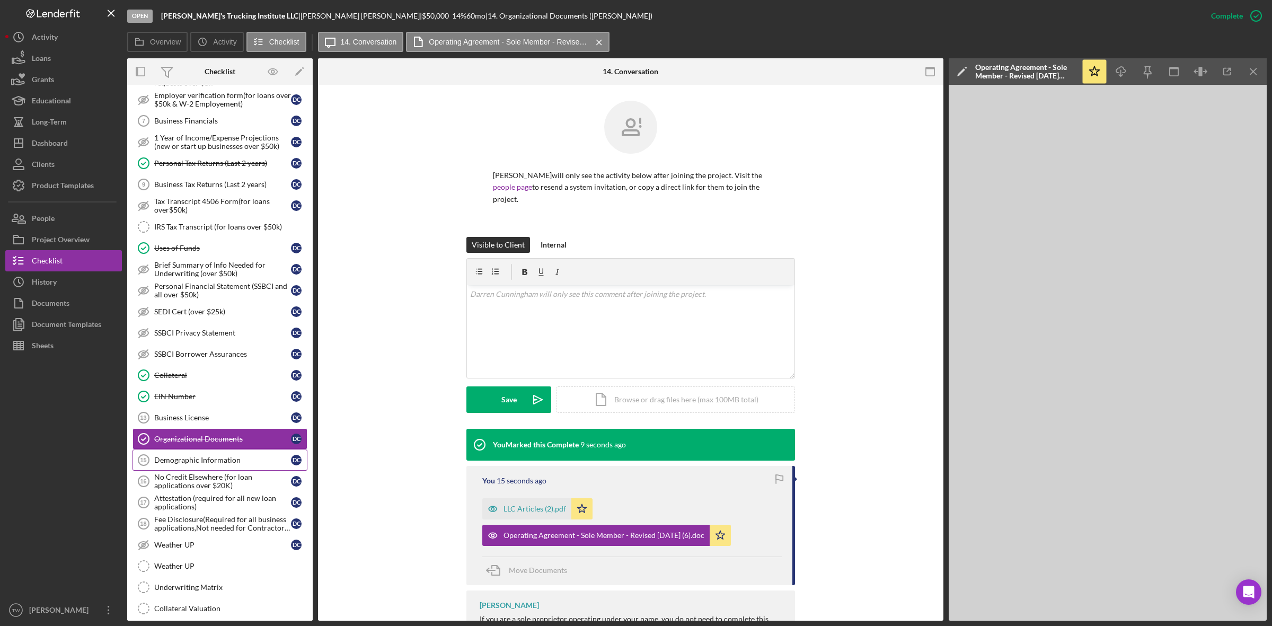
click at [211, 471] on link "Demographic Information 15 Demographic Information D C" at bounding box center [219, 459] width 175 height 21
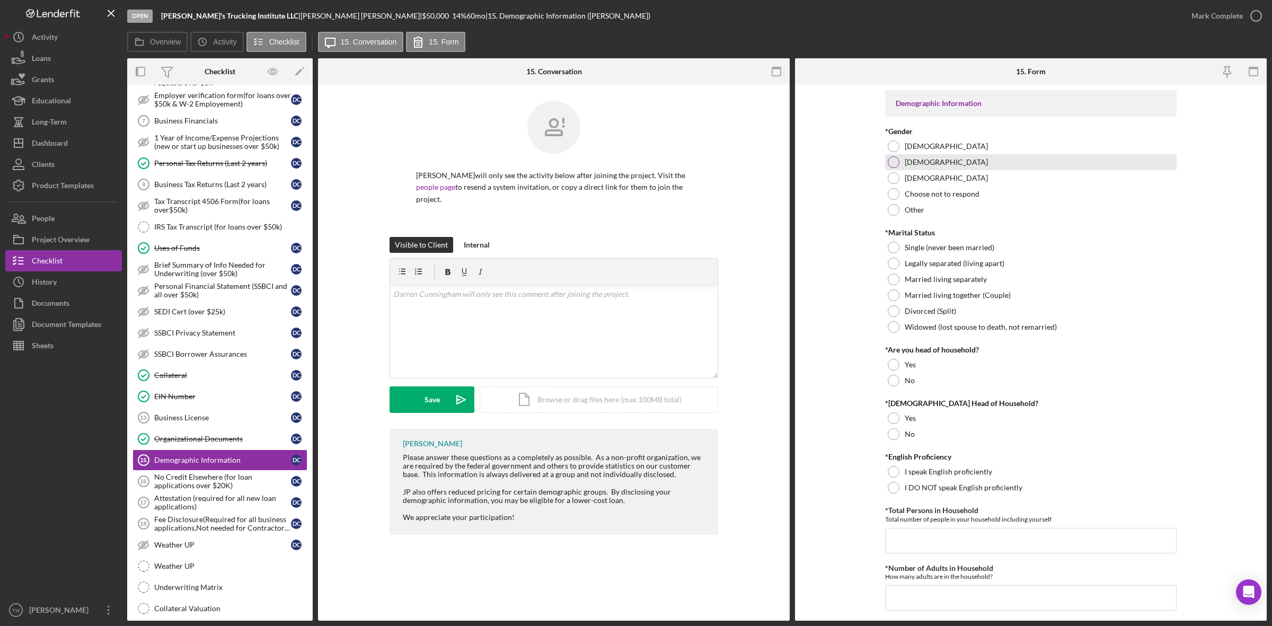
click at [923, 157] on div "[DEMOGRAPHIC_DATA]" at bounding box center [1030, 162] width 291 height 16
click at [925, 244] on label "Single (never been married)" at bounding box center [950, 247] width 90 height 8
click at [903, 383] on div "No" at bounding box center [1030, 381] width 291 height 16
click at [899, 439] on div "No" at bounding box center [1030, 434] width 291 height 16
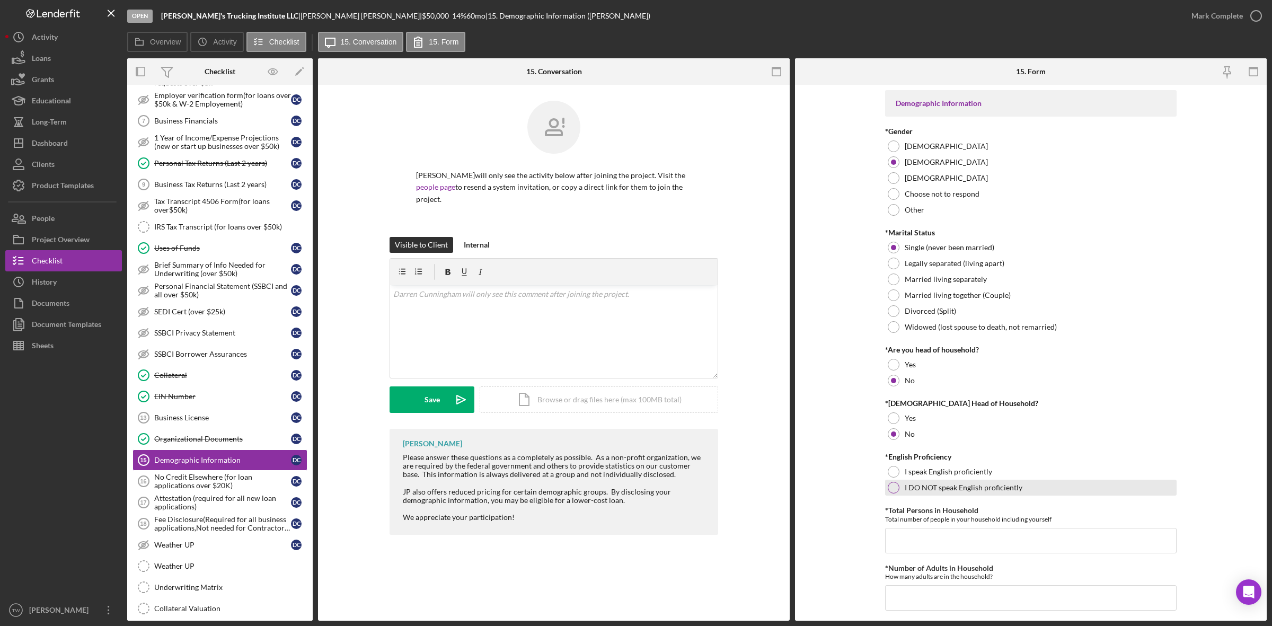
click at [905, 490] on label "I DO NOT speak English proficiently" at bounding box center [964, 487] width 118 height 8
click at [908, 547] on input "*Total Persons in Household" at bounding box center [1030, 540] width 291 height 25
type input "1"
click at [977, 477] on div "I speak English proficiently" at bounding box center [1030, 472] width 291 height 16
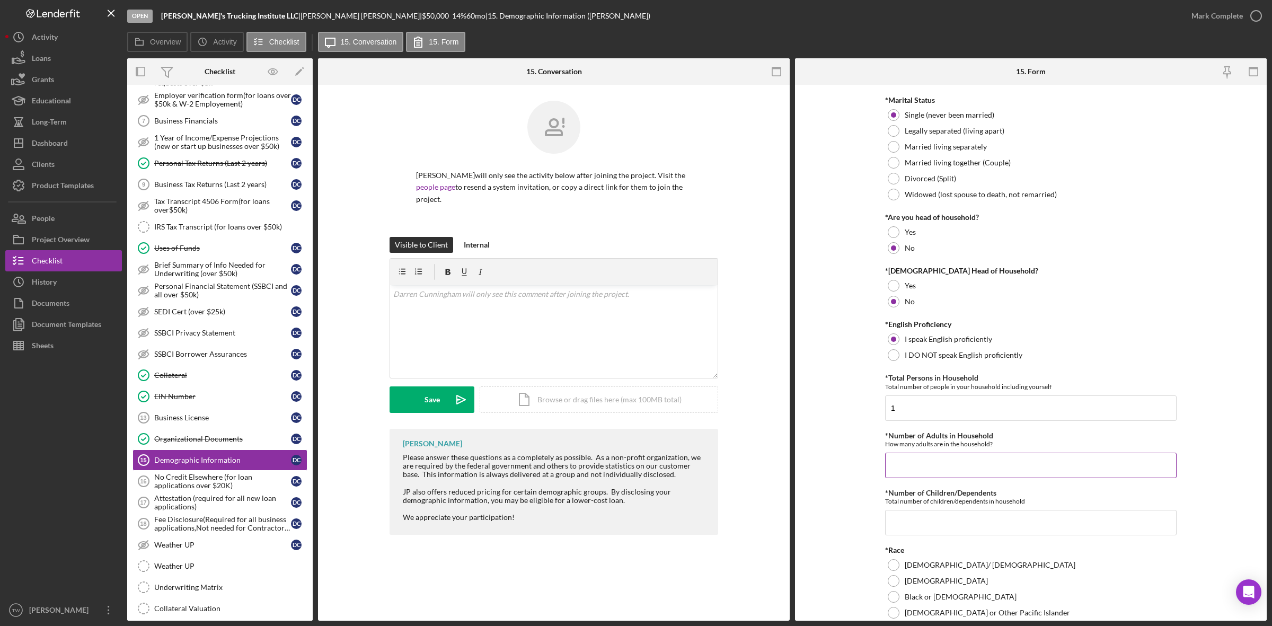
click at [947, 467] on input "*Number of Adults in Household" at bounding box center [1030, 465] width 291 height 25
type input "1"
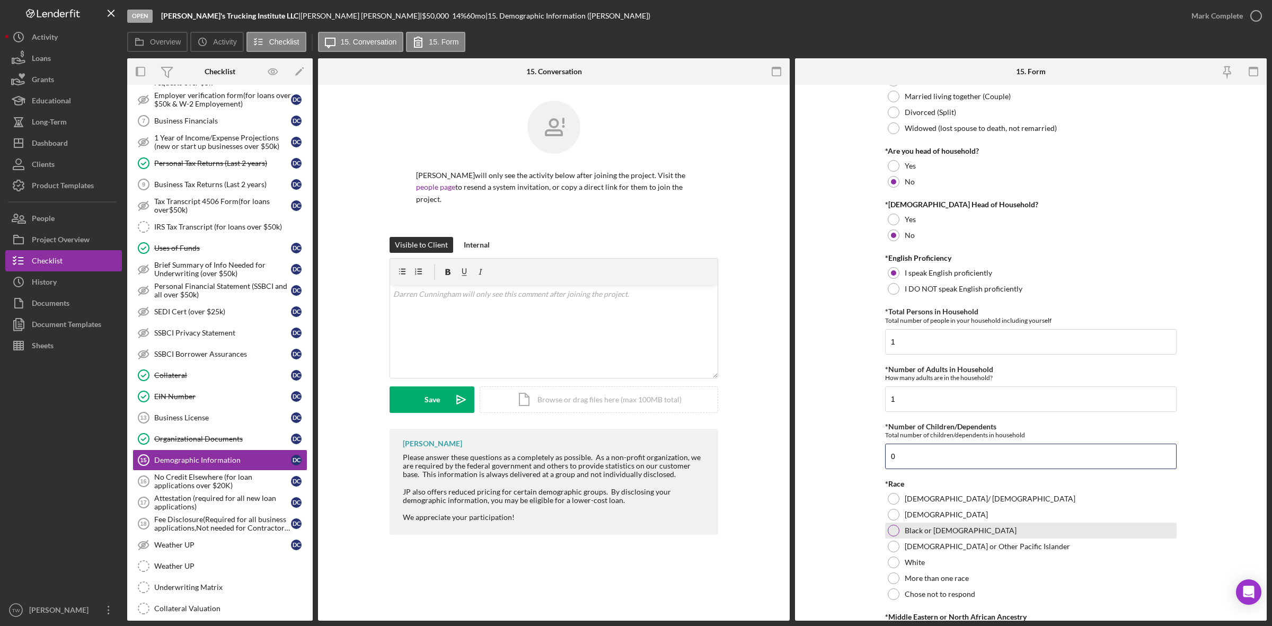
type input "0"
click at [934, 526] on label "Black or [DEMOGRAPHIC_DATA]" at bounding box center [961, 530] width 112 height 8
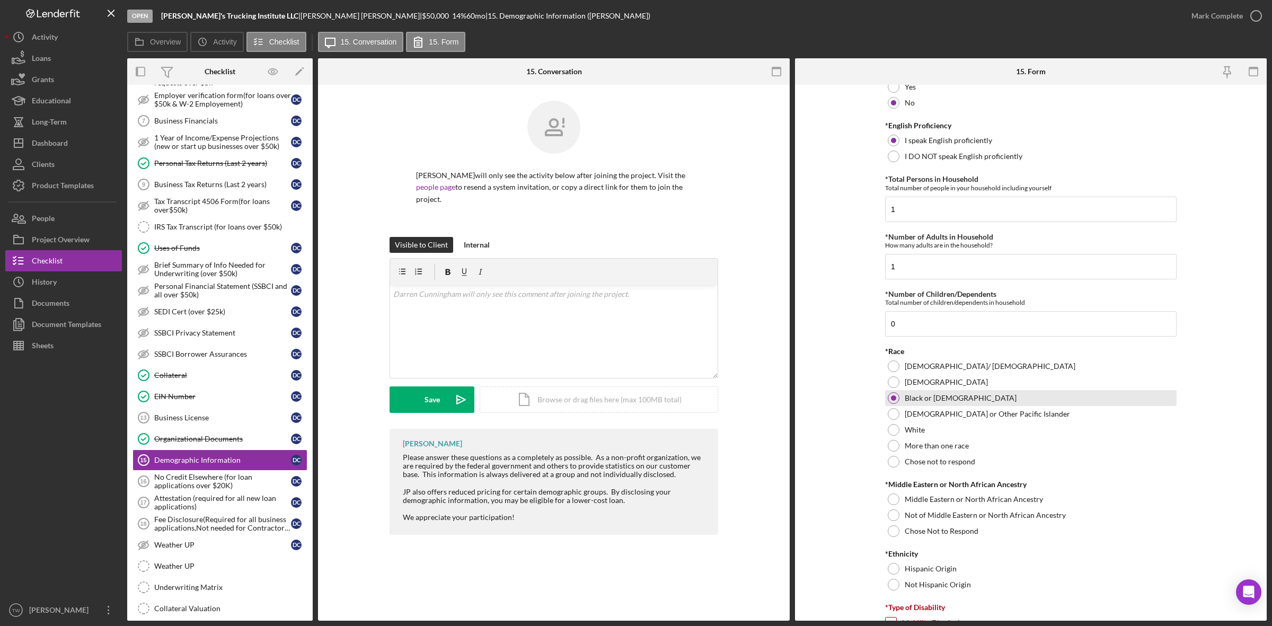
scroll to position [397, 0]
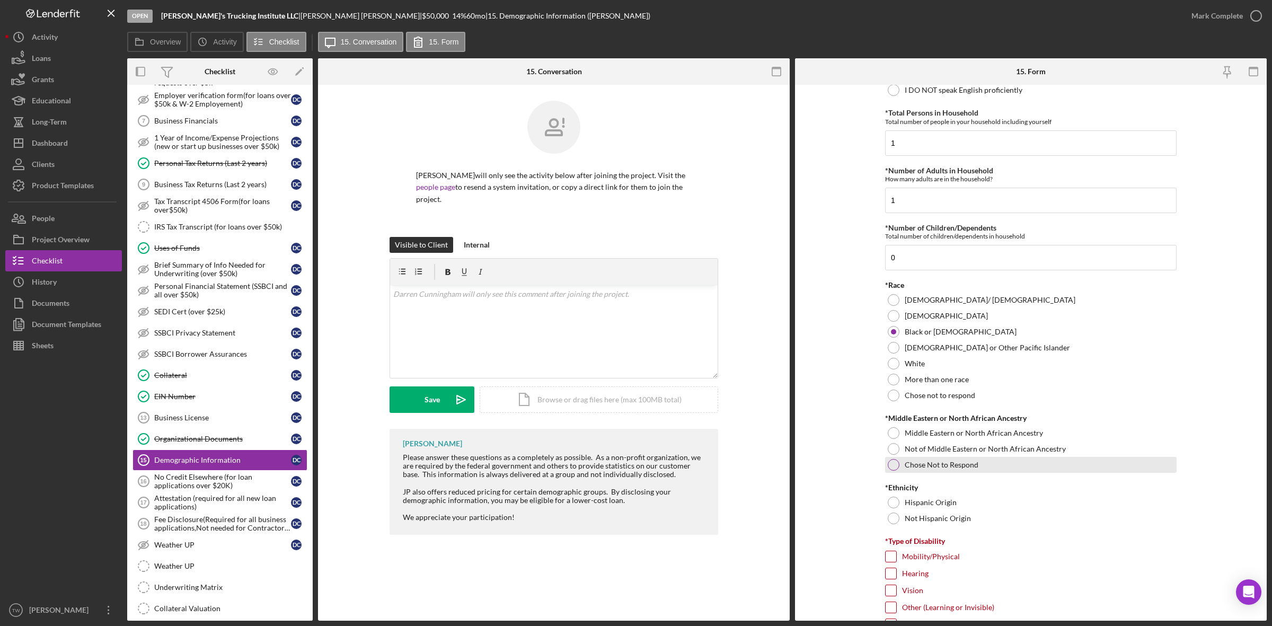
click at [944, 462] on label "Chose Not to Respond" at bounding box center [942, 465] width 74 height 8
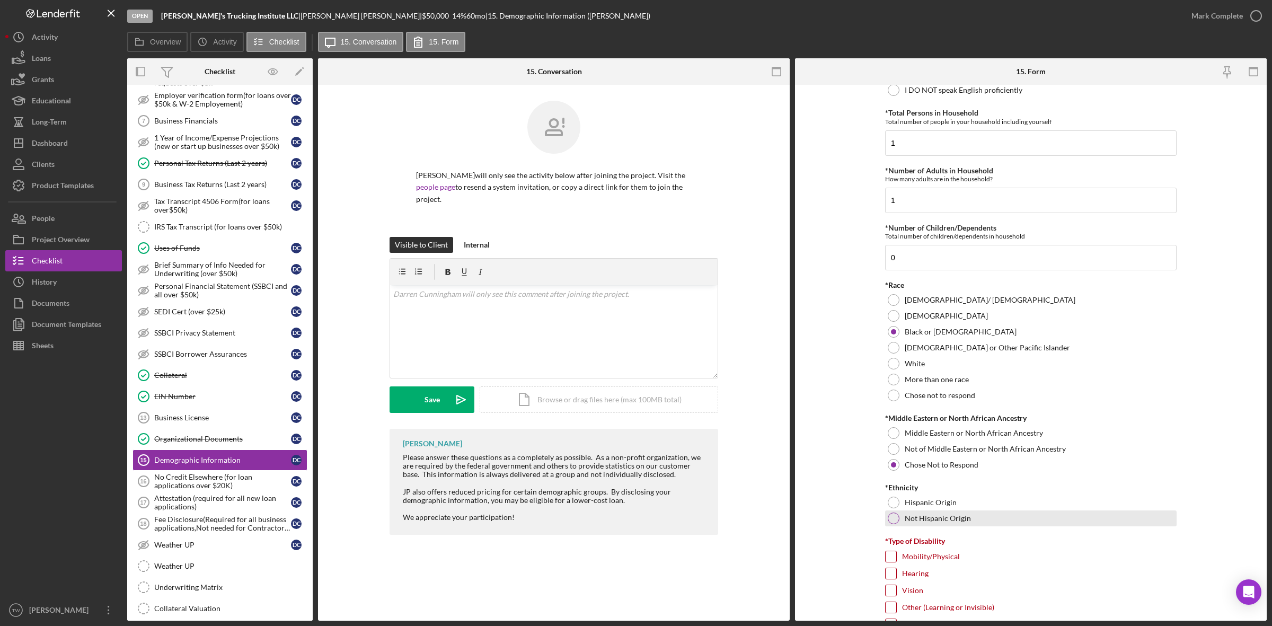
click at [913, 514] on label "Not Hispanic Origin" at bounding box center [938, 518] width 66 height 8
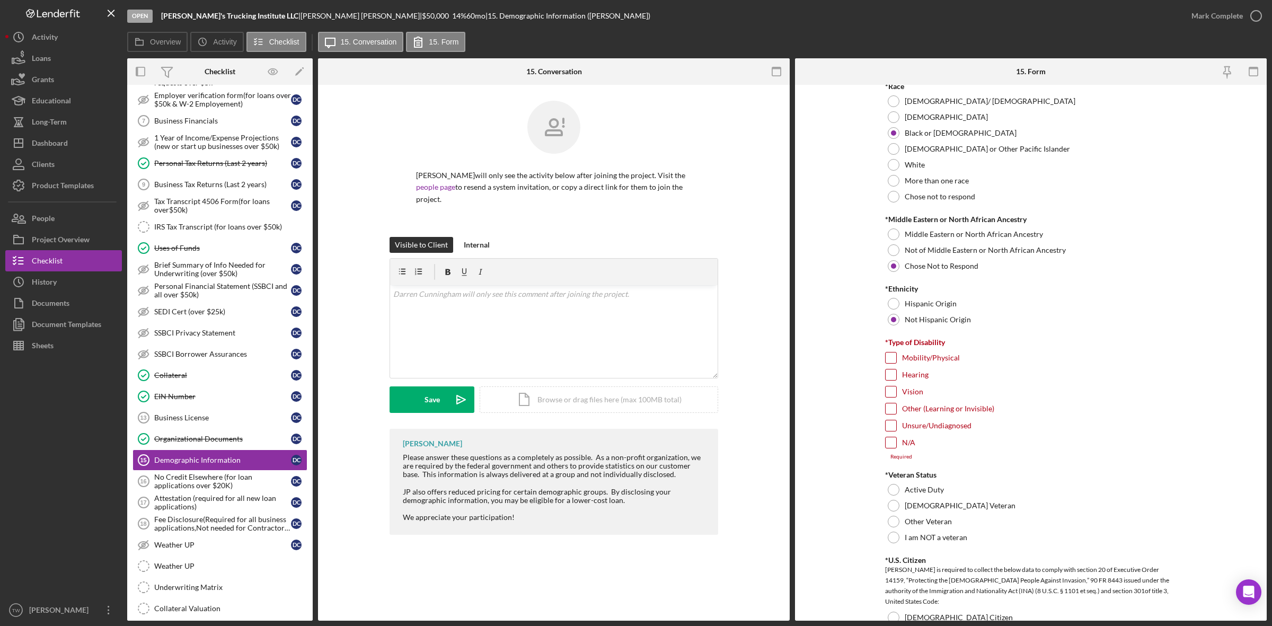
click at [889, 445] on input "N/A" at bounding box center [891, 442] width 11 height 11
checkbox input "true"
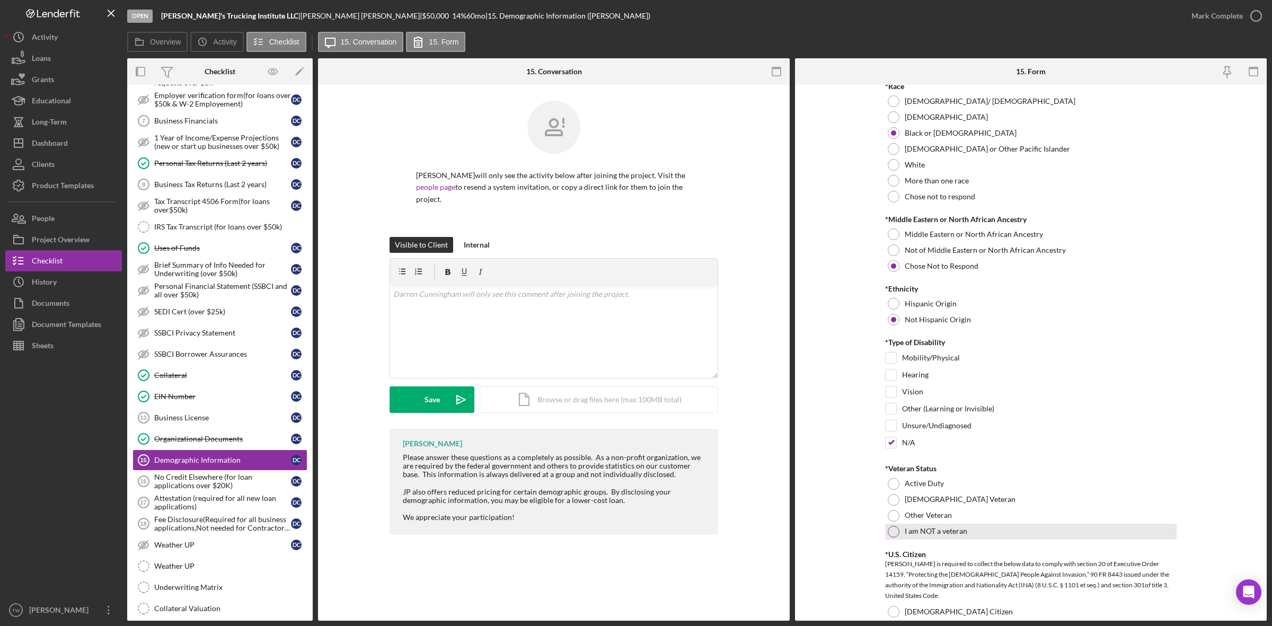
click at [894, 530] on div at bounding box center [894, 532] width 12 height 12
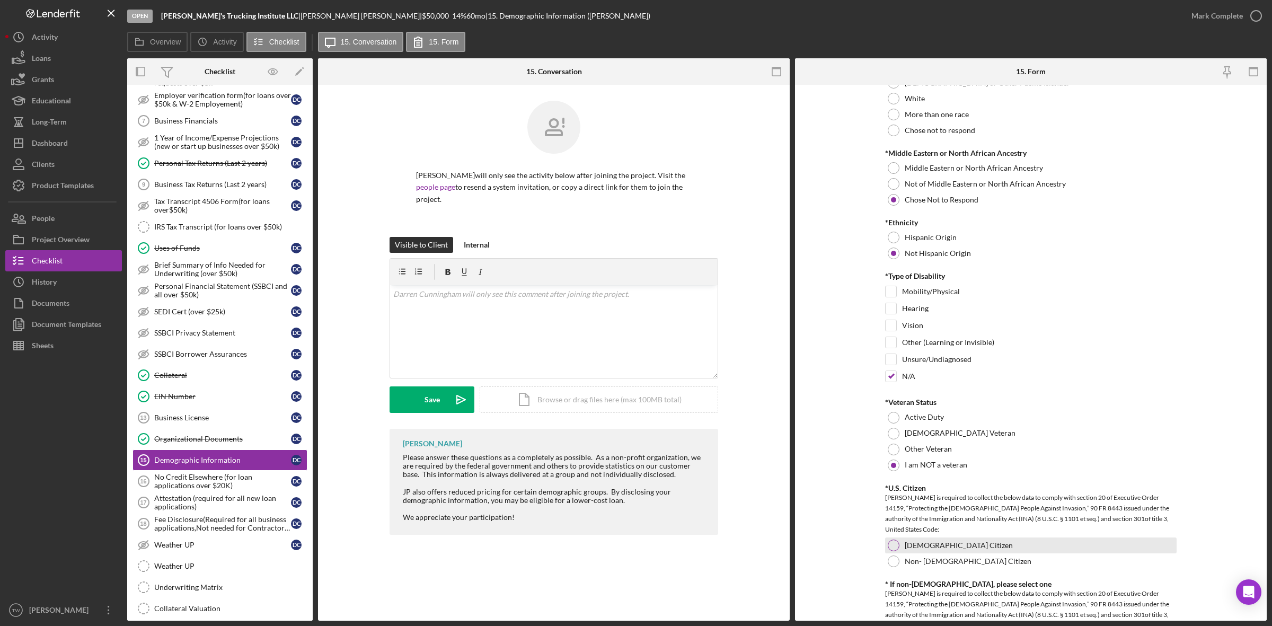
click at [901, 541] on div "[DEMOGRAPHIC_DATA] Citizen" at bounding box center [1030, 545] width 291 height 16
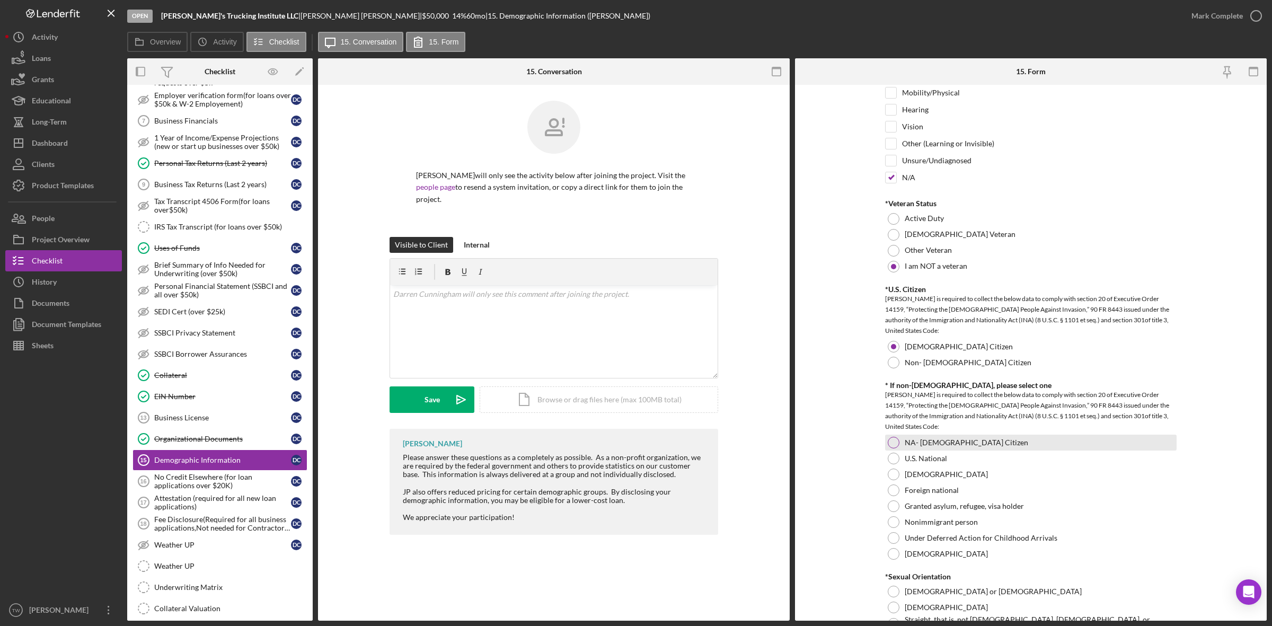
click at [888, 446] on div at bounding box center [894, 443] width 12 height 12
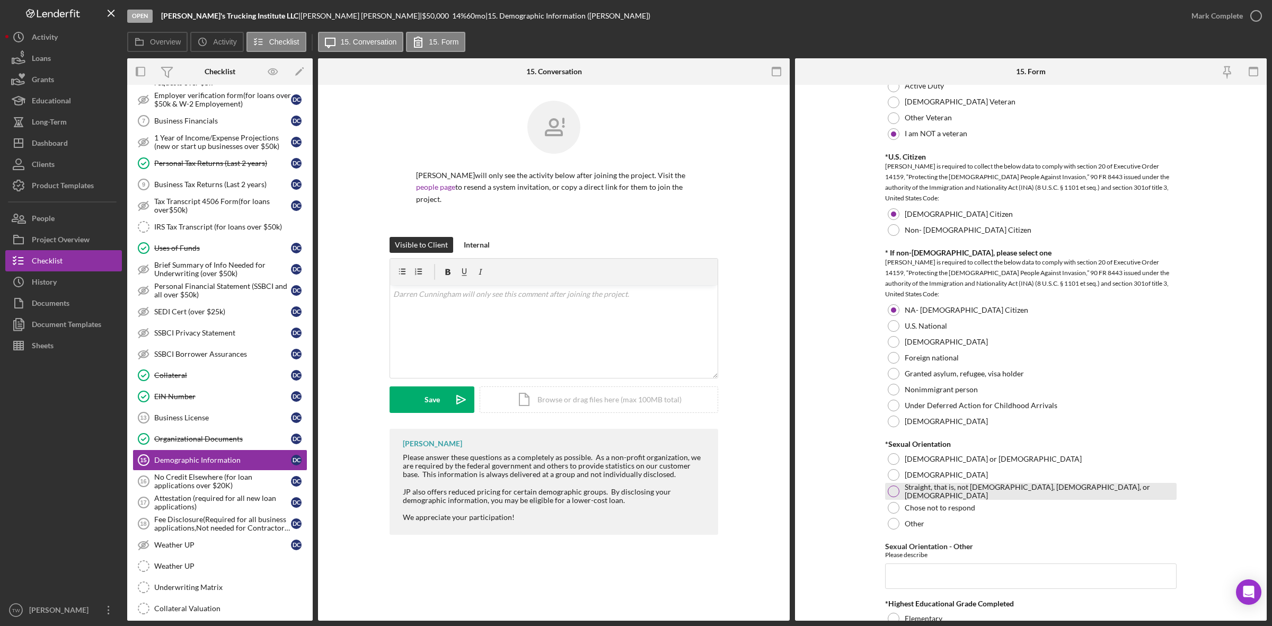
click at [912, 494] on label "Straight, that is, not gay, lesbian, or bisexual" at bounding box center [1039, 491] width 269 height 17
click at [927, 583] on input "Sexual Orientation - Other" at bounding box center [1030, 575] width 291 height 25
type input "0"
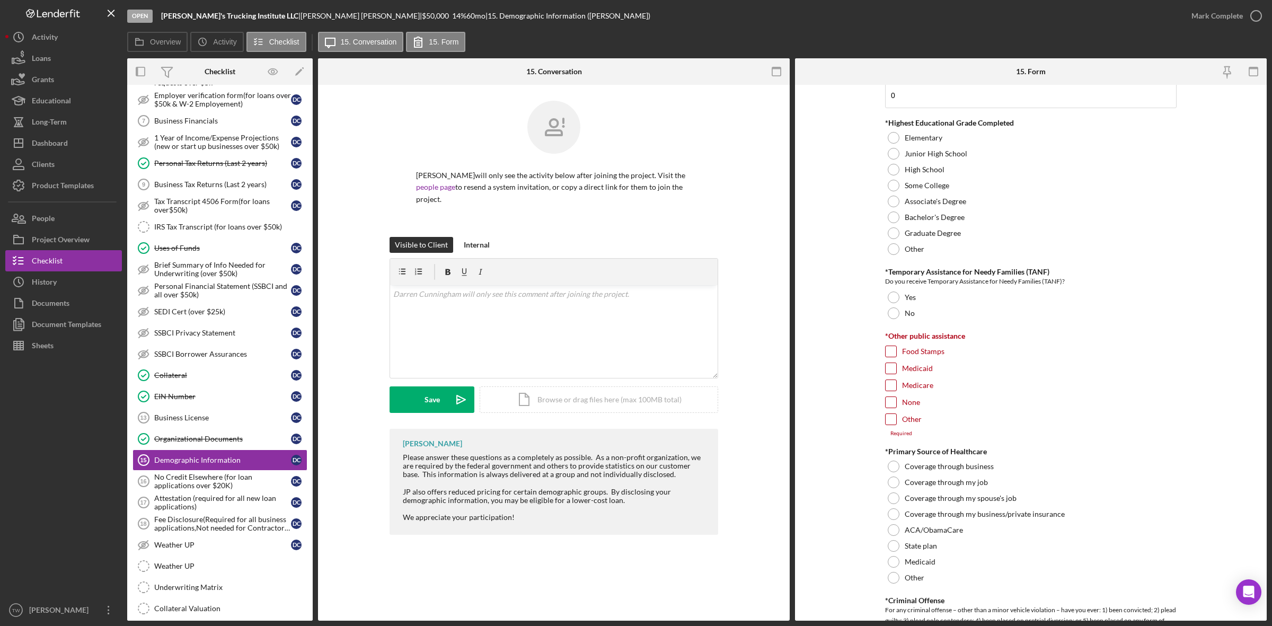
click at [904, 404] on label "None" at bounding box center [911, 402] width 18 height 11
click at [896, 404] on input "None" at bounding box center [891, 402] width 11 height 11
checkbox input "true"
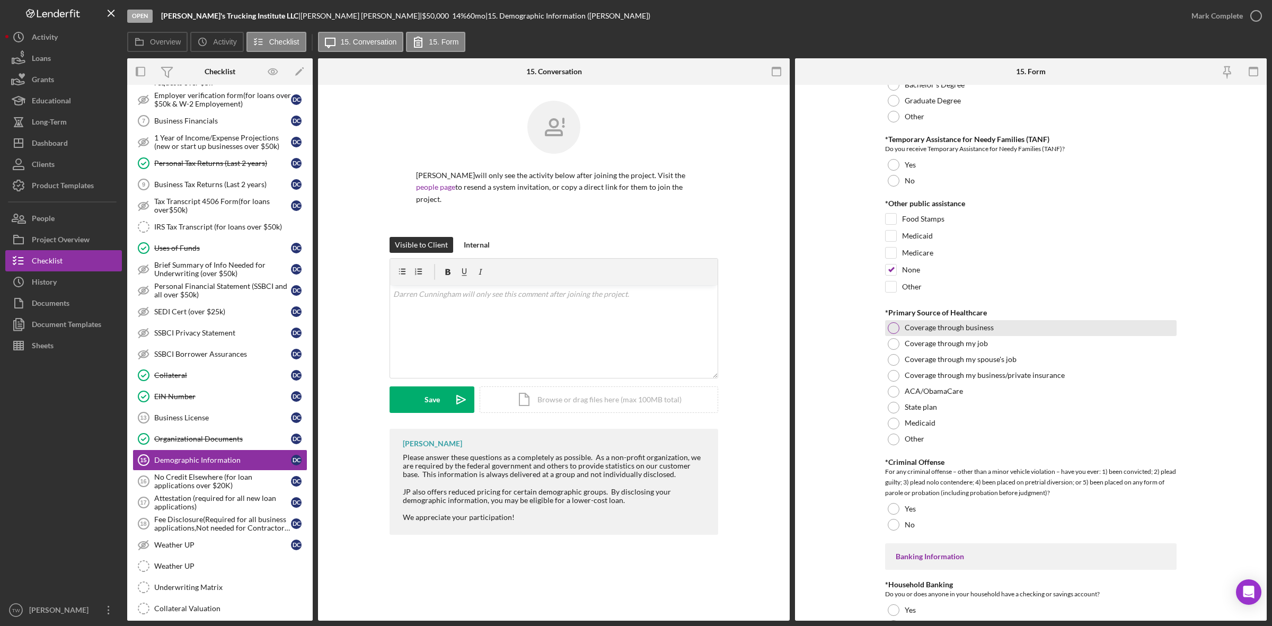
click at [927, 335] on div "Coverage through business" at bounding box center [1030, 328] width 291 height 16
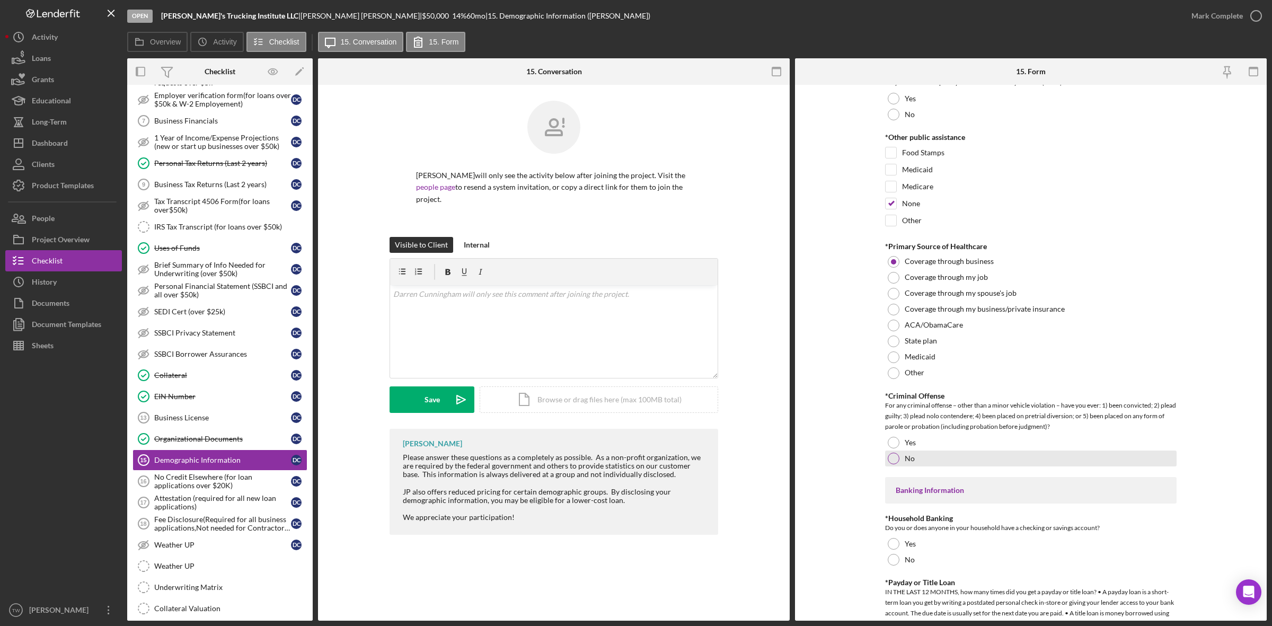
click at [906, 456] on label "No" at bounding box center [910, 458] width 10 height 8
click at [913, 541] on div "Yes" at bounding box center [1030, 544] width 291 height 16
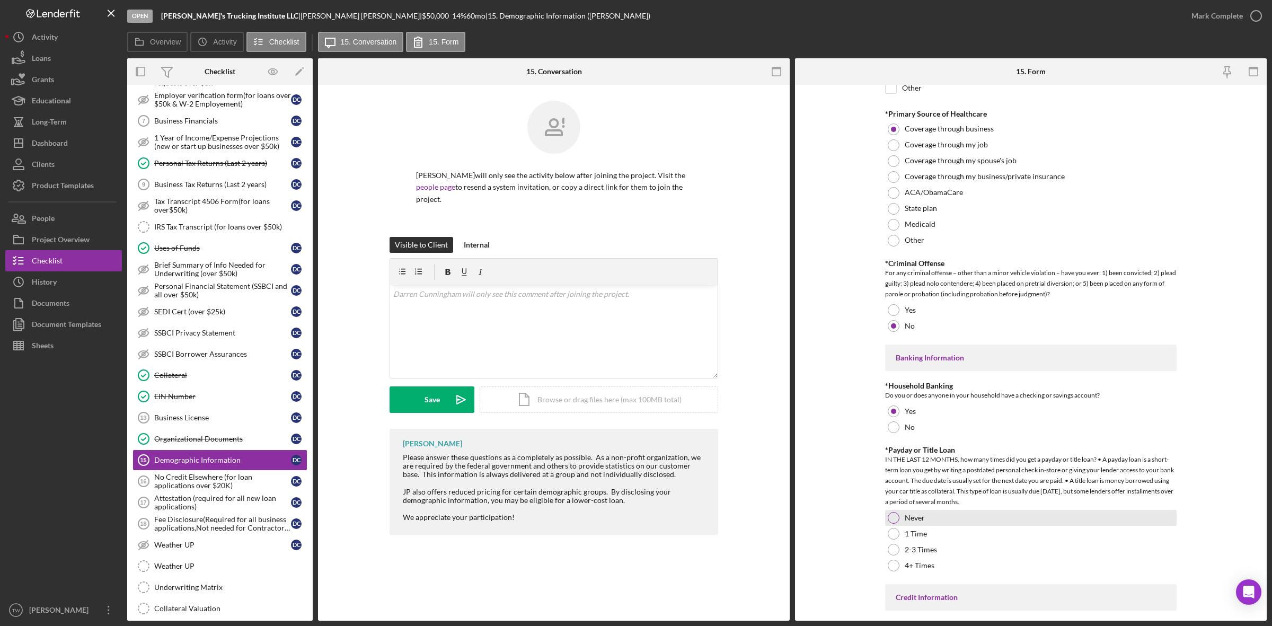
click at [925, 518] on div "Never" at bounding box center [1030, 518] width 291 height 16
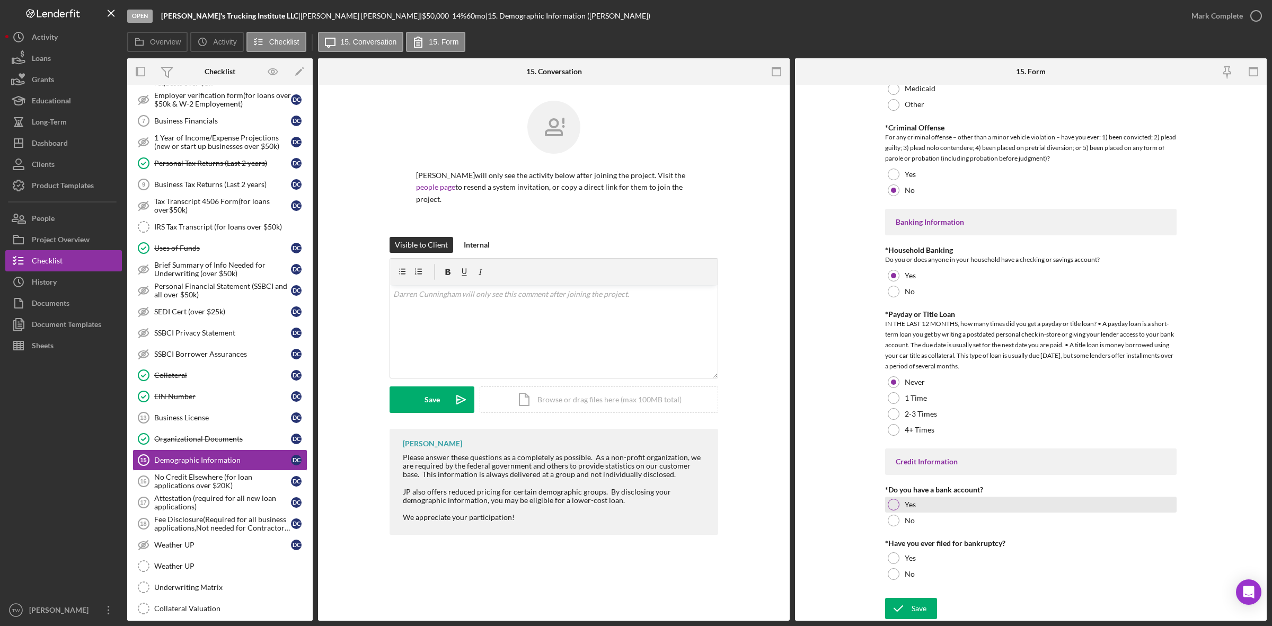
click at [896, 507] on div at bounding box center [894, 505] width 12 height 12
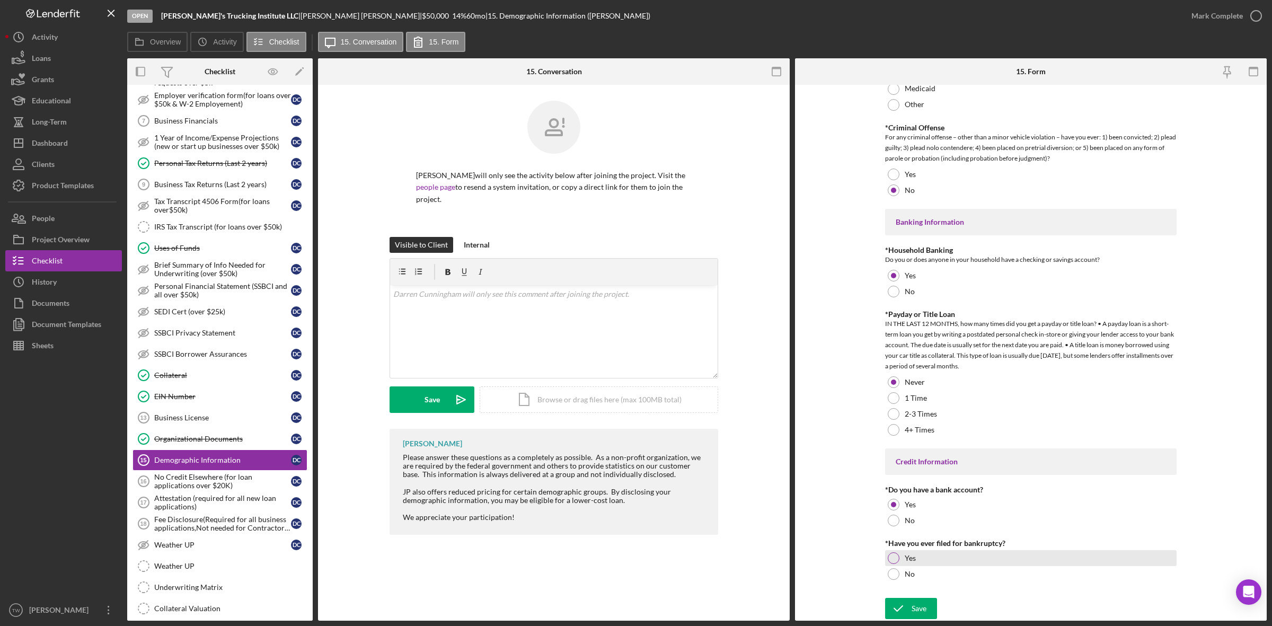
click at [891, 553] on div at bounding box center [894, 558] width 12 height 12
click at [901, 611] on icon "submit" at bounding box center [898, 608] width 26 height 26
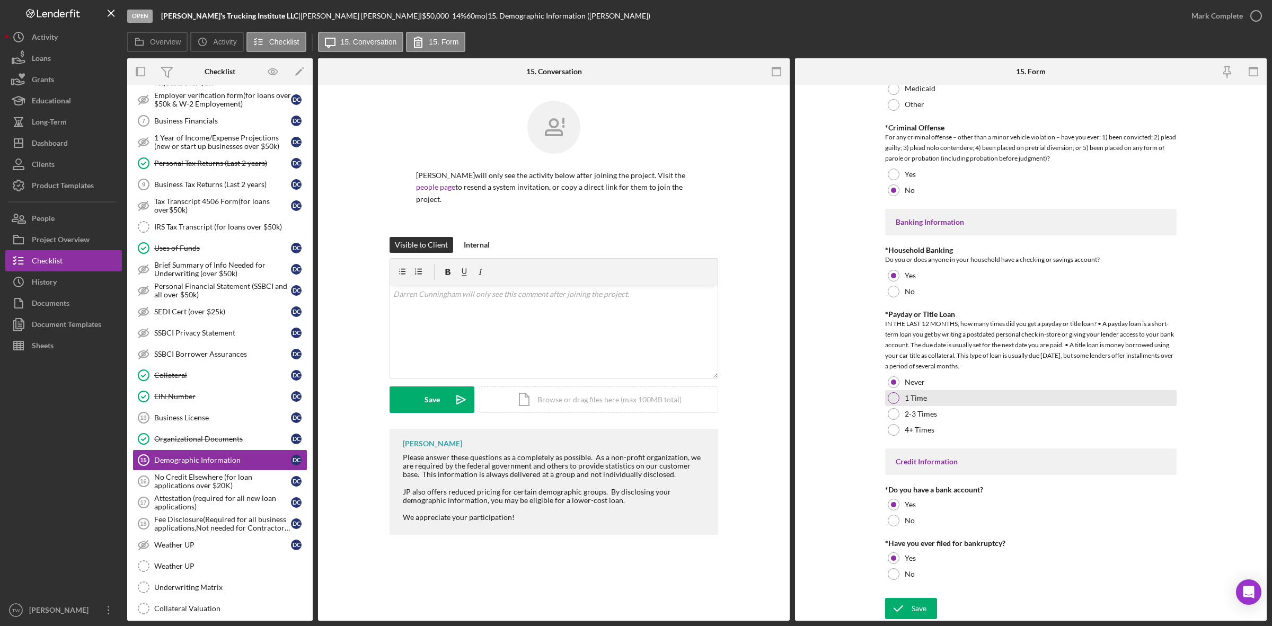
scroll to position [1625, 0]
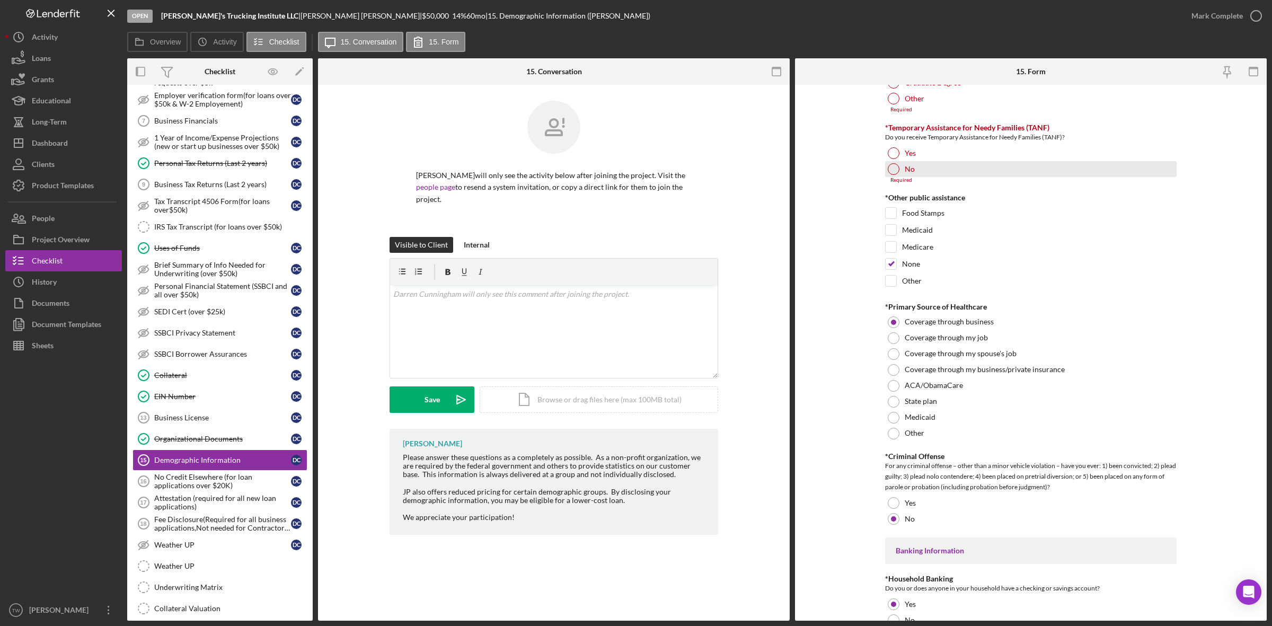
click at [908, 173] on label "No" at bounding box center [910, 169] width 10 height 8
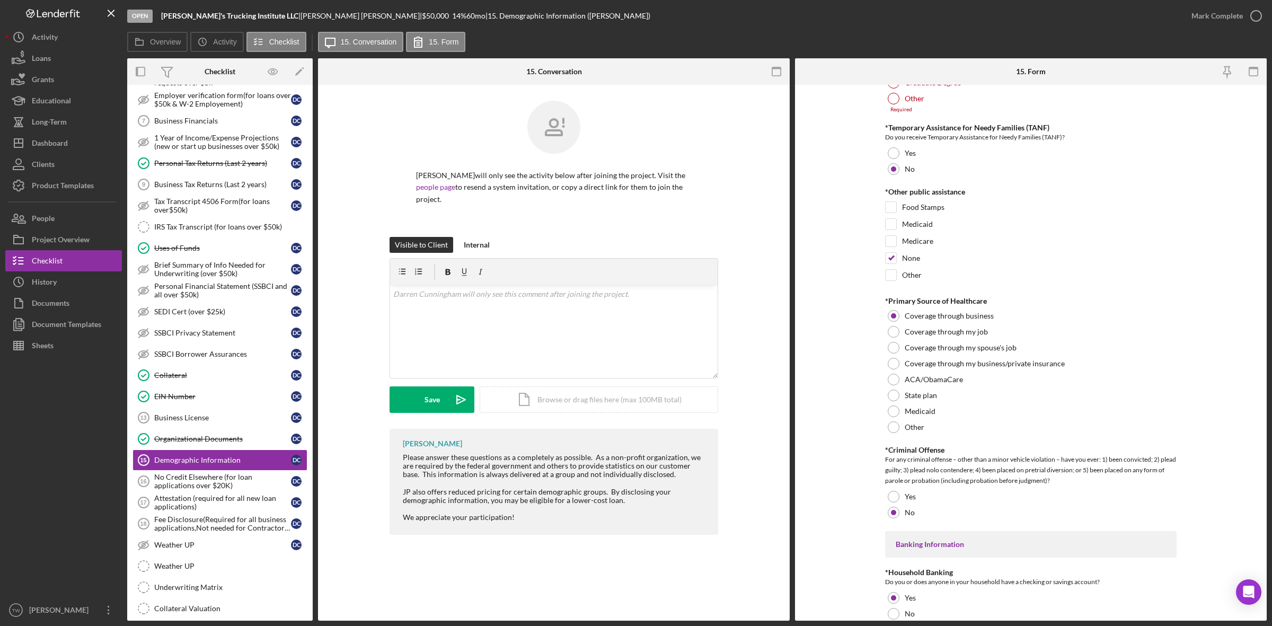
scroll to position [1492, 0]
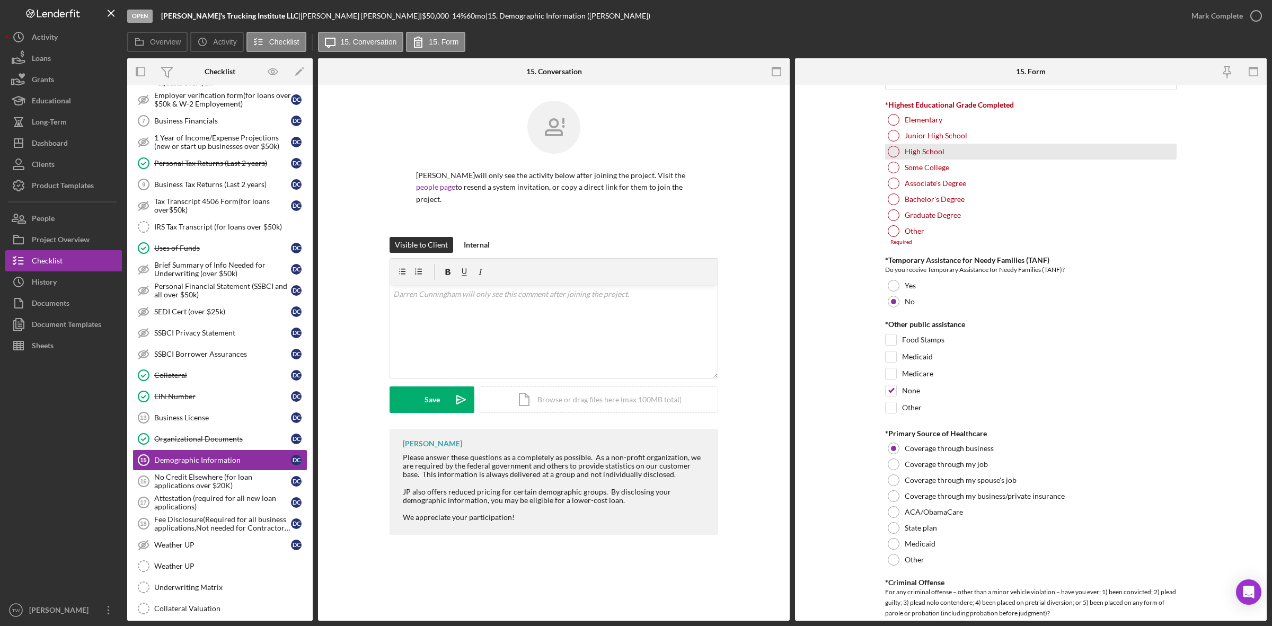
click at [907, 154] on label "High School" at bounding box center [925, 151] width 40 height 8
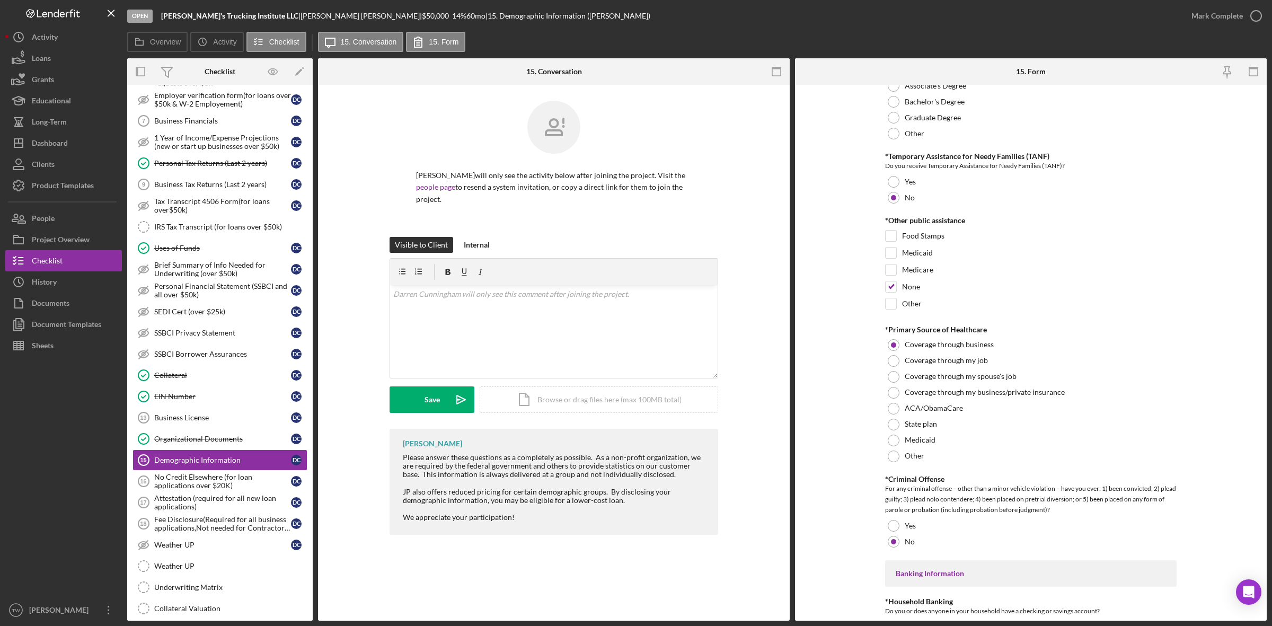
scroll to position [1944, 0]
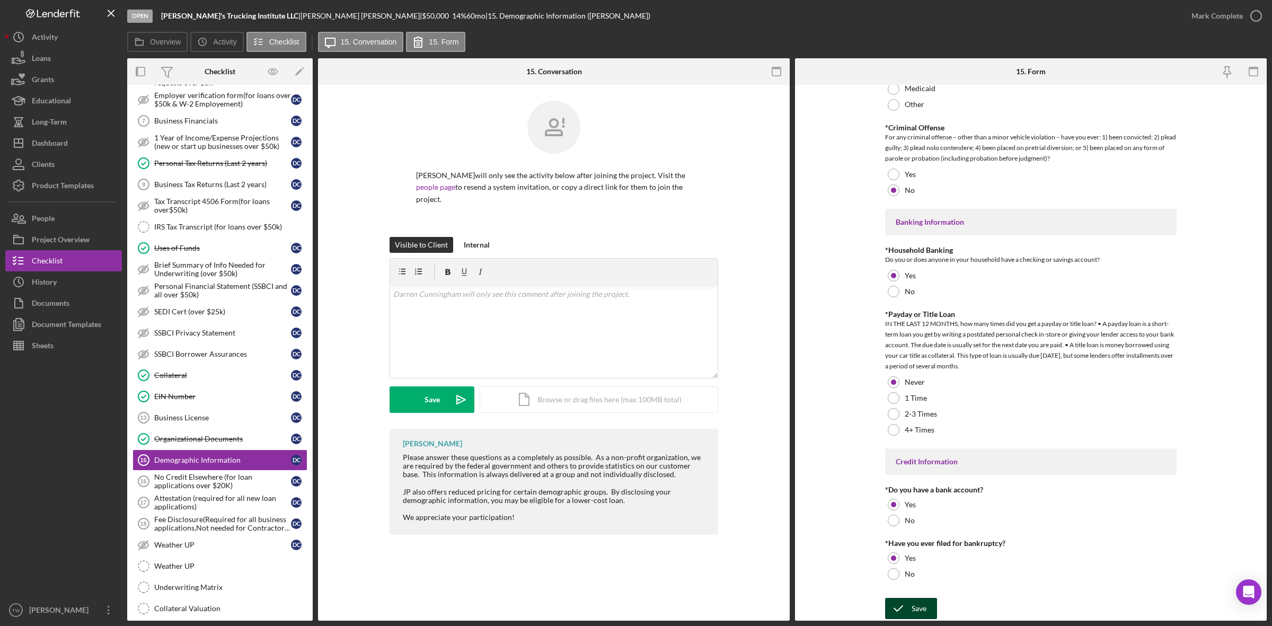
click at [898, 608] on icon "submit" at bounding box center [898, 608] width 26 height 26
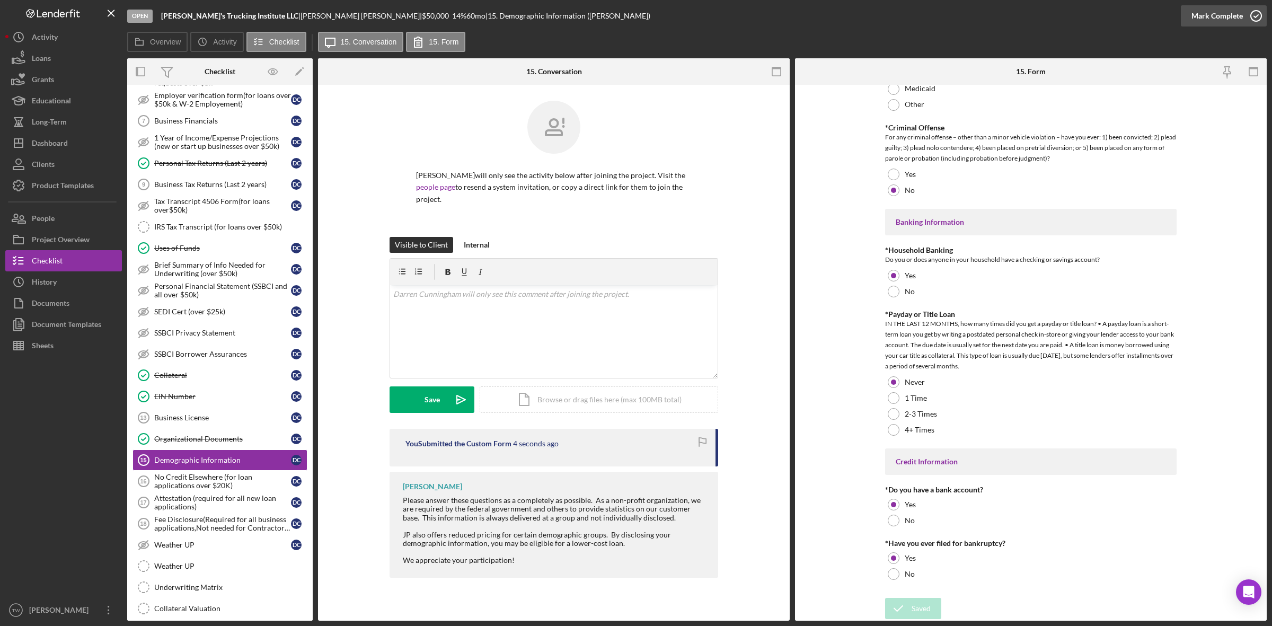
click at [1203, 17] on div "Mark Complete" at bounding box center [1216, 15] width 51 height 21
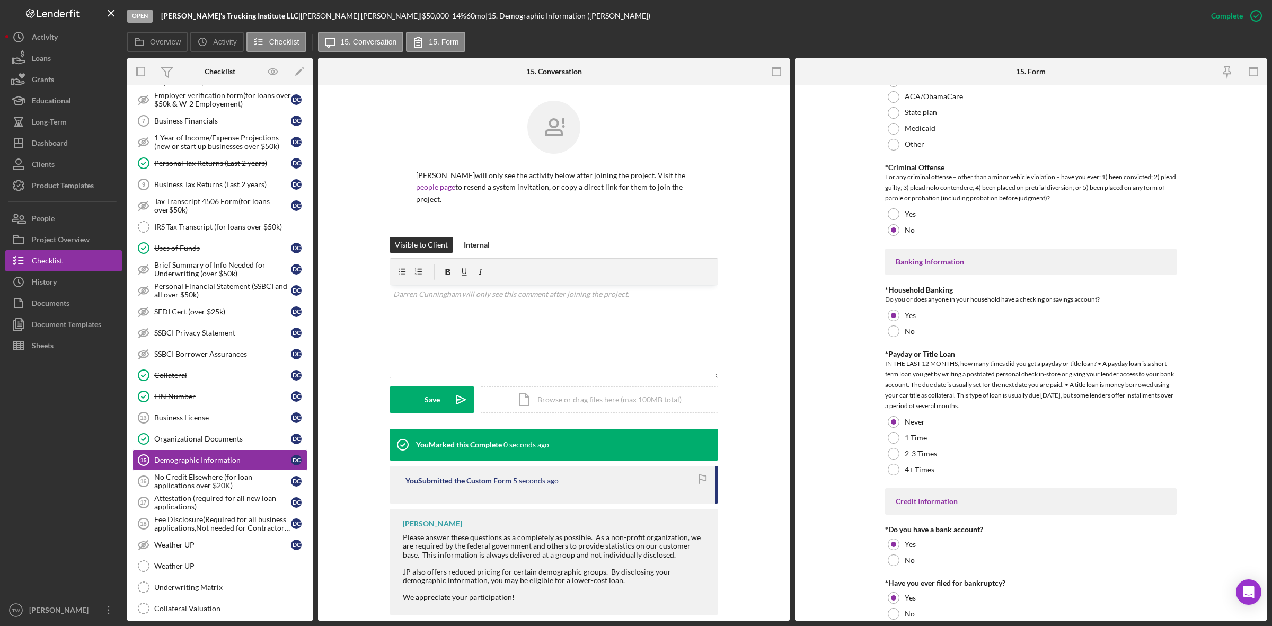
scroll to position [1986, 0]
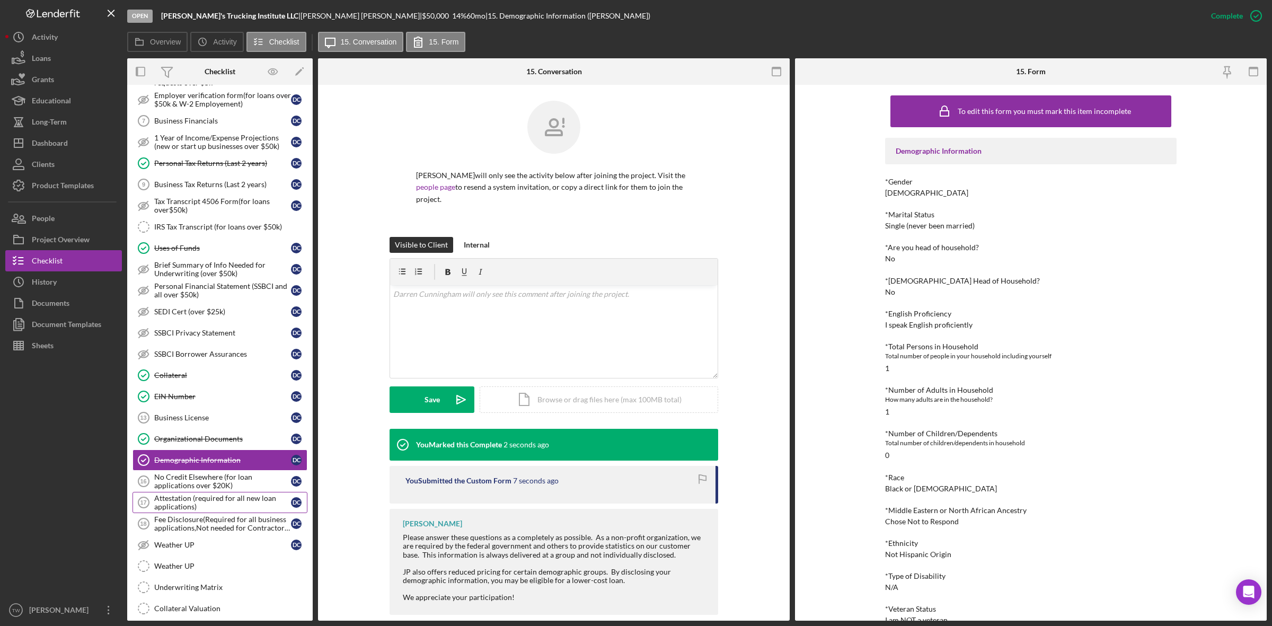
click at [252, 507] on div "Attestation (required for all new loan applications)" at bounding box center [222, 502] width 137 height 17
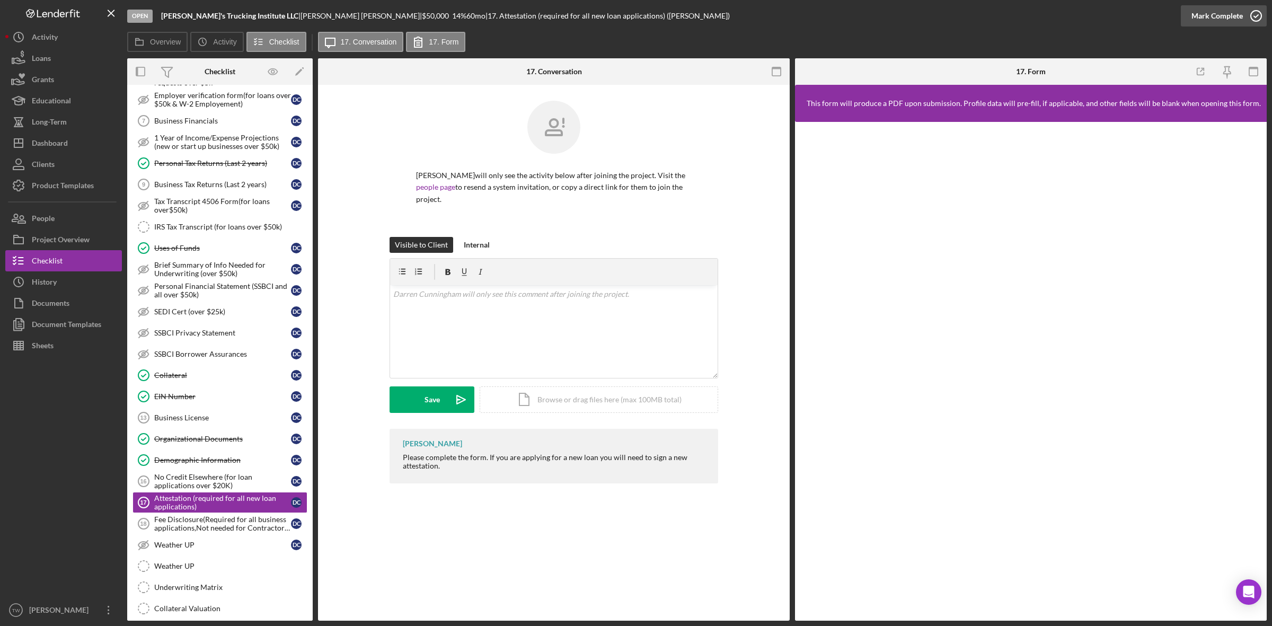
click at [1198, 19] on div "Mark Complete" at bounding box center [1216, 15] width 51 height 21
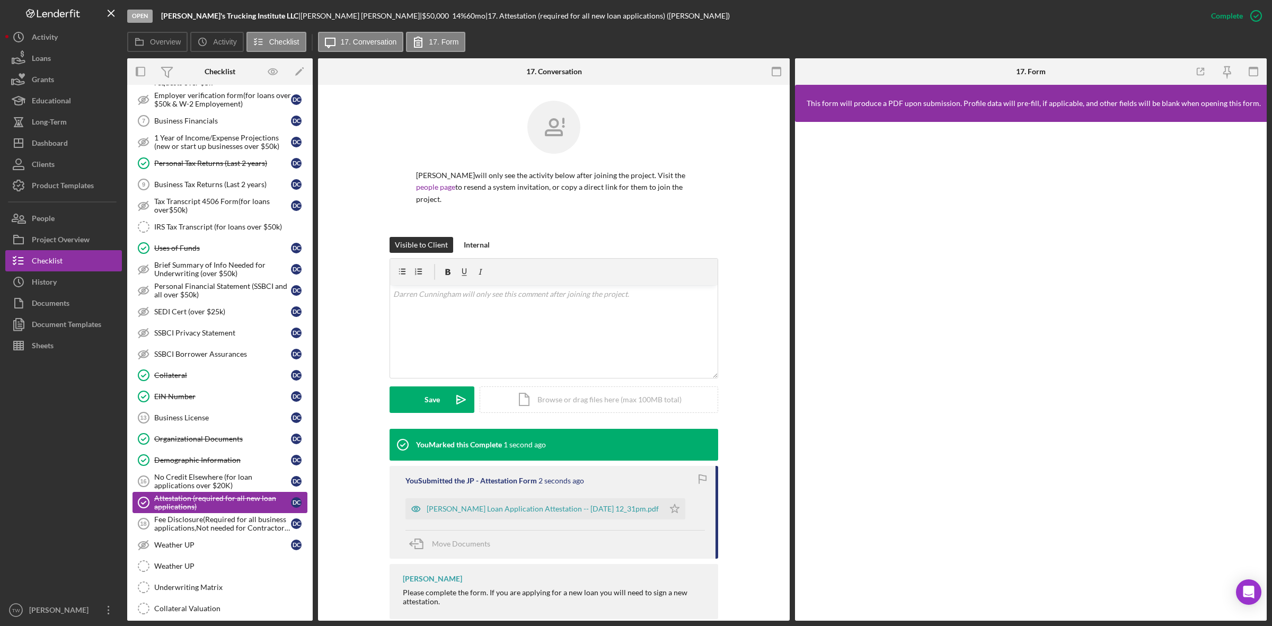
scroll to position [596, 0]
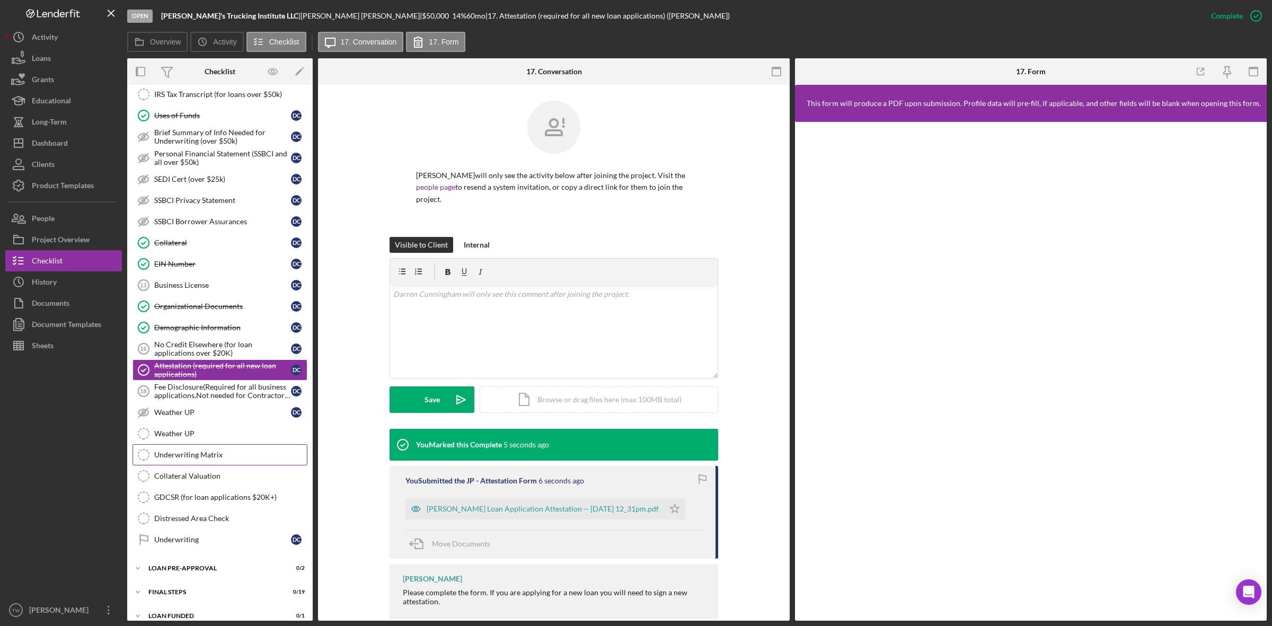
click at [176, 459] on div "Underwriting Matrix" at bounding box center [230, 454] width 153 height 8
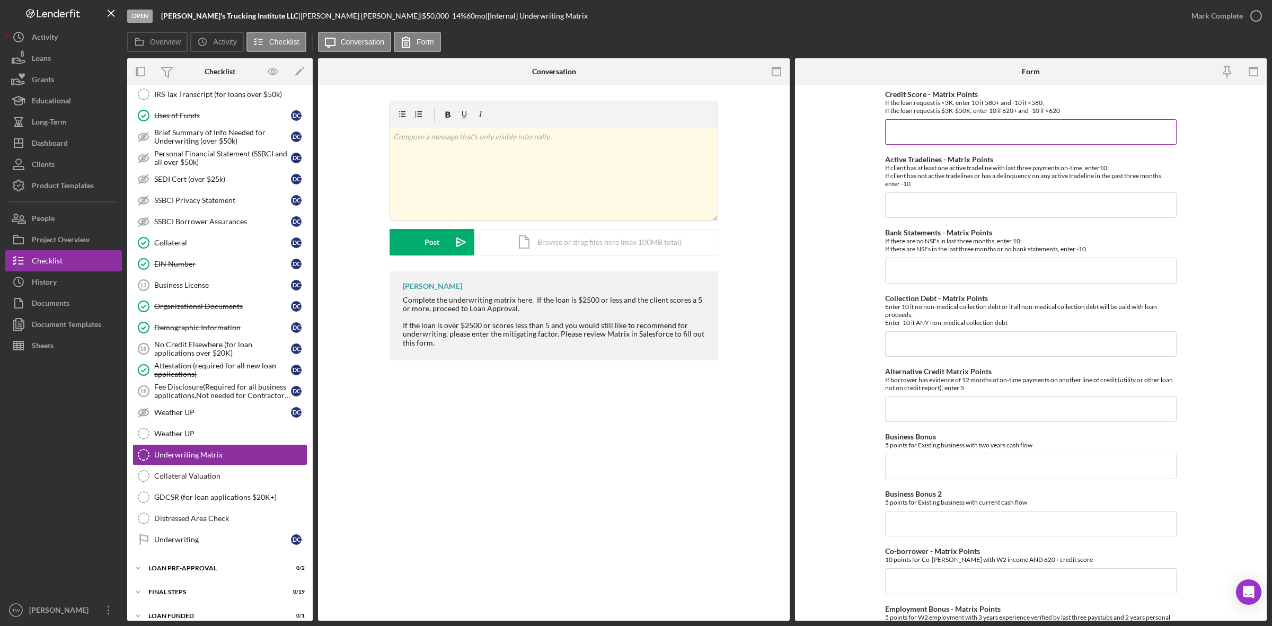
click at [950, 123] on input "Credit Score - Matrix Points" at bounding box center [1030, 131] width 291 height 25
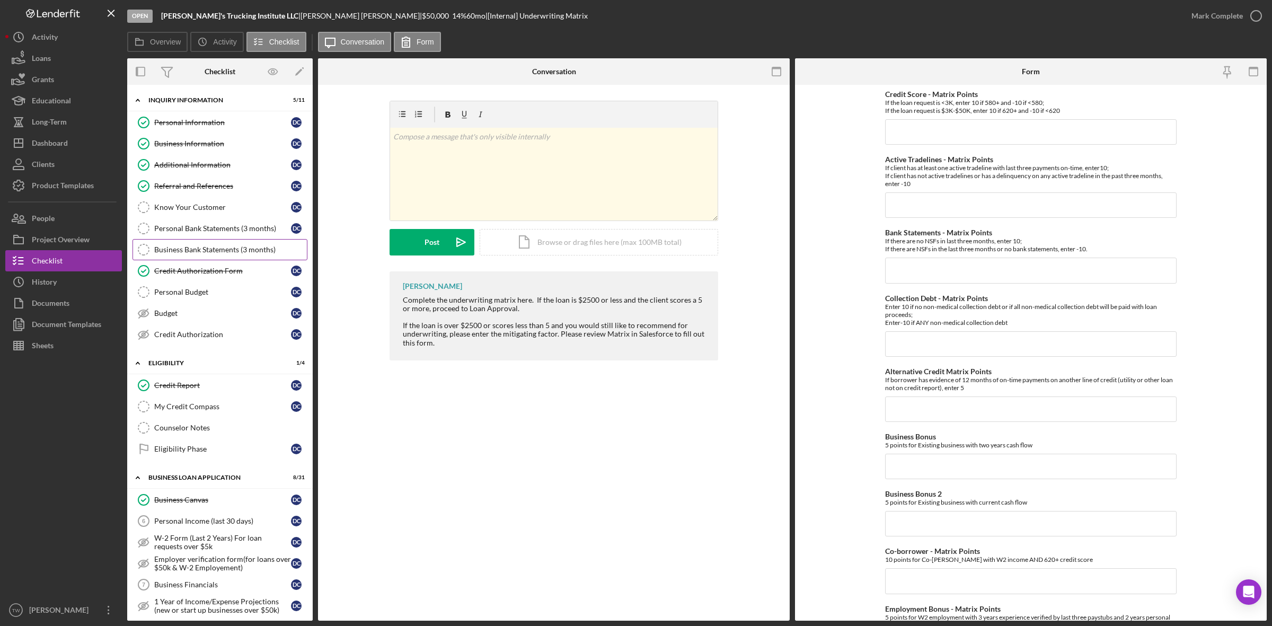
click at [204, 240] on link "Business Bank Statements (3 months) Business Bank Statements (3 months)" at bounding box center [219, 249] width 175 height 21
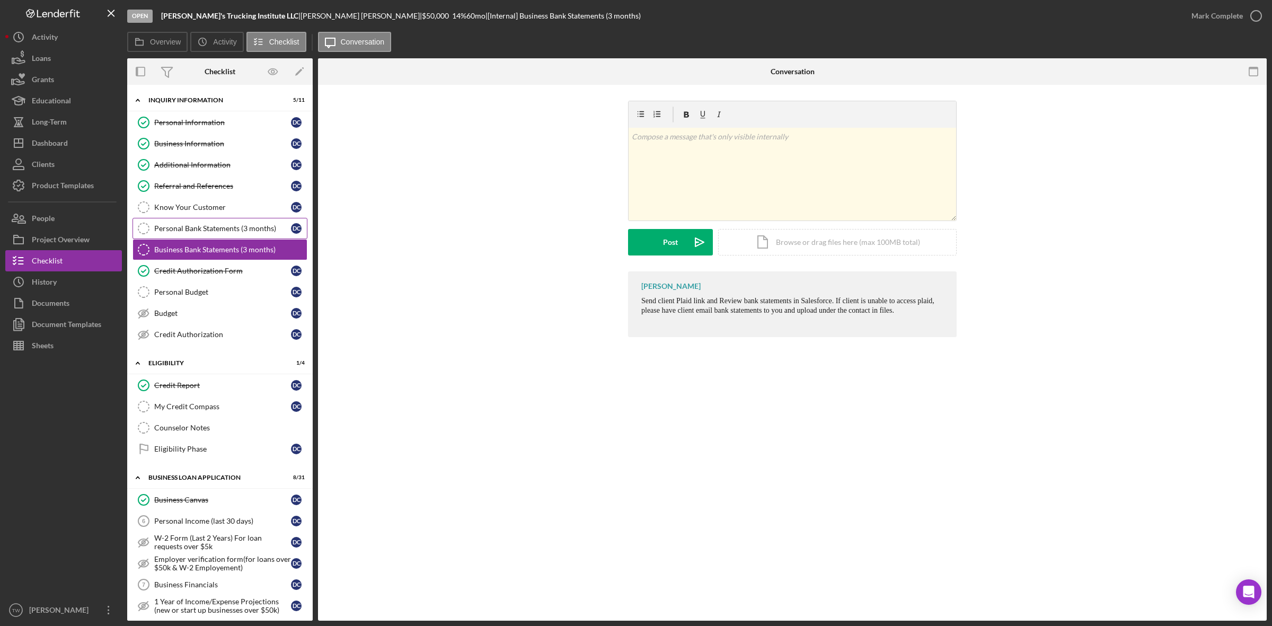
click at [205, 229] on div "Personal Bank Statements (3 months)" at bounding box center [222, 228] width 137 height 8
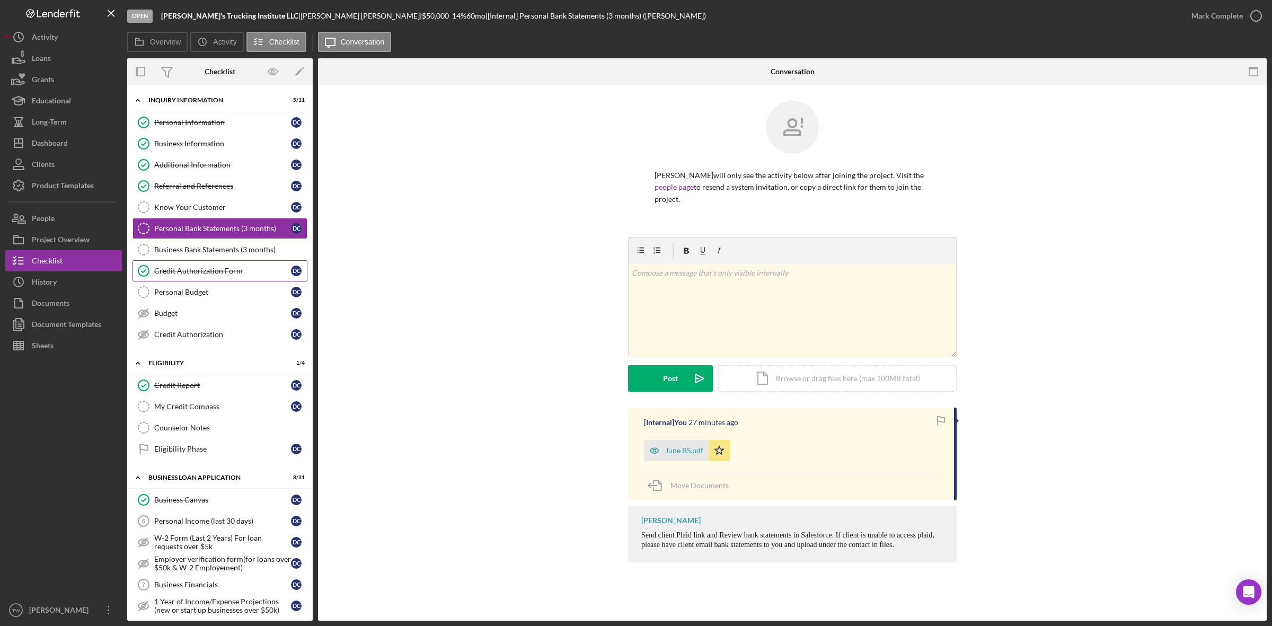
click at [175, 275] on div "Credit Authorization Form" at bounding box center [222, 271] width 137 height 8
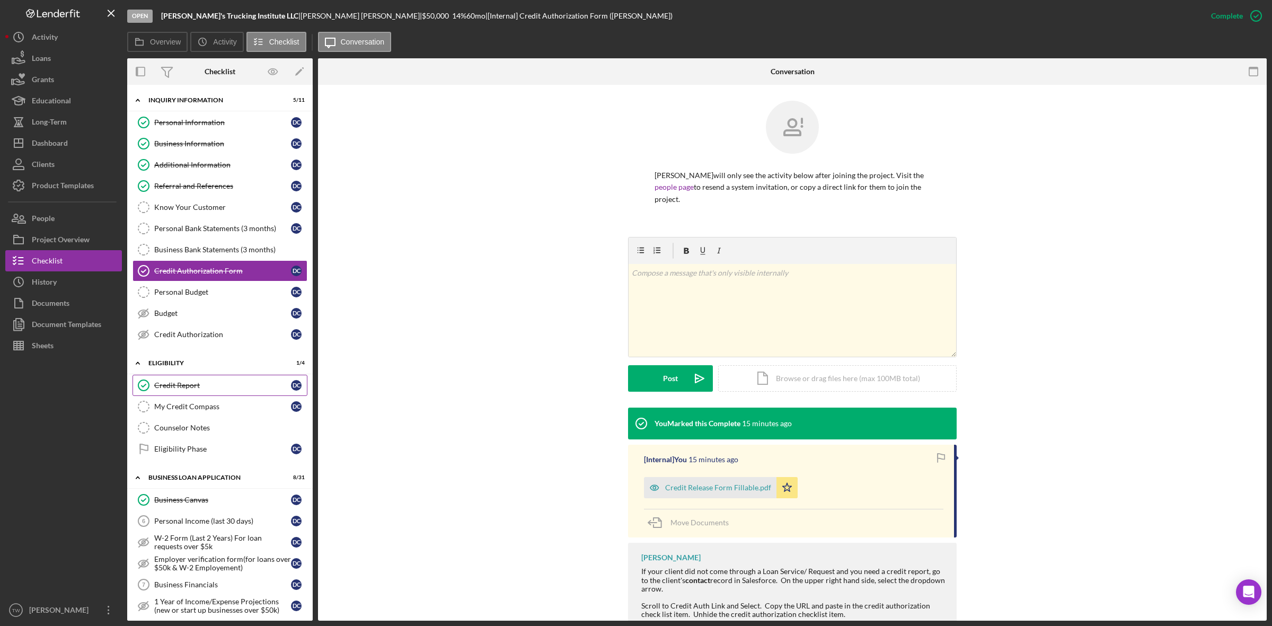
click at [178, 390] on div "Credit Report" at bounding box center [222, 385] width 137 height 8
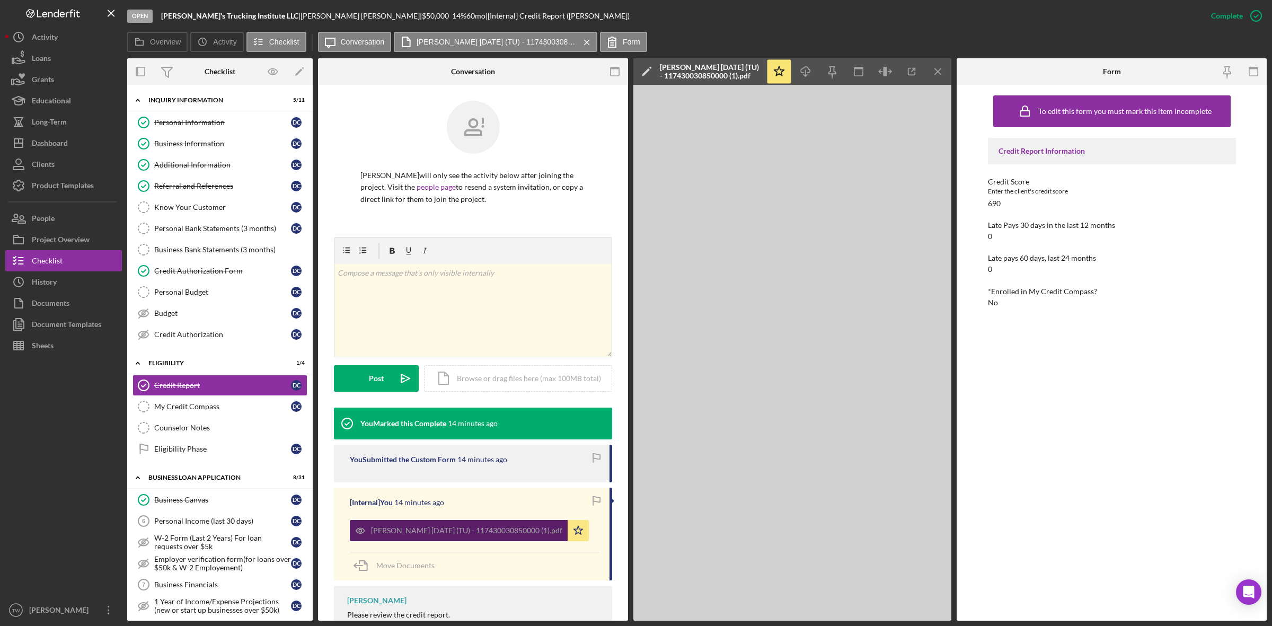
scroll to position [91, 0]
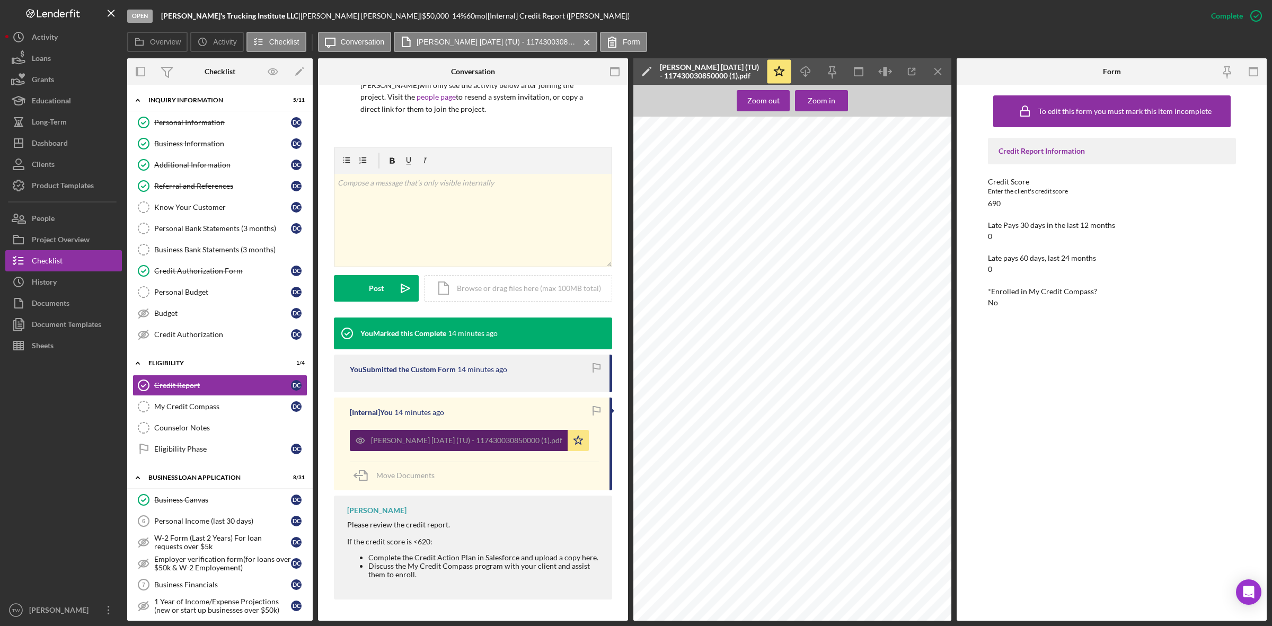
click at [406, 443] on div "Cunningham, Darren 2025-09-08 (TU) - 117430030850000 (1).pdf" at bounding box center [466, 440] width 191 height 8
click at [812, 73] on icon "Icon/Download" at bounding box center [806, 72] width 24 height 24
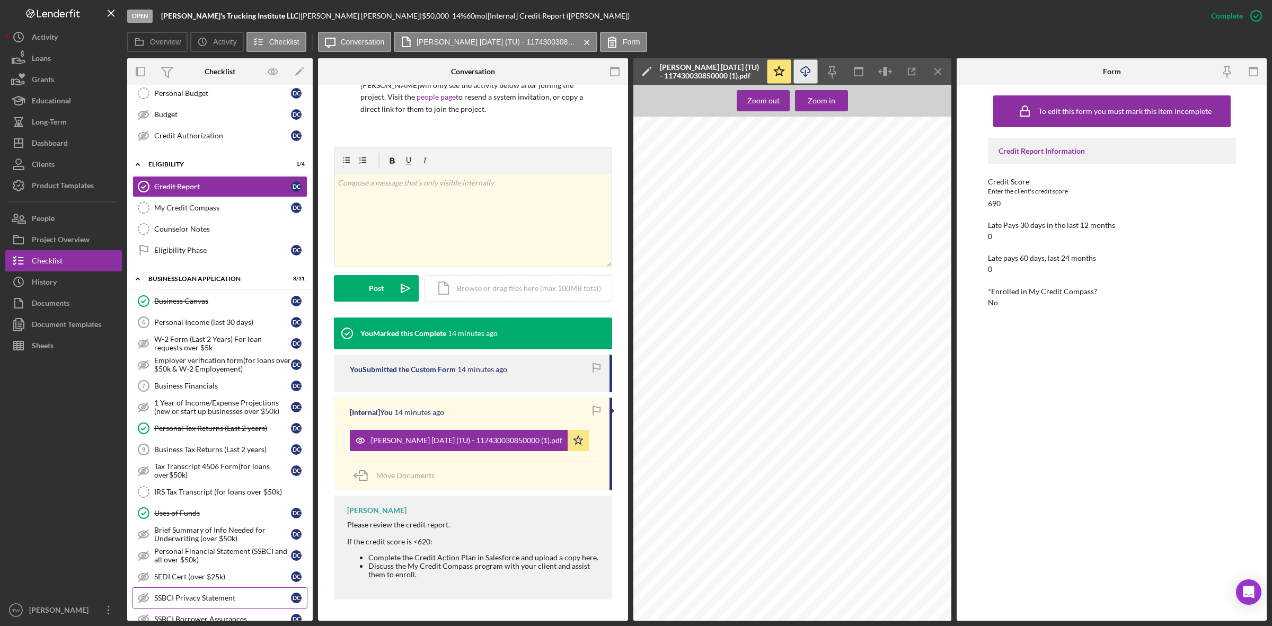
scroll to position [265, 0]
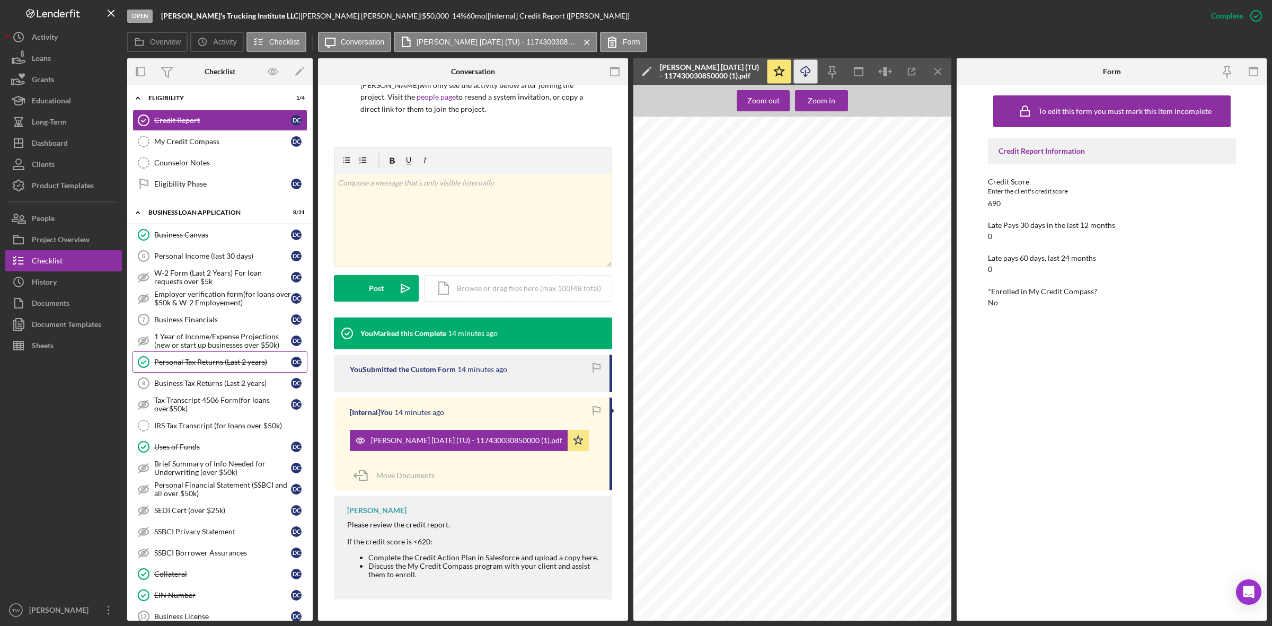
click at [228, 366] on div "Personal Tax Returns (Last 2 years)" at bounding box center [222, 362] width 137 height 8
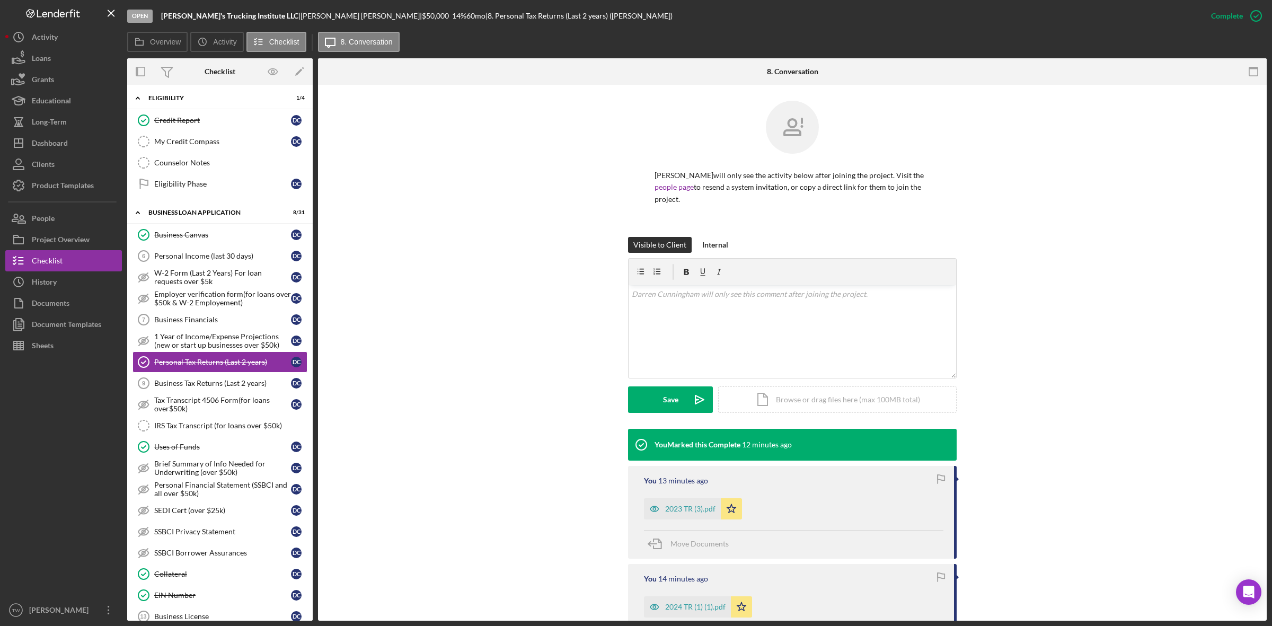
scroll to position [66, 0]
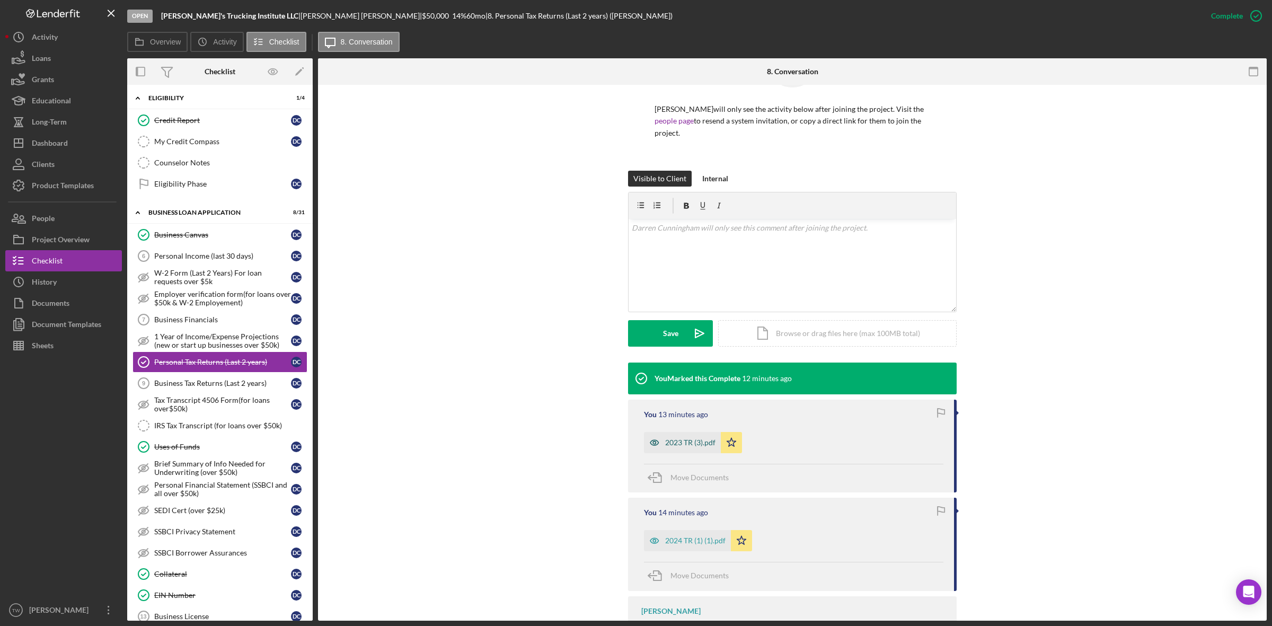
click at [693, 441] on div "2023 TR (3).pdf" at bounding box center [690, 442] width 50 height 8
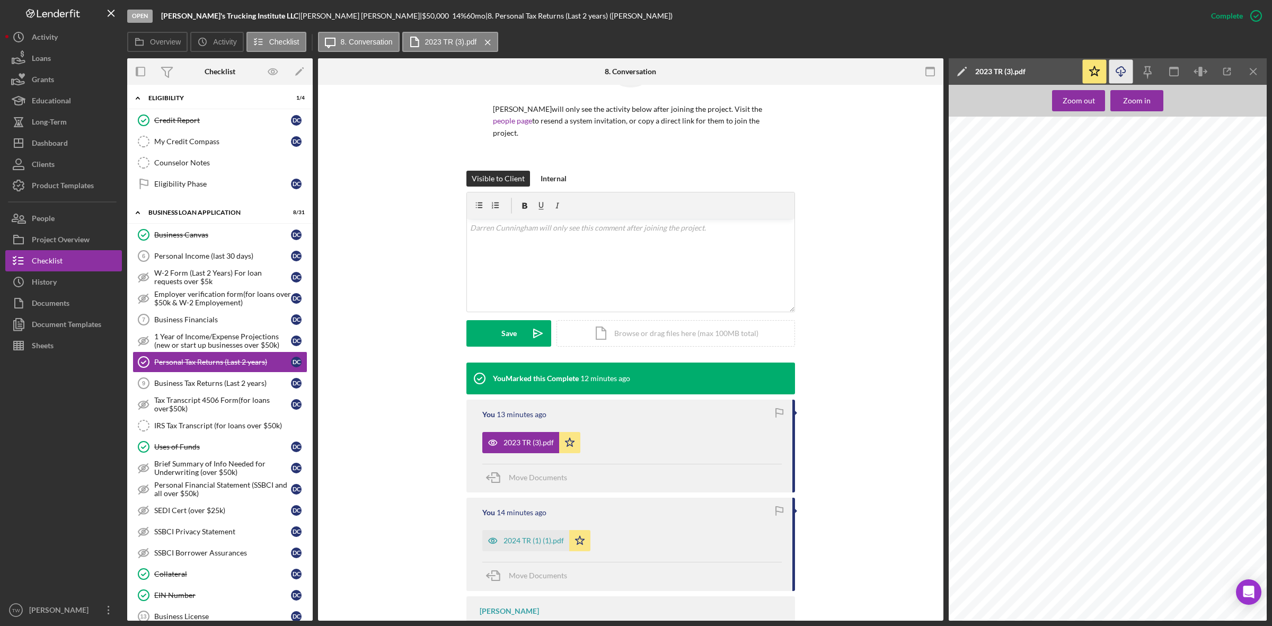
click at [1117, 69] on icon "button" at bounding box center [1120, 70] width 9 height 6
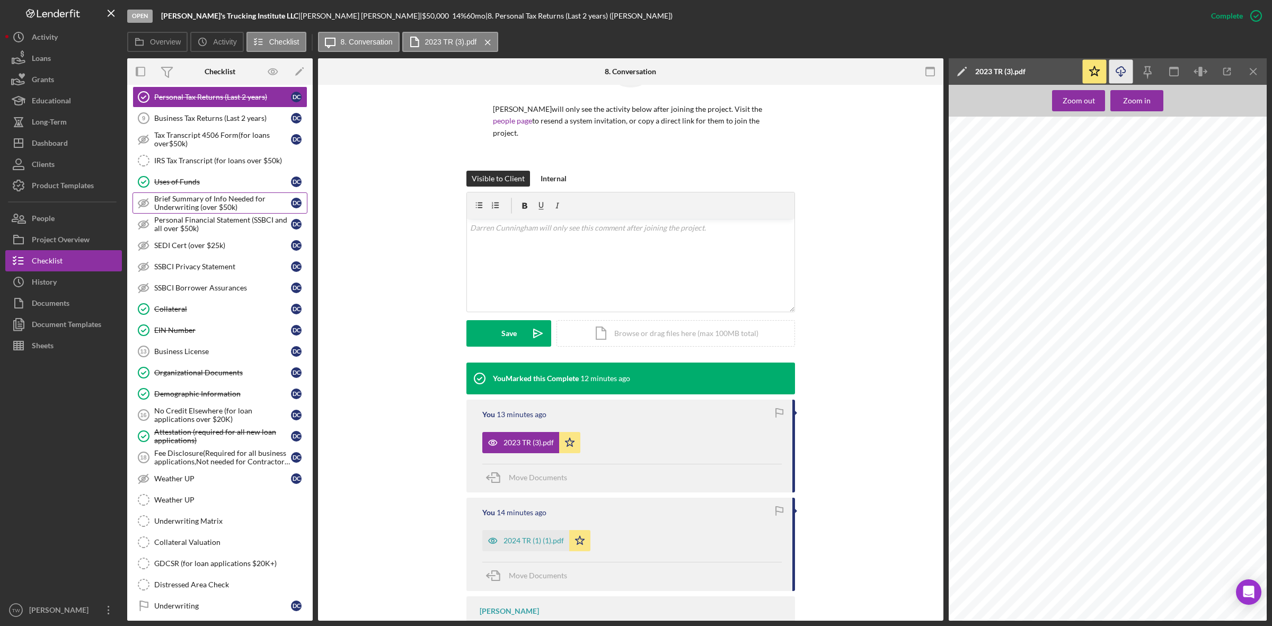
scroll to position [620, 0]
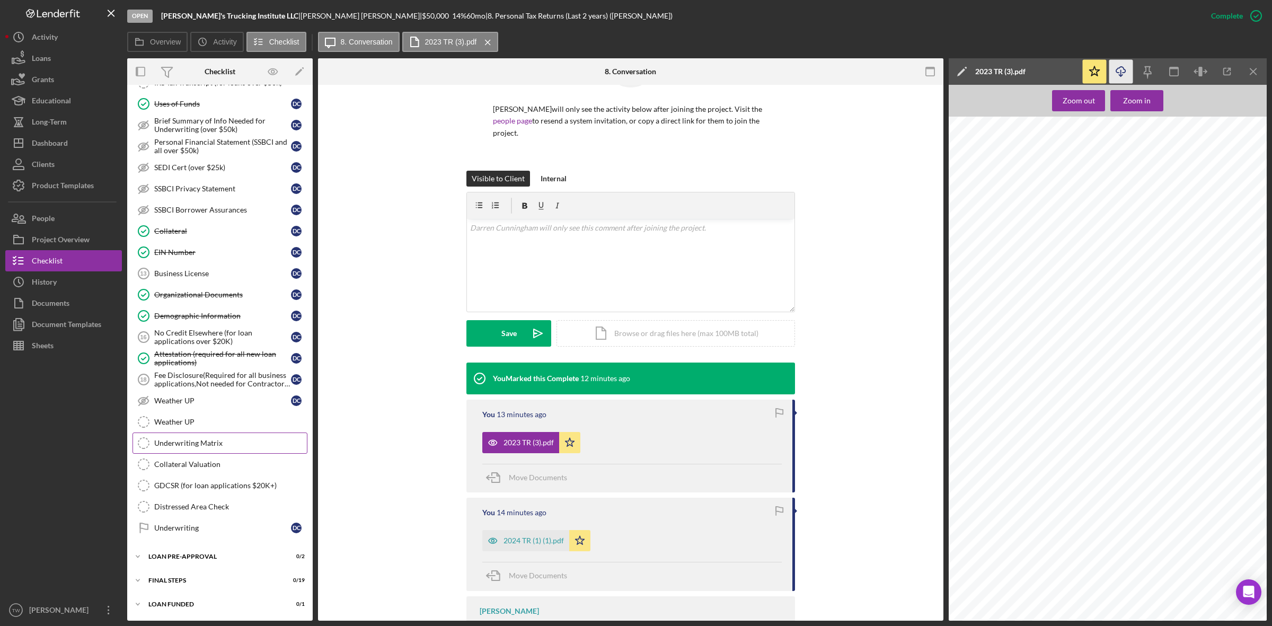
click at [170, 445] on div "Underwriting Matrix" at bounding box center [230, 443] width 153 height 8
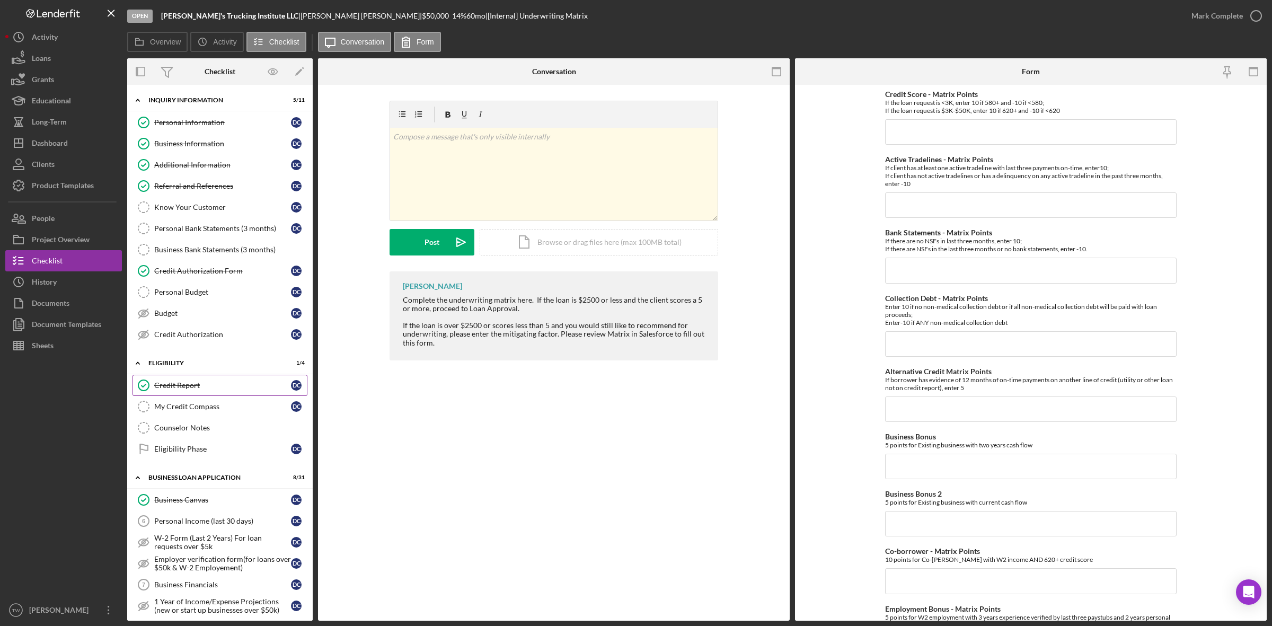
click at [179, 387] on div "Credit Report" at bounding box center [222, 385] width 137 height 8
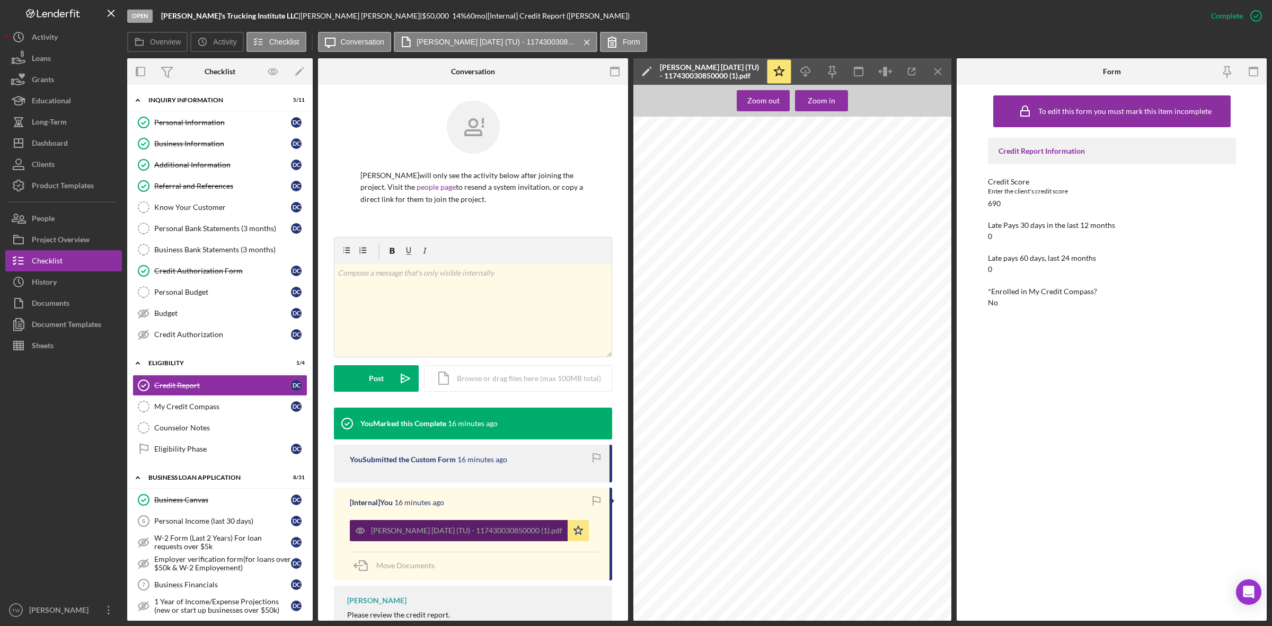
scroll to position [66, 0]
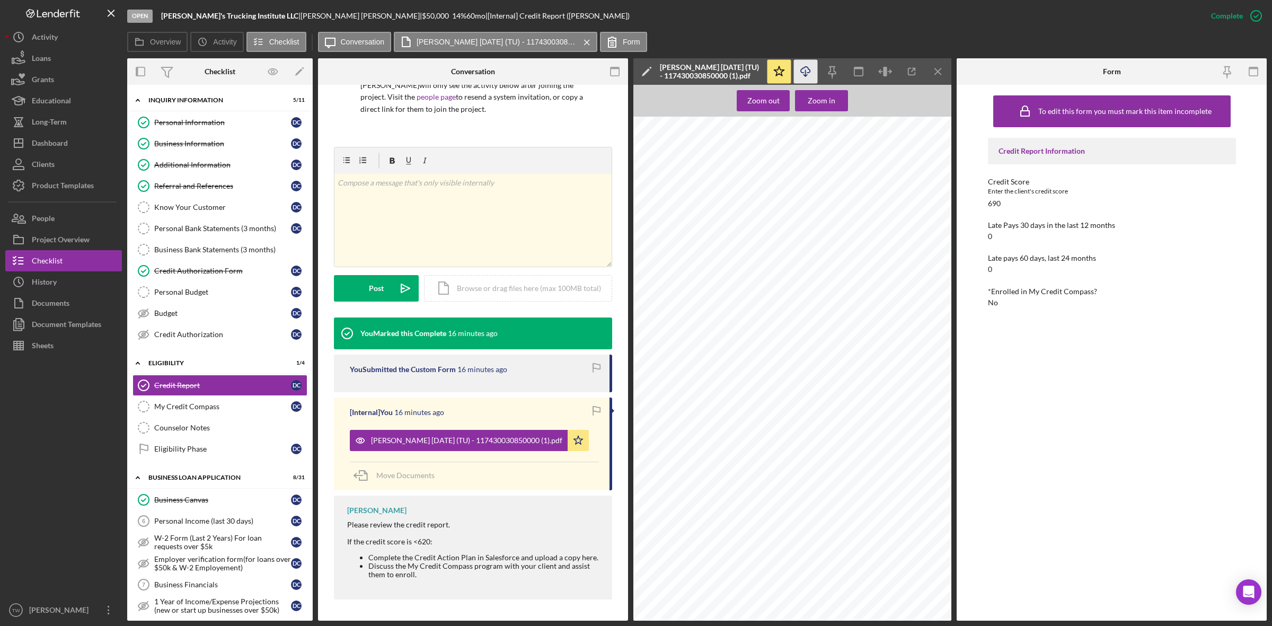
click at [804, 69] on icon "Icon/Download" at bounding box center [806, 72] width 24 height 24
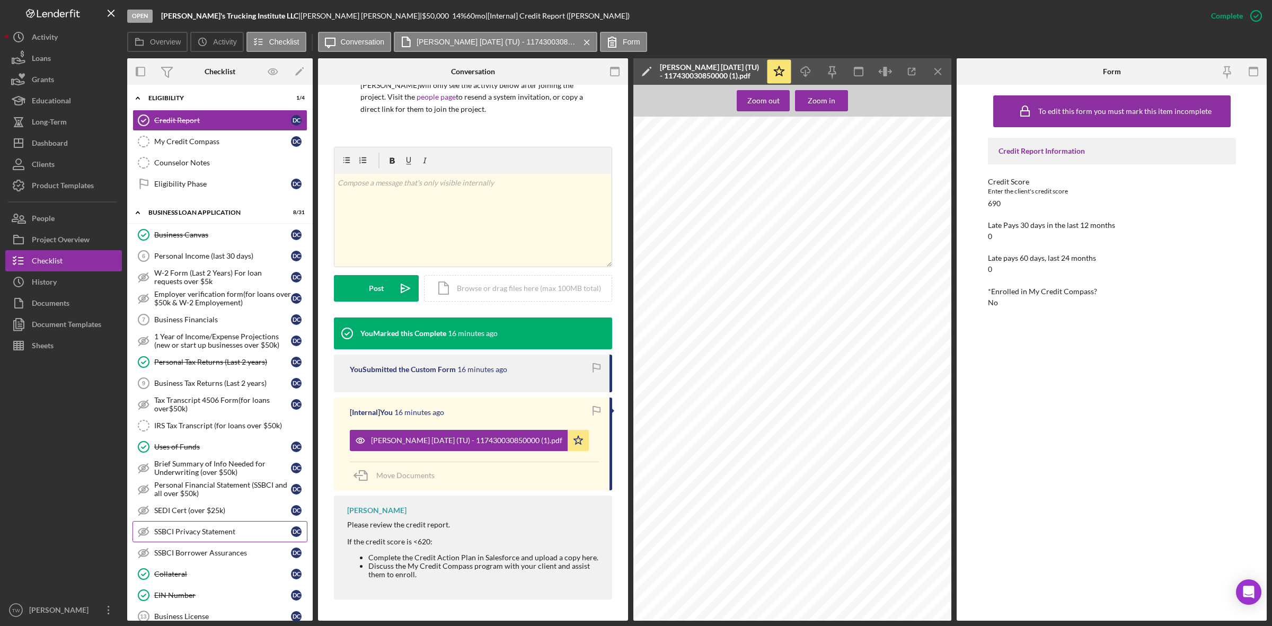
scroll to position [331, 0]
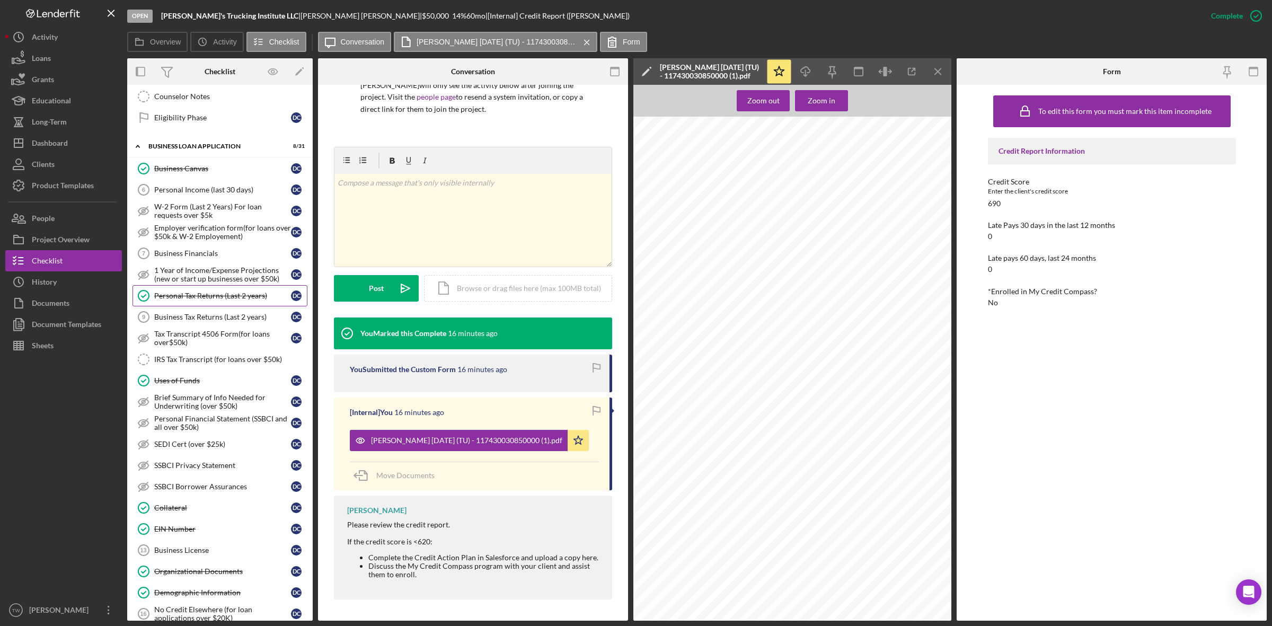
click at [223, 298] on div "Personal Tax Returns (Last 2 years)" at bounding box center [222, 295] width 137 height 8
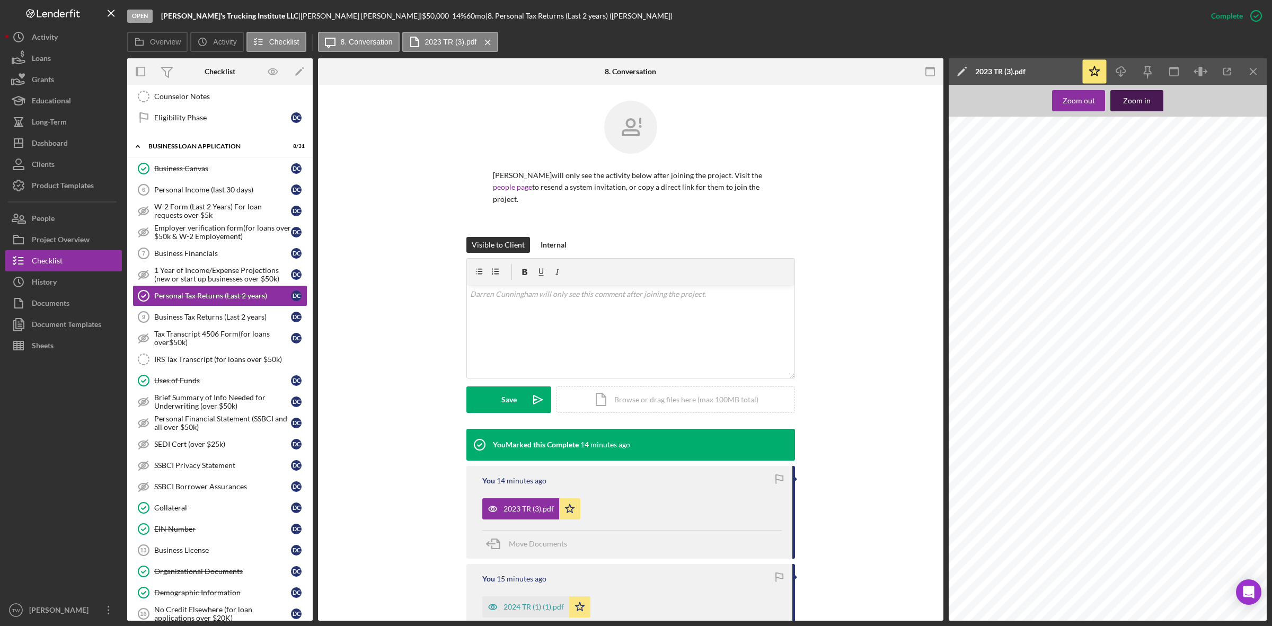
click at [1151, 99] on button "Zoom in" at bounding box center [1136, 100] width 53 height 21
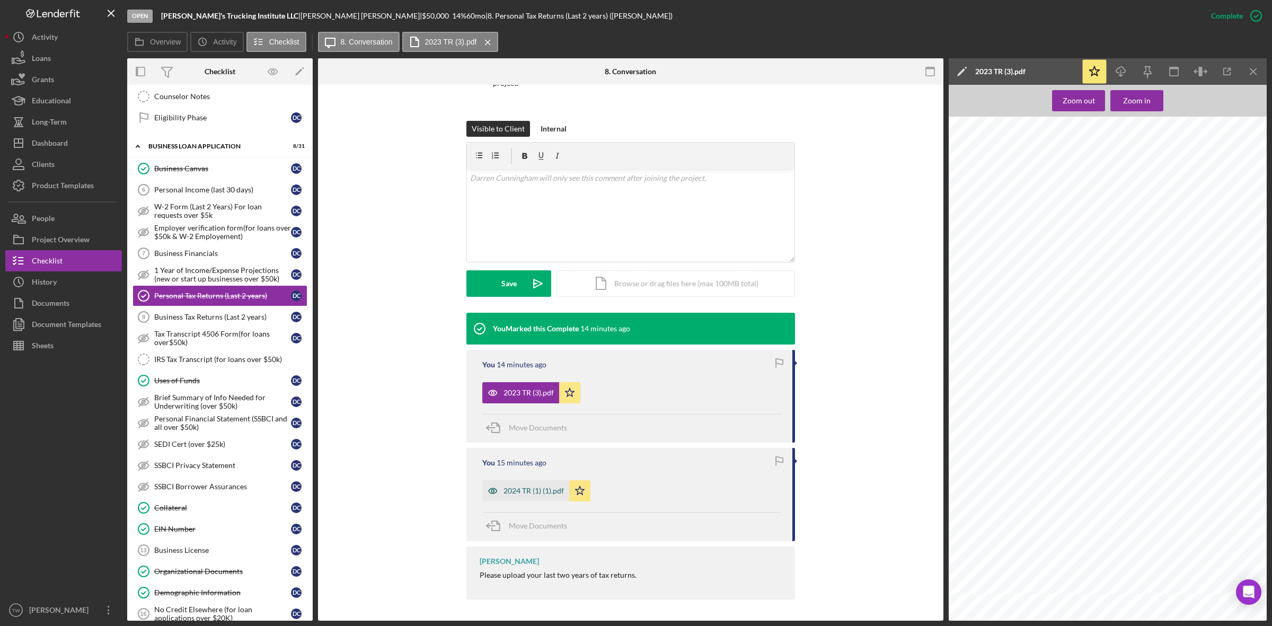
click at [526, 487] on div "2024 TR (1) (1).pdf" at bounding box center [533, 491] width 60 height 8
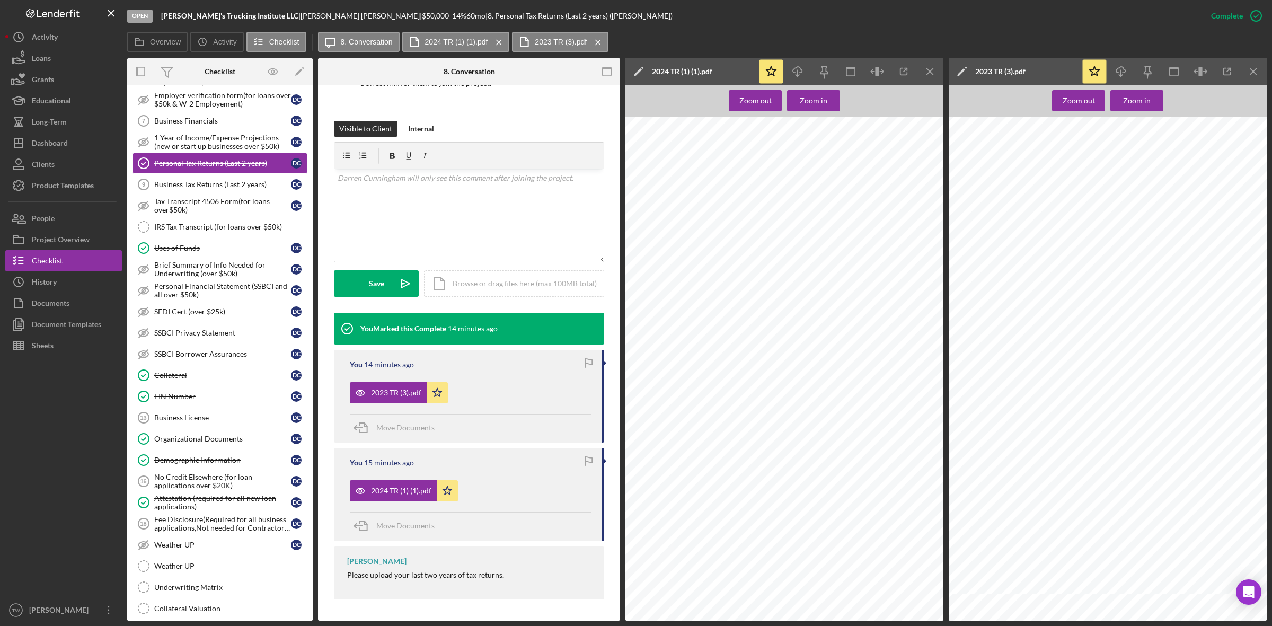
scroll to position [620, 0]
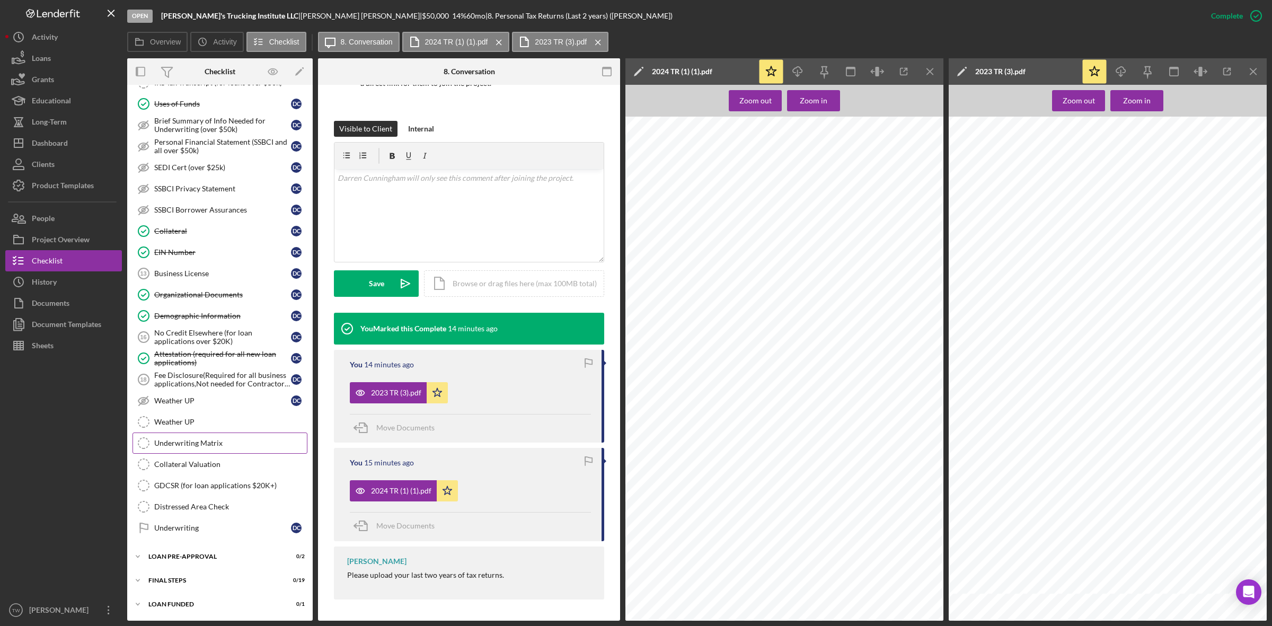
click at [238, 452] on link "Underwriting Matrix Underwriting Matrix" at bounding box center [219, 442] width 175 height 21
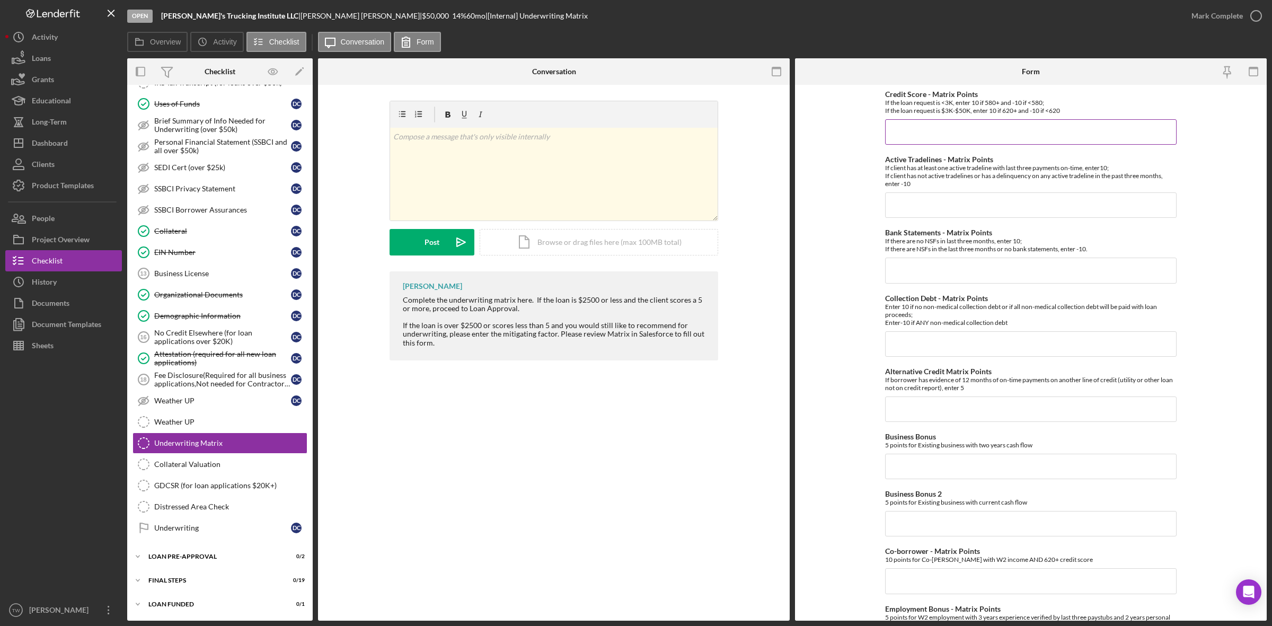
click at [921, 126] on input "Credit Score - Matrix Points" at bounding box center [1030, 131] width 291 height 25
type input "10"
type input "-10"
type input "10"
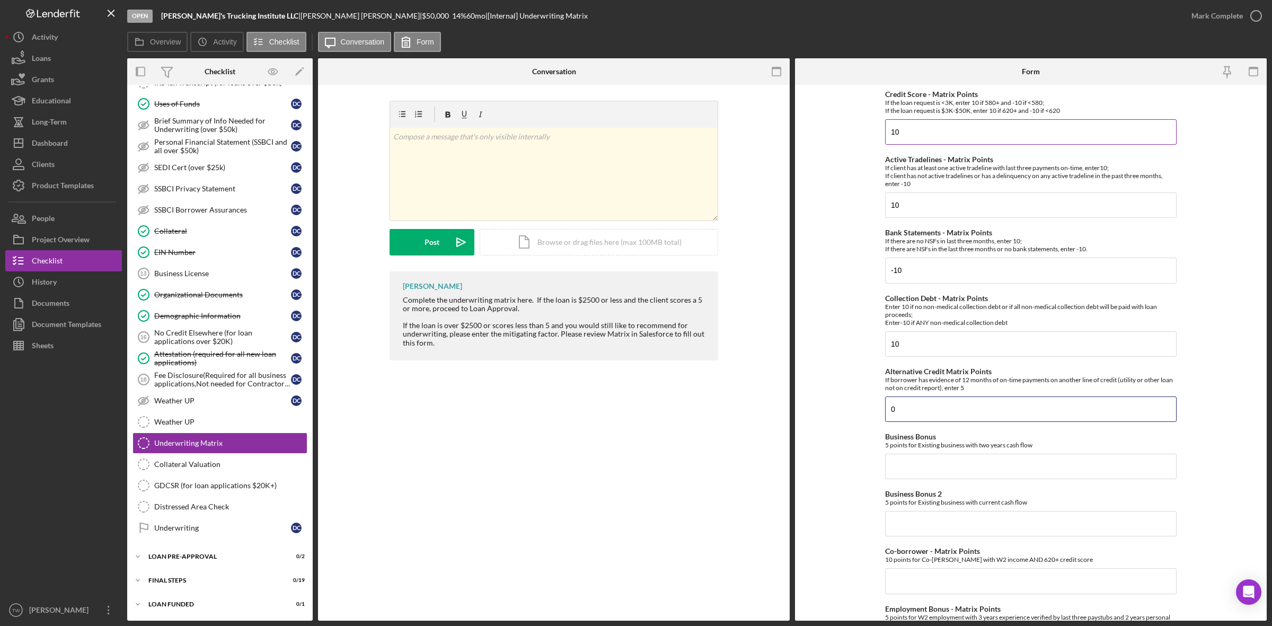
type input "0"
click at [940, 464] on input "0" at bounding box center [1030, 466] width 291 height 25
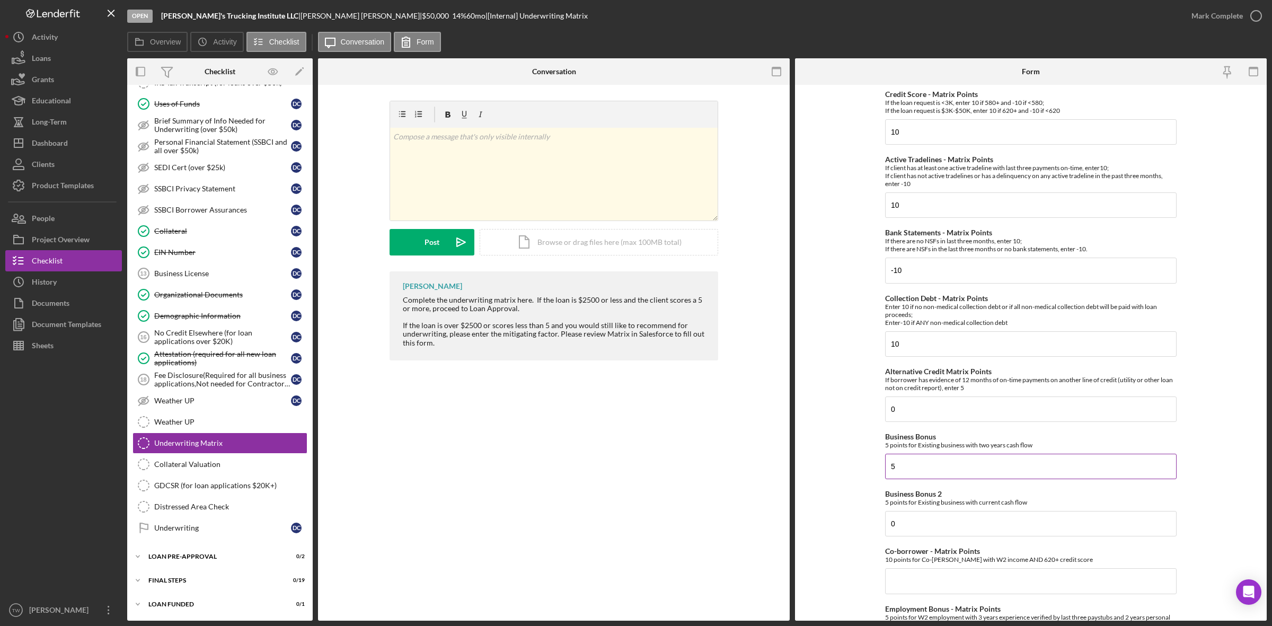
type input "5"
type input "0"
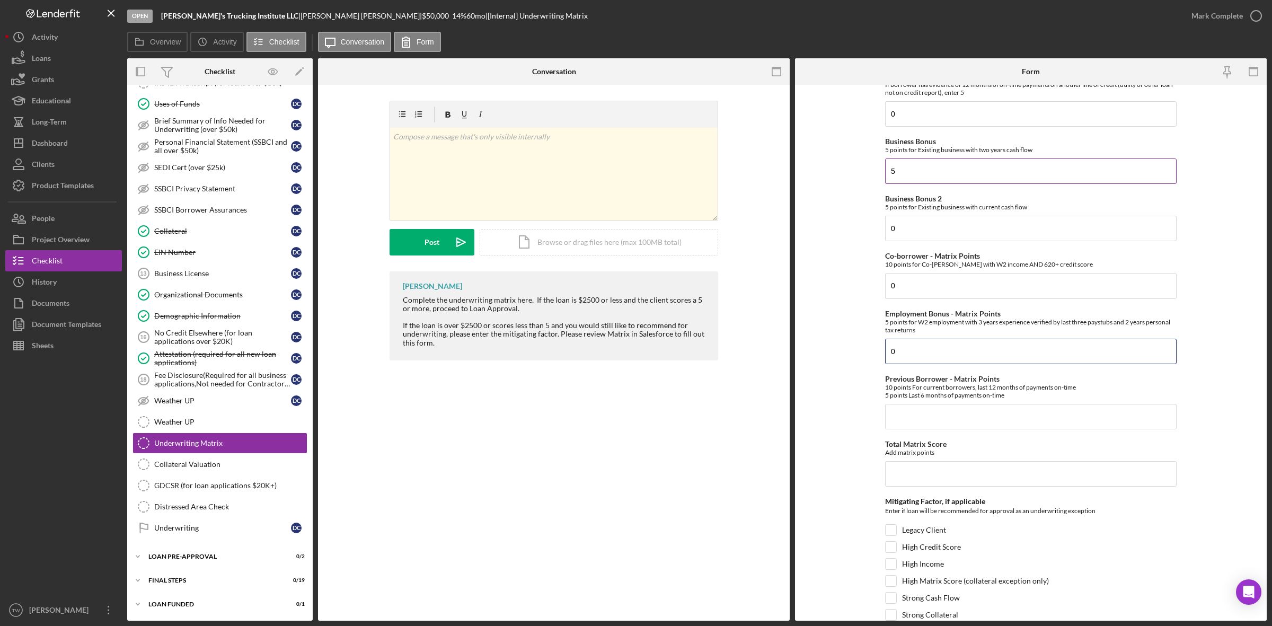
type input "0"
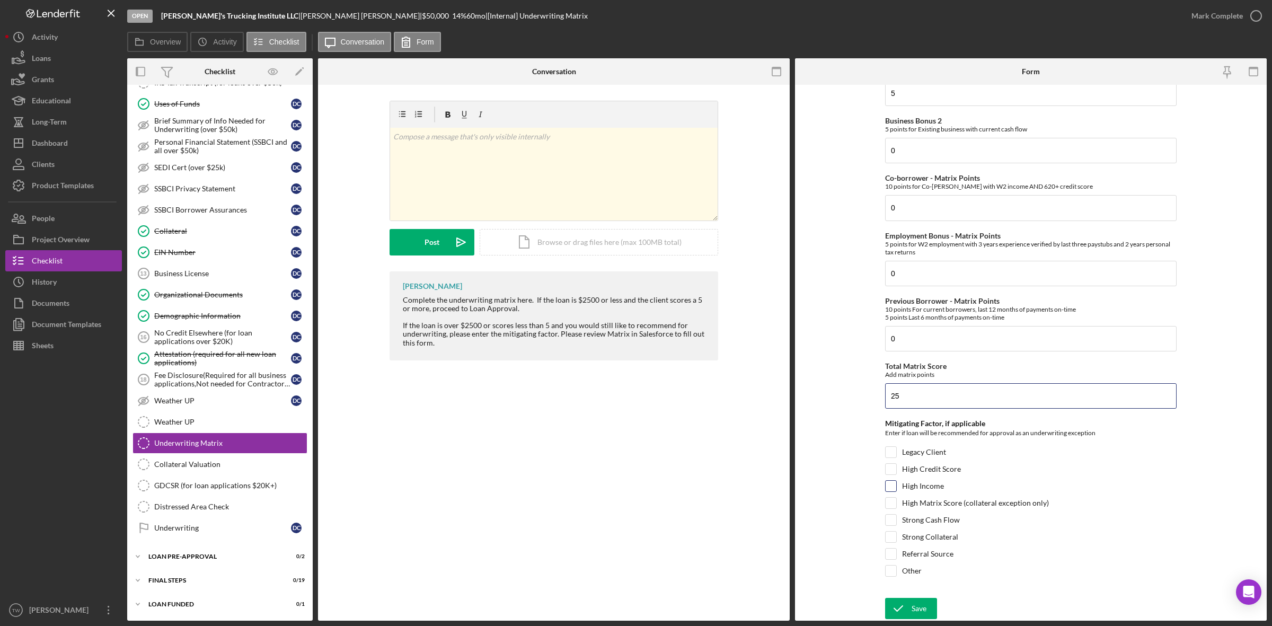
type input "25"
click at [918, 485] on label "High Income" at bounding box center [923, 486] width 42 height 11
click at [896, 485] on input "High Income" at bounding box center [891, 486] width 11 height 11
checkbox input "true"
click at [918, 603] on div "Save" at bounding box center [919, 608] width 15 height 21
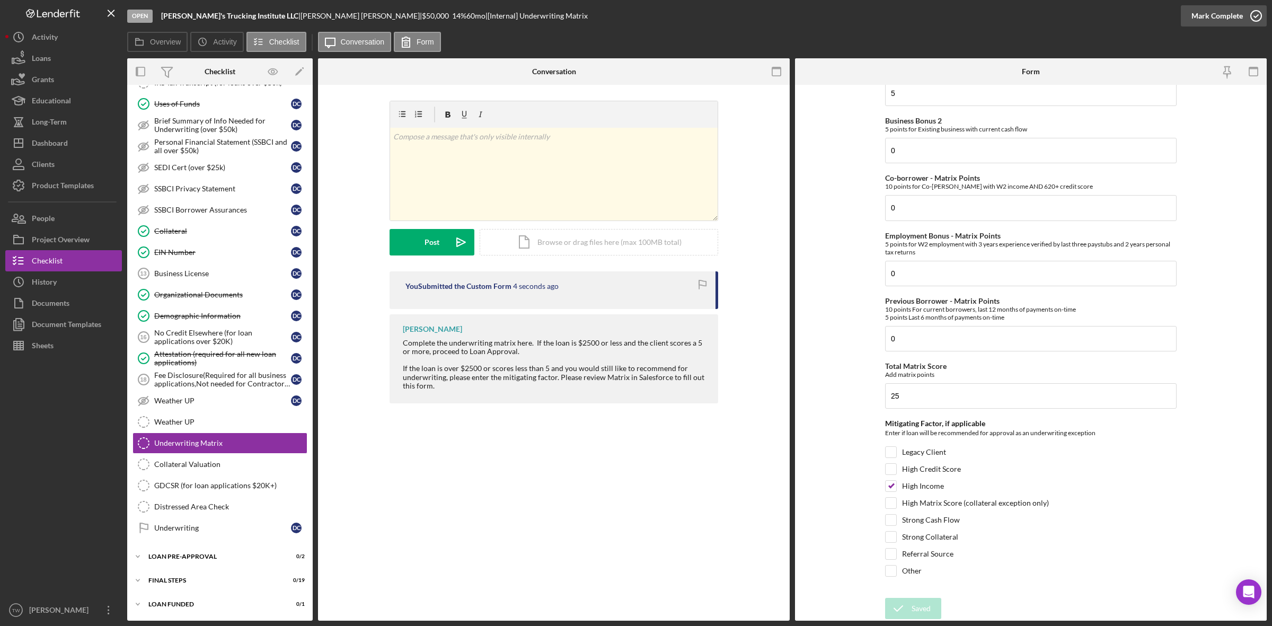
click at [1204, 19] on div "Mark Complete" at bounding box center [1216, 15] width 51 height 21
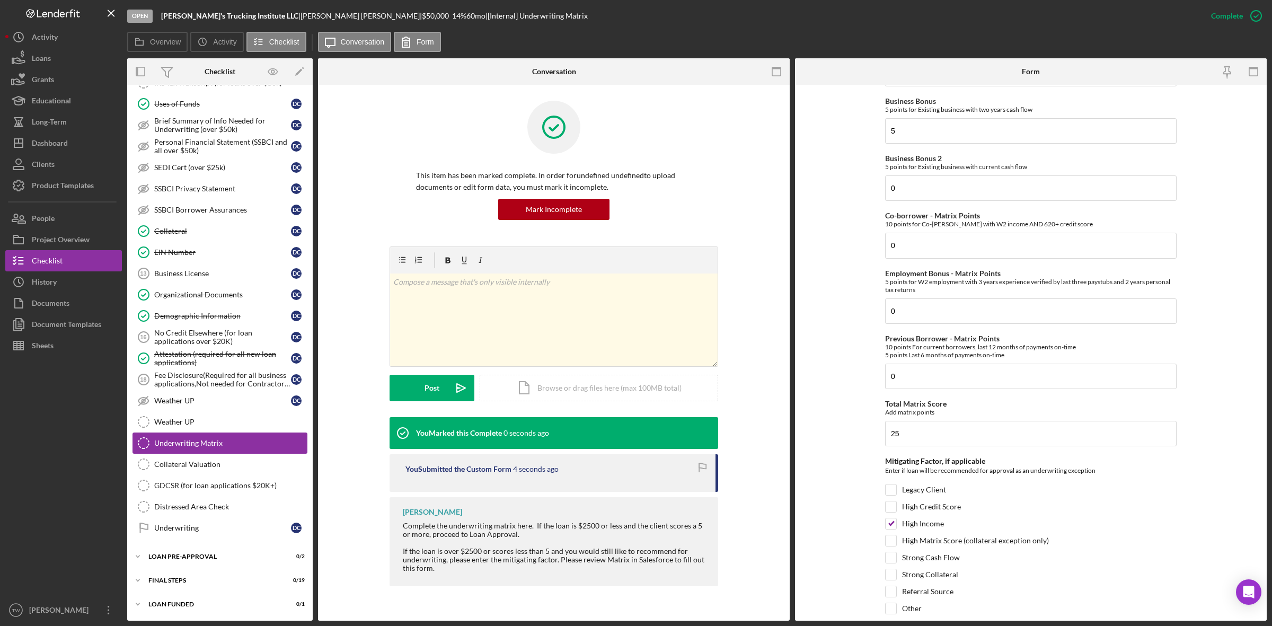
scroll to position [420, 0]
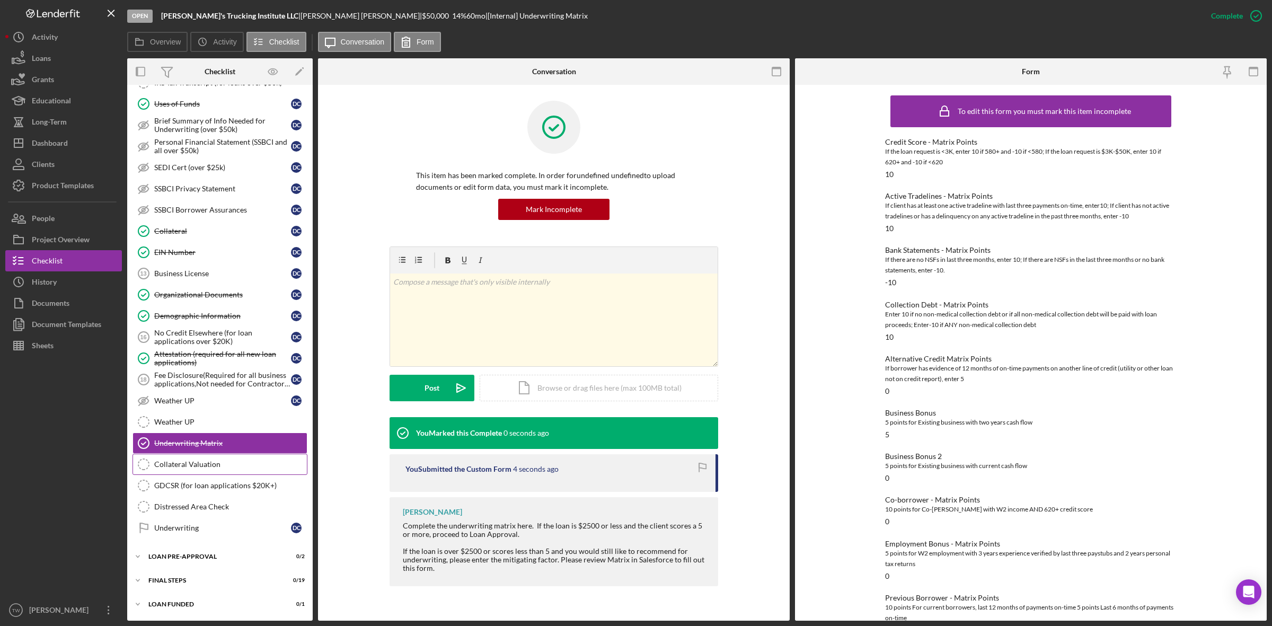
click at [164, 462] on div "Collateral Valuation" at bounding box center [230, 464] width 153 height 8
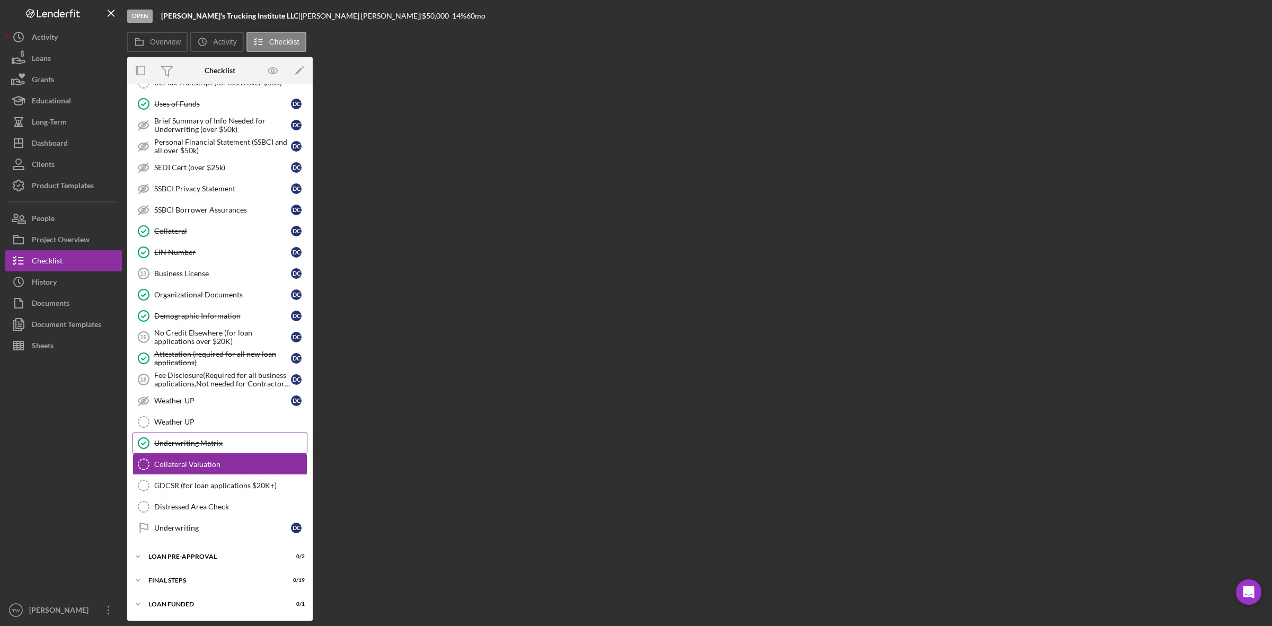
scroll to position [620, 0]
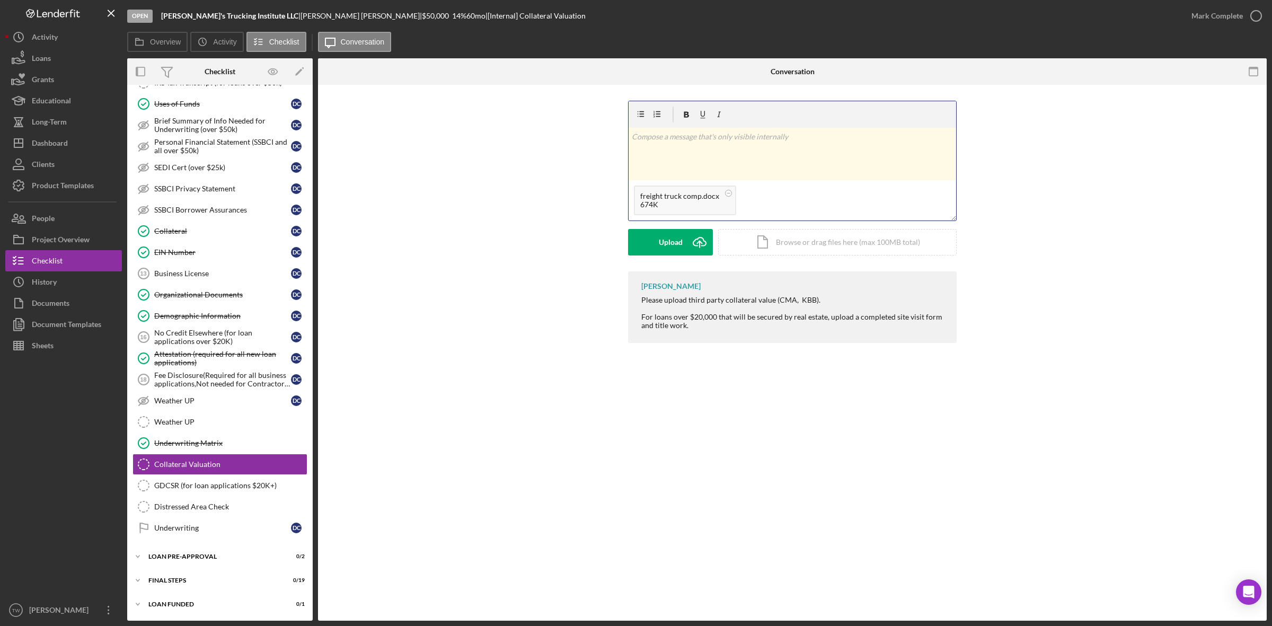
click at [684, 154] on div "v Color teal Color pink Remove color Add row above Add row below Add column bef…" at bounding box center [793, 154] width 328 height 52
click at [685, 253] on button "Post Icon/icon-invite-send" at bounding box center [670, 242] width 85 height 26
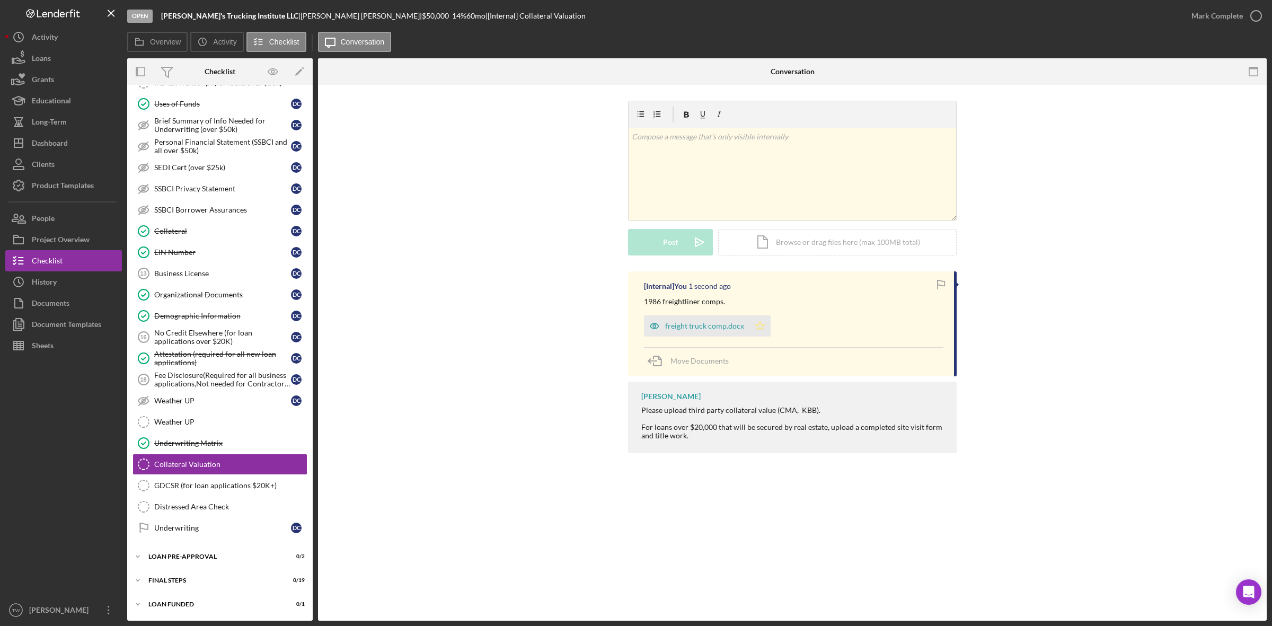
click at [764, 335] on icon "Icon/Star" at bounding box center [759, 325] width 21 height 21
click at [706, 326] on div "freight truck comp.docx" at bounding box center [704, 326] width 79 height 8
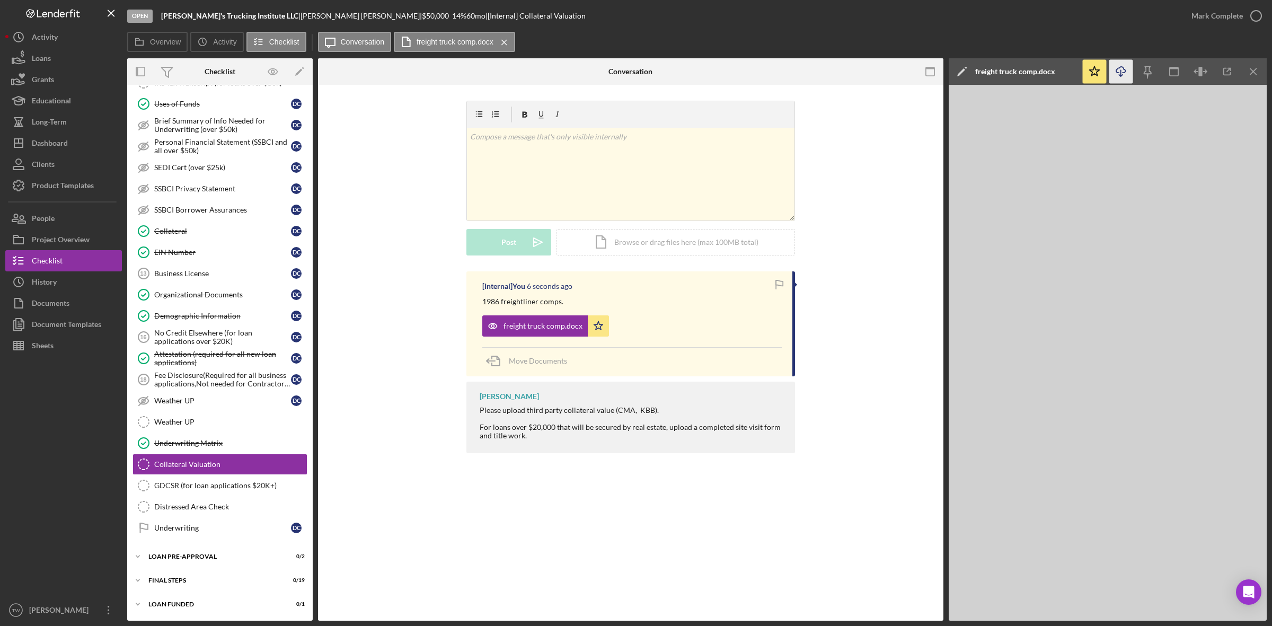
click at [1113, 72] on icon "Icon/Download" at bounding box center [1121, 72] width 24 height 24
click at [555, 176] on div "v Color teal Color pink Remove color Add row above Add row below Add column bef…" at bounding box center [631, 174] width 328 height 93
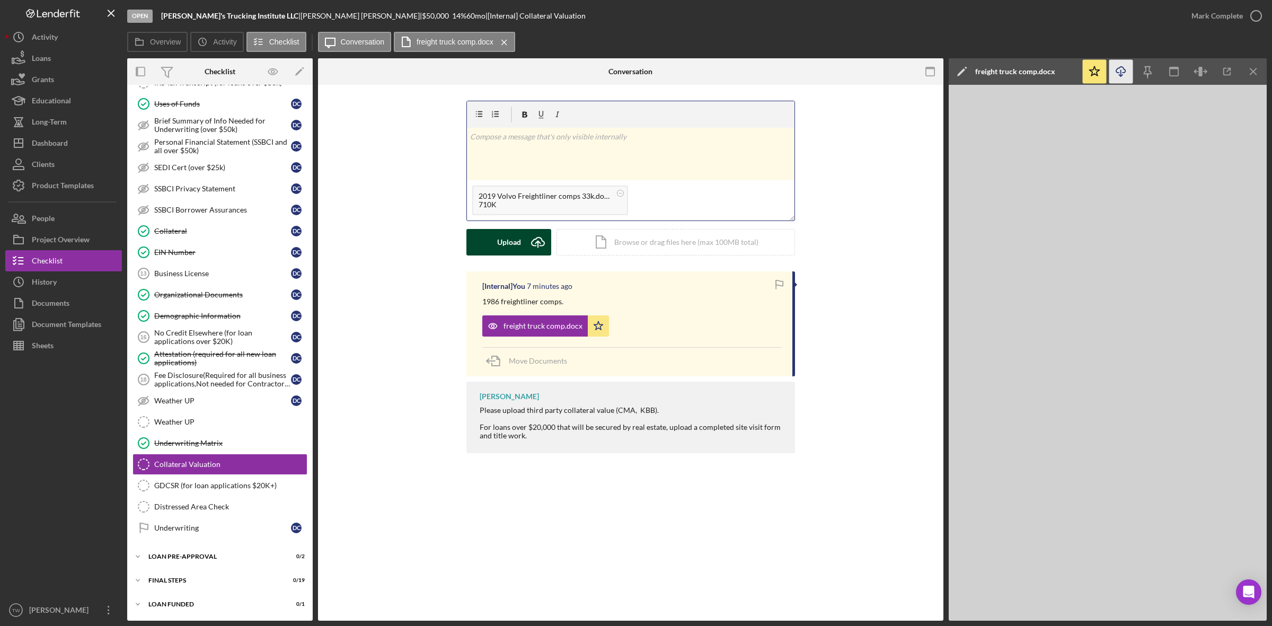
click at [496, 237] on button "Upload Icon/Upload" at bounding box center [508, 242] width 85 height 26
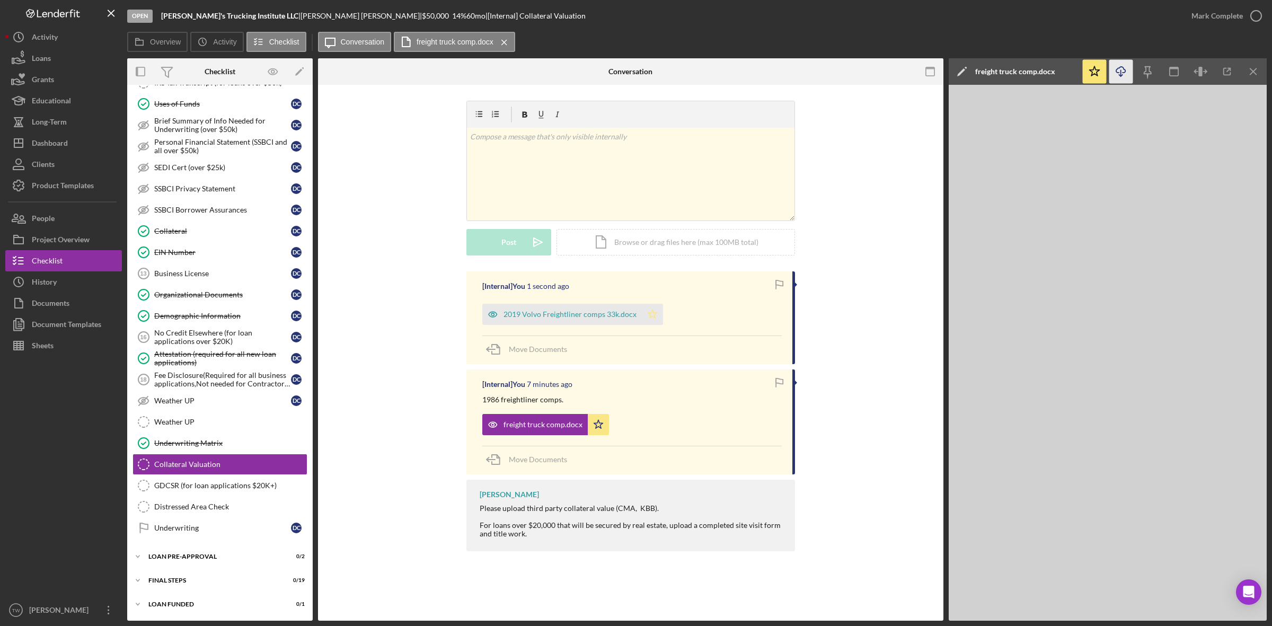
click at [648, 312] on icon "Icon/Star" at bounding box center [652, 314] width 21 height 21
click at [52, 478] on div at bounding box center [63, 477] width 117 height 243
click at [154, 558] on div "LOAN PRE-APPROVAL" at bounding box center [223, 556] width 151 height 6
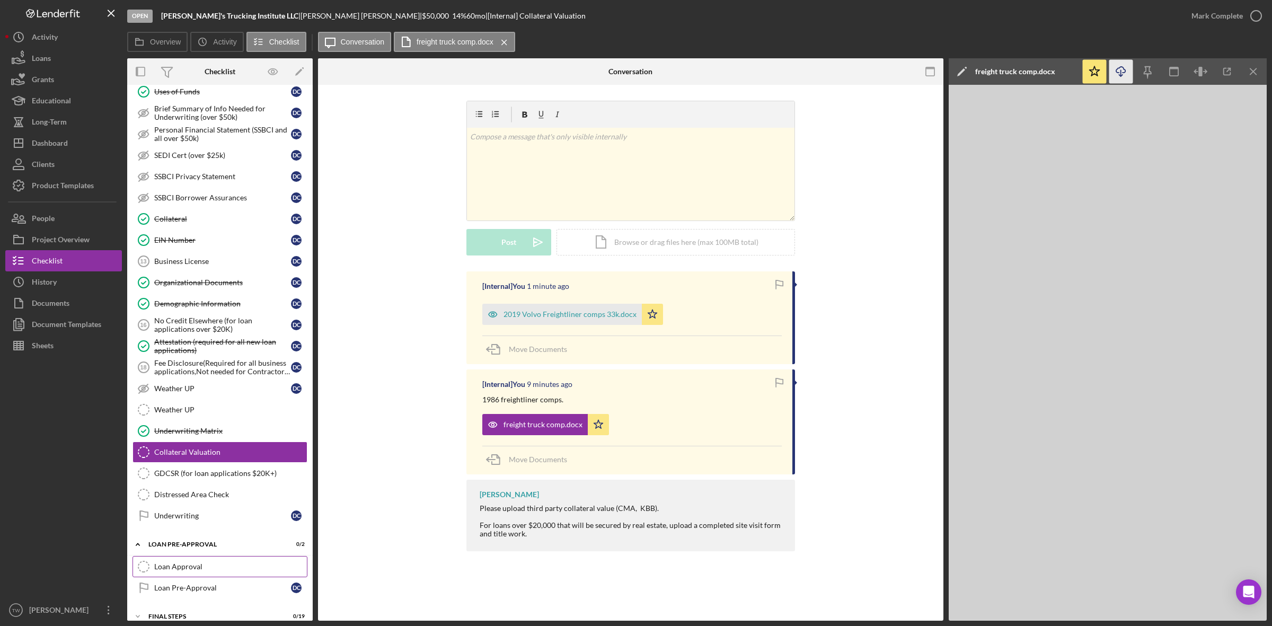
click at [160, 571] on div "Loan Approval" at bounding box center [230, 566] width 153 height 8
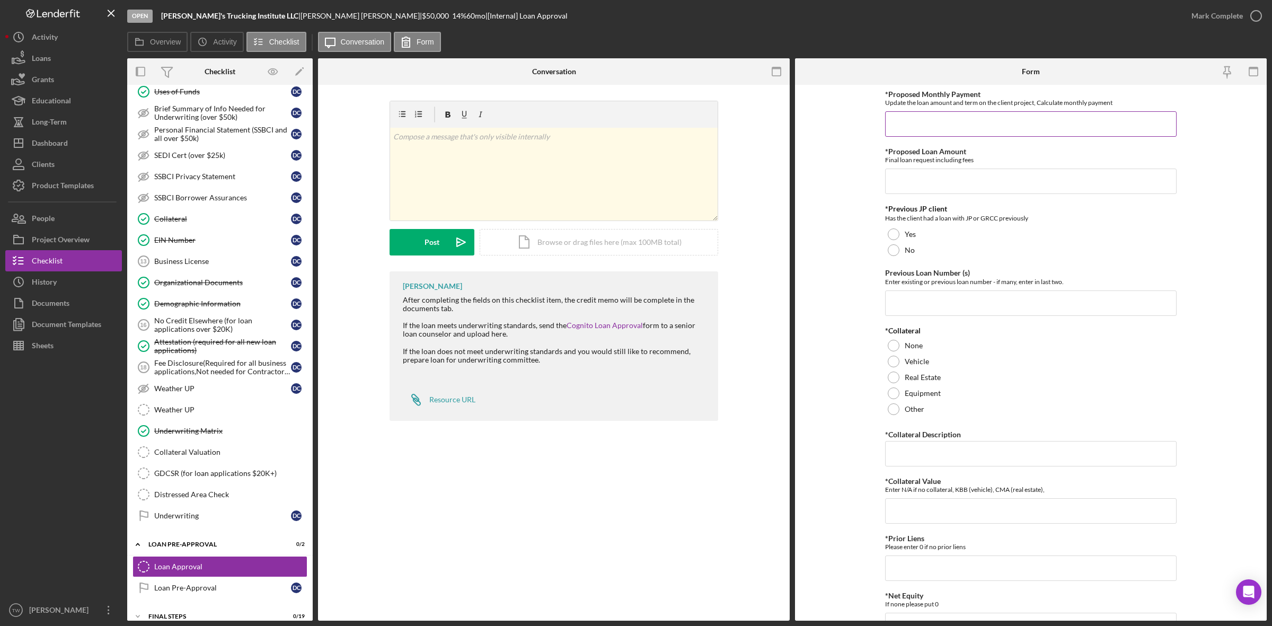
click at [968, 119] on input "*Proposed Monthly Payment" at bounding box center [1030, 123] width 291 height 25
drag, startPoint x: 968, startPoint y: 119, endPoint x: 571, endPoint y: 38, distance: 405.7
click at [571, 38] on div "Overview Icon/History Activity Checklist Icon/Message Conversation Form Overvie…" at bounding box center [696, 326] width 1139 height 589
type input "$1,400"
type input "$55,000"
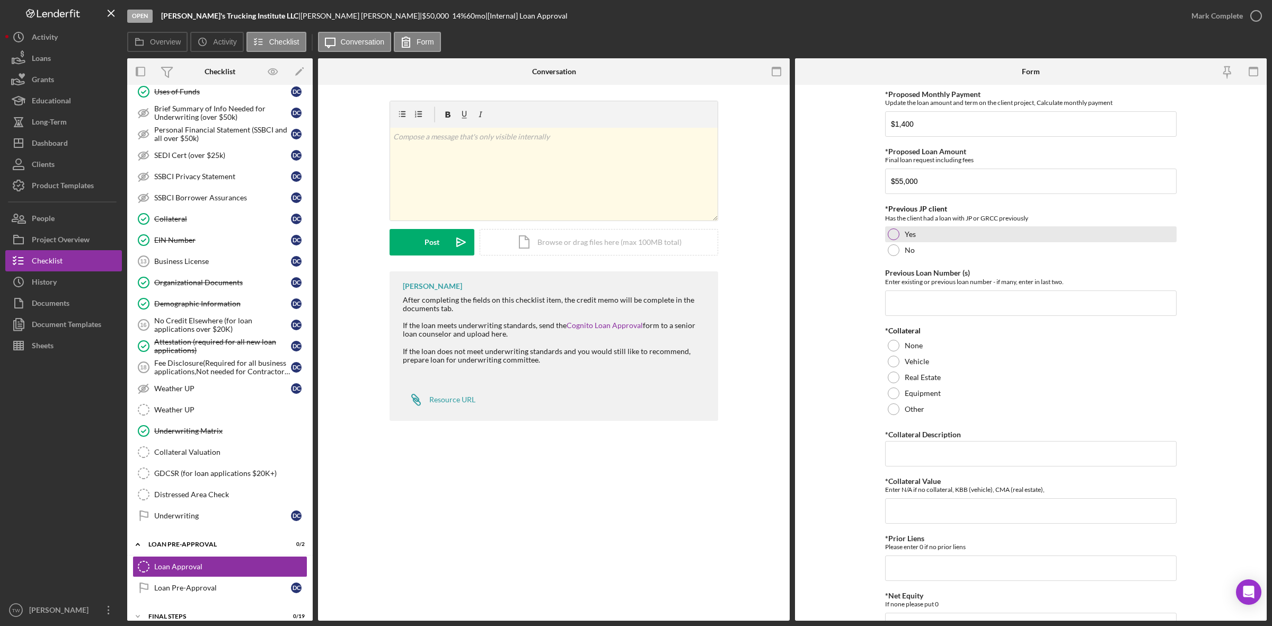
click at [905, 238] on label "Yes" at bounding box center [910, 234] width 11 height 8
click at [946, 298] on input "Previous Loan Number (s)" at bounding box center [1030, 302] width 291 height 25
click at [1144, 310] on input "Previous Loan Number (s)" at bounding box center [1030, 302] width 291 height 25
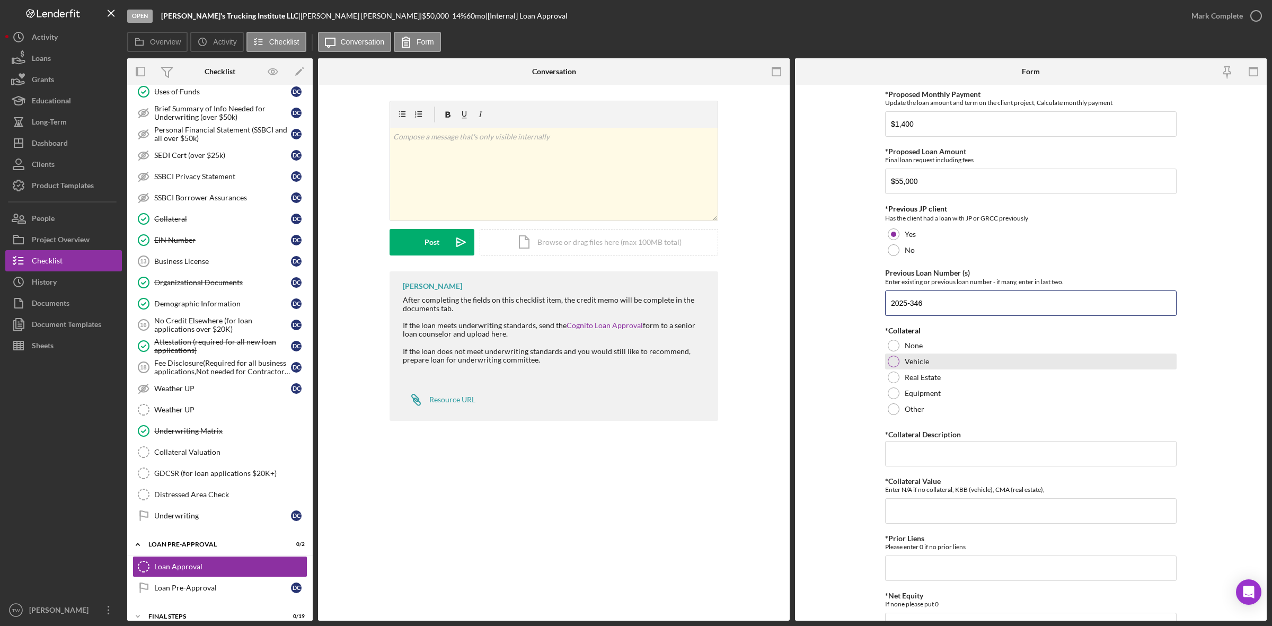
type input "2025-346"
click at [917, 363] on label "Vehicle" at bounding box center [917, 361] width 24 height 8
click at [940, 451] on input "*Collateral Description" at bounding box center [1030, 453] width 291 height 25
type input "freight truck"
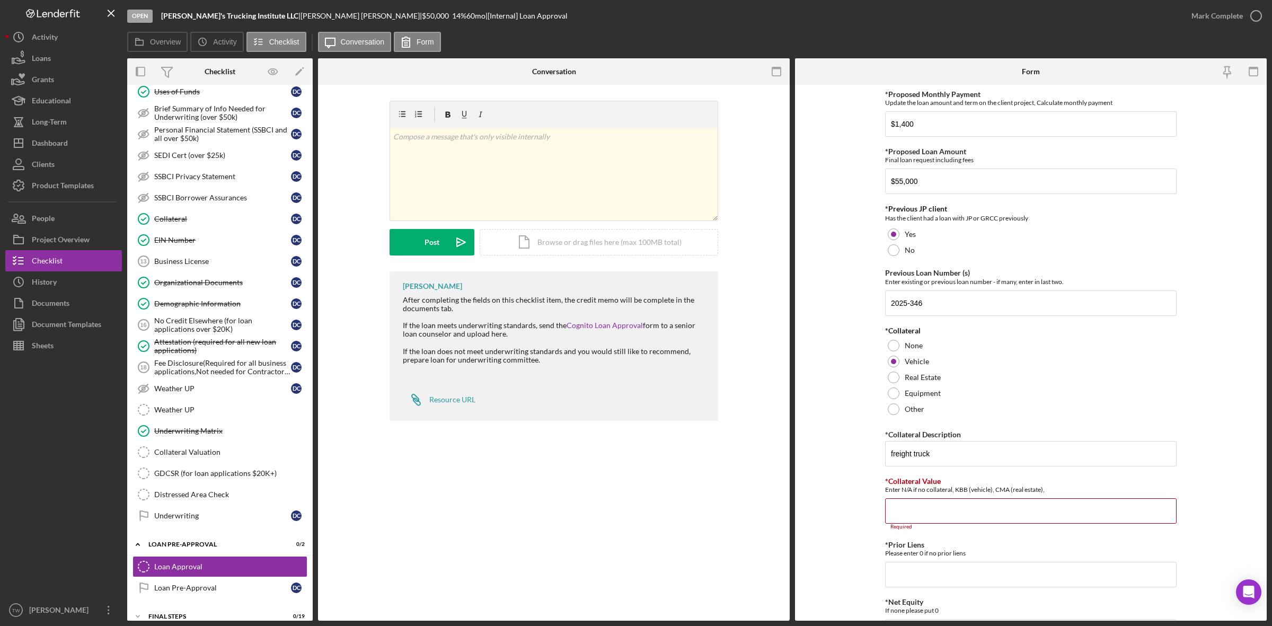
click at [745, 189] on div "v Color teal Color pink Remove color Add row above Add row below Add column bef…" at bounding box center [554, 186] width 440 height 171
click at [1092, 518] on input "*Collateral Value" at bounding box center [1030, 510] width 291 height 25
click at [1092, 518] on input "880000" at bounding box center [1030, 510] width 291 height 25
type input "88000"
type input "0"
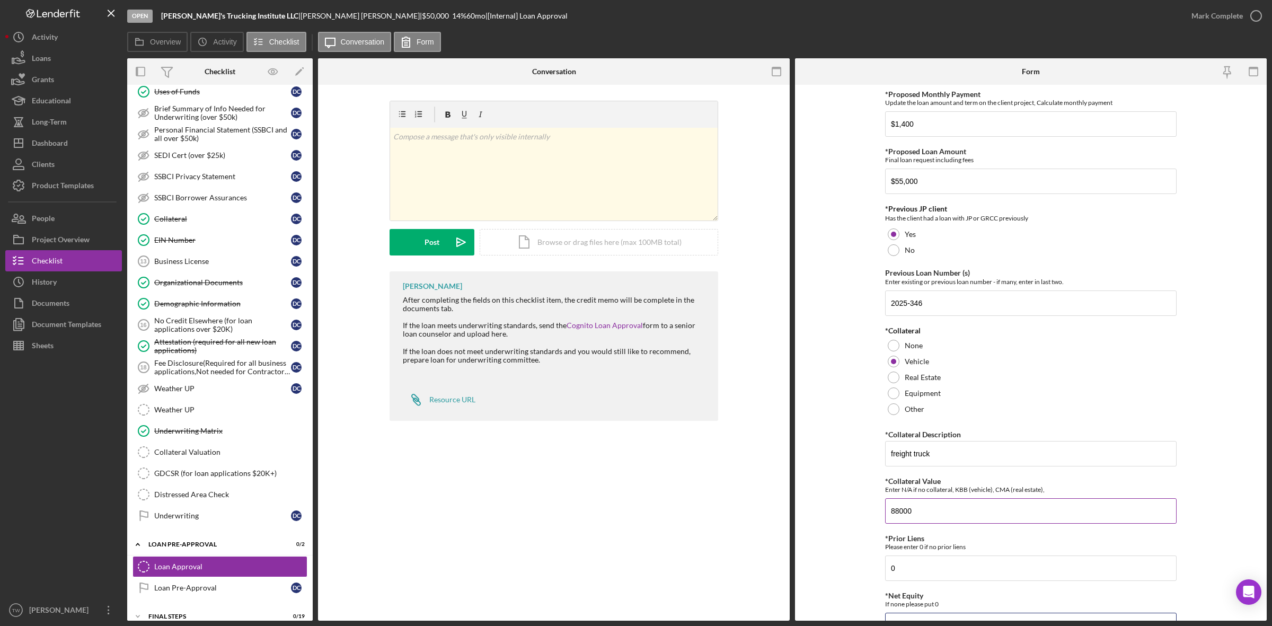
scroll to position [19, 0]
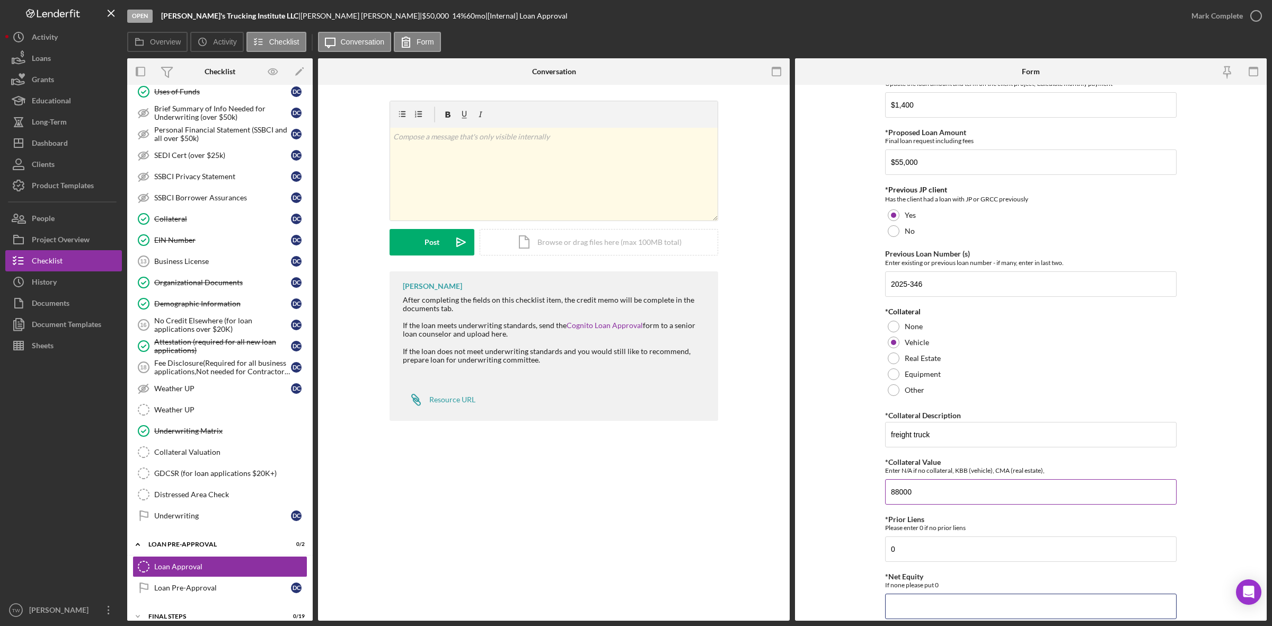
type input "8"
type input "88,000"
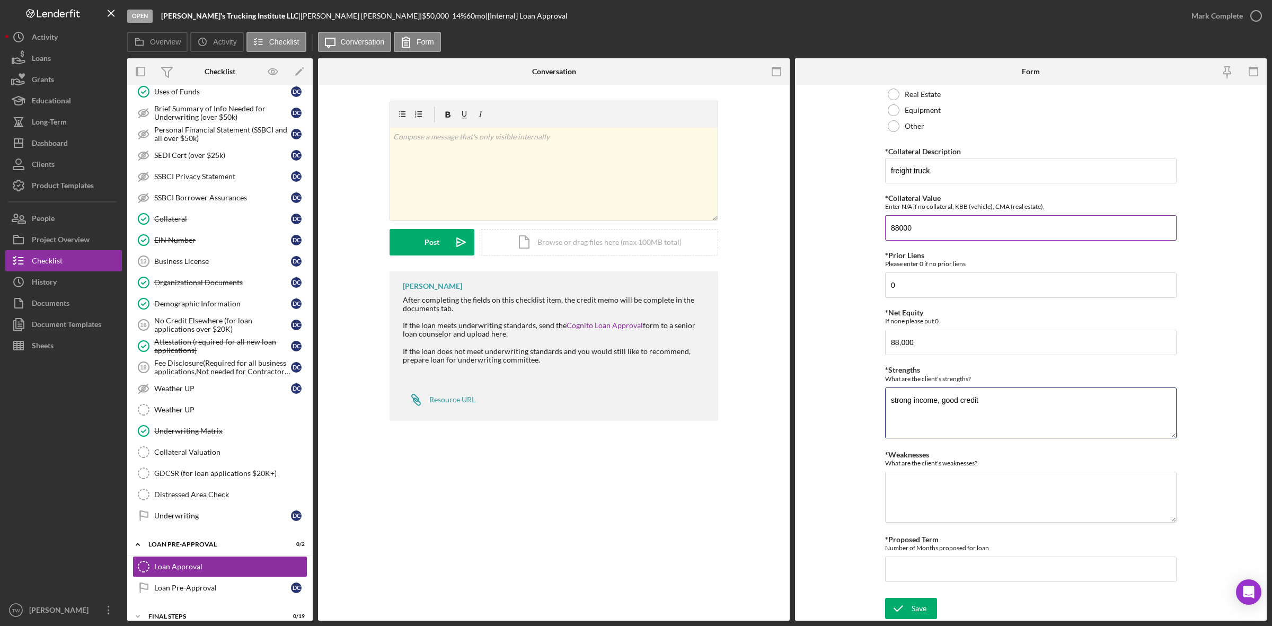
type textarea "strong income, good credit"
type textarea "n/a"
type input "8"
type input "60"
click at [906, 605] on icon "submit" at bounding box center [898, 608] width 26 height 26
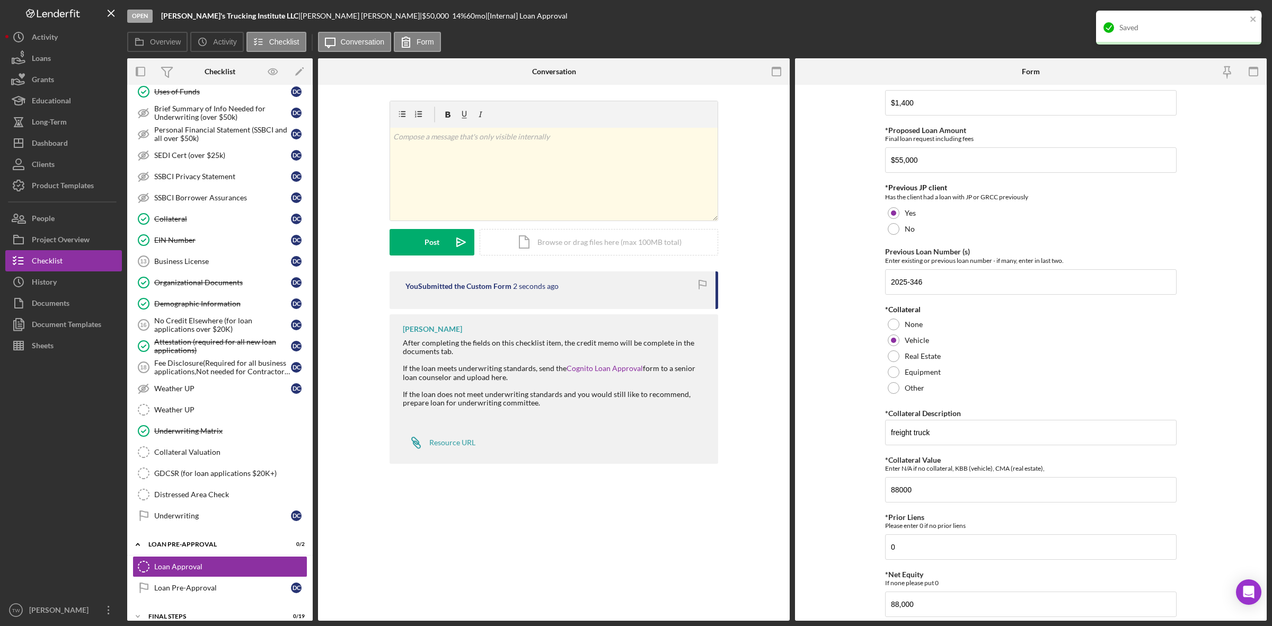
scroll to position [0, 0]
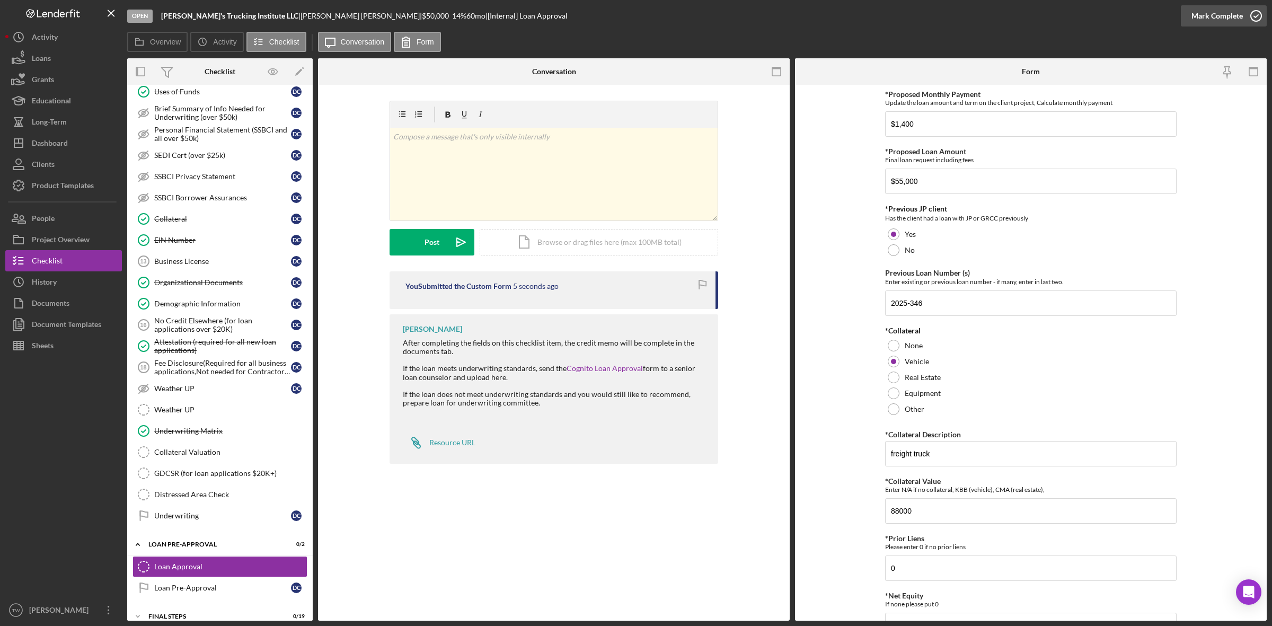
click at [1219, 13] on div "Mark Complete" at bounding box center [1216, 15] width 51 height 21
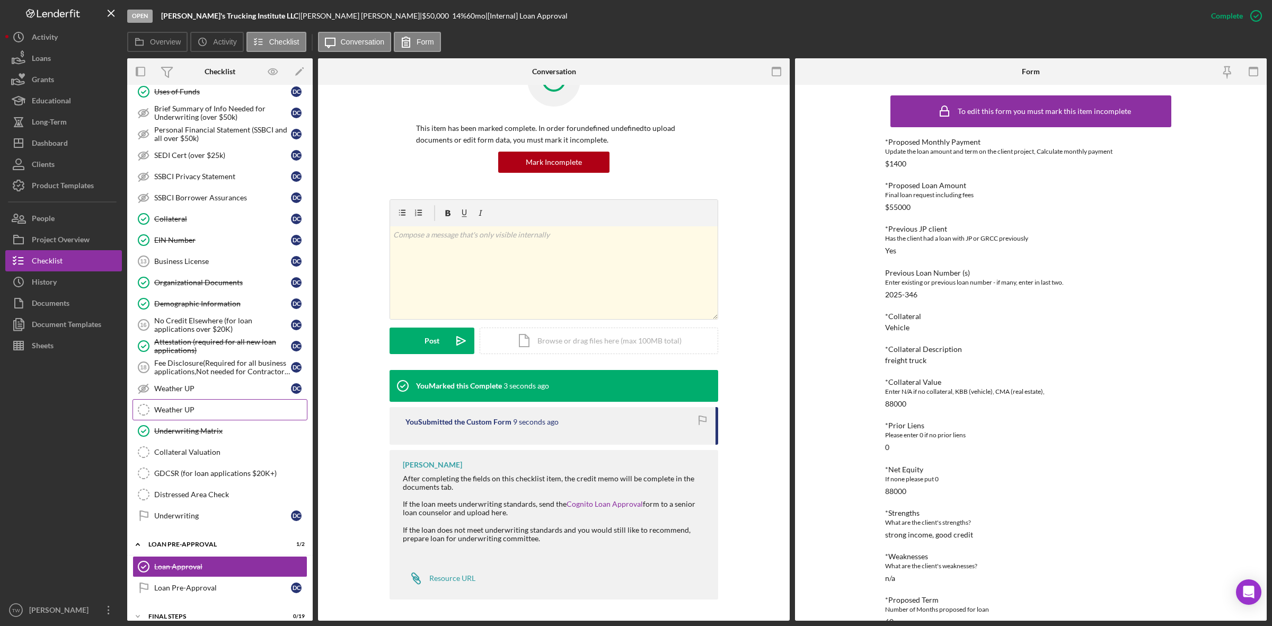
scroll to position [669, 0]
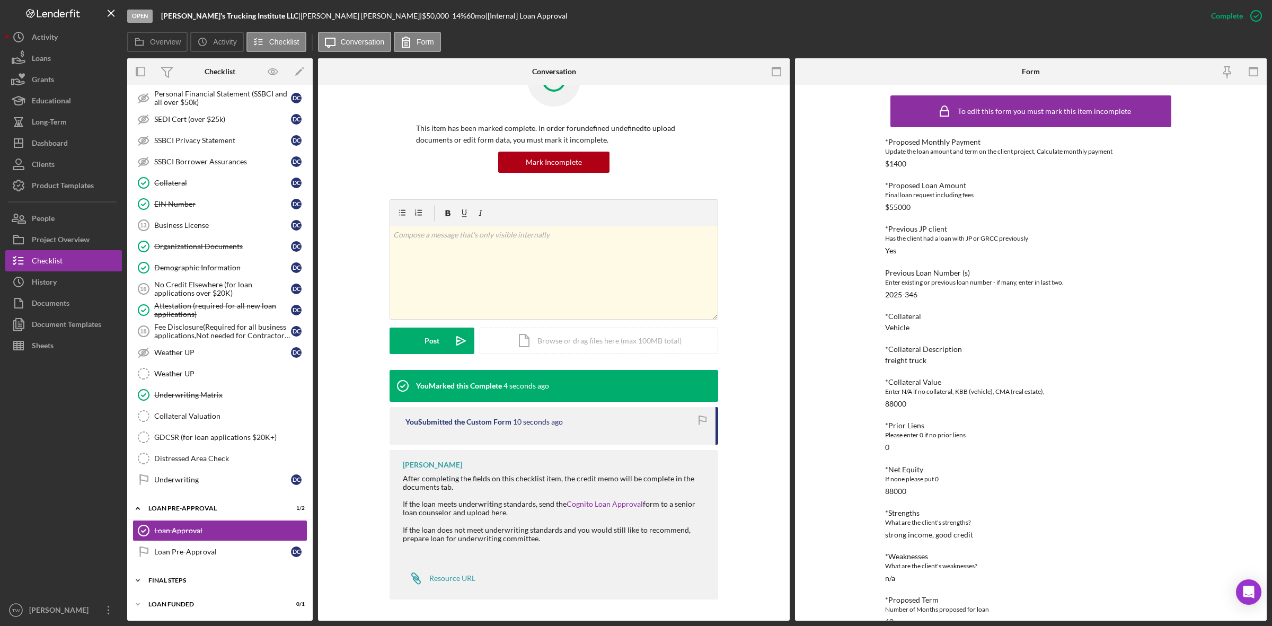
click at [190, 589] on div "Icon/Expander FINAL STEPS 0 / 19" at bounding box center [219, 580] width 185 height 21
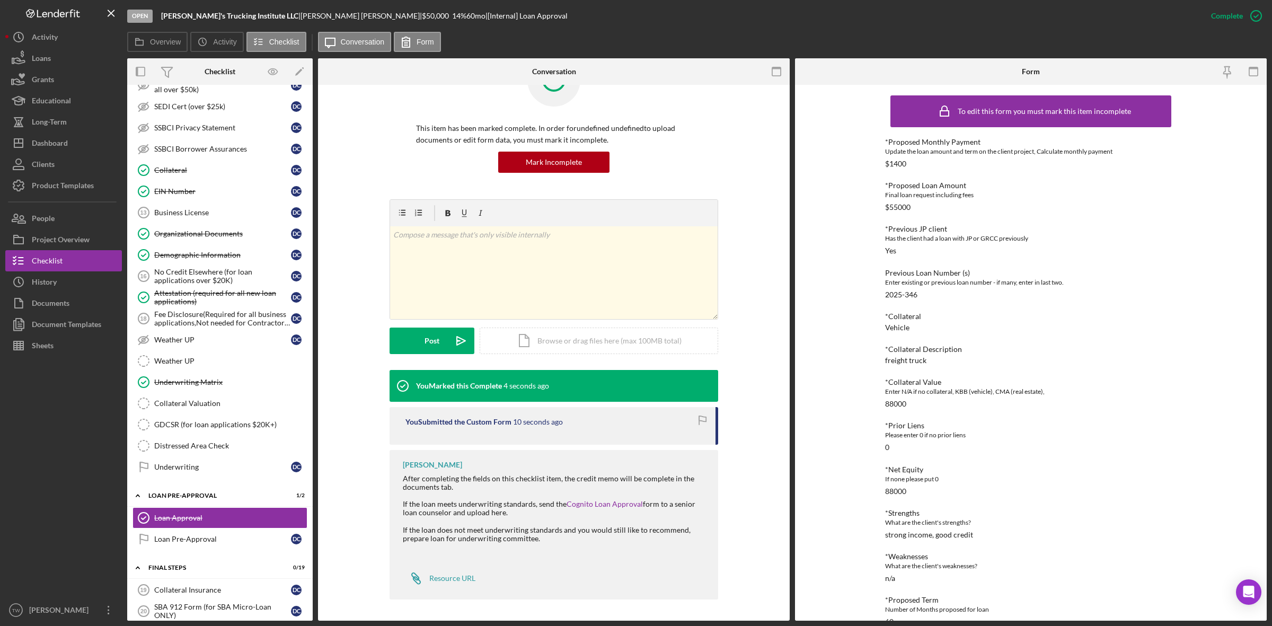
scroll to position [934, 0]
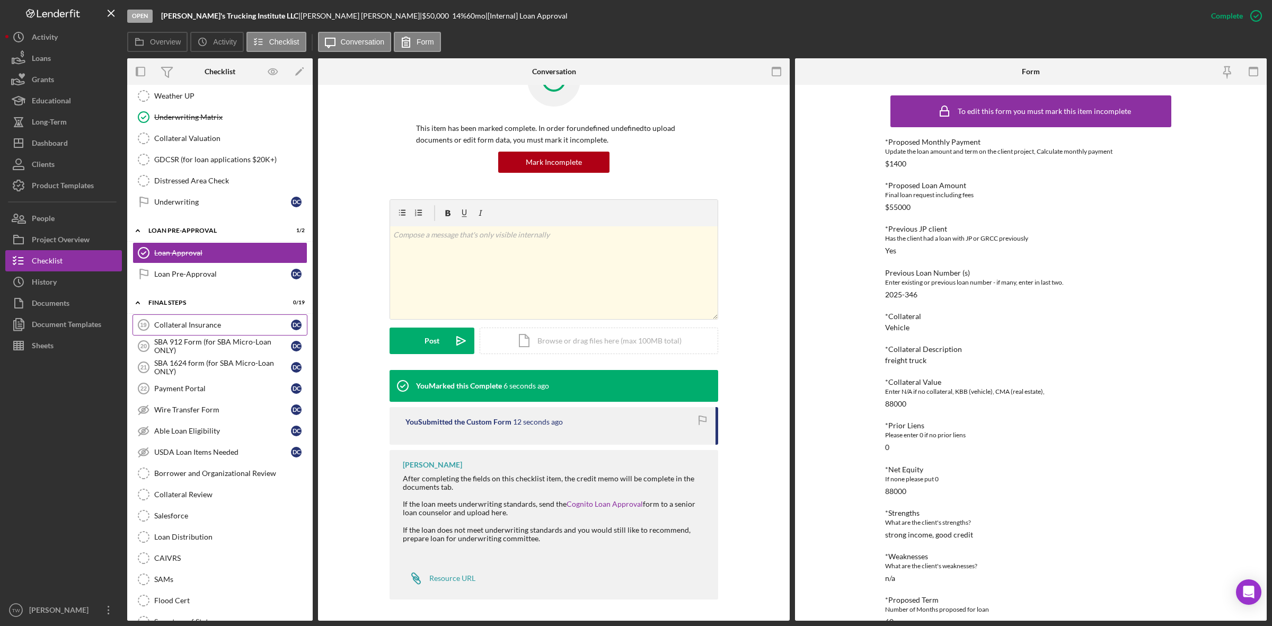
click at [192, 335] on link "Collateral Insurance 19 Collateral Insurance D C" at bounding box center [219, 324] width 175 height 21
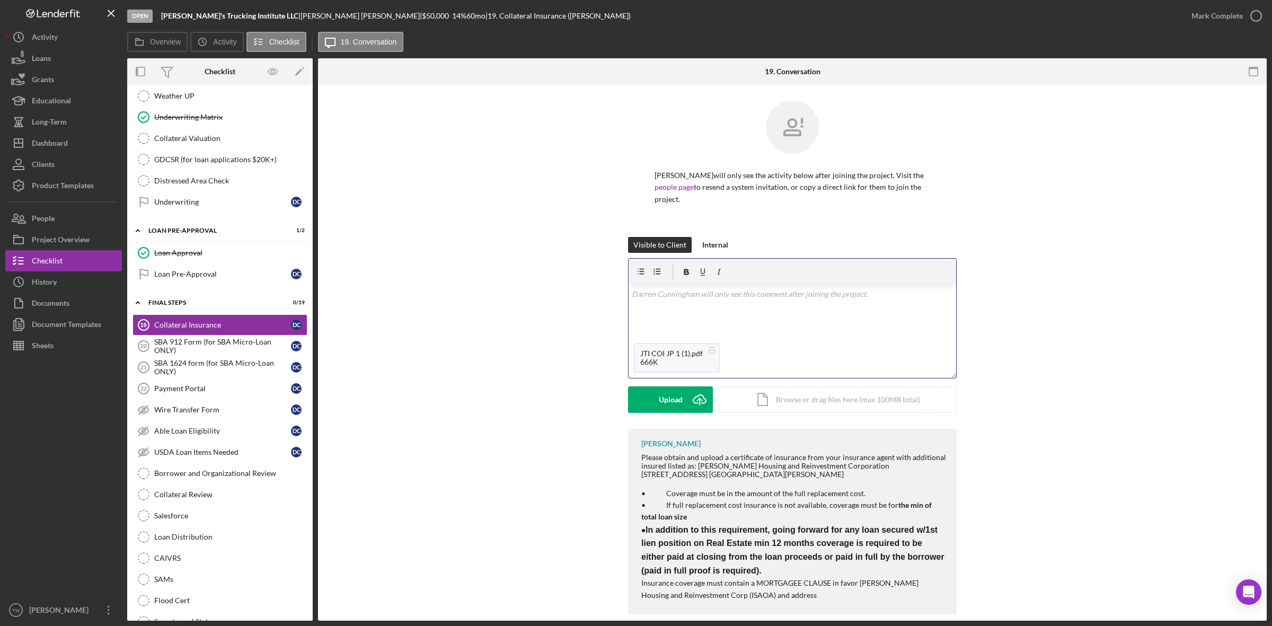
click at [708, 315] on div "v Color teal Color pink Remove color Add row above Add row below Add column bef…" at bounding box center [793, 311] width 328 height 52
click at [674, 399] on div "Save" at bounding box center [670, 399] width 15 height 26
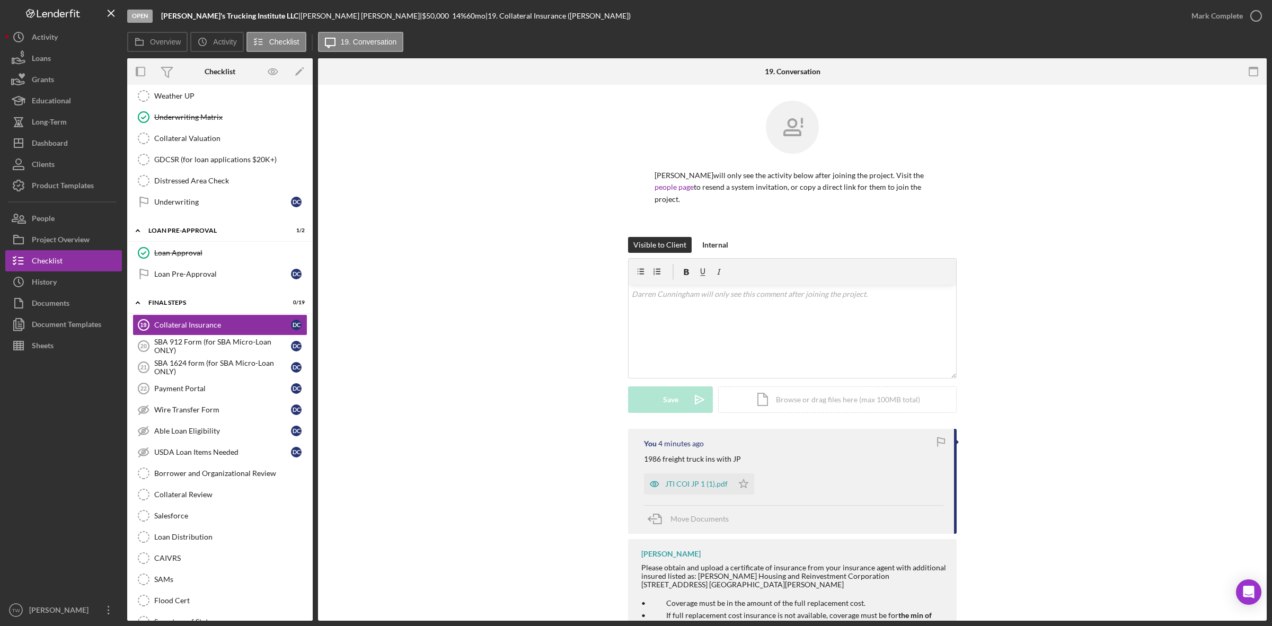
scroll to position [126, 0]
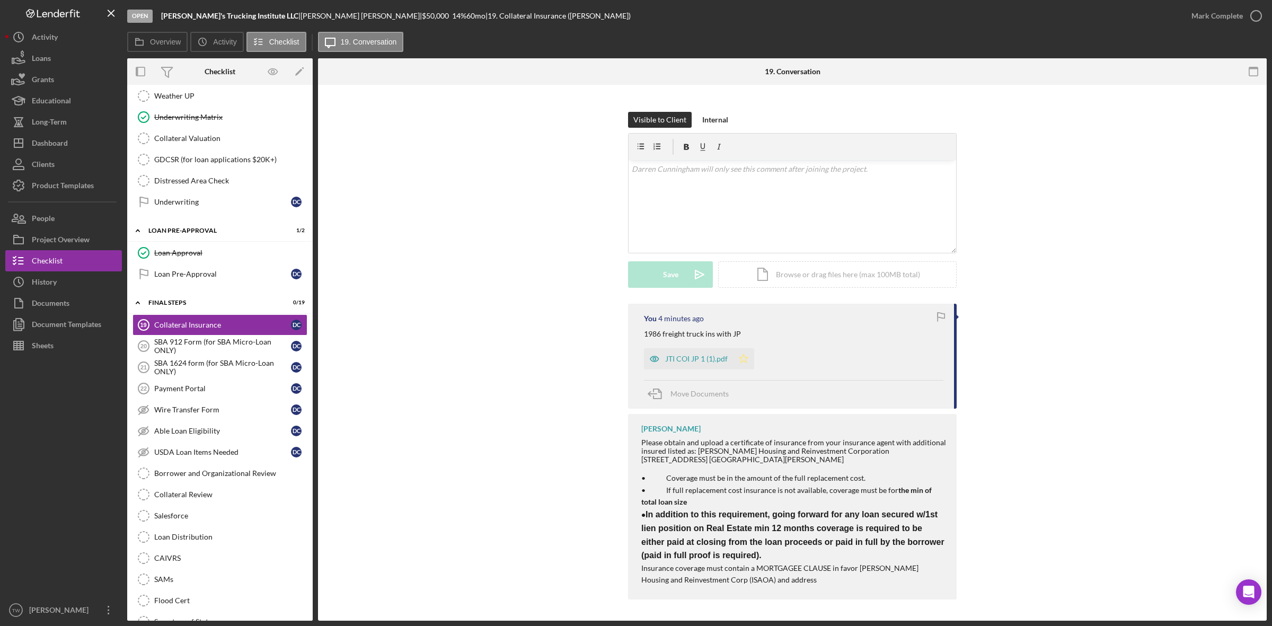
click at [743, 358] on icon "Icon/Star" at bounding box center [743, 358] width 21 height 21
click at [223, 482] on link "Borrower and Organizational Review Borrower and Organizational Review" at bounding box center [219, 473] width 175 height 21
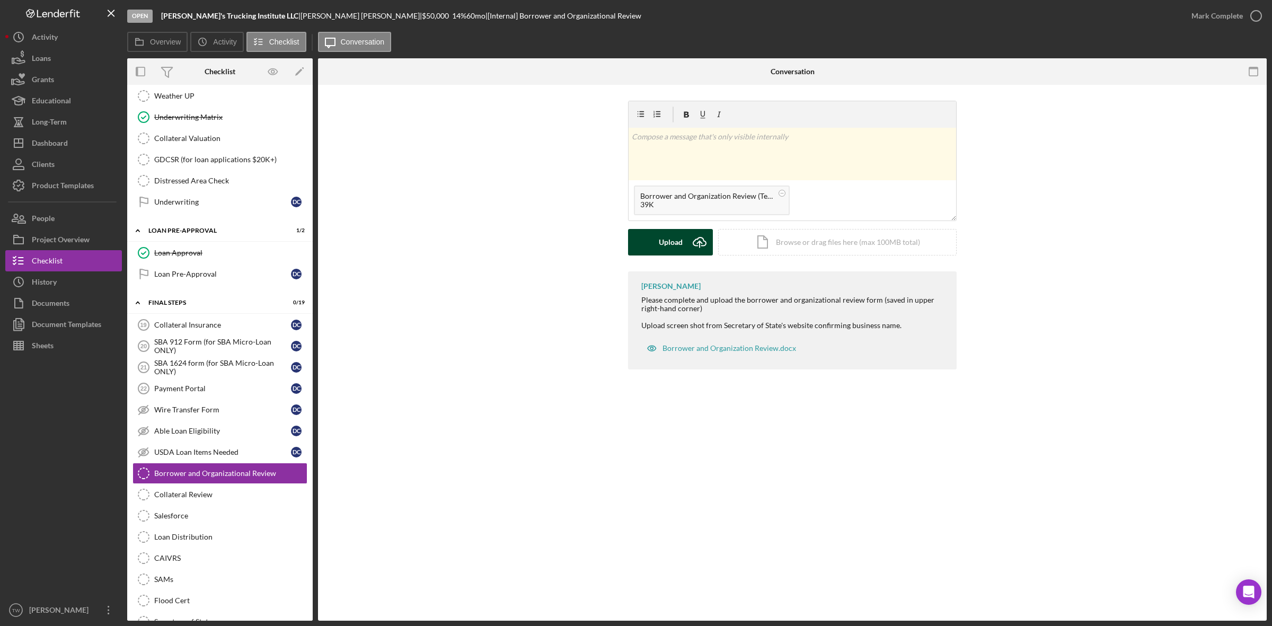
click at [676, 245] on div "Upload" at bounding box center [671, 242] width 24 height 26
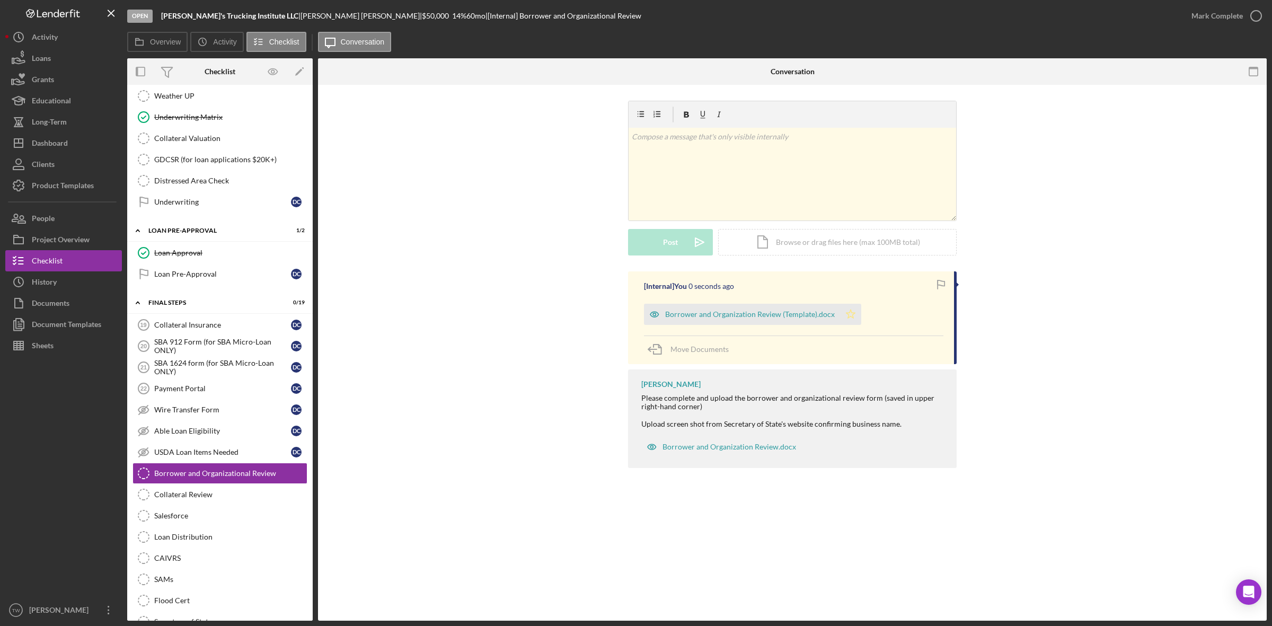
click at [843, 314] on icon "Icon/Star" at bounding box center [850, 314] width 21 height 21
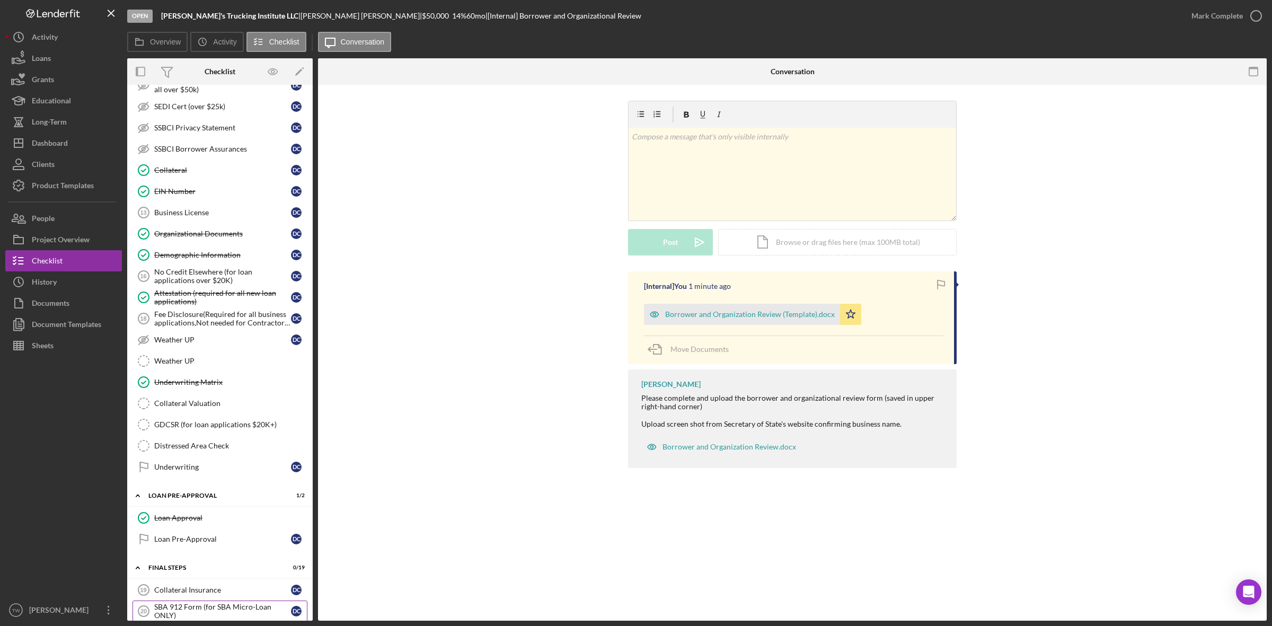
scroll to position [603, 0]
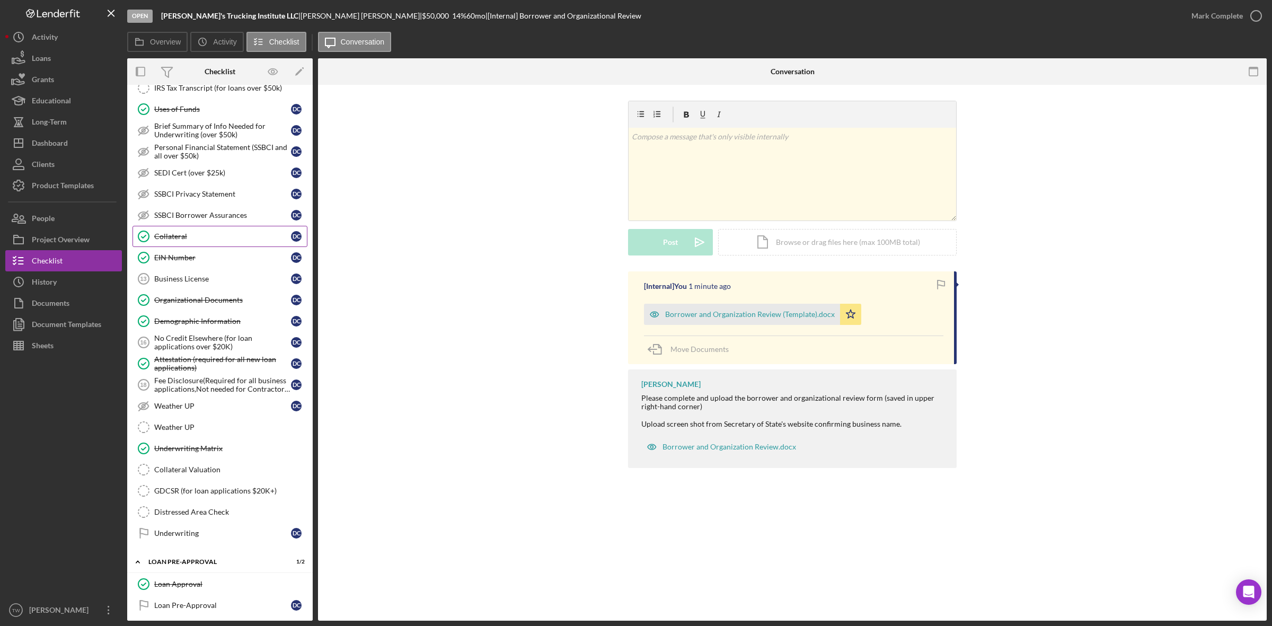
drag, startPoint x: 183, startPoint y: 244, endPoint x: 297, endPoint y: 240, distance: 114.5
click at [183, 241] on div "Collateral" at bounding box center [222, 236] width 137 height 8
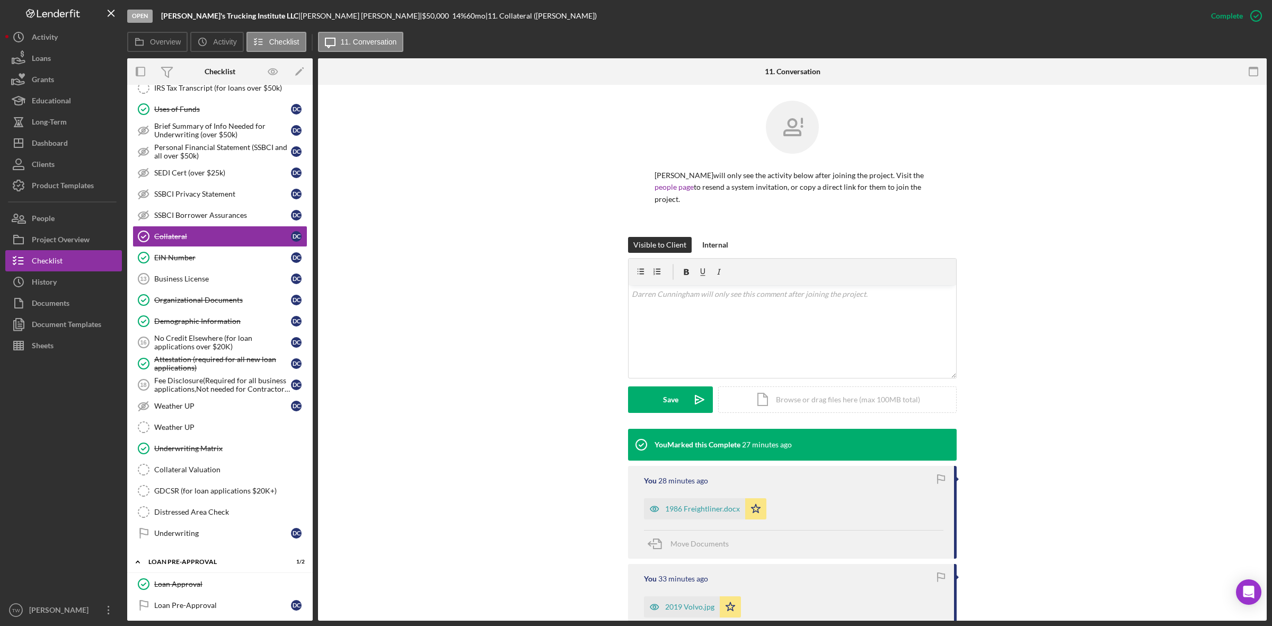
scroll to position [153, 0]
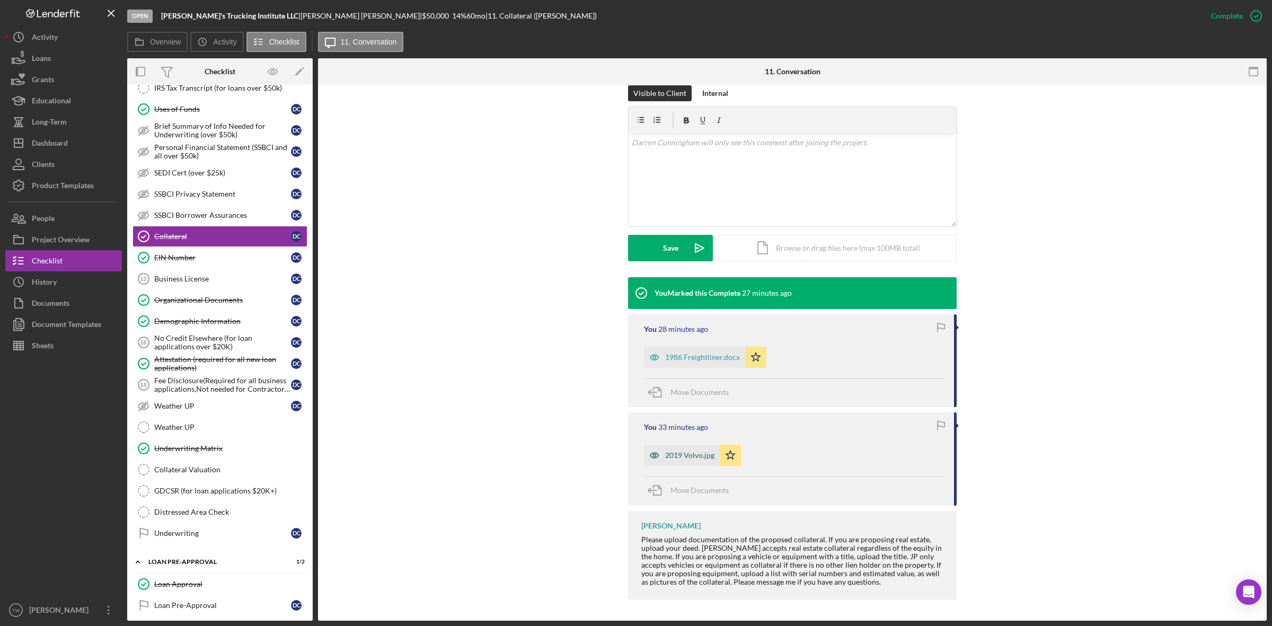
click at [684, 457] on div "2019 Volvo.jpg" at bounding box center [689, 455] width 49 height 8
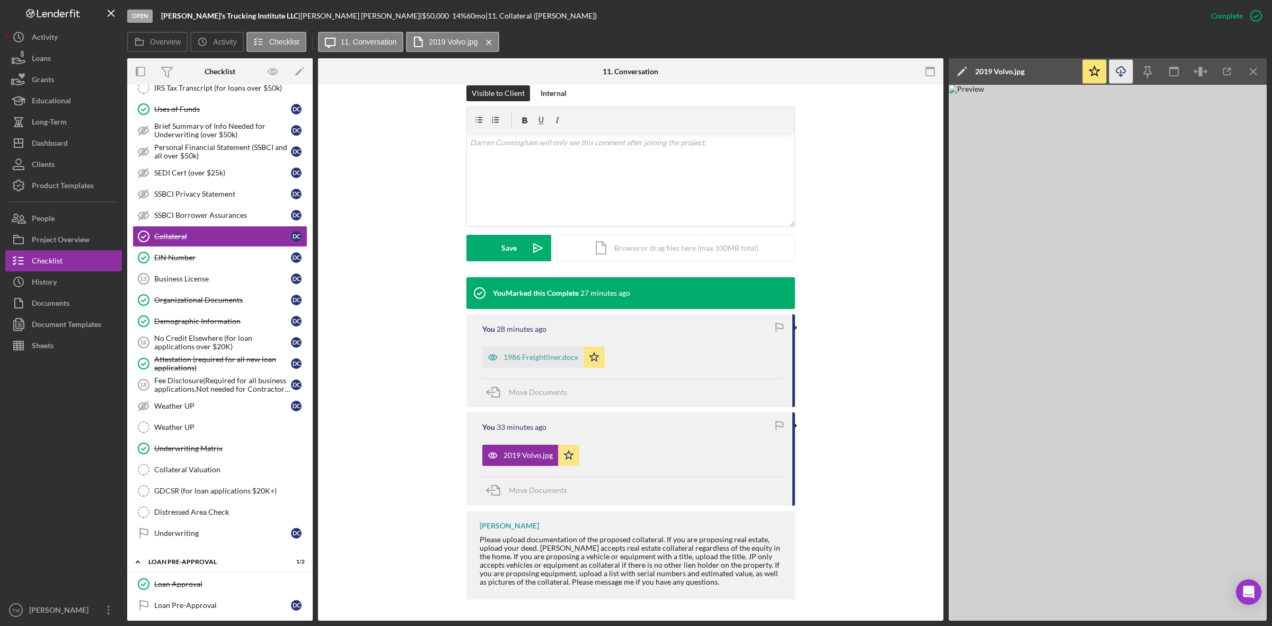
click at [1124, 72] on icon "Icon/Download" at bounding box center [1121, 72] width 24 height 24
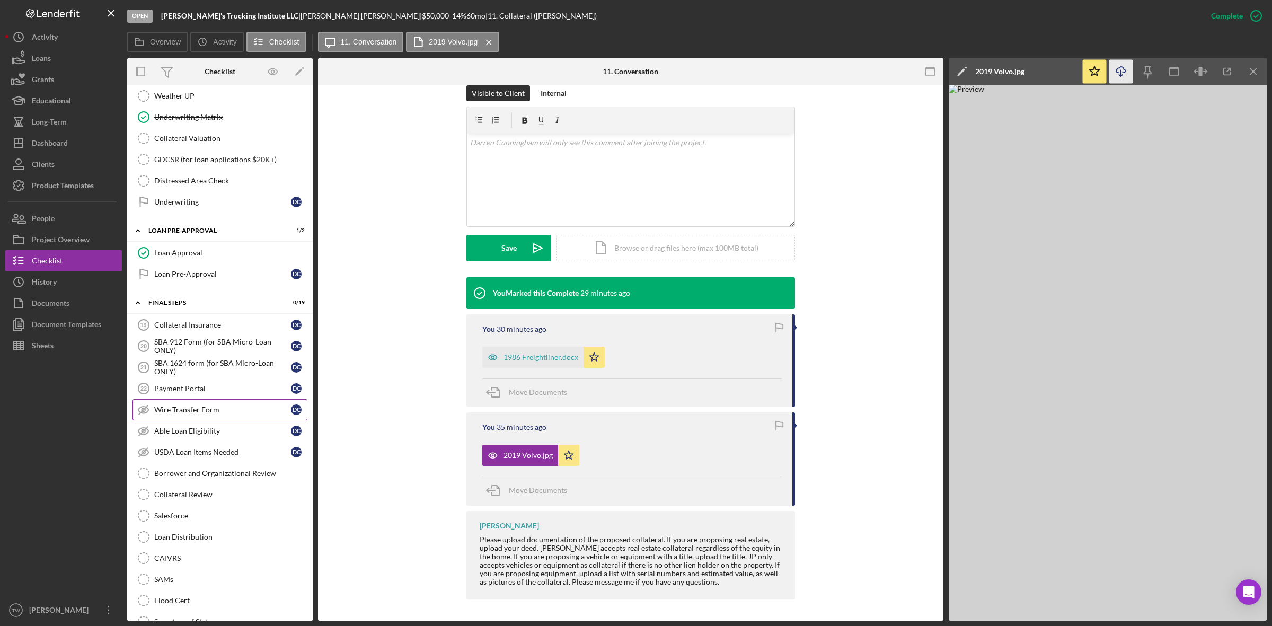
scroll to position [1082, 0]
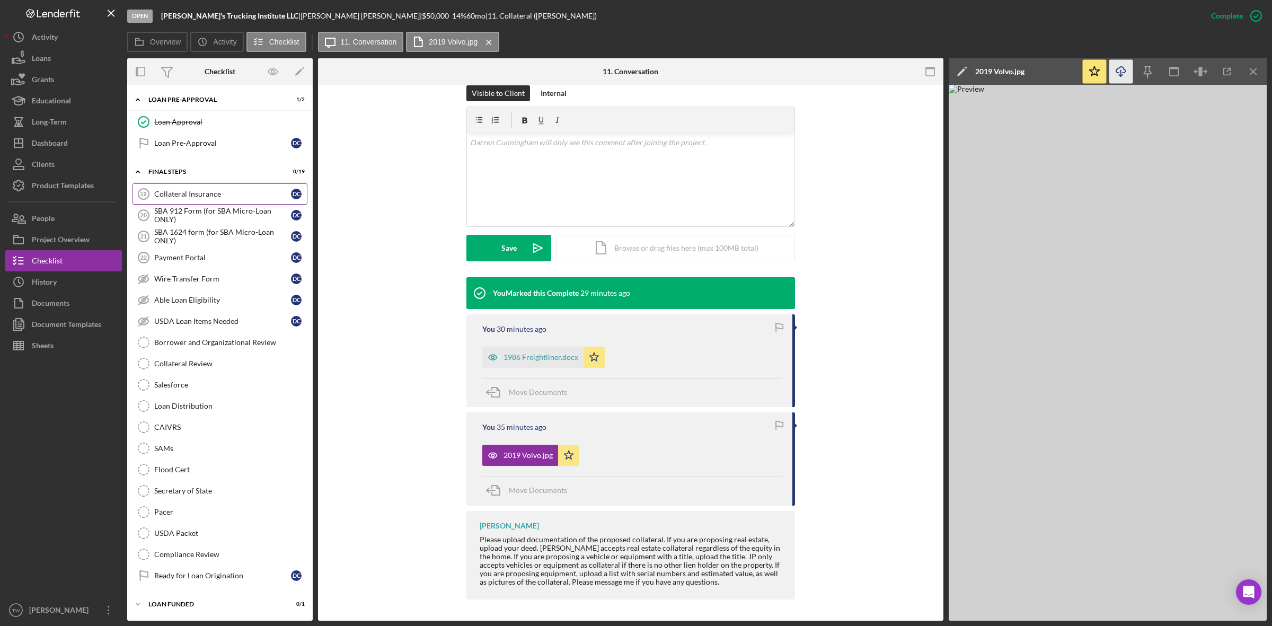
drag, startPoint x: 192, startPoint y: 191, endPoint x: 252, endPoint y: 191, distance: 60.4
click at [192, 191] on div "Collateral Insurance" at bounding box center [222, 194] width 137 height 8
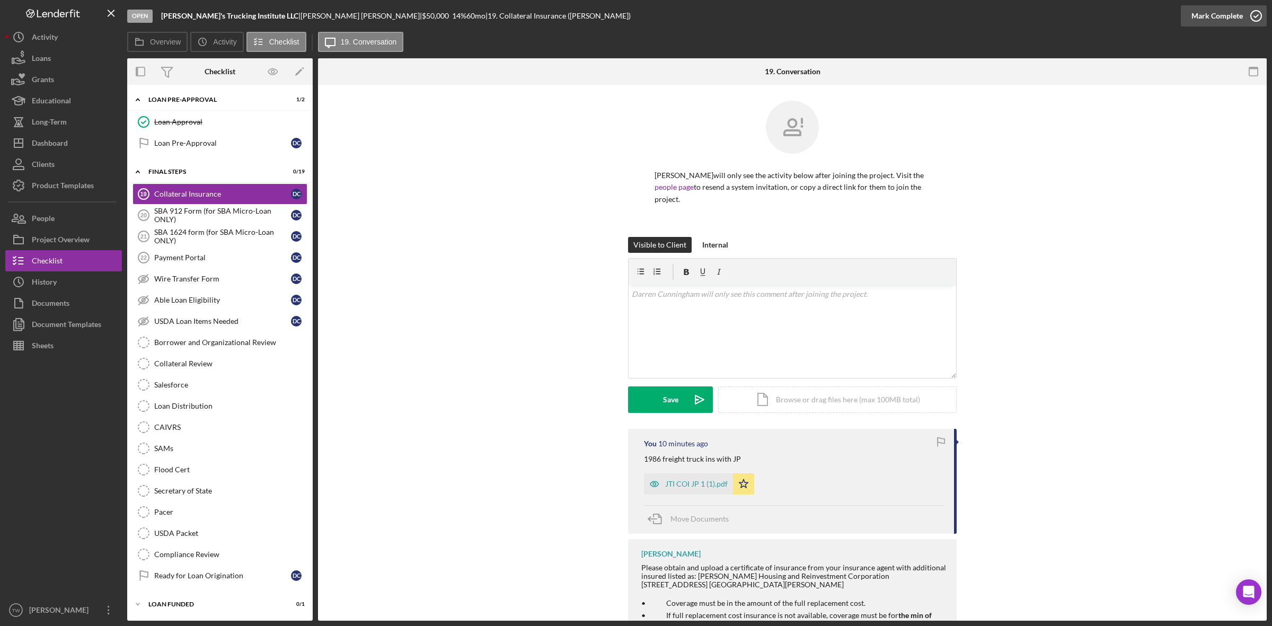
click at [1222, 14] on div "Mark Complete" at bounding box center [1216, 15] width 51 height 21
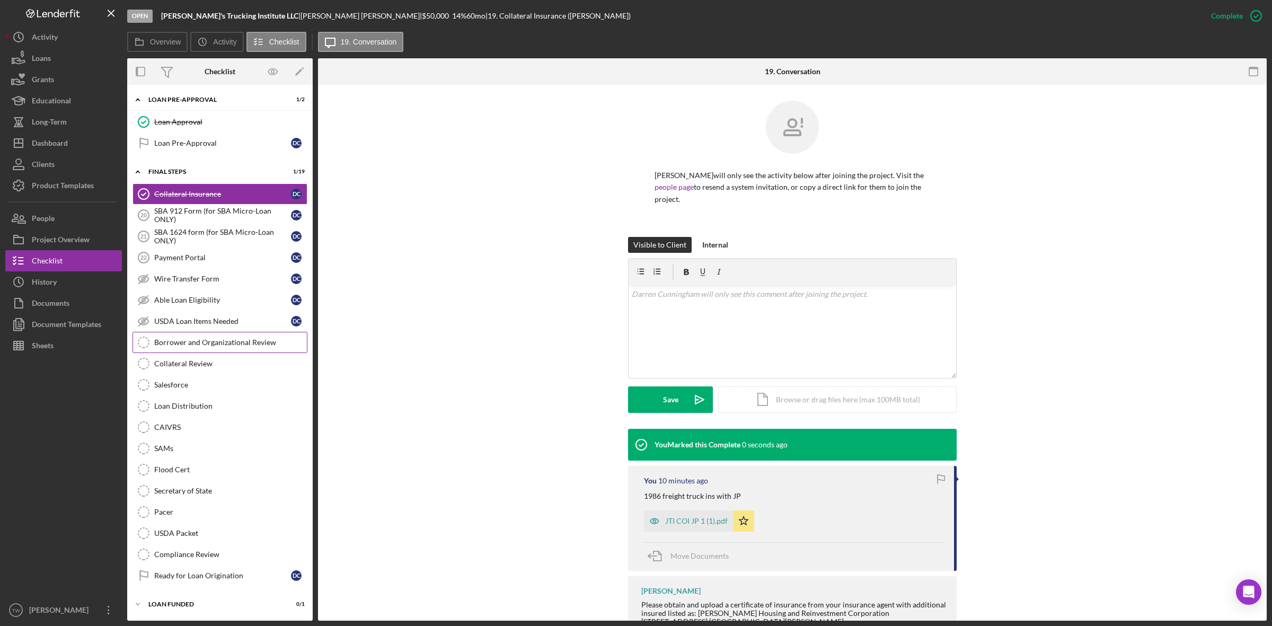
click at [231, 338] on div "Borrower and Organizational Review" at bounding box center [230, 342] width 153 height 8
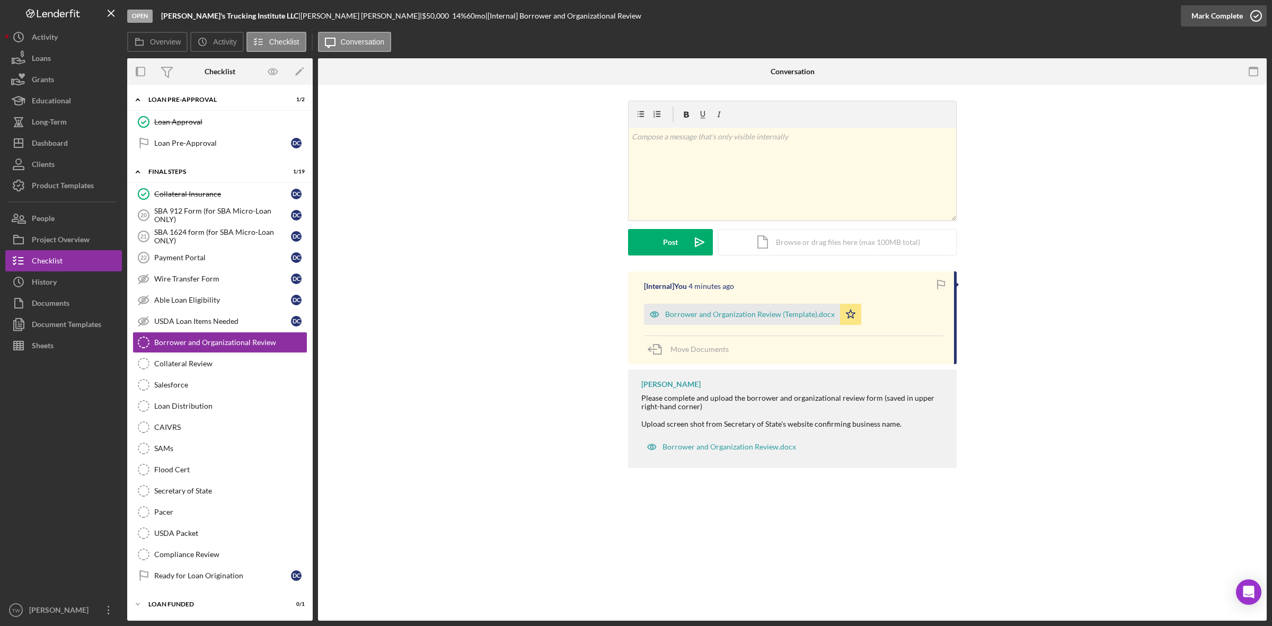
click at [1222, 19] on div "Mark Complete" at bounding box center [1216, 15] width 51 height 21
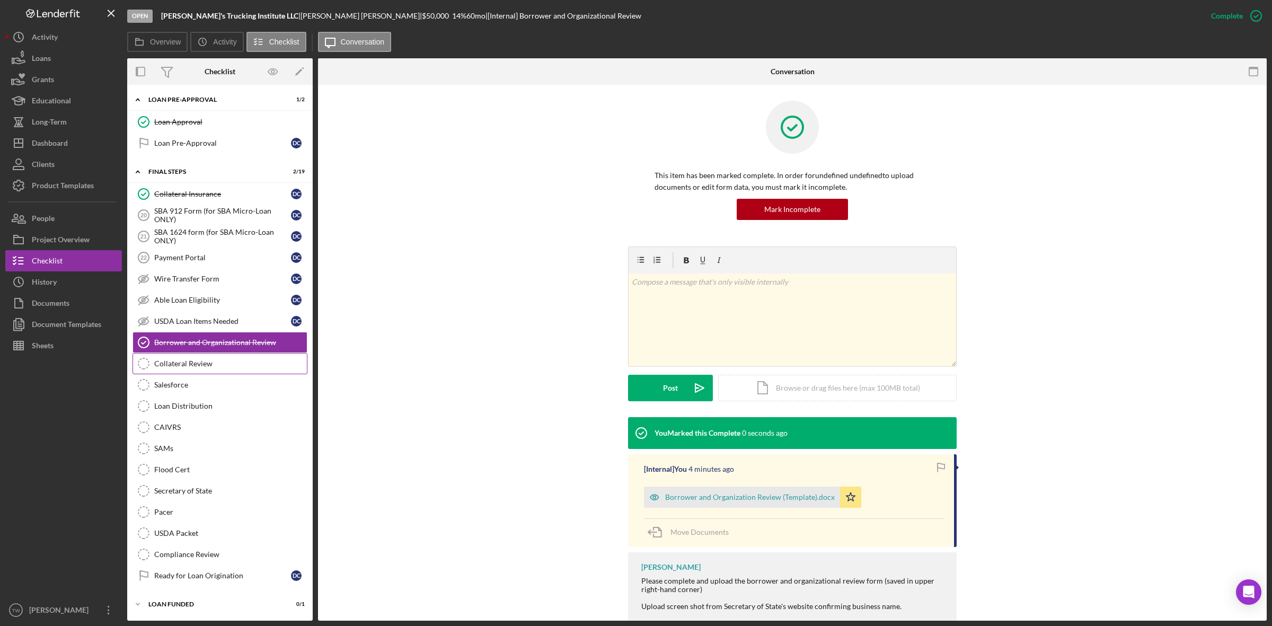
click at [226, 359] on div "Collateral Review" at bounding box center [230, 363] width 153 height 8
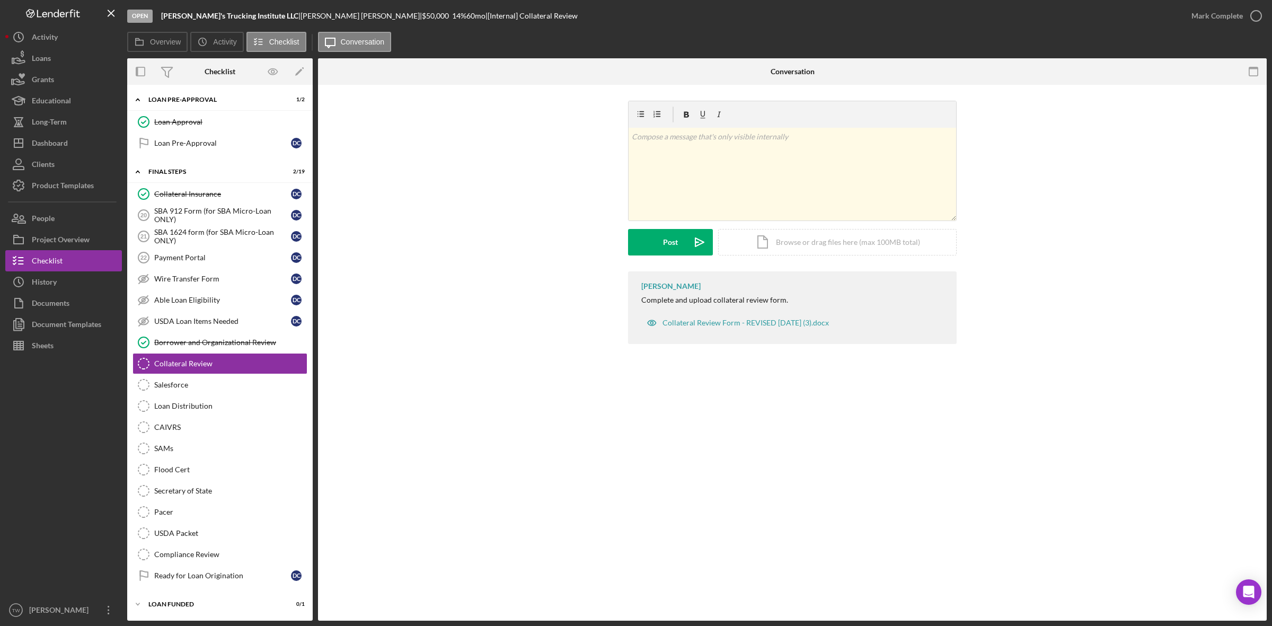
scroll to position [1081, 0]
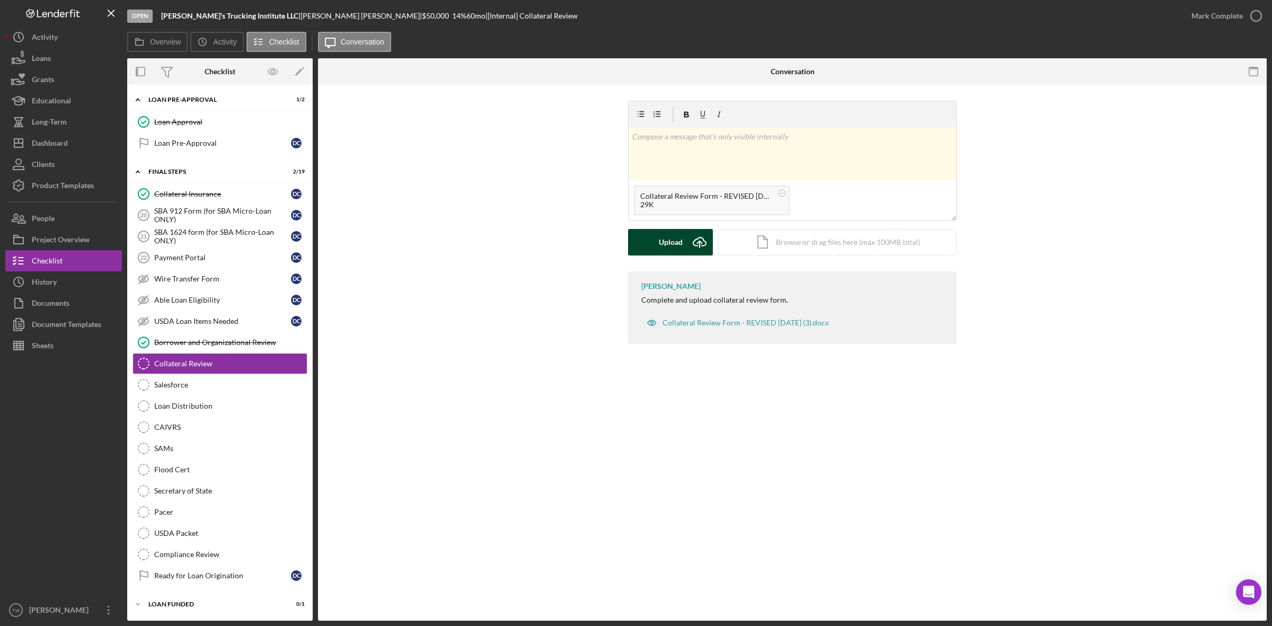
click at [685, 237] on button "Upload Icon/Upload" at bounding box center [670, 242] width 85 height 26
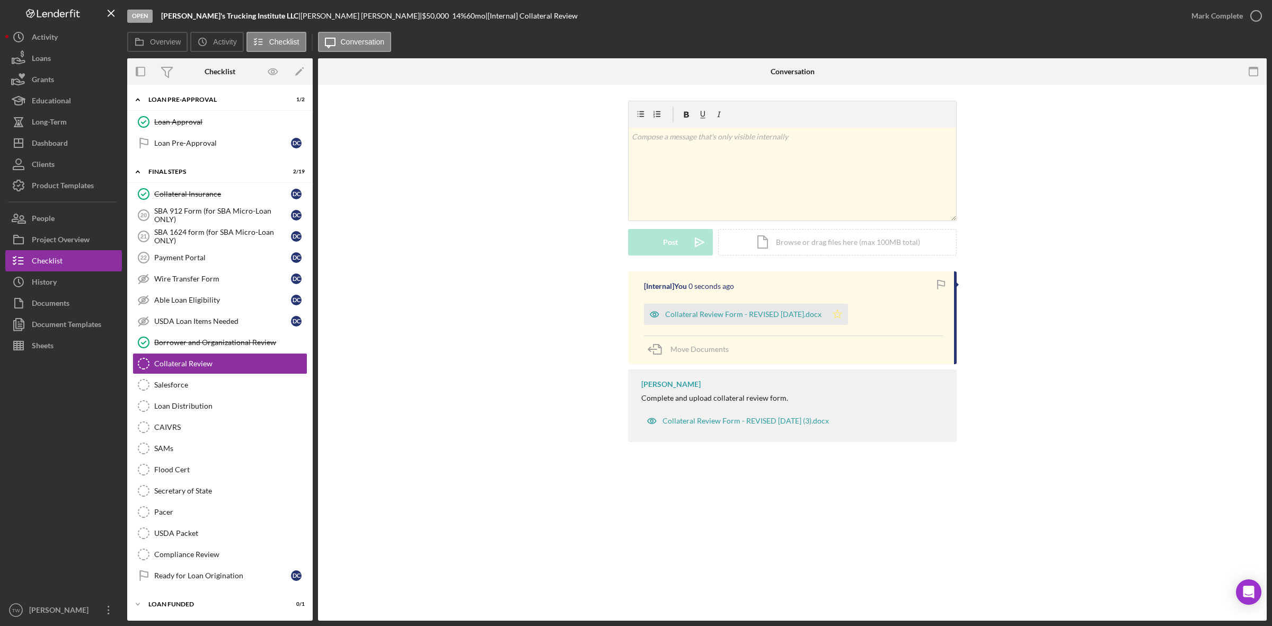
click at [842, 313] on icon "Icon/Star" at bounding box center [837, 314] width 21 height 21
click at [1235, 6] on div "Mark Complete" at bounding box center [1216, 15] width 51 height 21
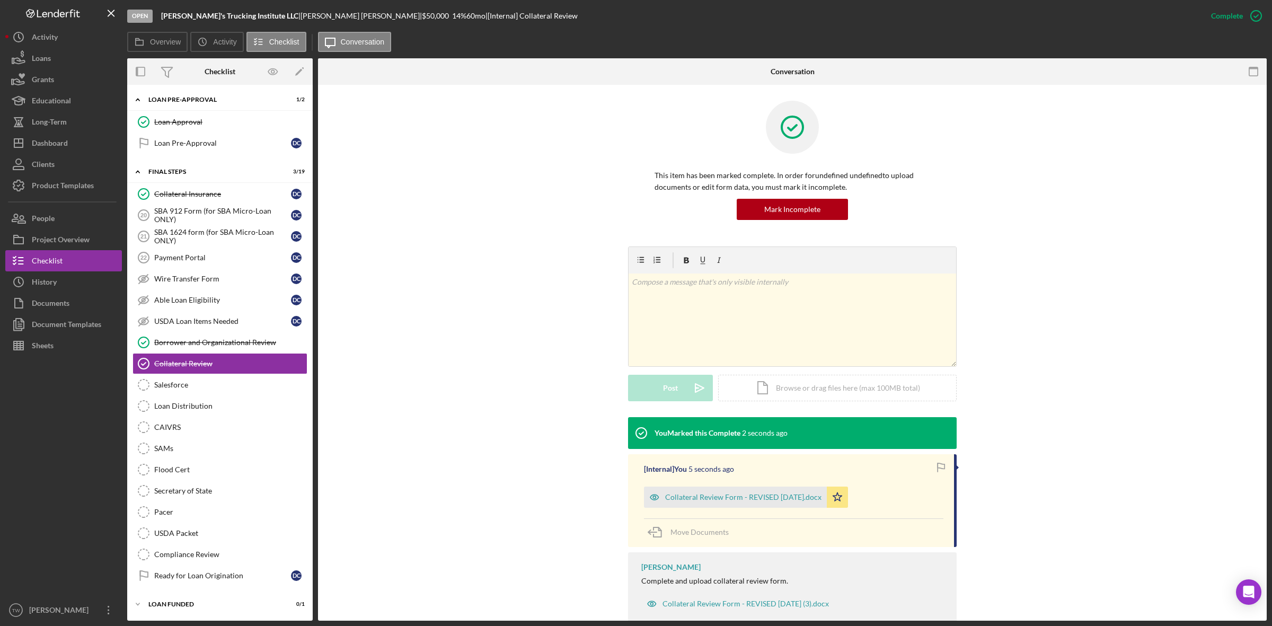
scroll to position [1082, 0]
click at [220, 387] on link "Salesforce Salesforce" at bounding box center [219, 384] width 175 height 21
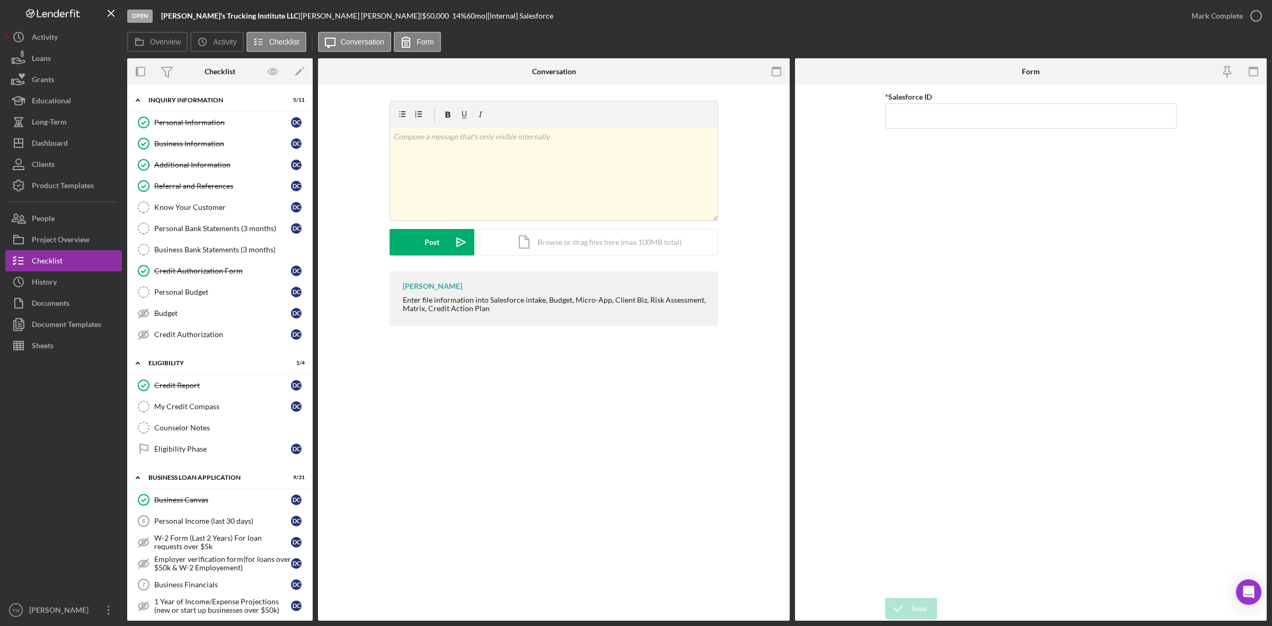
scroll to position [331, 0]
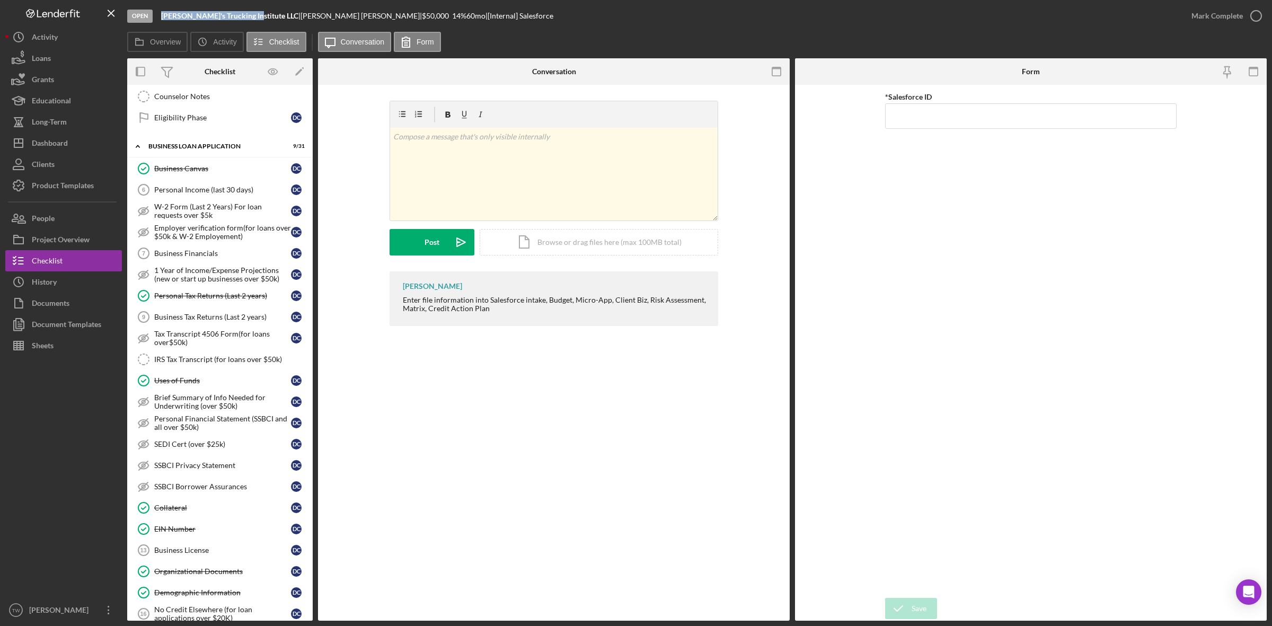
drag, startPoint x: 159, startPoint y: 16, endPoint x: 248, endPoint y: 20, distance: 89.1
click at [248, 20] on div "Open Jay's Trucking Institute LLC | Darren Cunningham | $50,000 $50,000 14 % 60…" at bounding box center [654, 16] width 1054 height 32
copy b "Jay's Trucking Institute LL"
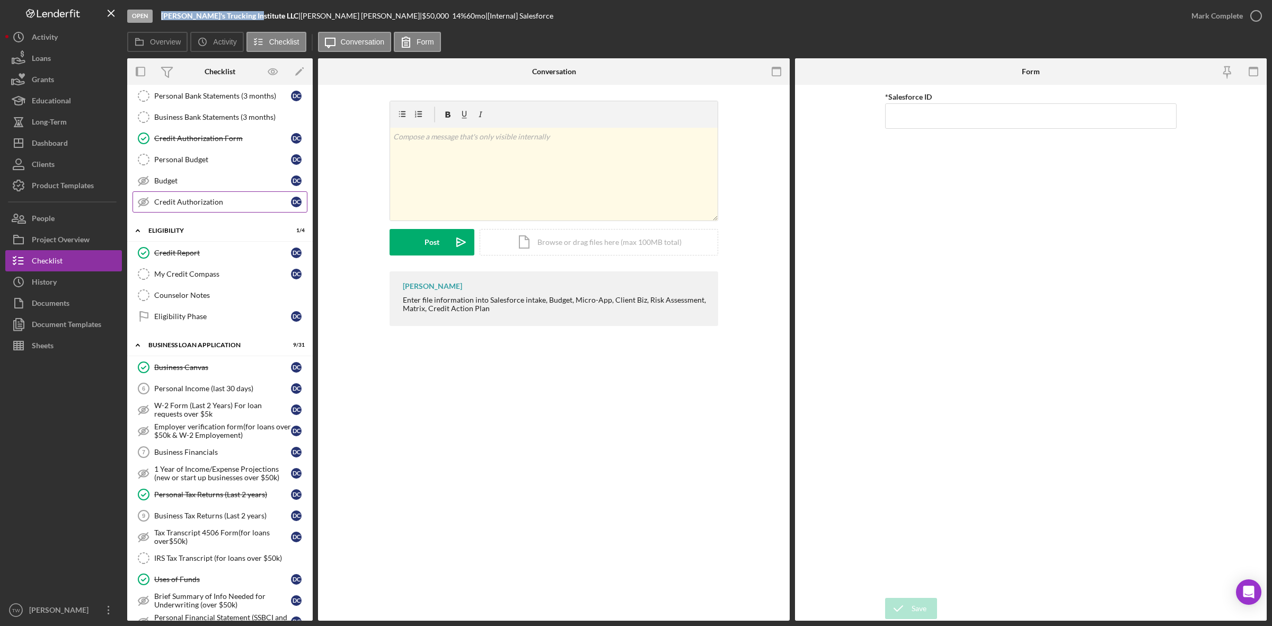
scroll to position [0, 0]
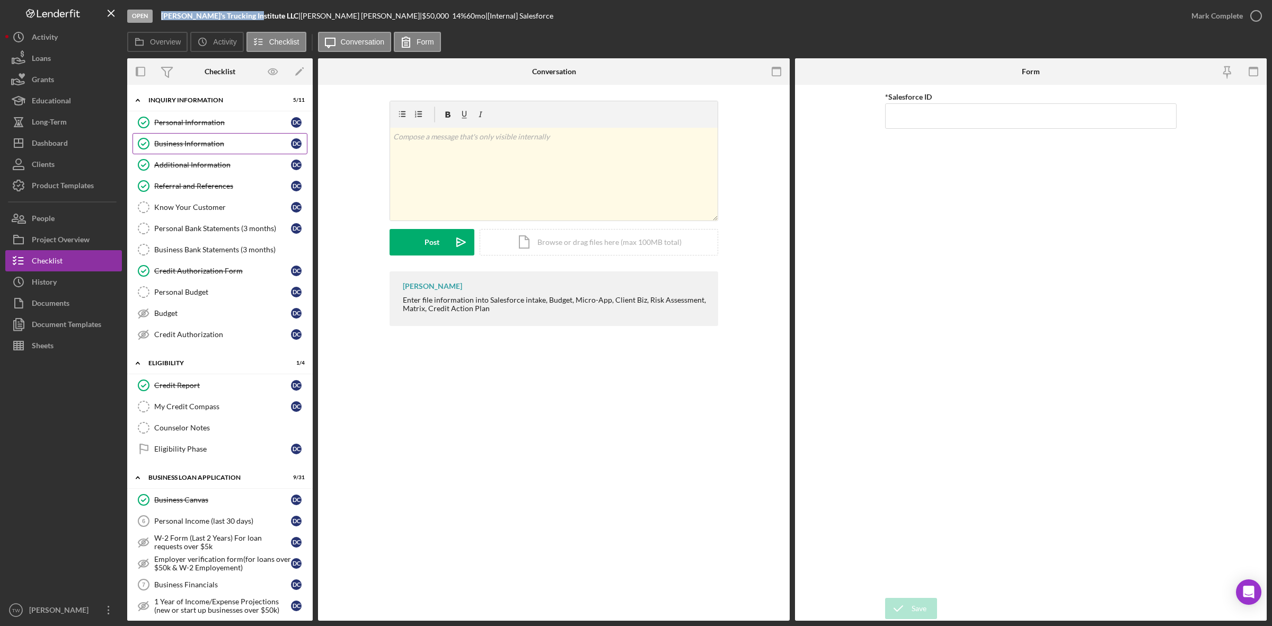
click at [216, 137] on link "Business Information Business Information D C" at bounding box center [219, 143] width 175 height 21
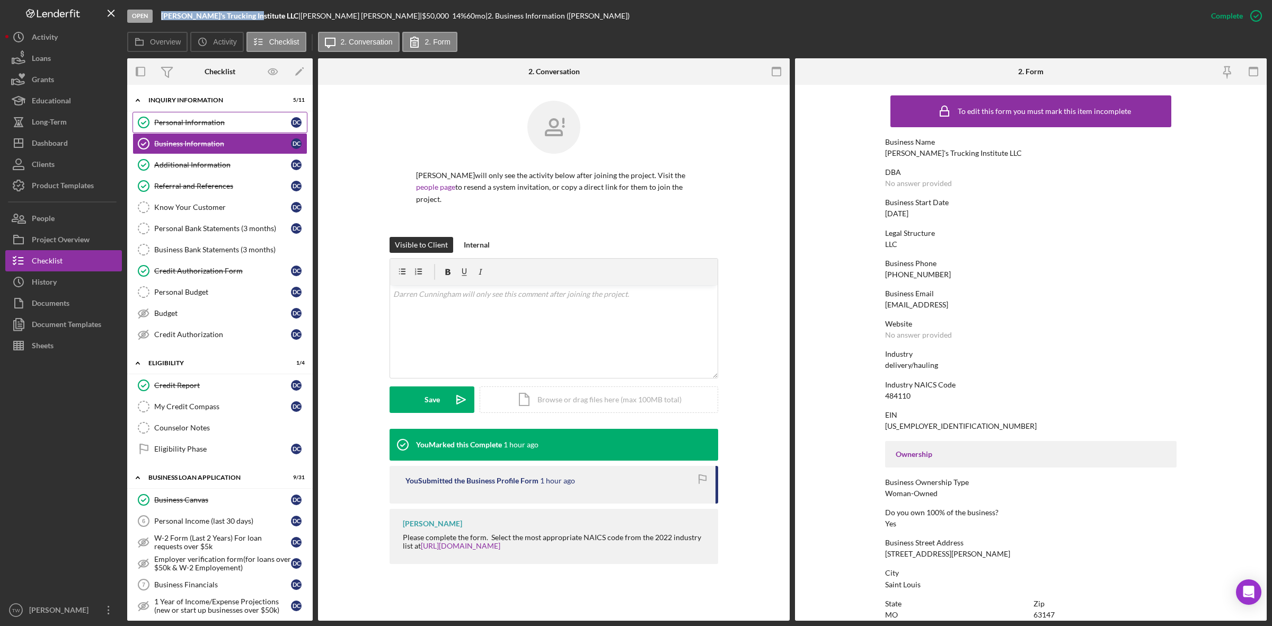
click at [172, 116] on link "Personal Information Personal Information D C" at bounding box center [219, 122] width 175 height 21
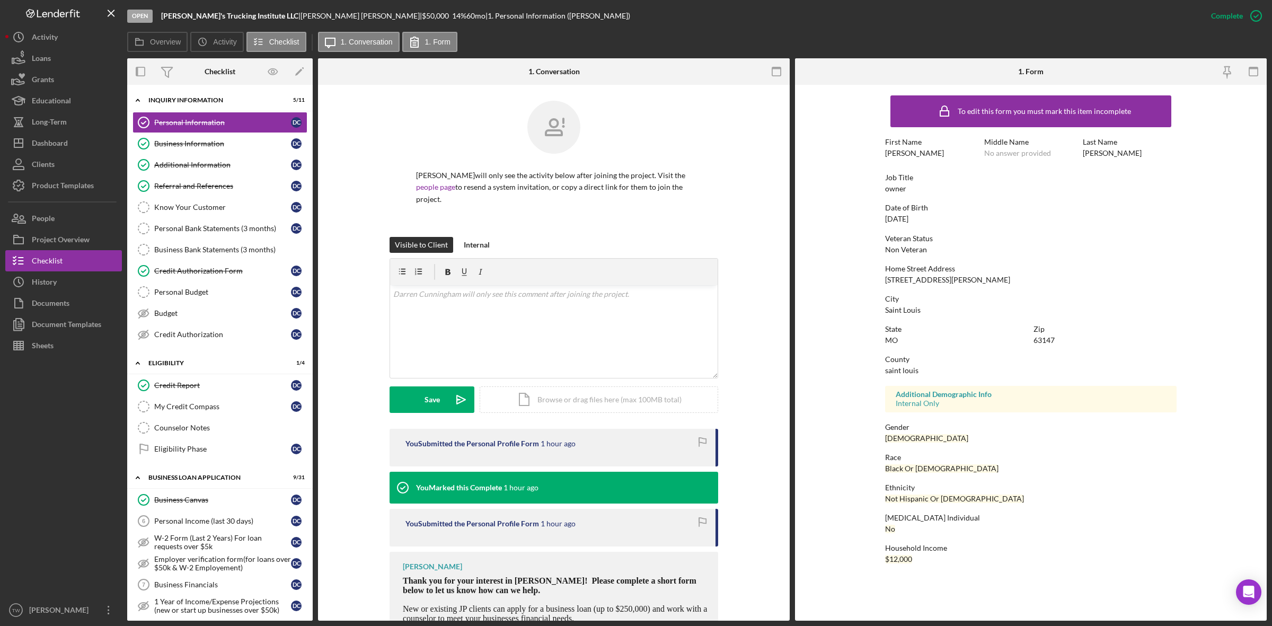
click at [914, 281] on div "[STREET_ADDRESS][PERSON_NAME]" at bounding box center [947, 280] width 125 height 8
click at [919, 277] on div "[STREET_ADDRESS][PERSON_NAME]" at bounding box center [947, 280] width 125 height 8
copy div "[STREET_ADDRESS][PERSON_NAME]"
click at [220, 169] on div "Additional Information" at bounding box center [222, 165] width 137 height 8
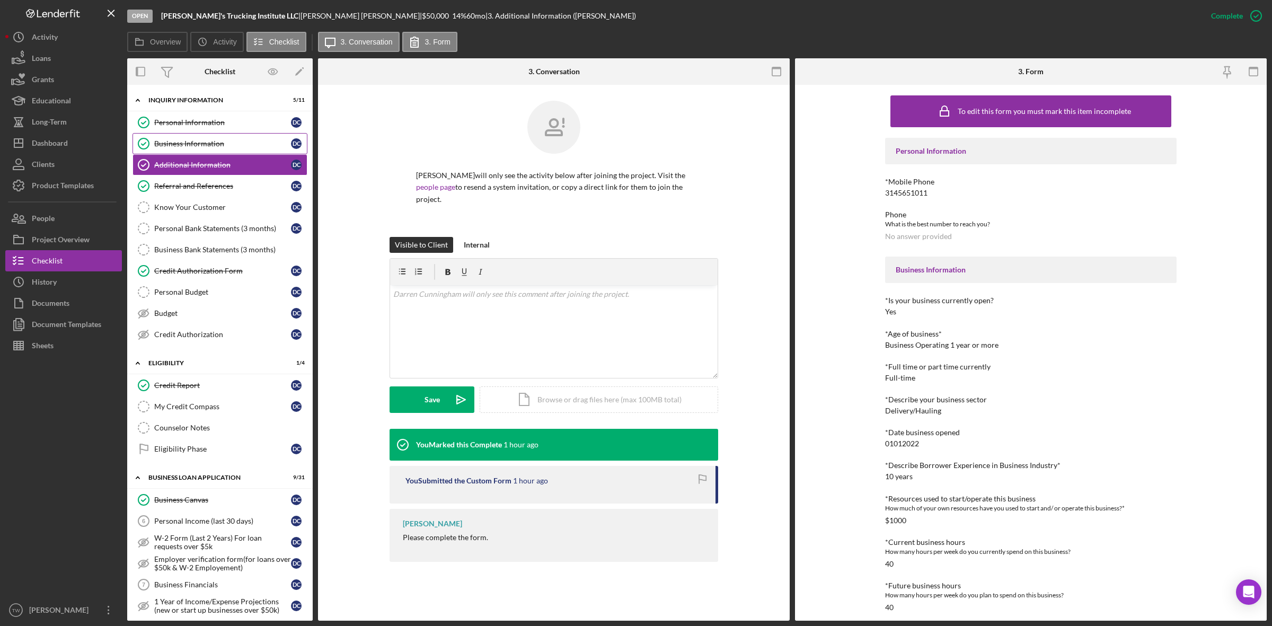
click at [206, 148] on div "Business Information" at bounding box center [222, 143] width 137 height 8
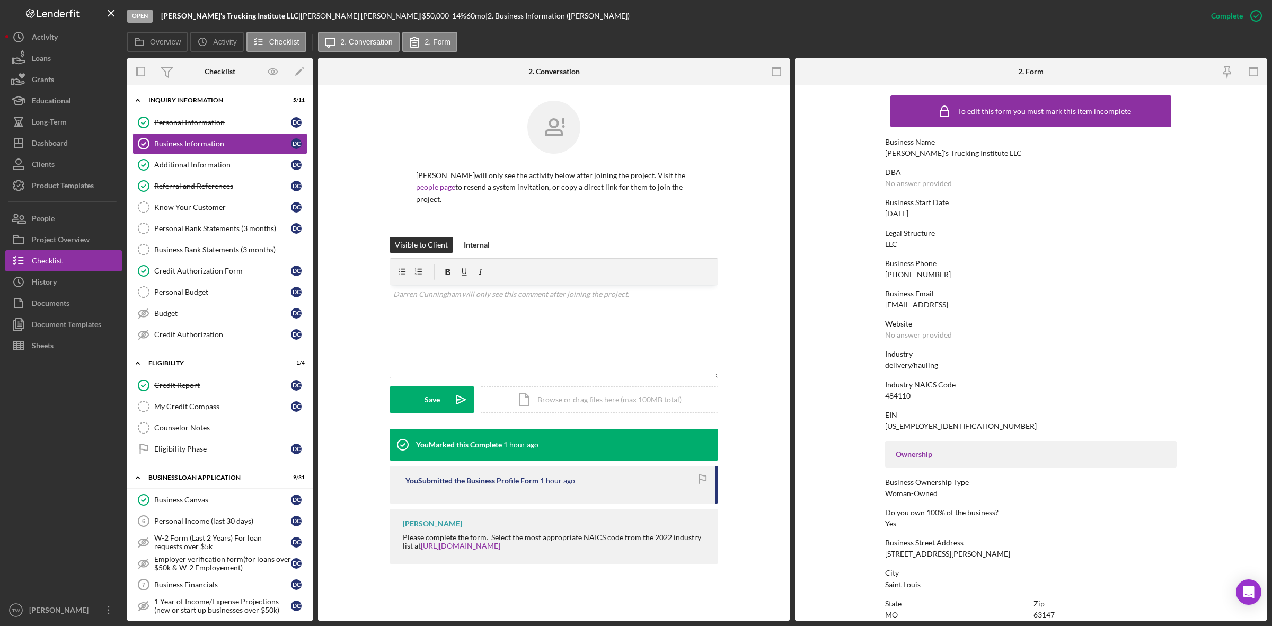
click at [897, 393] on div "484110" at bounding box center [897, 396] width 25 height 8
copy div "484110"
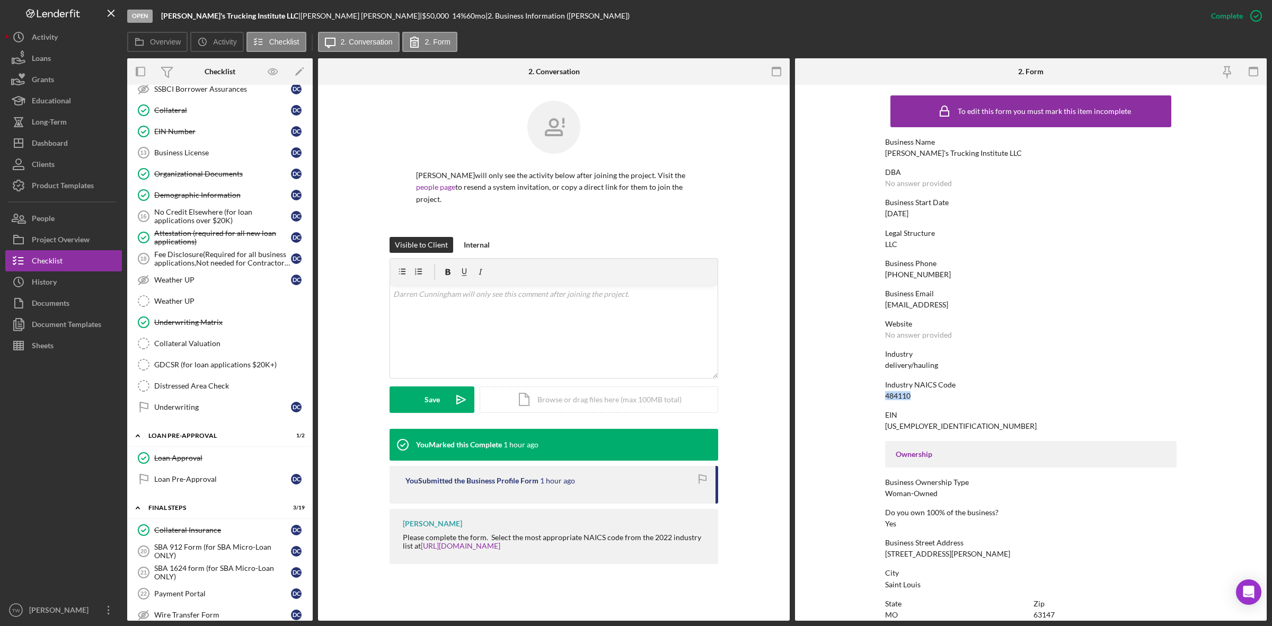
scroll to position [861, 0]
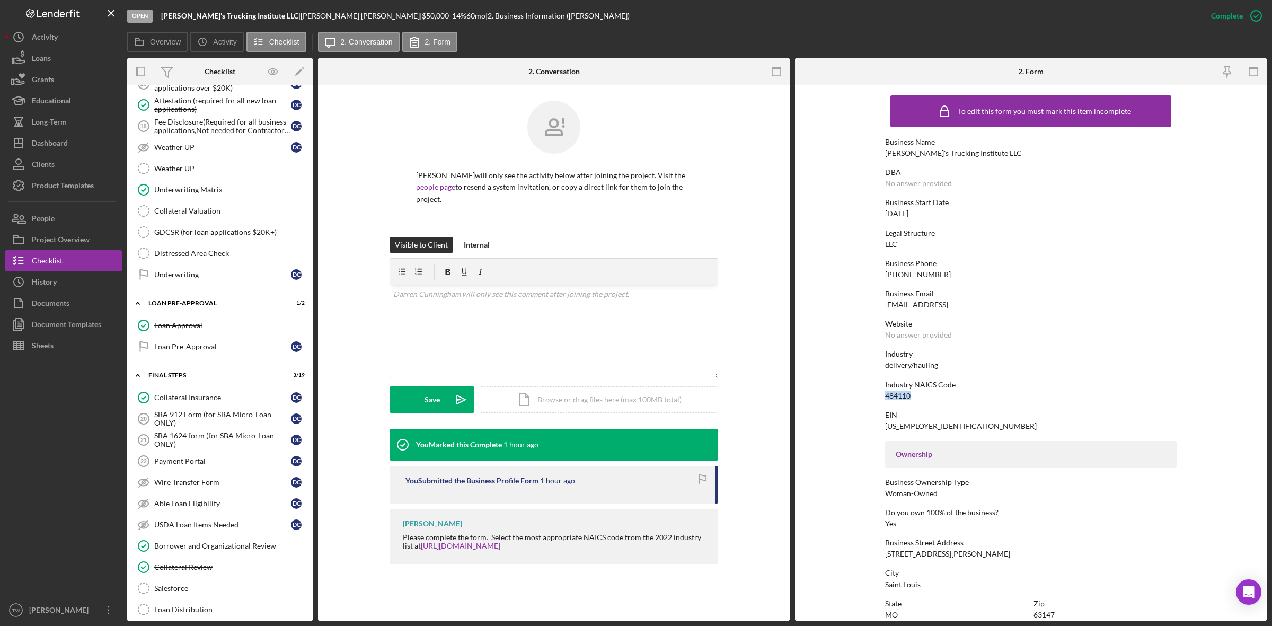
drag, startPoint x: 199, startPoint y: 410, endPoint x: 361, endPoint y: 383, distance: 163.8
click at [199, 402] on div "Collateral Insurance" at bounding box center [222, 397] width 137 height 8
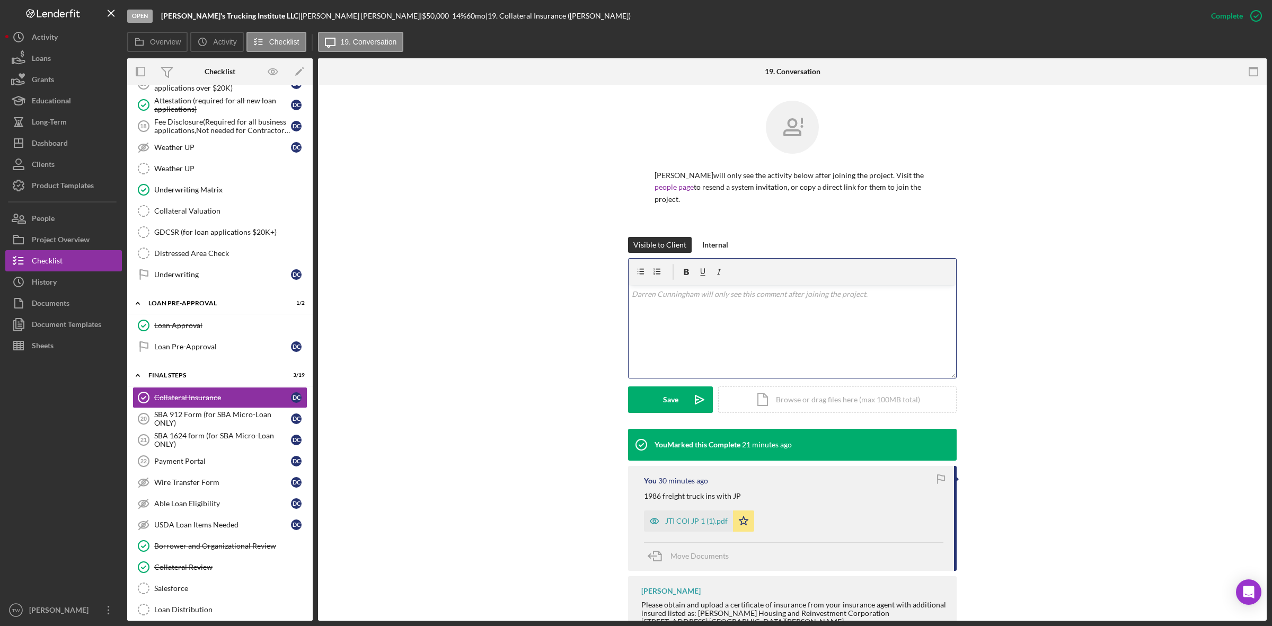
click at [797, 306] on div "v Color teal Color pink Remove color Add row above Add row below Add column bef…" at bounding box center [793, 331] width 328 height 93
click at [711, 314] on div "v Color teal Color pink Remove color Add row above Add row below Add column bef…" at bounding box center [793, 311] width 328 height 52
click at [656, 398] on button "Save Icon/icon-invite-send" at bounding box center [670, 399] width 85 height 26
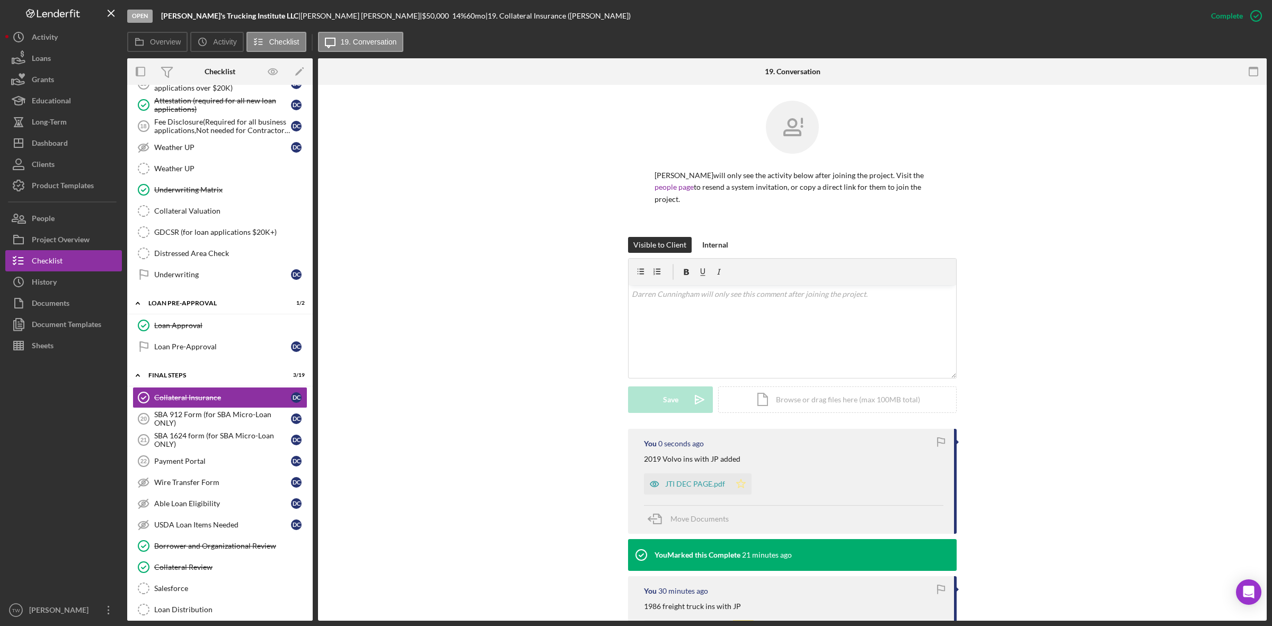
click at [741, 480] on icon "Icon/Star" at bounding box center [740, 483] width 21 height 21
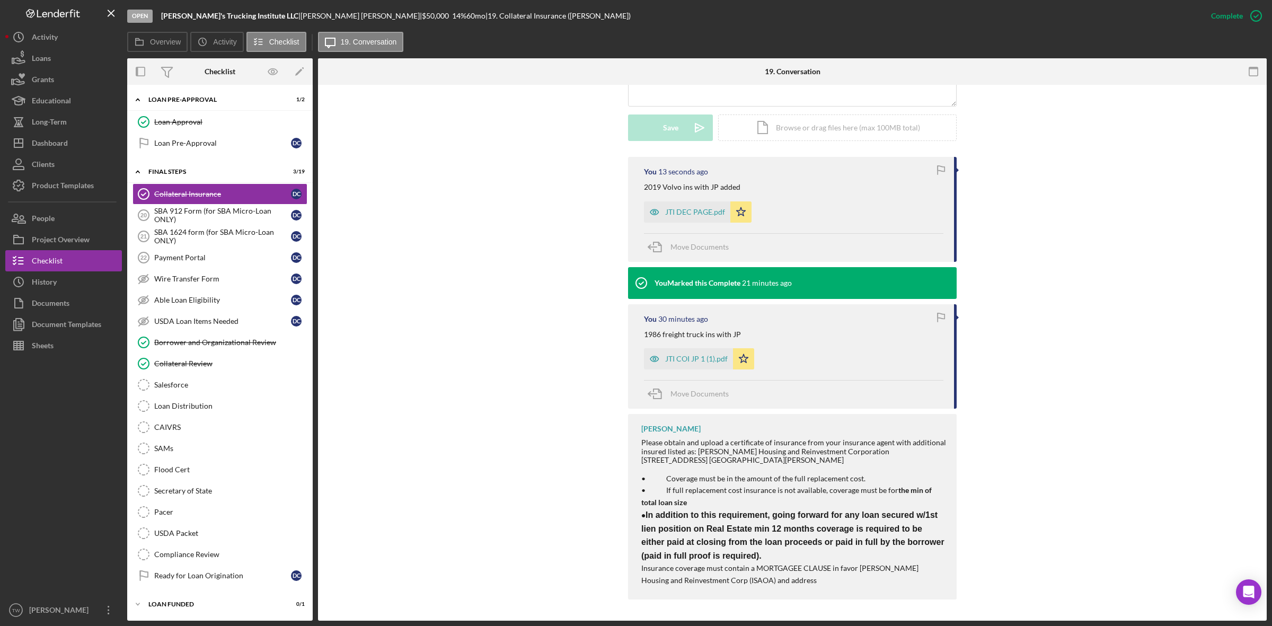
scroll to position [140, 0]
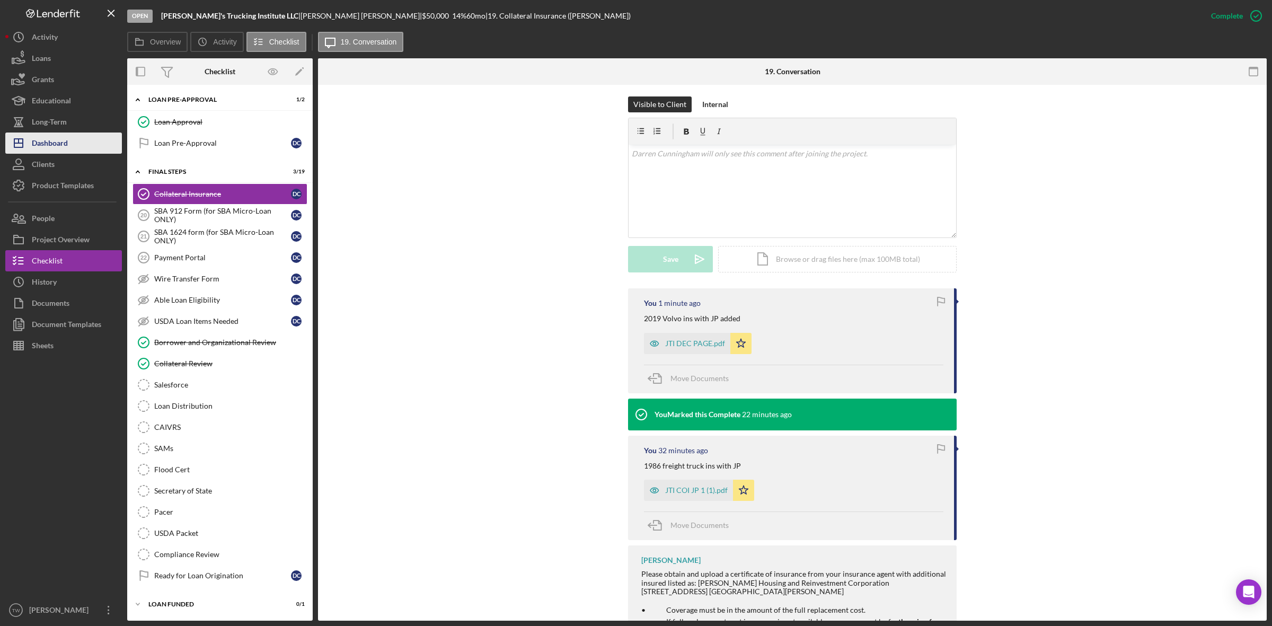
click at [64, 141] on div "Dashboard" at bounding box center [50, 144] width 36 height 24
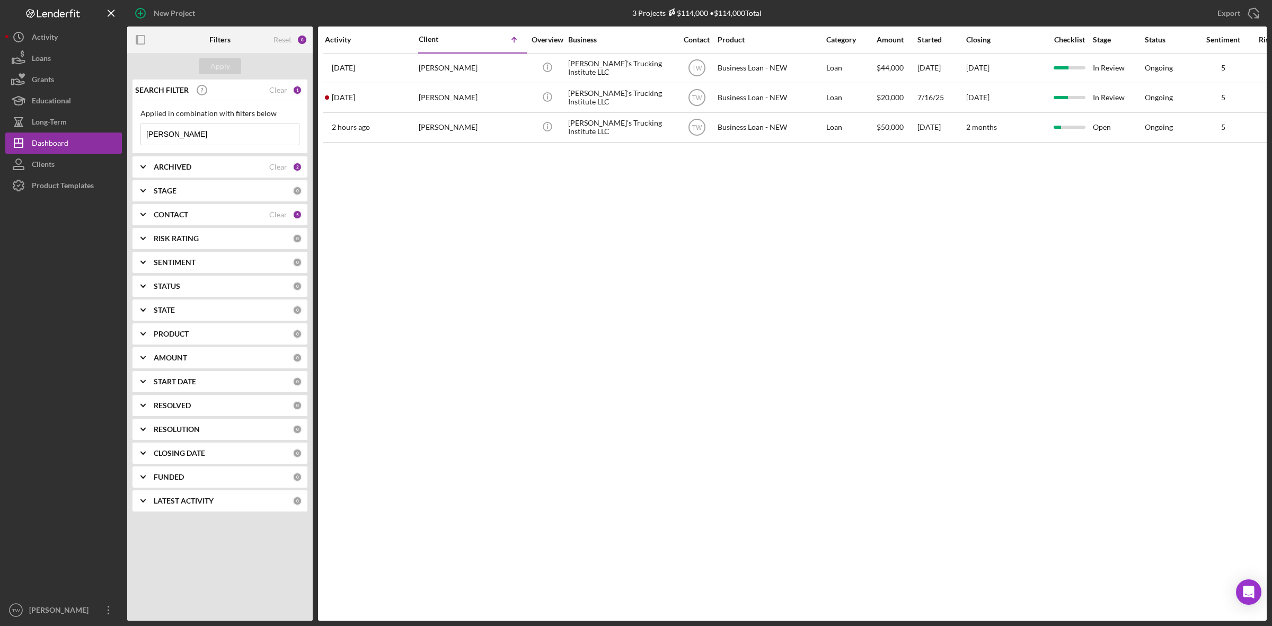
click at [200, 140] on input "[PERSON_NAME]" at bounding box center [220, 133] width 158 height 21
paste input "[PERSON_NAME]"
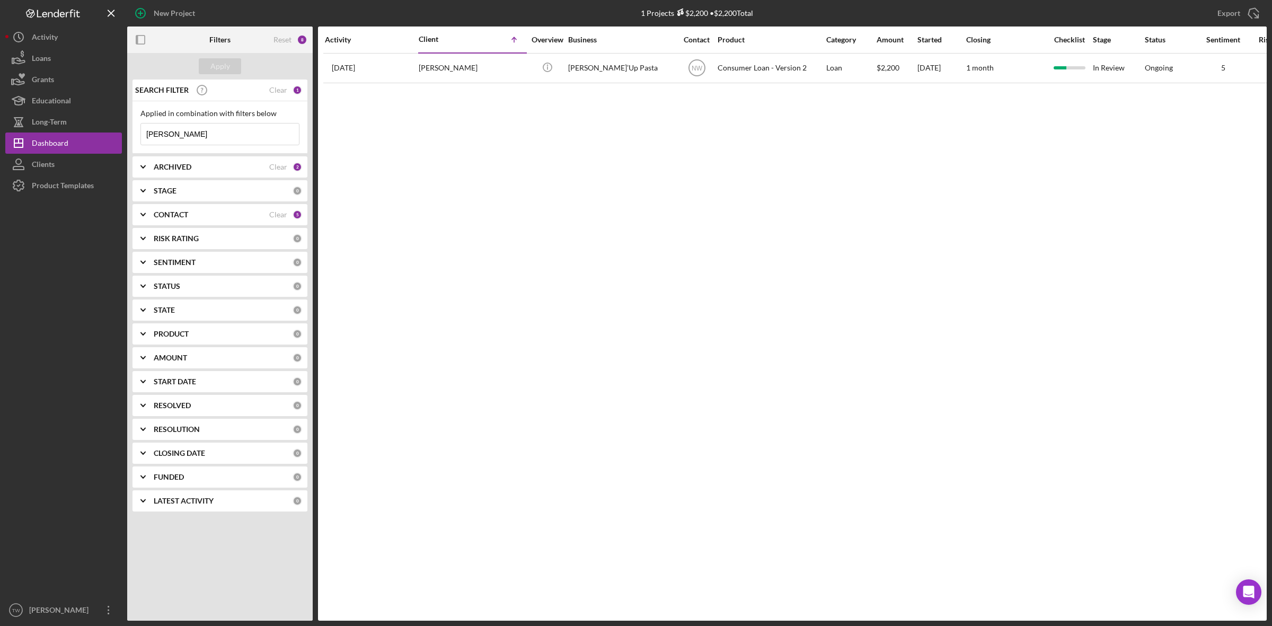
type input "[PERSON_NAME]"
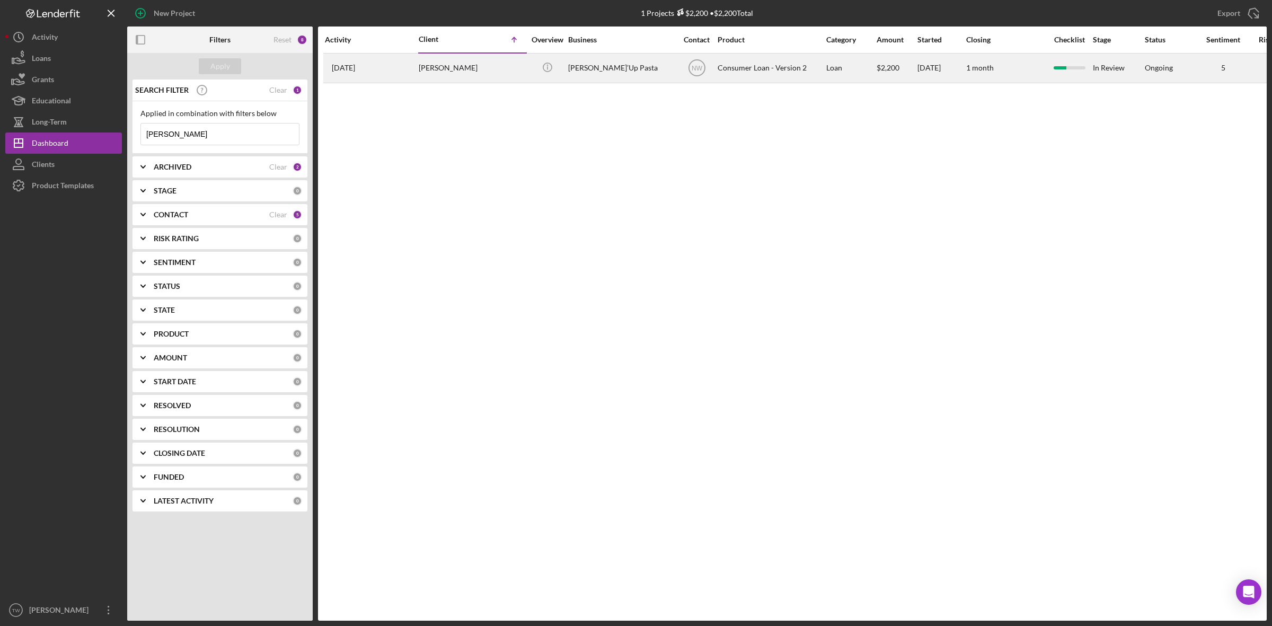
click at [422, 65] on div "[PERSON_NAME]" at bounding box center [472, 68] width 106 height 28
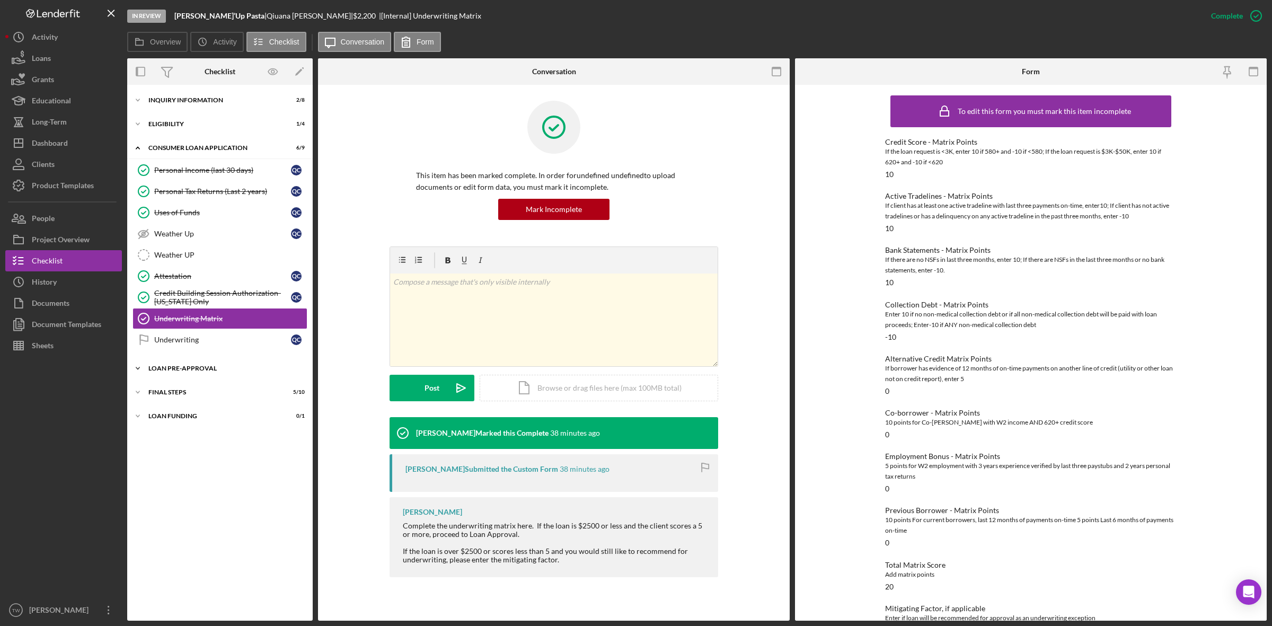
click at [179, 369] on div "Loan Pre-Approval" at bounding box center [223, 368] width 151 height 6
click at [175, 444] on div "FINAL STEPS" at bounding box center [223, 440] width 151 height 6
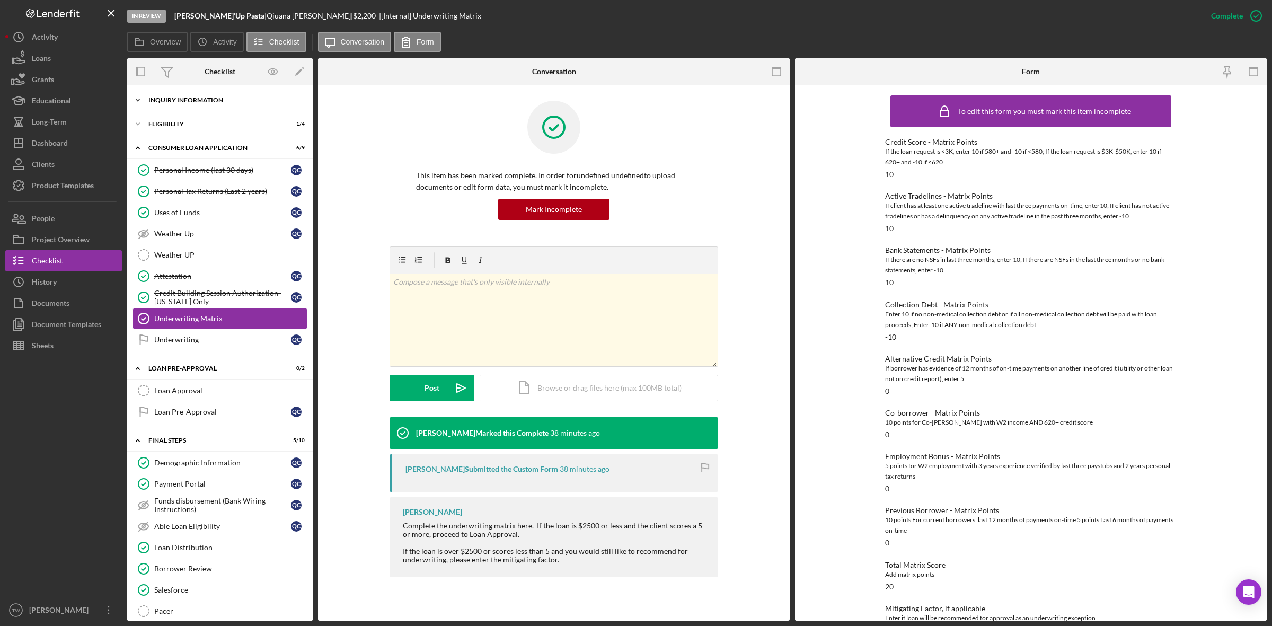
click at [183, 94] on div "Icon/Expander Inquiry Information 2 / 8" at bounding box center [219, 100] width 185 height 21
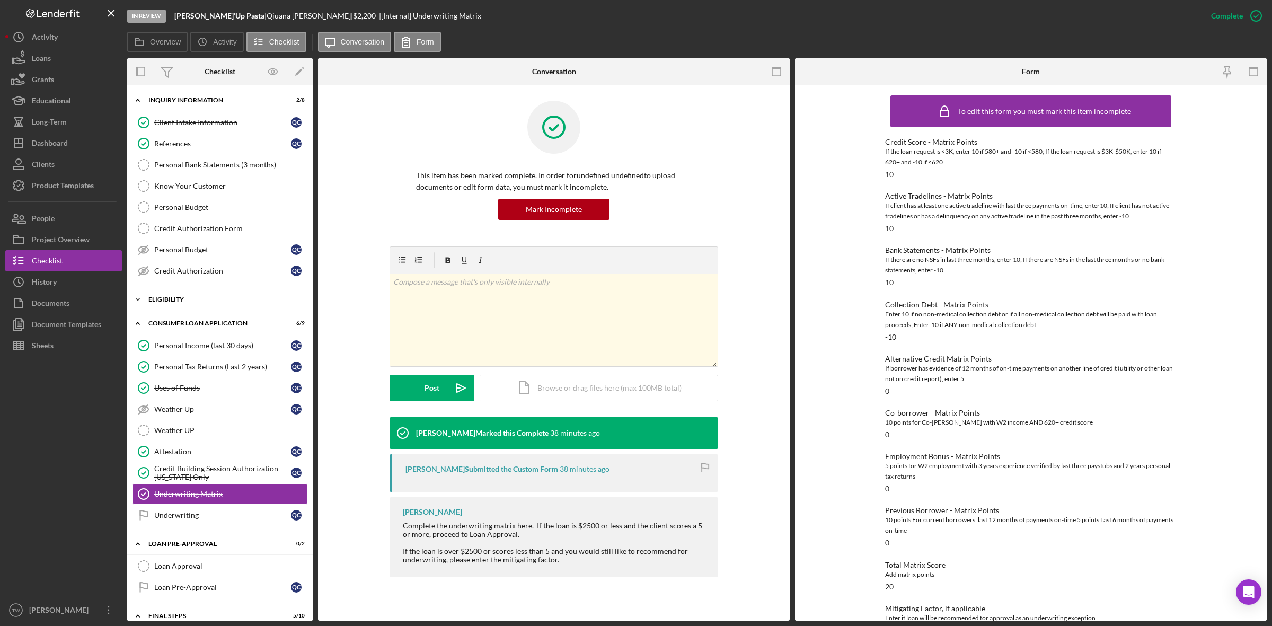
click at [179, 300] on div "Eligibility" at bounding box center [223, 299] width 151 height 6
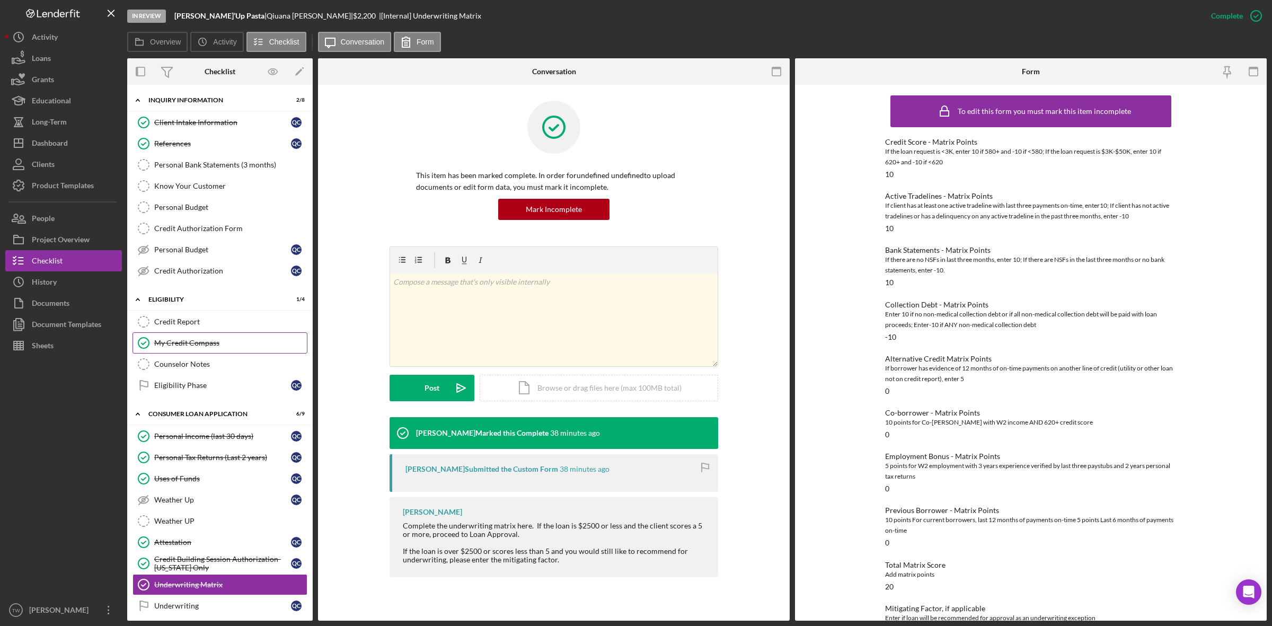
click at [189, 346] on div "My Credit Compass" at bounding box center [230, 343] width 153 height 8
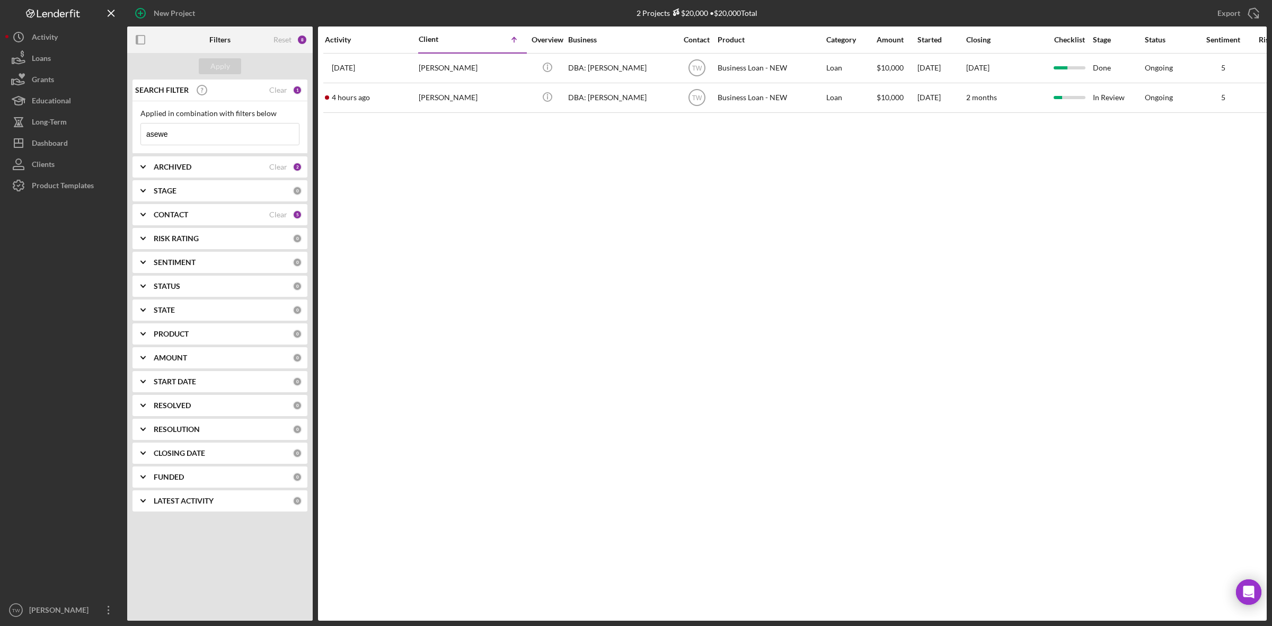
click at [429, 578] on div "Activity Client Icon/Table Sort Arrow Overview Business Contact Product Categor…" at bounding box center [792, 323] width 949 height 594
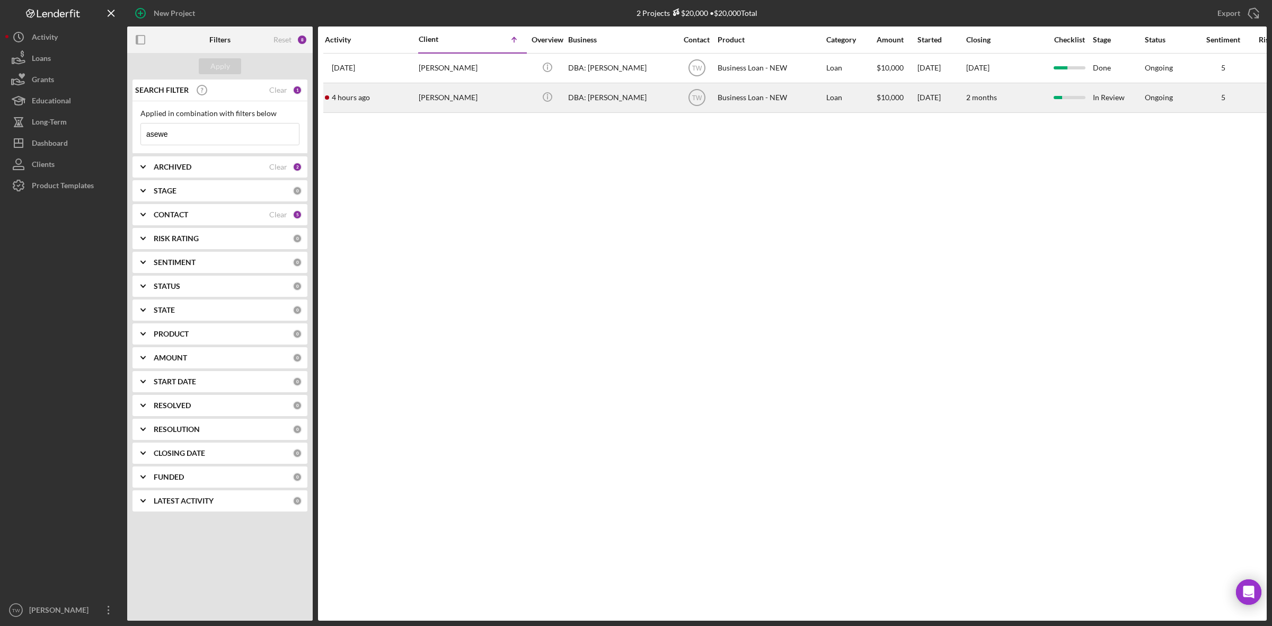
click at [432, 108] on div "Alice Asewe Oluchina" at bounding box center [472, 98] width 106 height 28
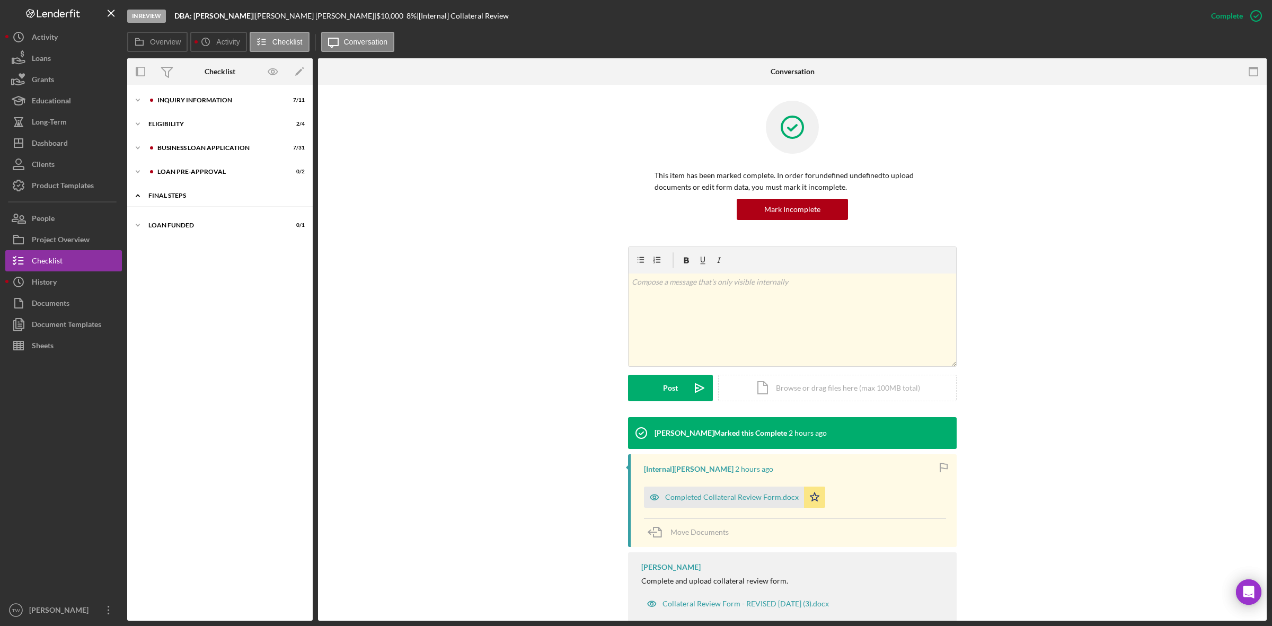
scroll to position [28, 0]
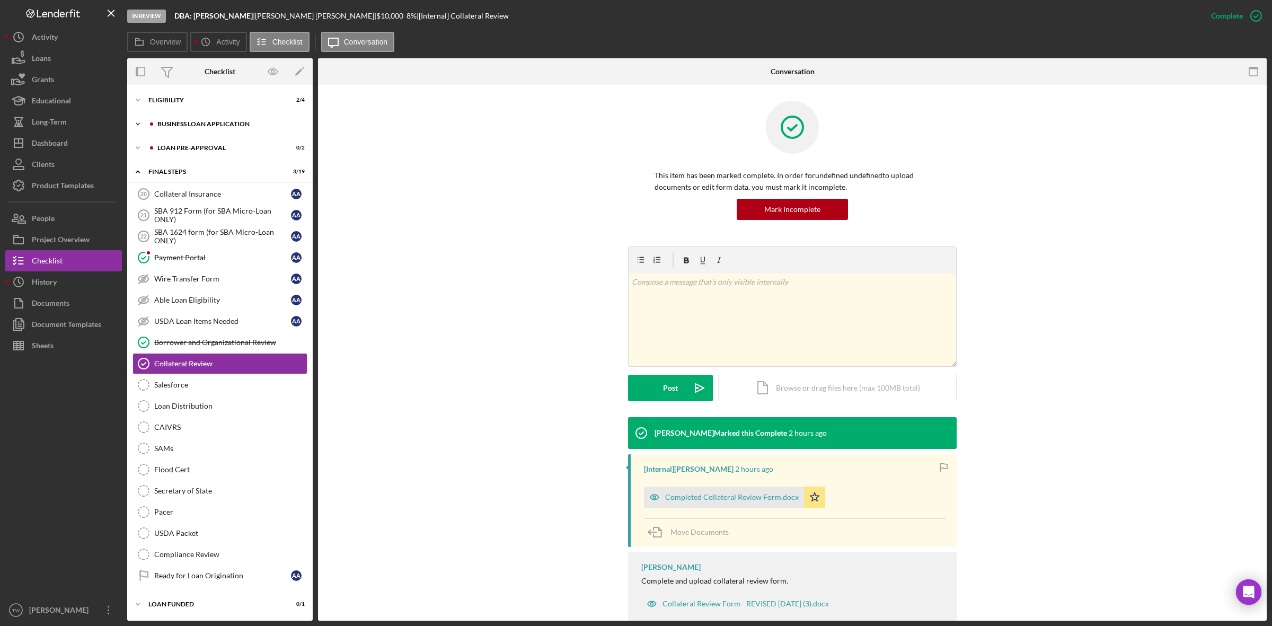
click at [201, 121] on div "BUSINESS LOAN APPLICATION" at bounding box center [228, 124] width 142 height 6
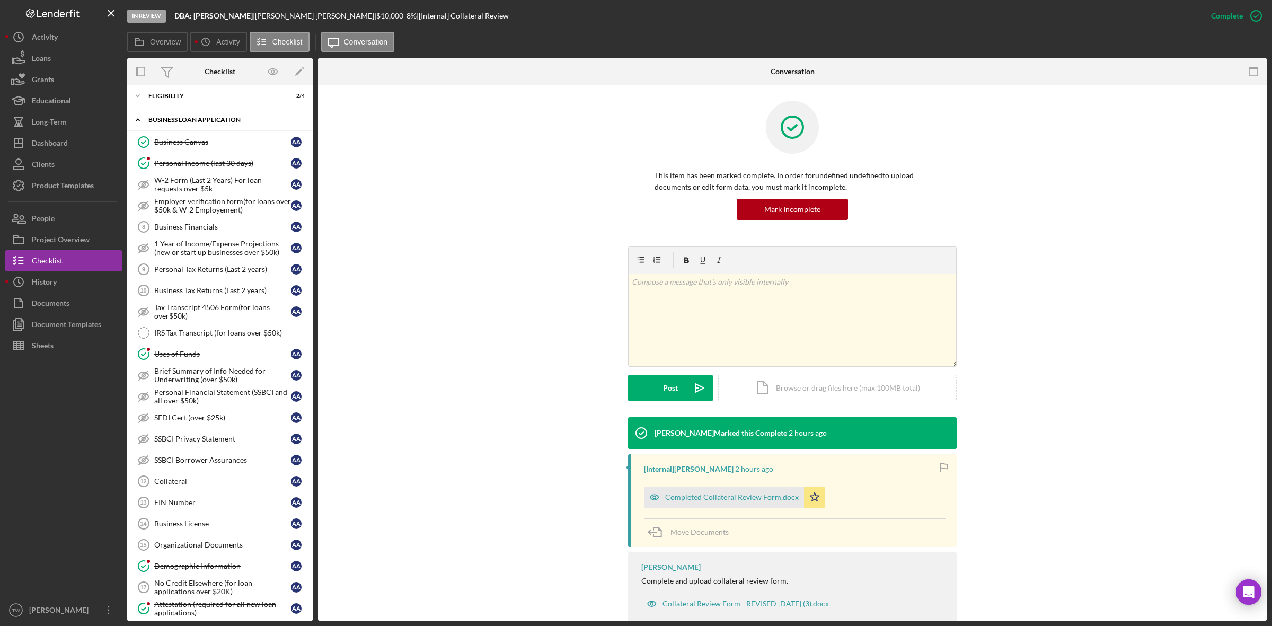
scroll to position [0, 0]
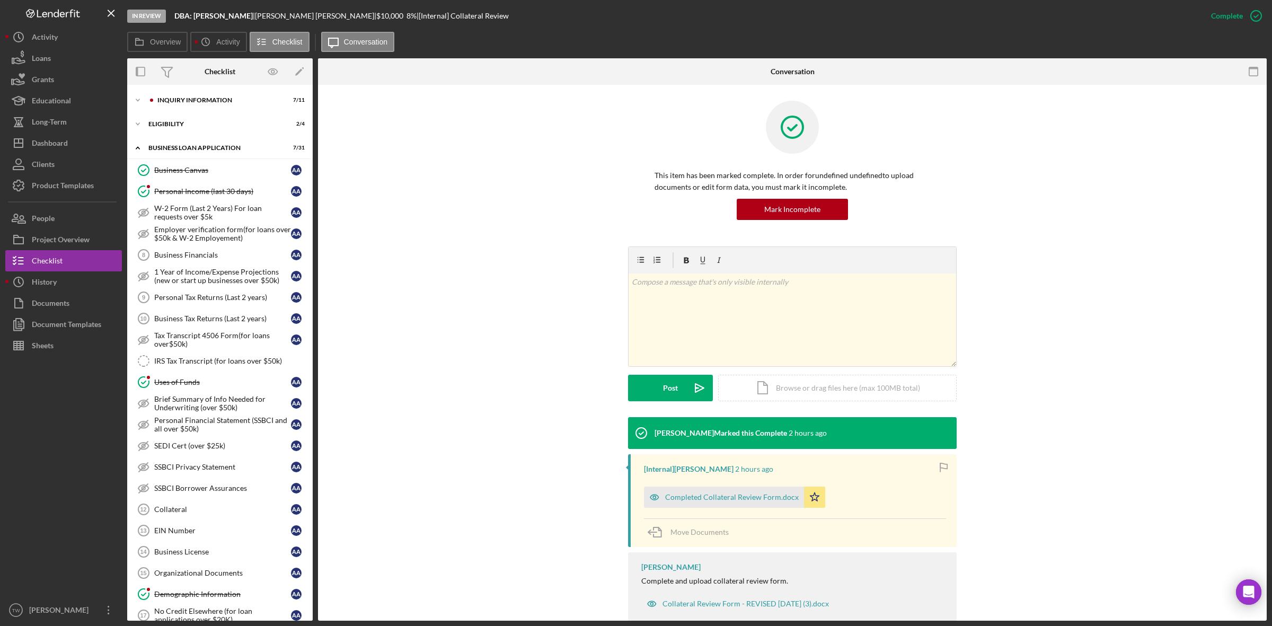
click at [186, 125] on div "ELIGIBILITY" at bounding box center [213, 124] width 130 height 6
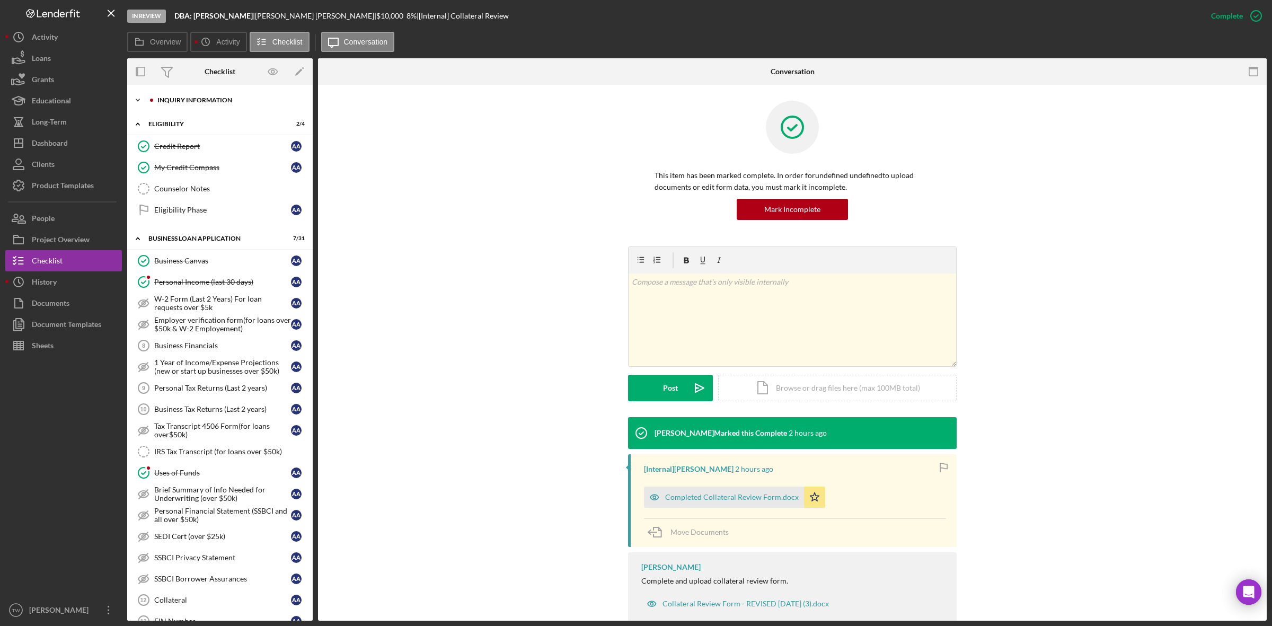
click at [192, 99] on div "INQUIRY INFORMATION" at bounding box center [228, 100] width 142 height 6
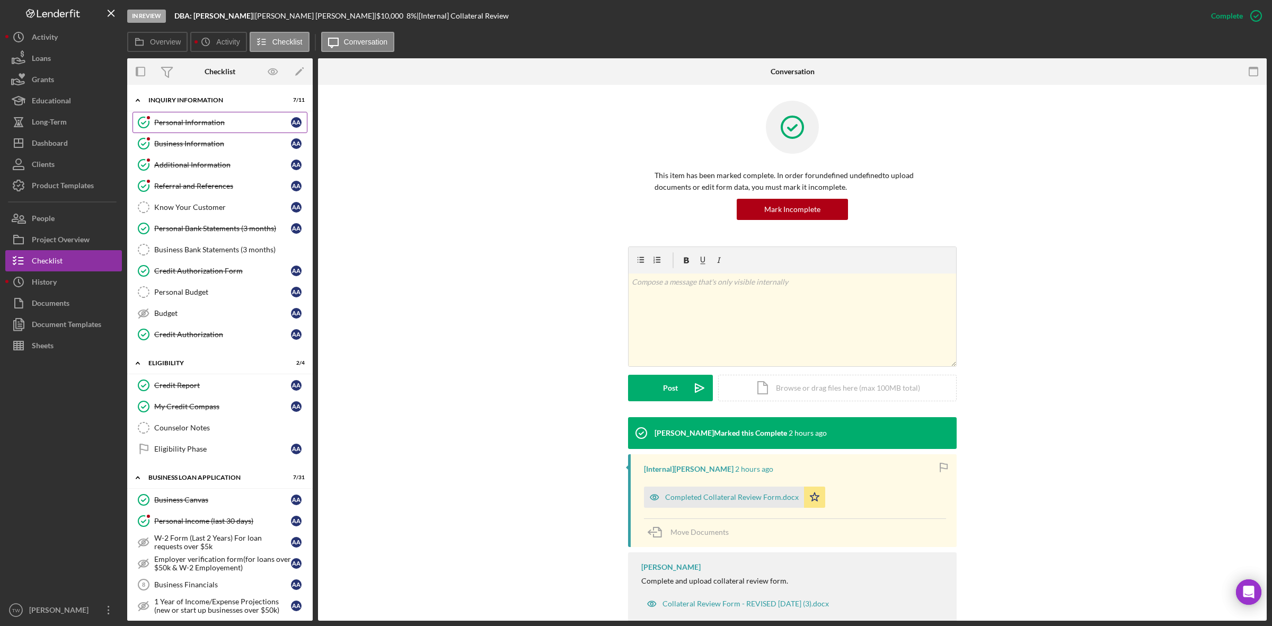
click at [200, 115] on link "Personal Information Personal Information A A" at bounding box center [219, 122] width 175 height 21
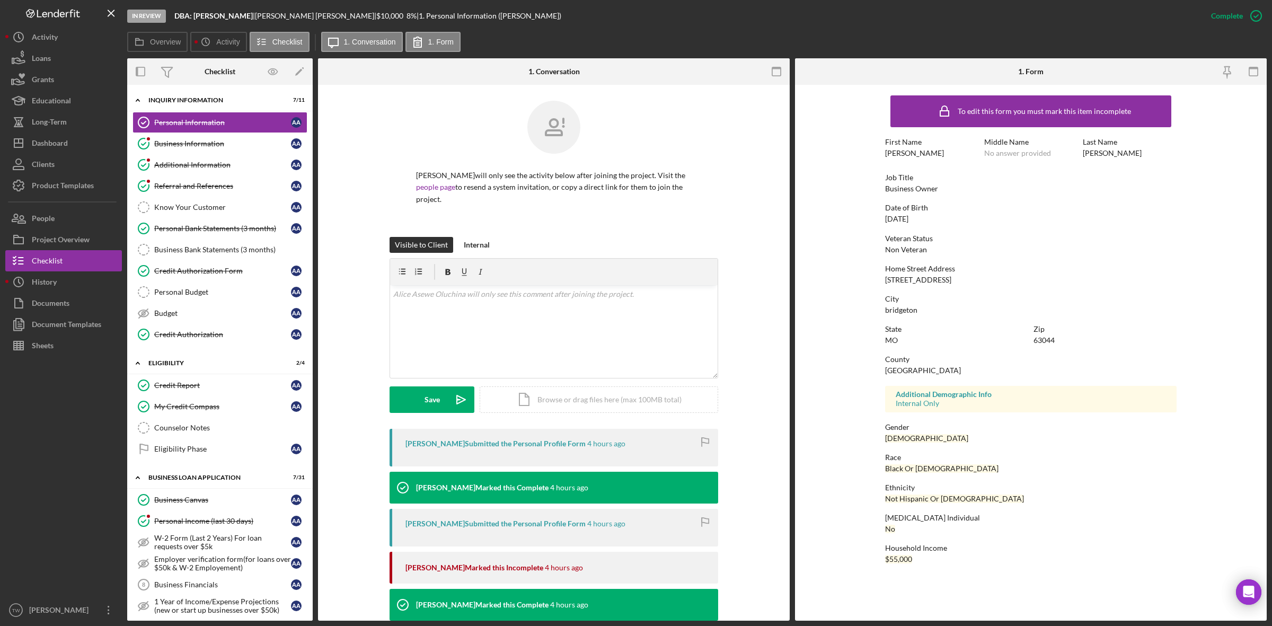
drag, startPoint x: 175, startPoint y: 11, endPoint x: 263, endPoint y: 24, distance: 89.5
click at [263, 24] on div "In Review DBA: Alice Asewe Oluchina | Alice Asewe Oluchina | $10,000 $10,000 8 …" at bounding box center [663, 16] width 1073 height 32
copy b "DBA: Alice Asewe Oluchin"
click at [205, 273] on div "Credit Authorization Form" at bounding box center [222, 271] width 137 height 8
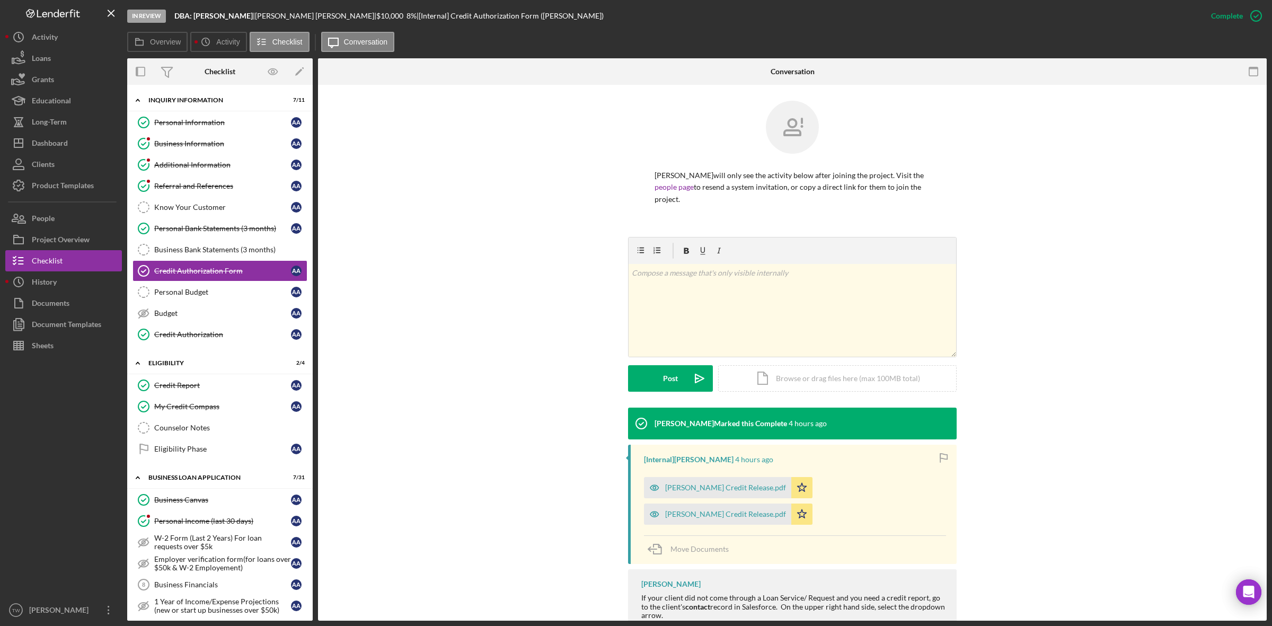
scroll to position [59, 0]
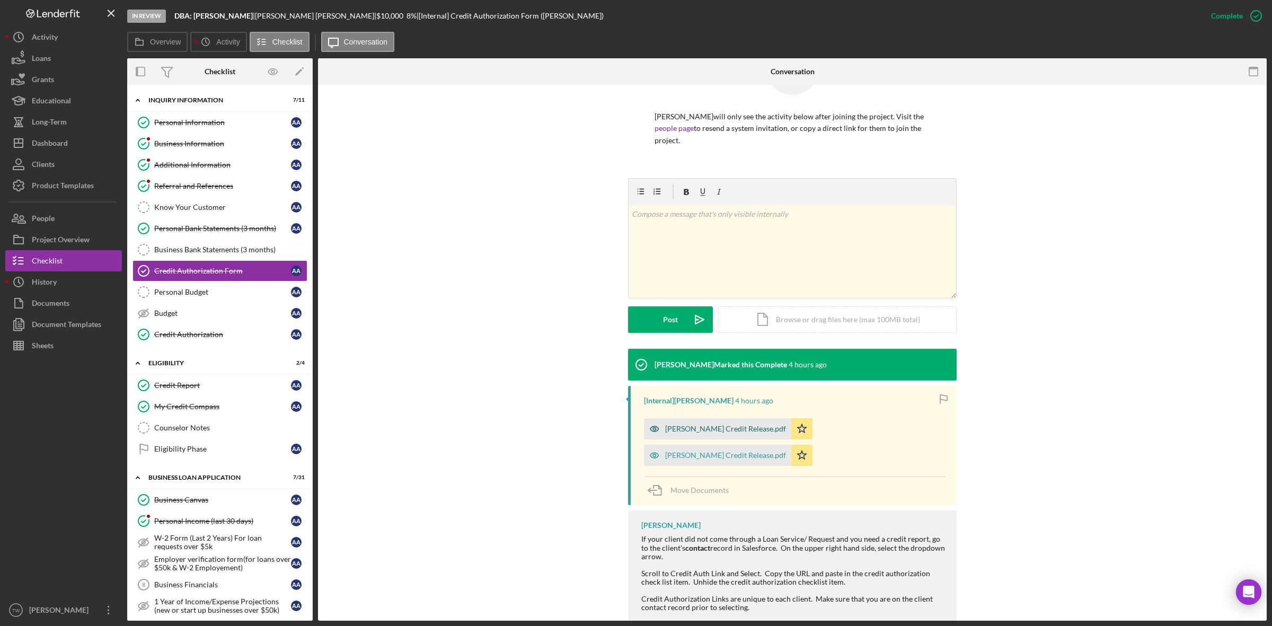
click at [713, 426] on div "Alice Credit Release.pdf" at bounding box center [725, 429] width 121 height 8
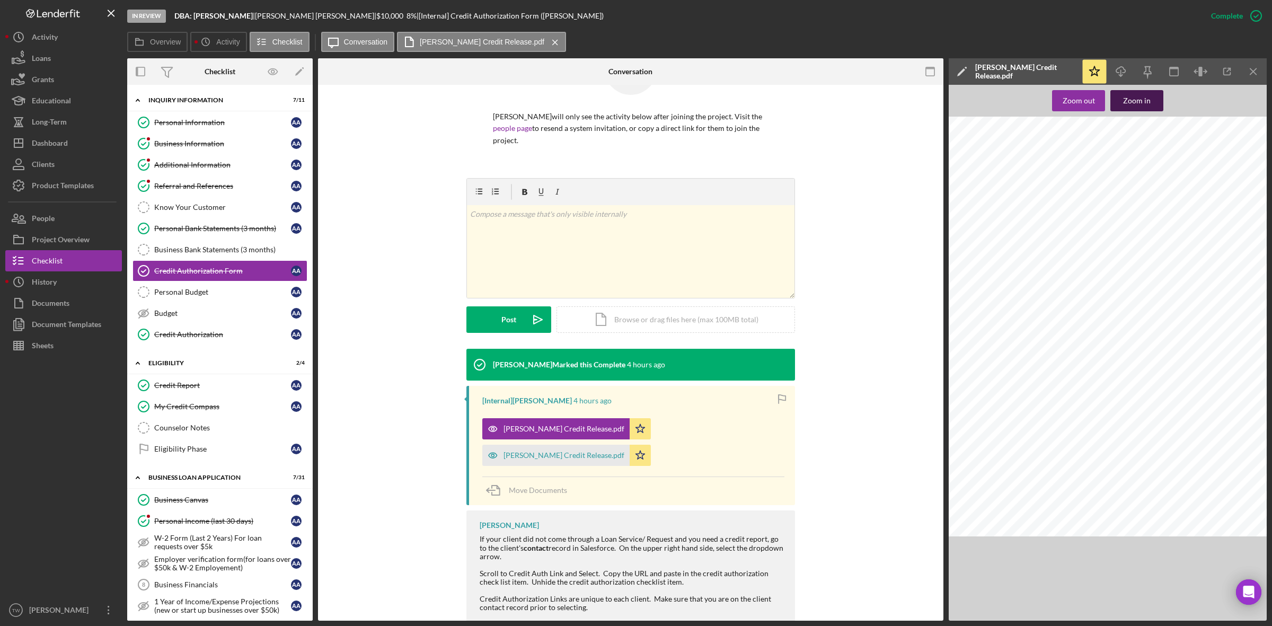
click at [1137, 107] on div "Zoom in" at bounding box center [1137, 100] width 28 height 21
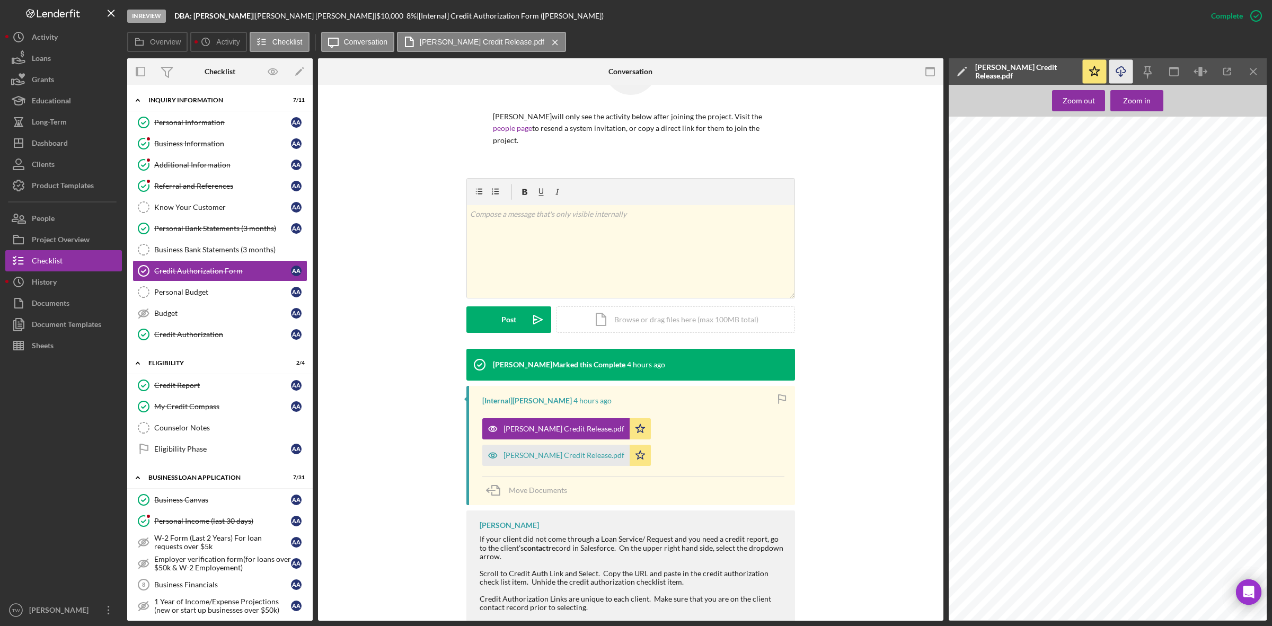
click at [1129, 65] on icon "Icon/Download" at bounding box center [1121, 72] width 24 height 24
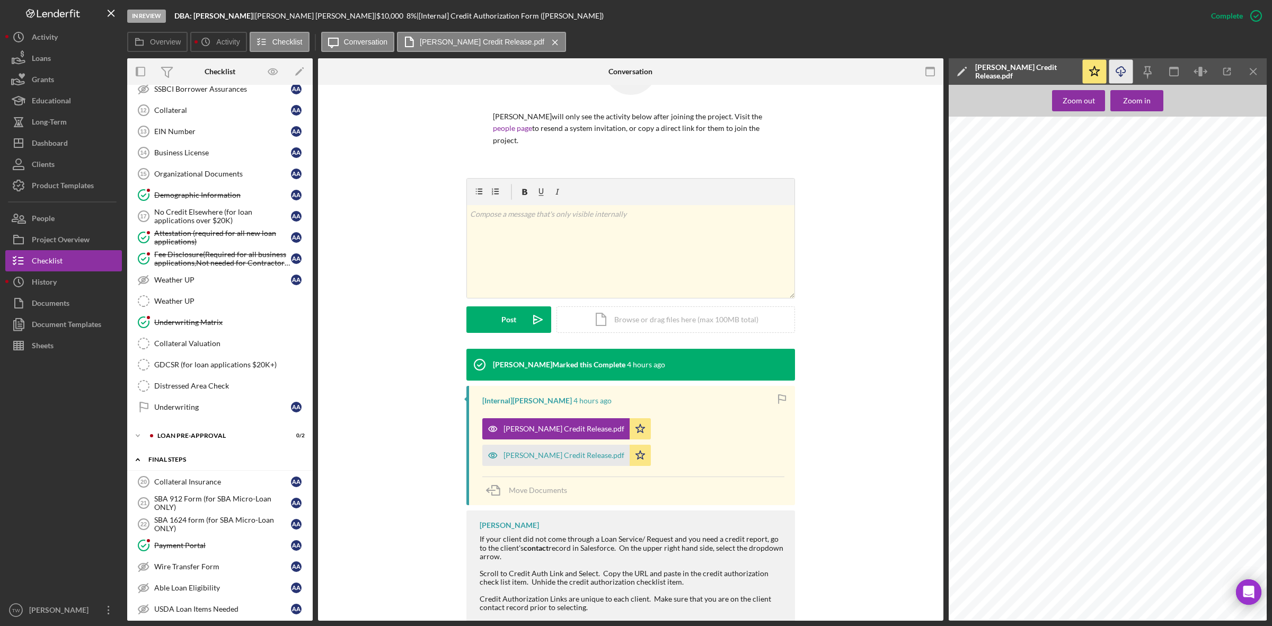
scroll to position [795, 0]
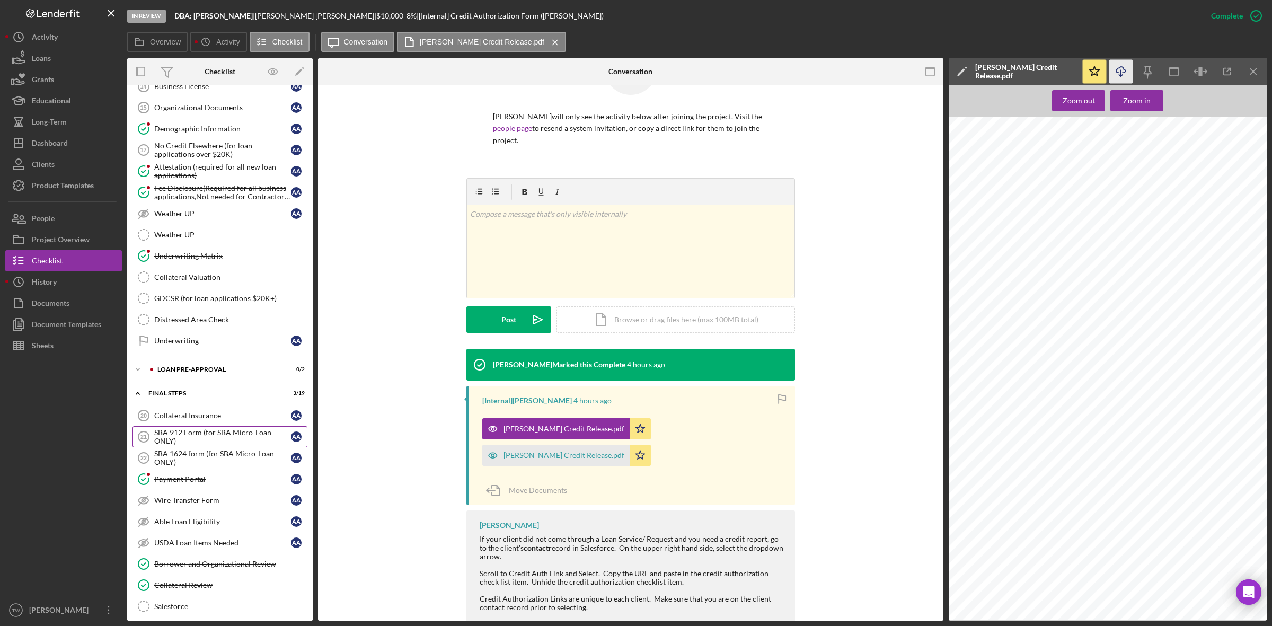
click at [187, 445] on div "SBA 912 Form (for SBA Micro-Loan ONLY)" at bounding box center [222, 436] width 137 height 17
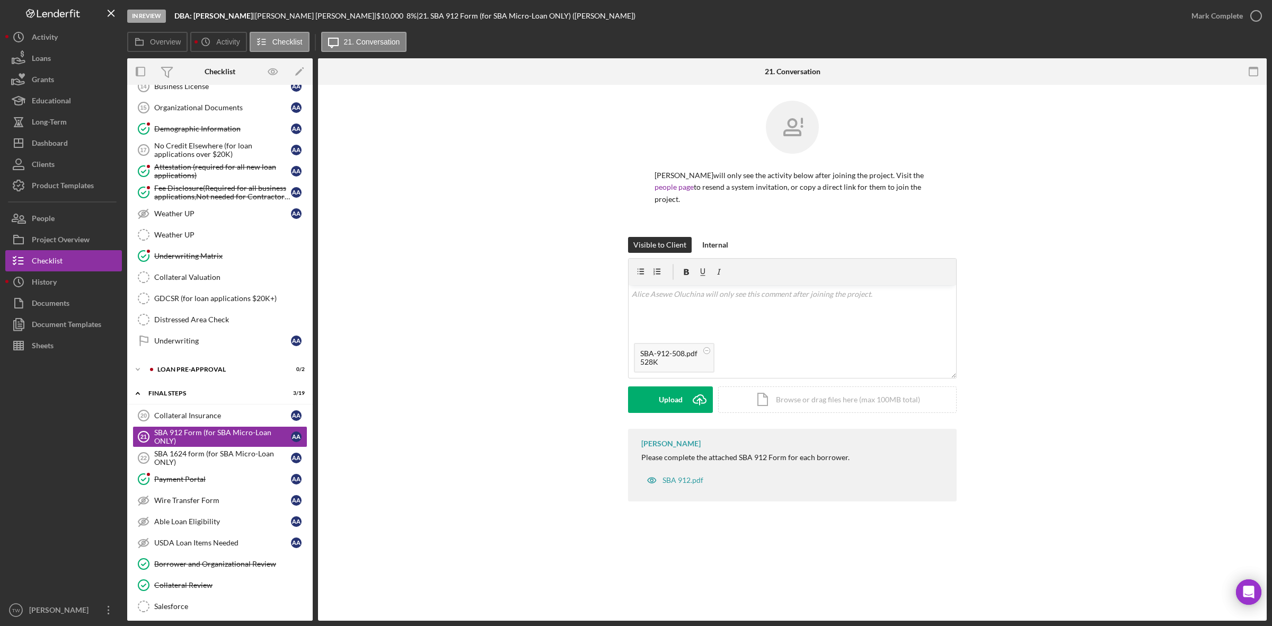
click at [666, 417] on div "Visible to Client Internal v Color teal Color pink Remove color Add row above A…" at bounding box center [792, 333] width 329 height 192
click at [667, 412] on div "Upload" at bounding box center [671, 399] width 24 height 26
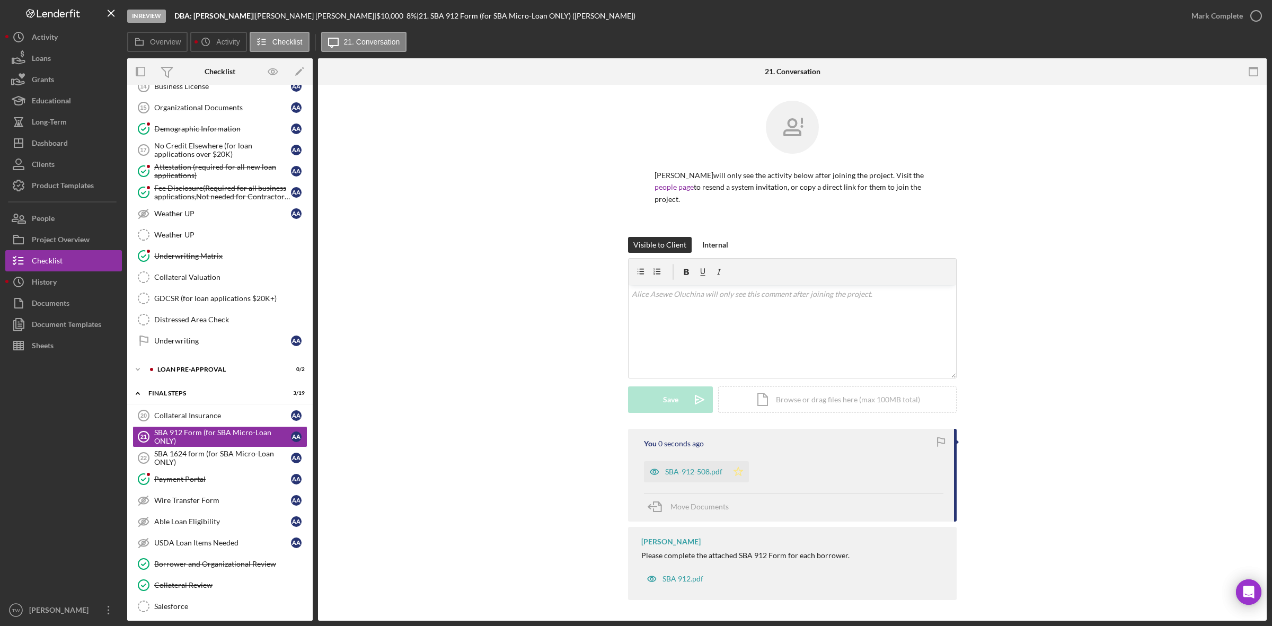
click at [738, 474] on icon "Icon/Star" at bounding box center [738, 471] width 21 height 21
click at [1227, 16] on div "Mark Complete" at bounding box center [1216, 15] width 51 height 21
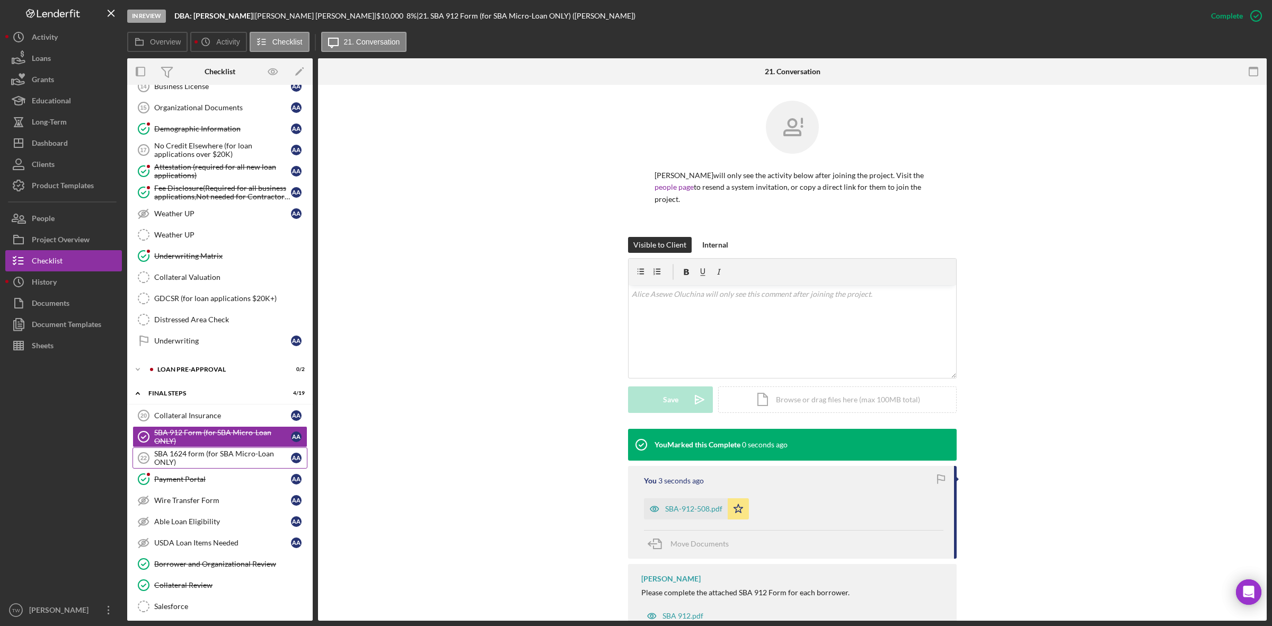
drag, startPoint x: 208, startPoint y: 470, endPoint x: 225, endPoint y: 460, distance: 20.2
click at [208, 466] on div "SBA 1624 form (for SBA Micro-Loan ONLY)" at bounding box center [222, 457] width 137 height 17
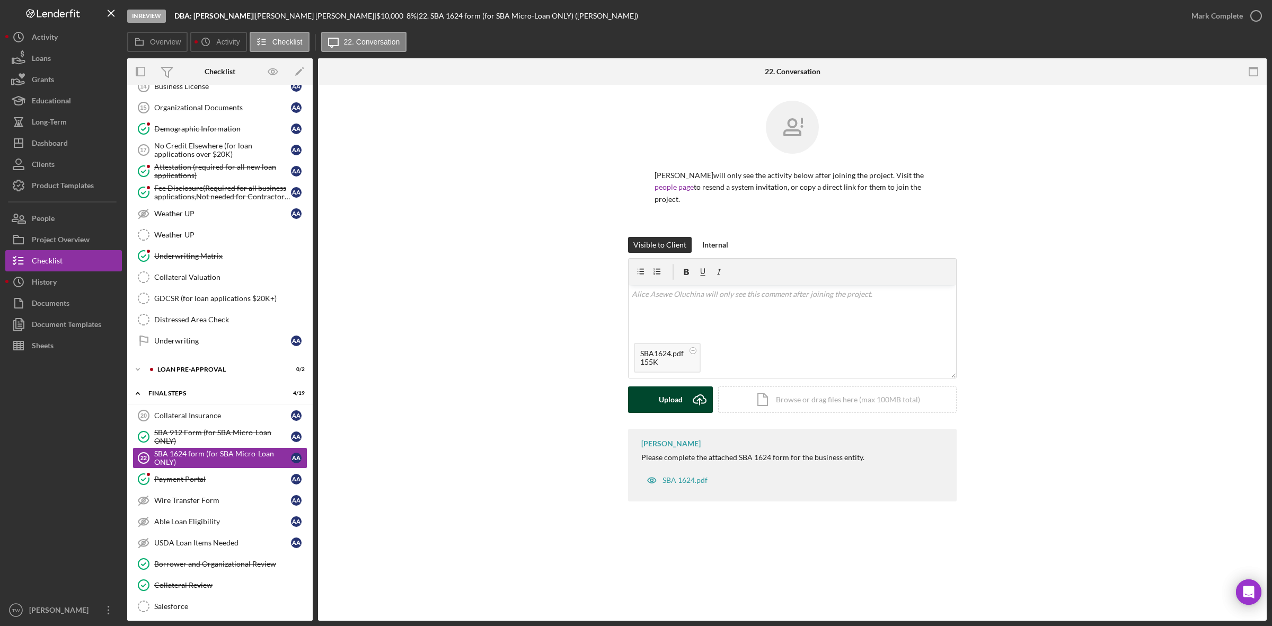
click at [665, 401] on div "Upload" at bounding box center [671, 399] width 24 height 26
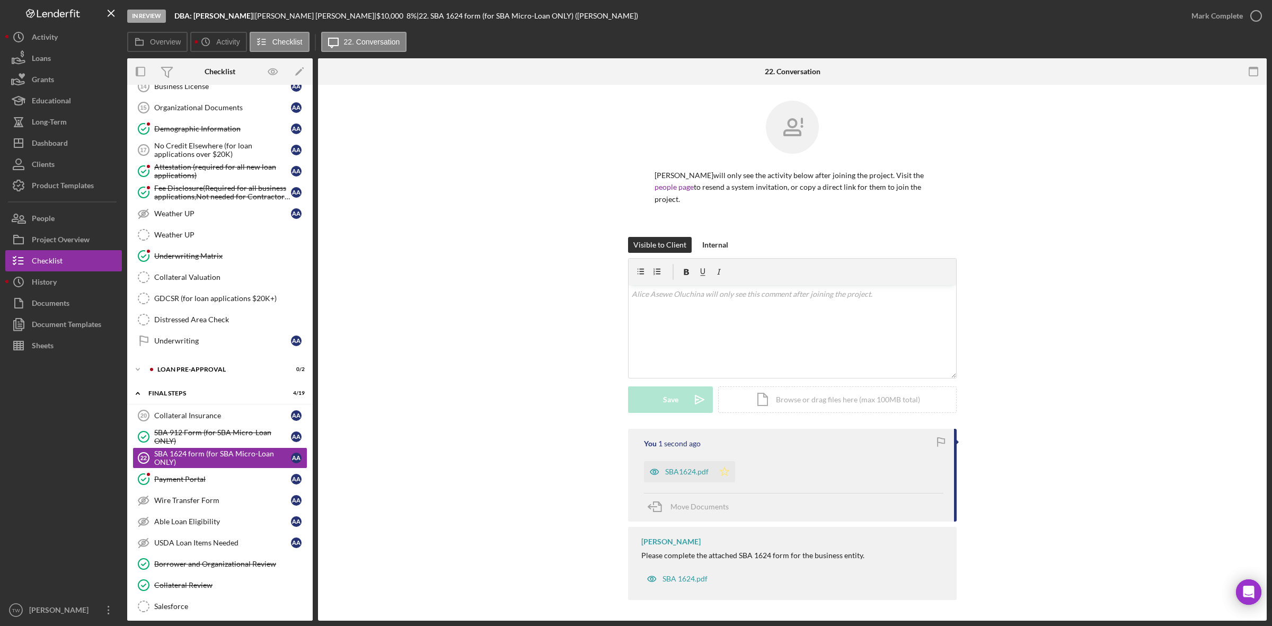
click at [732, 471] on icon "Icon/Star" at bounding box center [724, 471] width 21 height 21
click at [1217, 17] on div "Mark Complete" at bounding box center [1216, 15] width 51 height 21
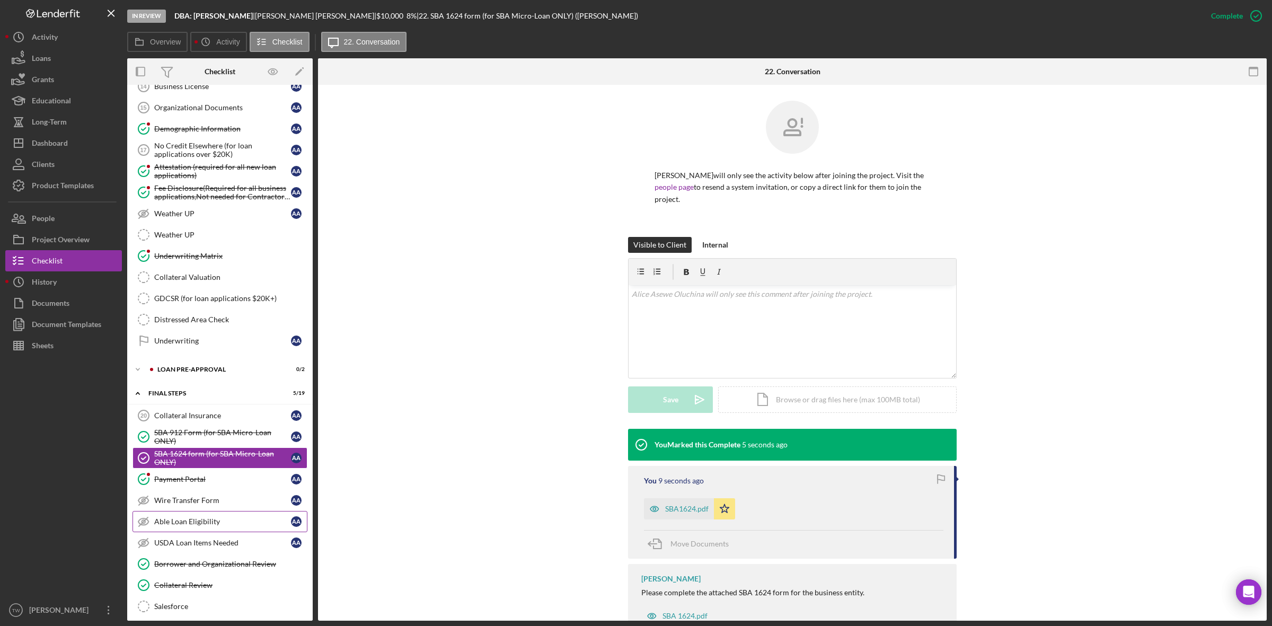
scroll to position [927, 0]
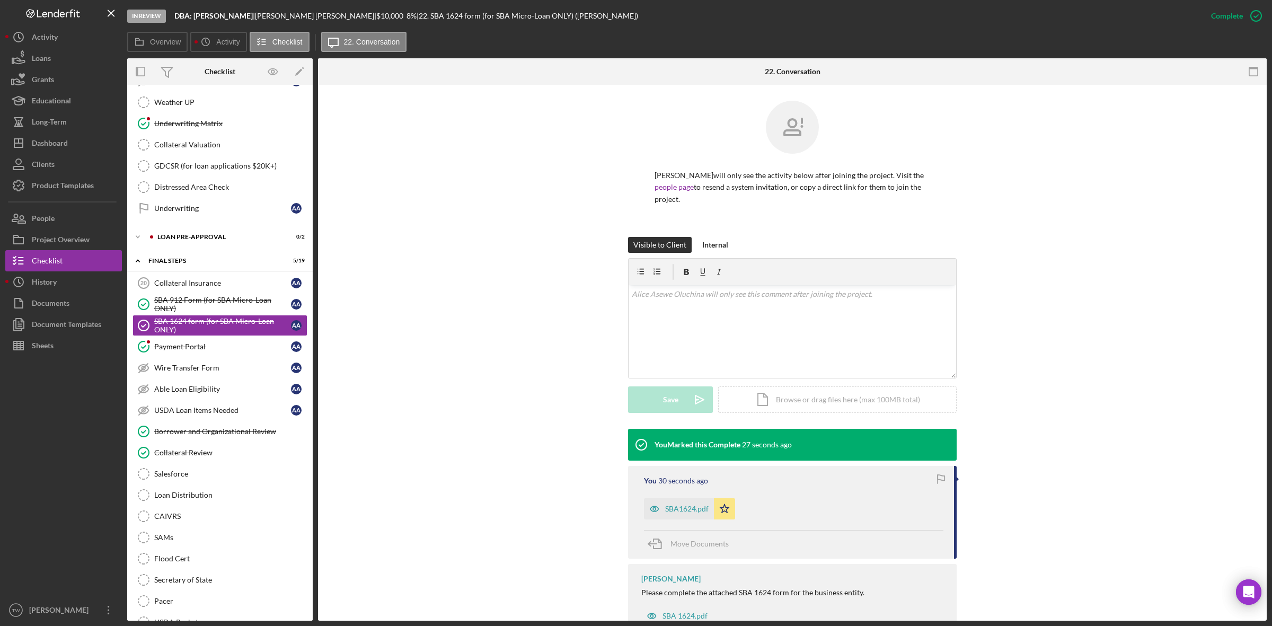
click at [516, 217] on div "Alice Asewe Oluchina will only see the activity below after joining the project…" at bounding box center [792, 169] width 917 height 136
click at [205, 313] on div "SBA 912 Form (for SBA Micro-Loan ONLY)" at bounding box center [222, 304] width 137 height 17
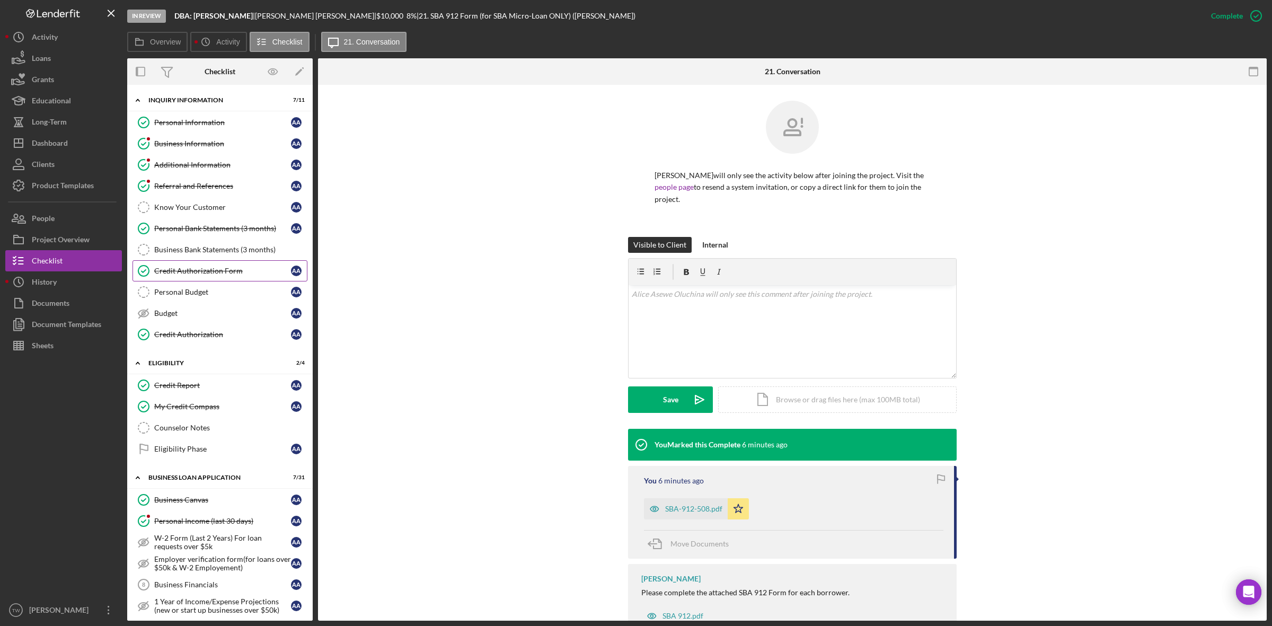
click at [216, 284] on link "Personal Budget Personal Budget A A" at bounding box center [219, 291] width 175 height 21
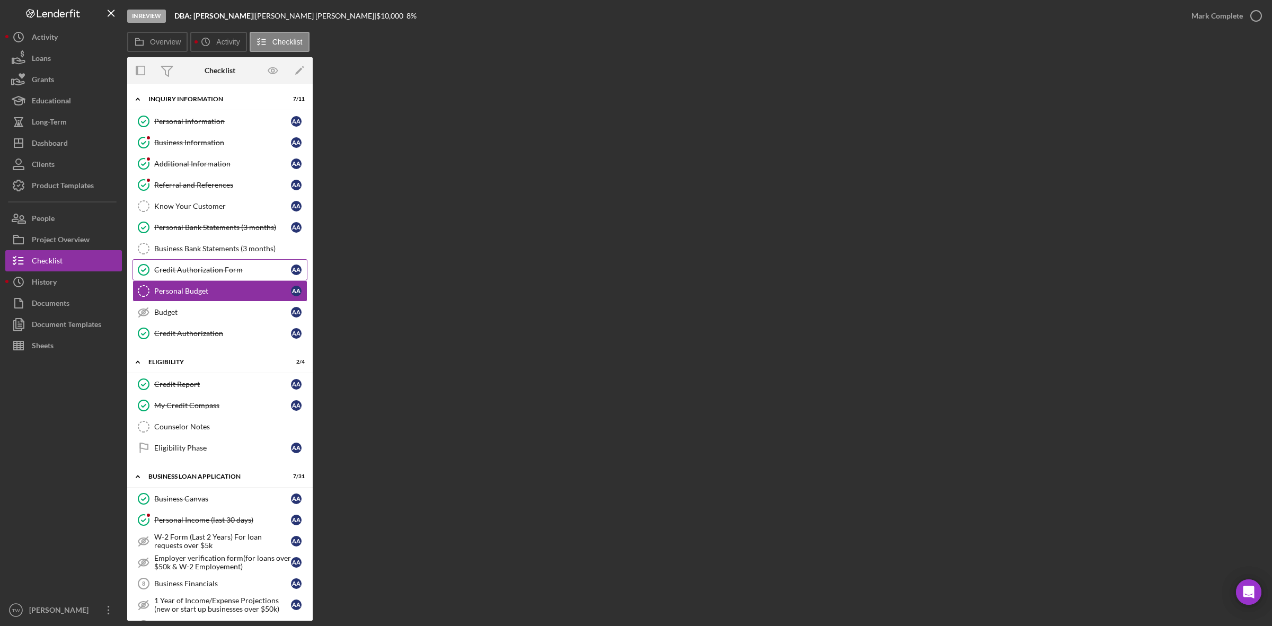
click at [216, 278] on link "Credit Authorization Form Credit Authorization Form A A" at bounding box center [219, 269] width 175 height 21
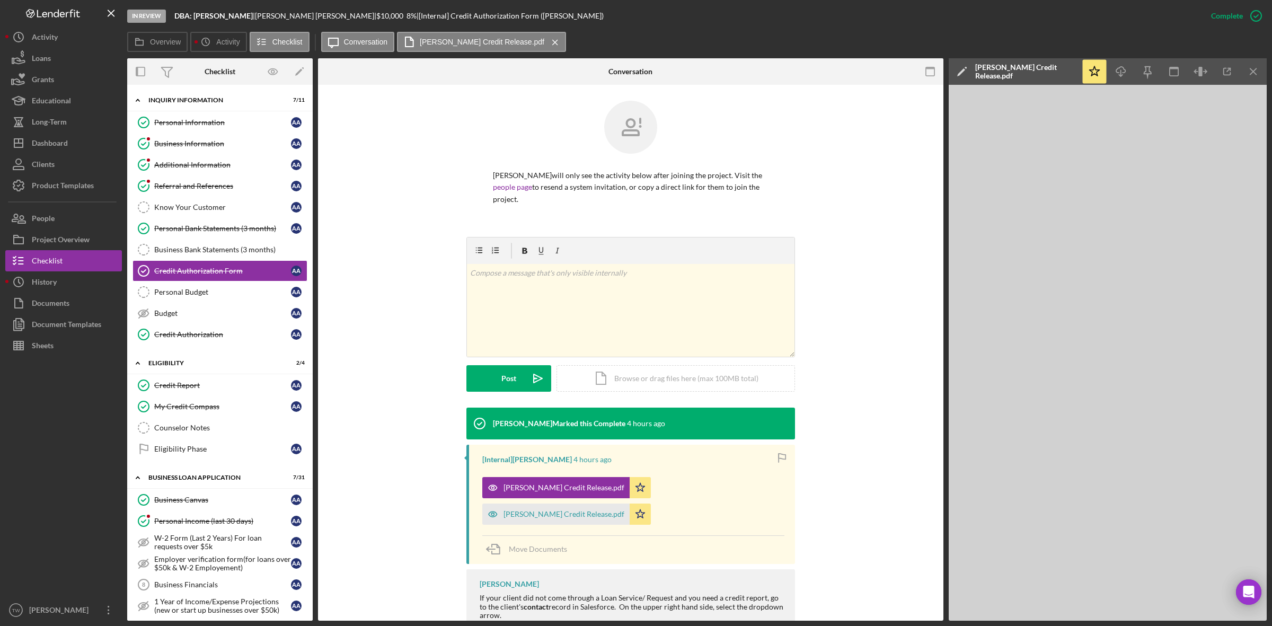
scroll to position [59, 0]
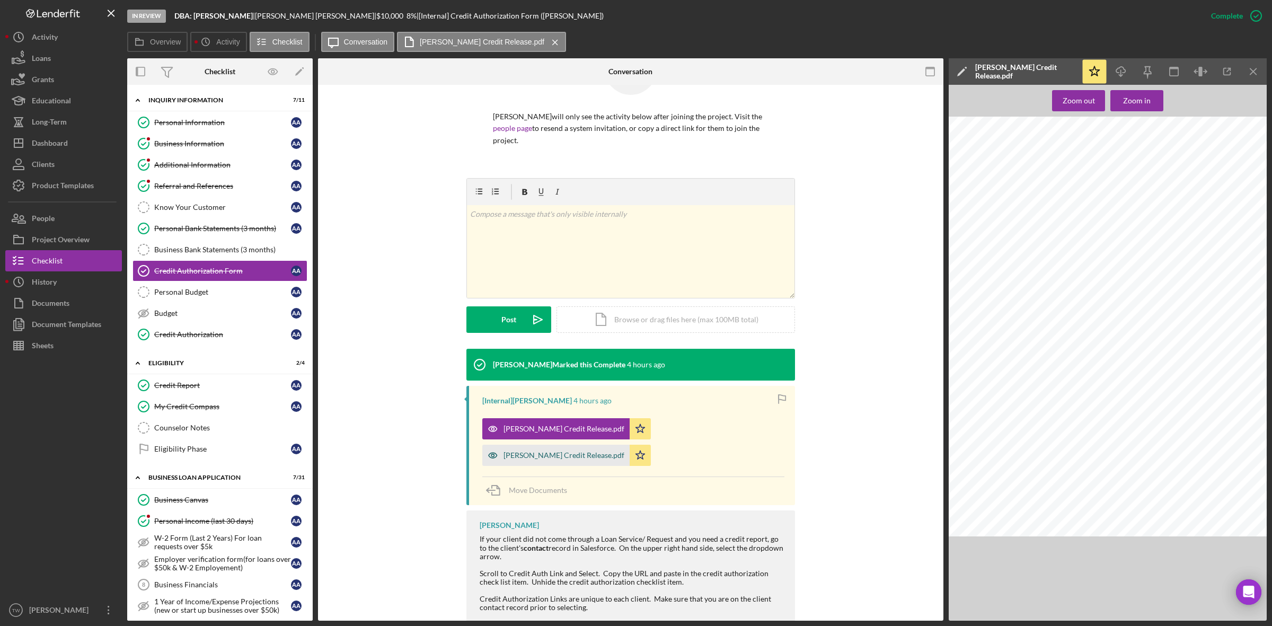
click at [624, 451] on div "Dan Credit Release.pdf" at bounding box center [563, 455] width 121 height 8
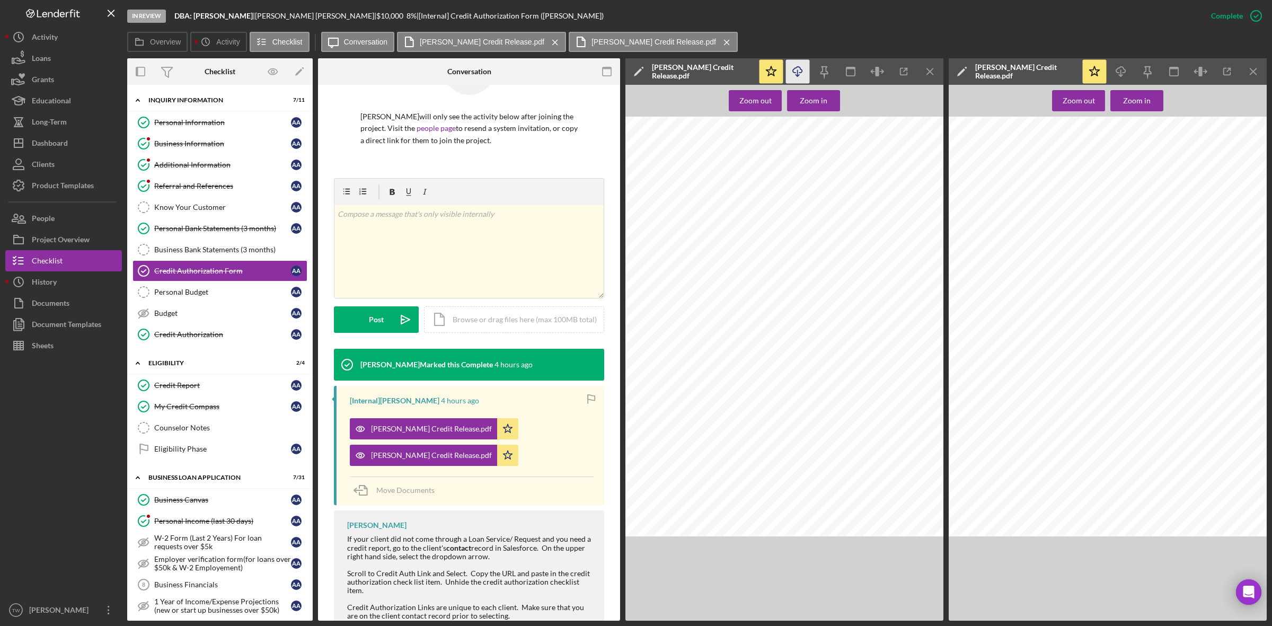
click at [798, 63] on icon "Icon/Download" at bounding box center [798, 72] width 24 height 24
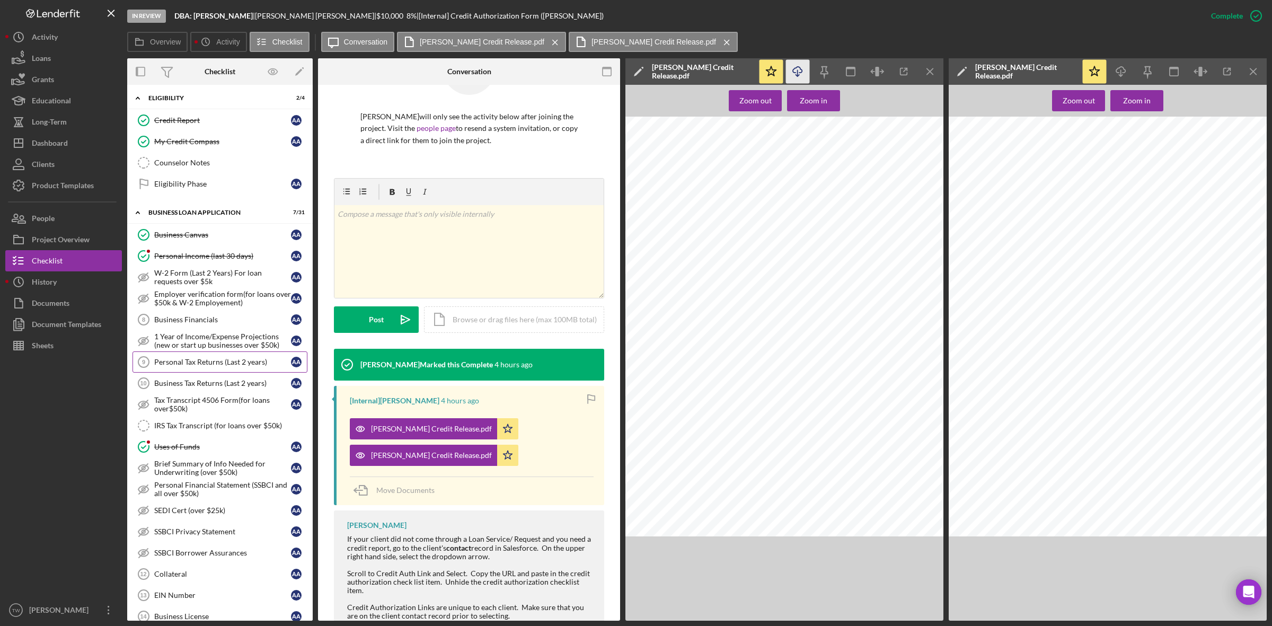
click at [205, 366] on div "Personal Tax Returns (Last 2 years)" at bounding box center [222, 362] width 137 height 8
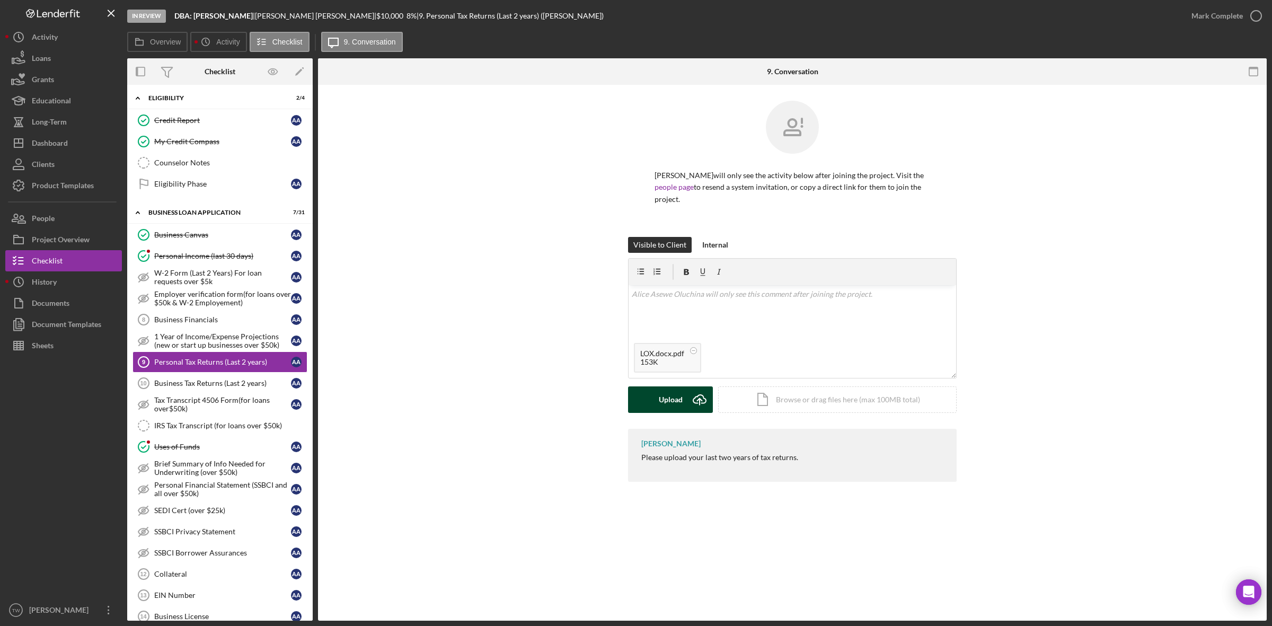
click at [668, 407] on div "Upload" at bounding box center [671, 399] width 24 height 26
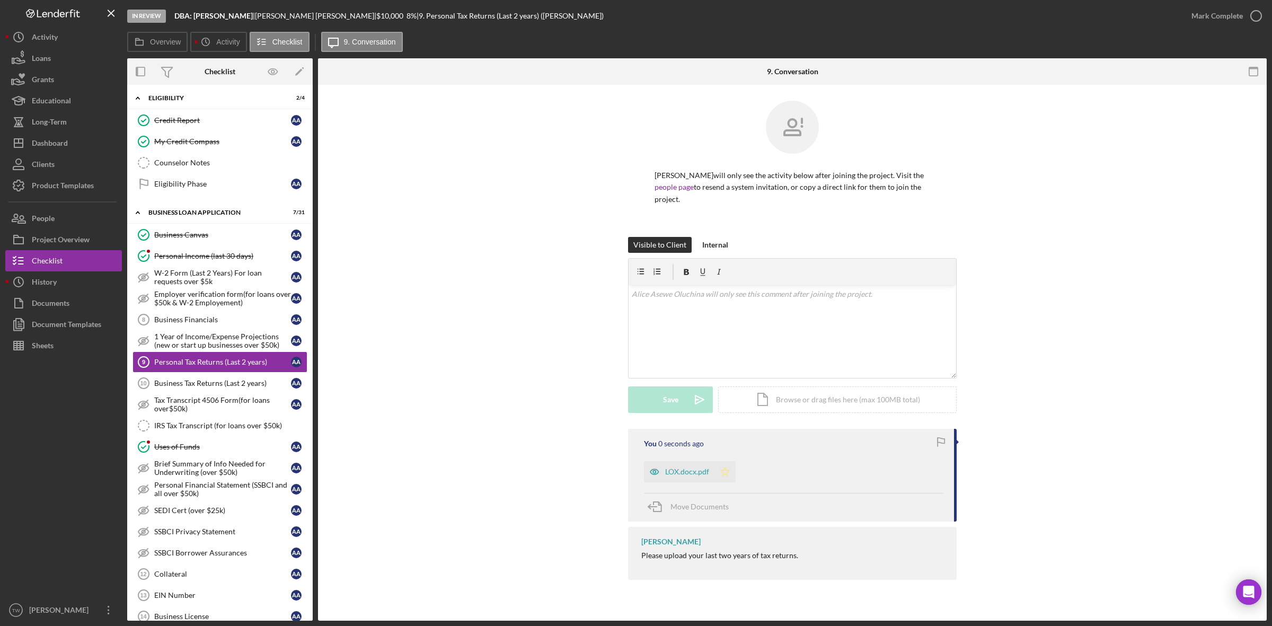
click at [729, 472] on icon "Icon/Star" at bounding box center [724, 471] width 21 height 21
click at [1213, 19] on div "Mark Complete" at bounding box center [1216, 15] width 51 height 21
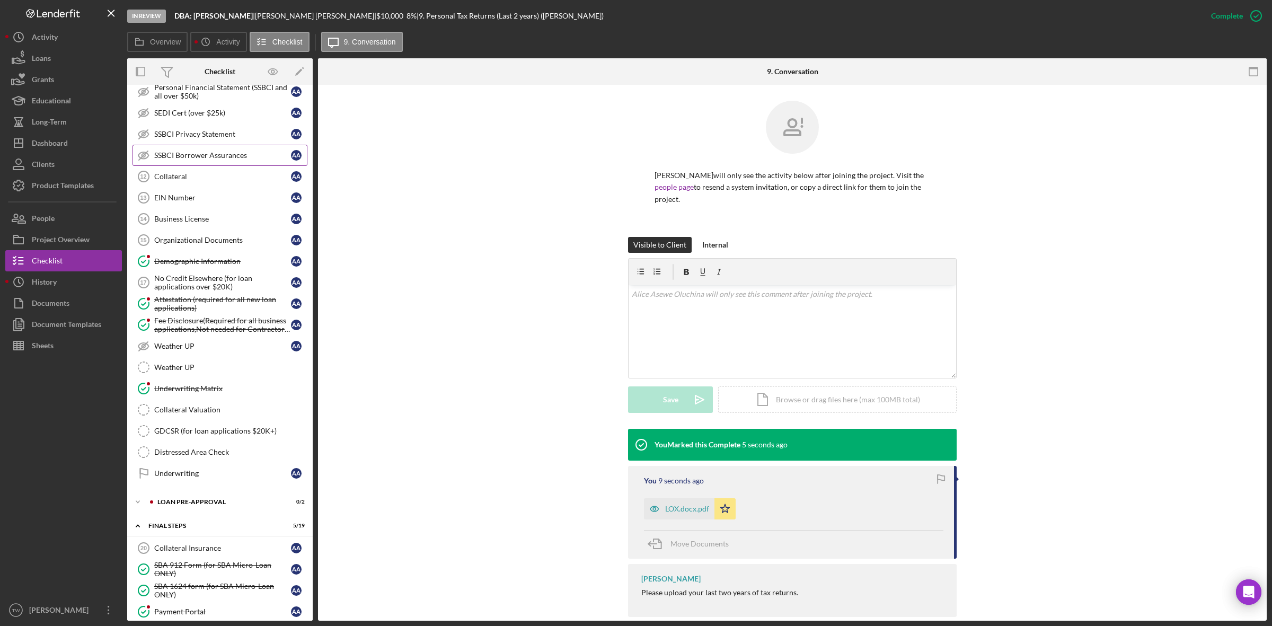
scroll to position [729, 0]
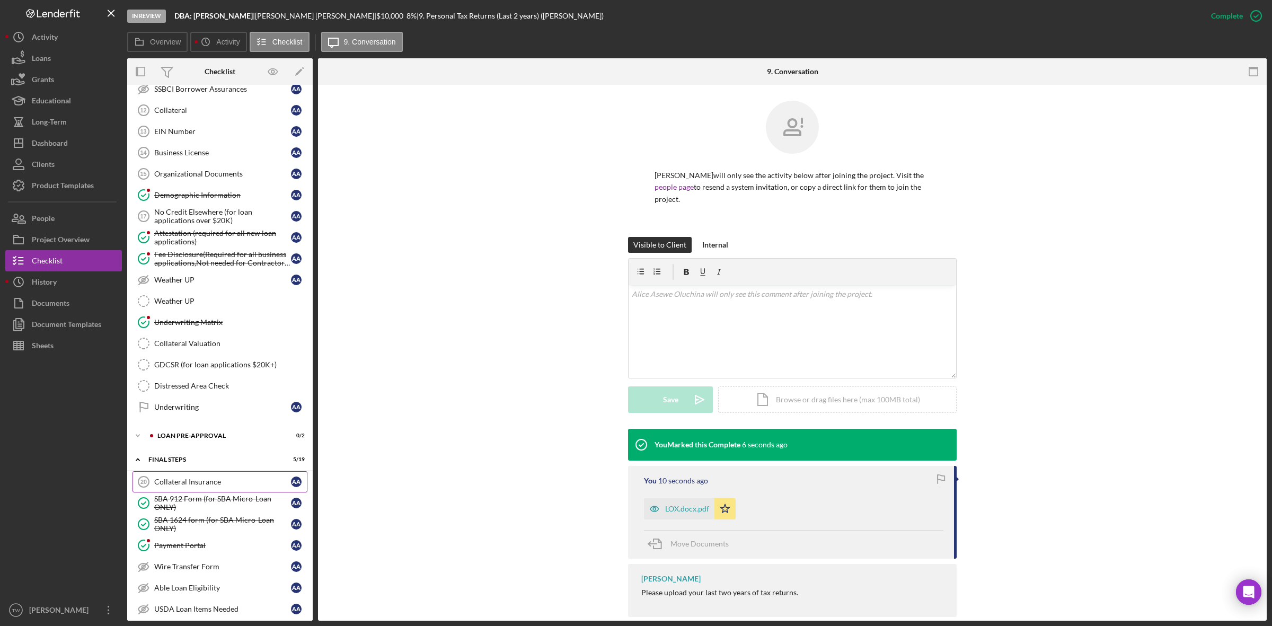
click at [192, 492] on link "Collateral Insurance 20 Collateral Insurance A A" at bounding box center [219, 481] width 175 height 21
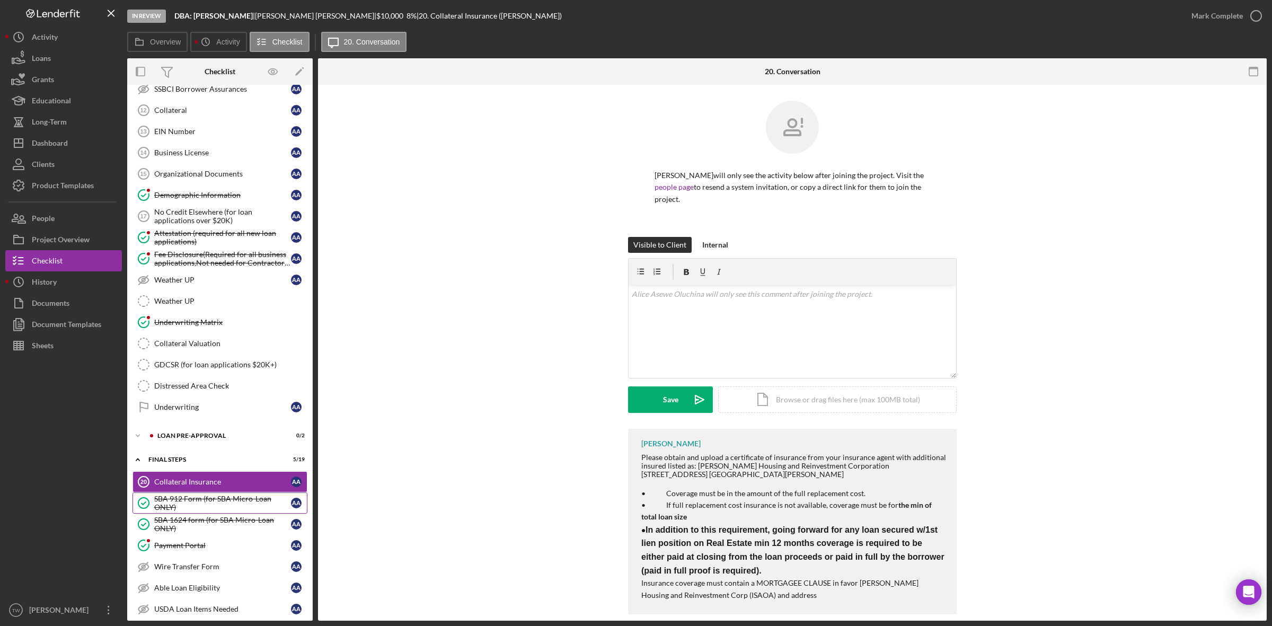
click at [194, 511] on div "SBA 912 Form (for SBA Micro-Loan ONLY)" at bounding box center [222, 502] width 137 height 17
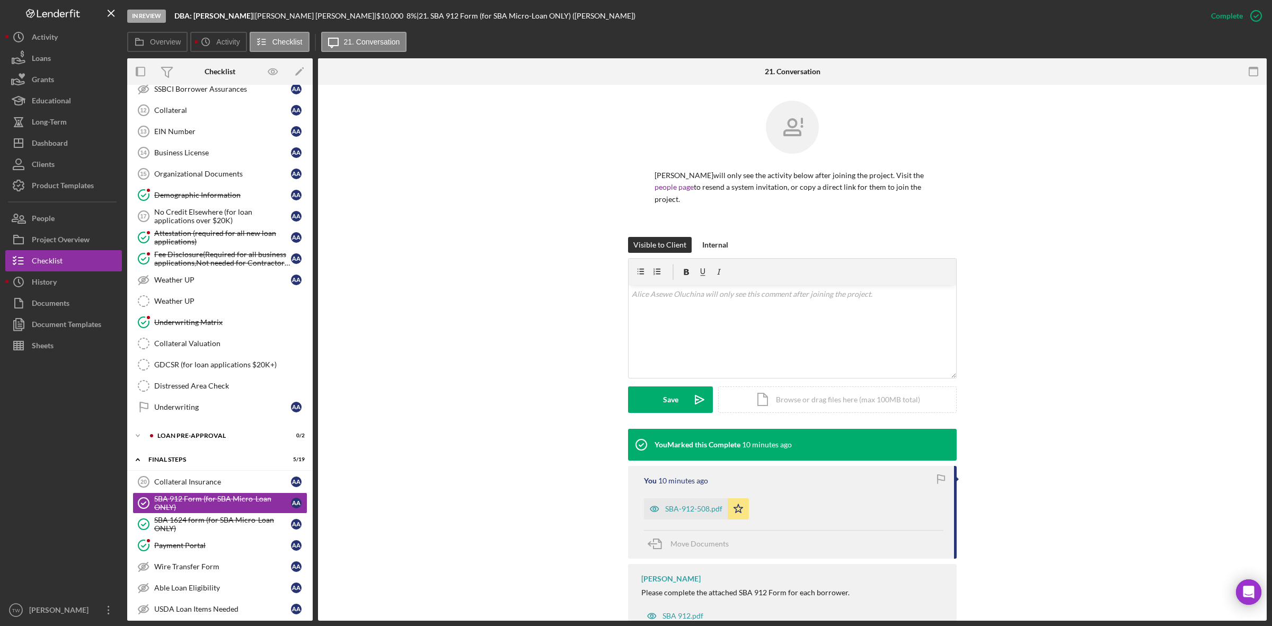
scroll to position [38, 0]
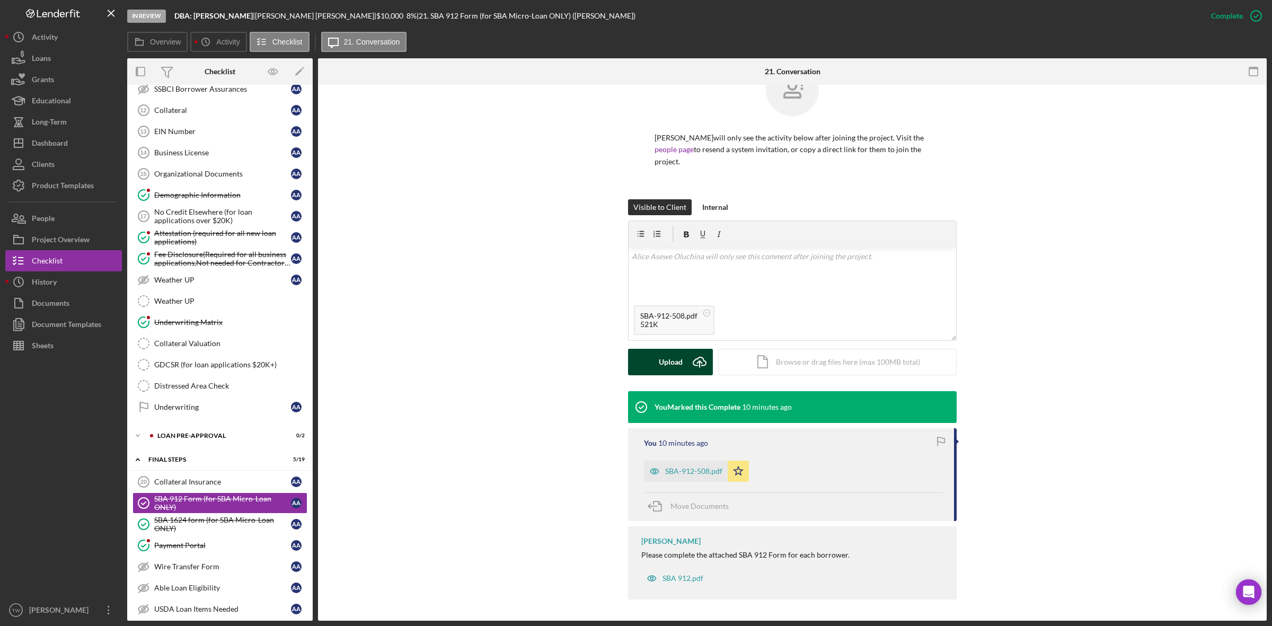
click at [669, 370] on div "Upload" at bounding box center [671, 362] width 24 height 26
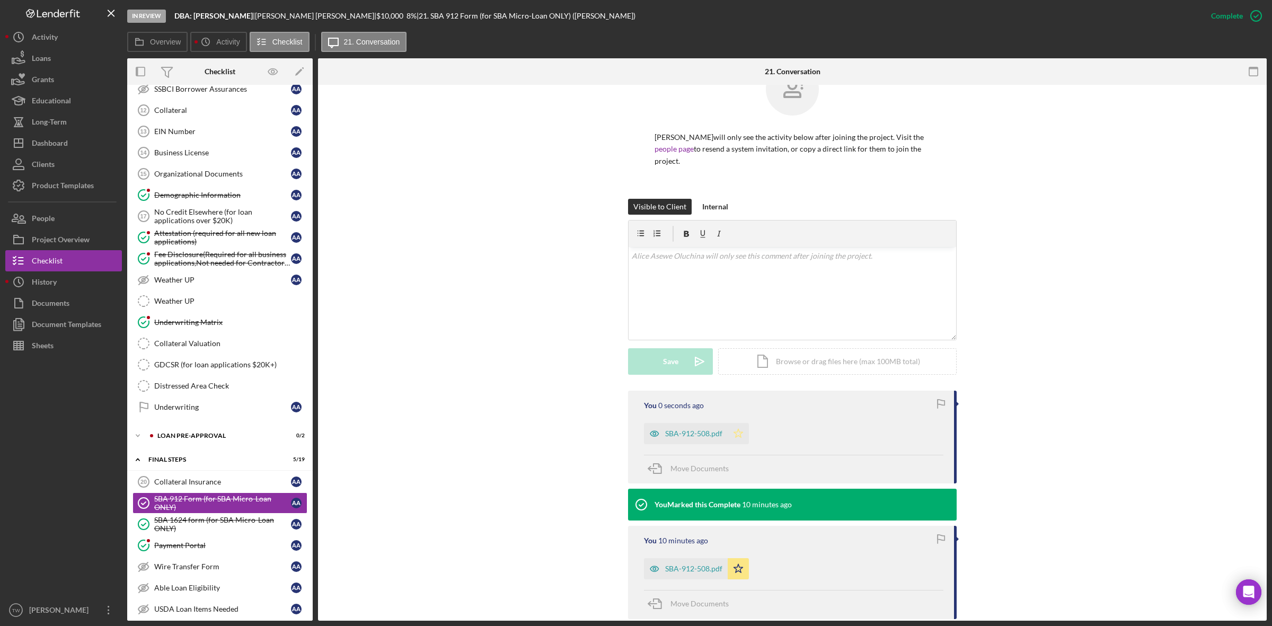
click at [743, 436] on icon "Icon/Star" at bounding box center [738, 433] width 21 height 21
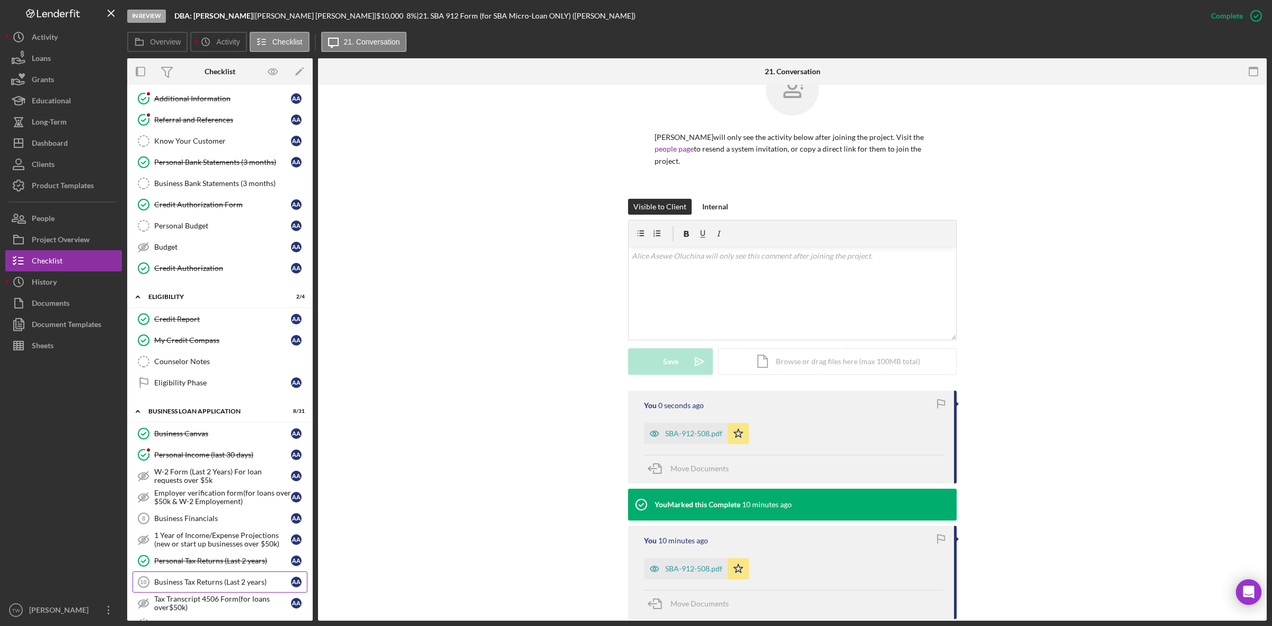
scroll to position [0, 0]
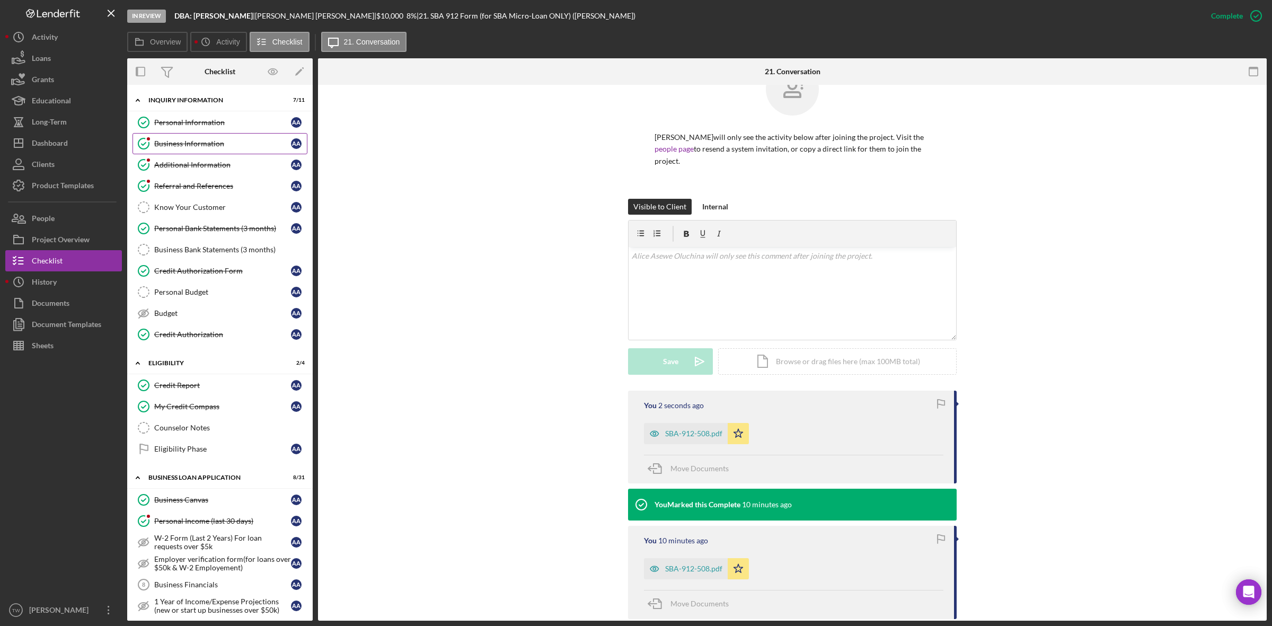
click at [208, 151] on link "Business Information Business Information A A" at bounding box center [219, 143] width 175 height 21
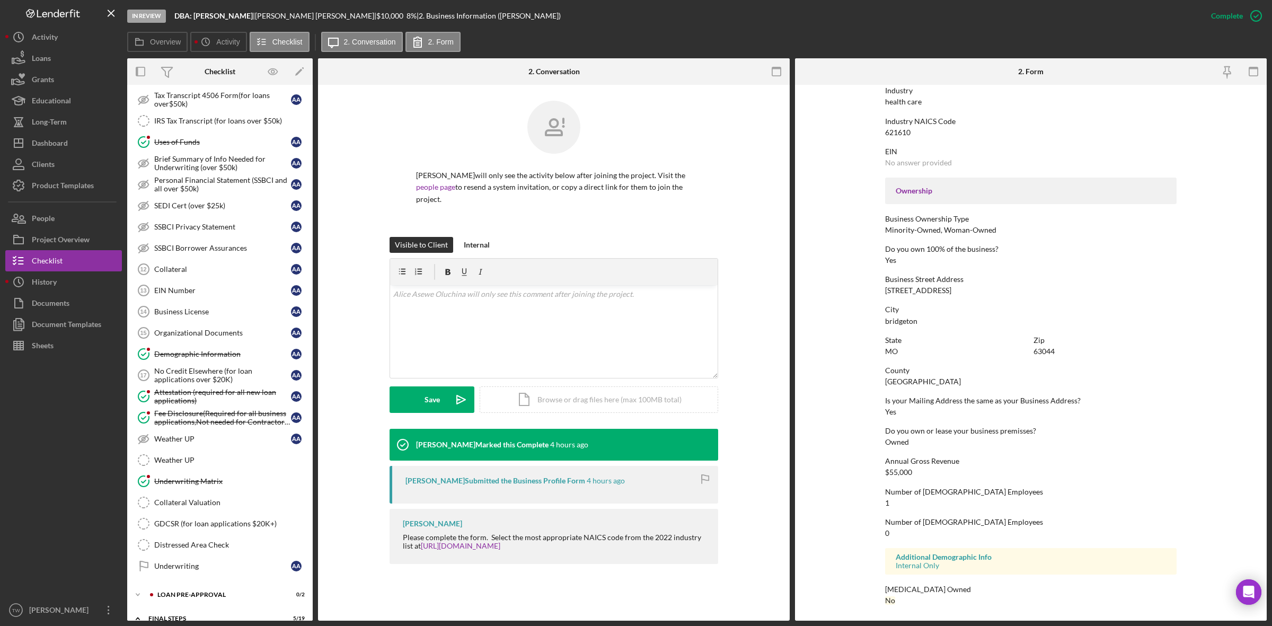
scroll to position [437, 0]
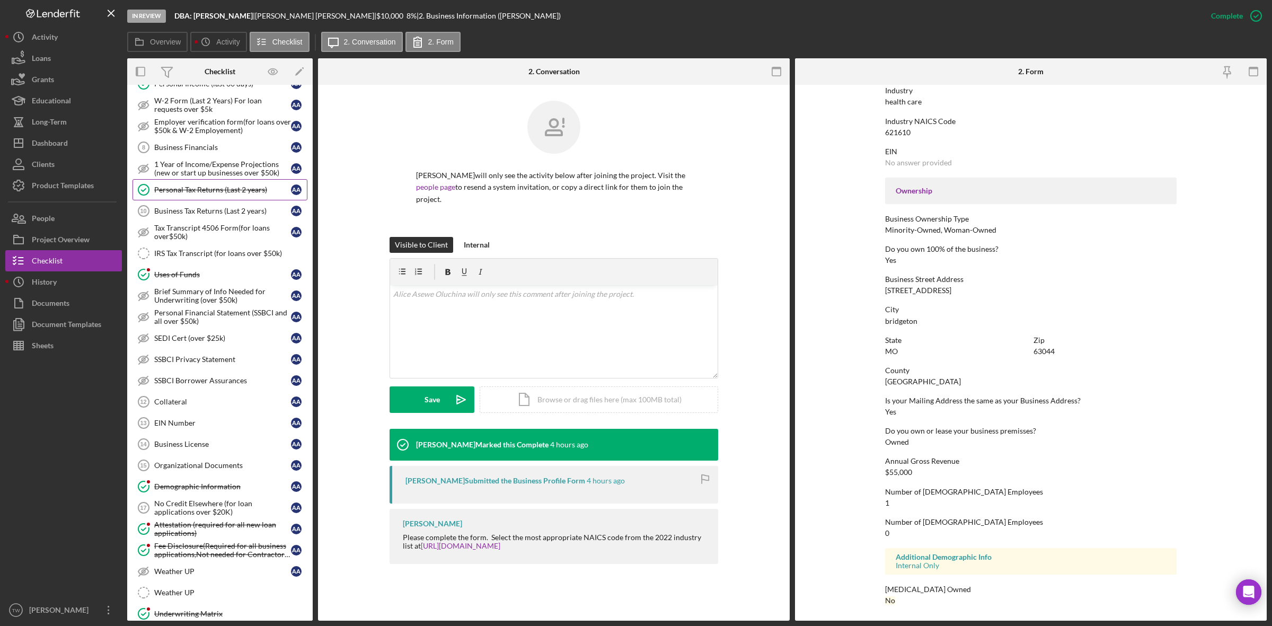
click at [252, 194] on div "Personal Tax Returns (Last 2 years)" at bounding box center [222, 189] width 137 height 8
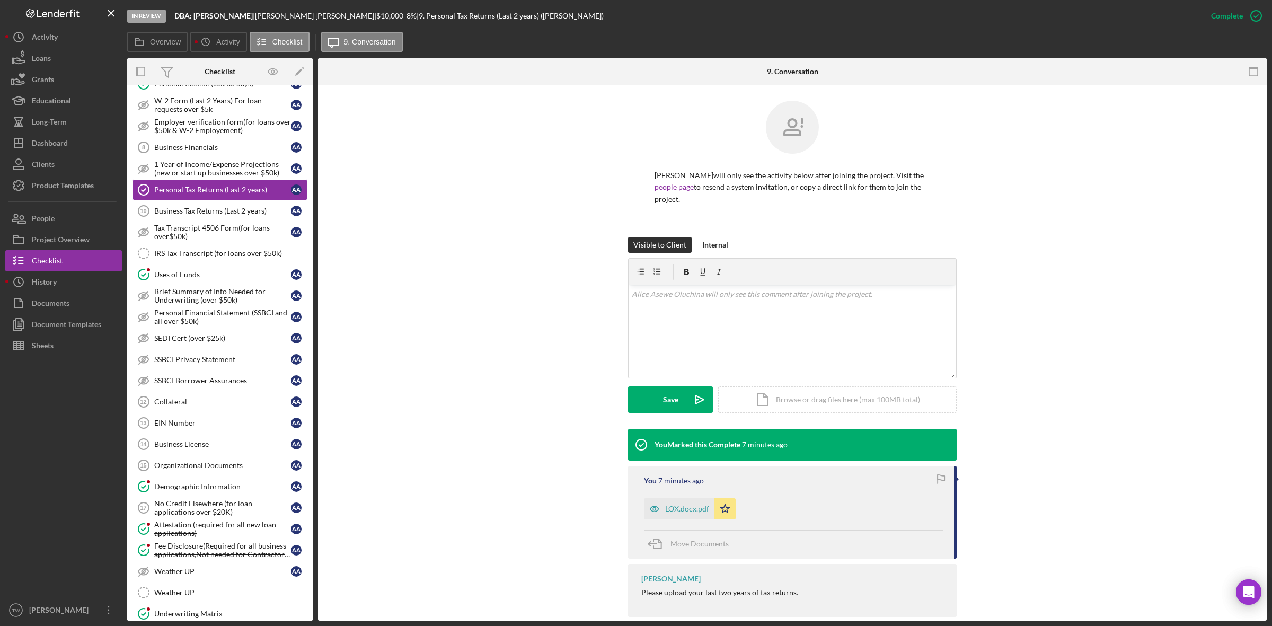
scroll to position [19, 0]
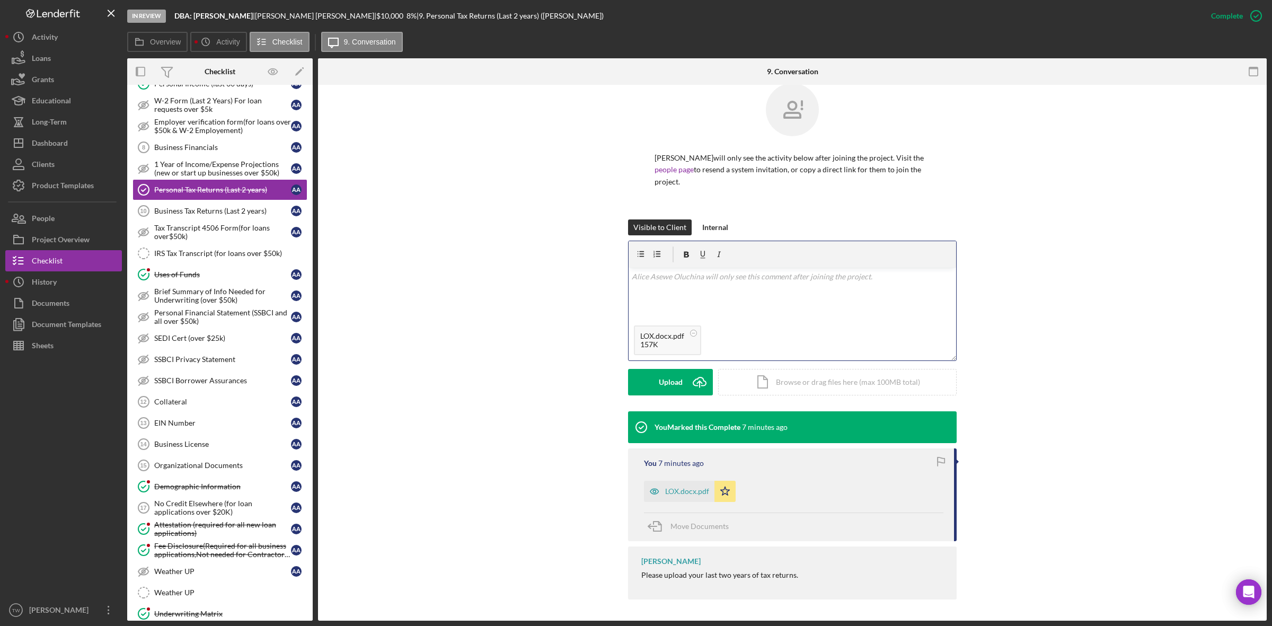
click at [735, 298] on div "v Color teal Color pink Remove color Add row above Add row below Add column bef…" at bounding box center [793, 294] width 328 height 52
click at [669, 387] on div "Save" at bounding box center [670, 382] width 15 height 26
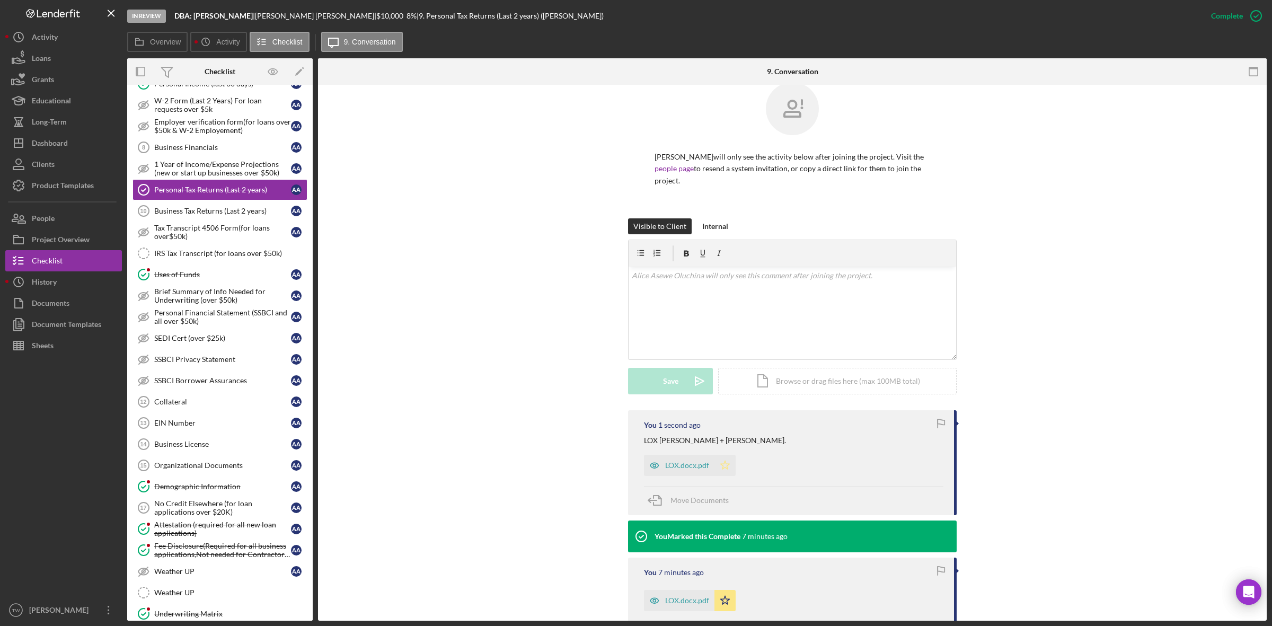
click at [717, 469] on icon "Icon/Star" at bounding box center [724, 465] width 21 height 21
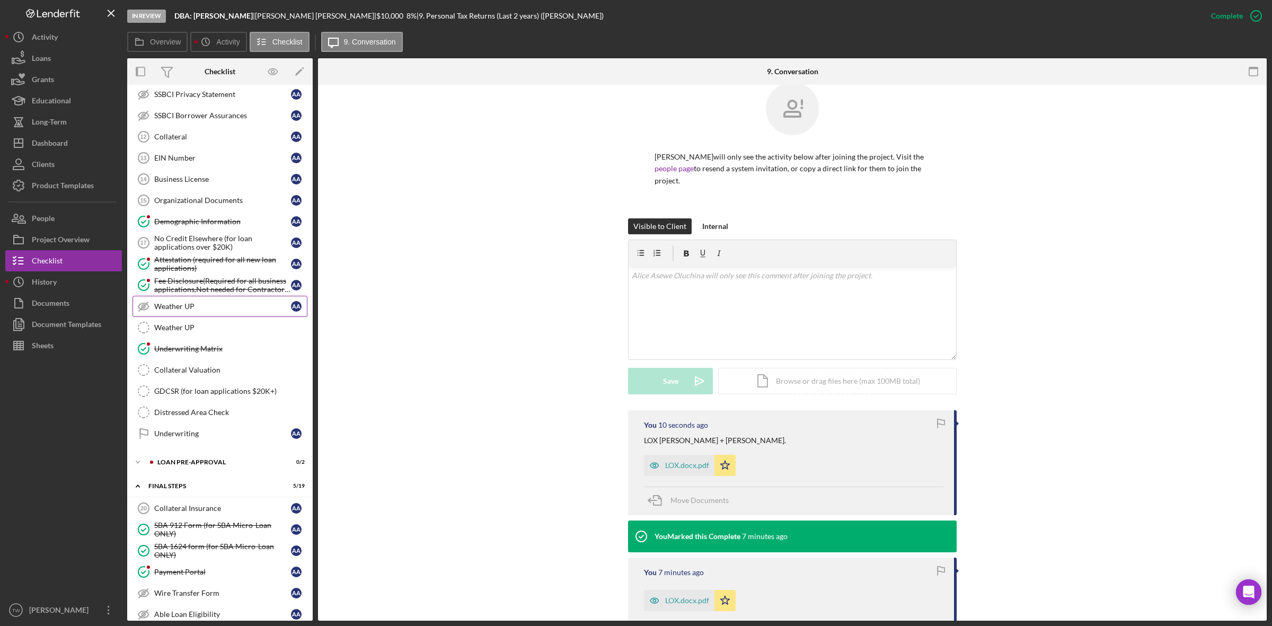
scroll to position [768, 0]
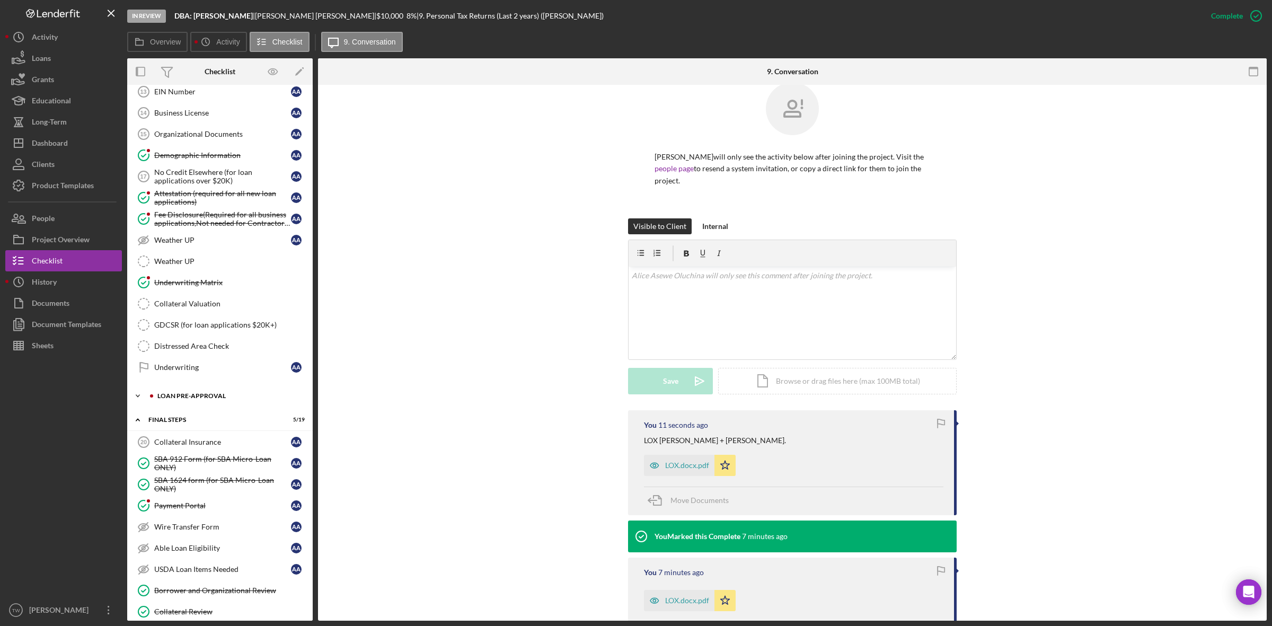
click at [206, 399] on div "LOAN PRE-APPROVAL" at bounding box center [228, 396] width 142 height 6
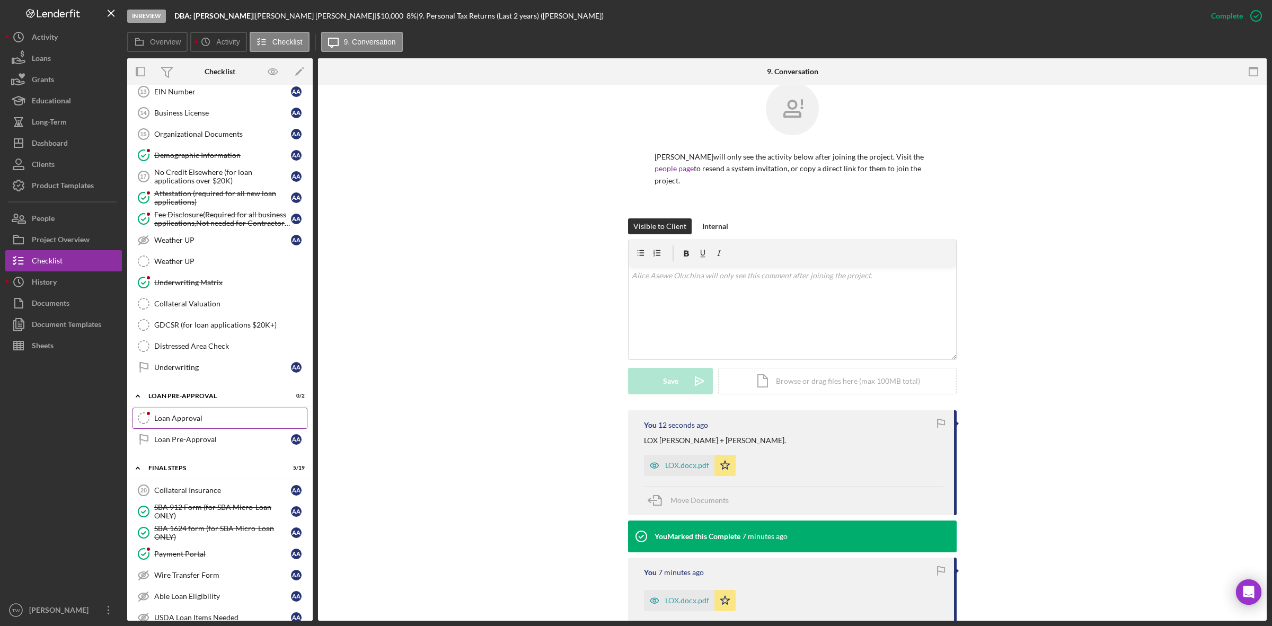
click at [206, 422] on div "Loan Approval" at bounding box center [230, 418] width 153 height 8
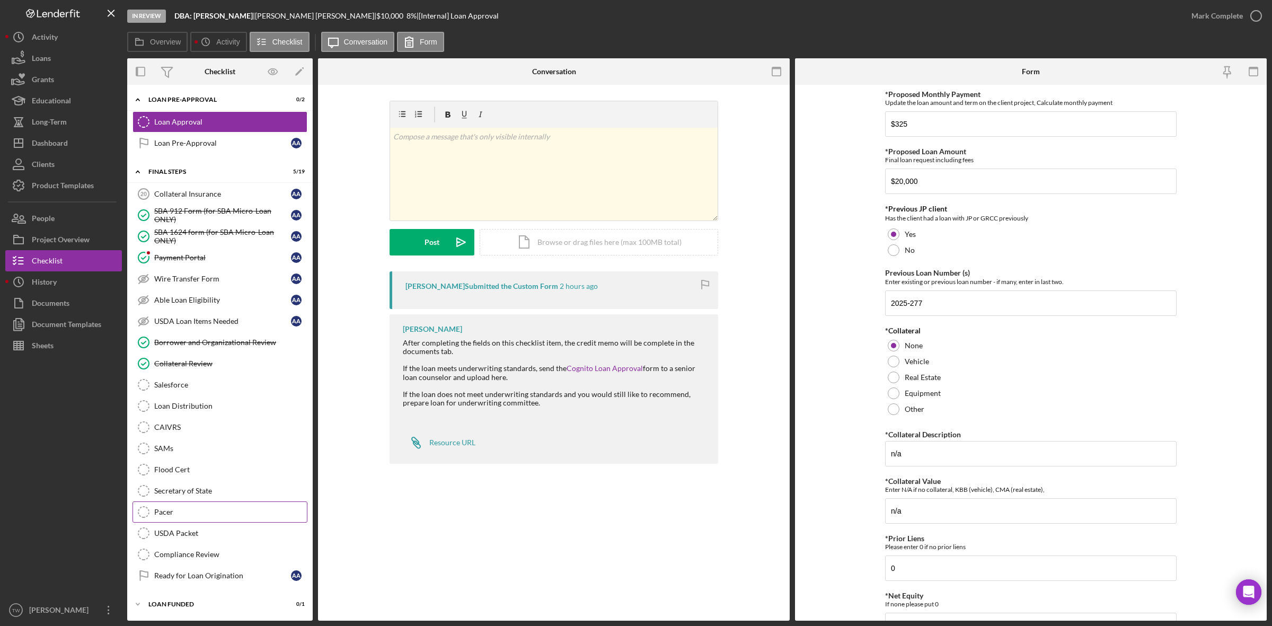
scroll to position [883, 0]
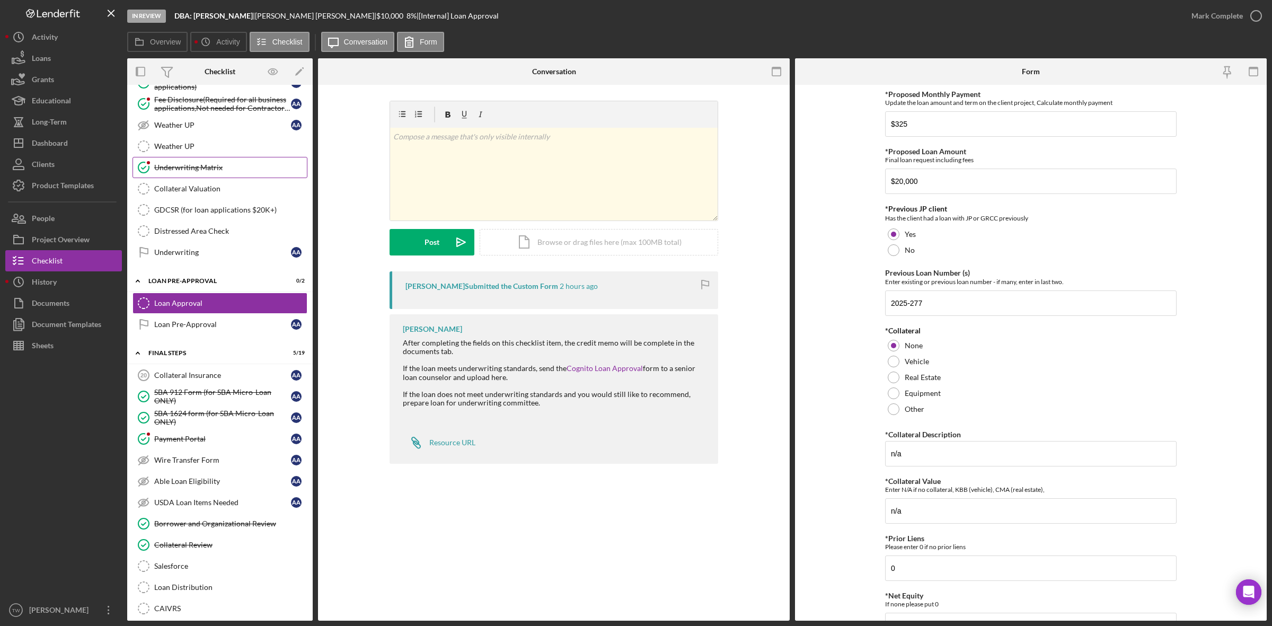
click at [216, 171] on link "Underwriting Matrix Underwriting Matrix" at bounding box center [219, 167] width 175 height 21
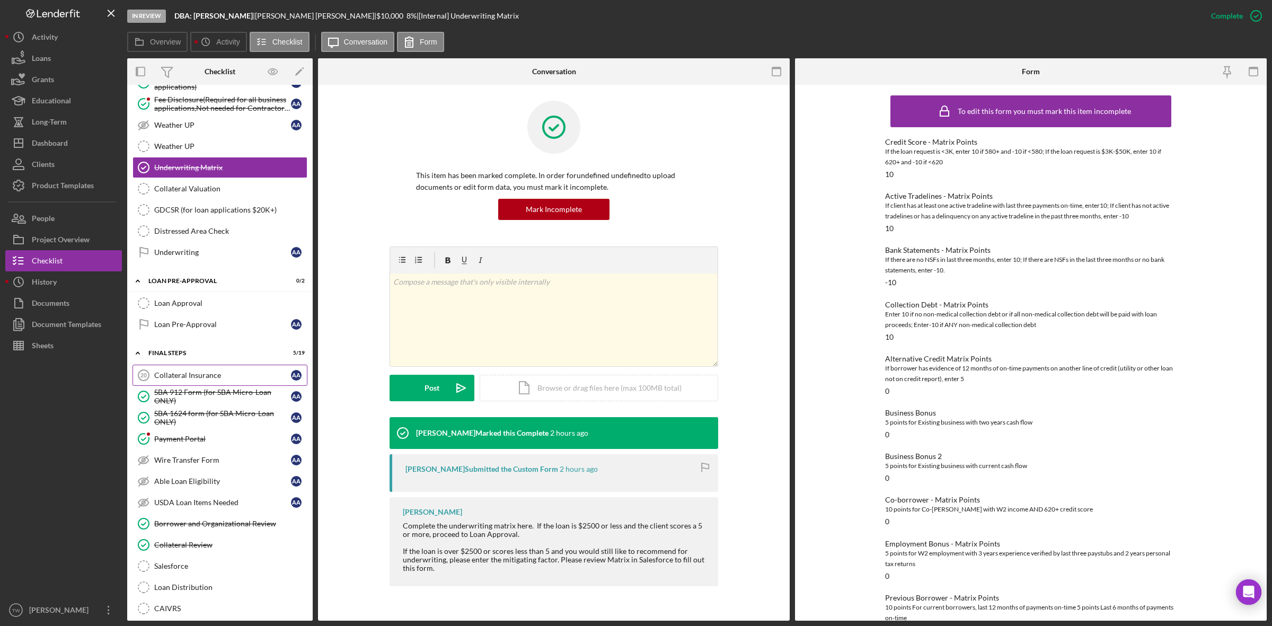
scroll to position [751, 0]
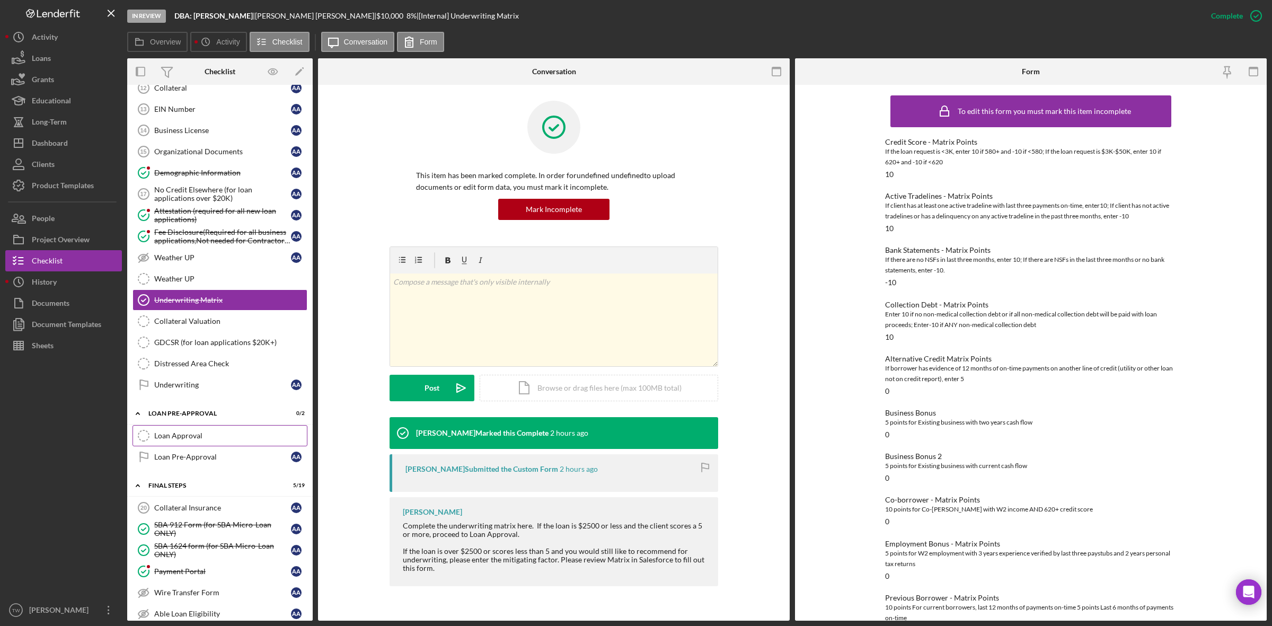
click at [197, 440] on div "Loan Approval" at bounding box center [230, 435] width 153 height 8
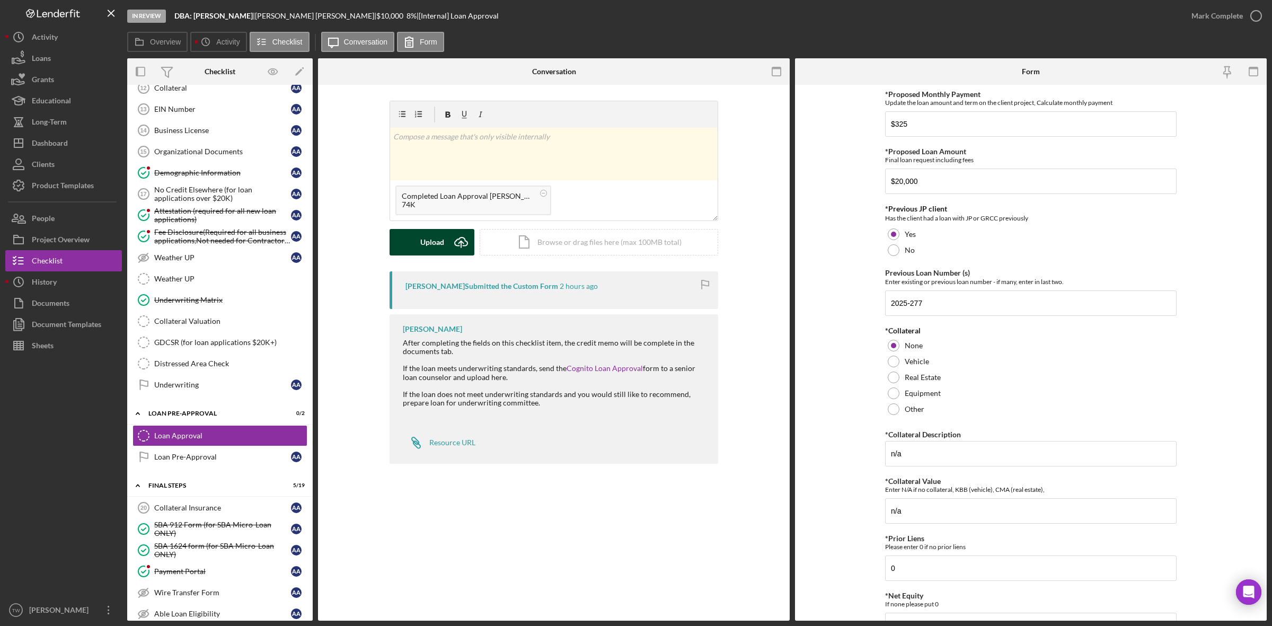
click at [428, 247] on div "Upload" at bounding box center [432, 242] width 24 height 26
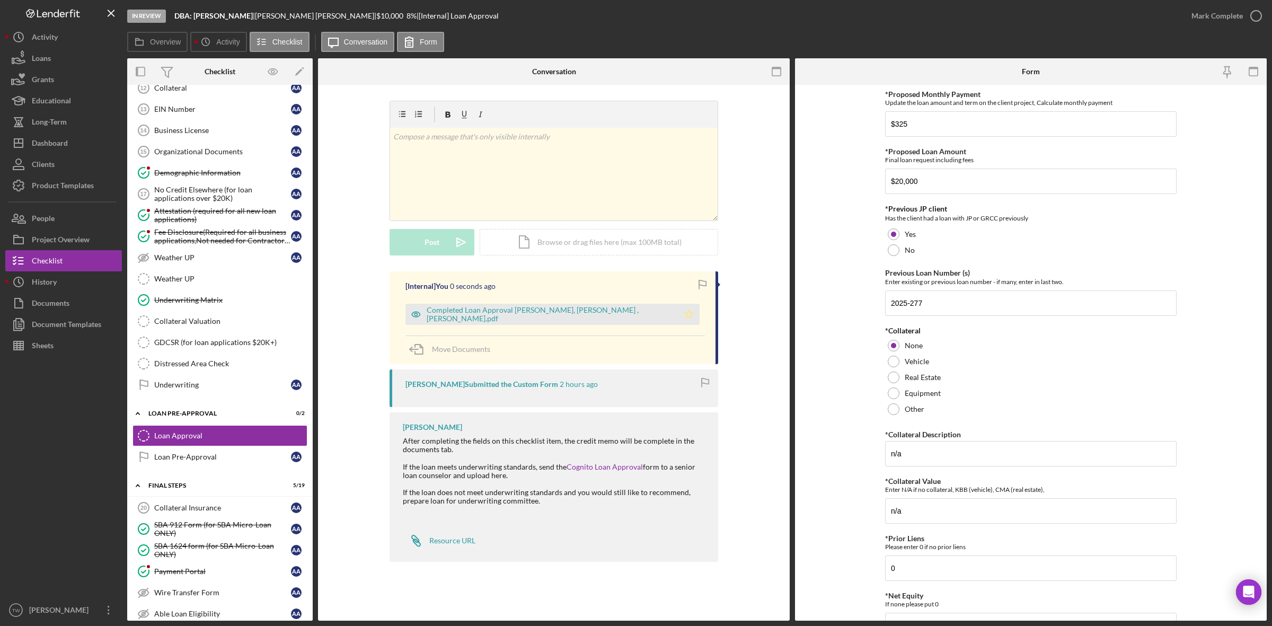
click at [678, 311] on icon "Icon/Star" at bounding box center [688, 314] width 21 height 21
click at [1207, 15] on div "Mark Complete" at bounding box center [1216, 15] width 51 height 21
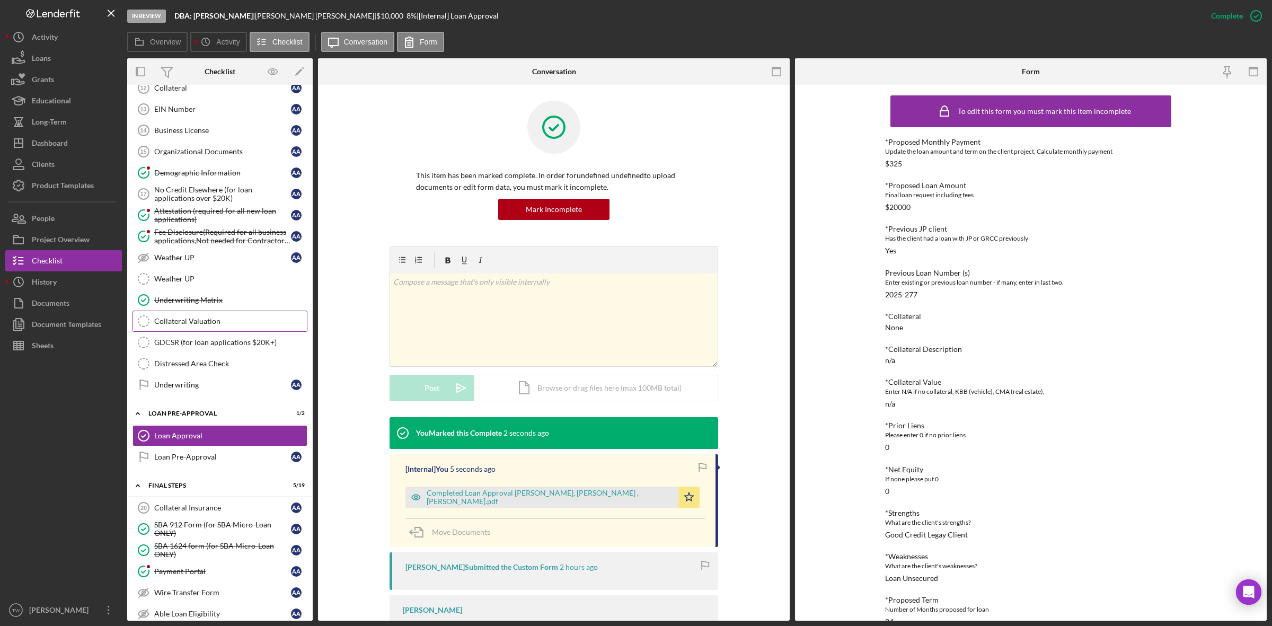
click at [178, 332] on link "Collateral Valuation Collateral Valuation" at bounding box center [219, 321] width 175 height 21
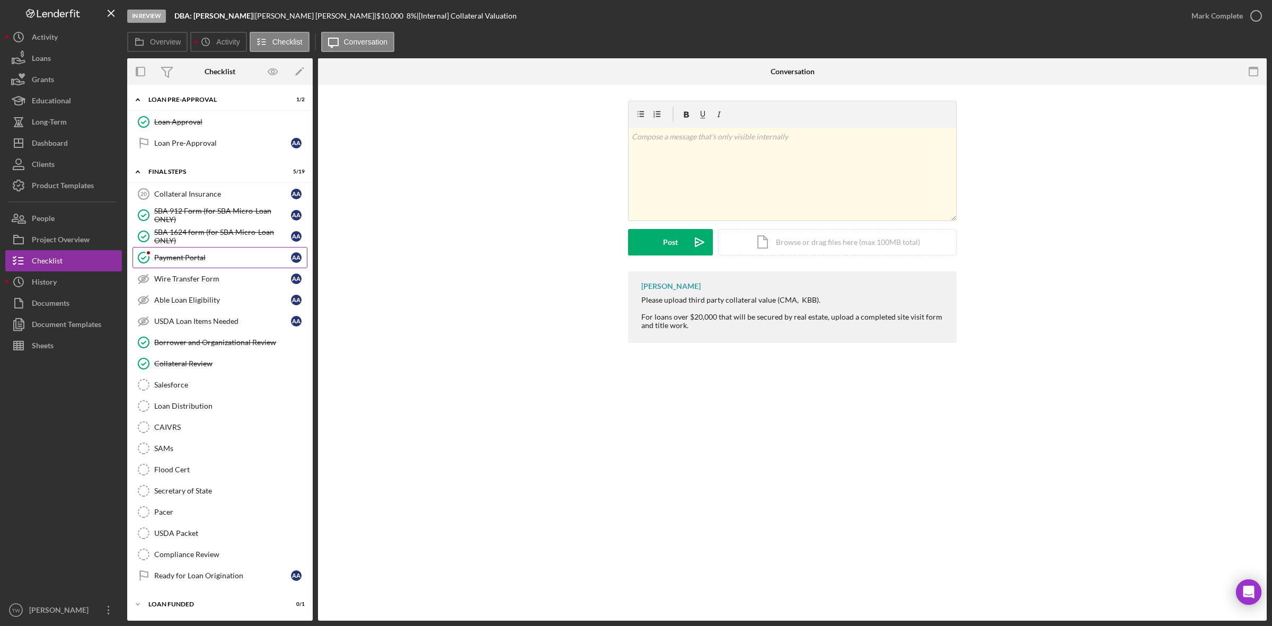
scroll to position [883, 0]
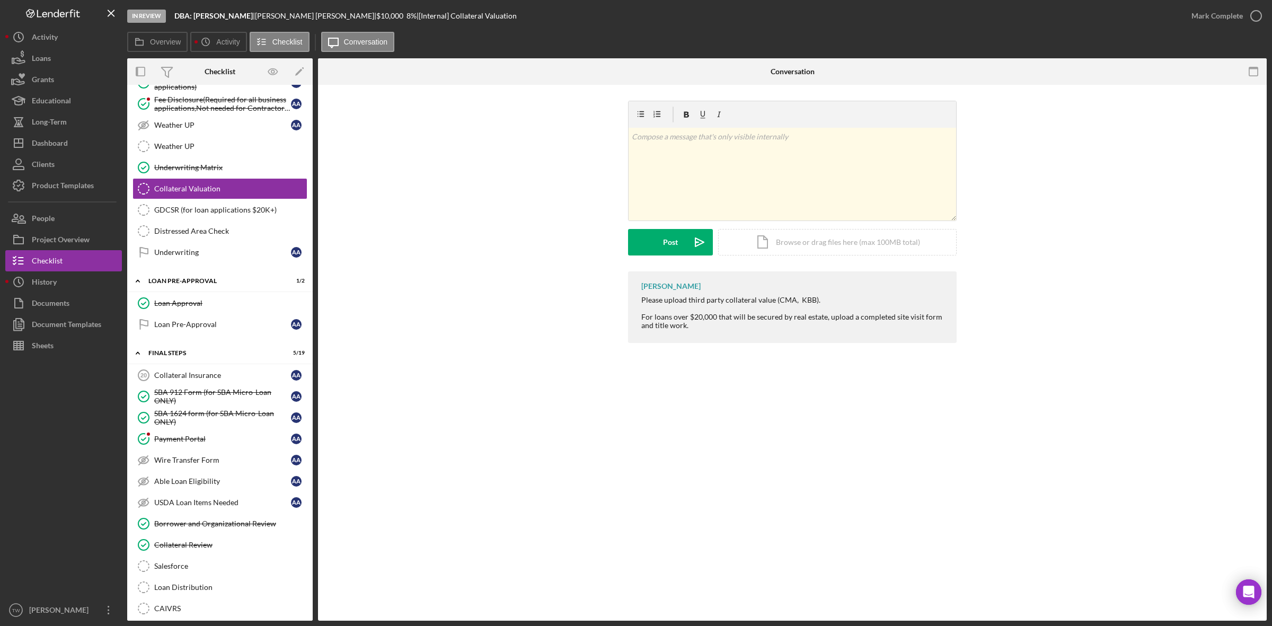
click at [171, 307] on div "Loan Approval" at bounding box center [230, 303] width 153 height 8
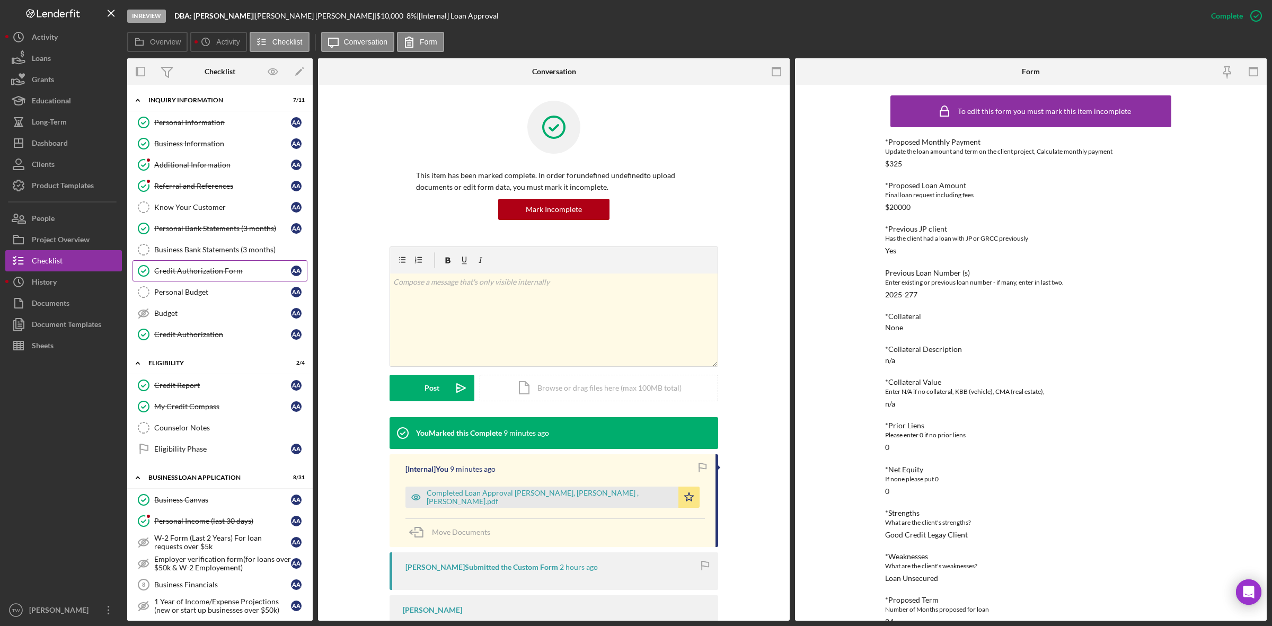
click at [210, 267] on link "Credit Authorization Form Credit Authorization Form A A" at bounding box center [219, 270] width 175 height 21
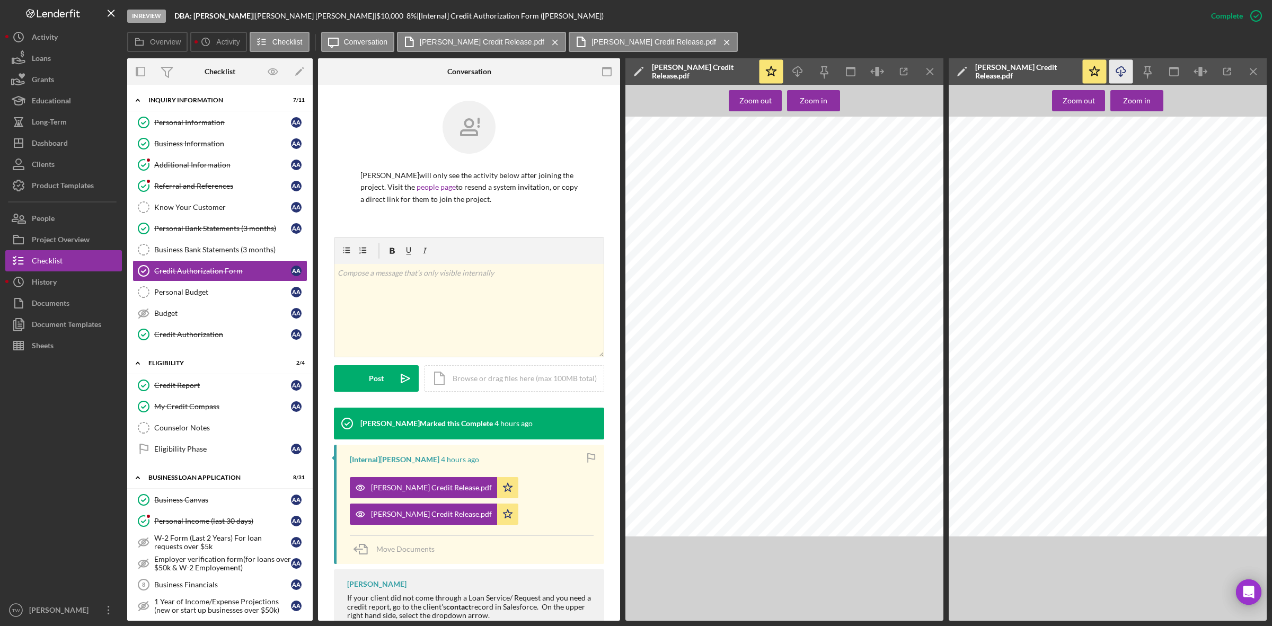
click at [1128, 77] on icon "Icon/Download" at bounding box center [1121, 72] width 24 height 24
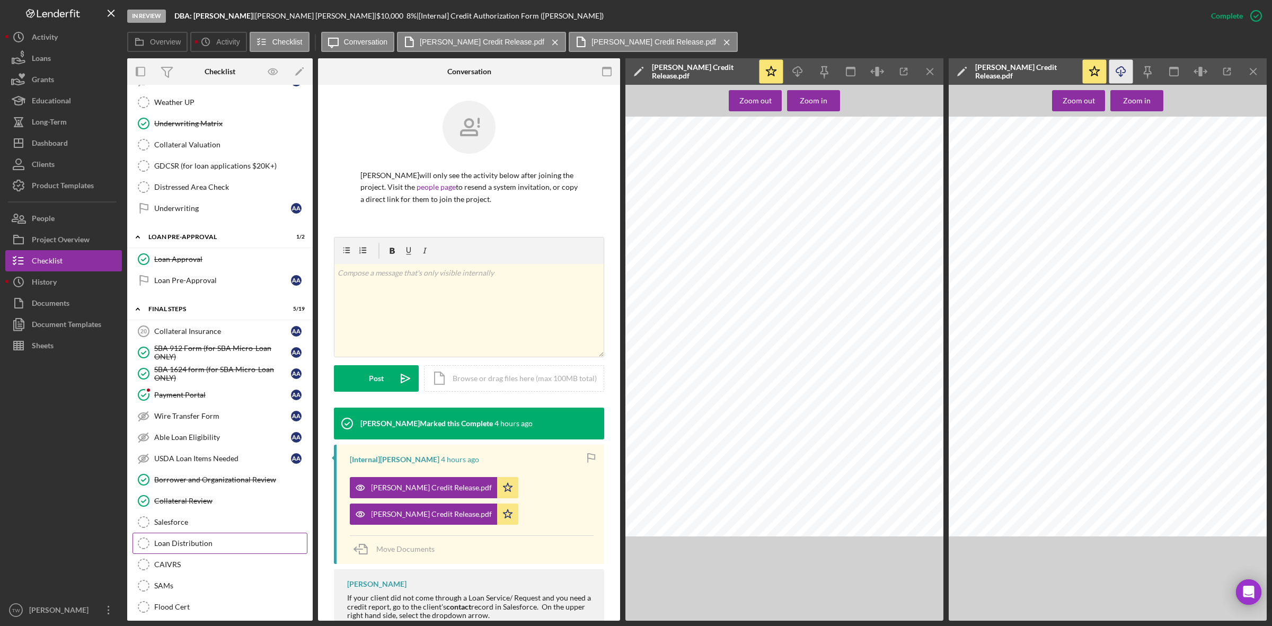
scroll to position [1082, 0]
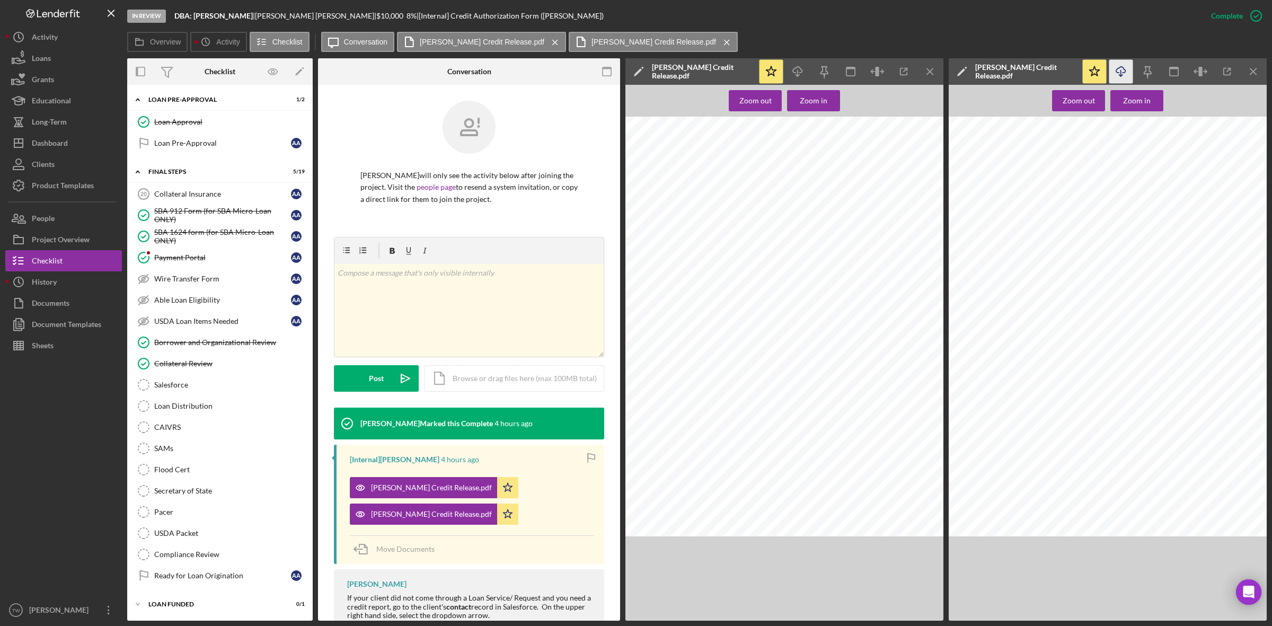
click at [224, 406] on div "Loan Distribution" at bounding box center [230, 406] width 153 height 8
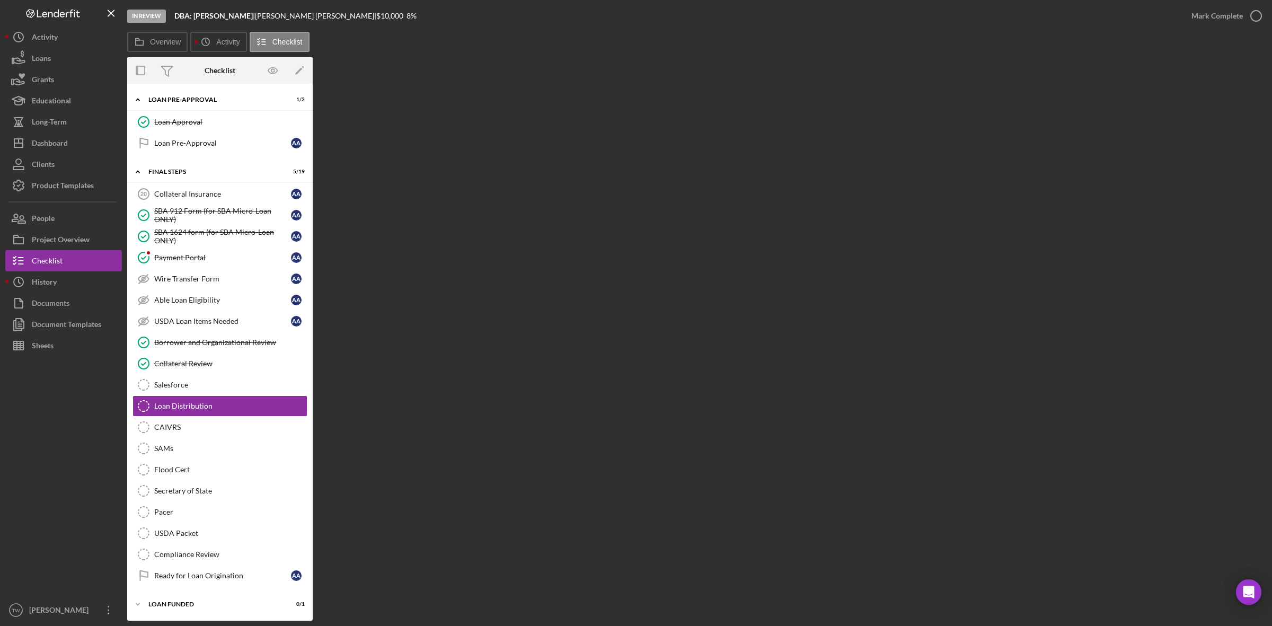
scroll to position [1081, 0]
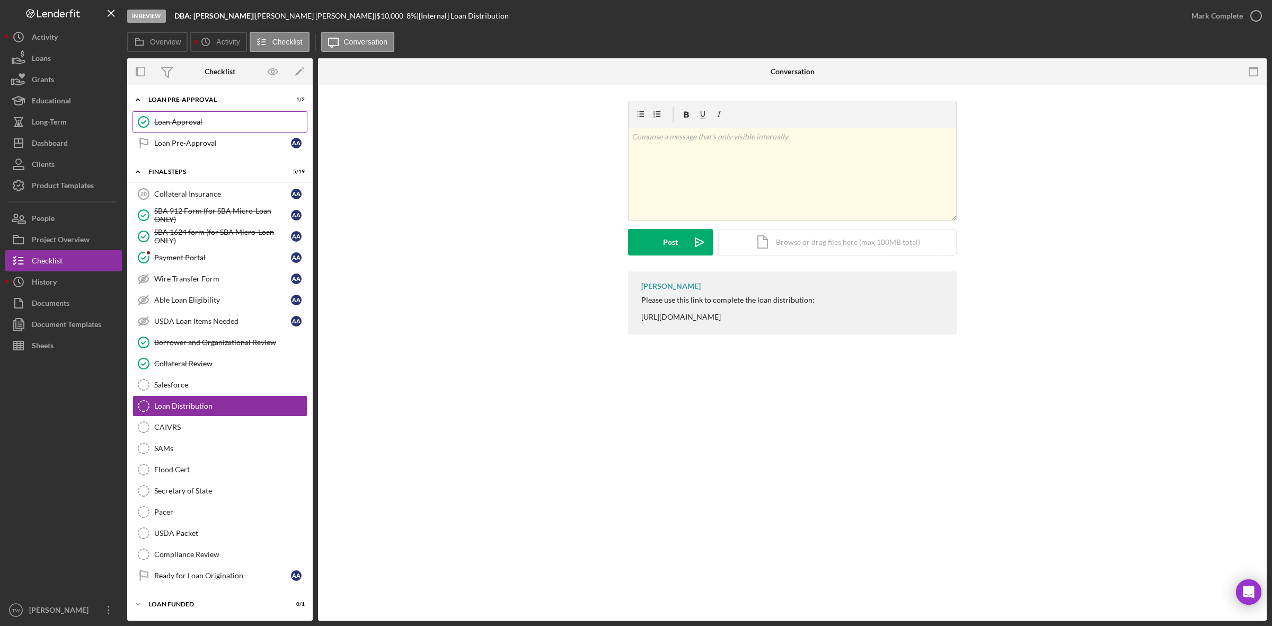
click at [213, 112] on link "Loan Approval Loan Approval" at bounding box center [219, 121] width 175 height 21
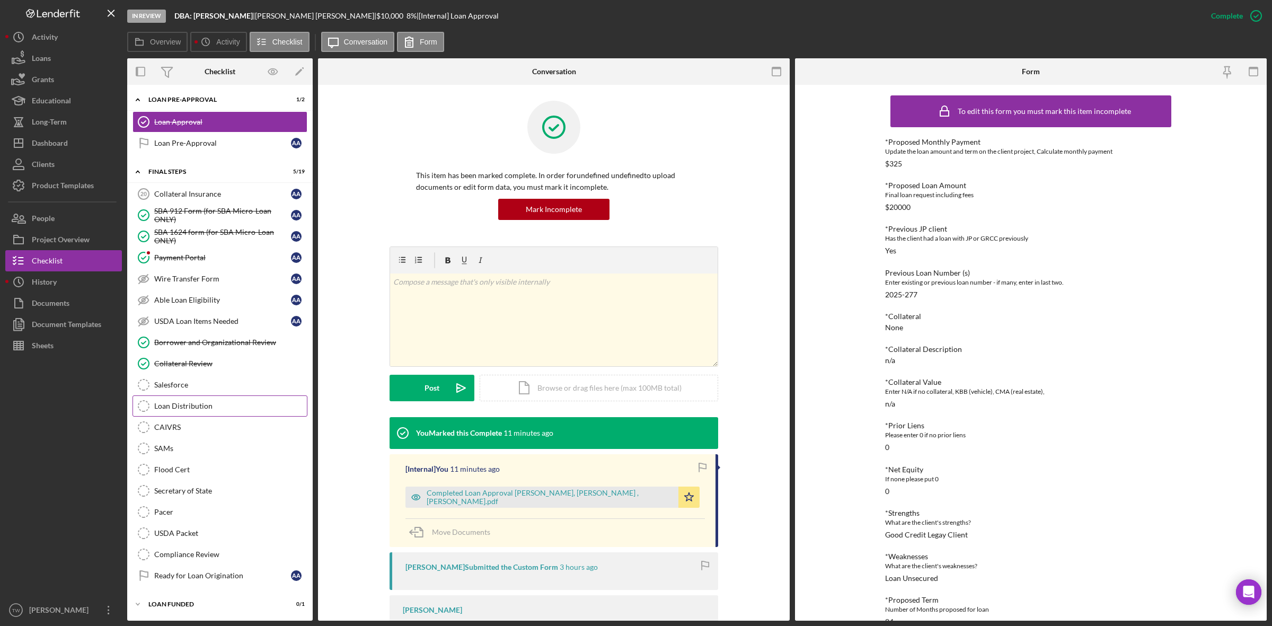
click at [198, 407] on div "Loan Distribution" at bounding box center [230, 406] width 153 height 8
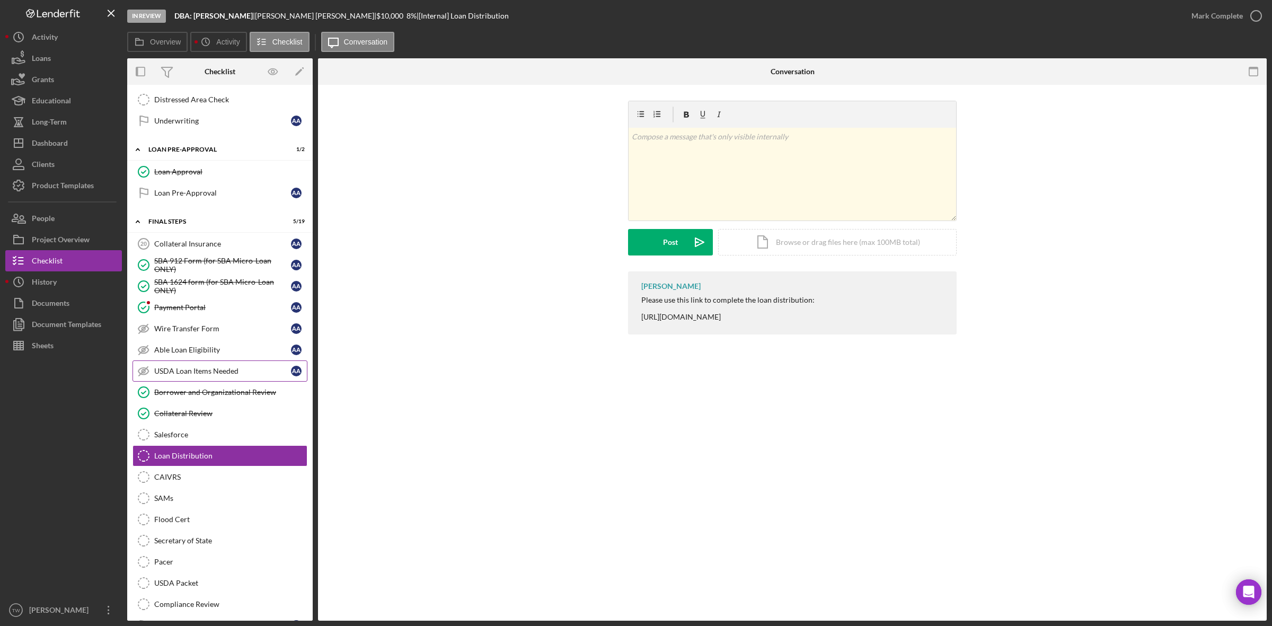
scroll to position [949, 0]
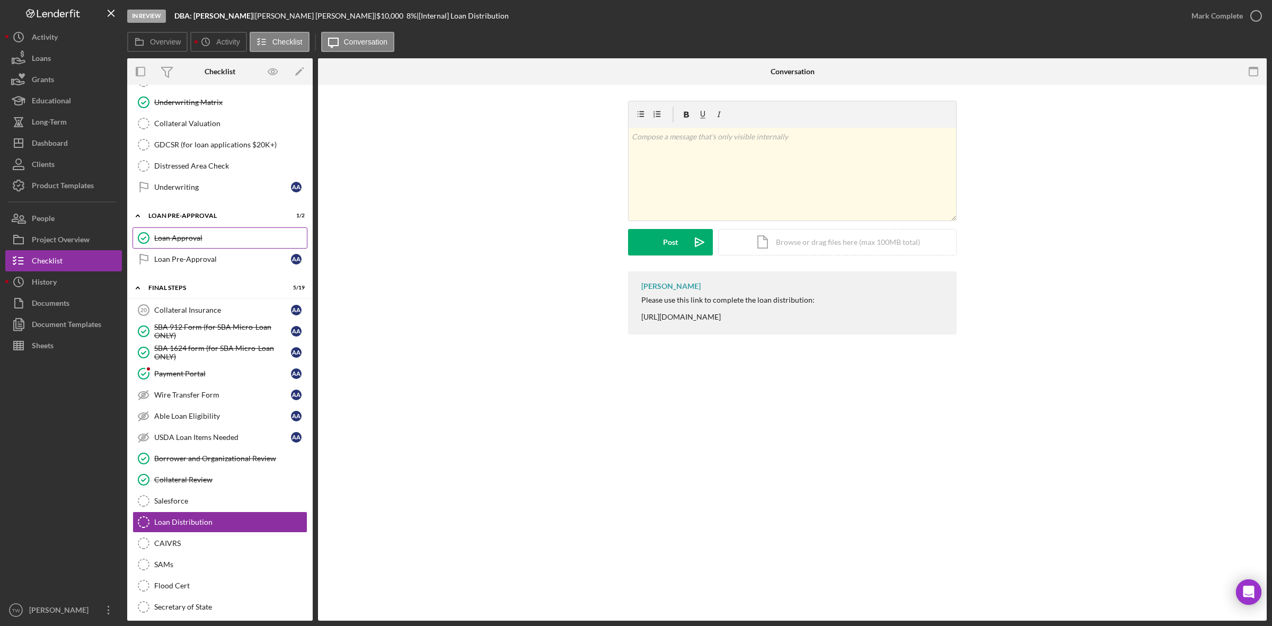
click at [204, 244] on link "Loan Approval Loan Approval" at bounding box center [219, 237] width 175 height 21
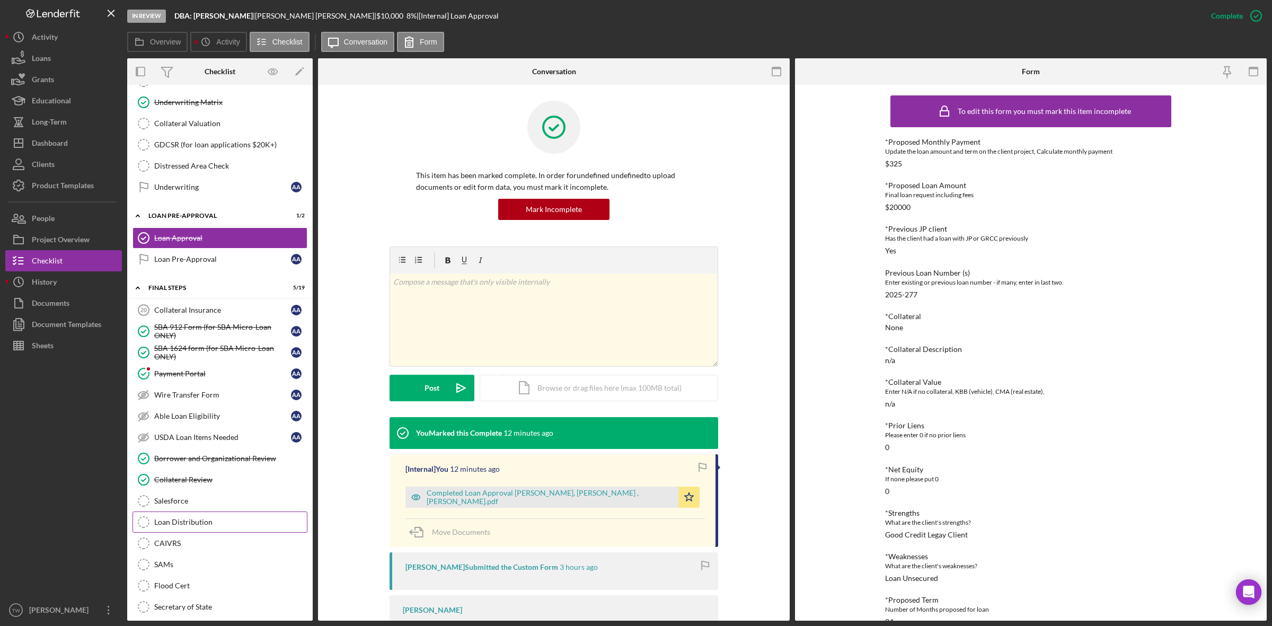
click at [216, 526] on div "Loan Distribution" at bounding box center [230, 522] width 153 height 8
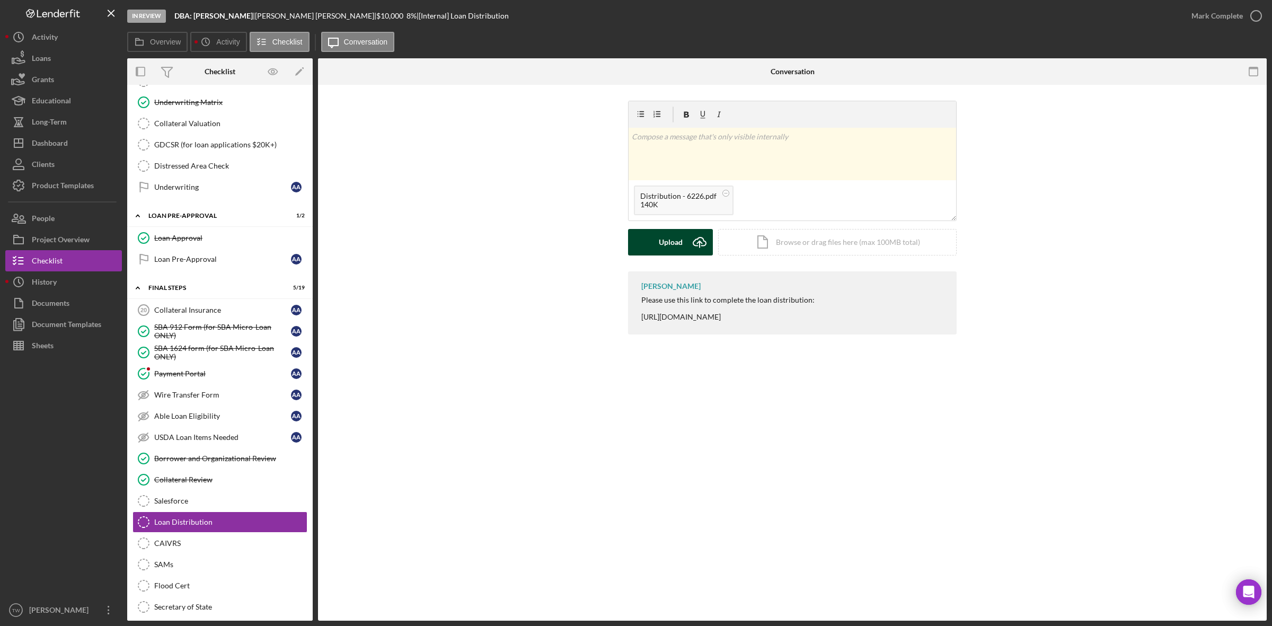
click at [656, 253] on button "Upload Icon/Upload" at bounding box center [670, 242] width 85 height 26
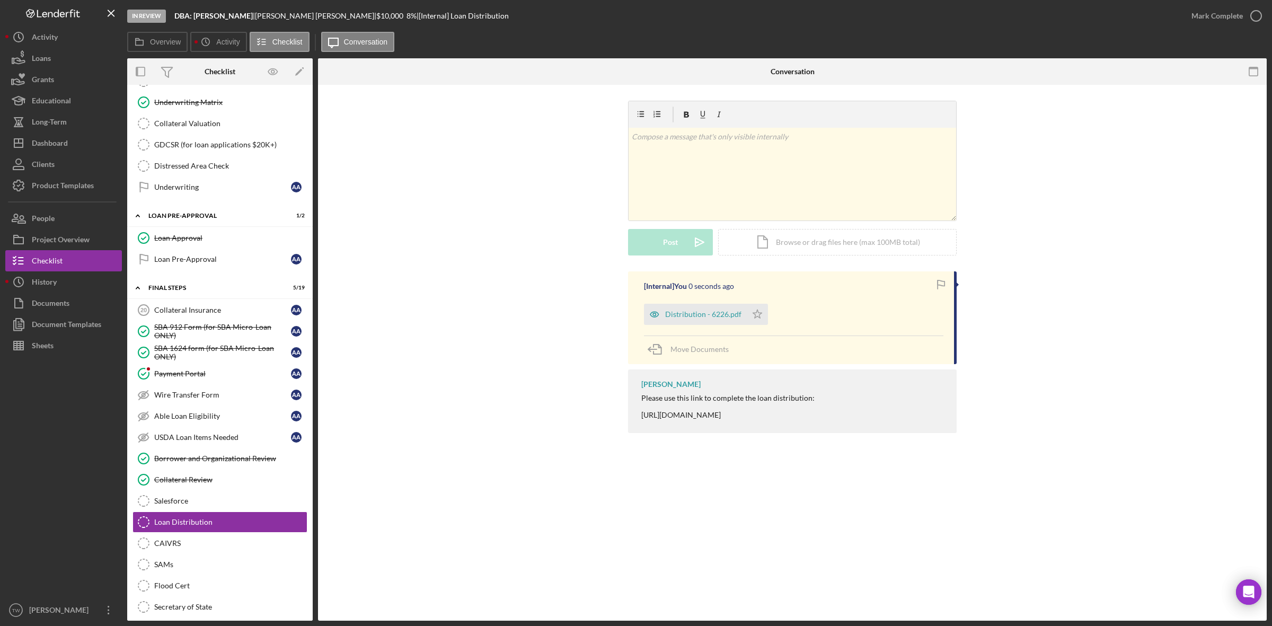
click at [767, 316] on div "Distribution - 6226.pdf Icon/Star" at bounding box center [708, 311] width 129 height 26
click at [758, 315] on polygon "button" at bounding box center [757, 313] width 9 height 8
click at [1234, 3] on div "Mark Complete" at bounding box center [1224, 16] width 86 height 32
click at [1215, 19] on div "Mark Complete" at bounding box center [1216, 15] width 51 height 21
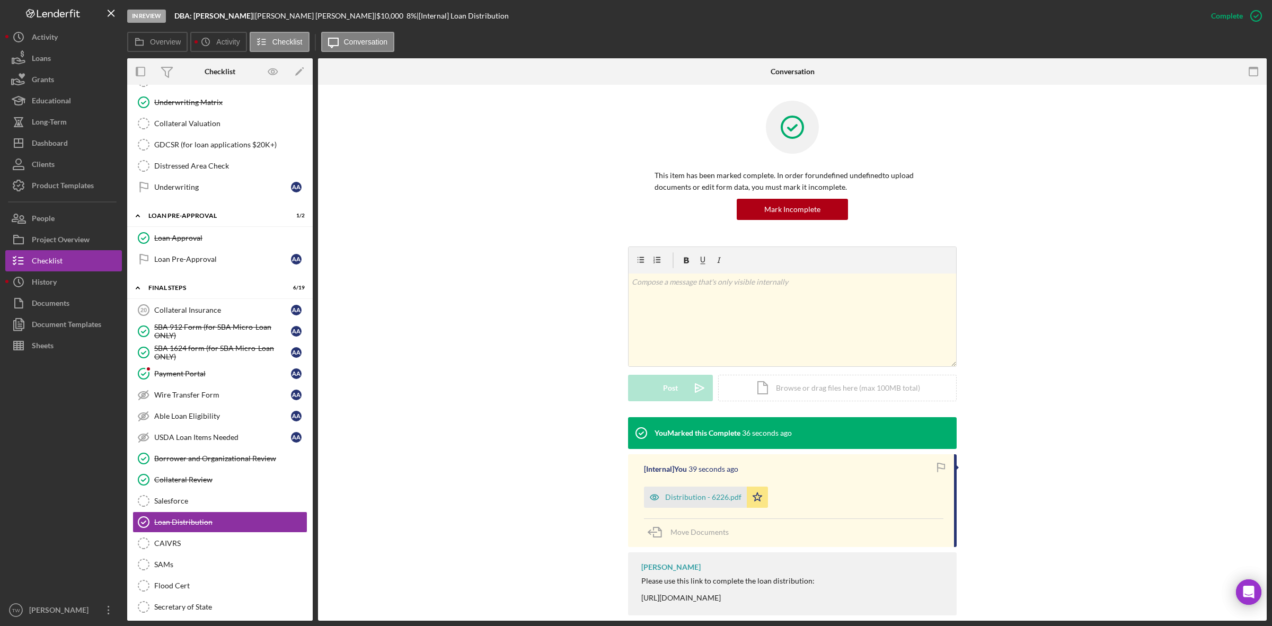
click at [461, 179] on div "This item has been marked complete. In order for undefined undefined to upload …" at bounding box center [792, 174] width 917 height 146
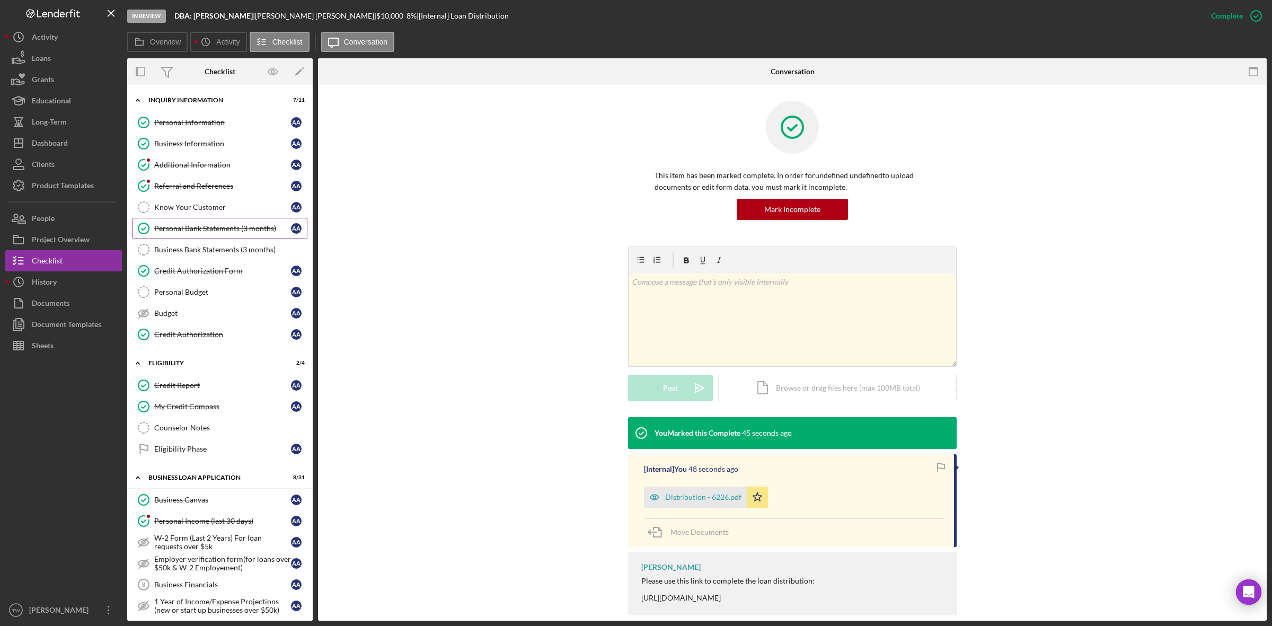
click at [223, 224] on link "Personal Bank Statements (3 months) Personal Bank Statements (3 months) A A" at bounding box center [219, 228] width 175 height 21
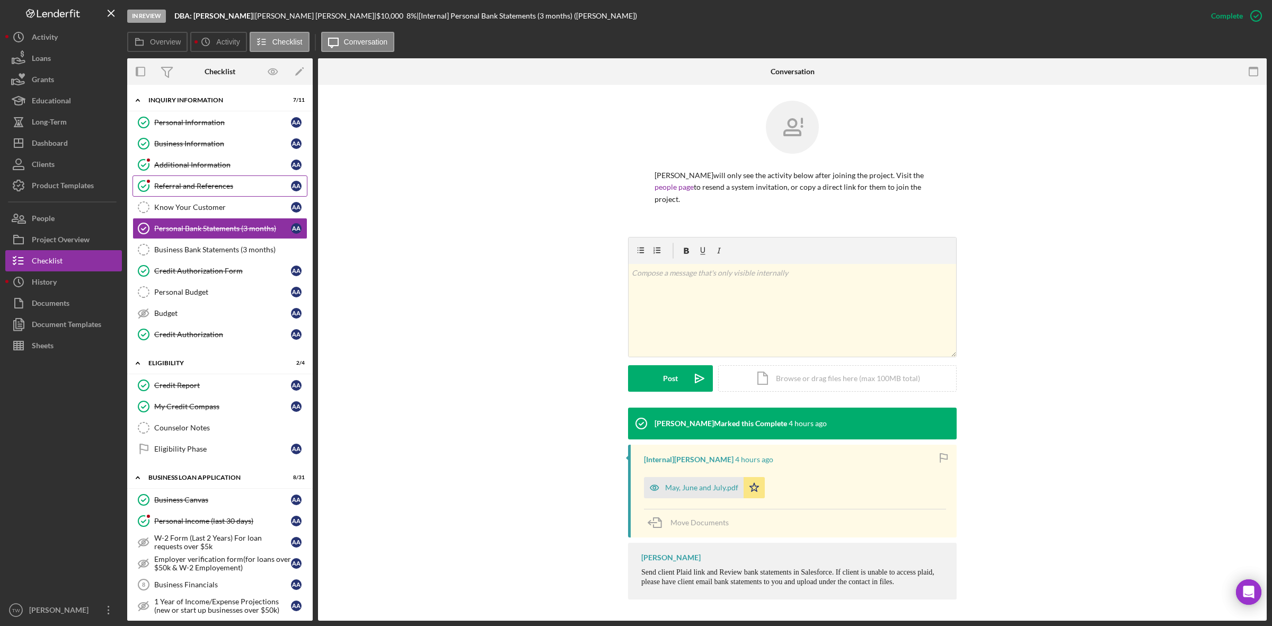
click at [191, 184] on div "Referral and References" at bounding box center [222, 186] width 137 height 8
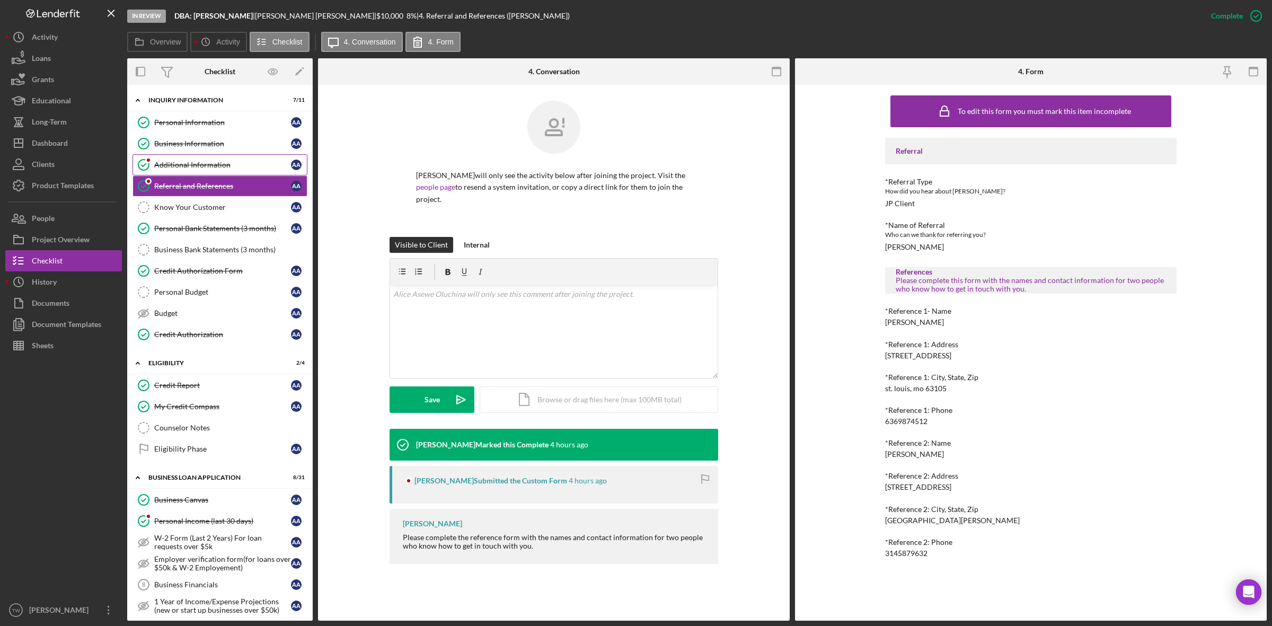
click at [193, 161] on div "Additional Information" at bounding box center [222, 165] width 137 height 8
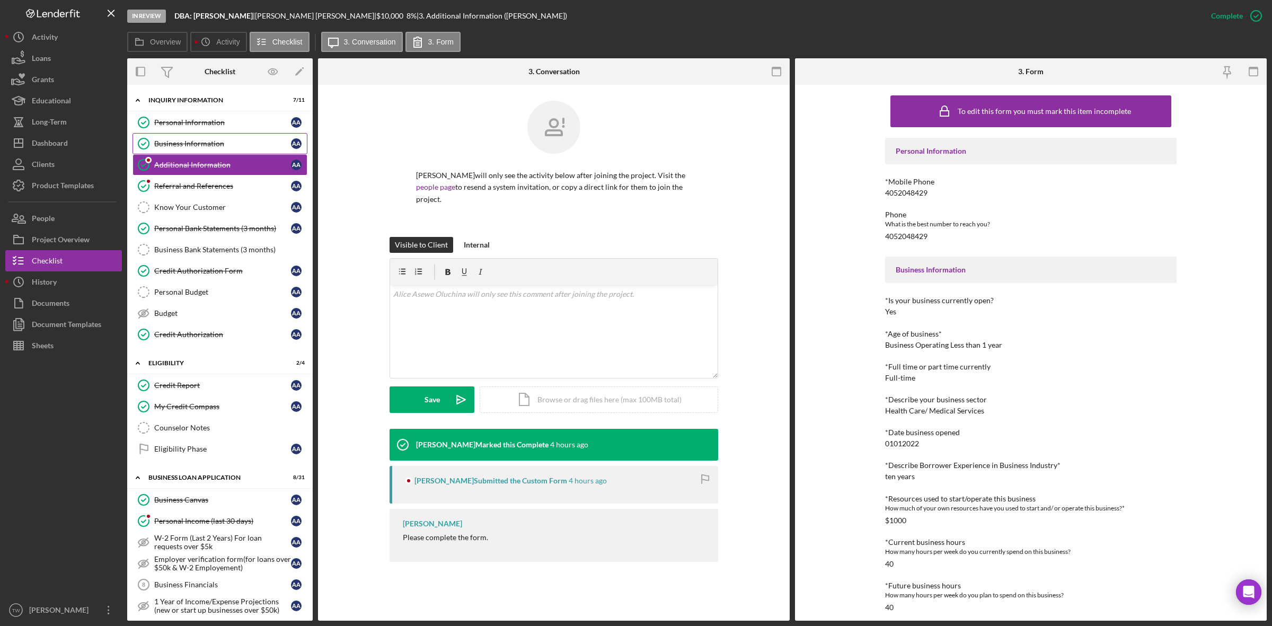
click at [191, 144] on div "Business Information" at bounding box center [222, 143] width 137 height 8
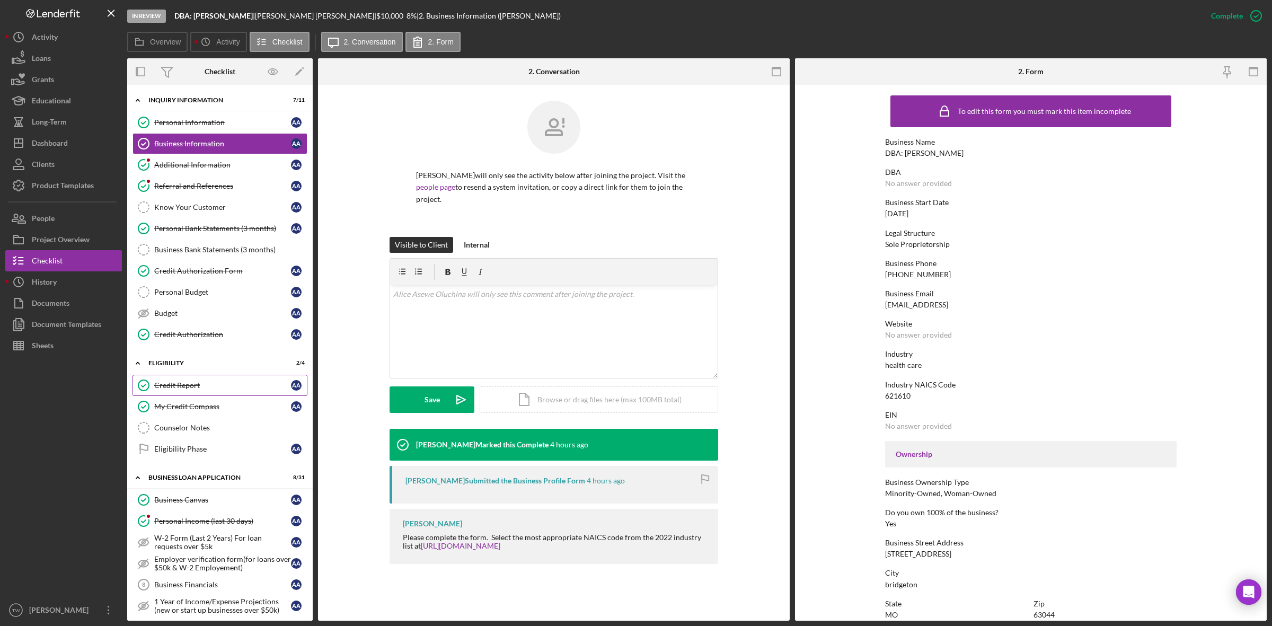
click at [220, 393] on link "Credit Report Credit Report A A" at bounding box center [219, 385] width 175 height 21
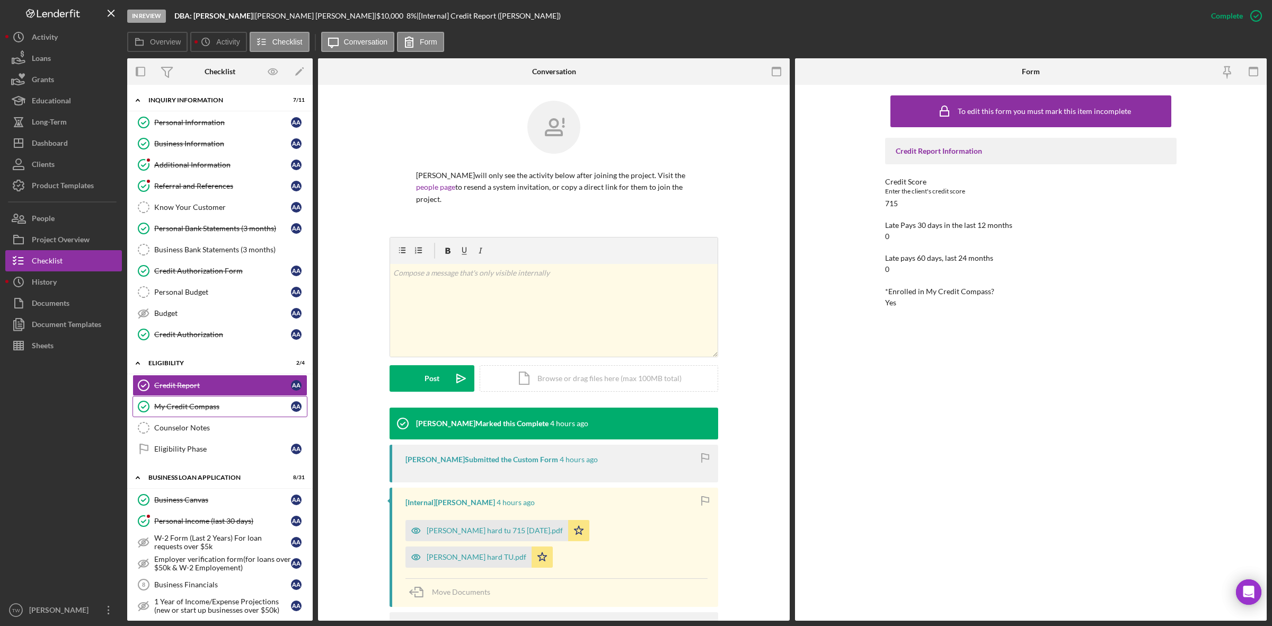
click at [190, 411] on div "My Credit Compass" at bounding box center [222, 406] width 137 height 8
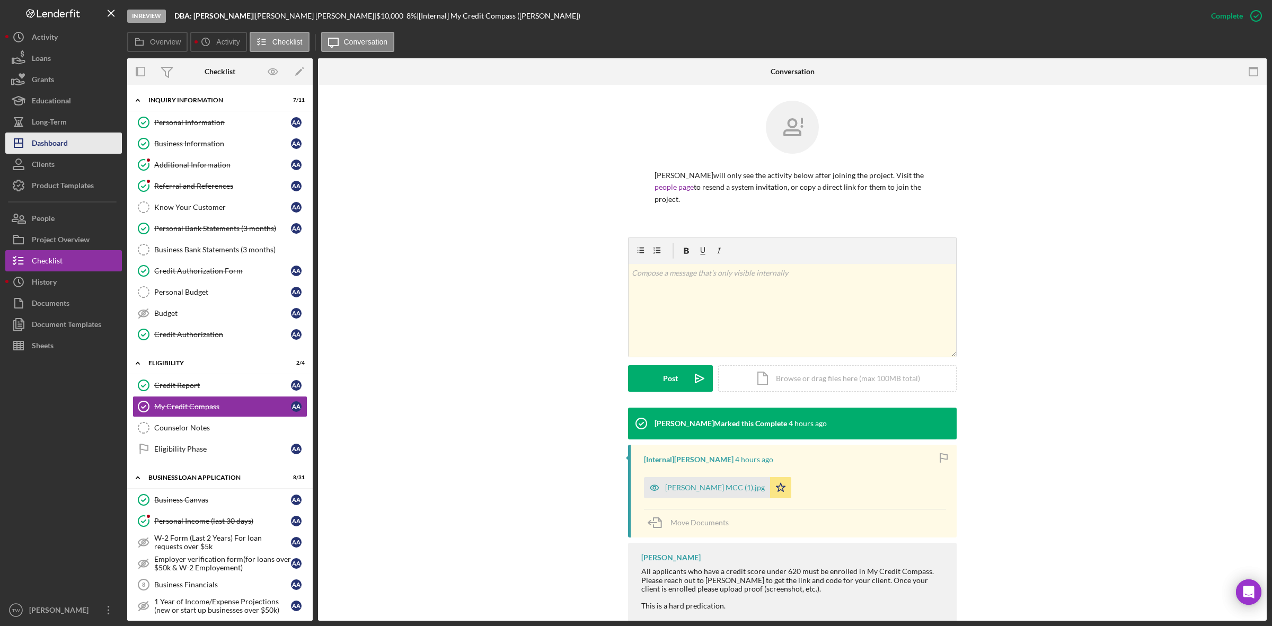
click at [60, 144] on div "Dashboard" at bounding box center [50, 144] width 36 height 24
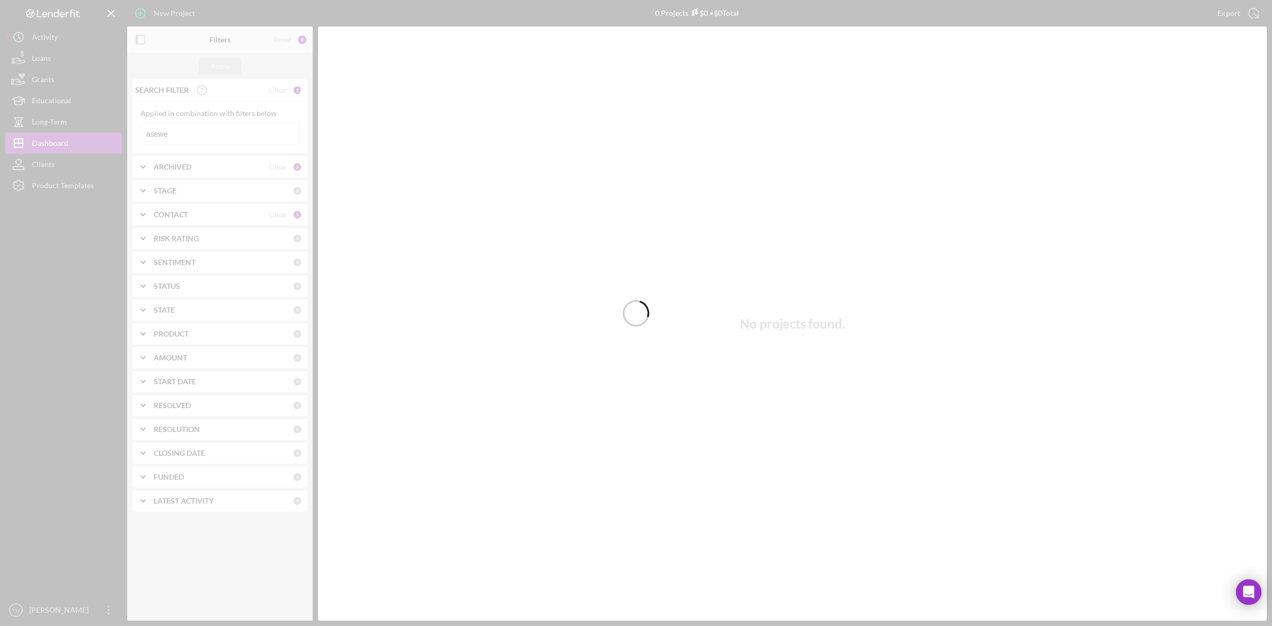
click at [229, 138] on div at bounding box center [636, 313] width 1272 height 626
click at [229, 138] on input "asewe" at bounding box center [220, 133] width 158 height 21
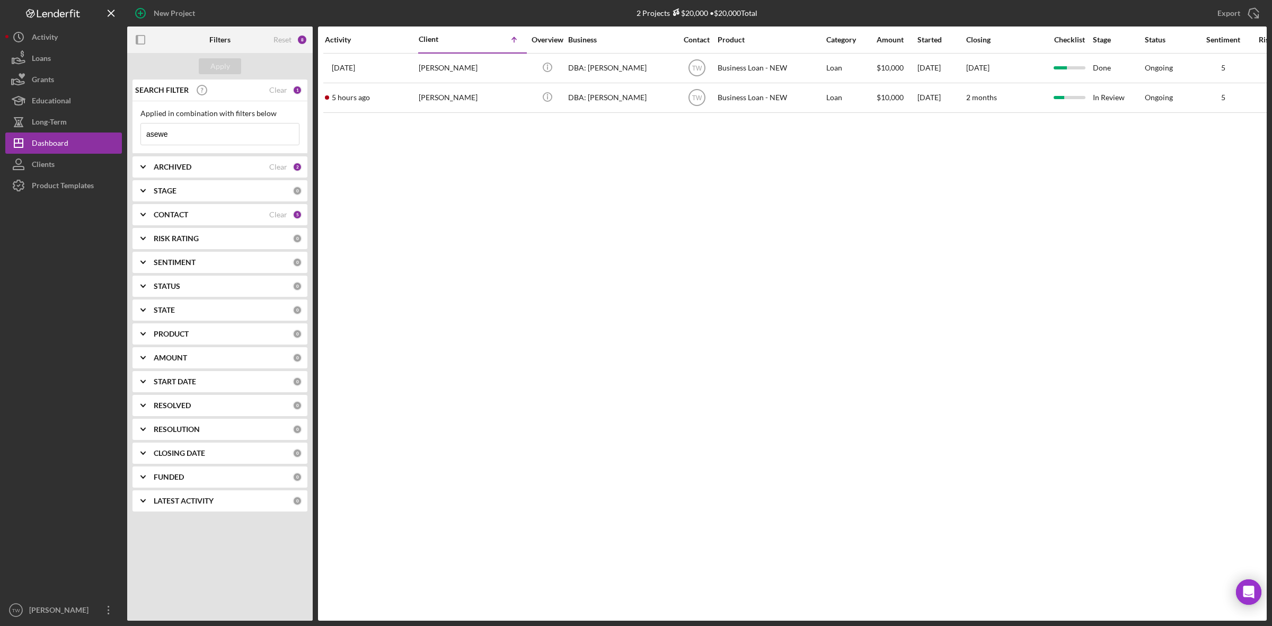
click at [229, 138] on input "asewe" at bounding box center [220, 133] width 158 height 21
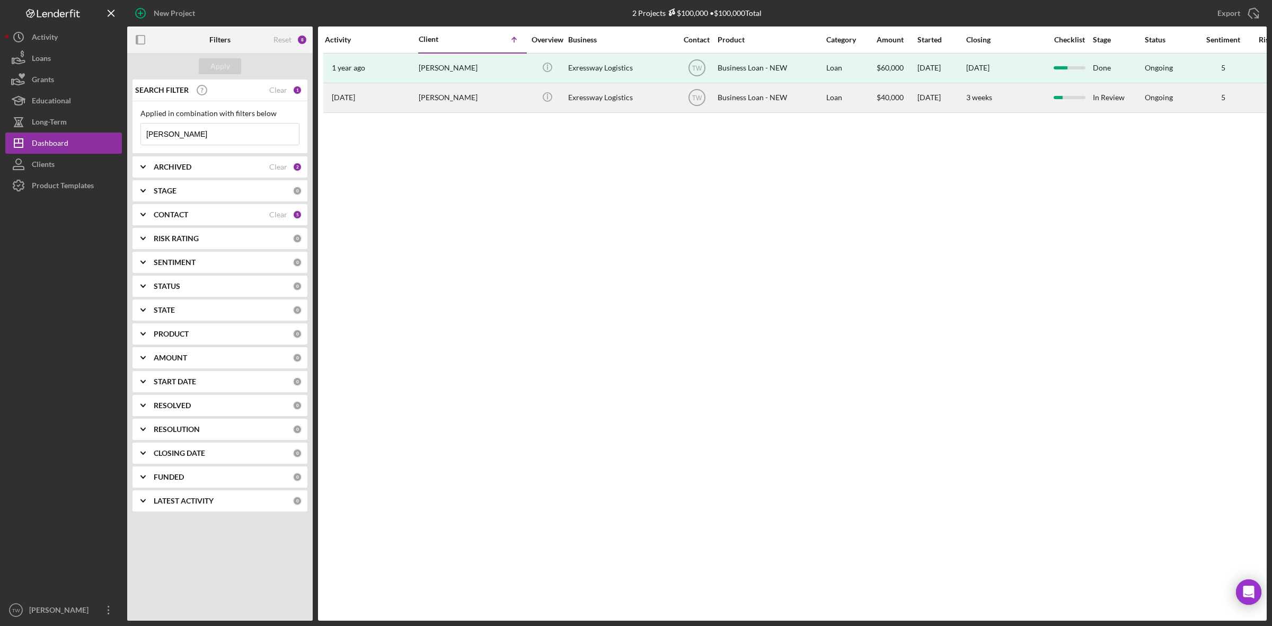
type input "cedric"
click at [435, 112] on div "Cedric Perry" at bounding box center [472, 98] width 106 height 28
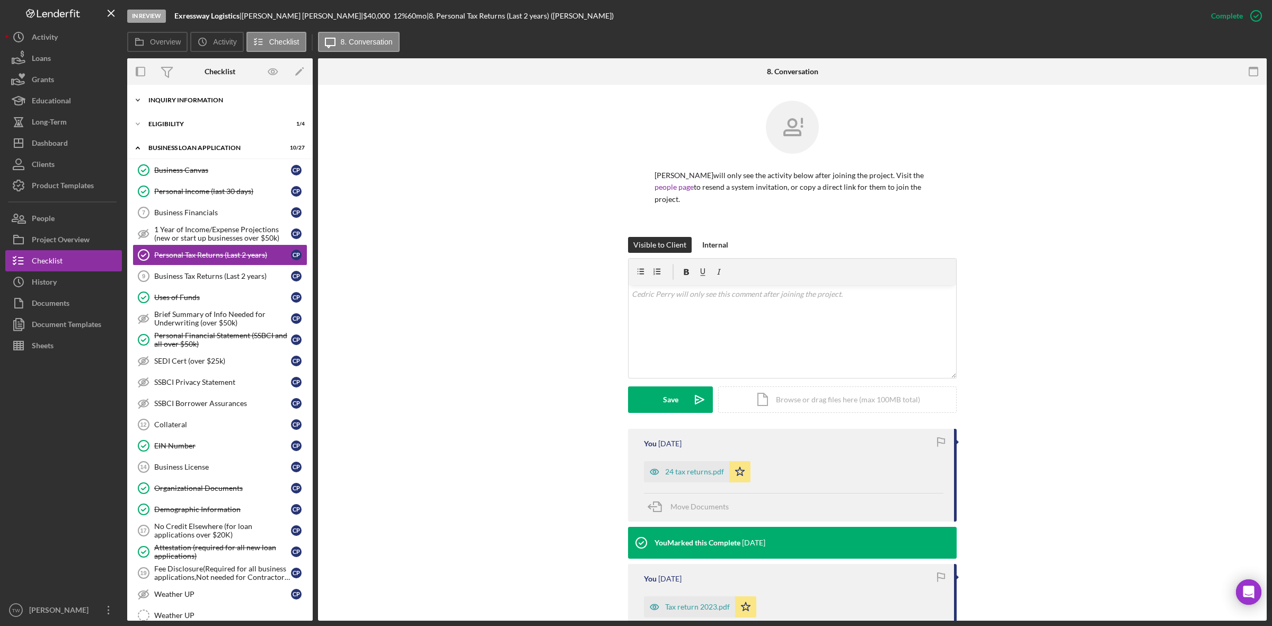
click at [186, 98] on div "INQUIRY INFORMATION" at bounding box center [223, 100] width 151 height 6
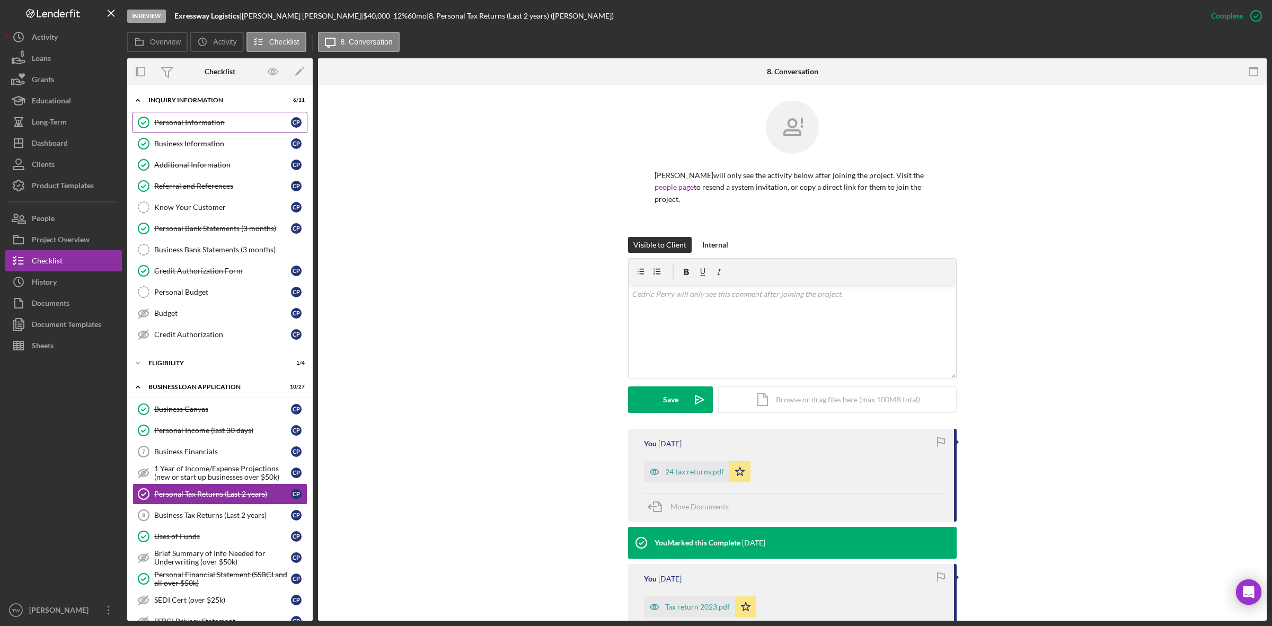
click at [187, 127] on link "Personal Information Personal Information C P" at bounding box center [219, 122] width 175 height 21
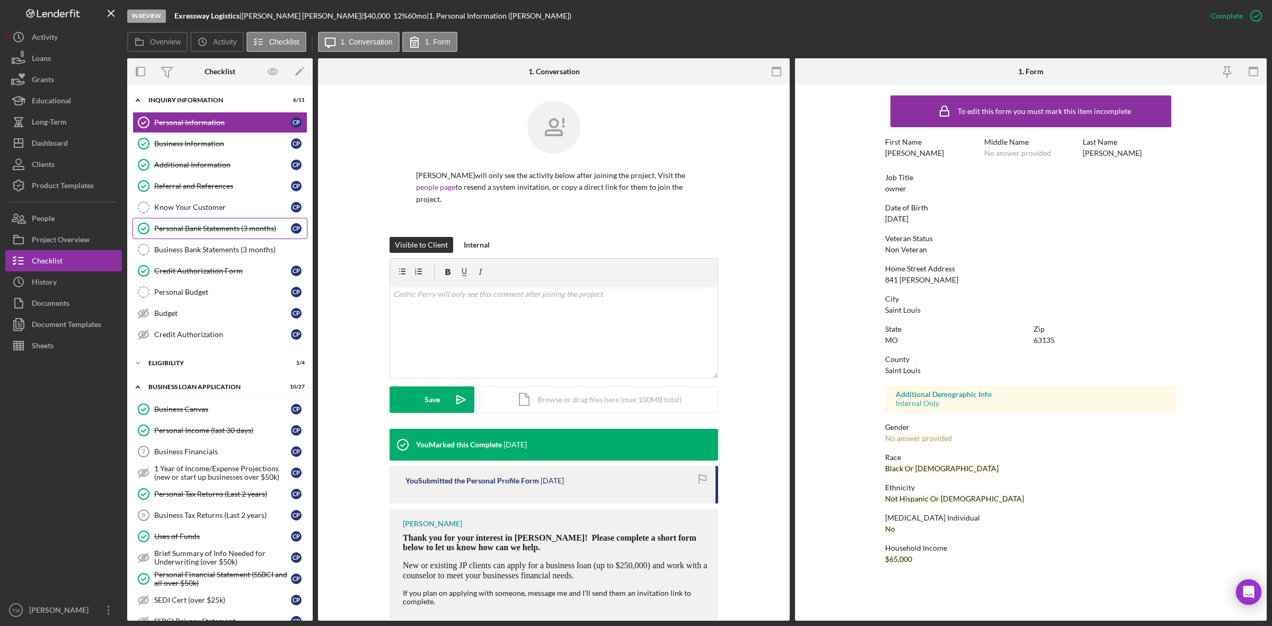
click at [205, 221] on link "Personal Bank Statements (3 months) Personal Bank Statements (3 months) C P" at bounding box center [219, 228] width 175 height 21
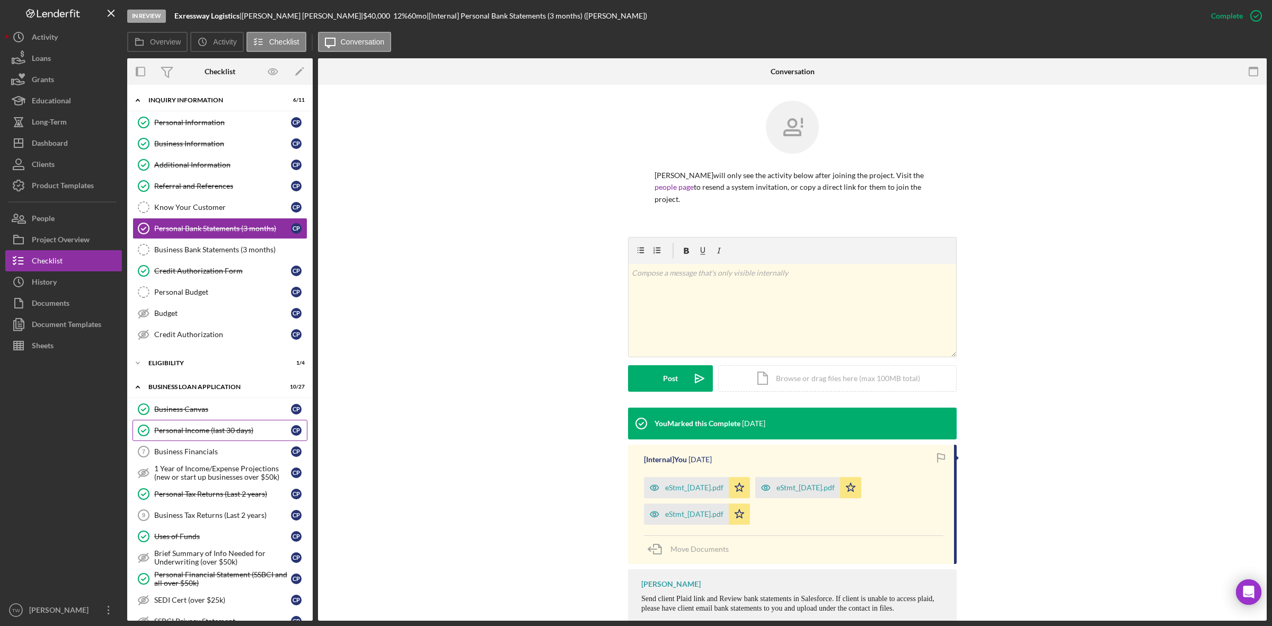
click at [190, 427] on link "Personal Income (last 30 days) Personal Income (last 30 days) C P" at bounding box center [219, 430] width 175 height 21
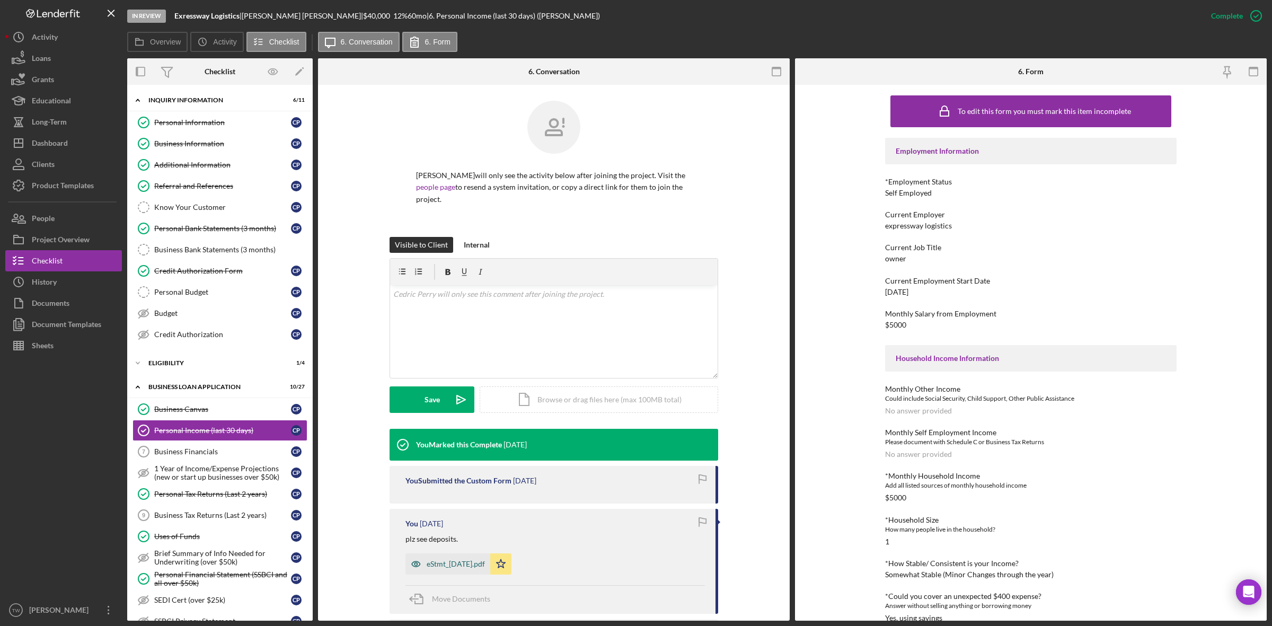
click at [458, 560] on div "eStmt_2025-07-31.pdf" at bounding box center [456, 564] width 58 height 8
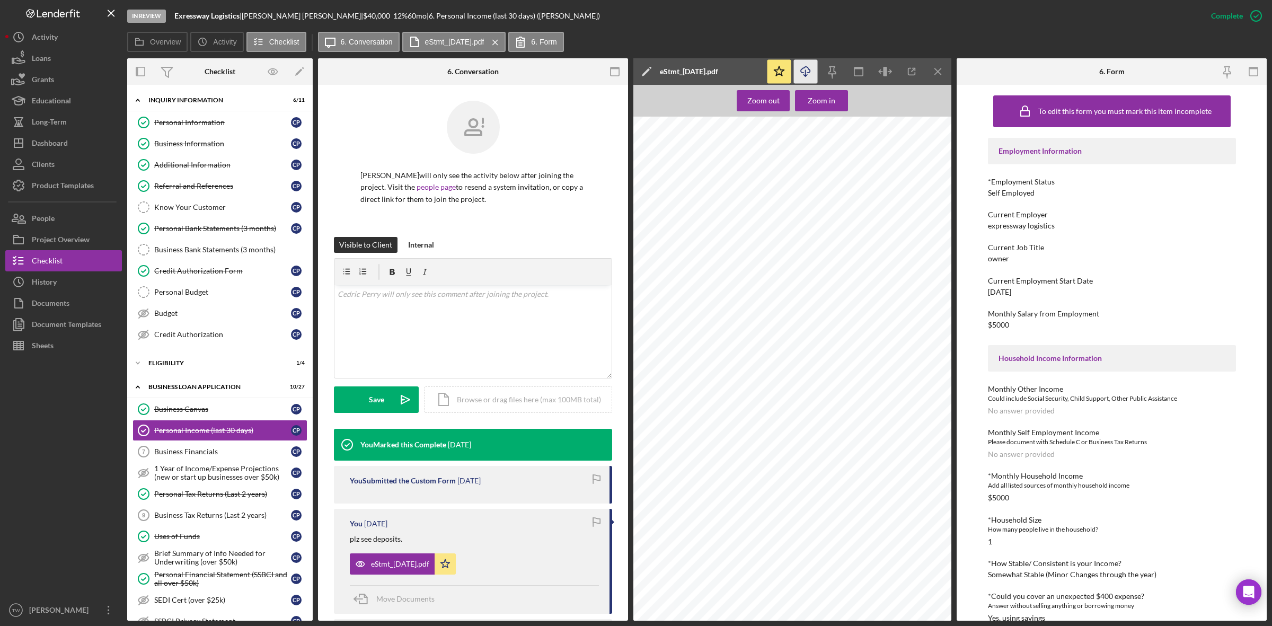
click at [804, 67] on icon "button" at bounding box center [805, 70] width 9 height 6
drag, startPoint x: 235, startPoint y: 240, endPoint x: 224, endPoint y: 284, distance: 45.4
click at [235, 239] on link "Personal Bank Statements (3 months) Personal Bank Statements (3 months) C P" at bounding box center [219, 228] width 175 height 21
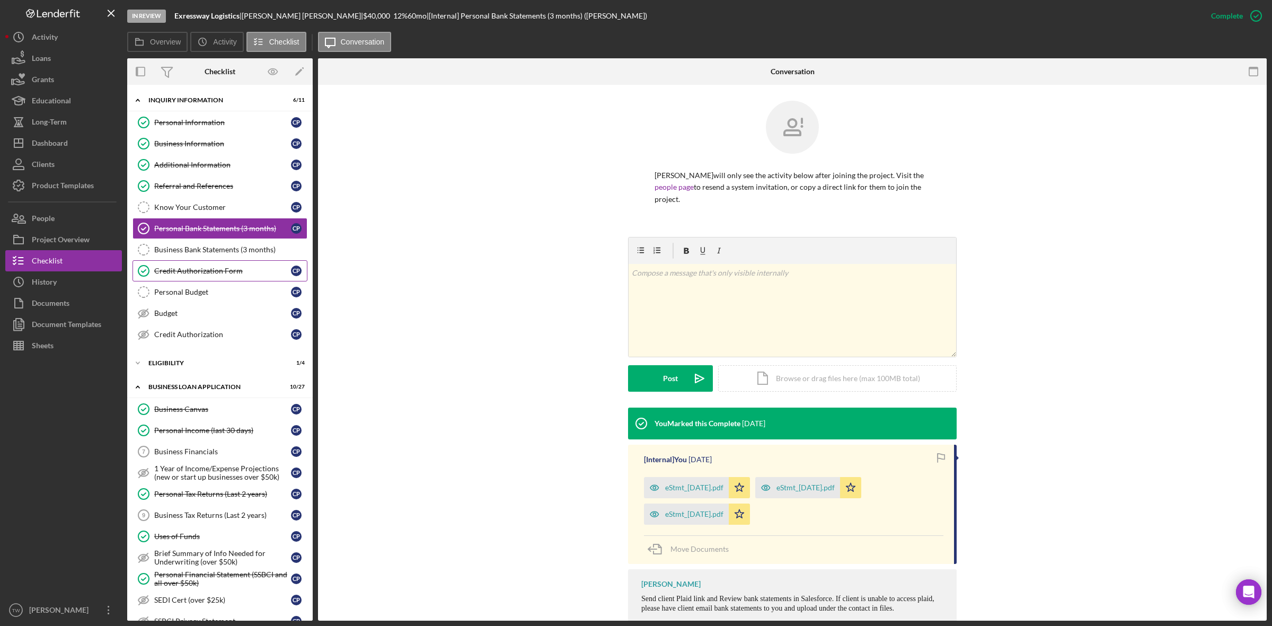
click at [206, 275] on div "Credit Authorization Form" at bounding box center [222, 271] width 137 height 8
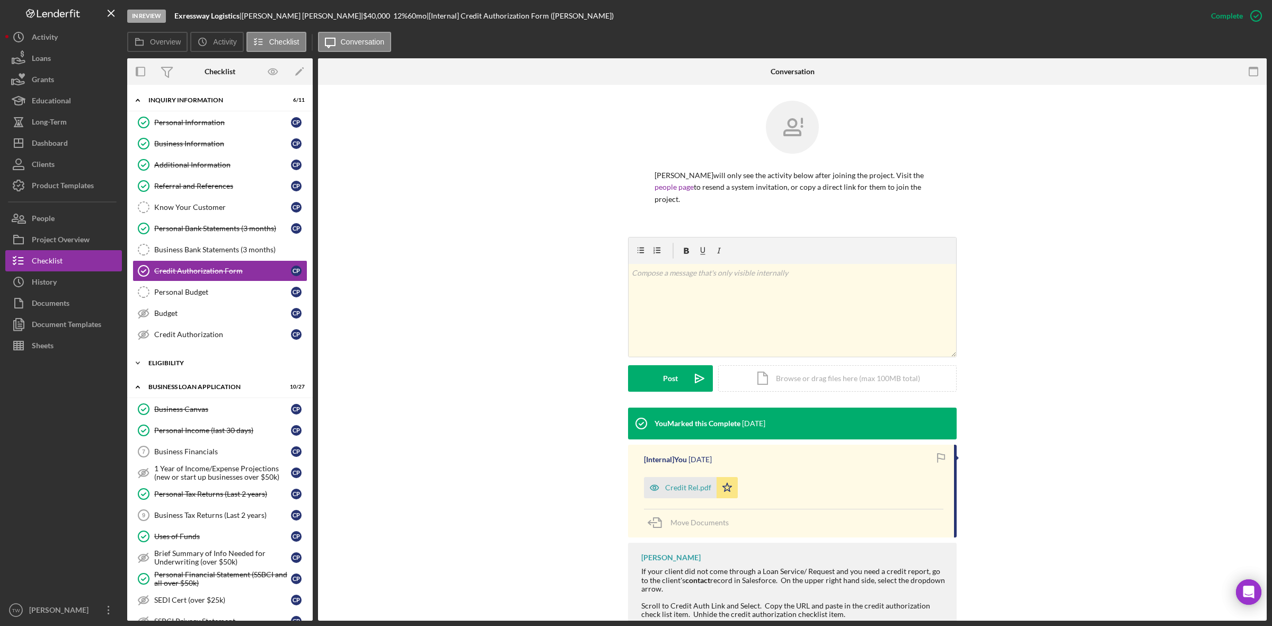
click at [186, 359] on div "Icon/Expander ELIGIBILITY 1 / 4" at bounding box center [219, 362] width 185 height 21
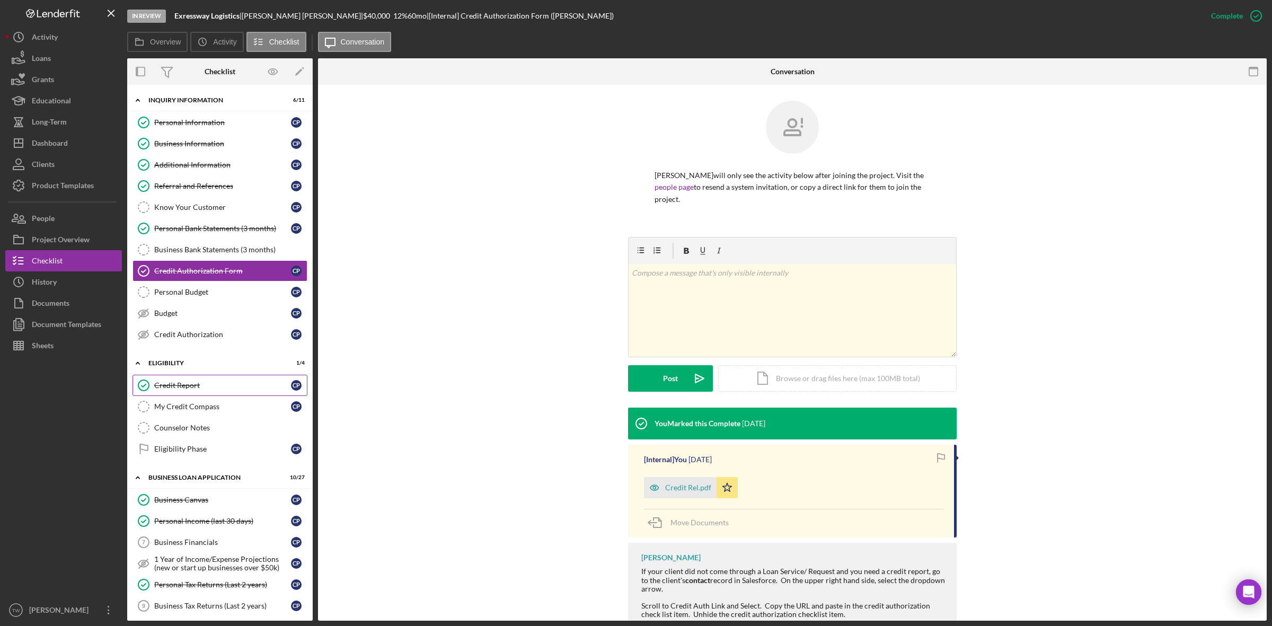
click at [191, 388] on div "Credit Report" at bounding box center [222, 385] width 137 height 8
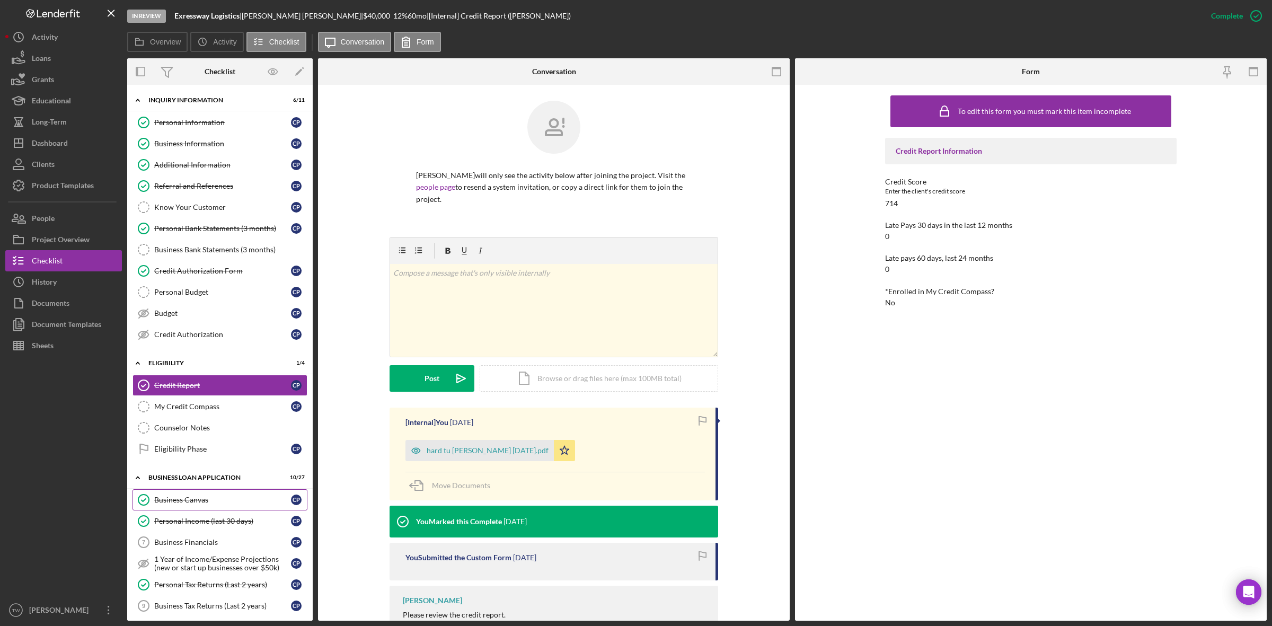
click at [203, 504] on div "Business Canvas" at bounding box center [222, 500] width 137 height 8
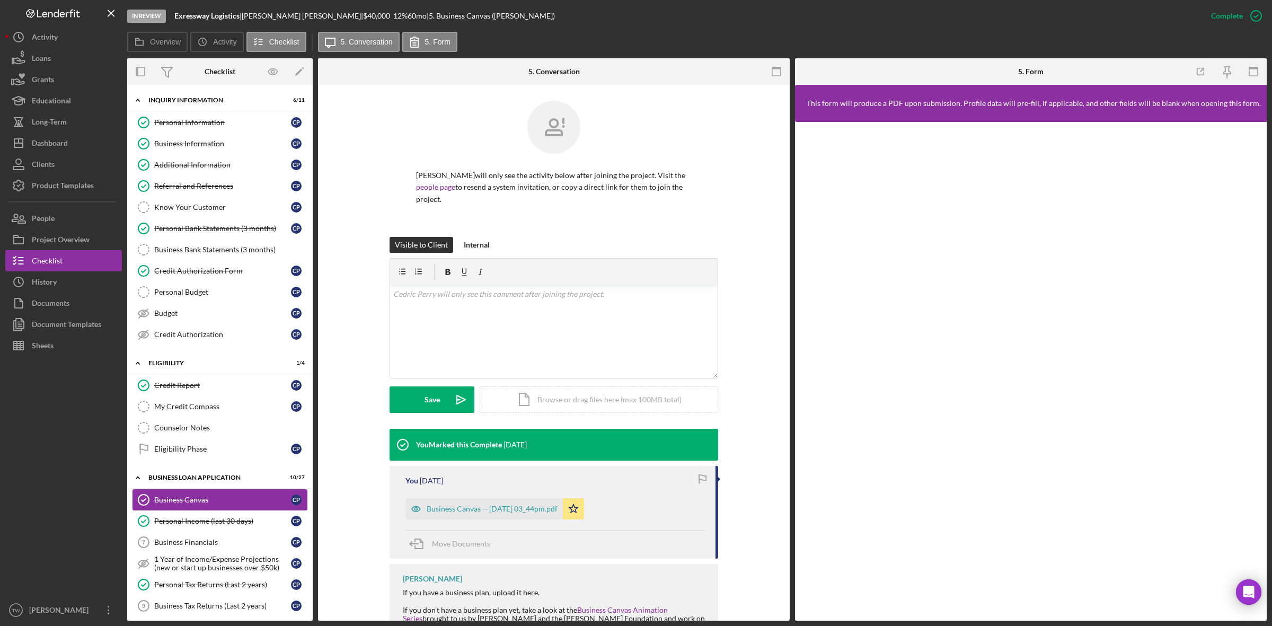
scroll to position [66, 0]
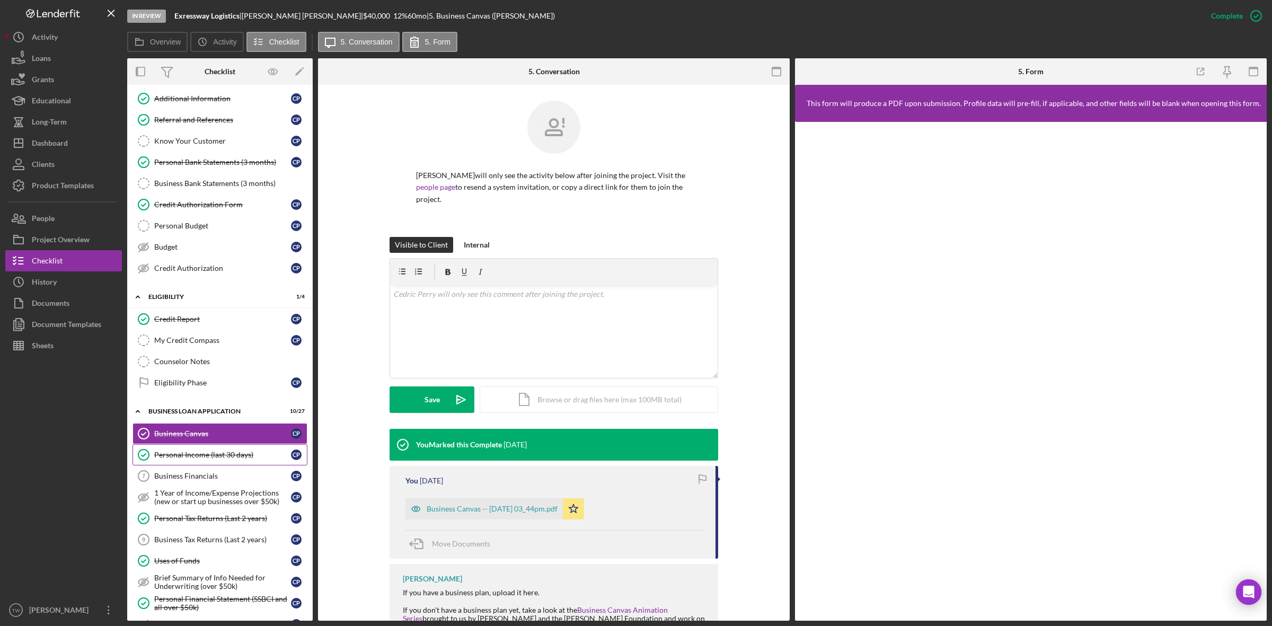
click at [214, 453] on link "Personal Income (last 30 days) Personal Income (last 30 days) C P" at bounding box center [219, 454] width 175 height 21
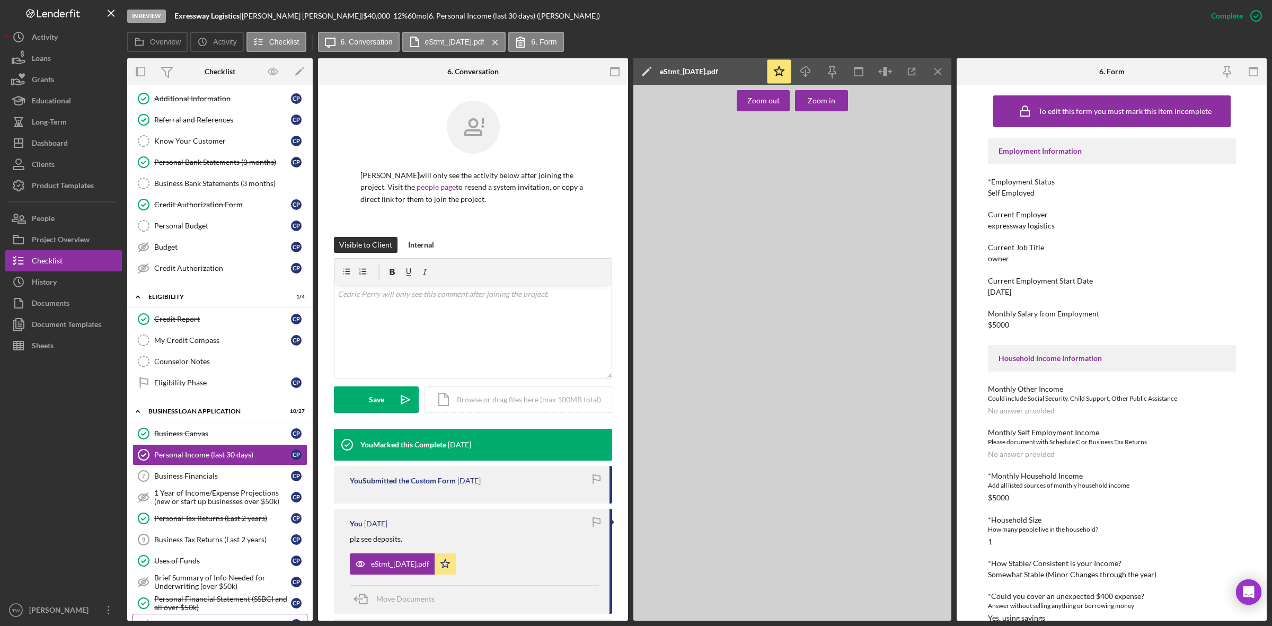
scroll to position [265, 0]
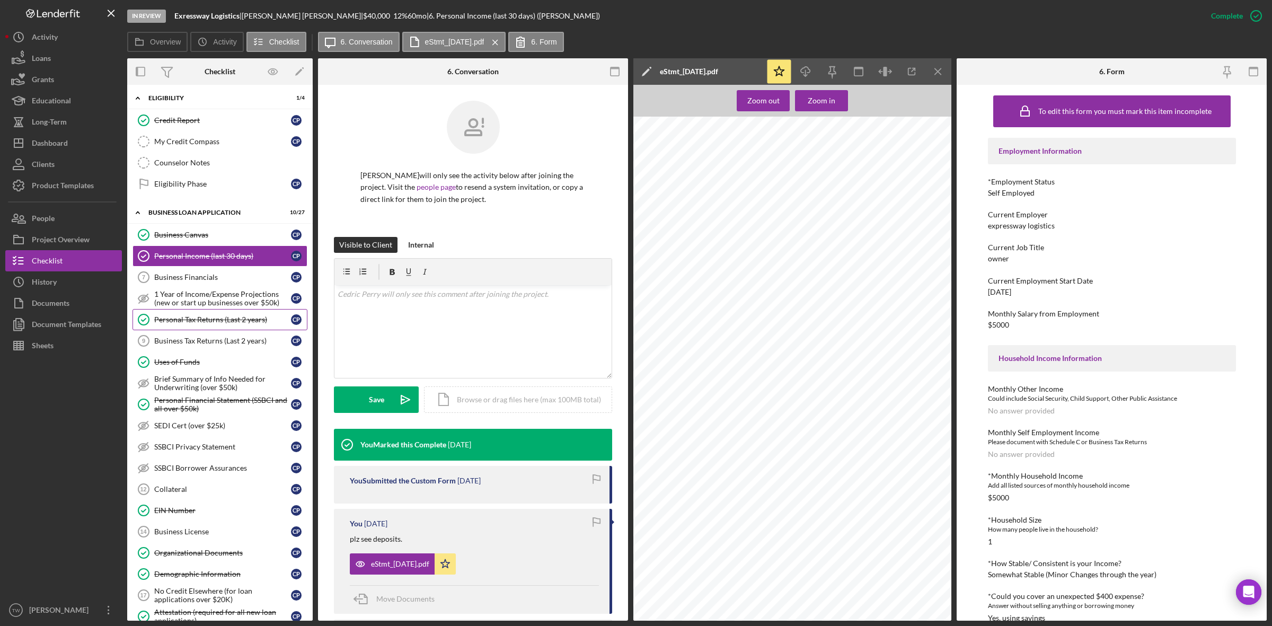
click at [184, 322] on div "Personal Tax Returns (Last 2 years)" at bounding box center [222, 319] width 137 height 8
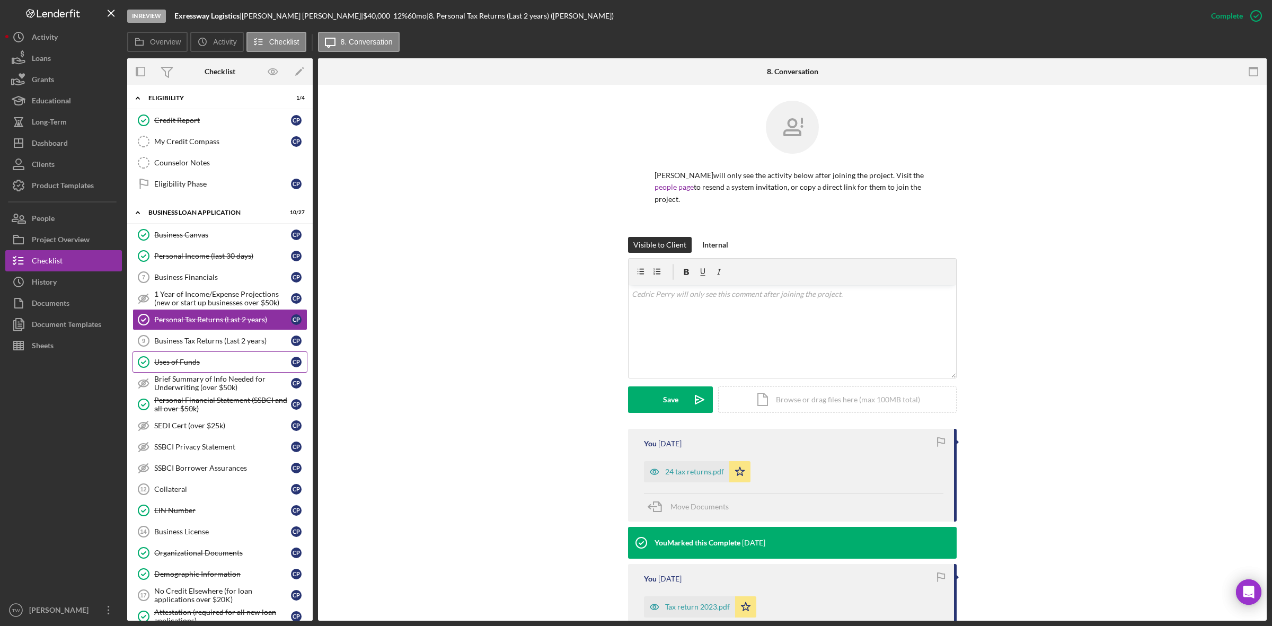
click at [201, 373] on link "Uses of Funds Uses of Funds C P" at bounding box center [219, 361] width 175 height 21
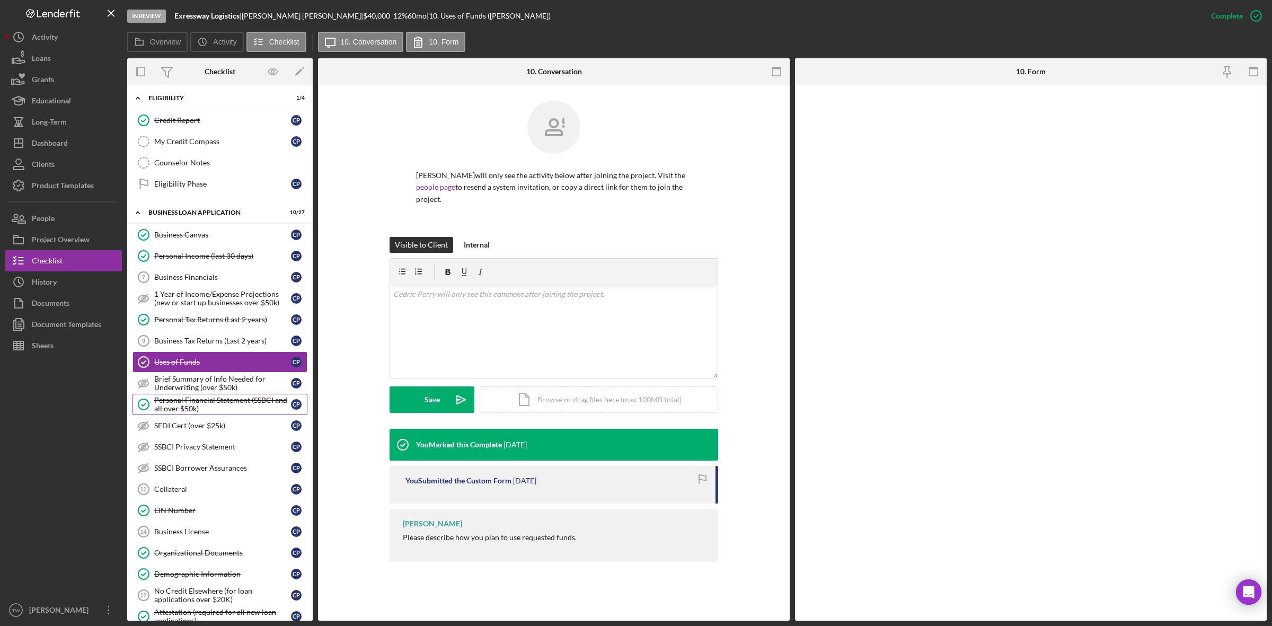
click at [196, 412] on div "Personal Financial Statement (SSBCI and all over $50k)" at bounding box center [222, 404] width 137 height 17
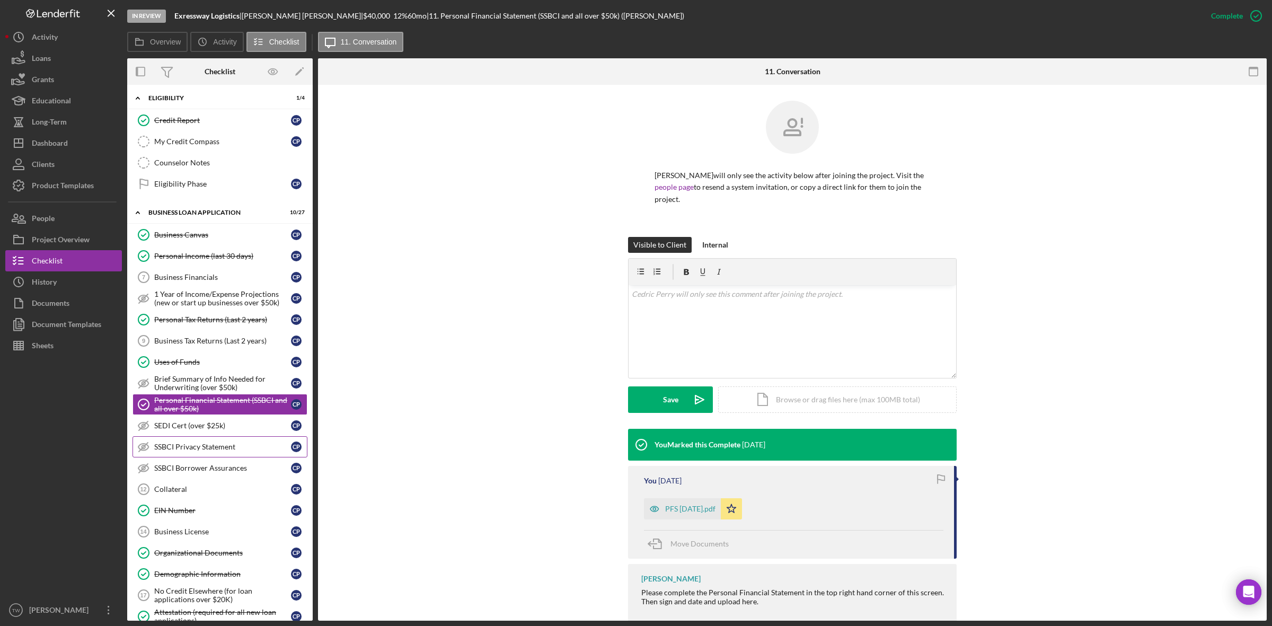
scroll to position [331, 0]
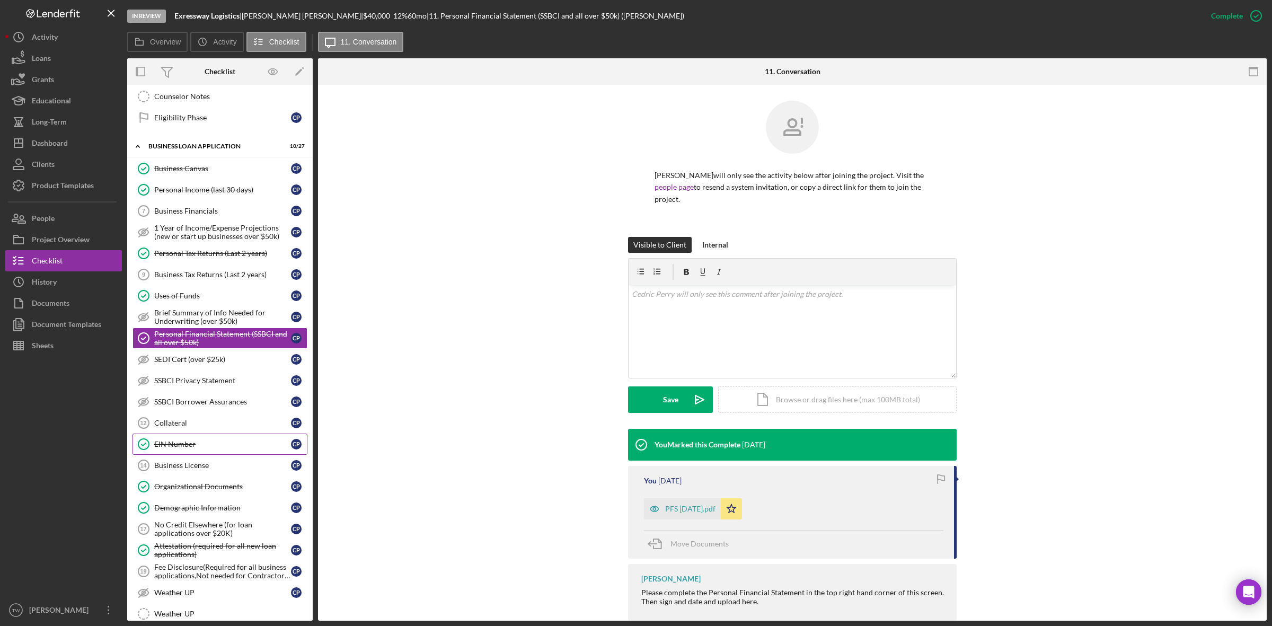
click at [215, 448] on div "EIN Number" at bounding box center [222, 444] width 137 height 8
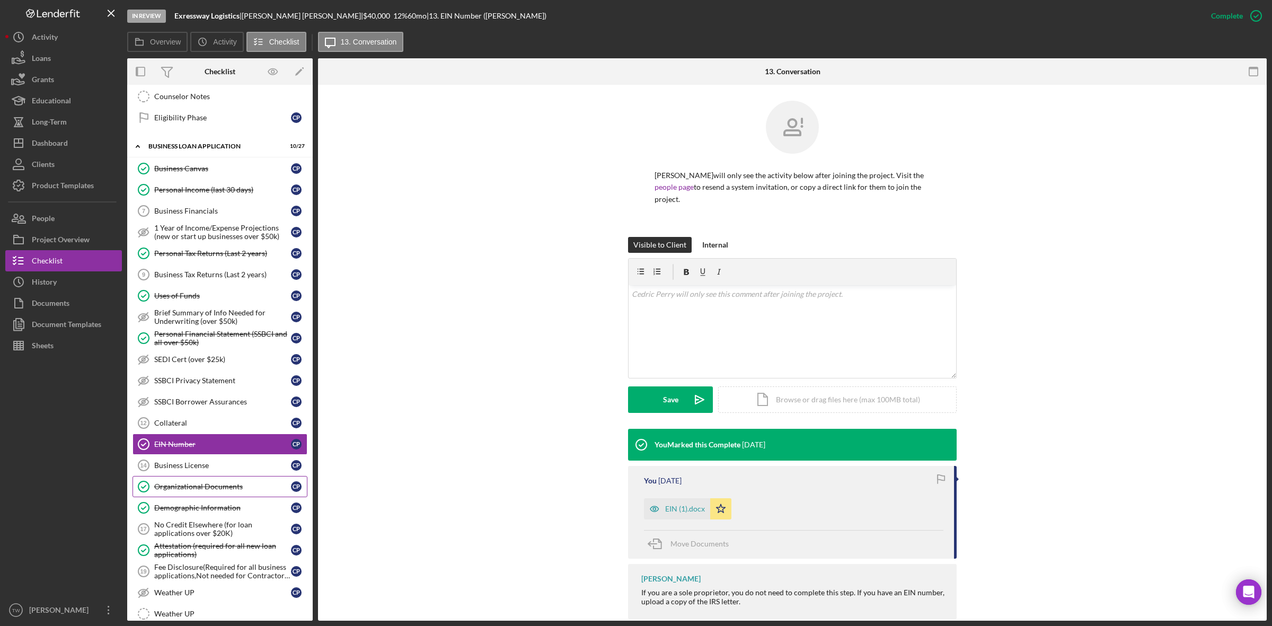
click at [220, 489] on link "Organizational Documents Organizational Documents C P" at bounding box center [219, 486] width 175 height 21
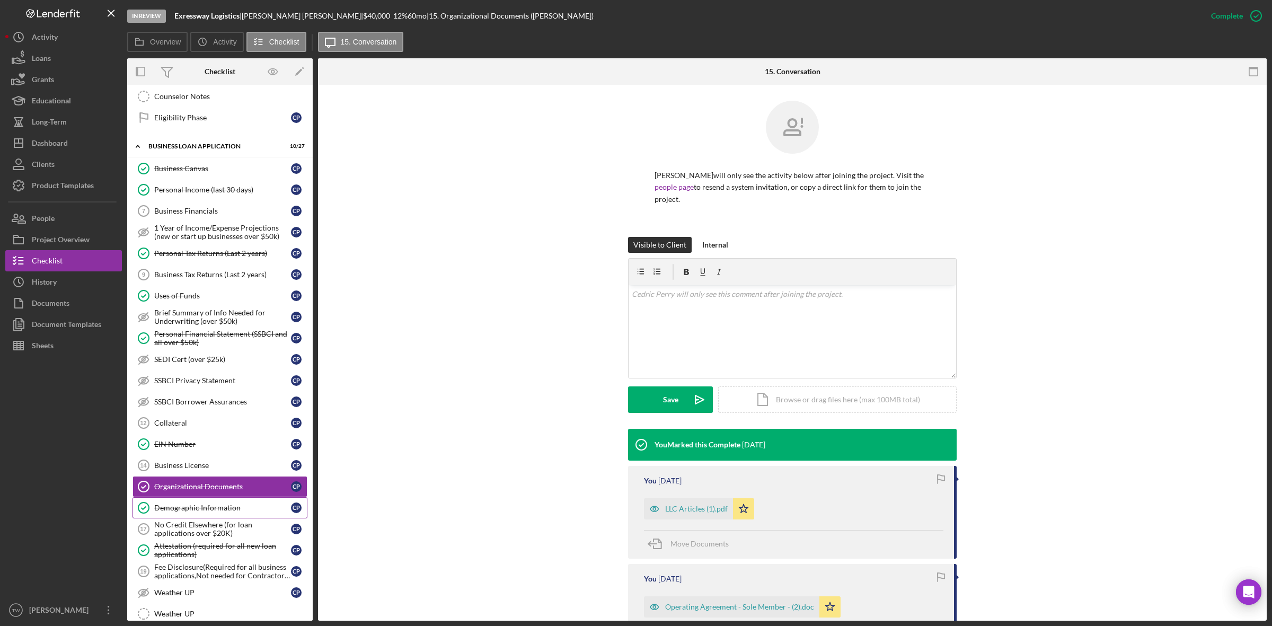
click at [217, 505] on link "Demographic Information Demographic Information C P" at bounding box center [219, 507] width 175 height 21
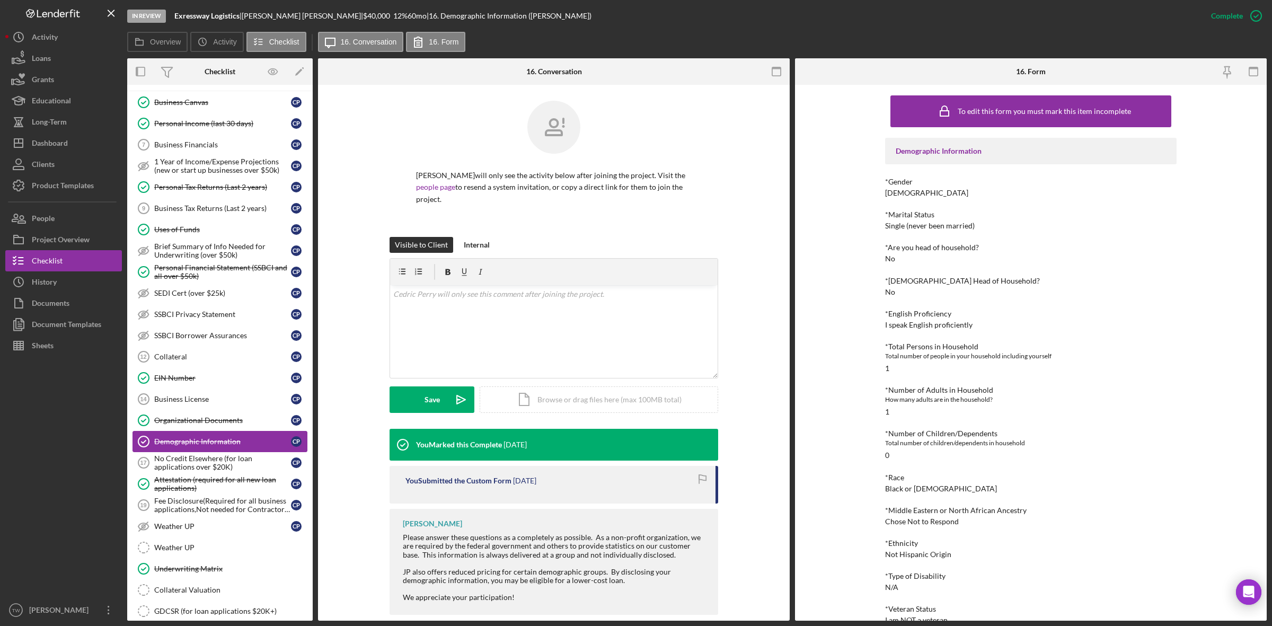
scroll to position [464, 0]
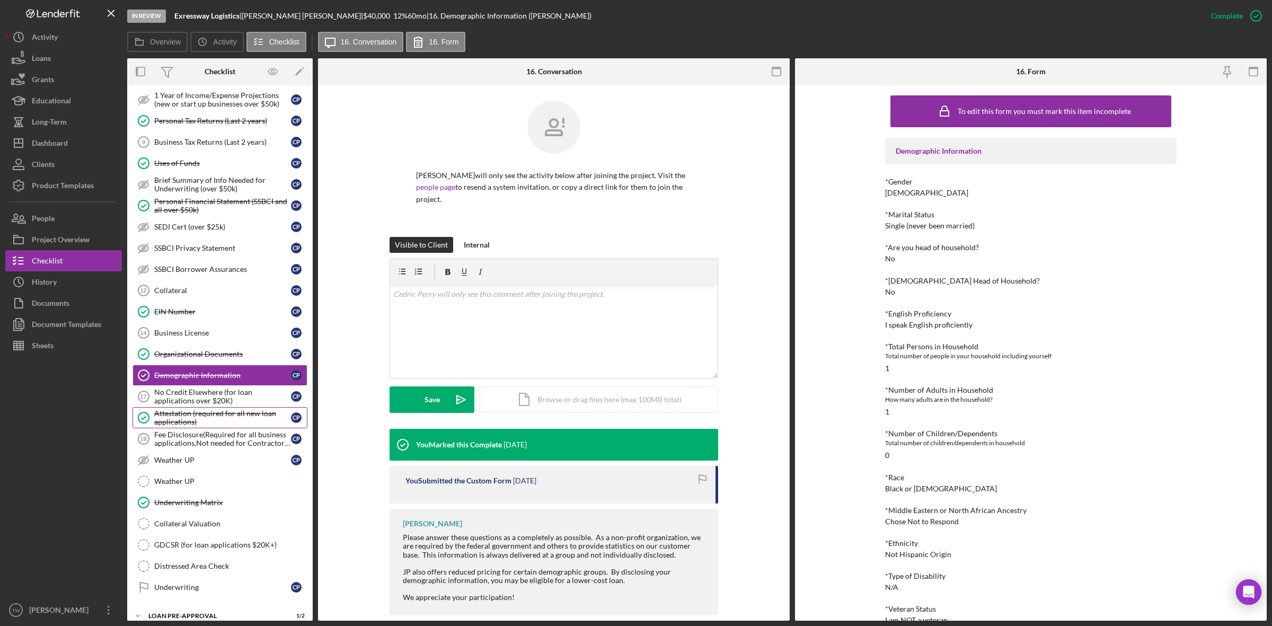
click at [220, 426] on div "Attestation (required for all new loan applications)" at bounding box center [222, 417] width 137 height 17
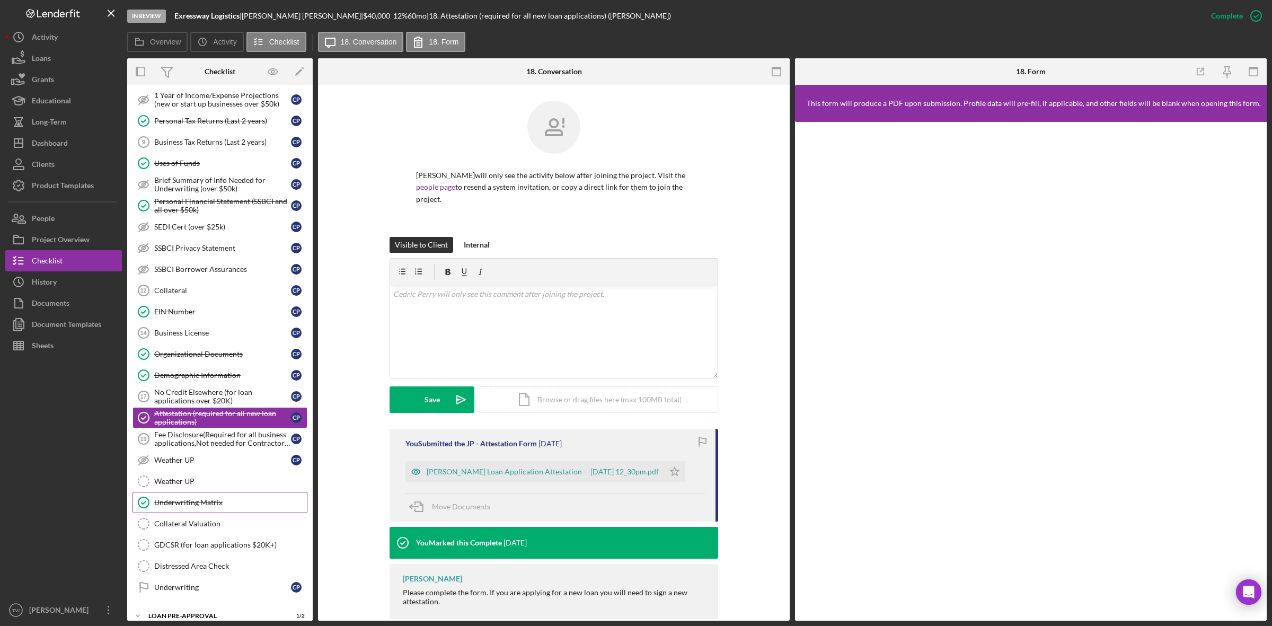
click at [216, 513] on link "Underwriting Matrix Underwriting Matrix" at bounding box center [219, 502] width 175 height 21
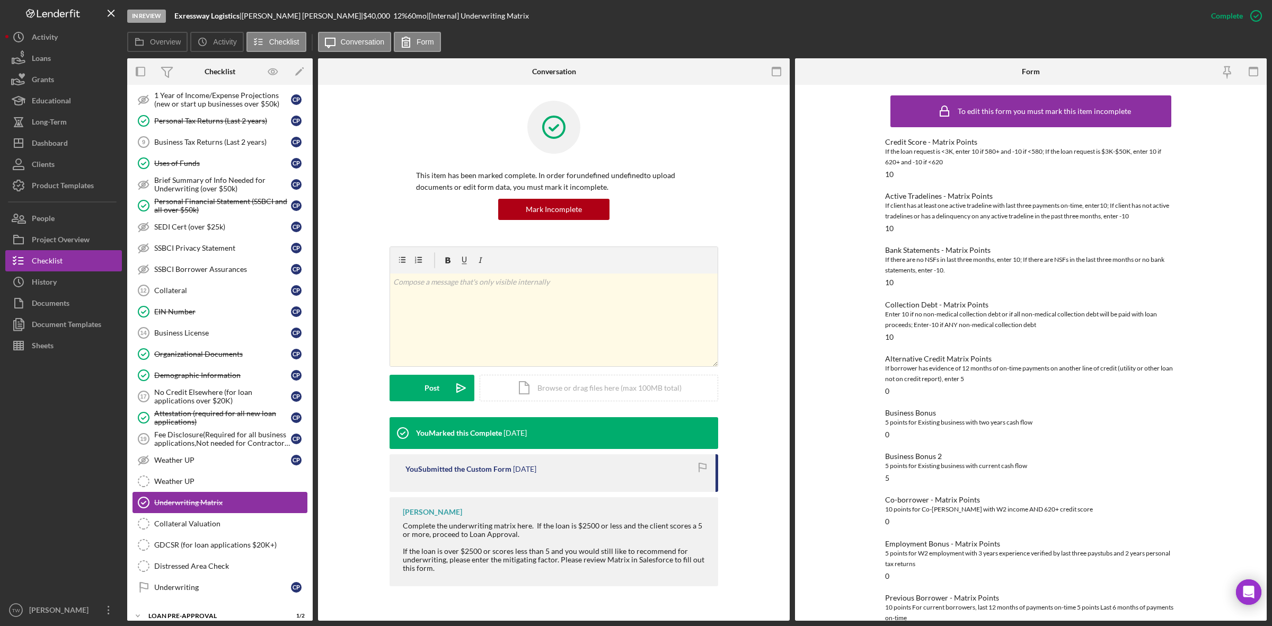
scroll to position [534, 0]
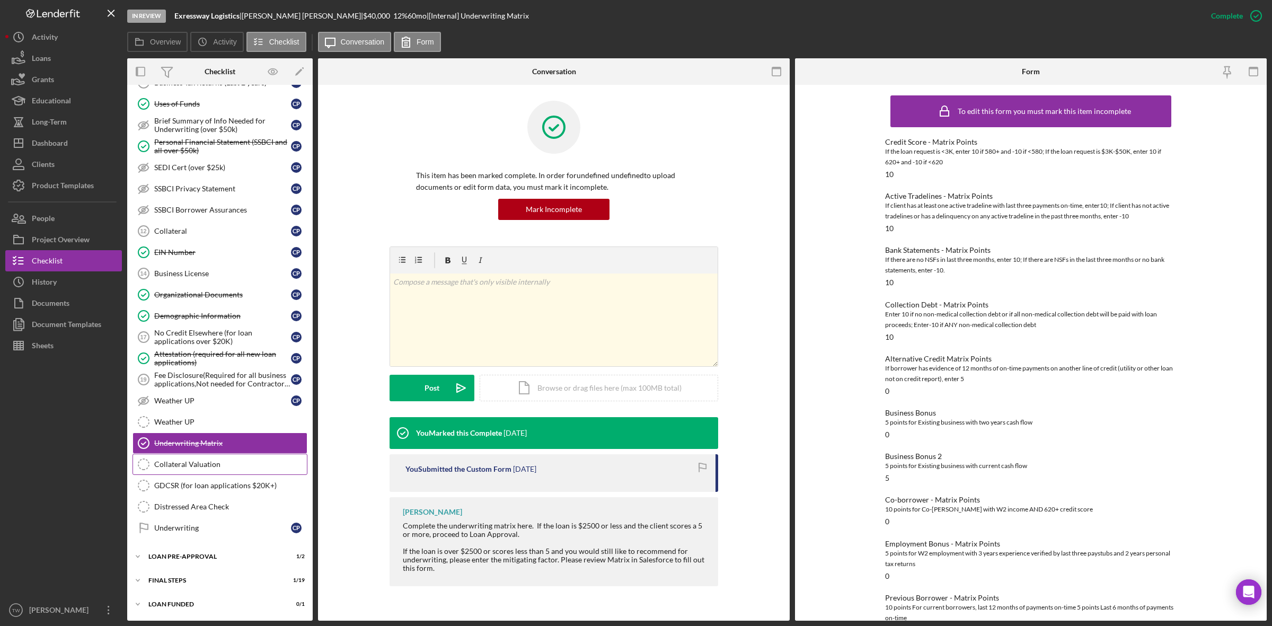
click at [216, 457] on link "Collateral Valuation Collateral Valuation" at bounding box center [219, 464] width 175 height 21
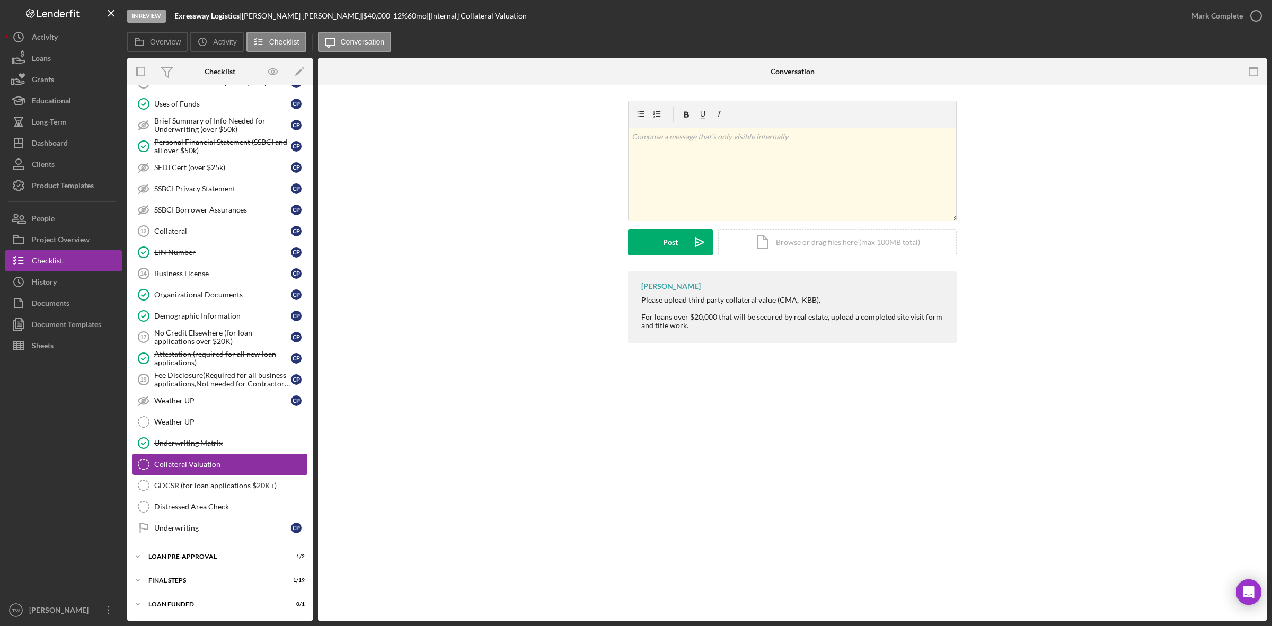
scroll to position [534, 0]
click at [156, 551] on div "Icon/Expander LOAN PRE-APPROVAL 1 / 2" at bounding box center [219, 556] width 185 height 21
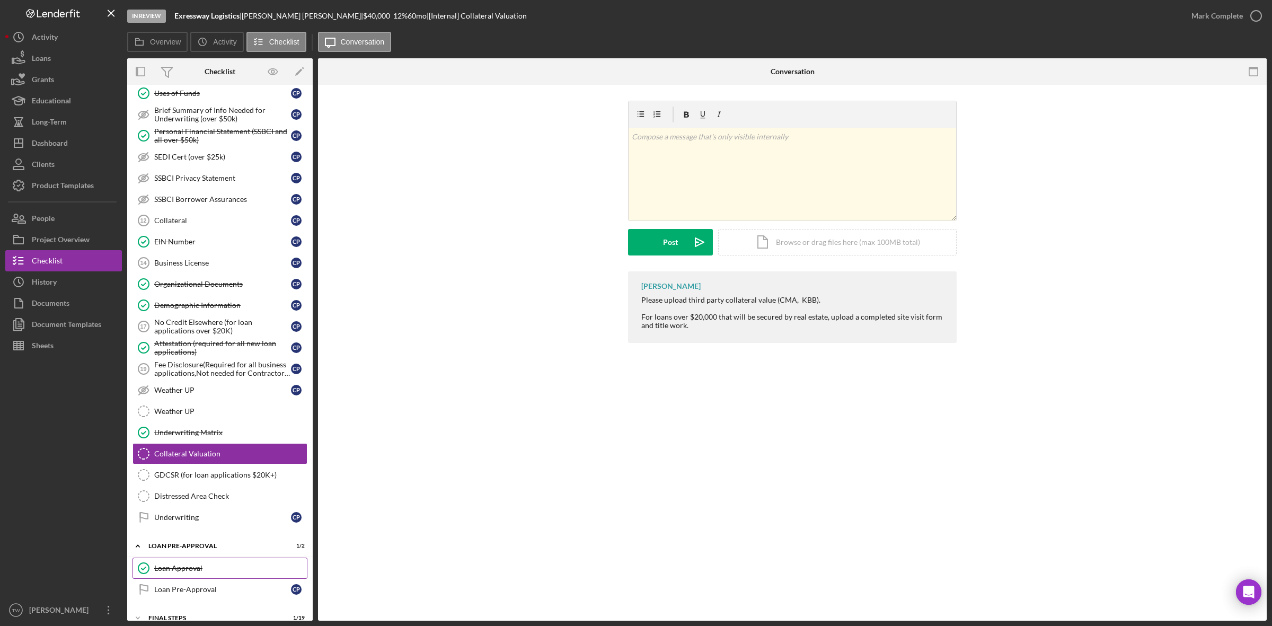
click at [163, 572] on div "Loan Approval" at bounding box center [230, 568] width 153 height 8
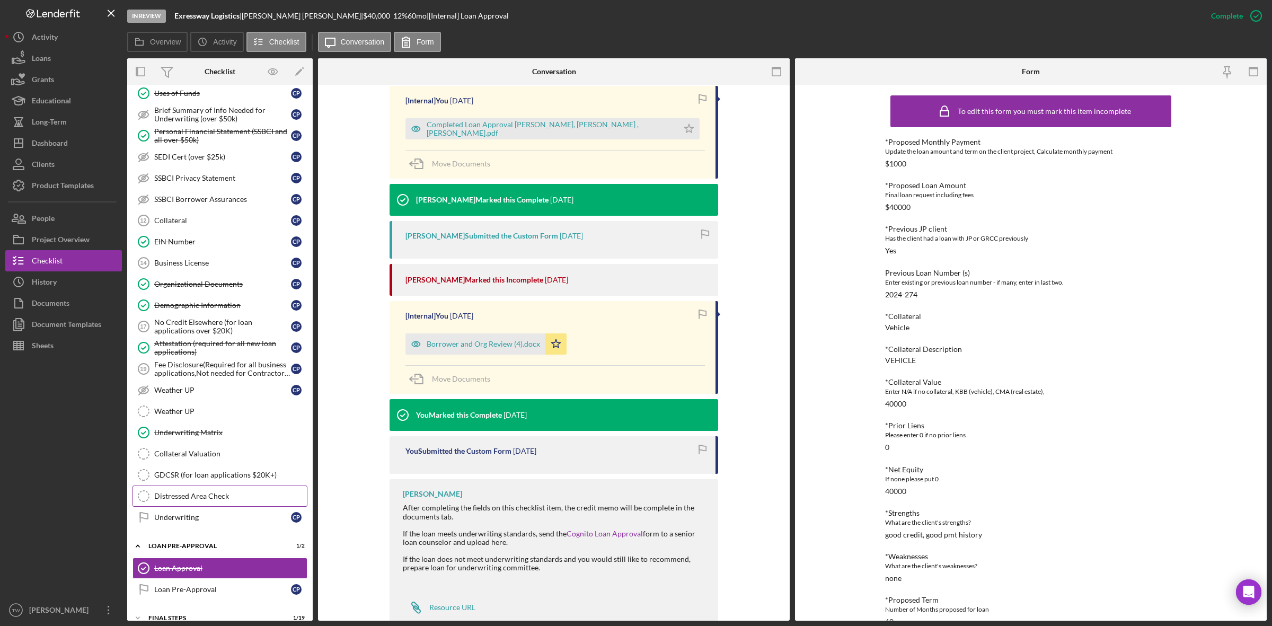
scroll to position [583, 0]
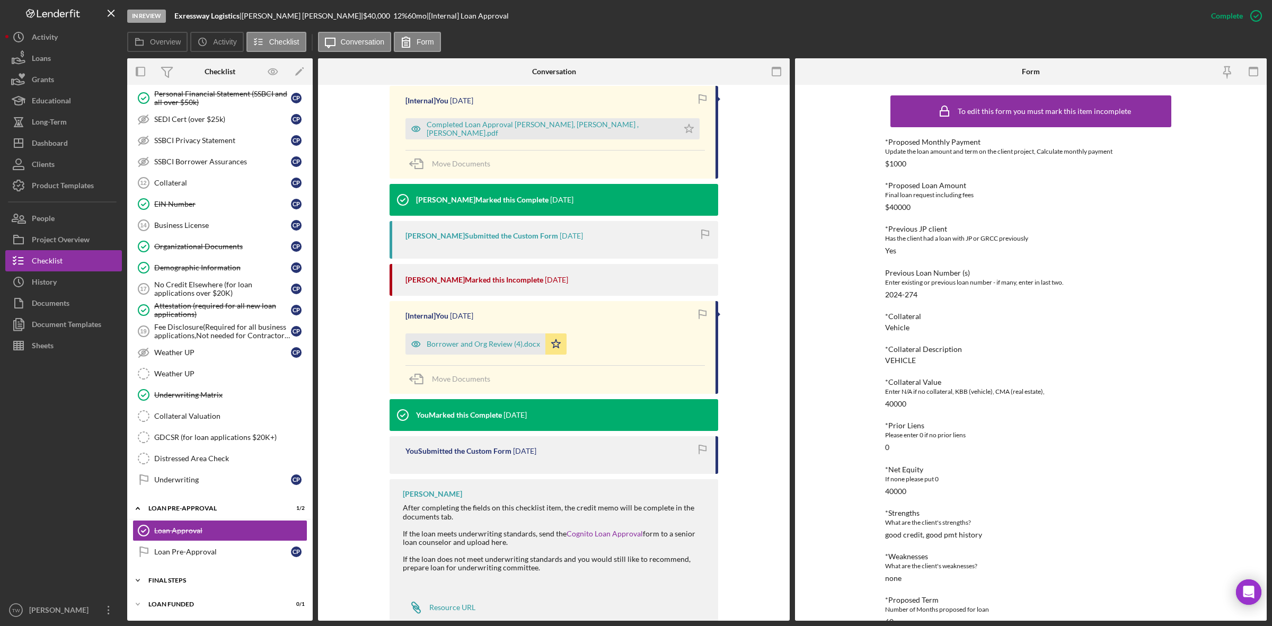
click at [174, 577] on div "FINAL STEPS" at bounding box center [223, 580] width 151 height 6
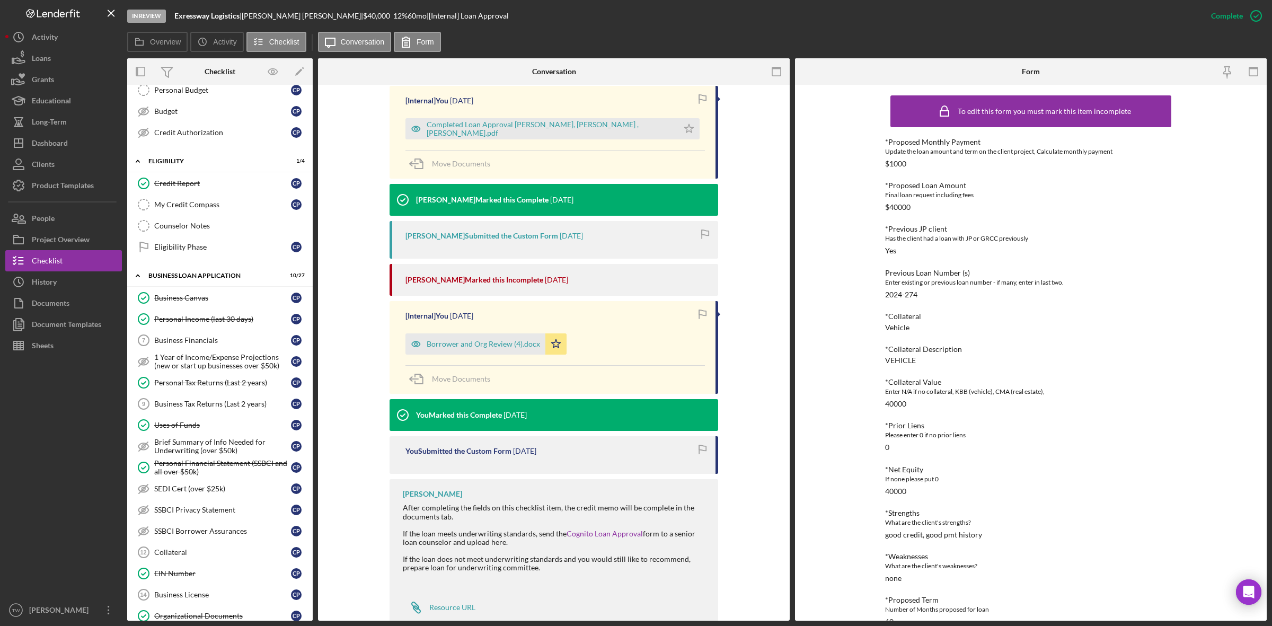
scroll to position [69, 0]
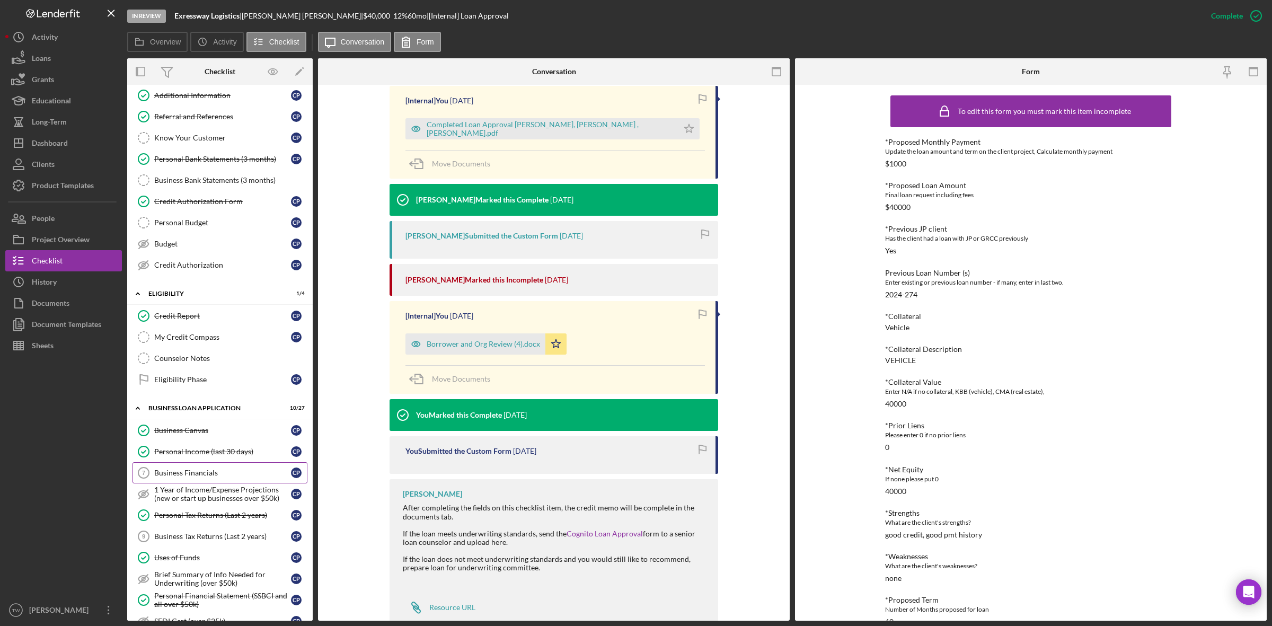
click at [179, 477] on div "Business Financials" at bounding box center [222, 472] width 137 height 8
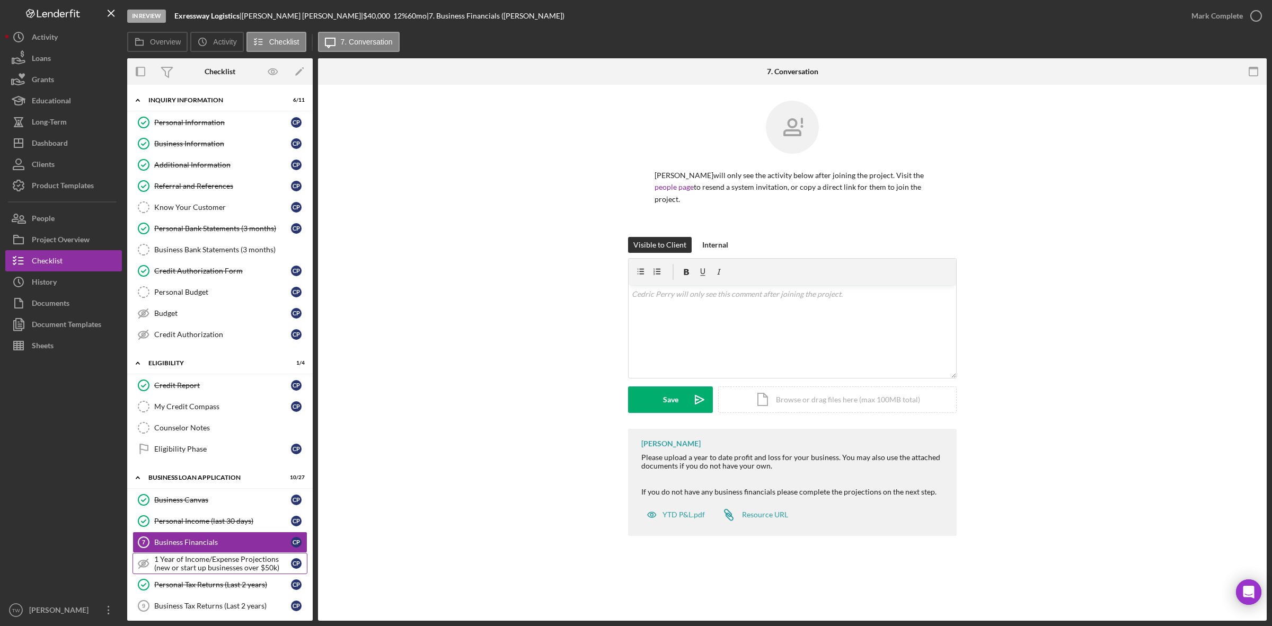
scroll to position [265, 0]
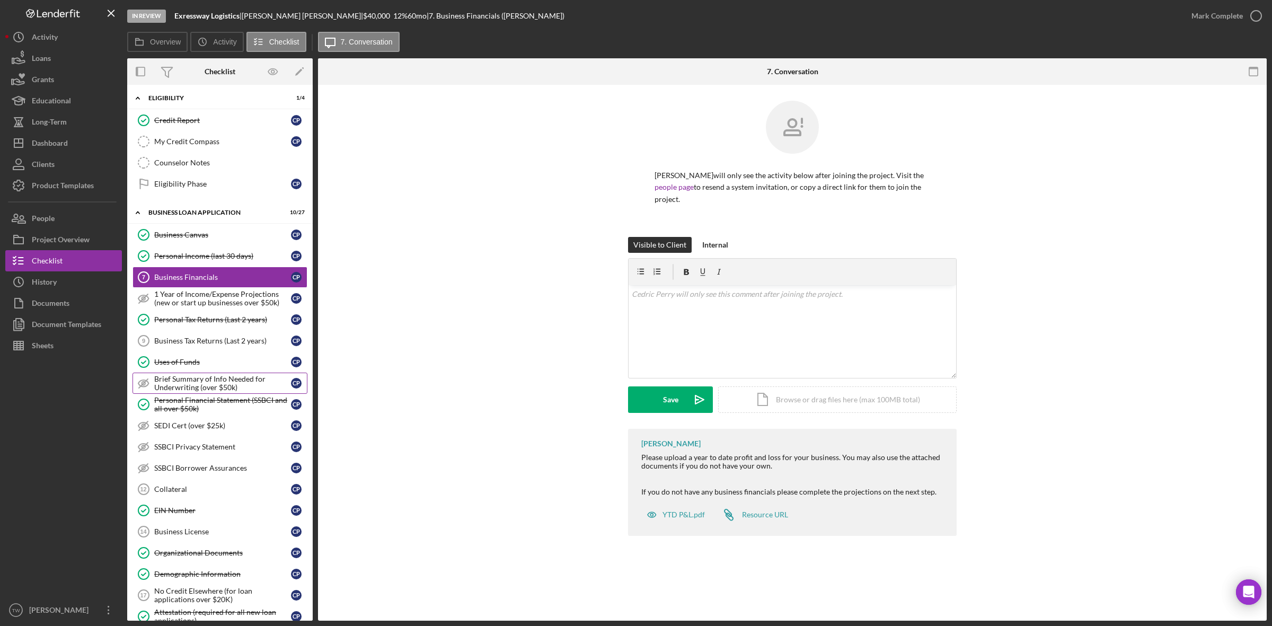
click at [250, 392] on div "Brief Summary of Info Needed for Underwriting (over $50k)" at bounding box center [222, 383] width 137 height 17
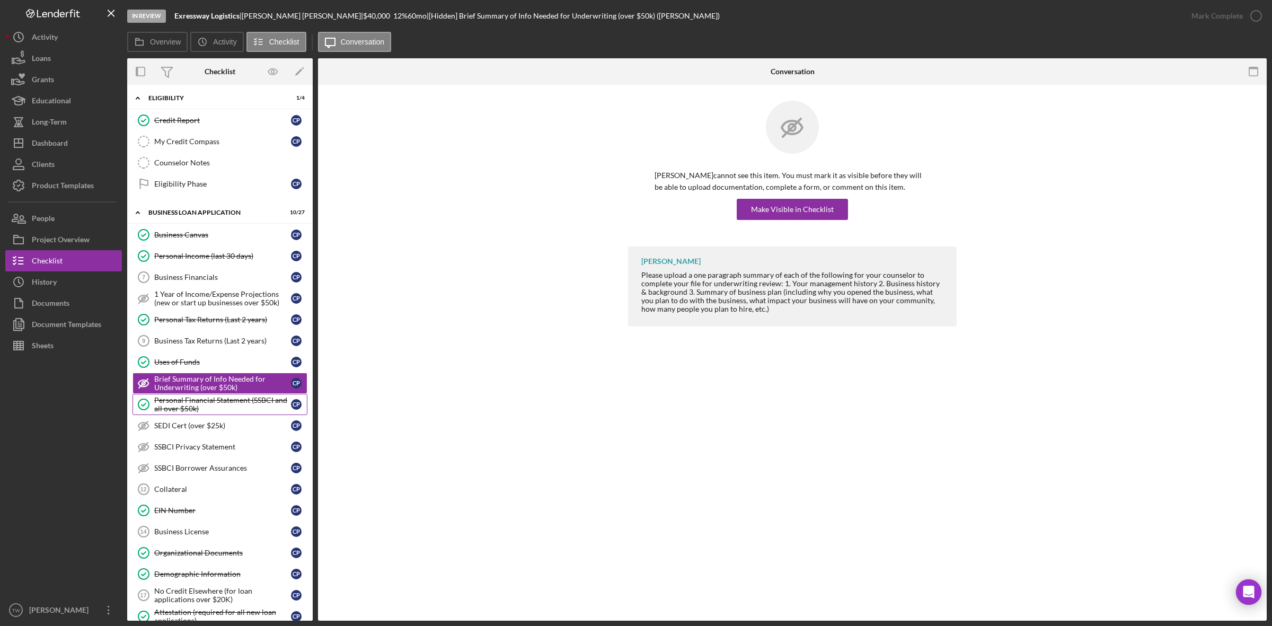
click at [235, 410] on div "Personal Financial Statement (SSBCI and all over $50k)" at bounding box center [222, 404] width 137 height 17
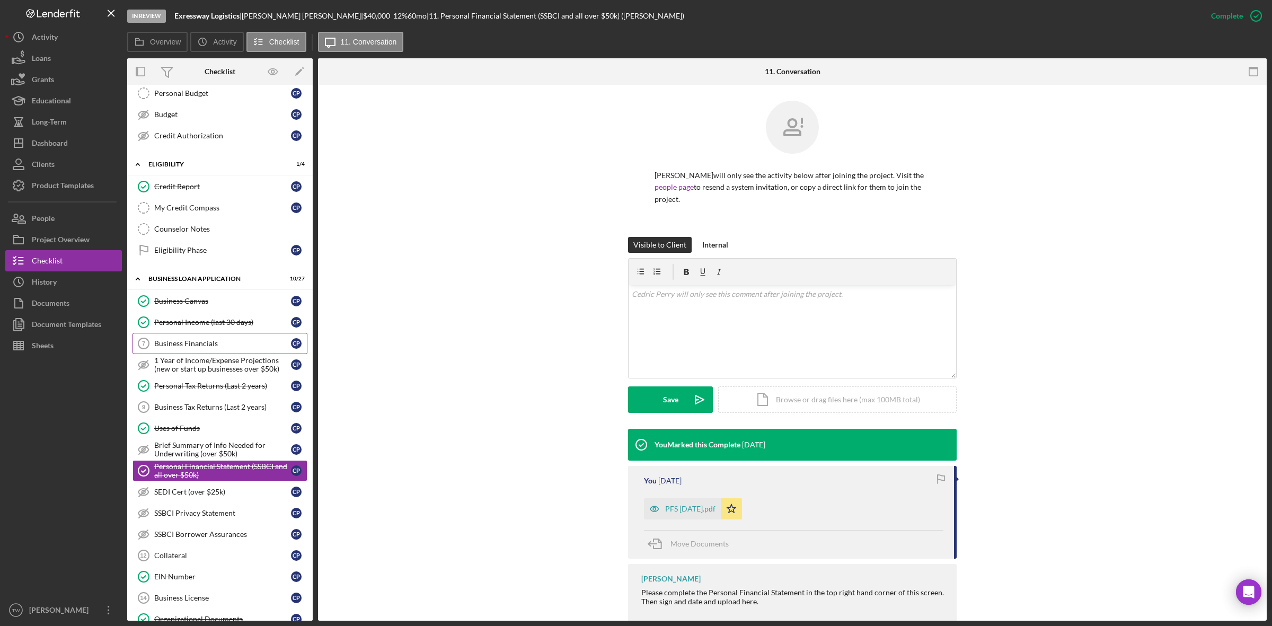
scroll to position [331, 0]
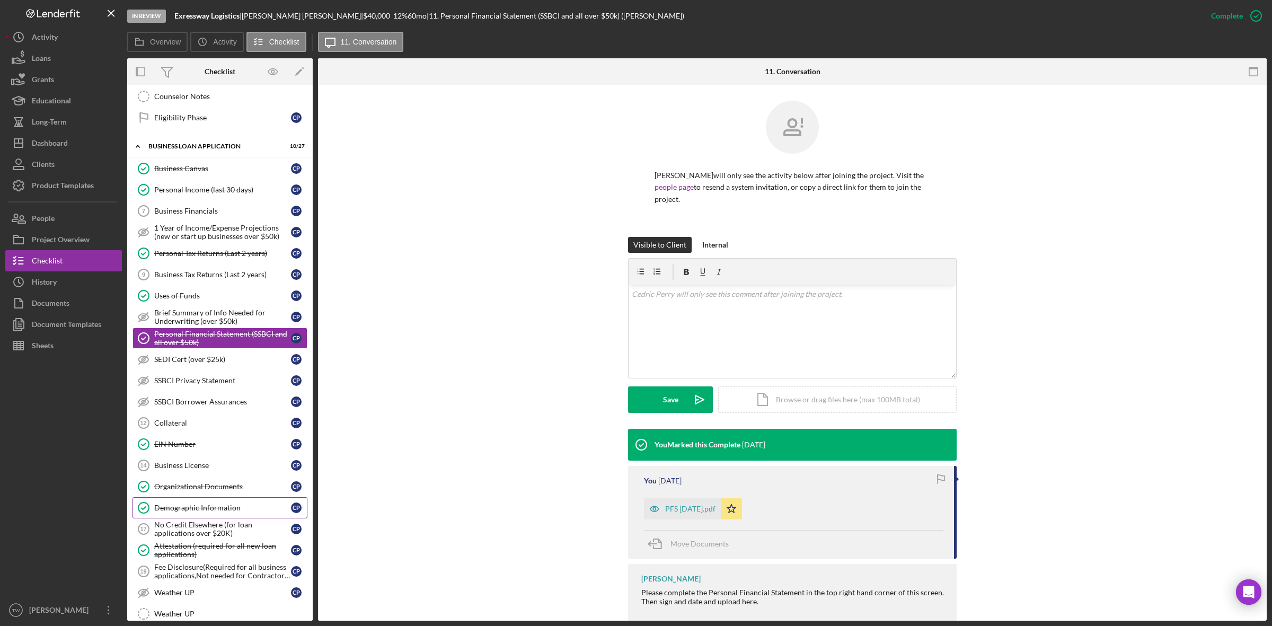
click at [213, 506] on link "Demographic Information Demographic Information C P" at bounding box center [219, 507] width 175 height 21
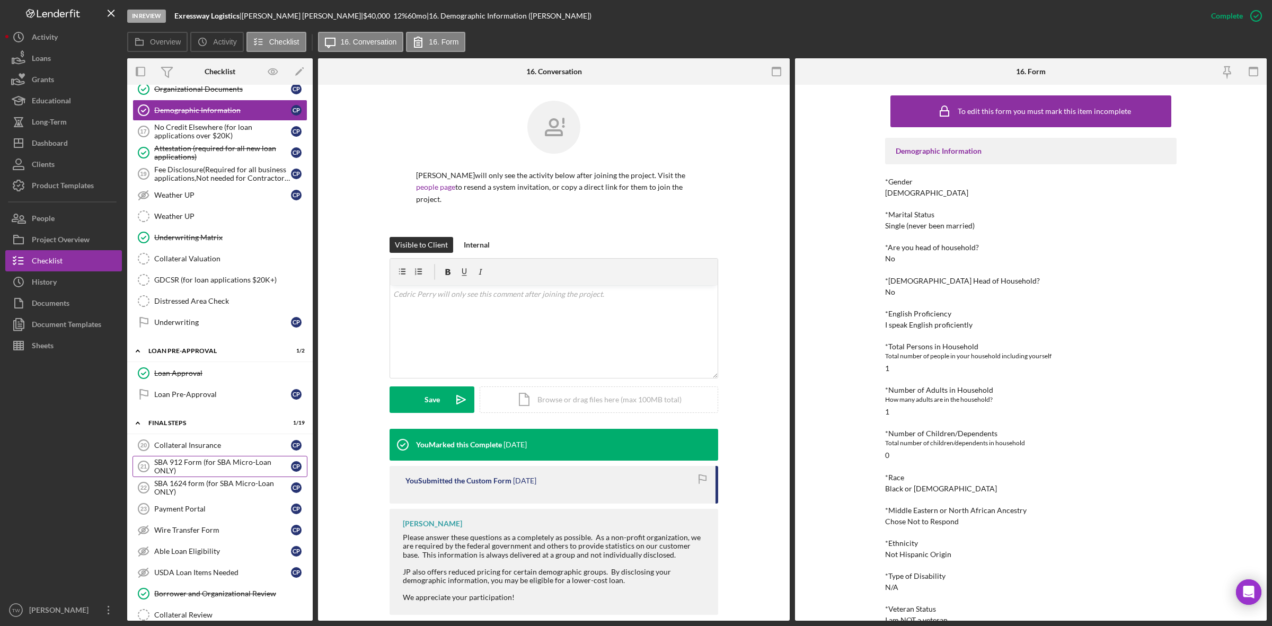
scroll to position [795, 0]
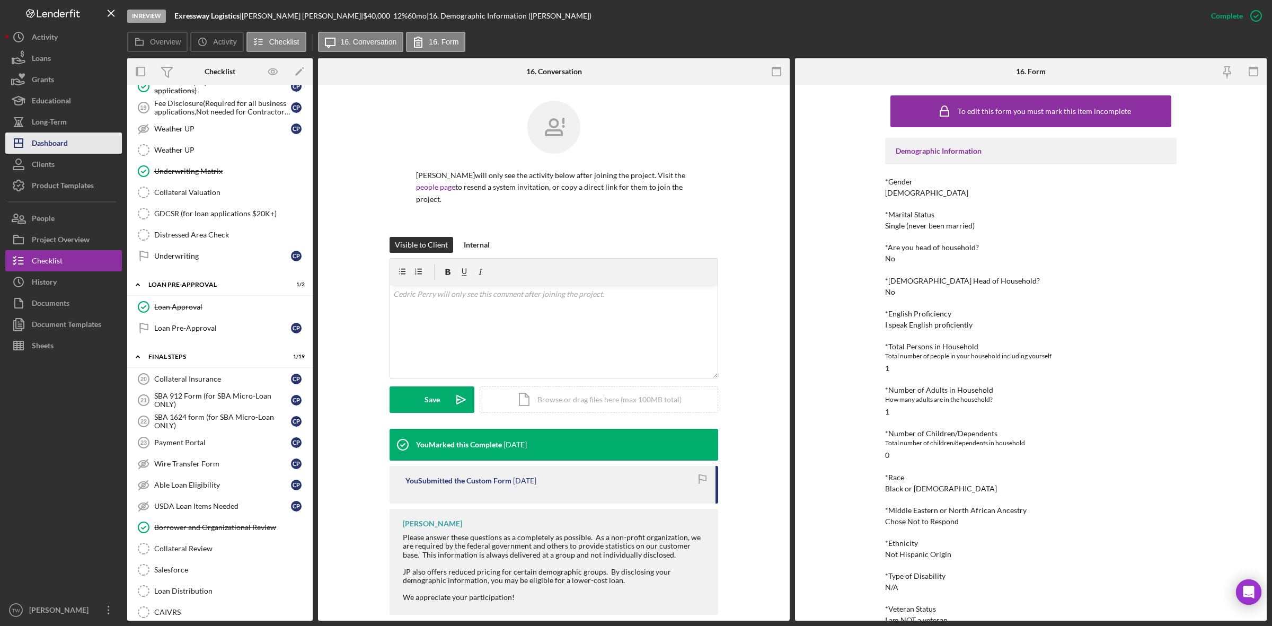
click at [28, 142] on icon "Icon/Dashboard" at bounding box center [18, 143] width 26 height 26
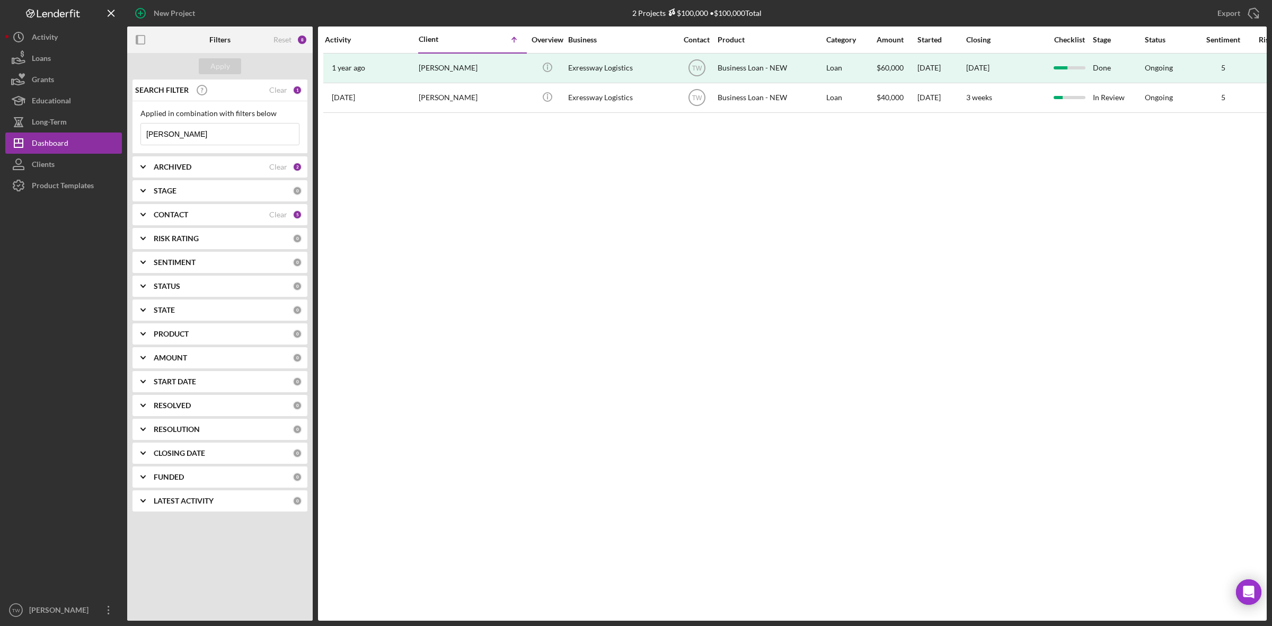
click at [200, 144] on input "cedric" at bounding box center [220, 133] width 158 height 21
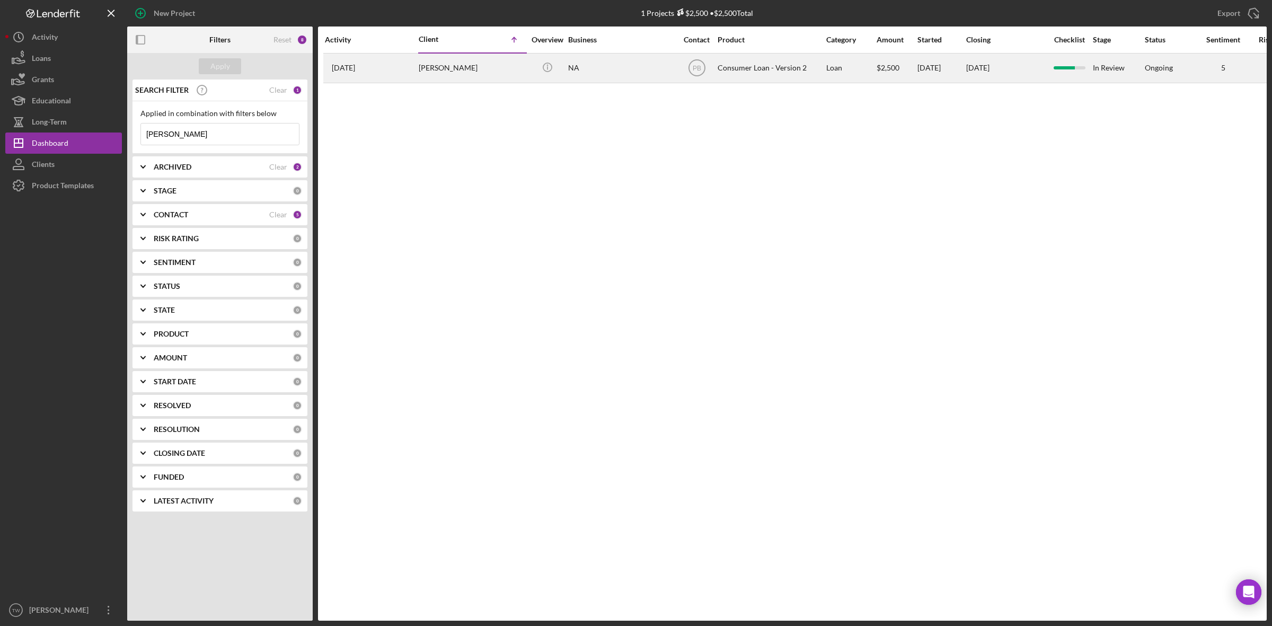
type input "antonio"
click at [467, 66] on div "Antonio Sistrunk" at bounding box center [472, 68] width 106 height 28
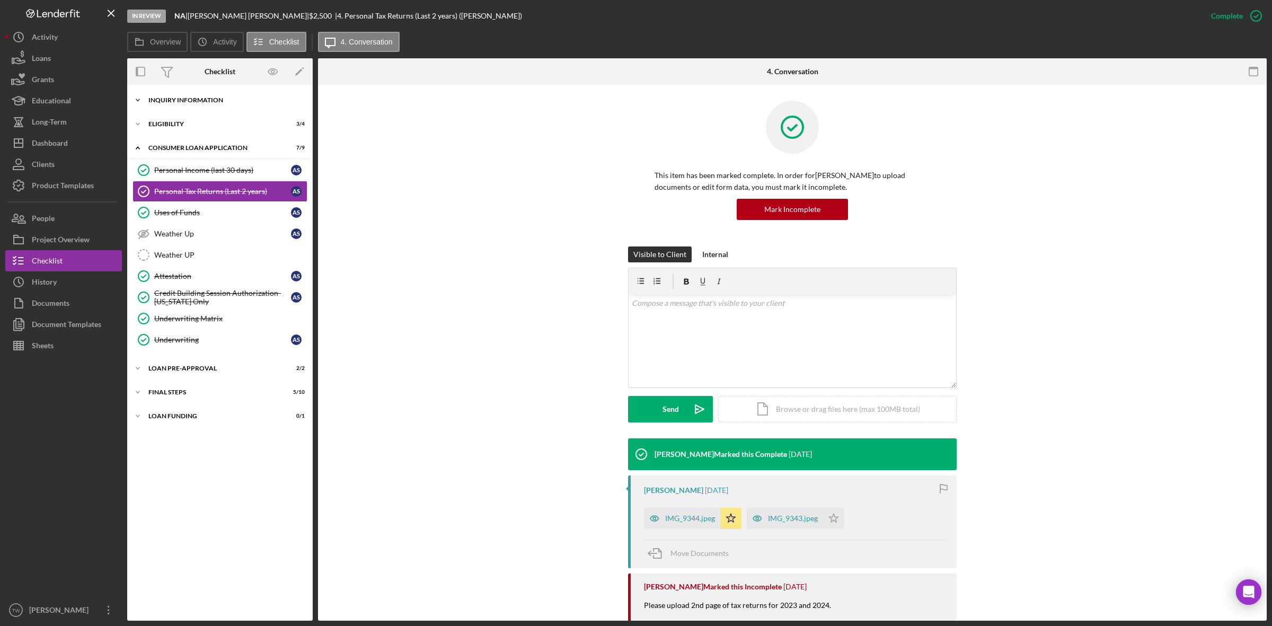
click at [211, 93] on div "Icon/Expander Inquiry Information 6 / 8" at bounding box center [219, 100] width 185 height 21
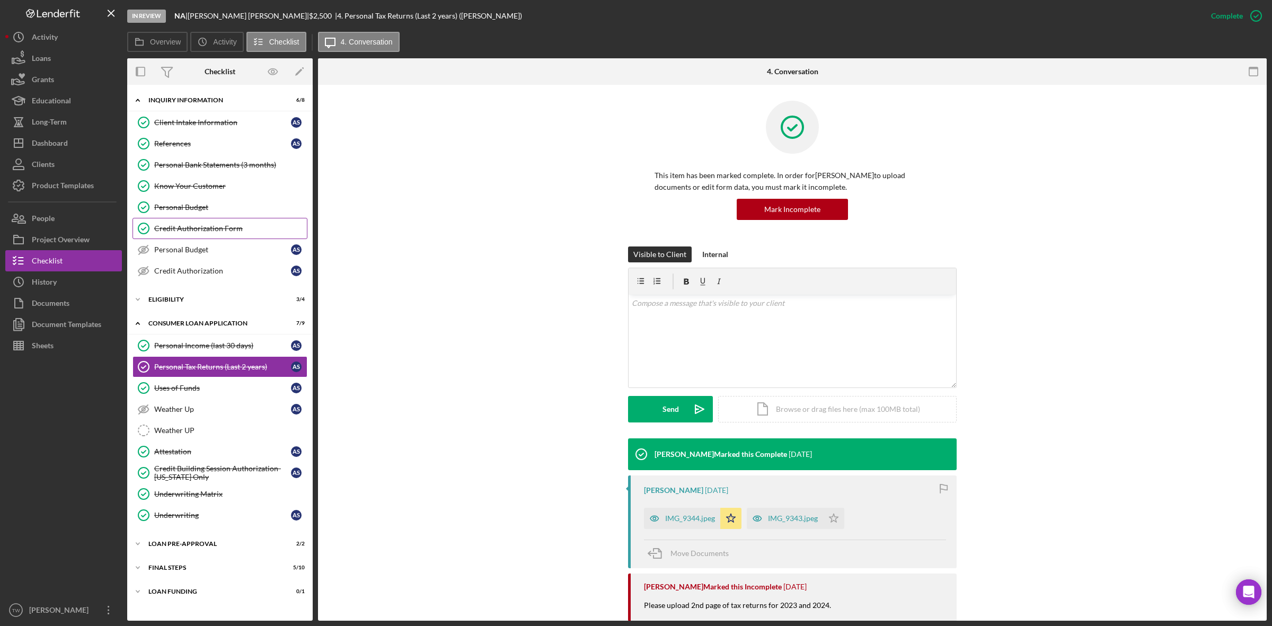
click at [205, 235] on link "Credit Authorization Form Credit Authorization Form" at bounding box center [219, 228] width 175 height 21
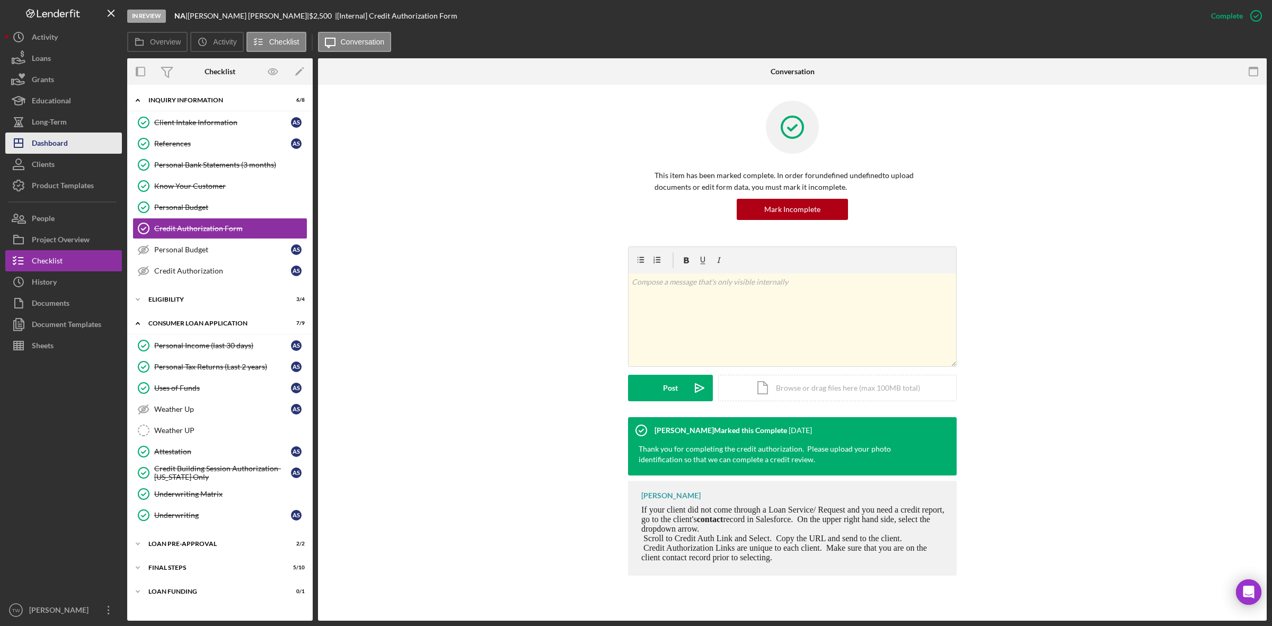
click at [67, 147] on div "Dashboard" at bounding box center [50, 144] width 36 height 24
